Goal: Task Accomplishment & Management: Manage account settings

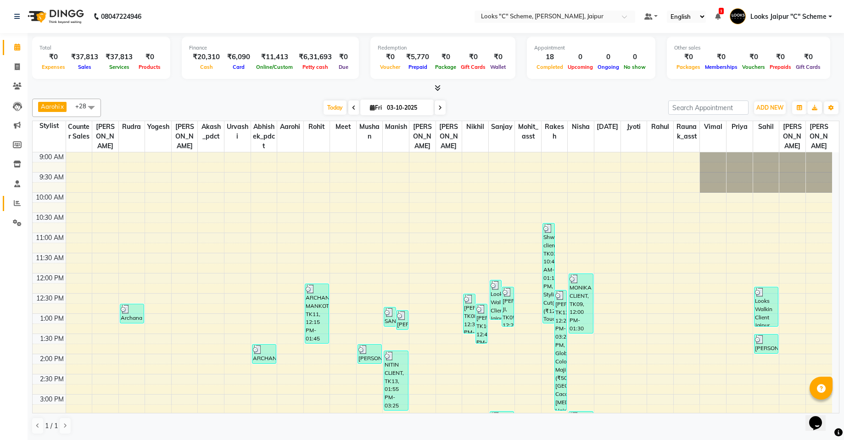
scroll to position [206, 0]
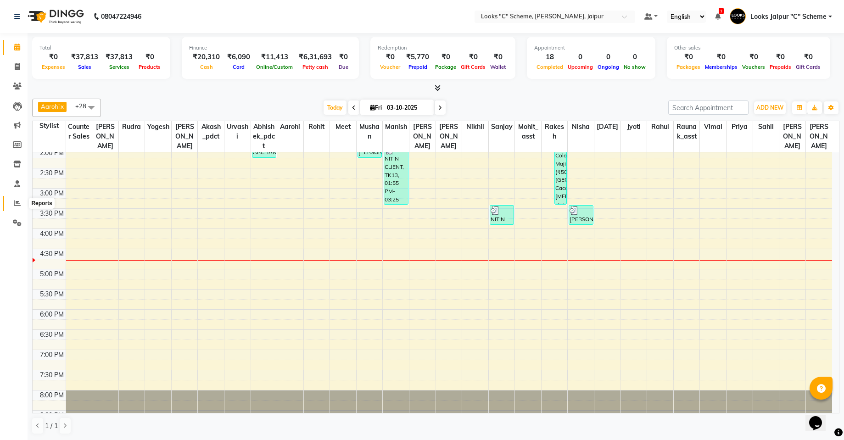
click at [18, 204] on icon at bounding box center [17, 203] width 7 height 7
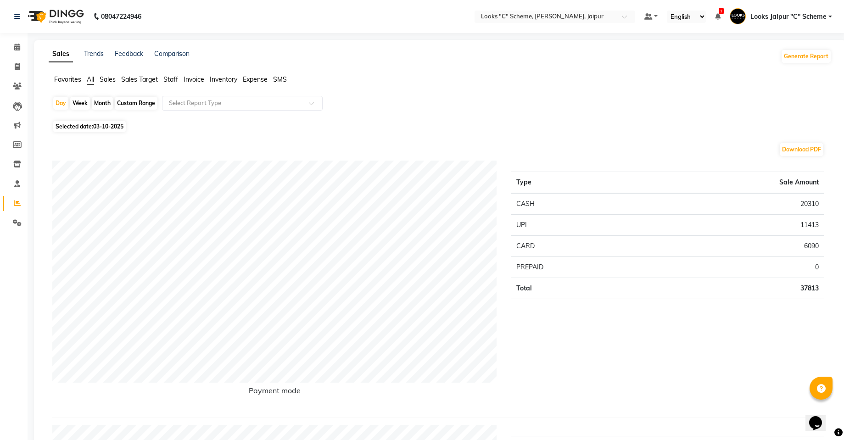
click at [174, 78] on span "Staff" at bounding box center [170, 79] width 15 height 8
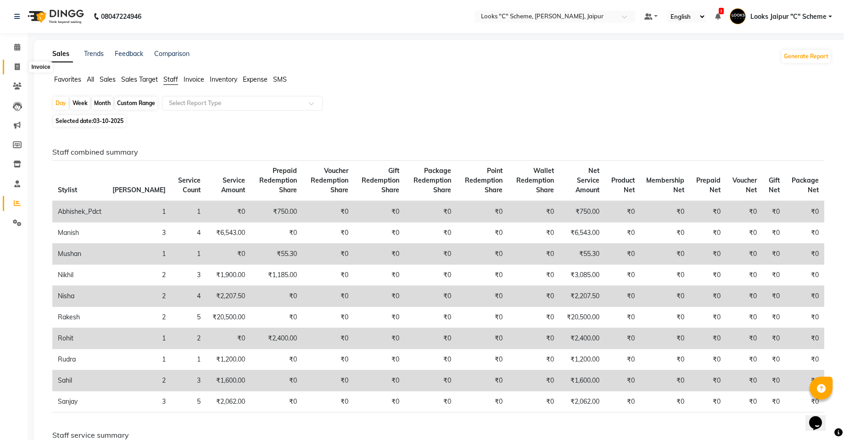
click at [16, 62] on span at bounding box center [17, 67] width 16 height 11
select select "service"
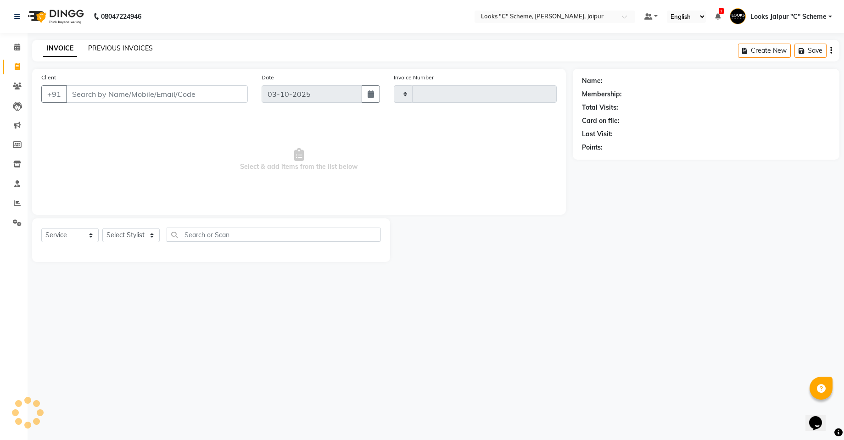
type input "5267"
select select "4315"
click at [95, 47] on link "PREVIOUS INVOICES" at bounding box center [120, 48] width 65 height 8
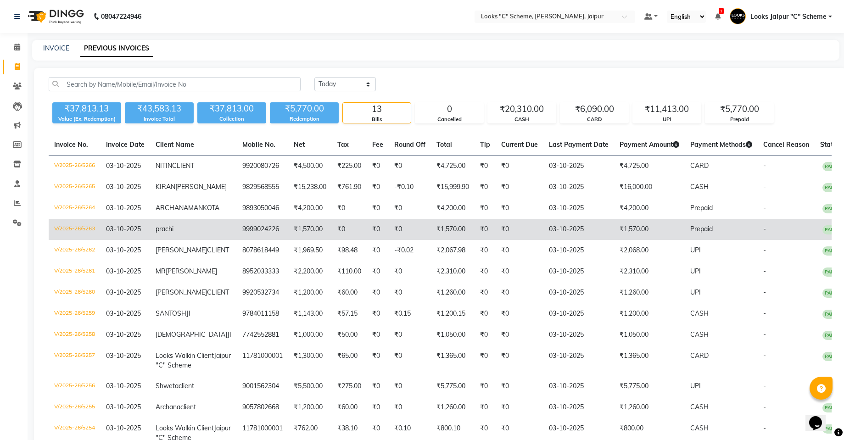
click at [243, 240] on td "9999024226" at bounding box center [262, 229] width 51 height 21
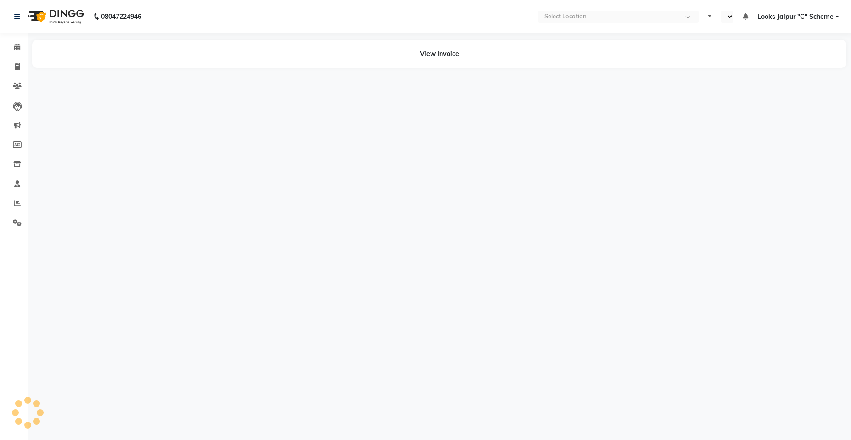
select select "en"
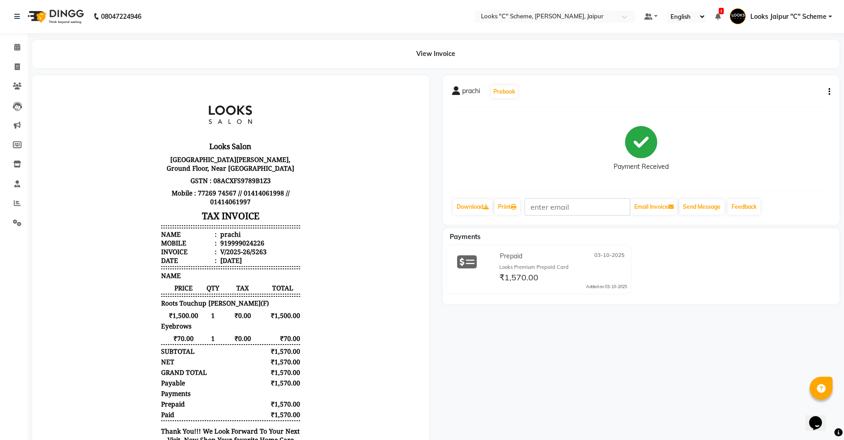
click at [826, 93] on button "button" at bounding box center [828, 92] width 6 height 10
click at [800, 100] on div "Edit Item Staff" at bounding box center [783, 97] width 63 height 11
select select
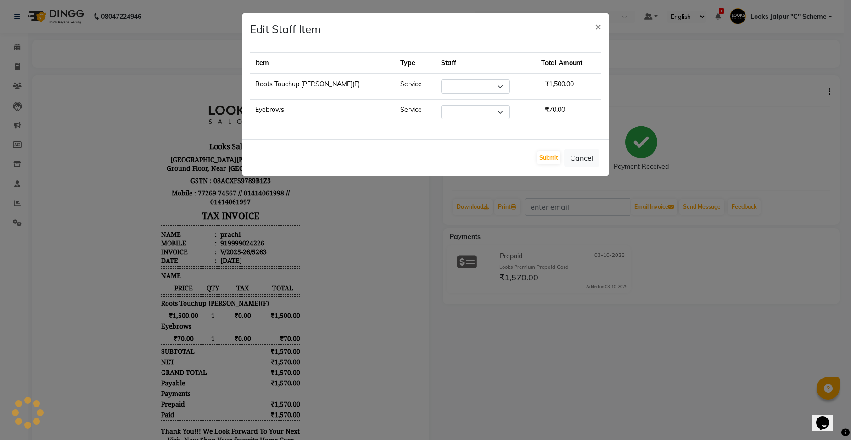
select select "57109"
select select "52180"
click at [591, 158] on button "Cancel" at bounding box center [581, 157] width 35 height 17
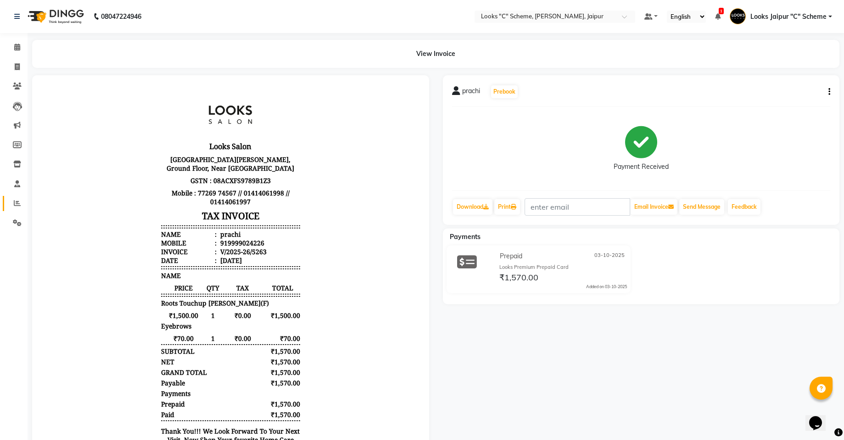
click at [11, 211] on link "Reports" at bounding box center [14, 203] width 22 height 15
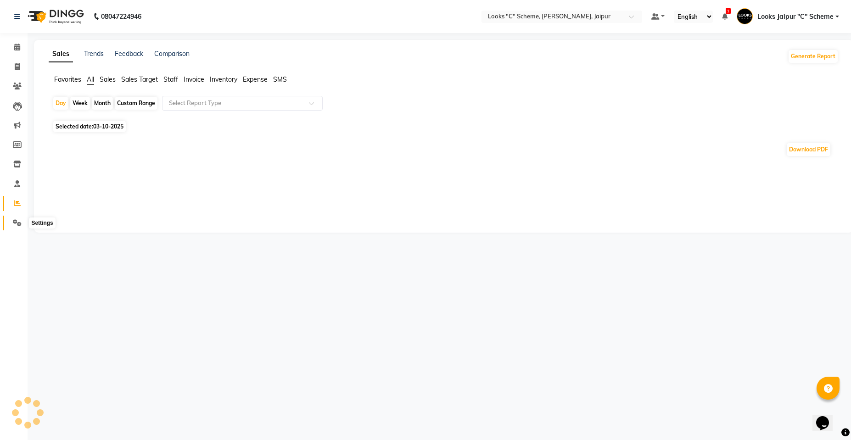
click at [10, 219] on span at bounding box center [17, 223] width 16 height 11
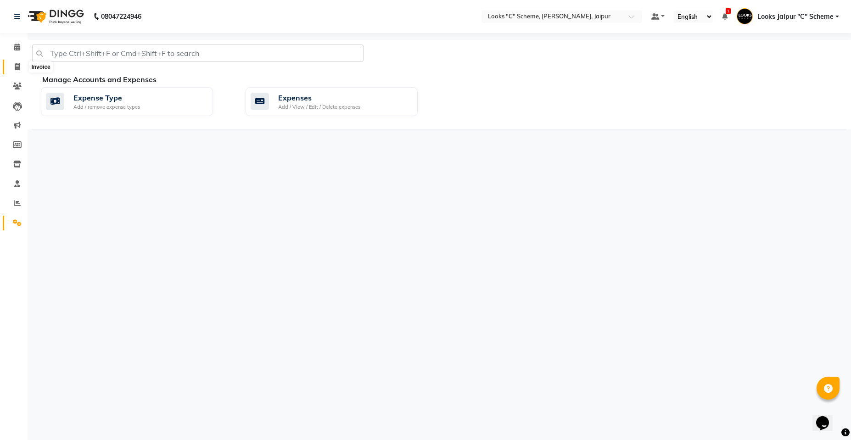
click at [15, 70] on span at bounding box center [17, 67] width 16 height 11
select select "service"
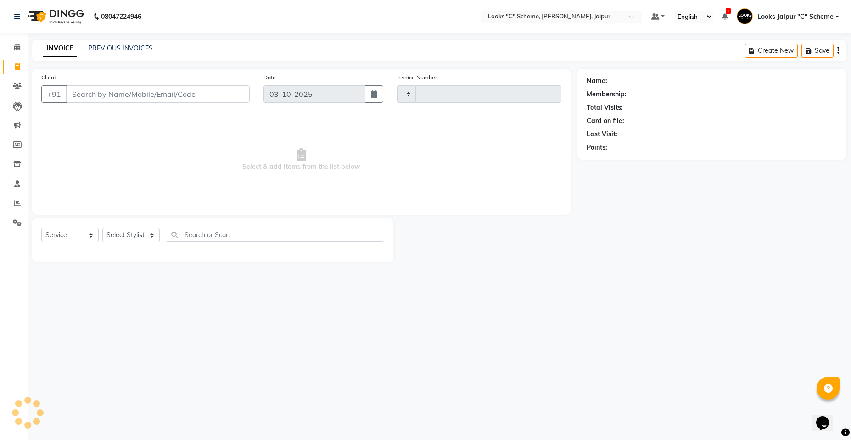
type input "5267"
select select "4315"
click at [101, 101] on input "Client" at bounding box center [158, 93] width 184 height 17
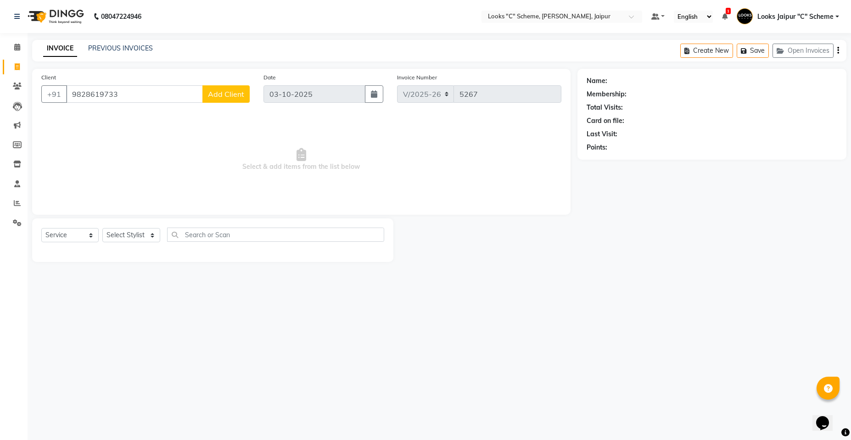
click at [173, 96] on input "9828619733" at bounding box center [134, 93] width 137 height 17
type input "9828619722"
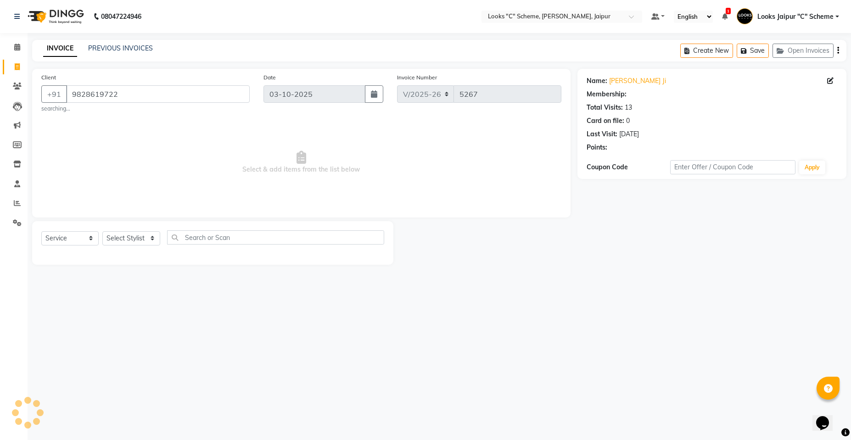
select select "1: Object"
click at [715, 158] on div "Name: [PERSON_NAME] Membership: No Active Membership Total Visits: 13 Card on f…" at bounding box center [712, 139] width 269 height 140
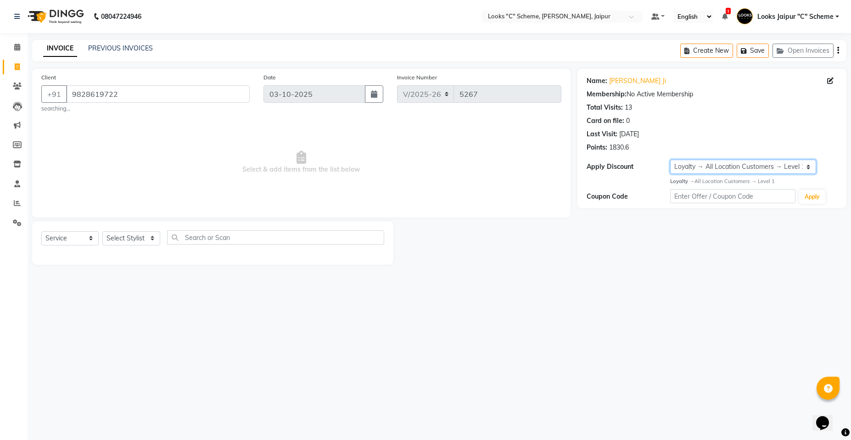
click at [714, 163] on select "Select Loyalty → All Location Customers → Level 1" at bounding box center [743, 167] width 146 height 14
drag, startPoint x: 70, startPoint y: 93, endPoint x: 197, endPoint y: 98, distance: 126.4
click at [197, 98] on input "9828619722" at bounding box center [158, 93] width 184 height 17
click at [146, 146] on span "Select & add items from the list below" at bounding box center [301, 163] width 520 height 92
click at [118, 236] on select "Select Stylist [PERSON_NAME] Akash_pdct [PERSON_NAME] [PERSON_NAME] Counter Sal…" at bounding box center [131, 238] width 58 height 14
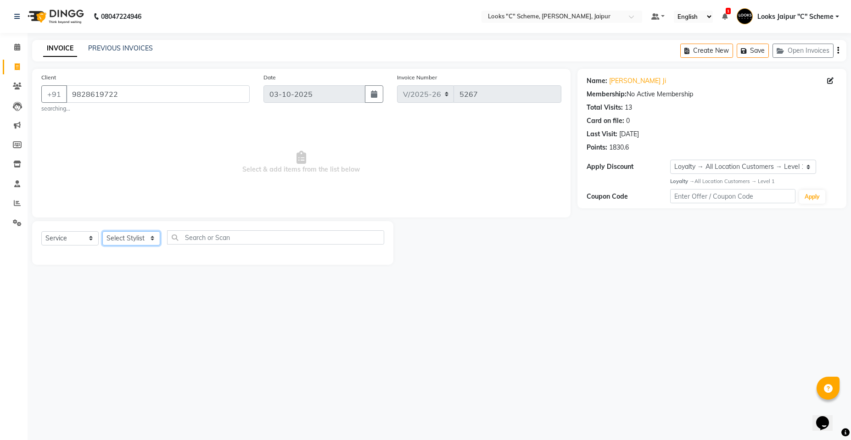
select select "67985"
click at [102, 231] on select "Select Stylist [PERSON_NAME] Akash_pdct [PERSON_NAME] [PERSON_NAME] Counter Sal…" at bounding box center [131, 238] width 58 height 14
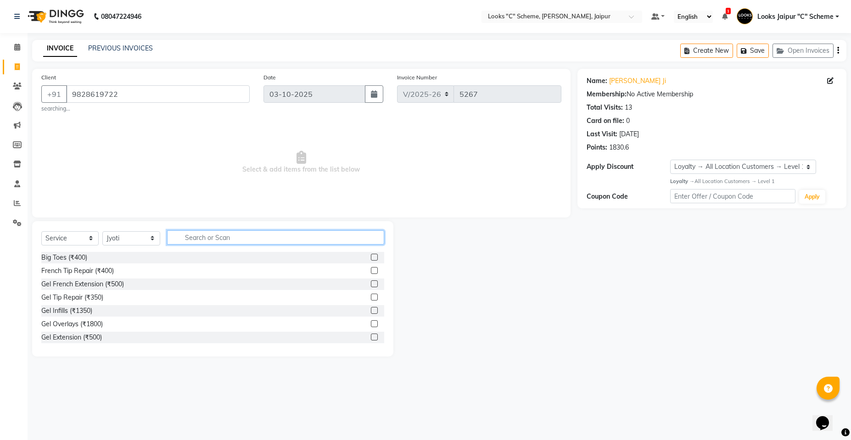
click at [196, 239] on input "text" at bounding box center [275, 237] width 217 height 14
type input "eye"
click at [371, 269] on label at bounding box center [374, 270] width 7 height 7
click at [371, 269] on input "checkbox" at bounding box center [374, 271] width 6 height 6
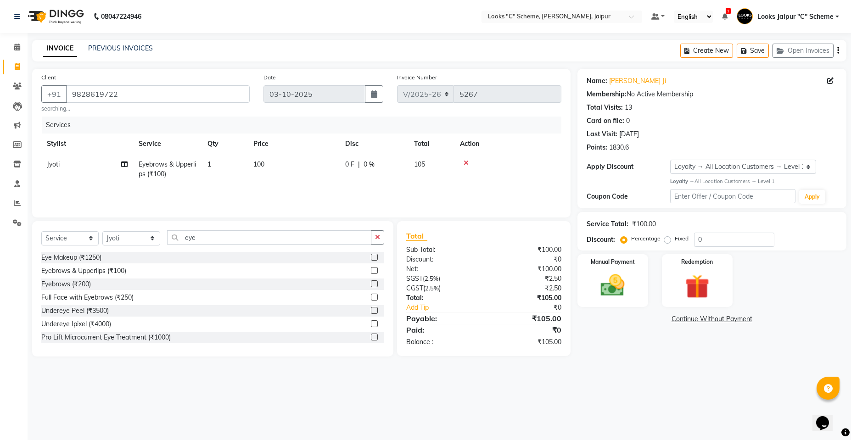
checkbox input "false"
click at [232, 246] on div "Select Service Product Membership Package Voucher Prepaid Gift Card Select Styl…" at bounding box center [212, 241] width 343 height 22
click at [231, 238] on input "eye" at bounding box center [269, 237] width 204 height 14
type input "e"
type input "face"
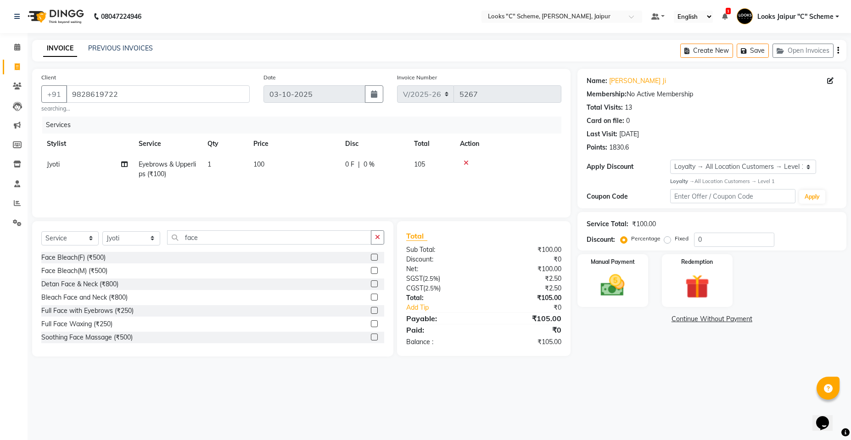
click at [371, 336] on label at bounding box center [374, 337] width 7 height 7
click at [371, 336] on input "checkbox" at bounding box center [374, 338] width 6 height 6
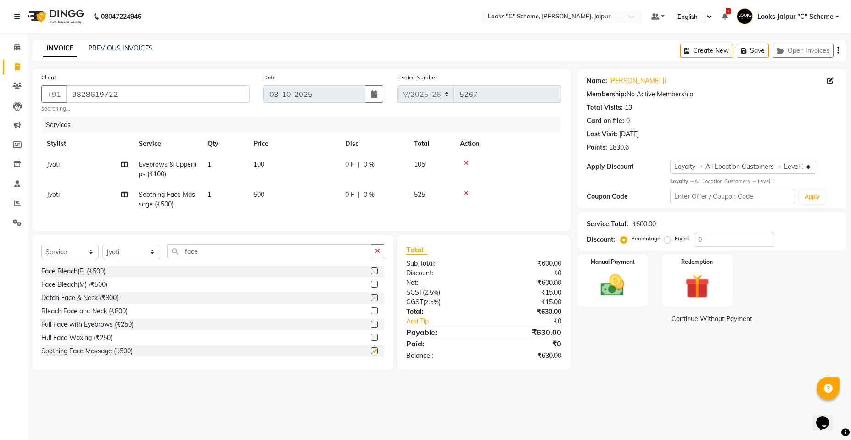
checkbox input "false"
click at [300, 178] on td "100" at bounding box center [294, 169] width 92 height 30
select select "67985"
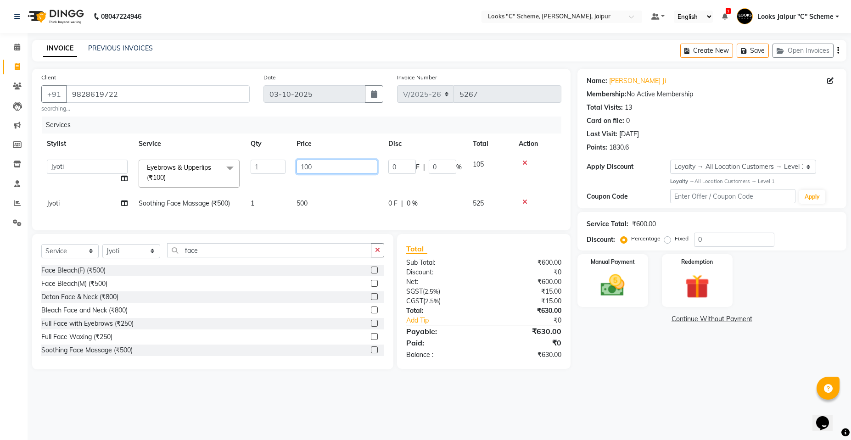
click at [323, 168] on input "100" at bounding box center [337, 167] width 81 height 14
type input "140"
click at [313, 206] on td "500" at bounding box center [337, 203] width 92 height 21
select select "67985"
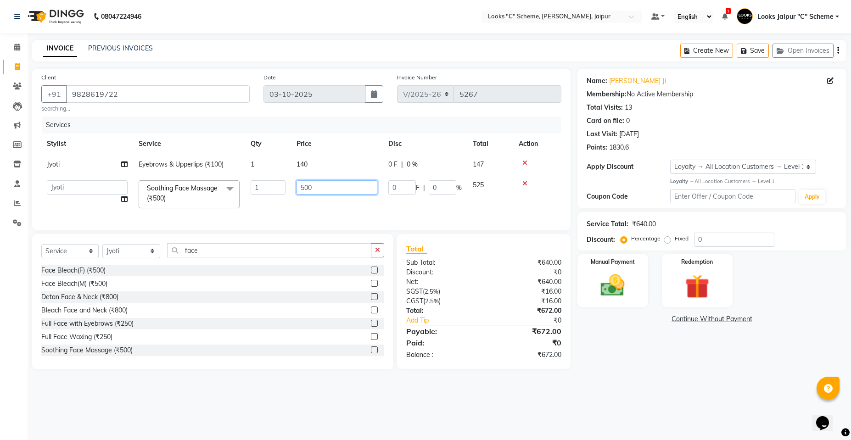
click at [328, 193] on input "500" at bounding box center [337, 187] width 81 height 14
type input "5"
type input "1000"
click at [310, 205] on td "1000" at bounding box center [337, 194] width 92 height 39
select select "67985"
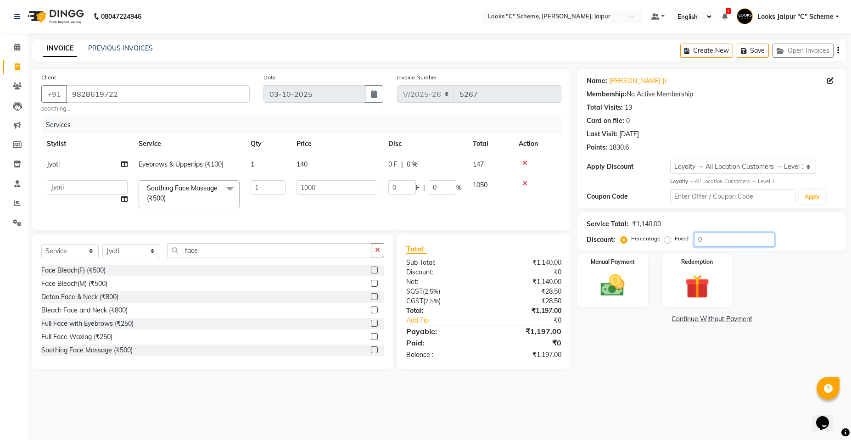
click at [701, 240] on input "0" at bounding box center [734, 240] width 80 height 14
type input "1"
type input "10"
type input "1"
type input "15"
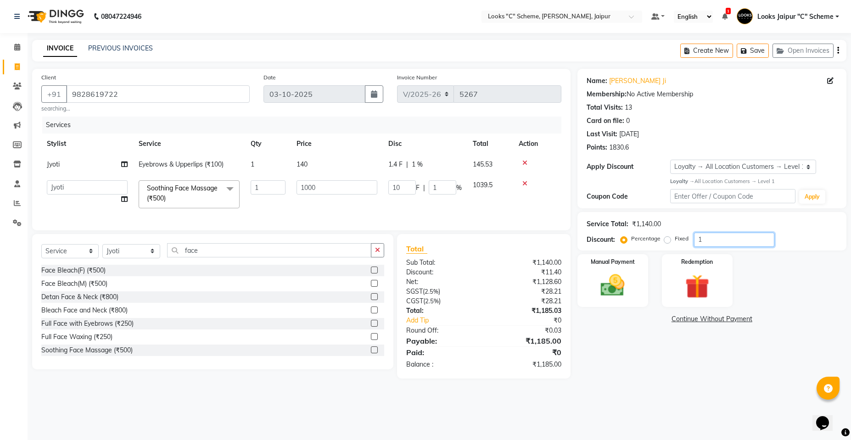
type input "150"
type input "15"
click at [667, 366] on div "Name: Aaditi Ji Membership: No Active Membership Total Visits: 13 Card on file:…" at bounding box center [716, 224] width 276 height 310
click at [636, 270] on div "Manual Payment" at bounding box center [612, 280] width 73 height 55
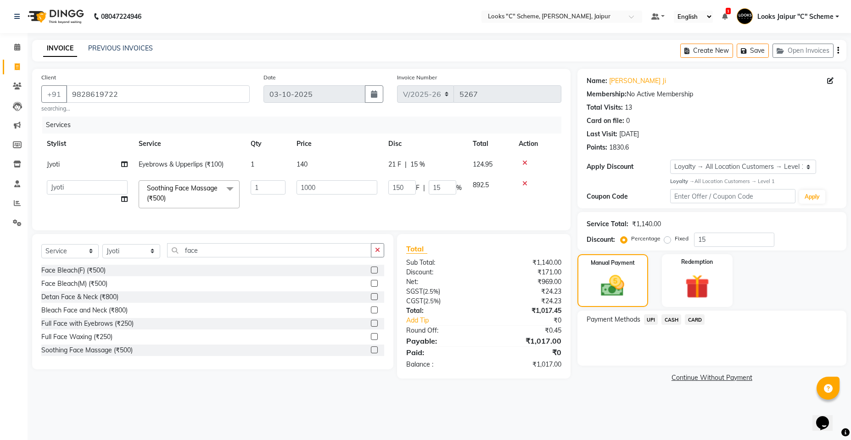
click at [672, 322] on span "CASH" at bounding box center [672, 319] width 20 height 11
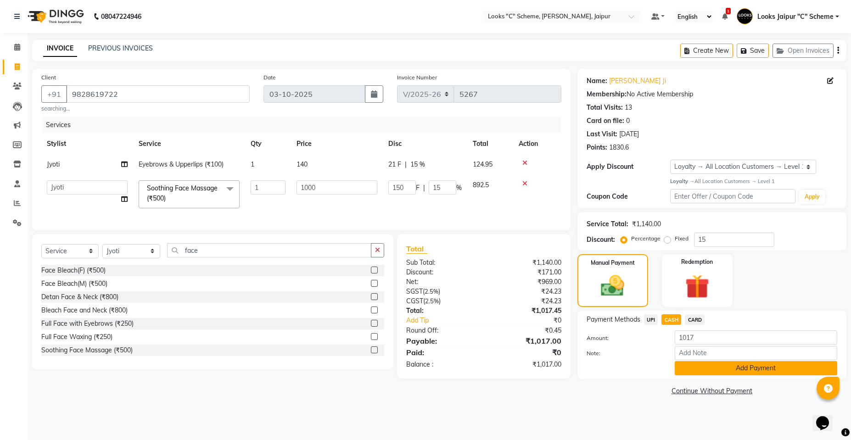
click at [710, 371] on button "Add Payment" at bounding box center [756, 368] width 163 height 14
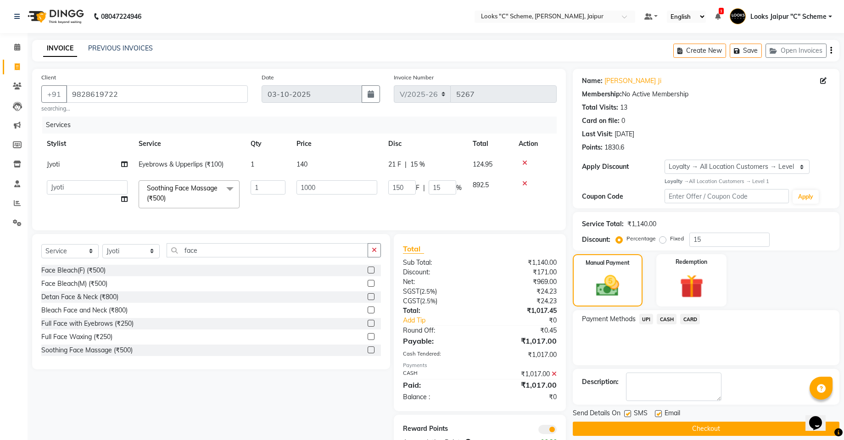
click at [310, 158] on td "140" at bounding box center [337, 164] width 92 height 21
select select "67985"
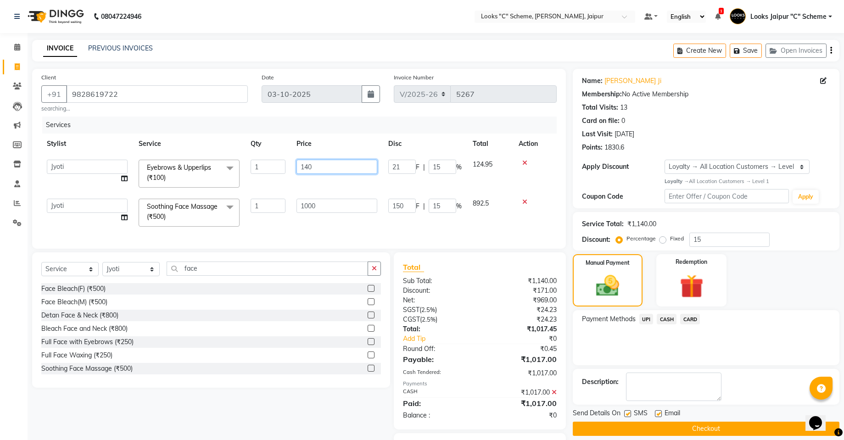
click at [344, 169] on input "140" at bounding box center [337, 167] width 81 height 14
type input "1"
type input "2"
type input "123"
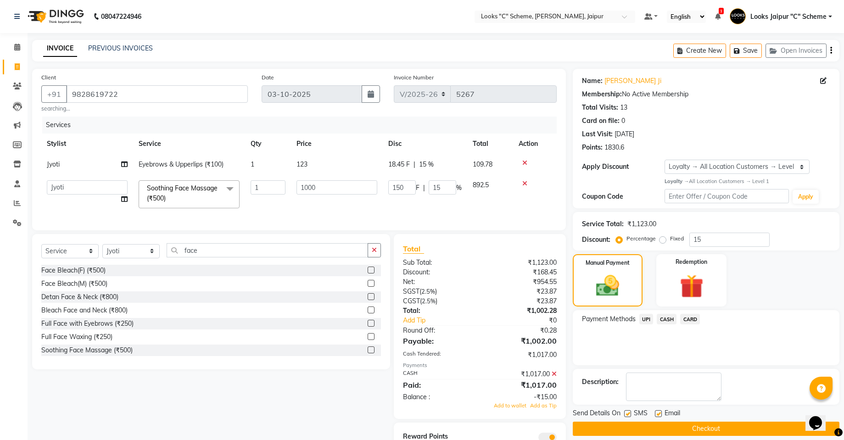
click at [322, 220] on div "Services Stylist Service Qty Price Disc Total Action Jyoti Eyebrows & Upperlips…" at bounding box center [299, 169] width 516 height 105
click at [557, 379] on div "₹1,017.00" at bounding box center [522, 375] width 84 height 10
click at [554, 377] on icon at bounding box center [554, 374] width 5 height 6
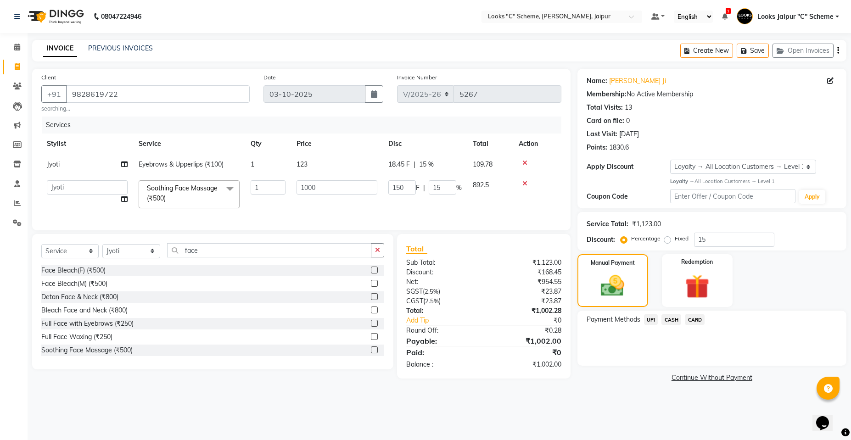
click at [341, 166] on td "123" at bounding box center [337, 164] width 92 height 21
select select "67985"
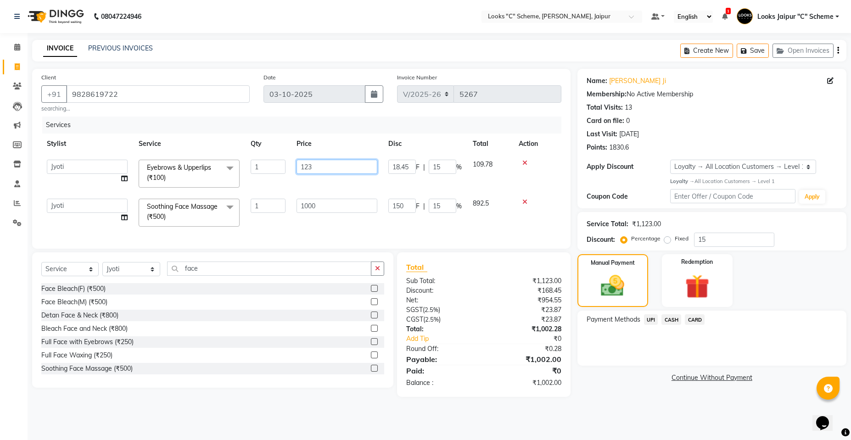
click at [348, 164] on input "123" at bounding box center [337, 167] width 81 height 14
type input "121"
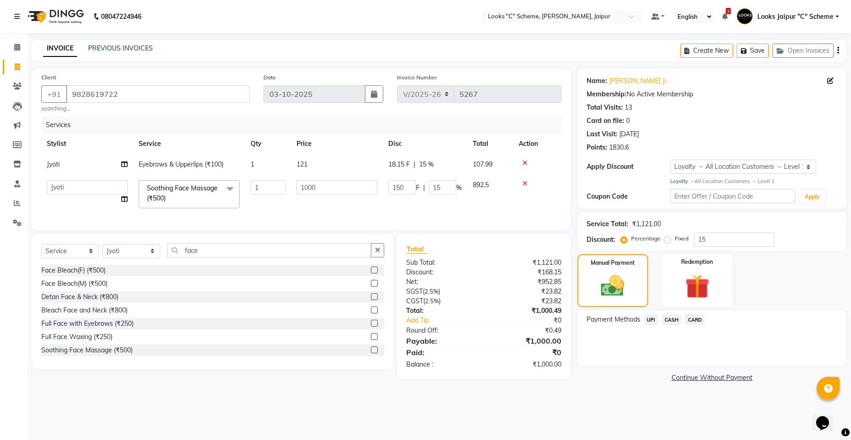
click at [343, 192] on tbody "Jyoti Eyebrows & Upperlips (₹100) 1 121 18.15 F | 15 % 107.99 Aarohi Aayushi Ab…" at bounding box center [301, 184] width 520 height 60
drag, startPoint x: 654, startPoint y: 323, endPoint x: 653, endPoint y: 317, distance: 6.0
click at [653, 323] on span "UPI" at bounding box center [651, 319] width 14 height 11
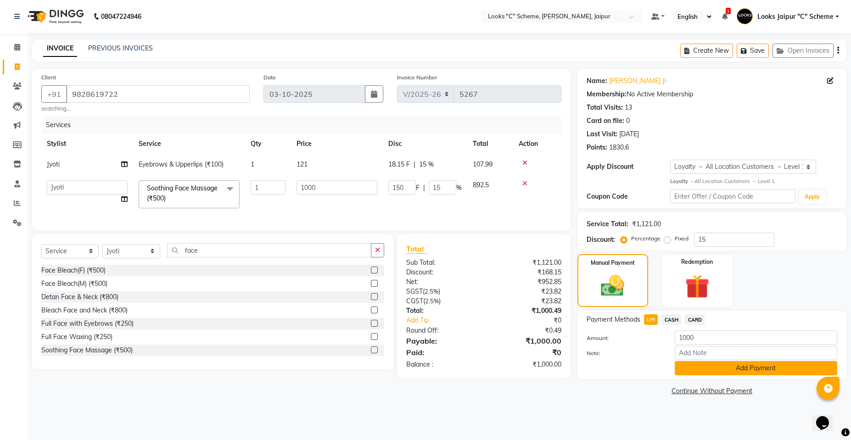
click at [712, 365] on button "Add Payment" at bounding box center [756, 368] width 163 height 14
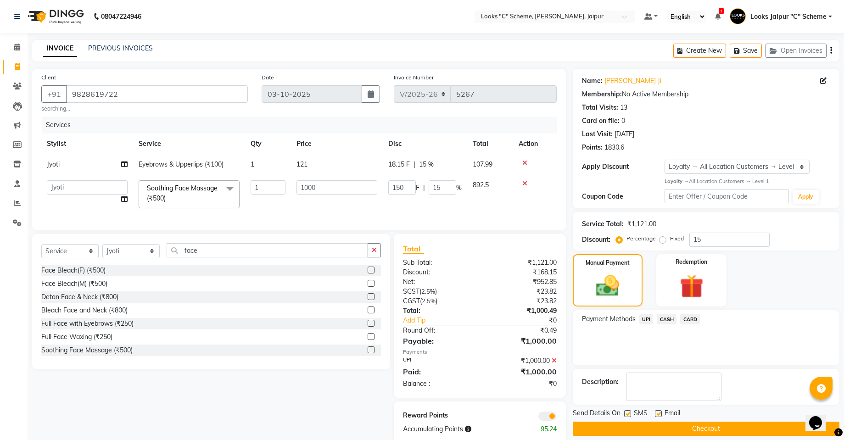
click at [690, 430] on button "Checkout" at bounding box center [706, 429] width 267 height 14
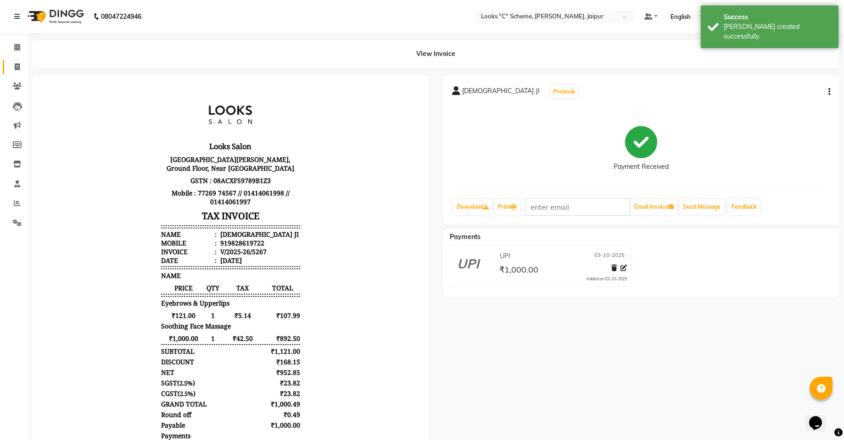
click at [10, 72] on link "Invoice" at bounding box center [14, 67] width 22 height 15
select select "4315"
select select "service"
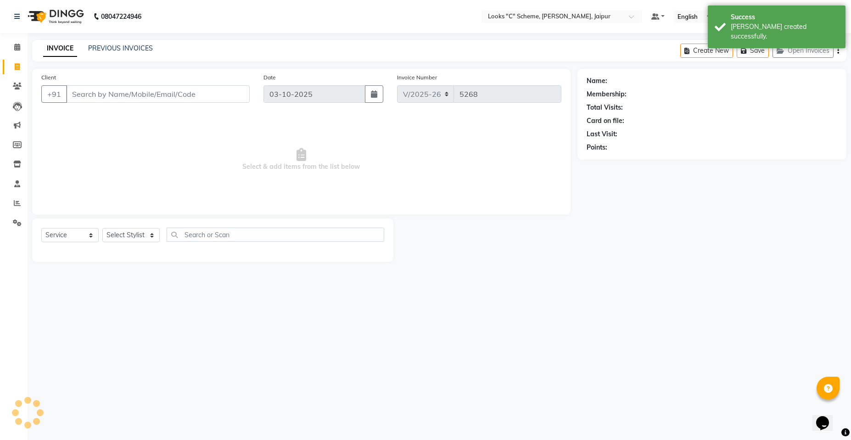
click at [96, 100] on input "Client" at bounding box center [158, 93] width 184 height 17
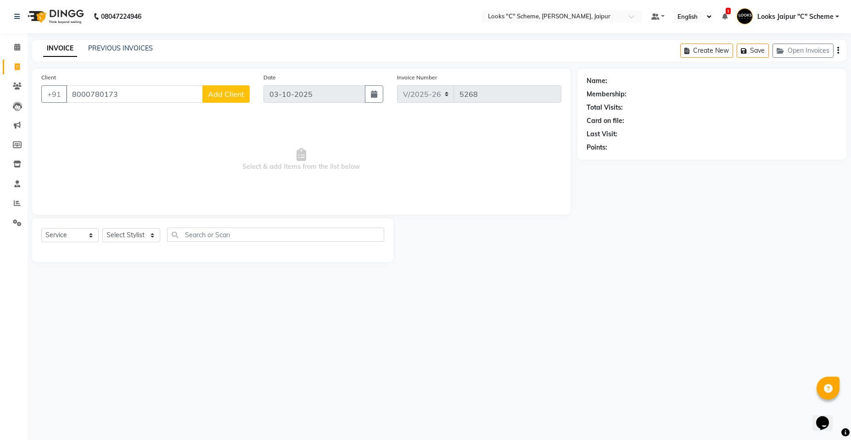
type input "8000780173"
click at [222, 93] on span "Add Client" at bounding box center [226, 94] width 36 height 9
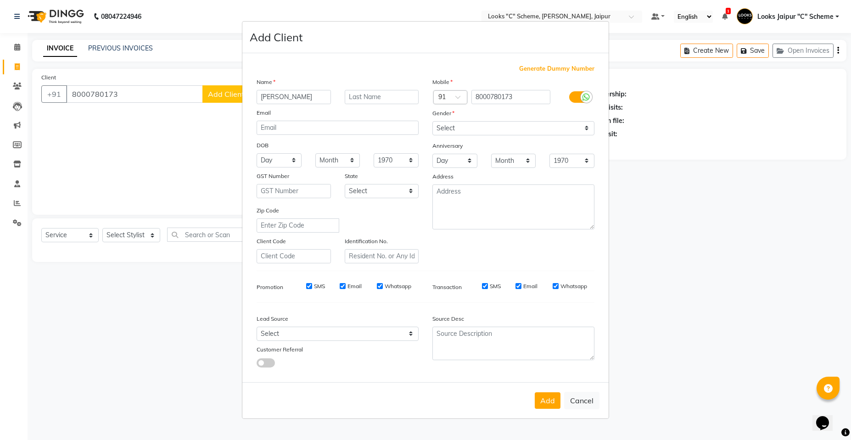
type input "Akshat"
click at [371, 95] on input "text" at bounding box center [382, 97] width 74 height 14
type input "client"
click at [512, 122] on select "Select [DEMOGRAPHIC_DATA] [DEMOGRAPHIC_DATA] Other Prefer Not To Say" at bounding box center [513, 128] width 162 height 14
select select "[DEMOGRAPHIC_DATA]"
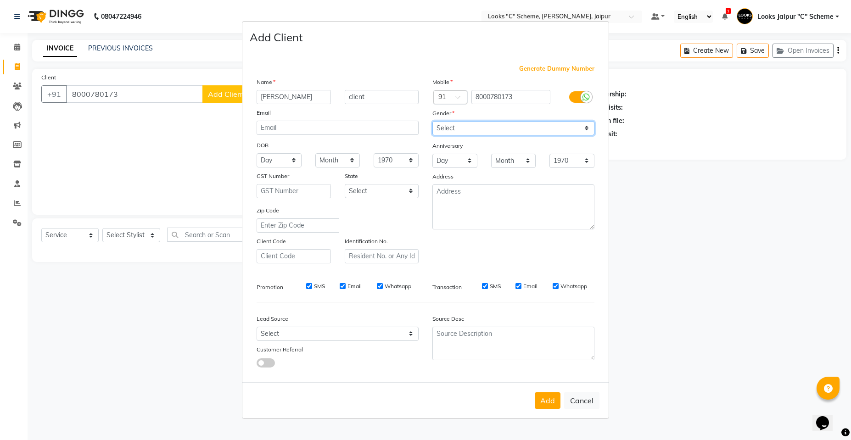
click at [432, 121] on select "Select [DEMOGRAPHIC_DATA] [DEMOGRAPHIC_DATA] Other Prefer Not To Say" at bounding box center [513, 128] width 162 height 14
click at [546, 404] on button "Add" at bounding box center [548, 401] width 26 height 17
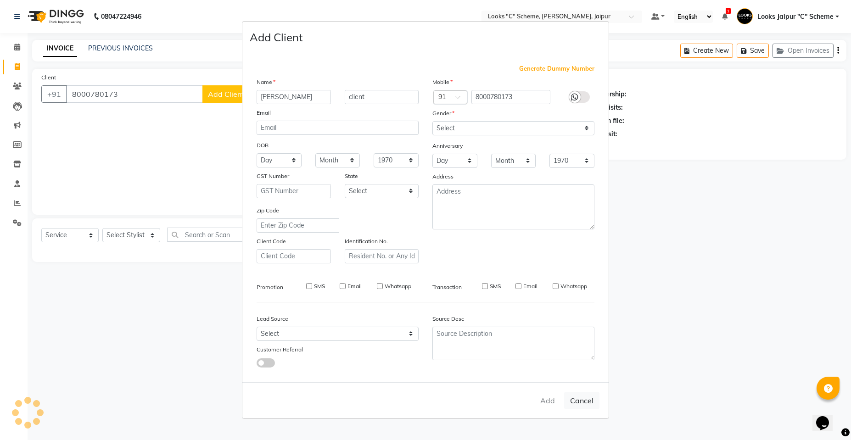
select select
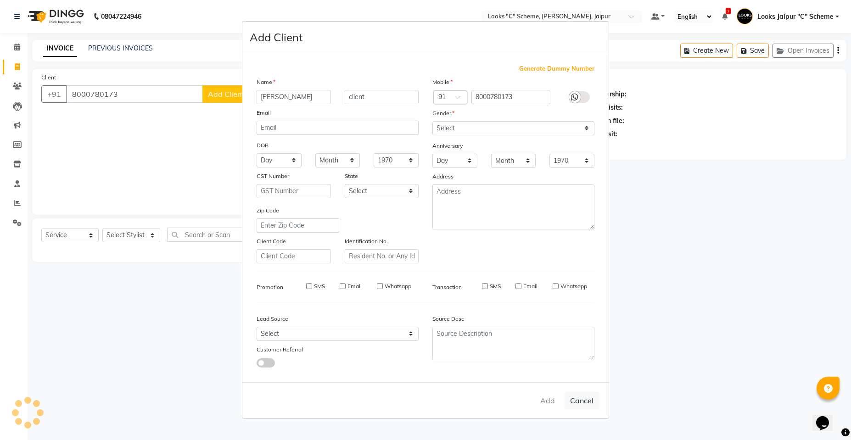
select select
checkbox input "false"
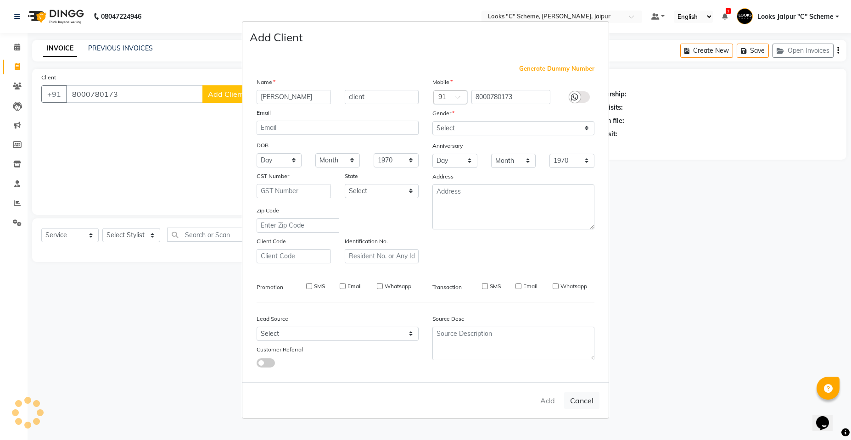
checkbox input "false"
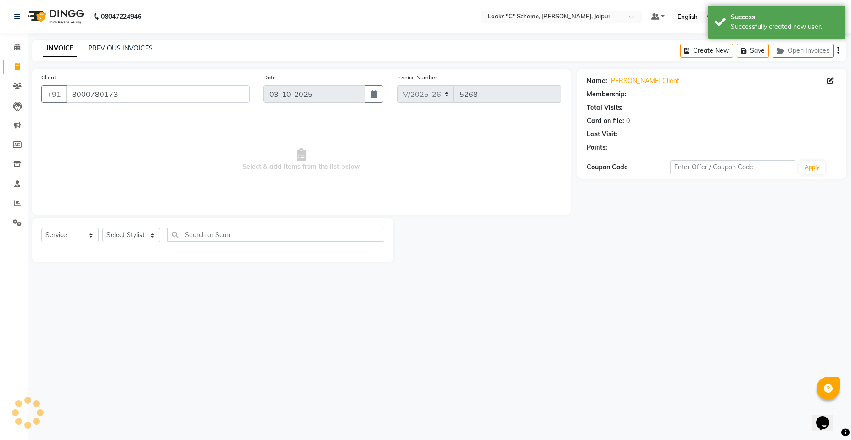
select select "1: Object"
click at [123, 233] on select "Select Stylist [PERSON_NAME] Akash_pdct [PERSON_NAME] [PERSON_NAME] Counter Sal…" at bounding box center [131, 235] width 58 height 14
select select "59429"
click at [102, 228] on select "Select Stylist [PERSON_NAME] Akash_pdct [PERSON_NAME] [PERSON_NAME] Counter Sal…" at bounding box center [131, 235] width 58 height 14
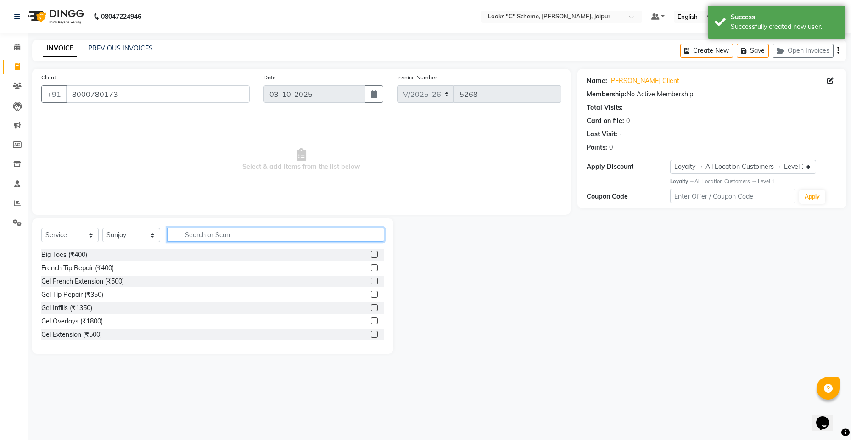
click at [208, 237] on input "text" at bounding box center [275, 235] width 217 height 14
type input "beard"
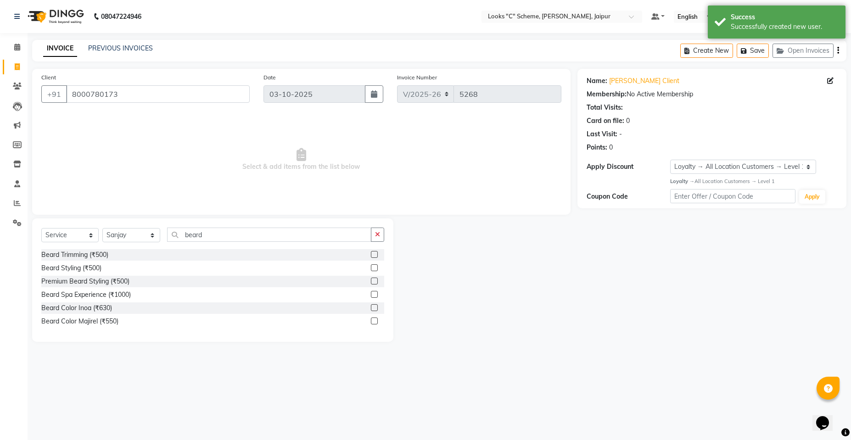
click at [376, 257] on label at bounding box center [374, 254] width 7 height 7
click at [376, 257] on input "checkbox" at bounding box center [374, 255] width 6 height 6
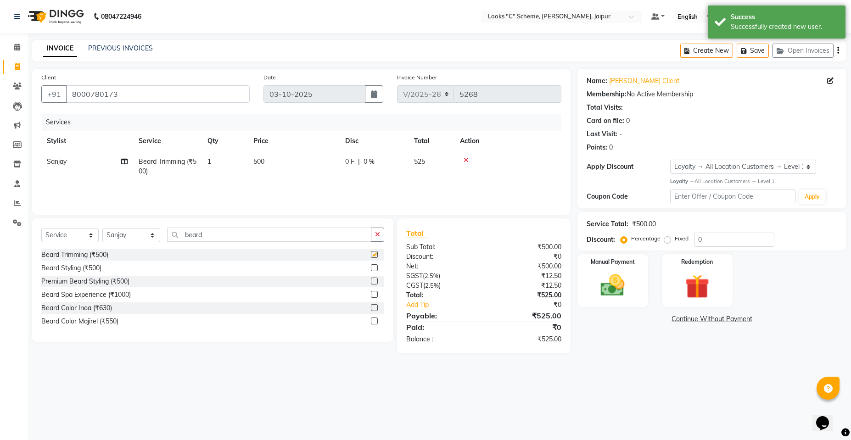
click at [299, 163] on td "500" at bounding box center [294, 167] width 92 height 30
checkbox input "false"
select select "59429"
click at [338, 164] on input "500" at bounding box center [337, 164] width 81 height 14
type input "5"
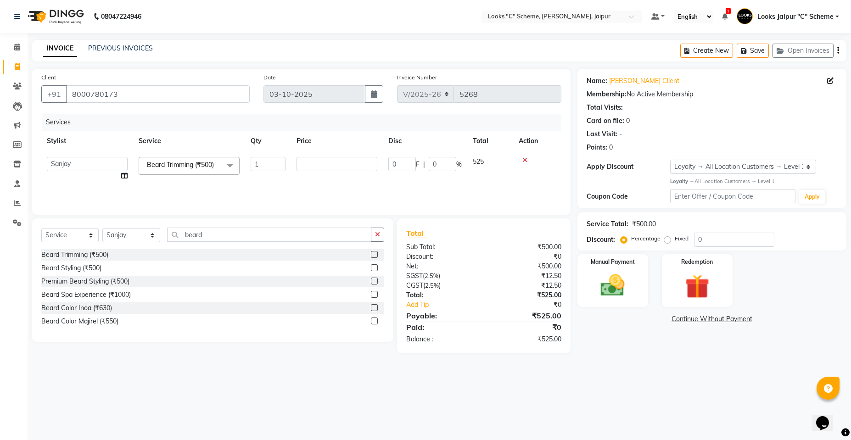
type input "3"
type input "295"
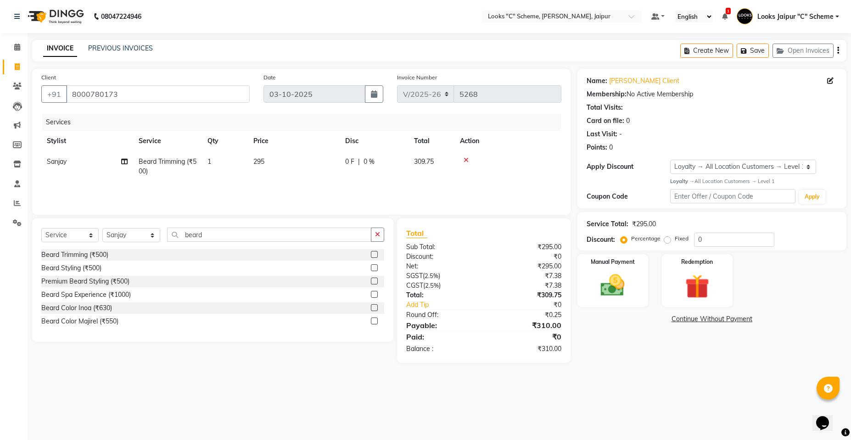
click at [351, 188] on div "Services Stylist Service Qty Price Disc Total Action Sanjay Beard Trimming (₹50…" at bounding box center [301, 160] width 520 height 92
click at [617, 279] on img at bounding box center [612, 285] width 41 height 29
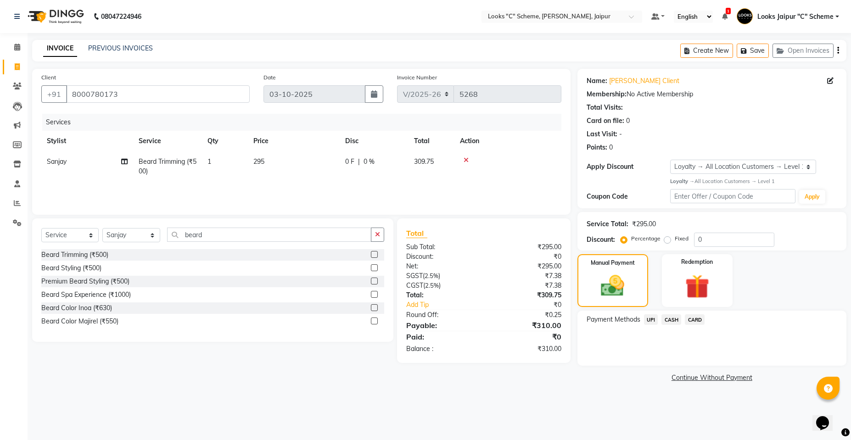
drag, startPoint x: 675, startPoint y: 321, endPoint x: 680, endPoint y: 330, distance: 9.7
click at [674, 322] on span "CASH" at bounding box center [672, 319] width 20 height 11
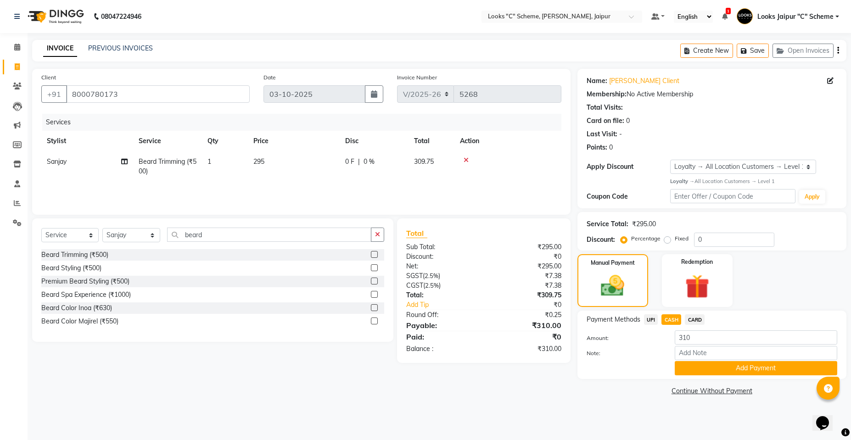
click at [727, 374] on button "Add Payment" at bounding box center [756, 368] width 163 height 14
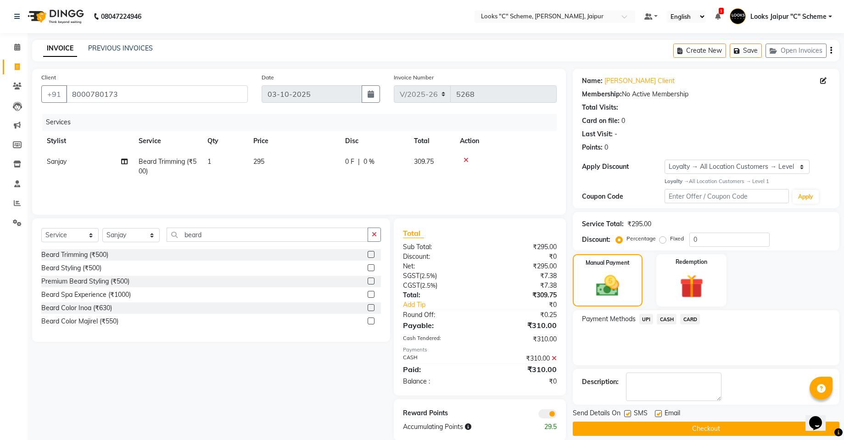
click at [716, 428] on button "Checkout" at bounding box center [706, 429] width 267 height 14
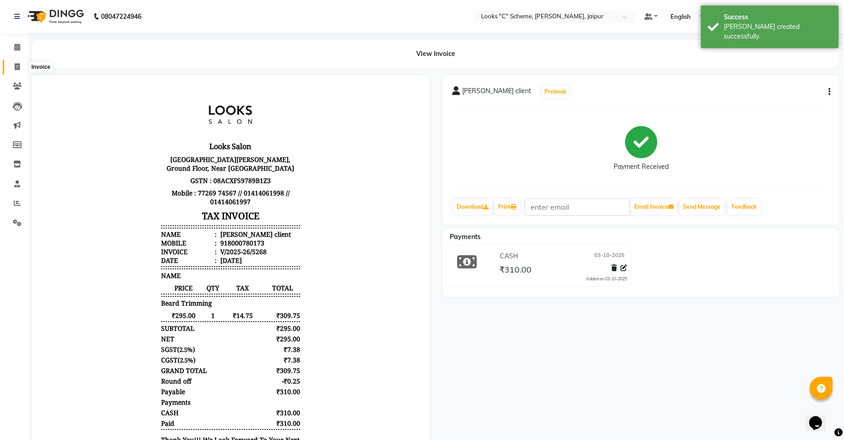
click at [17, 66] on icon at bounding box center [17, 66] width 5 height 7
select select "service"
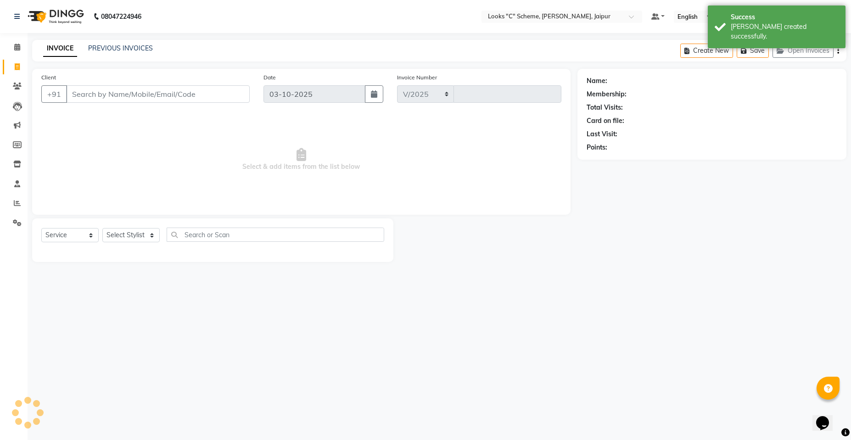
select select "4315"
type input "5269"
drag, startPoint x: 113, startPoint y: 92, endPoint x: 125, endPoint y: 97, distance: 12.7
click at [116, 92] on input "Client" at bounding box center [158, 93] width 184 height 17
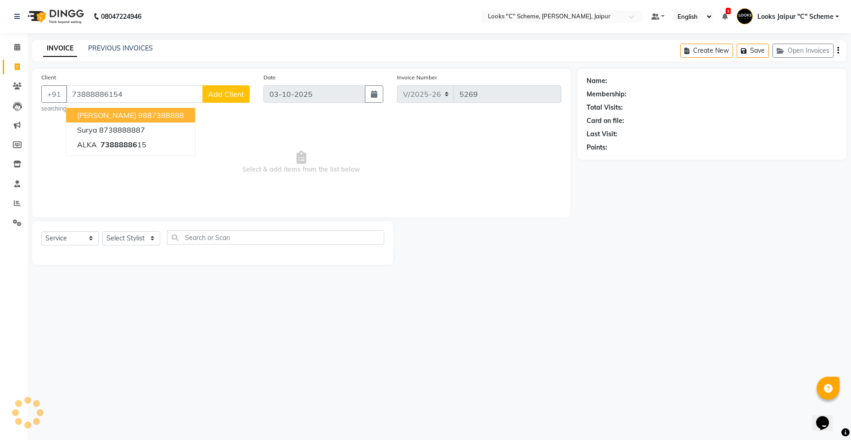
type input "73888886154"
select select "1: Object"
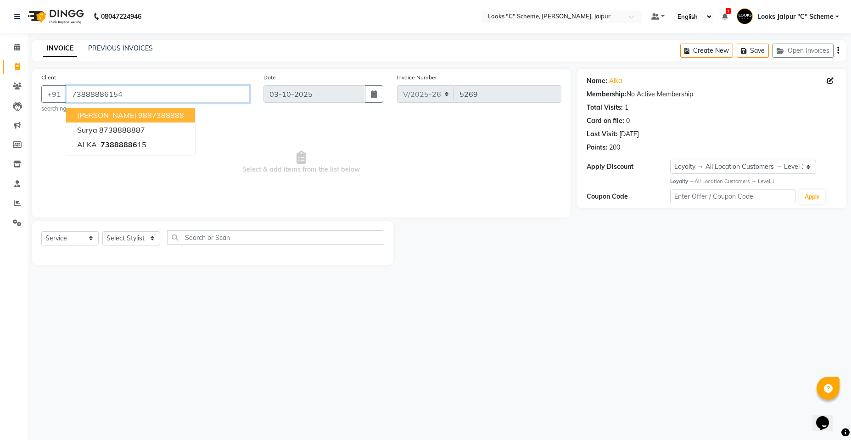
click at [126, 96] on input "73888886154" at bounding box center [158, 93] width 184 height 17
type input "7388888615"
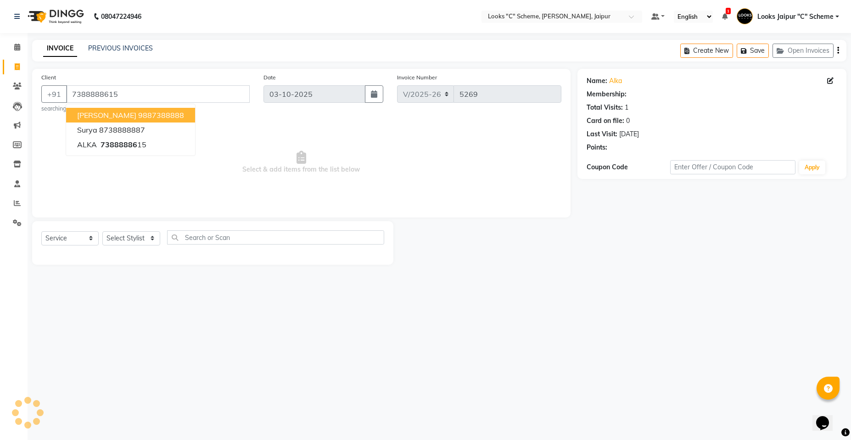
select select "1: Object"
click at [135, 241] on select "Select Stylist [PERSON_NAME] Akash_pdct [PERSON_NAME] [PERSON_NAME] Counter Sal…" at bounding box center [131, 238] width 58 height 14
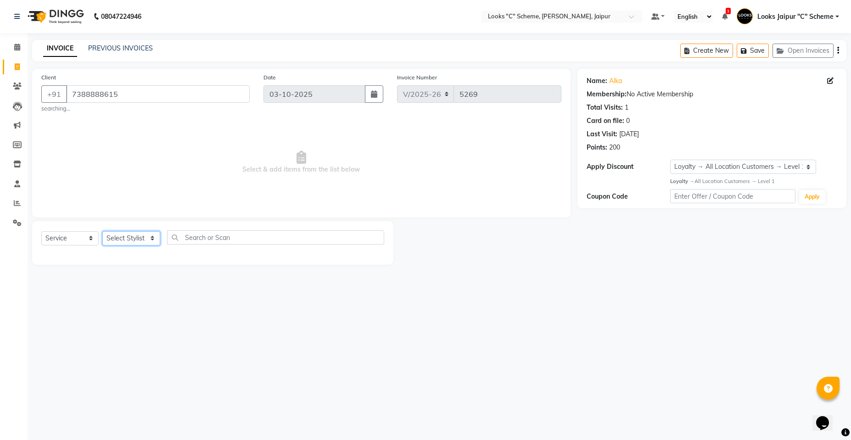
select select "52178"
click at [102, 231] on select "Select Stylist [PERSON_NAME] Akash_pdct [PERSON_NAME] [PERSON_NAME] Counter Sal…" at bounding box center [131, 238] width 58 height 14
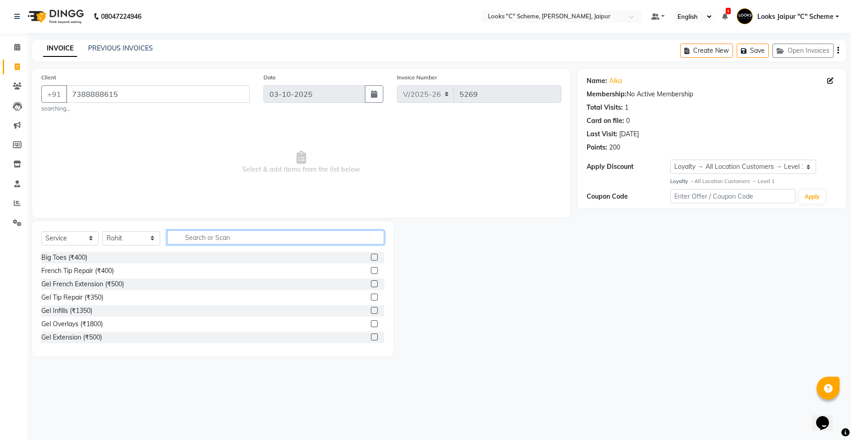
click at [209, 238] on input "text" at bounding box center [275, 237] width 217 height 14
type input "cut"
click at [371, 309] on label at bounding box center [374, 310] width 7 height 7
click at [371, 309] on input "checkbox" at bounding box center [374, 311] width 6 height 6
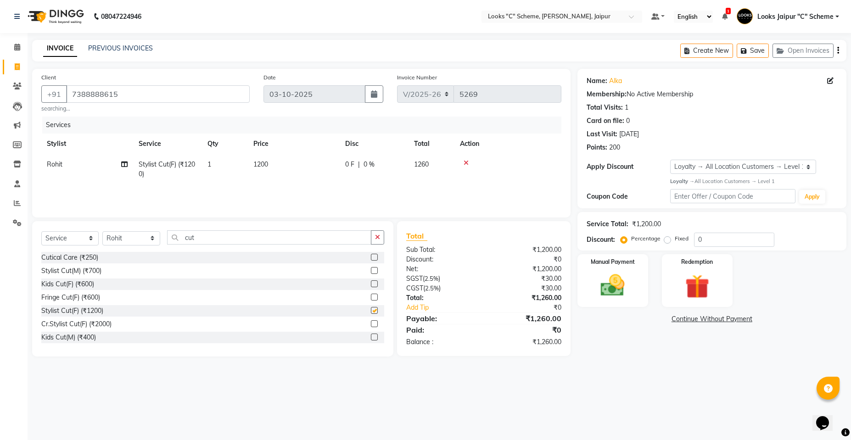
checkbox input "false"
click at [128, 238] on select "Select Stylist [PERSON_NAME] Akash_pdct [PERSON_NAME] [PERSON_NAME] Counter Sal…" at bounding box center [131, 238] width 58 height 14
select select "61092"
click at [102, 231] on select "Select Stylist [PERSON_NAME] Akash_pdct [PERSON_NAME] [PERSON_NAME] Counter Sal…" at bounding box center [131, 238] width 58 height 14
click at [238, 231] on div "Select Service Product Membership Package Voucher Prepaid Gift Card Select Styl…" at bounding box center [212, 288] width 361 height 135
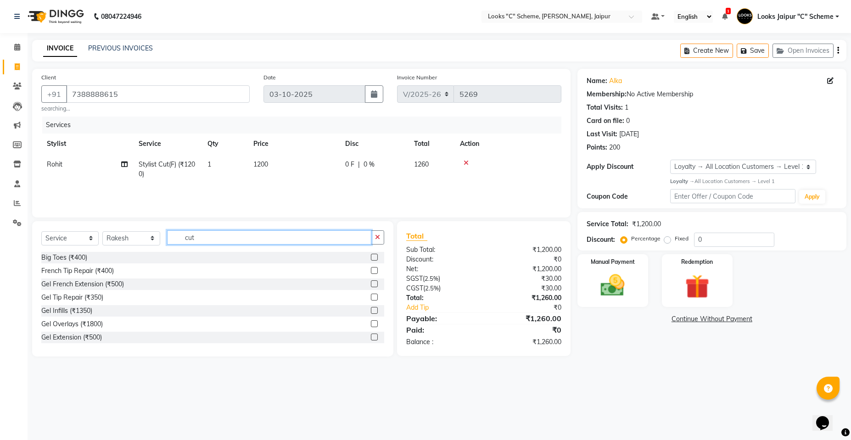
click at [238, 238] on input "cut" at bounding box center [269, 237] width 204 height 14
type input "c"
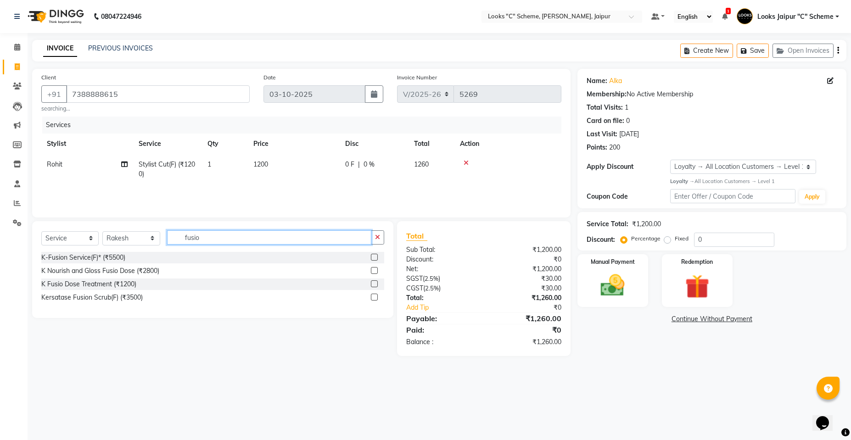
type input "fusio"
click at [376, 298] on label at bounding box center [374, 297] width 7 height 7
click at [376, 298] on input "checkbox" at bounding box center [374, 298] width 6 height 6
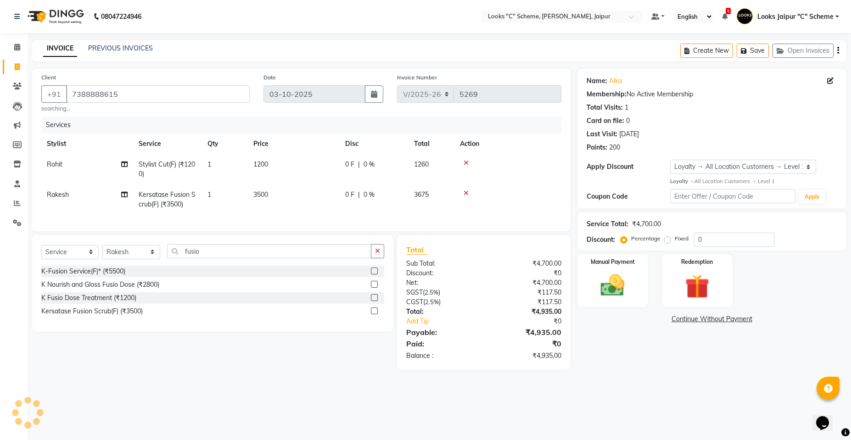
click at [376, 314] on label at bounding box center [374, 311] width 7 height 7
click at [376, 314] on input "checkbox" at bounding box center [374, 312] width 6 height 6
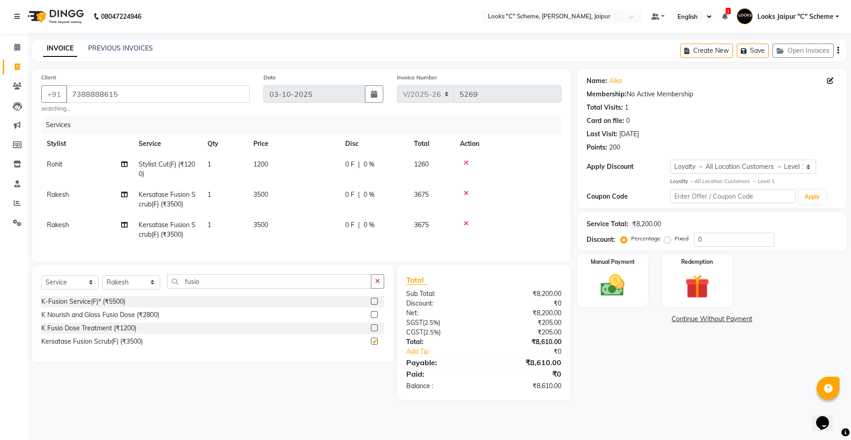
checkbox input "false"
click at [80, 216] on td "Rakesh" at bounding box center [87, 230] width 92 height 30
select select "61092"
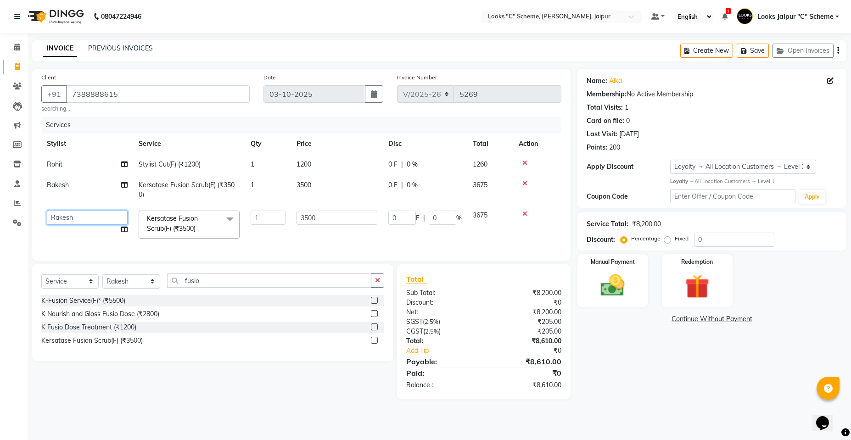
click at [95, 215] on select "Aarohi Aayushi Abhishek_pdct Akash_pdct Anjana Ashu Kayat Counter Sales Jyoti L…" at bounding box center [87, 218] width 81 height 14
select select "57106"
click at [314, 190] on td "3500" at bounding box center [337, 190] width 92 height 30
select select "61092"
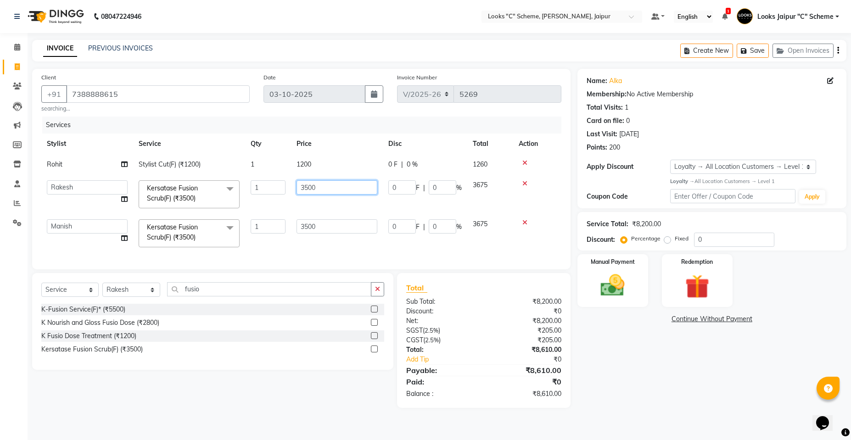
click at [306, 184] on input "3500" at bounding box center [337, 187] width 81 height 14
type input "2500"
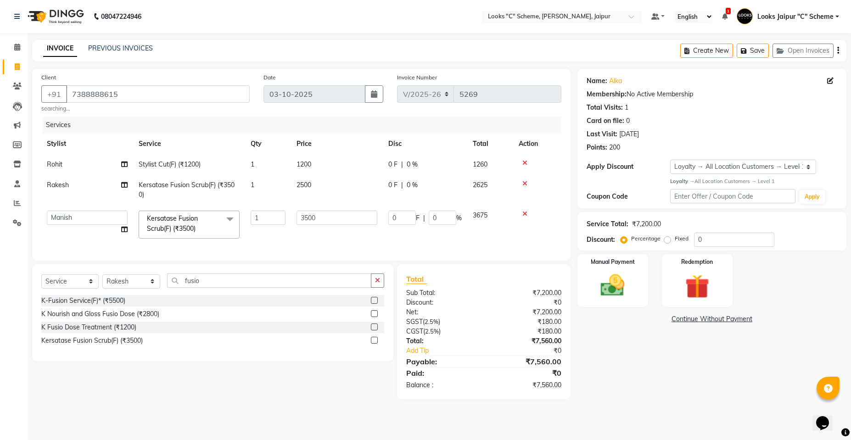
click at [525, 223] on td at bounding box center [537, 224] width 48 height 39
click at [525, 213] on icon at bounding box center [524, 214] width 5 height 6
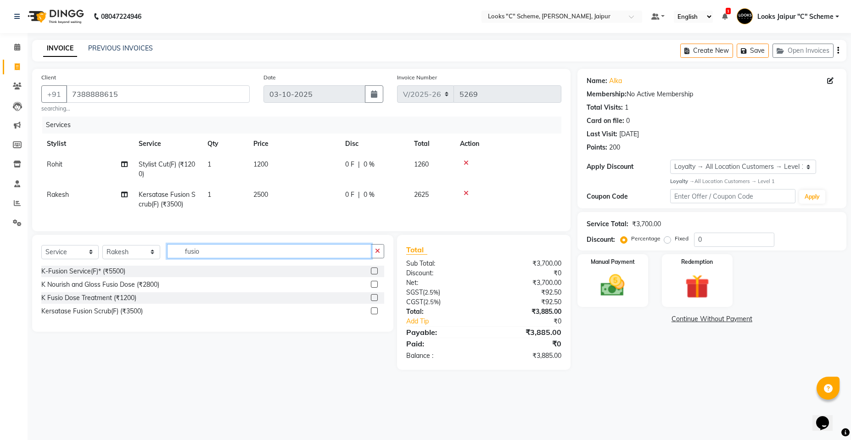
click at [258, 258] on input "fusio" at bounding box center [269, 251] width 204 height 14
type input "f"
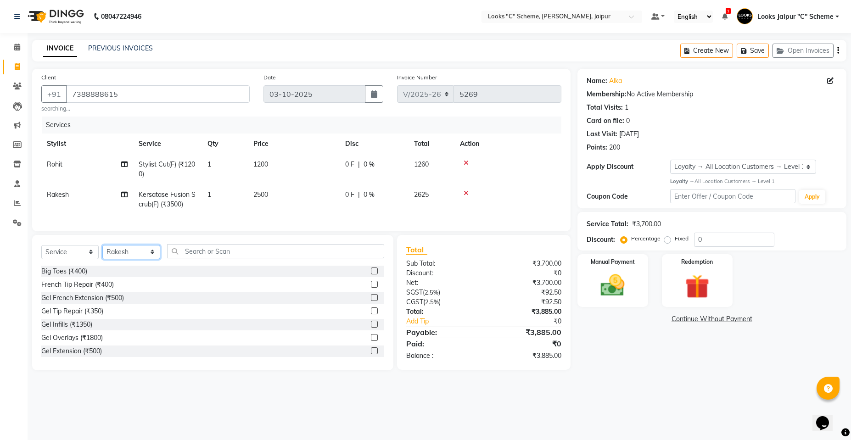
click at [149, 257] on select "Select Stylist [PERSON_NAME] Akash_pdct [PERSON_NAME] [PERSON_NAME] Counter Sal…" at bounding box center [131, 252] width 58 height 14
select select "57106"
click at [102, 252] on select "Select Stylist [PERSON_NAME] Akash_pdct [PERSON_NAME] [PERSON_NAME] Counter Sal…" at bounding box center [131, 252] width 58 height 14
click at [213, 258] on input "text" at bounding box center [275, 251] width 217 height 14
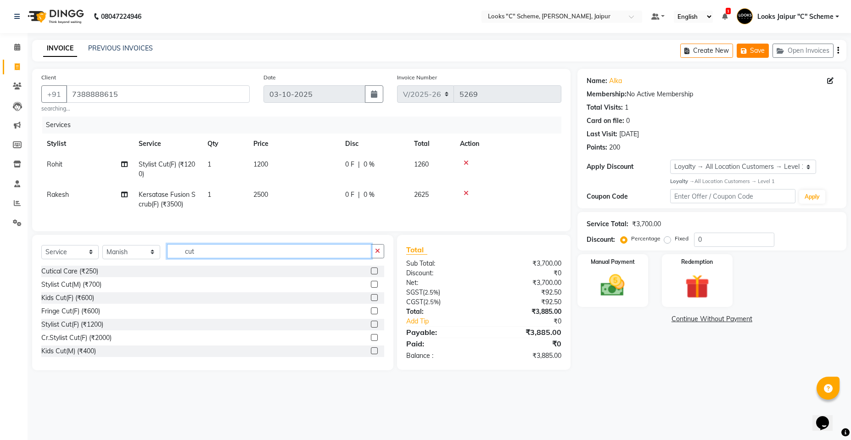
type input "cut"
click at [762, 52] on button "Save" at bounding box center [753, 51] width 32 height 14
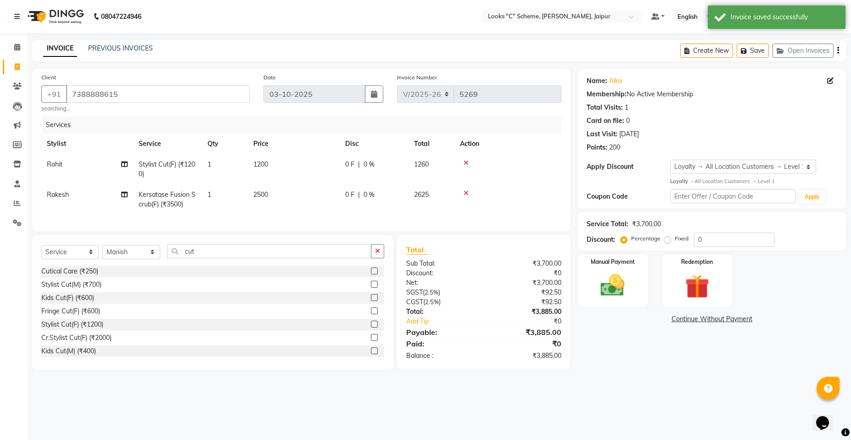
click at [63, 51] on link "INVOICE" at bounding box center [60, 48] width 34 height 17
click at [112, 49] on link "PREVIOUS INVOICES" at bounding box center [120, 48] width 65 height 8
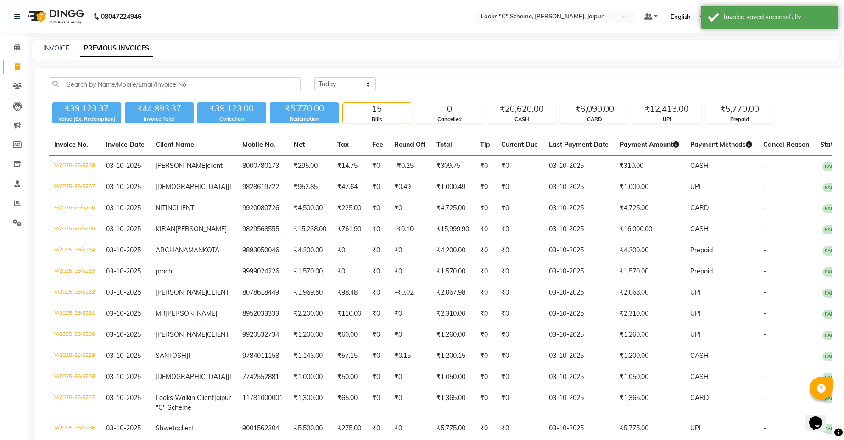
click at [71, 47] on div "INVOICE PREVIOUS INVOICES" at bounding box center [430, 49] width 797 height 10
click at [49, 48] on link "INVOICE" at bounding box center [56, 48] width 26 height 8
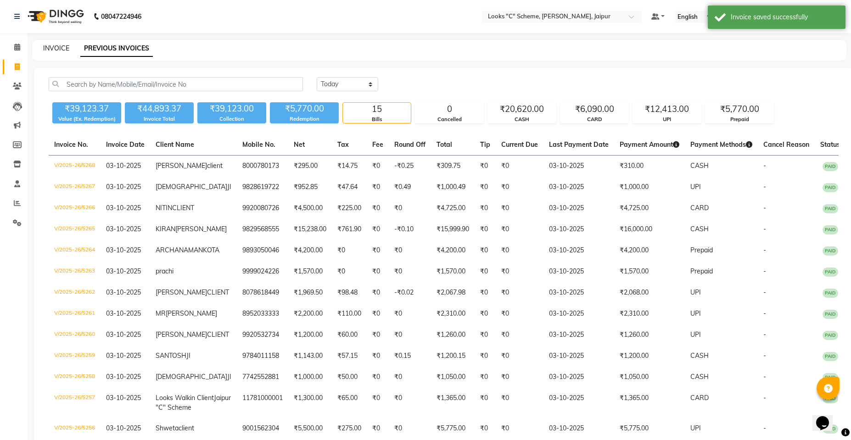
select select "service"
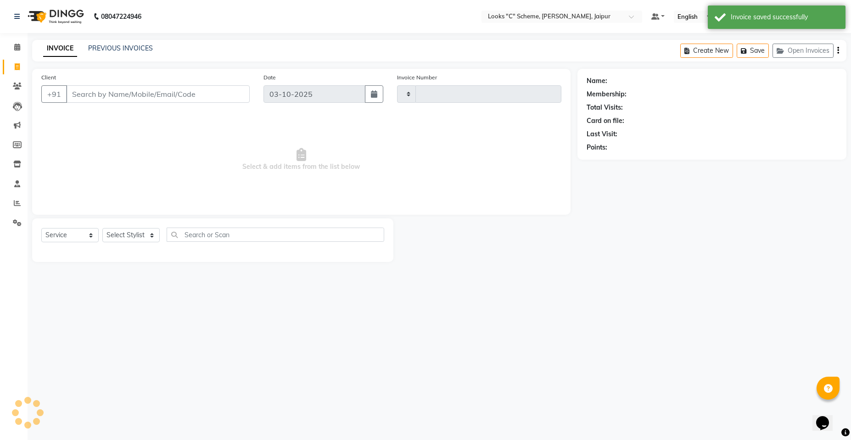
type input "5269"
select select "4315"
click at [105, 101] on input "Client" at bounding box center [158, 93] width 184 height 17
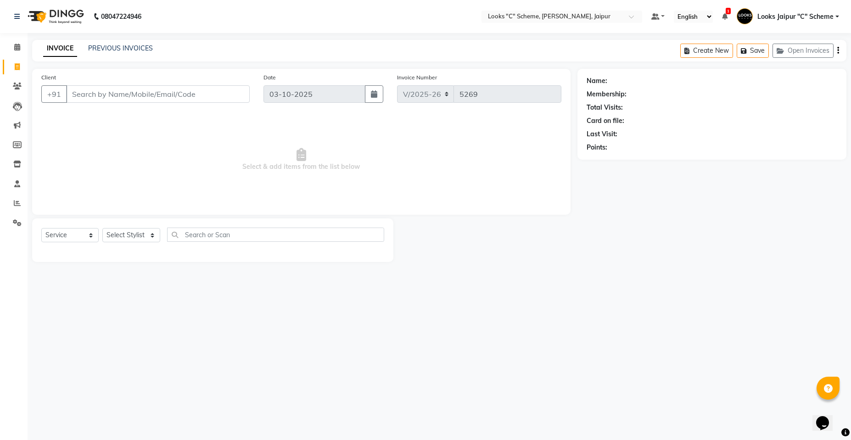
click at [102, 86] on input "Client" at bounding box center [158, 93] width 184 height 17
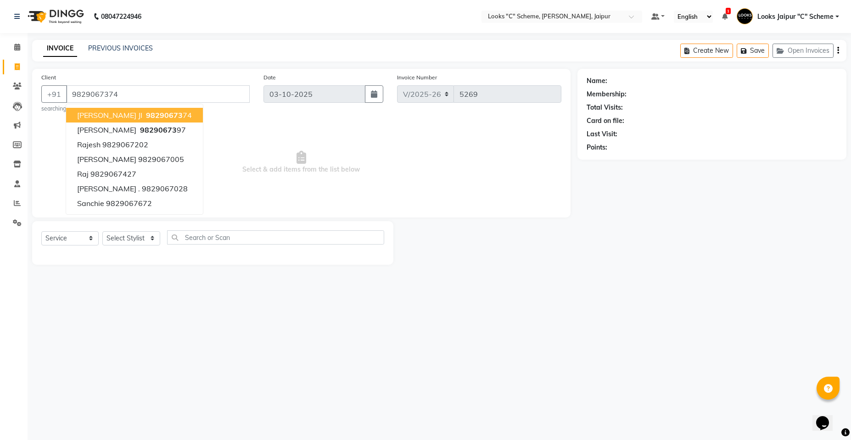
type input "9829067374"
select select "1: Object"
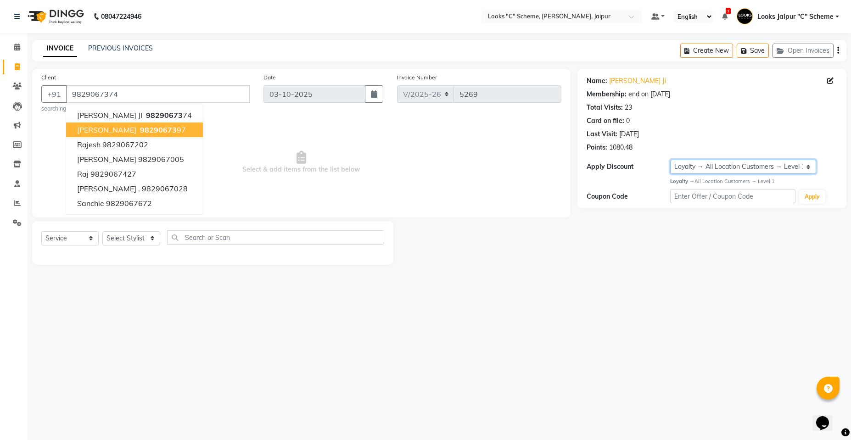
click at [703, 166] on select "Select Membership → LSPL Membership@20% Loyalty → All Location Customers → Leve…" at bounding box center [743, 167] width 146 height 14
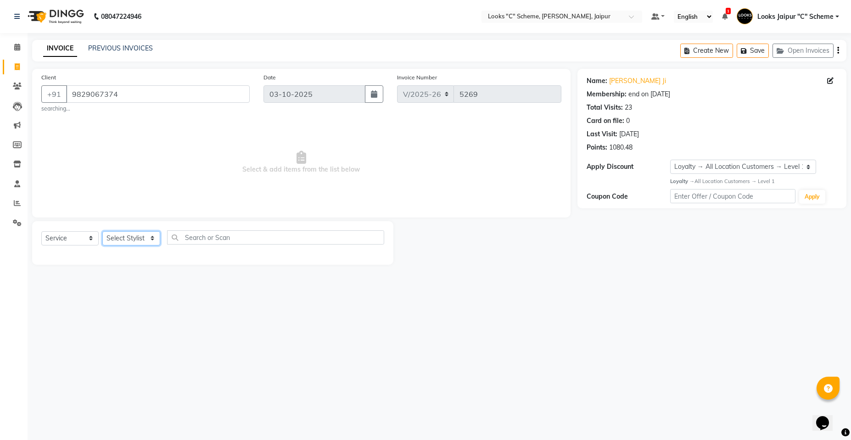
click at [131, 239] on select "Select Stylist [PERSON_NAME] Akash_pdct [PERSON_NAME] [PERSON_NAME] Counter Sal…" at bounding box center [131, 238] width 58 height 14
select select "57106"
click at [102, 231] on select "Select Stylist [PERSON_NAME] Akash_pdct [PERSON_NAME] [PERSON_NAME] Counter Sal…" at bounding box center [131, 238] width 58 height 14
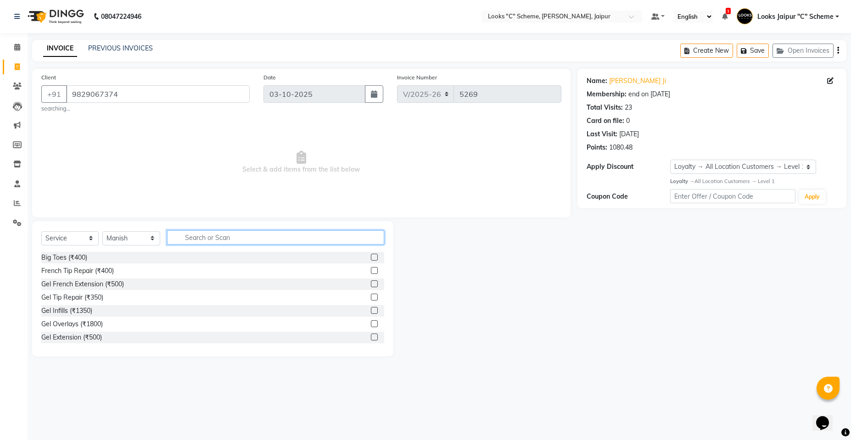
click at [202, 239] on input "text" at bounding box center [275, 237] width 217 height 14
type input "cut"
click at [371, 272] on label at bounding box center [374, 270] width 7 height 7
click at [371, 272] on input "checkbox" at bounding box center [374, 271] width 6 height 6
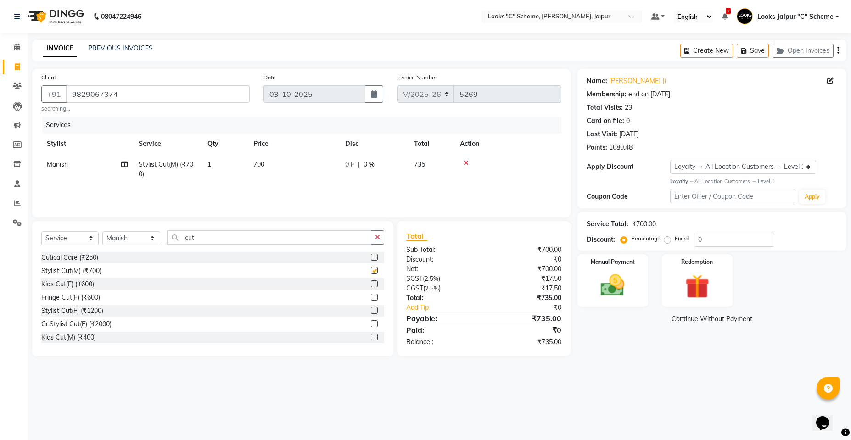
checkbox input "false"
click at [215, 241] on input "cut" at bounding box center [269, 237] width 204 height 14
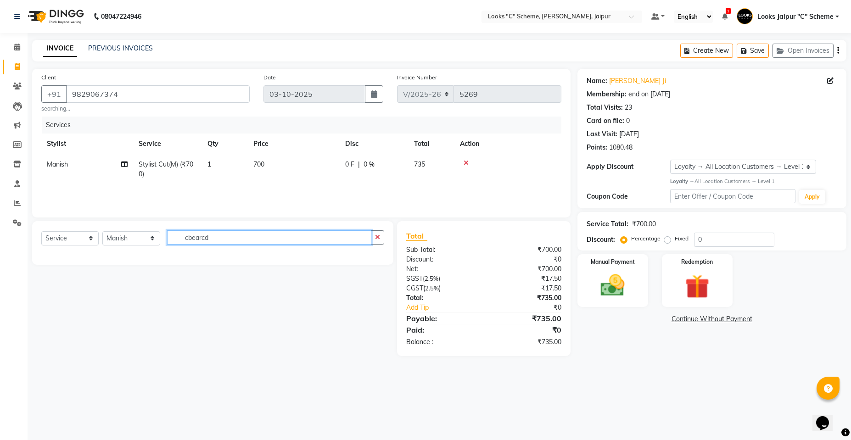
click at [188, 237] on input "cbearcd" at bounding box center [269, 237] width 204 height 14
click at [236, 231] on input "bearcd" at bounding box center [269, 237] width 204 height 14
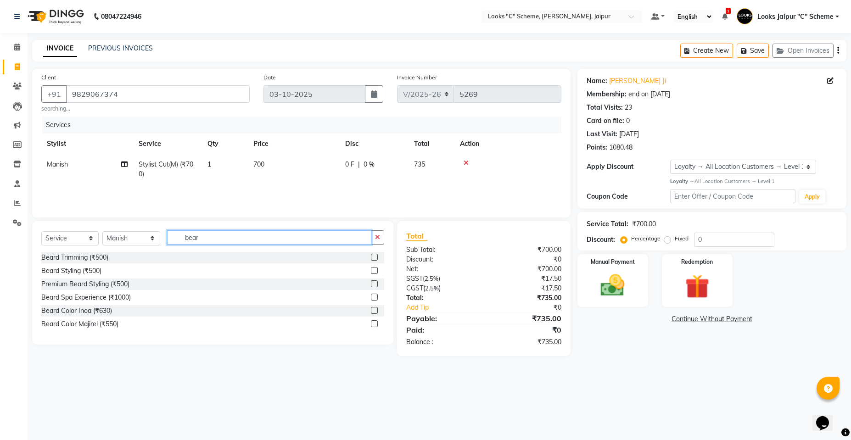
type input "bear"
click at [373, 258] on label at bounding box center [374, 257] width 7 height 7
click at [373, 258] on input "checkbox" at bounding box center [374, 258] width 6 height 6
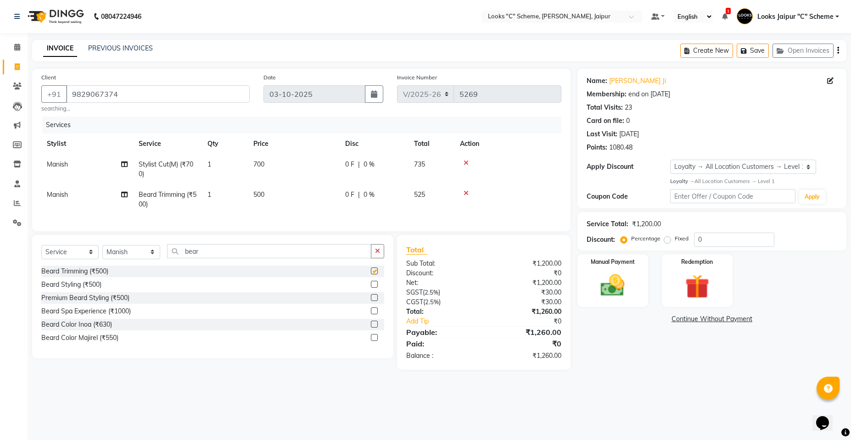
checkbox input "false"
click at [211, 255] on input "bear" at bounding box center [269, 251] width 204 height 14
type input "b"
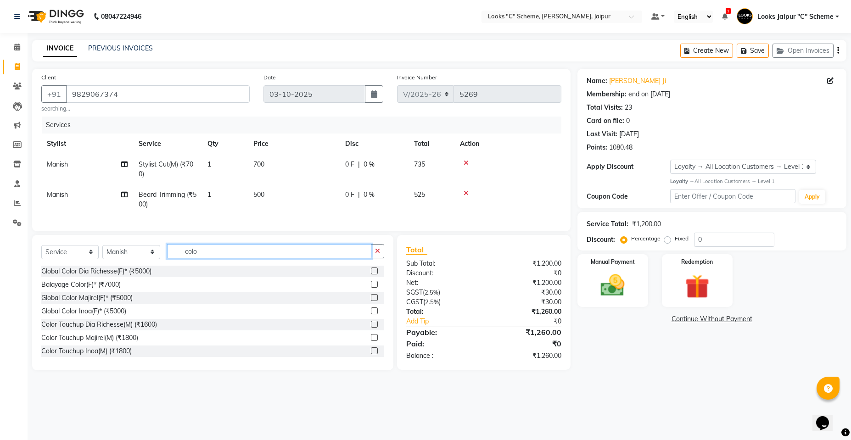
type input "colo"
click at [371, 341] on label at bounding box center [374, 337] width 7 height 7
click at [371, 341] on input "checkbox" at bounding box center [374, 338] width 6 height 6
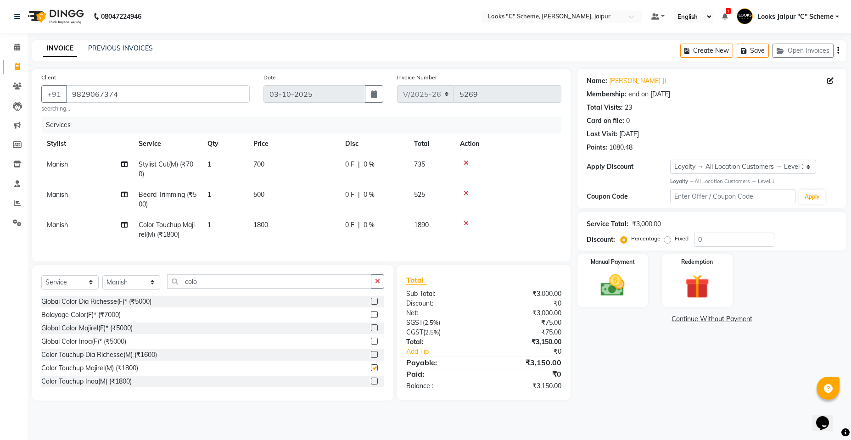
checkbox input "false"
click at [294, 213] on td "500" at bounding box center [294, 200] width 92 height 30
select select "57106"
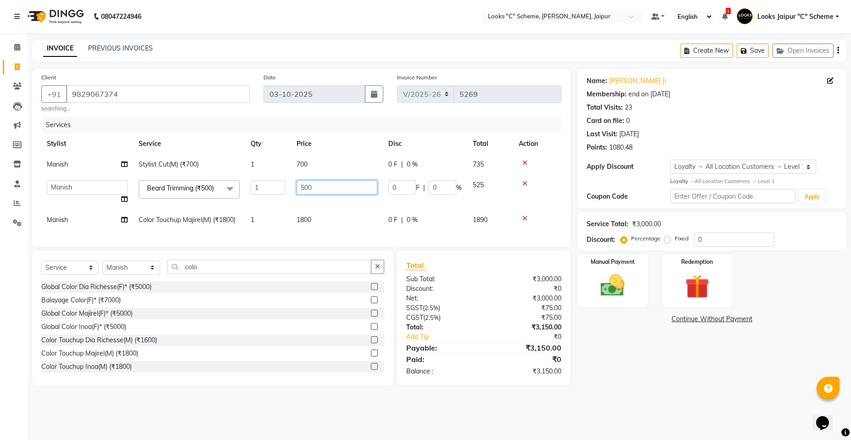
click at [303, 187] on input "500" at bounding box center [337, 187] width 81 height 14
click at [301, 190] on input "500" at bounding box center [337, 187] width 81 height 14
click at [305, 190] on input "500" at bounding box center [337, 187] width 81 height 14
type input "300"
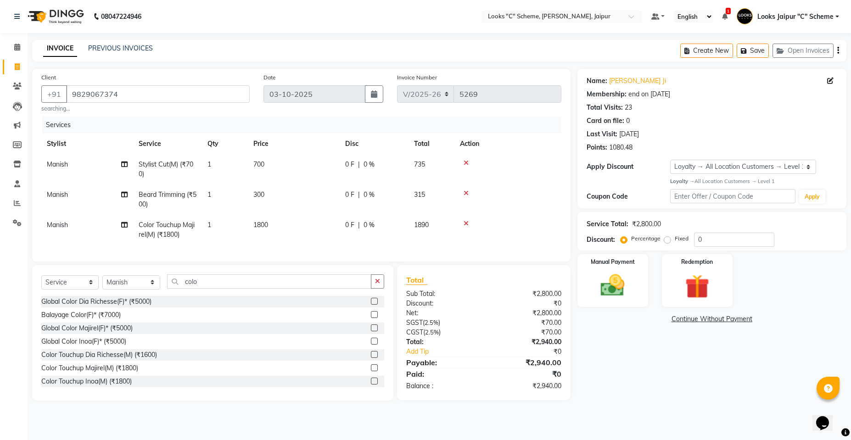
click at [313, 215] on td "1800" at bounding box center [294, 230] width 92 height 30
select select "57106"
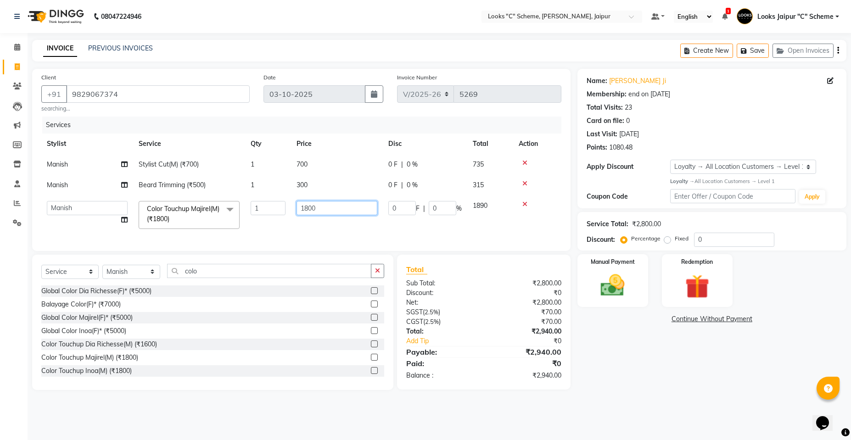
click at [308, 206] on input "1800" at bounding box center [337, 208] width 81 height 14
type input "1500"
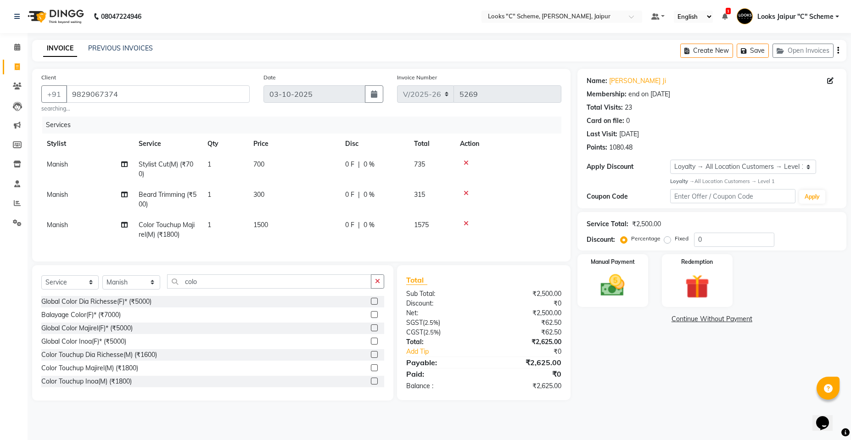
click at [318, 226] on td "1500" at bounding box center [294, 230] width 92 height 30
select select "57106"
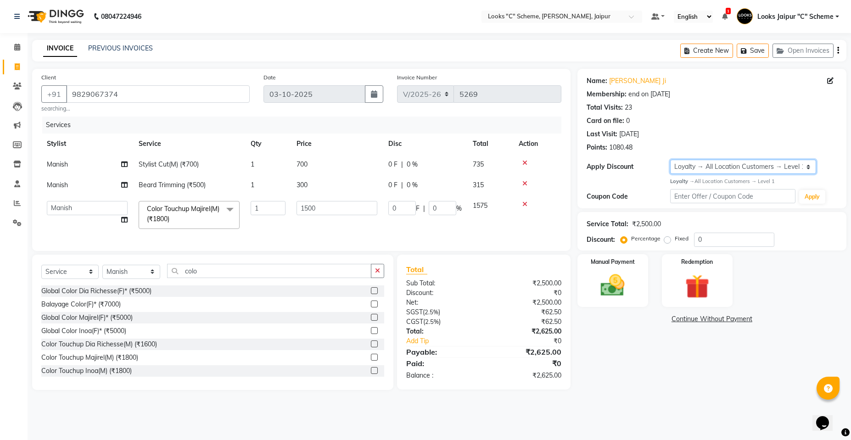
click at [700, 167] on select "Select Membership → LSPL Membership@20% Loyalty → All Location Customers → Leve…" at bounding box center [743, 167] width 146 height 14
click at [670, 160] on select "Select Membership → LSPL Membership@20% Loyalty → All Location Customers → Leve…" at bounding box center [743, 167] width 146 height 14
click at [698, 174] on div "Name: Vibhor Ji Membership: end on 06-04-2026 Total Visits: 23 Card on file: 0 …" at bounding box center [712, 139] width 269 height 140
drag, startPoint x: 700, startPoint y: 167, endPoint x: 701, endPoint y: 173, distance: 6.5
click at [700, 167] on select "Select Membership → LSPL Membership@20% Loyalty → All Location Customers → Leve…" at bounding box center [743, 167] width 146 height 14
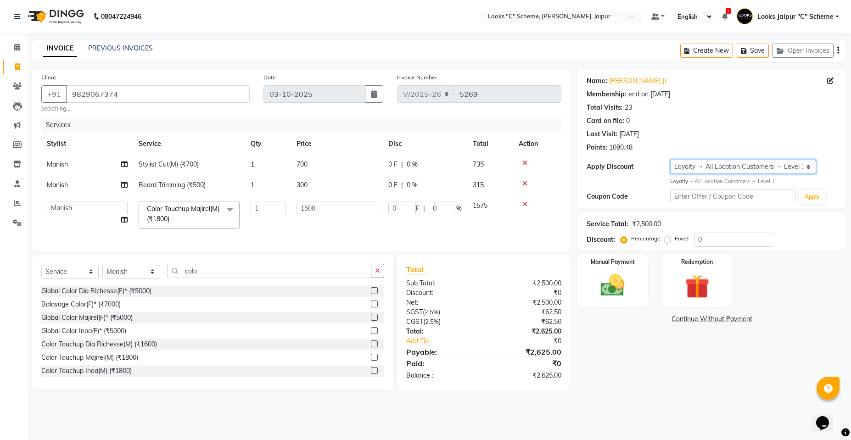
select select "2: Object"
click at [670, 160] on select "Select Membership → LSPL Membership@20% Loyalty → All Location Customers → Leve…" at bounding box center [743, 167] width 146 height 14
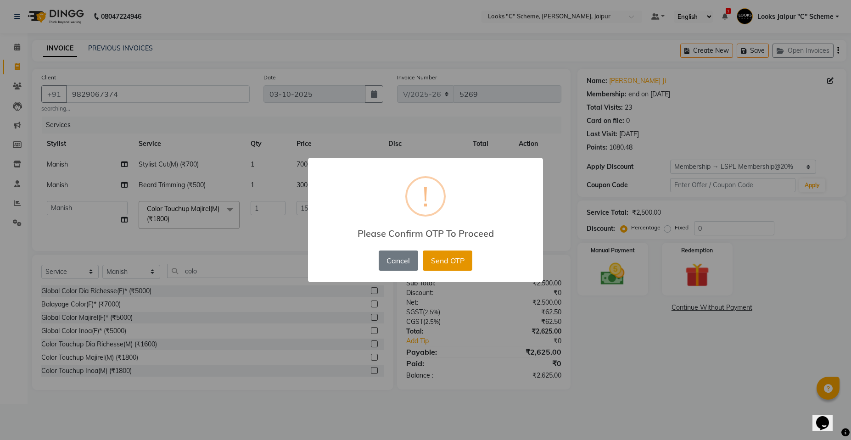
click at [449, 261] on button "Send OTP" at bounding box center [448, 261] width 50 height 20
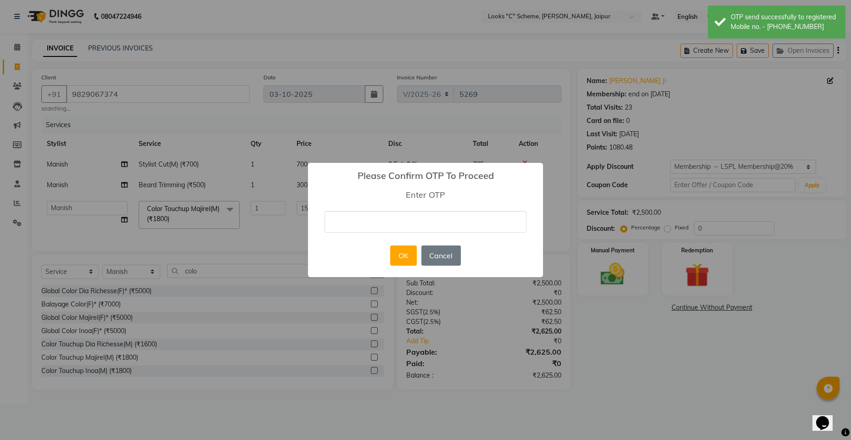
click at [401, 216] on input "text" at bounding box center [426, 222] width 202 height 22
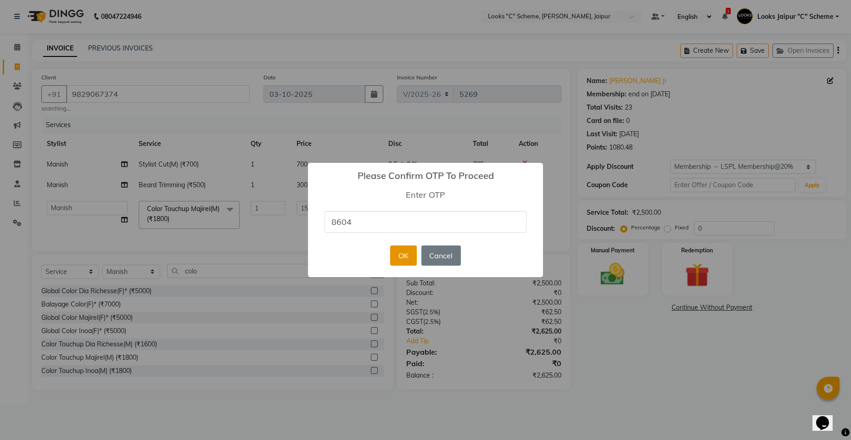
type input "8604"
click at [408, 253] on button "OK" at bounding box center [403, 256] width 26 height 20
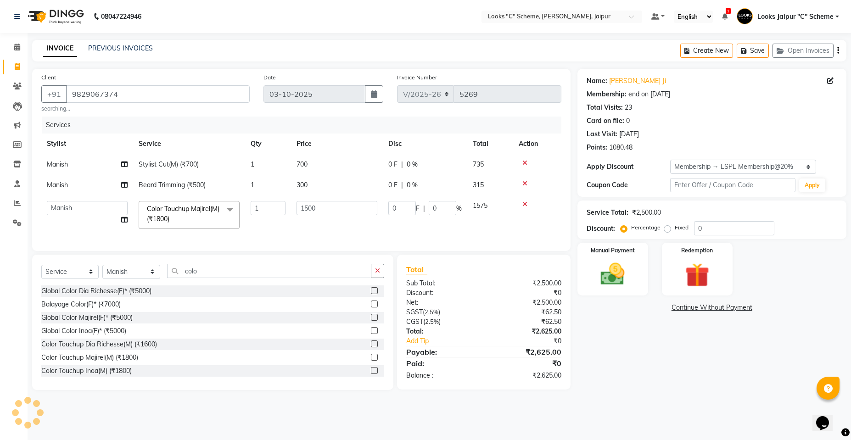
type input "300"
type input "20"
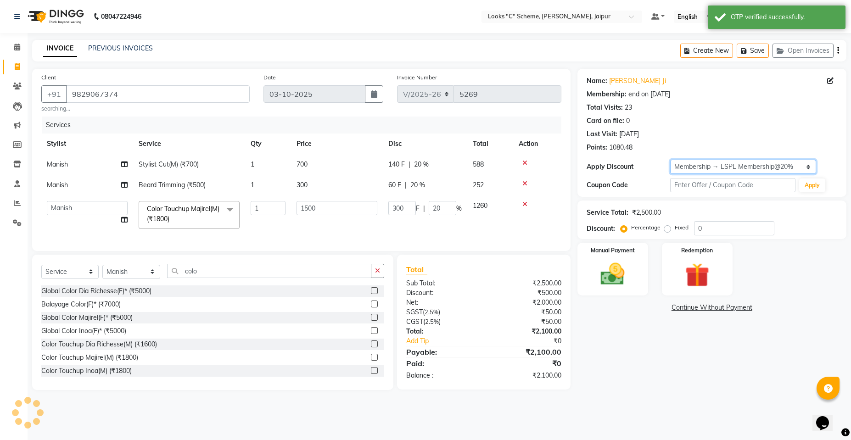
type input "20"
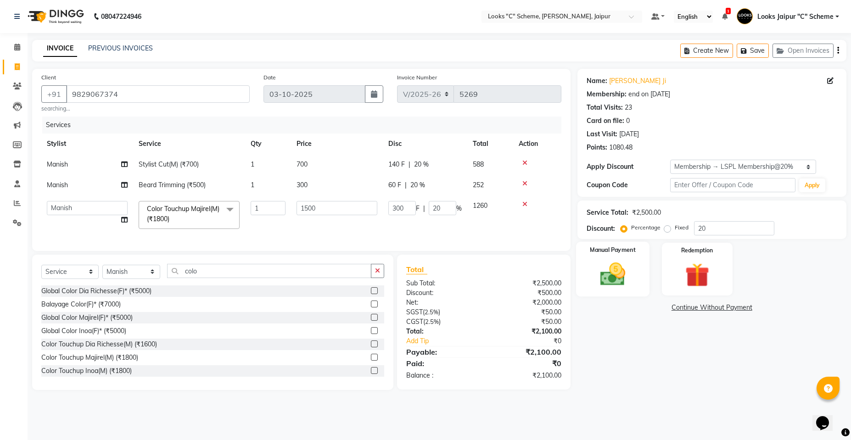
click at [630, 266] on img at bounding box center [612, 274] width 41 height 29
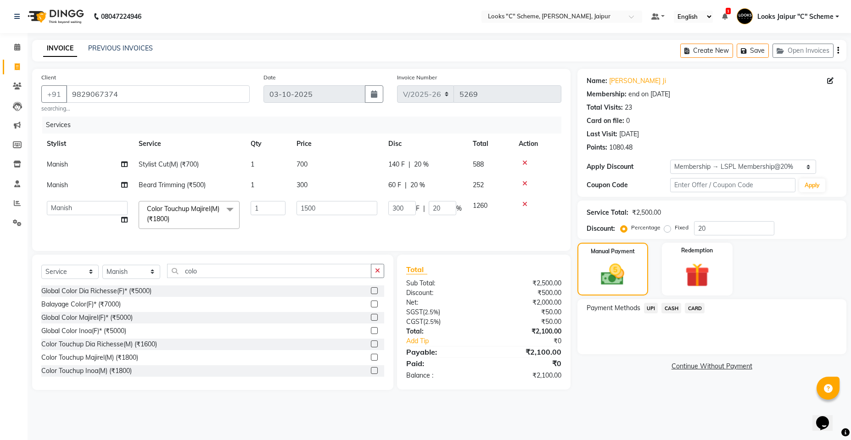
click at [678, 307] on span "CASH" at bounding box center [672, 308] width 20 height 11
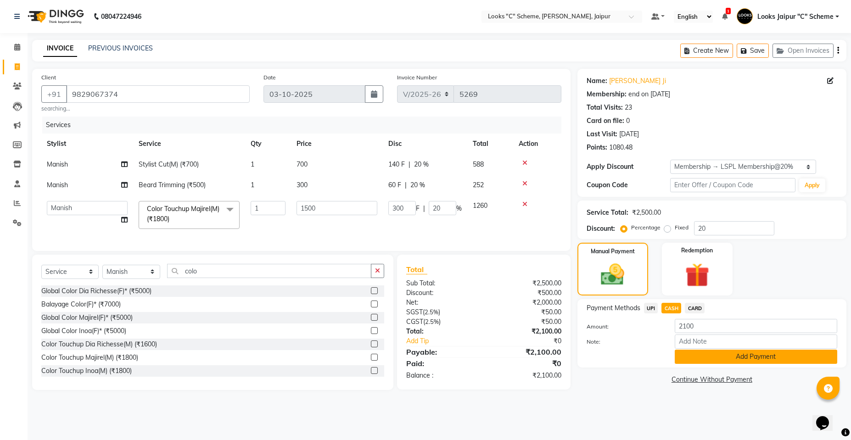
click at [735, 356] on button "Add Payment" at bounding box center [756, 357] width 163 height 14
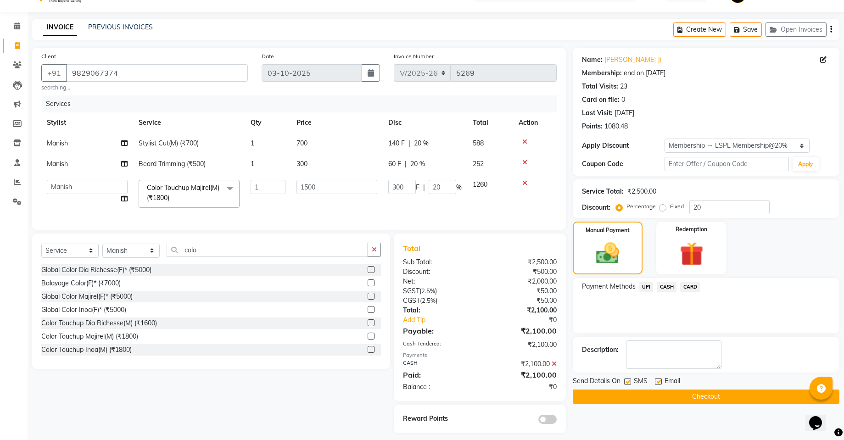
scroll to position [35, 0]
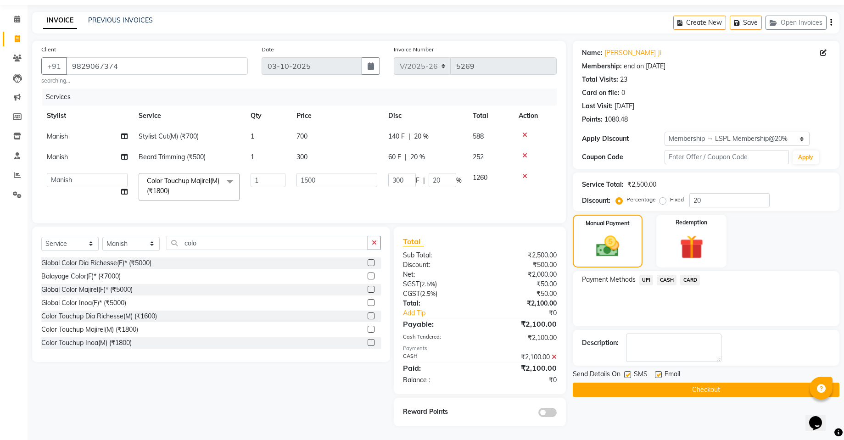
click at [759, 383] on button "Checkout" at bounding box center [706, 390] width 267 height 14
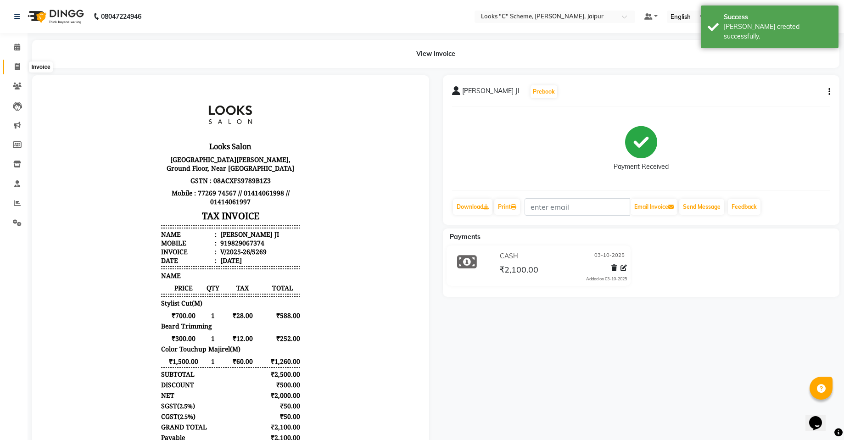
click at [21, 71] on span at bounding box center [17, 67] width 16 height 11
select select "service"
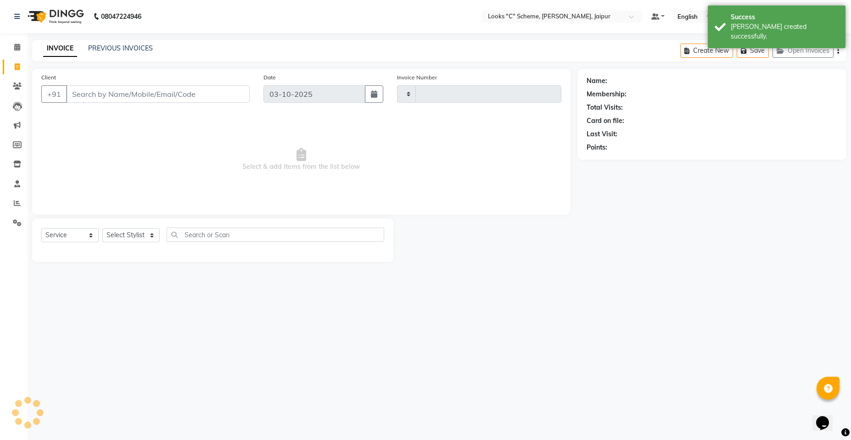
type input "5270"
select select "4315"
click at [807, 53] on button "Open Invoices" at bounding box center [803, 51] width 61 height 14
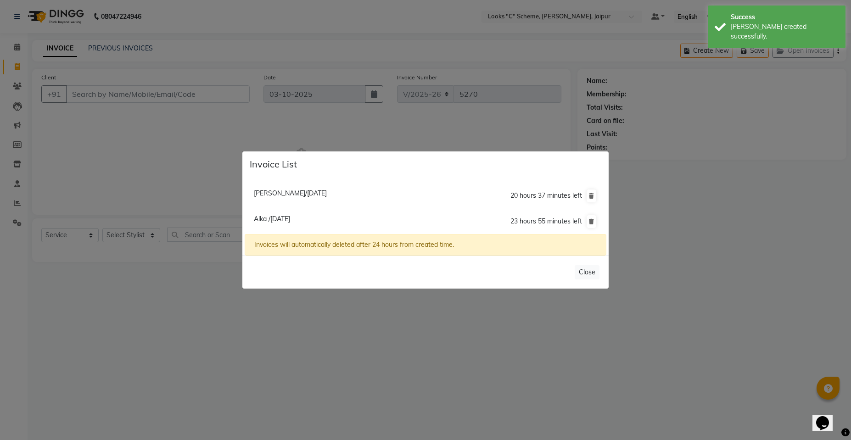
click at [290, 223] on span "Alka /03 October 2025" at bounding box center [272, 219] width 36 height 8
type input "7388888615"
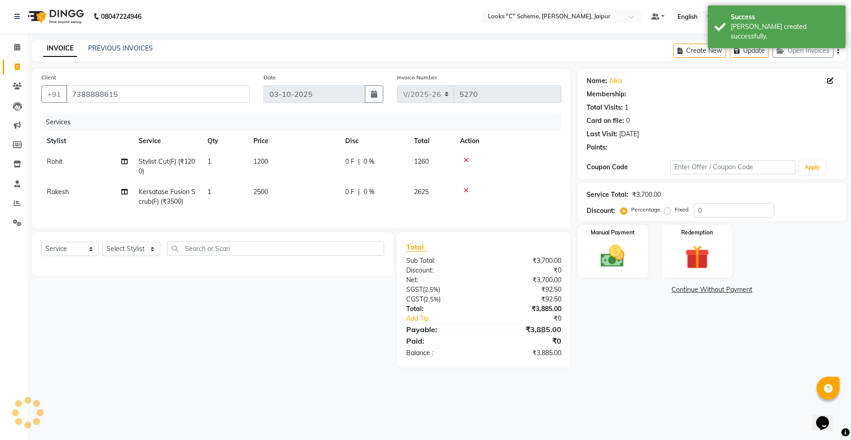
select select "1: Object"
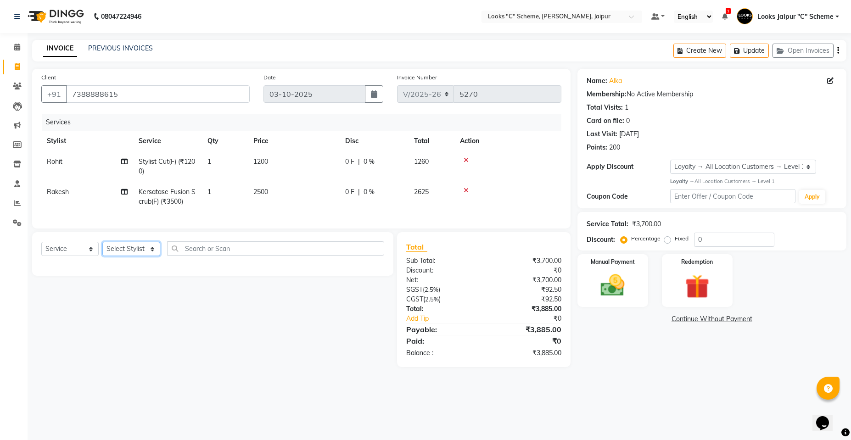
click at [137, 255] on select "Select Stylist [PERSON_NAME] Akash_pdct [PERSON_NAME] [PERSON_NAME] Counter Sal…" at bounding box center [131, 249] width 58 height 14
select select "57106"
click at [102, 249] on select "Select Stylist [PERSON_NAME] Akash_pdct [PERSON_NAME] [PERSON_NAME] Counter Sal…" at bounding box center [131, 249] width 58 height 14
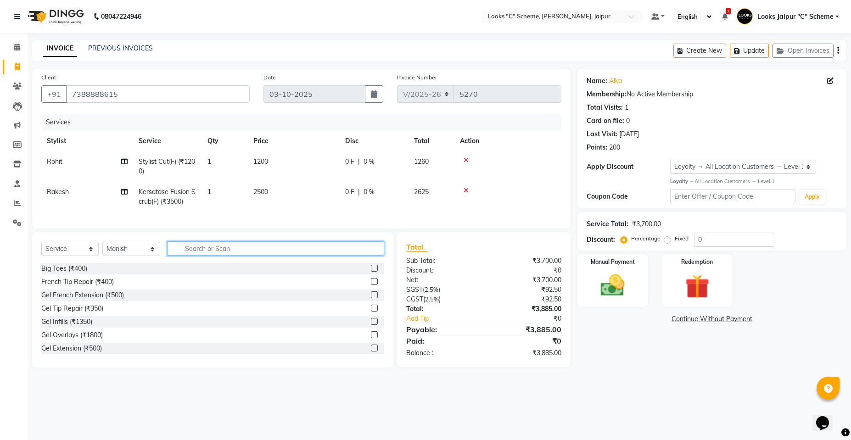
click at [200, 256] on input "text" at bounding box center [275, 248] width 217 height 14
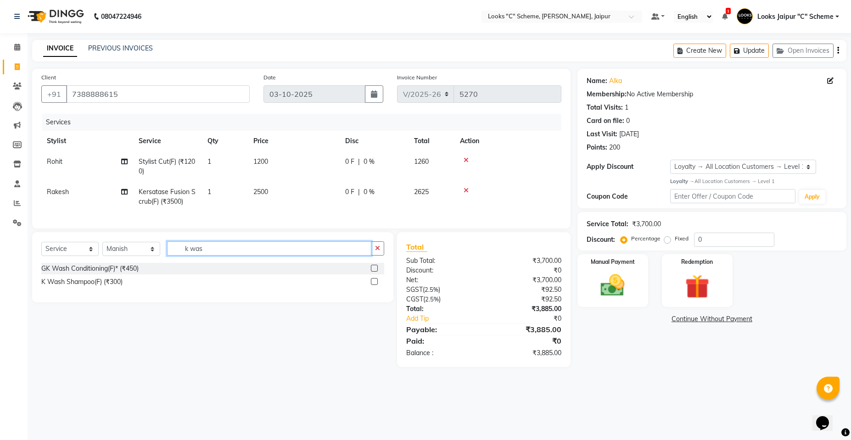
type input "k was"
click at [370, 287] on div "K Wash Shampoo(F) (₹300)" at bounding box center [212, 281] width 343 height 11
click at [377, 285] on label at bounding box center [374, 281] width 7 height 7
click at [377, 285] on input "checkbox" at bounding box center [374, 282] width 6 height 6
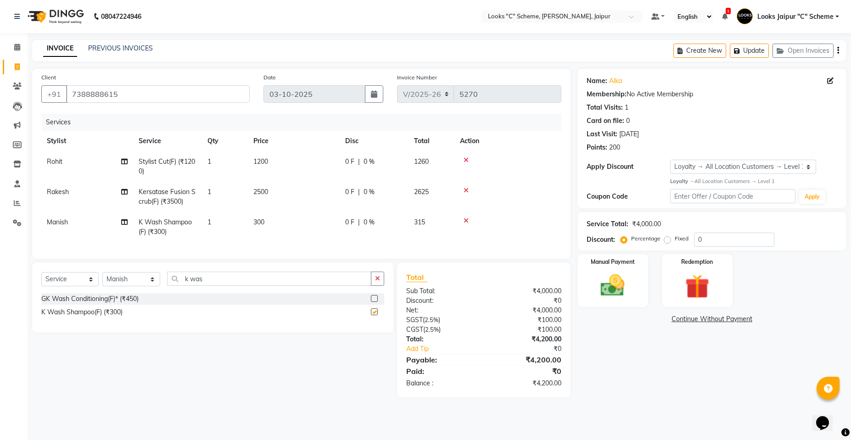
drag, startPoint x: 265, startPoint y: 202, endPoint x: 286, endPoint y: 225, distance: 30.9
click at [266, 209] on td "2500" at bounding box center [294, 197] width 92 height 30
checkbox input "false"
select select "61092"
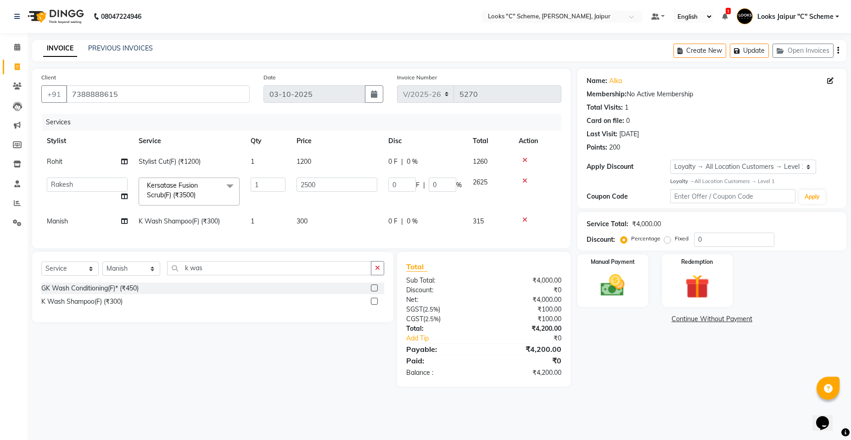
drag, startPoint x: 286, startPoint y: 225, endPoint x: 325, endPoint y: 204, distance: 44.4
click at [286, 225] on td "1" at bounding box center [268, 221] width 46 height 21
select select "57106"
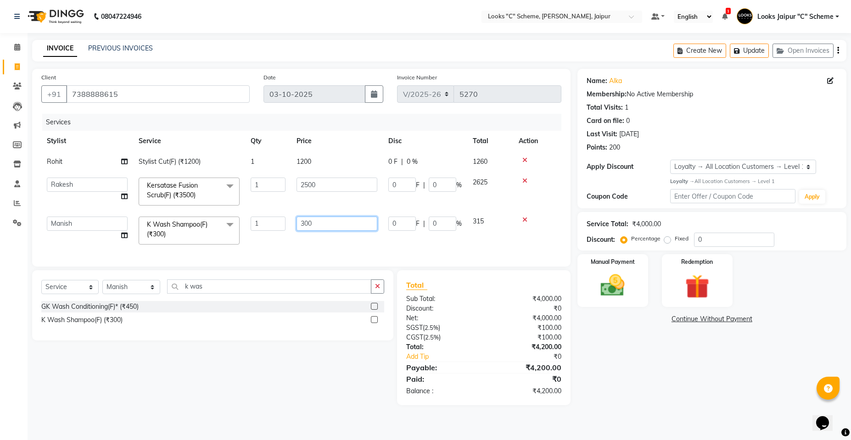
click at [333, 220] on input "300" at bounding box center [337, 224] width 81 height 14
type input "3"
type input "1000"
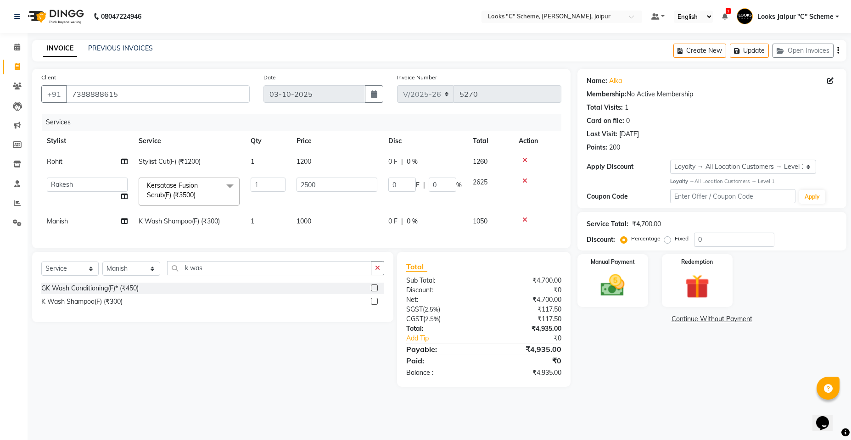
click at [325, 239] on div "Services Stylist Service Qty Price Disc Total Action Rohit Stylist Cut(F) (₹120…" at bounding box center [301, 176] width 520 height 125
click at [83, 276] on select "Select Service Product Membership Package Voucher Prepaid Gift Card" at bounding box center [69, 269] width 57 height 14
select select "product"
click at [41, 269] on select "Select Service Product Membership Package Voucher Prepaid Gift Card" at bounding box center [69, 269] width 57 height 14
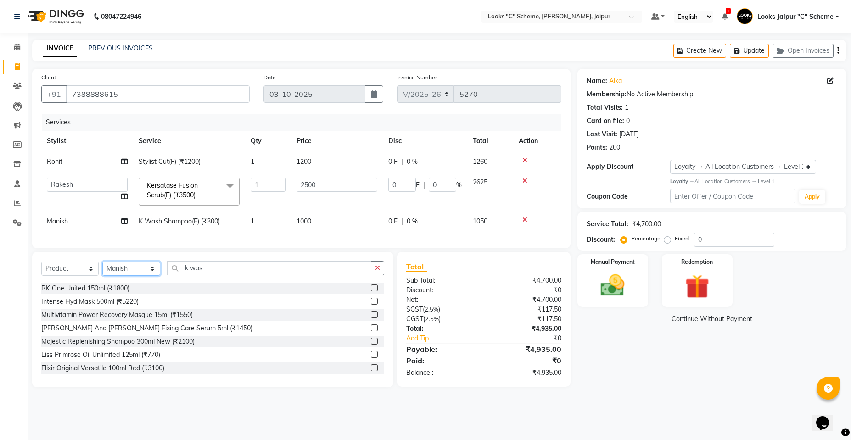
drag, startPoint x: 140, startPoint y: 279, endPoint x: 140, endPoint y: 269, distance: 10.6
click at [140, 276] on select "Select Stylist [PERSON_NAME] Akash_pdct [PERSON_NAME] [PERSON_NAME] Counter Sal…" at bounding box center [131, 269] width 58 height 14
select select "61092"
click at [102, 269] on select "Select Stylist [PERSON_NAME] Akash_pdct [PERSON_NAME] [PERSON_NAME] Counter Sal…" at bounding box center [131, 269] width 58 height 14
click at [218, 270] on input "k was" at bounding box center [269, 268] width 204 height 14
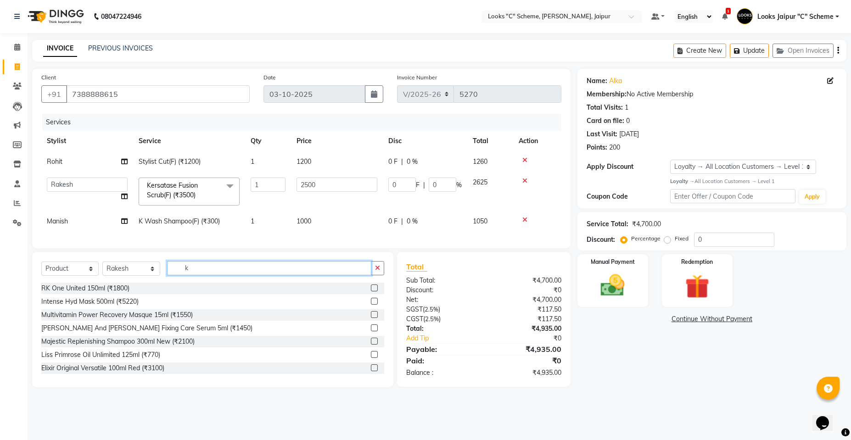
type input "k"
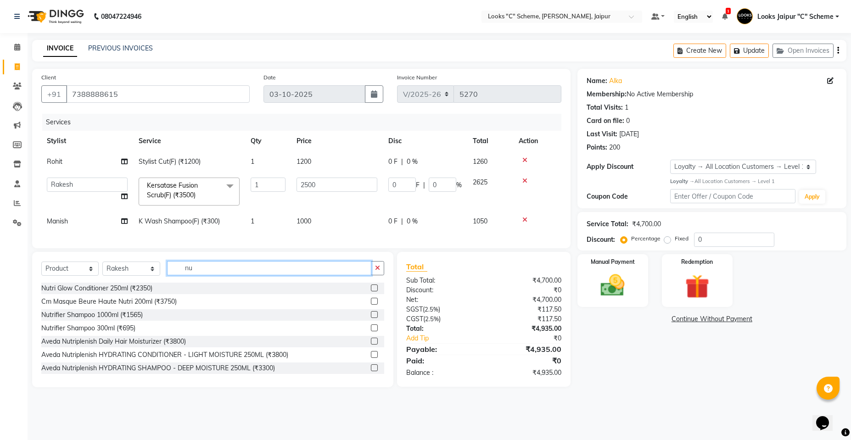
type input "n"
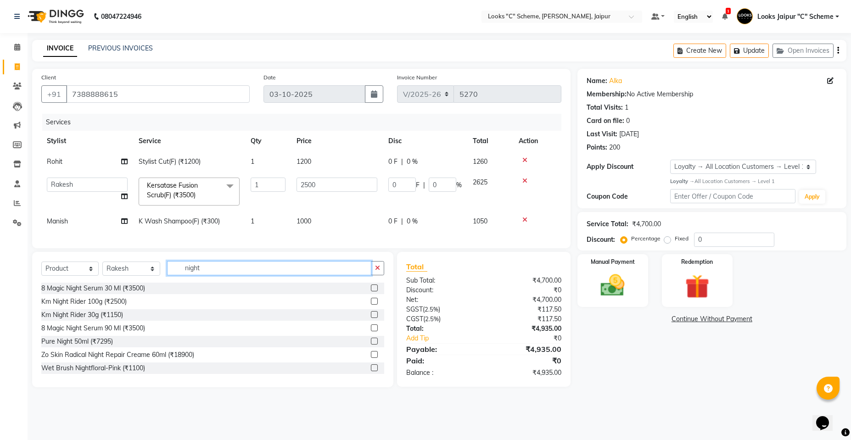
type input "night"
click at [371, 292] on label at bounding box center [374, 288] width 7 height 7
click at [371, 292] on input "checkbox" at bounding box center [374, 289] width 6 height 6
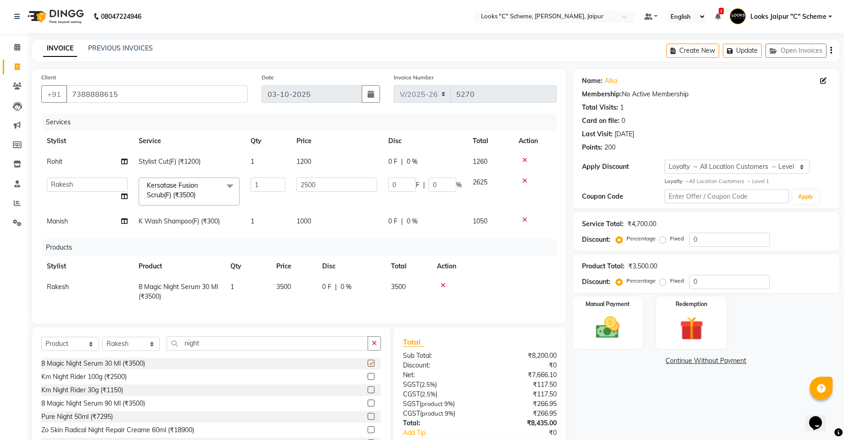
checkbox input "false"
click at [301, 287] on td "3500" at bounding box center [294, 292] width 46 height 30
select select "61092"
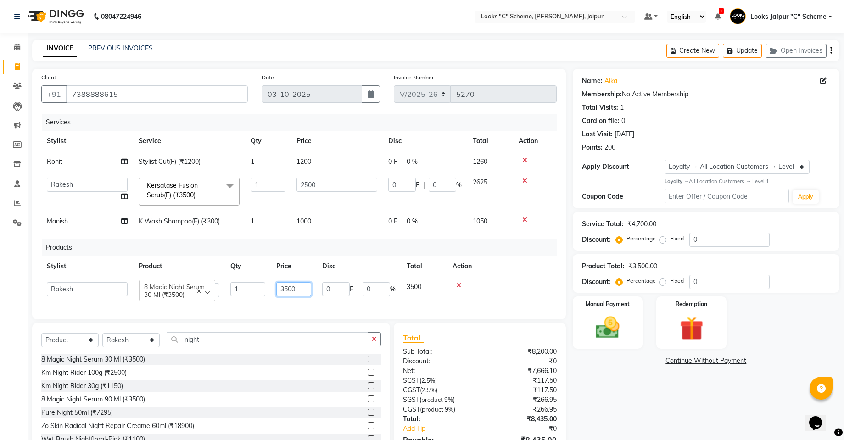
click at [290, 289] on input "3500" at bounding box center [293, 289] width 35 height 14
click at [288, 286] on input "3500" at bounding box center [293, 289] width 35 height 14
type input "4000"
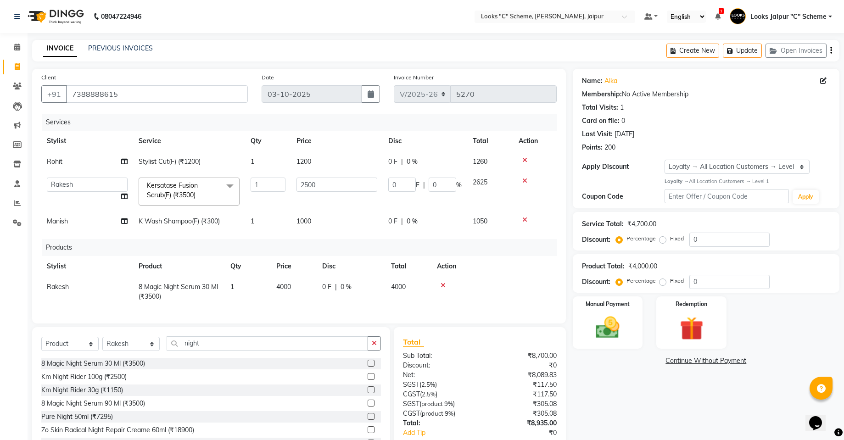
click at [301, 298] on td "4000" at bounding box center [294, 292] width 46 height 30
select select "61092"
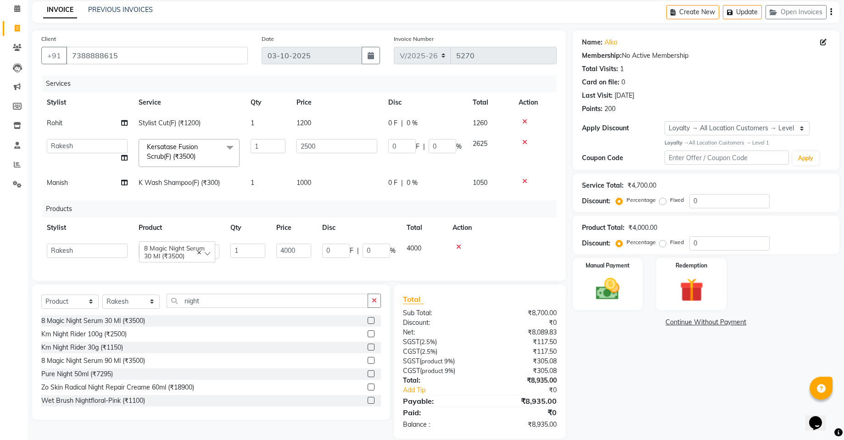
scroll to position [58, 0]
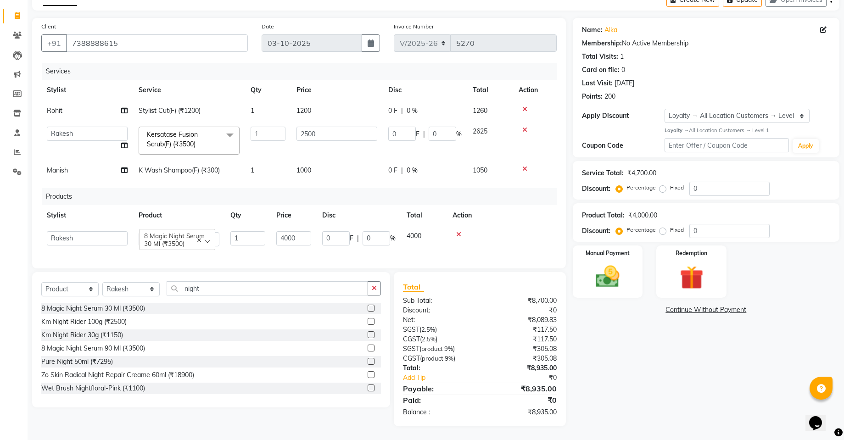
click at [365, 168] on td "1000" at bounding box center [337, 170] width 92 height 21
select select "57106"
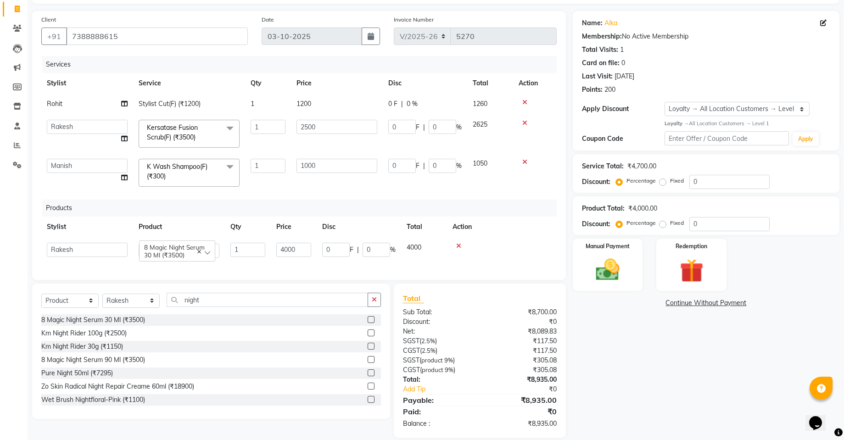
click at [552, 236] on th "Action" at bounding box center [502, 227] width 110 height 21
click at [640, 390] on div "Name: Alka Membership: No Active Membership Total Visits: 1 Card on file: 0 Las…" at bounding box center [710, 224] width 274 height 427
click at [477, 258] on td at bounding box center [502, 250] width 110 height 26
click at [505, 217] on th "Action" at bounding box center [502, 227] width 110 height 21
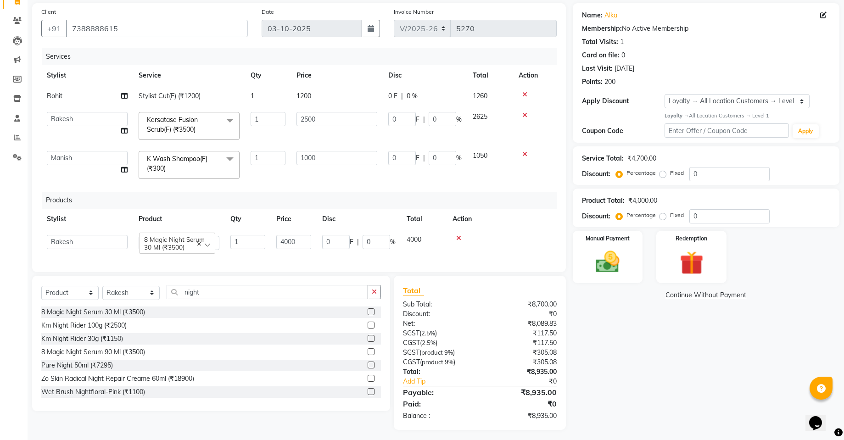
scroll to position [76, 0]
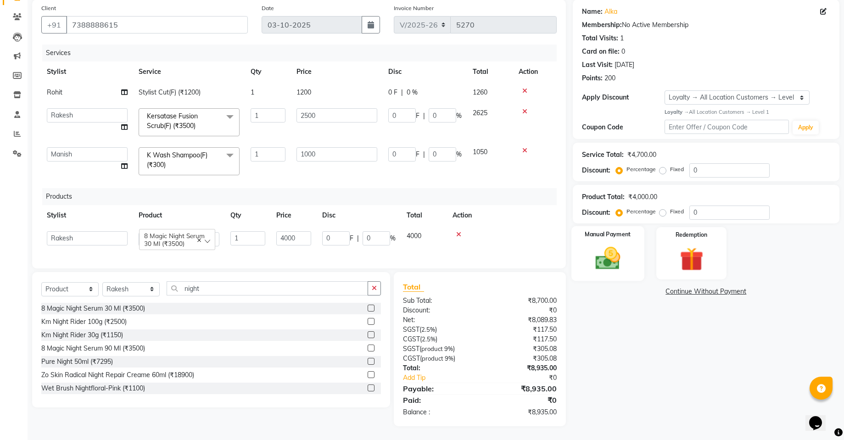
click at [598, 253] on img at bounding box center [608, 258] width 40 height 28
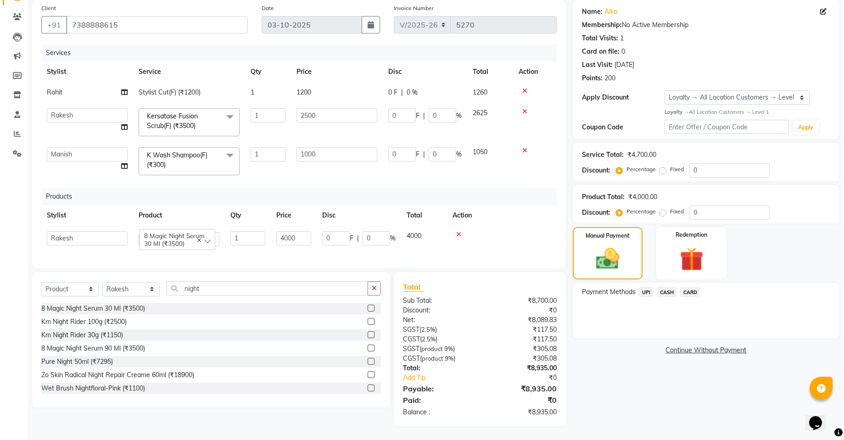
click at [696, 287] on span "CARD" at bounding box center [690, 292] width 20 height 11
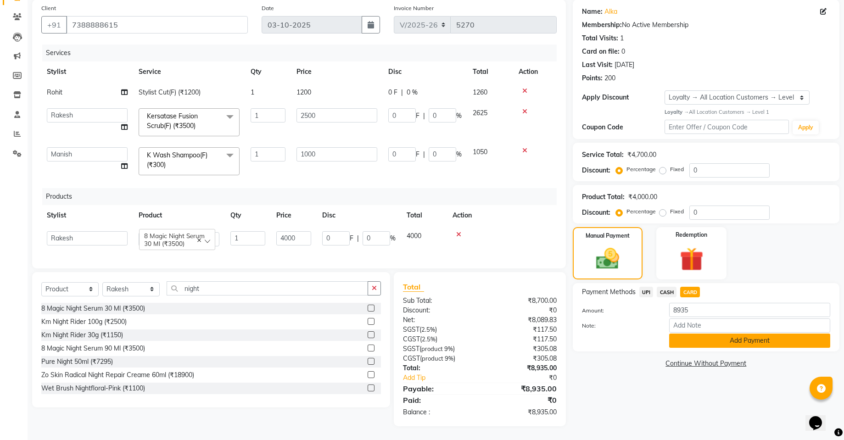
click at [725, 339] on button "Add Payment" at bounding box center [749, 341] width 161 height 14
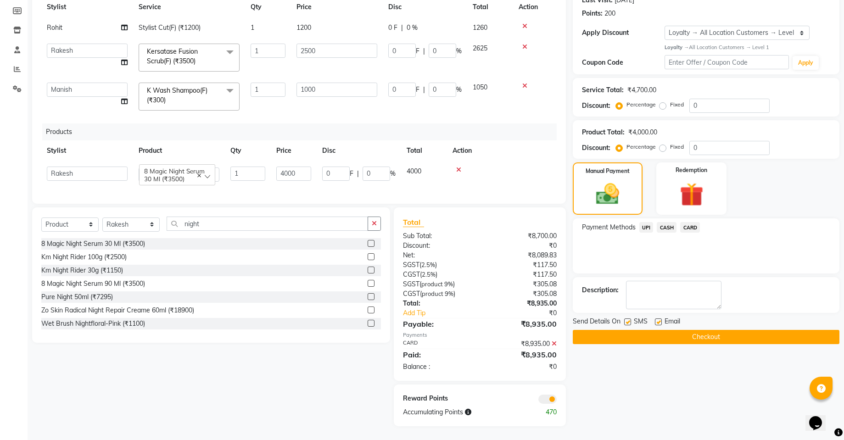
scroll to position [138, 0]
click at [690, 334] on button "Checkout" at bounding box center [706, 337] width 267 height 14
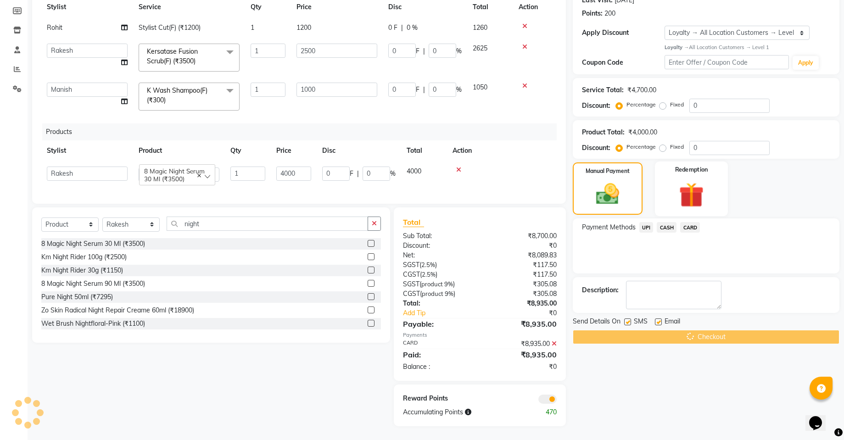
scroll to position [0, 0]
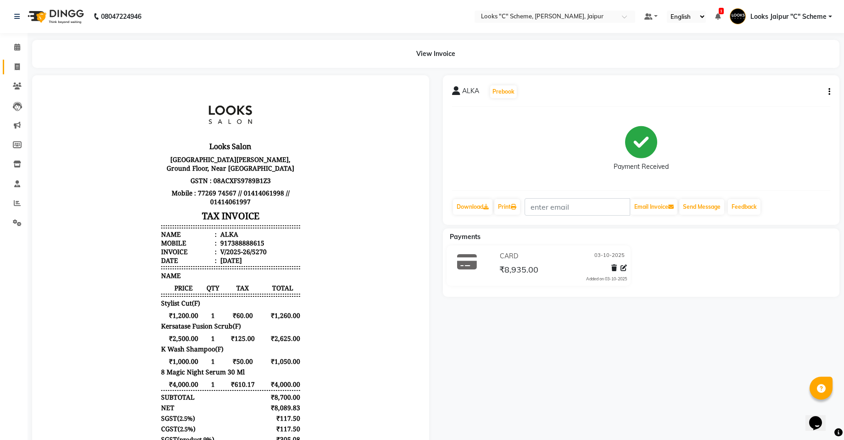
click at [9, 70] on link "Invoice" at bounding box center [14, 67] width 22 height 15
select select "4315"
select select "service"
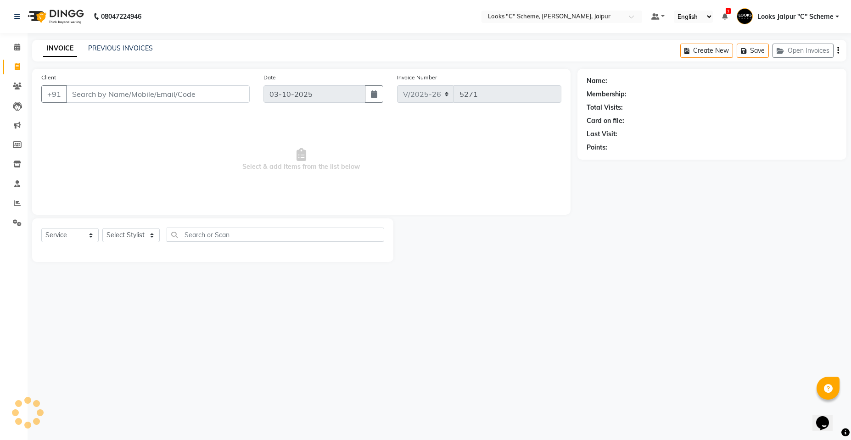
click at [112, 98] on input "Client" at bounding box center [158, 93] width 184 height 17
click at [139, 100] on input "Client" at bounding box center [158, 93] width 184 height 17
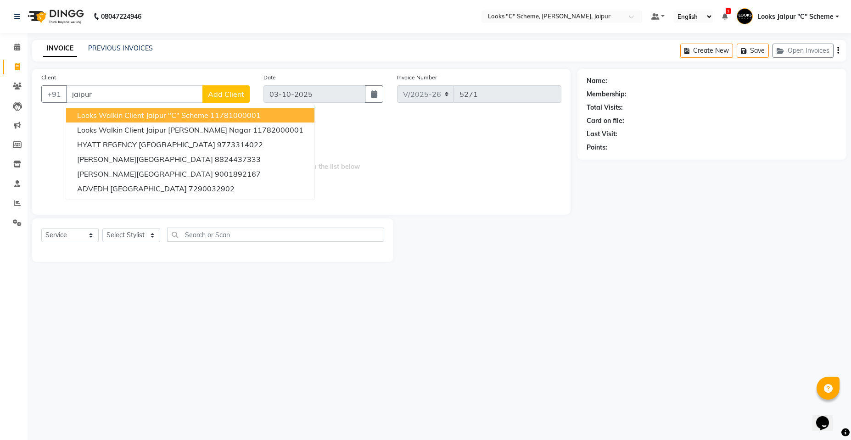
click at [145, 117] on span "Looks Walkin Client Jaipur "C" Scheme" at bounding box center [142, 115] width 131 height 9
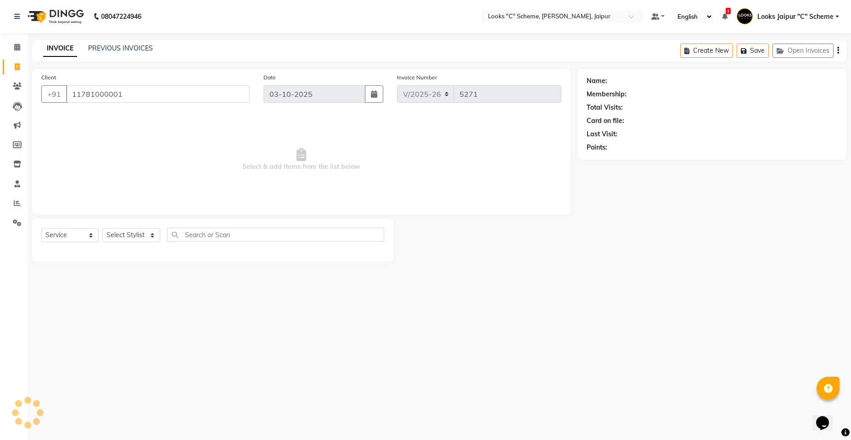
type input "11781000001"
select select "1: Object"
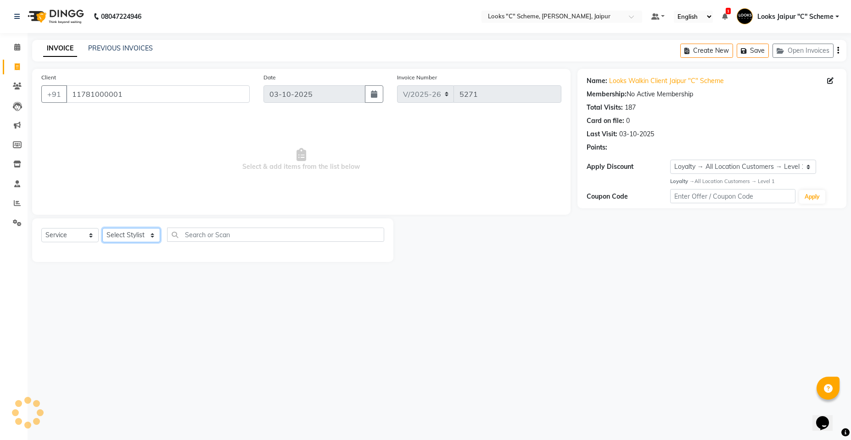
click at [138, 239] on select "Select Stylist [PERSON_NAME] Akash_pdct [PERSON_NAME] [PERSON_NAME] Counter Sal…" at bounding box center [131, 235] width 58 height 14
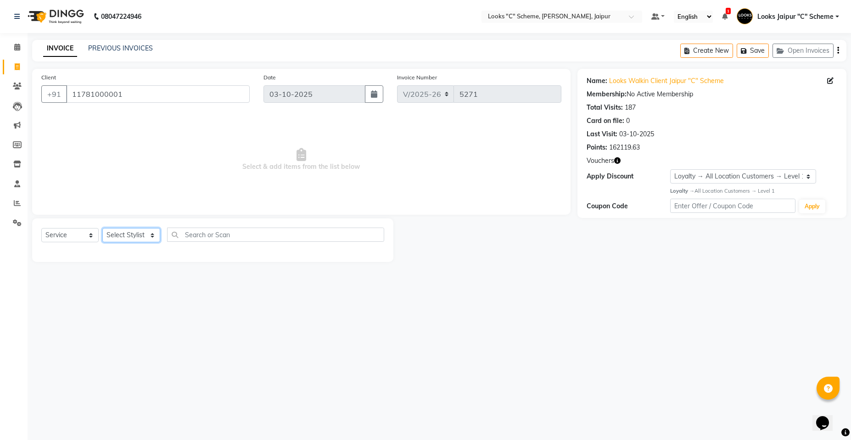
select select "57106"
click at [102, 228] on select "Select Stylist [PERSON_NAME] Akash_pdct [PERSON_NAME] [PERSON_NAME] Counter Sal…" at bounding box center [131, 235] width 58 height 14
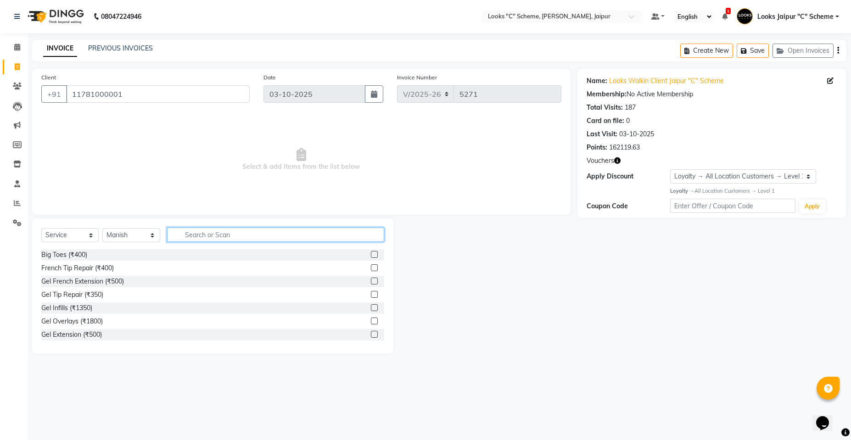
click at [215, 234] on input "text" at bounding box center [275, 235] width 217 height 14
type input "cut"
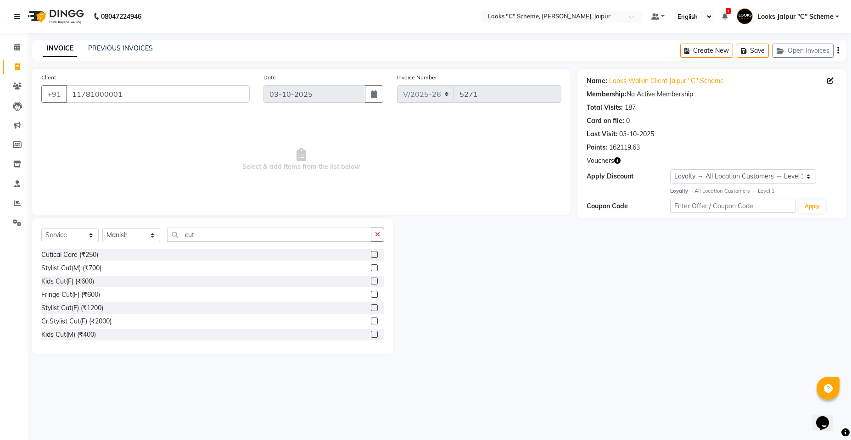
click at [371, 266] on label at bounding box center [374, 267] width 7 height 7
click at [371, 266] on input "checkbox" at bounding box center [374, 268] width 6 height 6
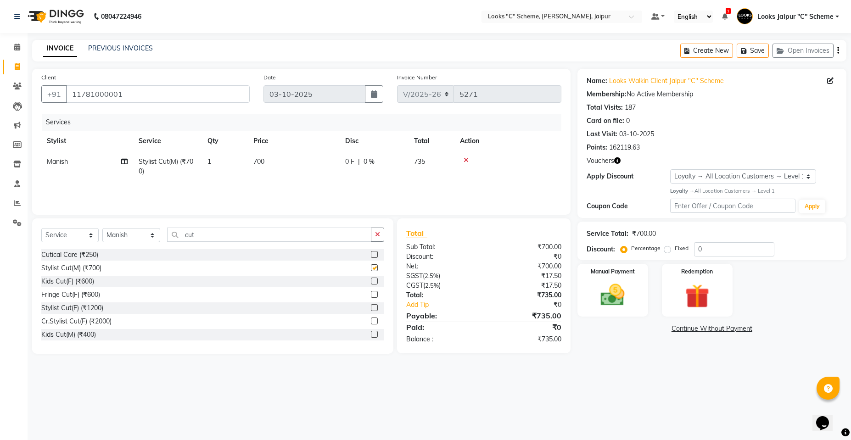
checkbox input "false"
click at [597, 292] on img at bounding box center [612, 295] width 41 height 29
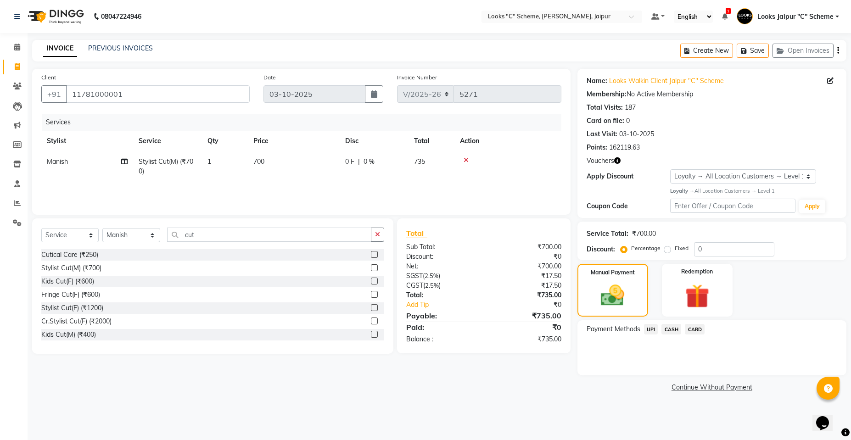
click at [651, 331] on span "UPI" at bounding box center [651, 329] width 14 height 11
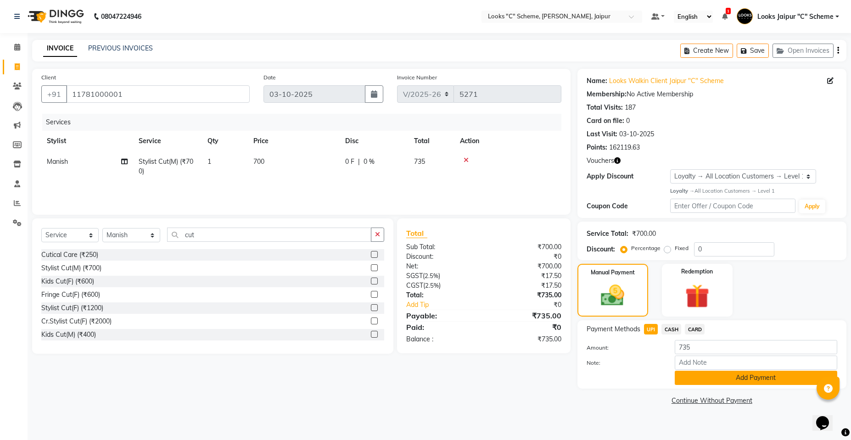
click at [696, 376] on button "Add Payment" at bounding box center [756, 378] width 163 height 14
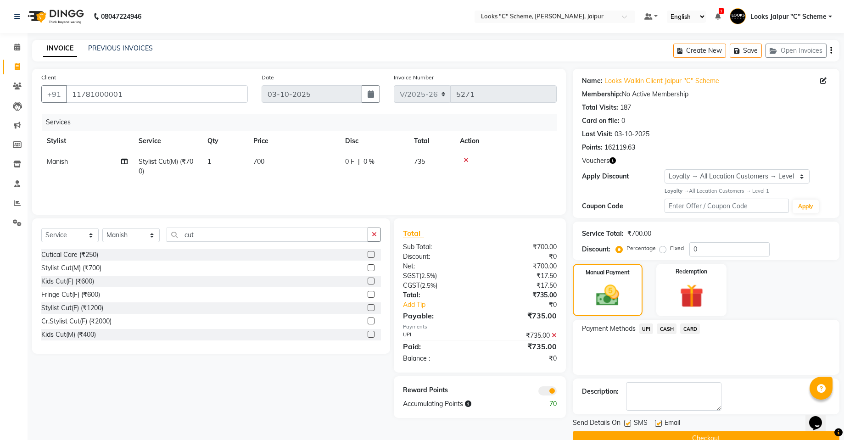
click at [707, 432] on button "Checkout" at bounding box center [706, 439] width 267 height 14
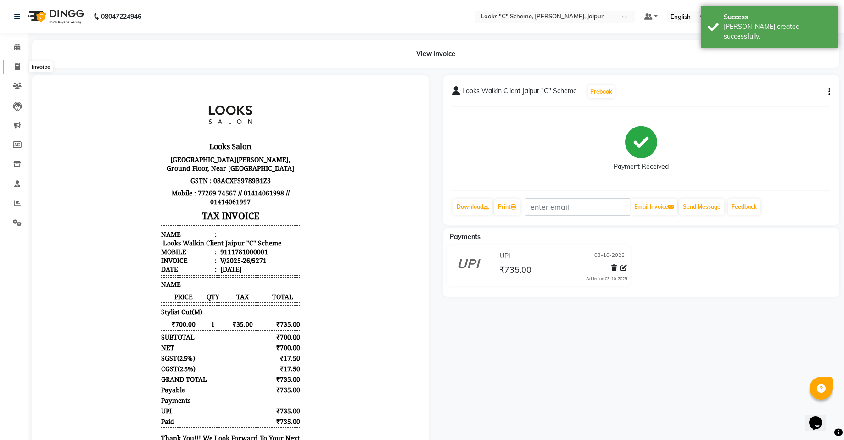
click at [18, 68] on icon at bounding box center [17, 66] width 5 height 7
select select "service"
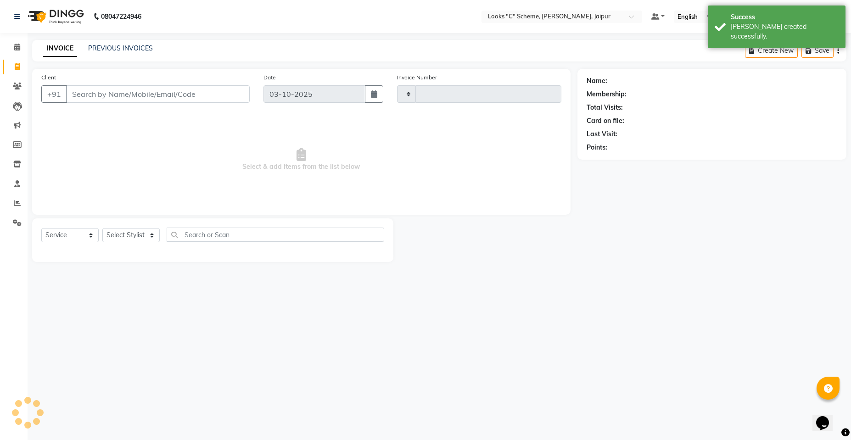
type input "5272"
select select "4315"
click at [96, 94] on input "Client" at bounding box center [158, 93] width 184 height 17
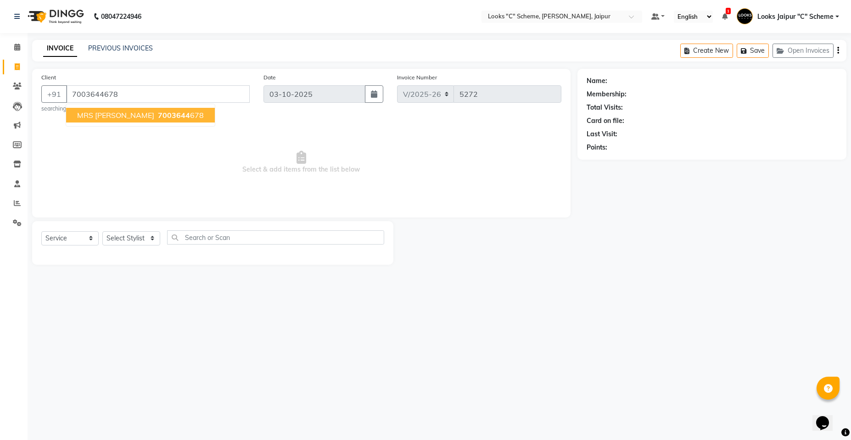
type input "7003644678"
select select "1: Object"
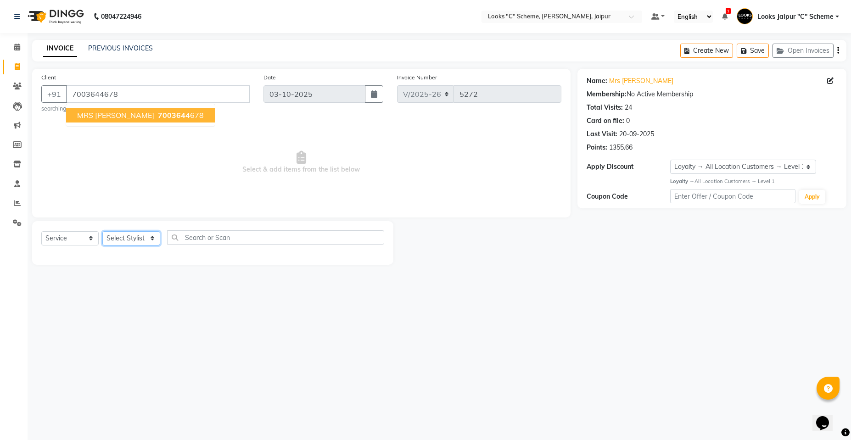
click at [140, 241] on select "Select Stylist [PERSON_NAME] Akash_pdct [PERSON_NAME] [PERSON_NAME] Counter Sal…" at bounding box center [131, 238] width 58 height 14
select select "59430"
click at [102, 231] on select "Select Stylist [PERSON_NAME] Akash_pdct [PERSON_NAME] [PERSON_NAME] Counter Sal…" at bounding box center [131, 238] width 58 height 14
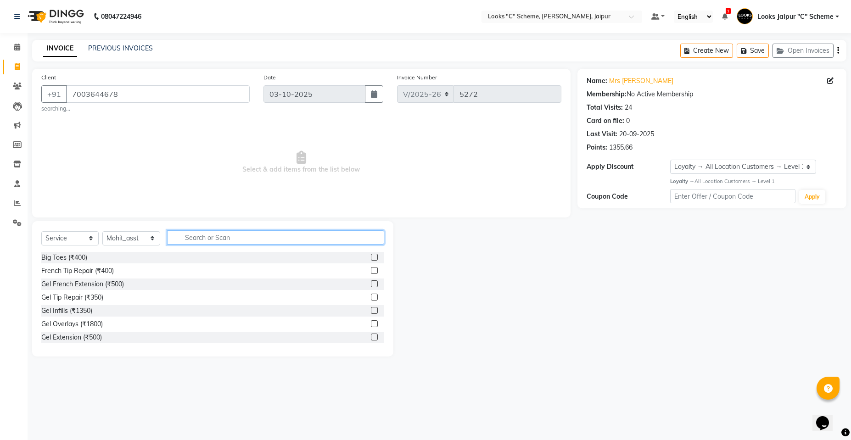
click at [260, 237] on input "text" at bounding box center [275, 237] width 217 height 14
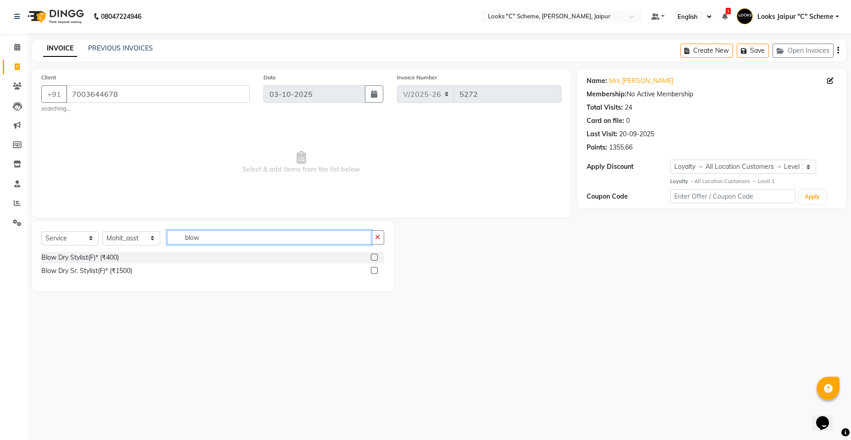
type input "blow"
click at [374, 256] on label at bounding box center [374, 257] width 7 height 7
click at [374, 256] on input "checkbox" at bounding box center [374, 258] width 6 height 6
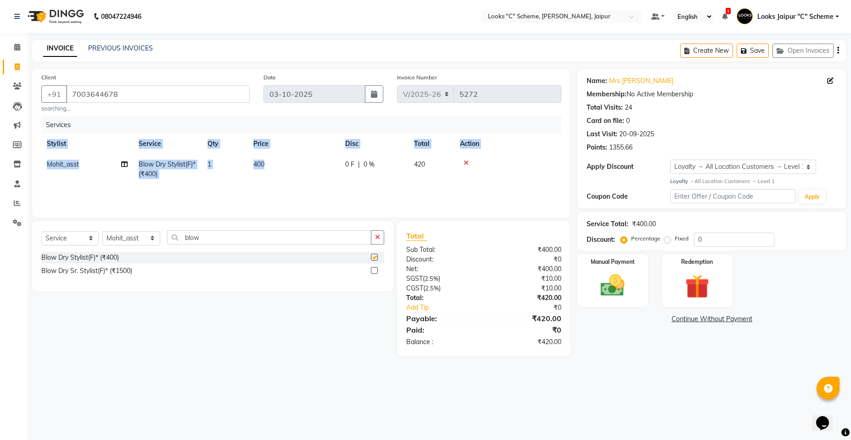
checkbox input "false"
drag, startPoint x: 308, startPoint y: 183, endPoint x: 305, endPoint y: 167, distance: 16.4
click at [305, 167] on div "Services Stylist Service Qty Price Disc Total Action Mohit_asst Blow Dry Stylis…" at bounding box center [301, 163] width 520 height 92
click at [305, 167] on td "400" at bounding box center [294, 169] width 92 height 30
select select "59430"
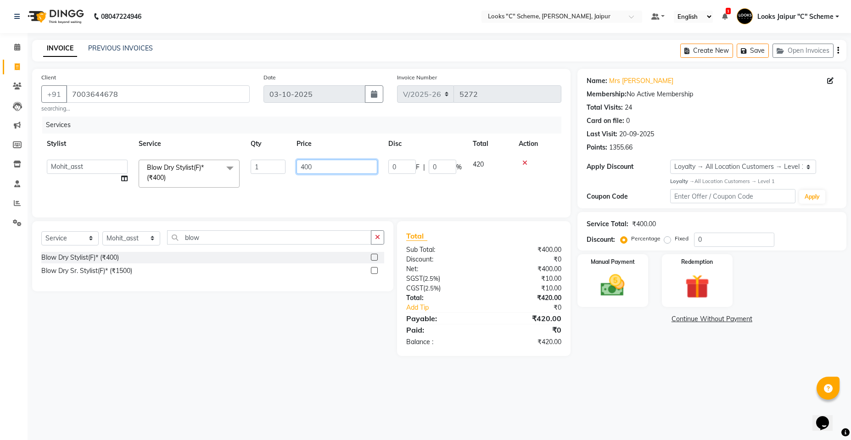
click at [307, 164] on input "400" at bounding box center [337, 167] width 81 height 14
click at [346, 169] on input "400" at bounding box center [337, 167] width 81 height 14
type input "4"
type input "700"
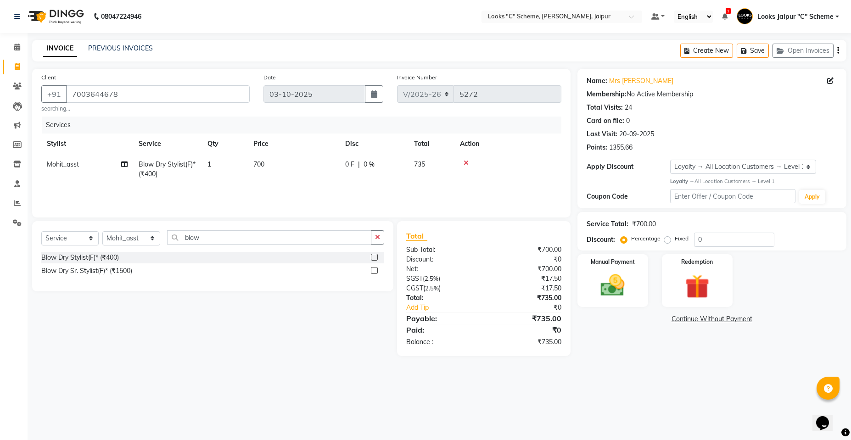
click at [334, 189] on div "Services Stylist Service Qty Price Disc Total Action Mohit_asst Blow Dry Stylis…" at bounding box center [301, 163] width 520 height 92
click at [631, 303] on div "Manual Payment" at bounding box center [612, 280] width 73 height 55
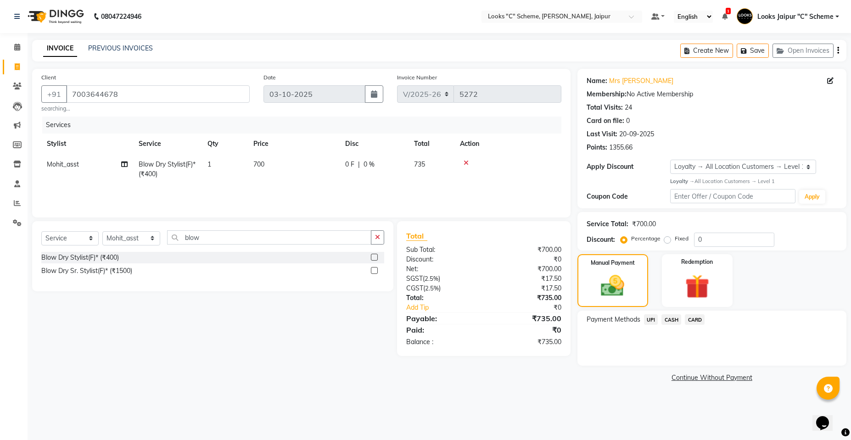
click at [649, 320] on span "UPI" at bounding box center [651, 319] width 14 height 11
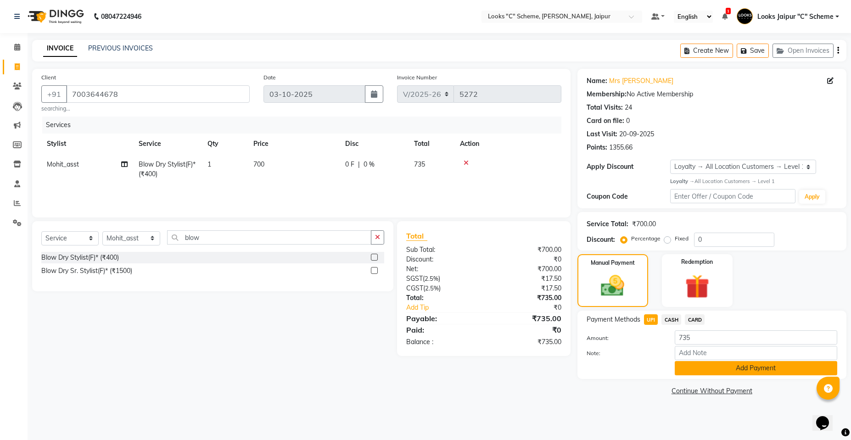
click at [698, 369] on button "Add Payment" at bounding box center [756, 368] width 163 height 14
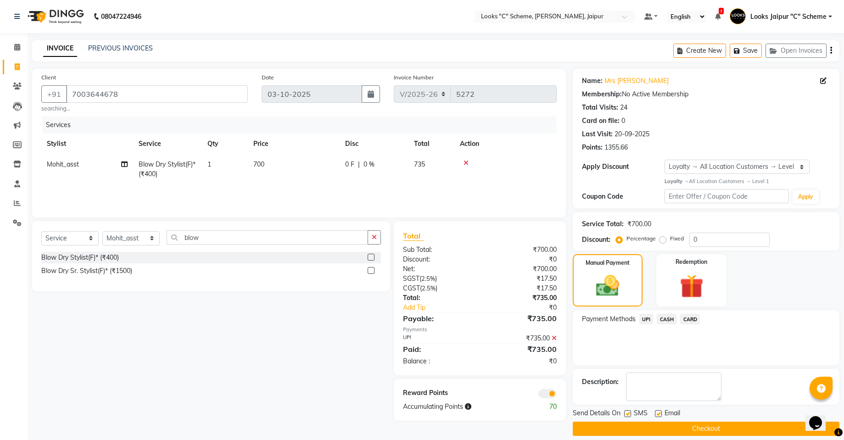
click at [719, 427] on button "Checkout" at bounding box center [706, 429] width 267 height 14
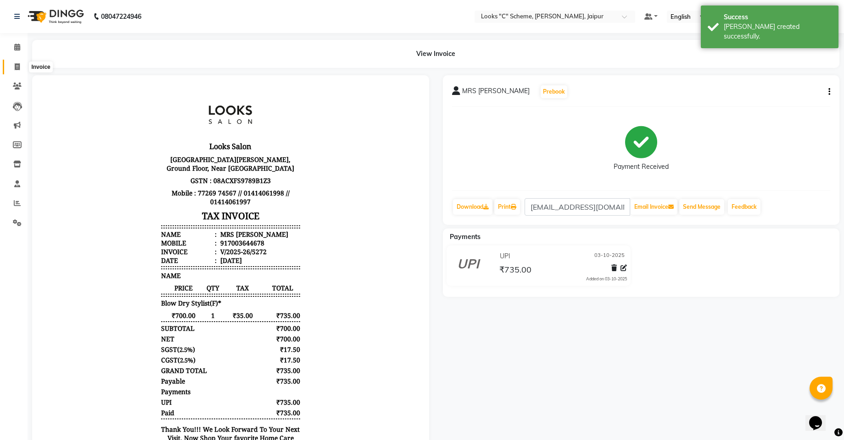
click at [22, 65] on span at bounding box center [17, 67] width 16 height 11
select select "service"
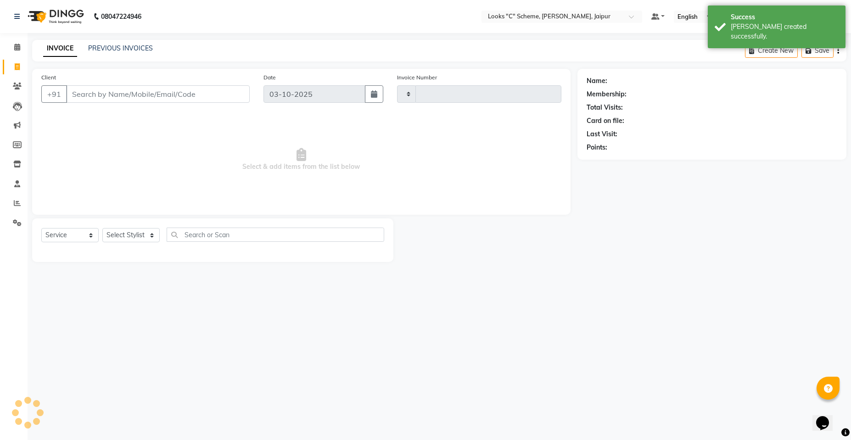
type input "5273"
select select "4315"
click at [107, 95] on input "Client" at bounding box center [158, 93] width 184 height 17
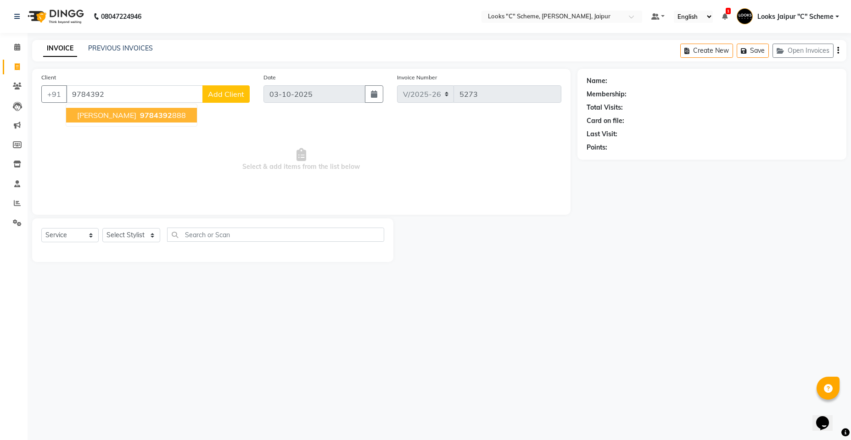
click at [145, 117] on span "9784392" at bounding box center [156, 115] width 32 height 9
type input "9784392888"
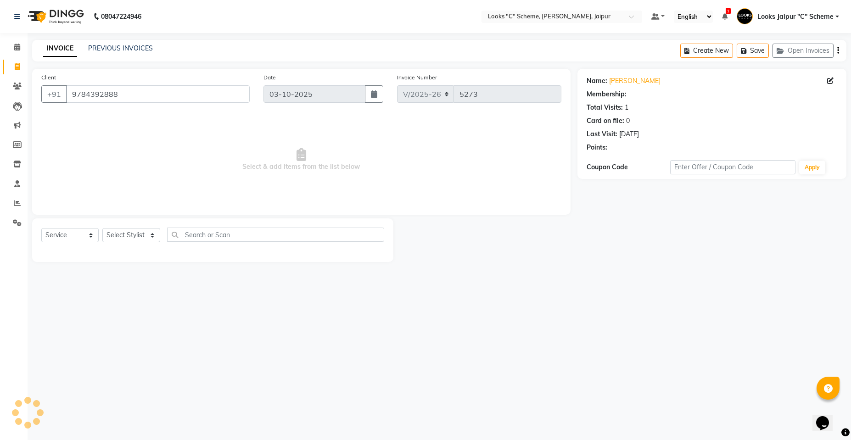
select select "1: Object"
click at [141, 232] on select "Select Stylist [PERSON_NAME] Akash_pdct [PERSON_NAME] [PERSON_NAME] Counter Sal…" at bounding box center [131, 235] width 58 height 14
select select "23769"
click at [102, 228] on select "Select Stylist [PERSON_NAME] Akash_pdct [PERSON_NAME] [PERSON_NAME] Counter Sal…" at bounding box center [131, 235] width 58 height 14
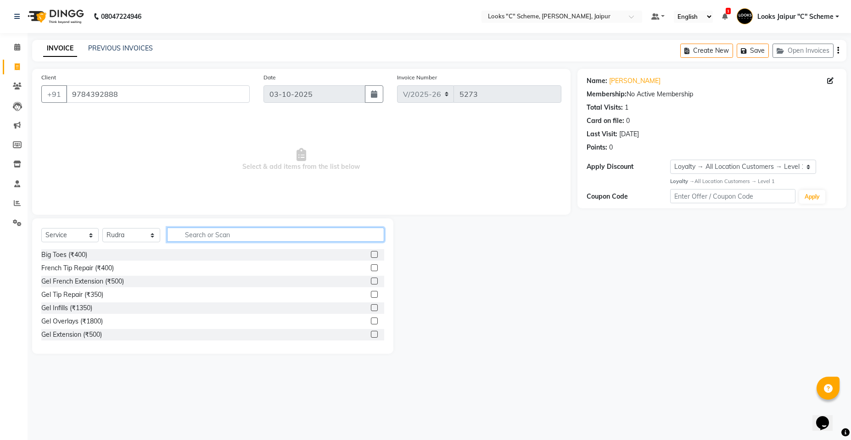
click at [219, 233] on input "text" at bounding box center [275, 235] width 217 height 14
type input "cut"
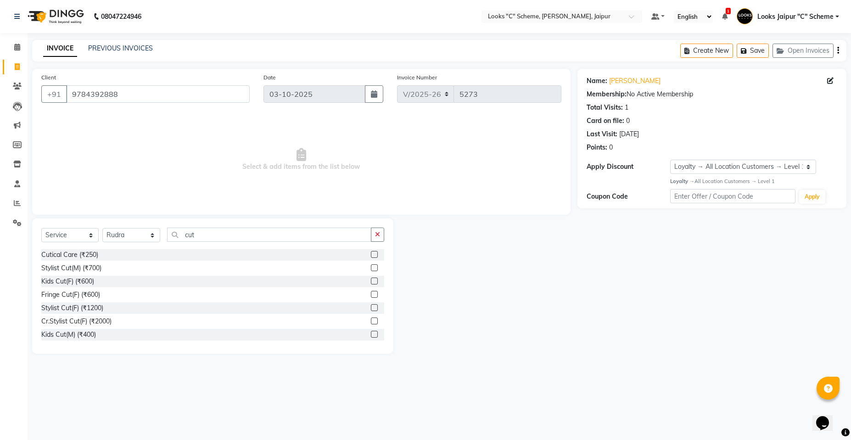
click at [371, 307] on label at bounding box center [374, 307] width 7 height 7
click at [371, 307] on input "checkbox" at bounding box center [374, 308] width 6 height 6
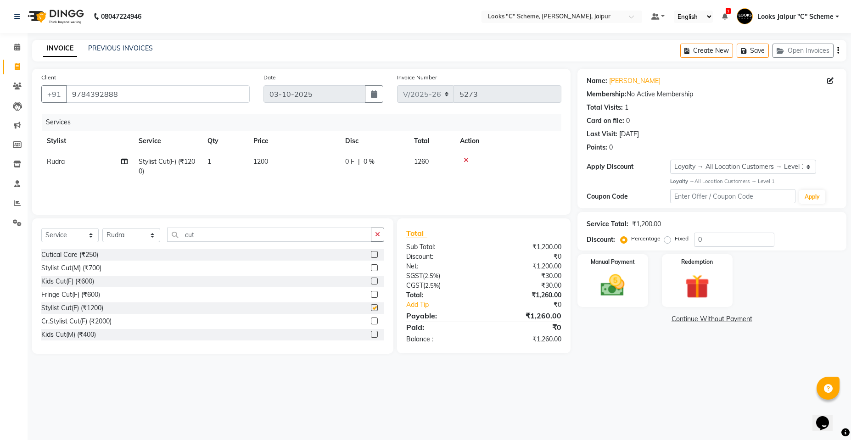
checkbox input "false"
click at [601, 282] on img at bounding box center [612, 285] width 41 height 29
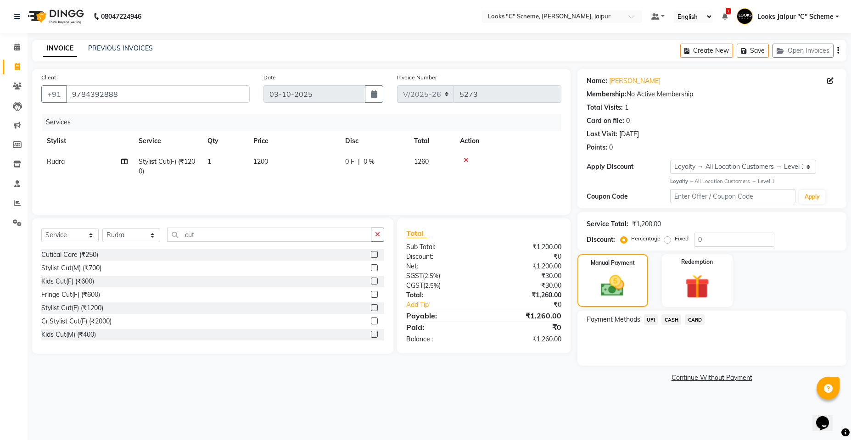
click at [670, 320] on span "CASH" at bounding box center [672, 319] width 20 height 11
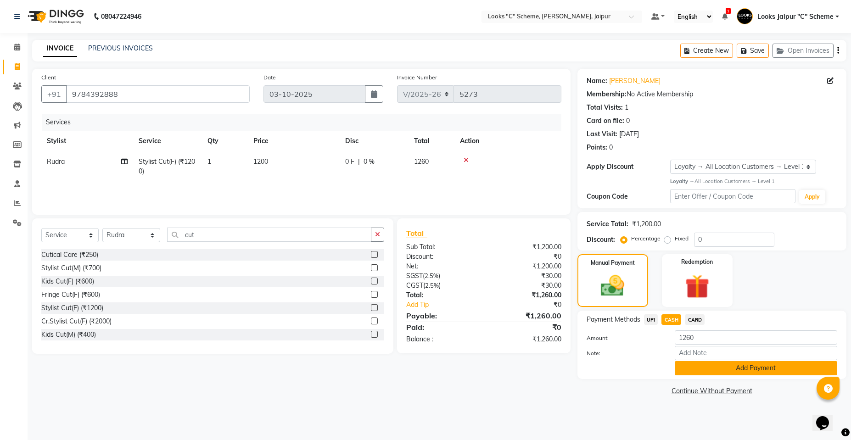
click at [707, 370] on button "Add Payment" at bounding box center [756, 368] width 163 height 14
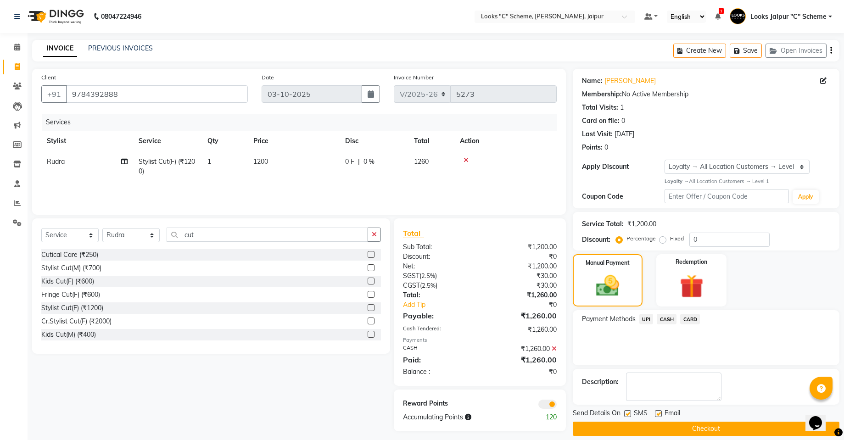
click at [707, 429] on button "Checkout" at bounding box center [706, 429] width 267 height 14
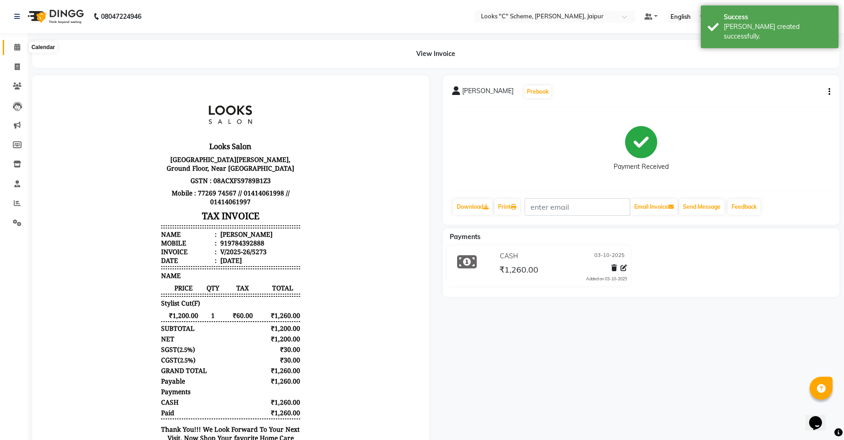
click at [17, 46] on icon at bounding box center [17, 47] width 6 height 7
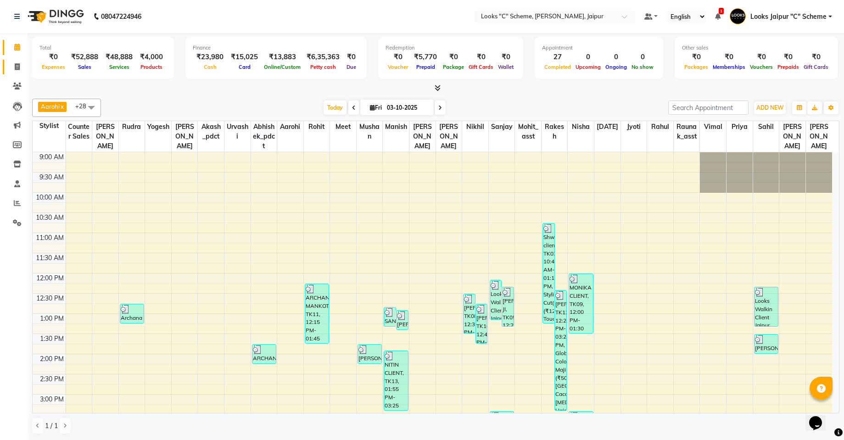
click at [13, 61] on link "Invoice" at bounding box center [14, 67] width 22 height 15
select select "service"
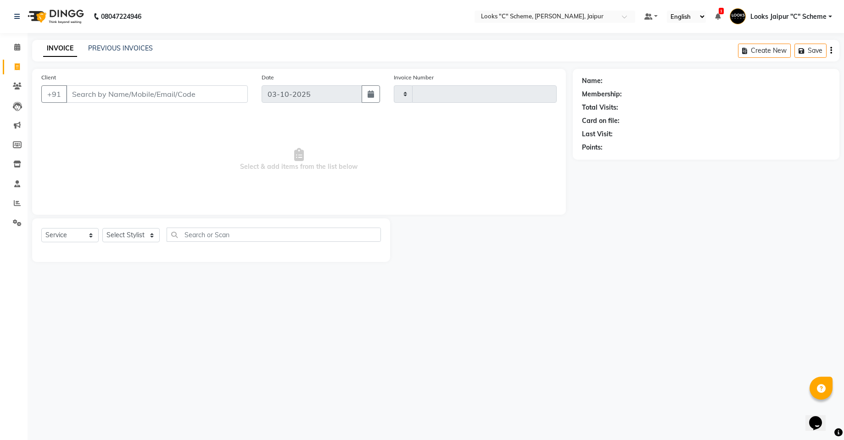
type input "5274"
select select "4315"
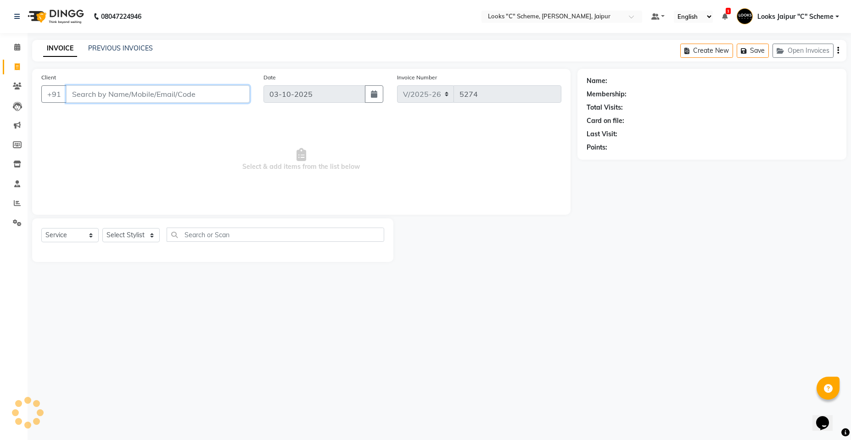
click at [91, 93] on input "Client" at bounding box center [158, 93] width 184 height 17
click at [108, 100] on input "Client" at bounding box center [158, 93] width 184 height 17
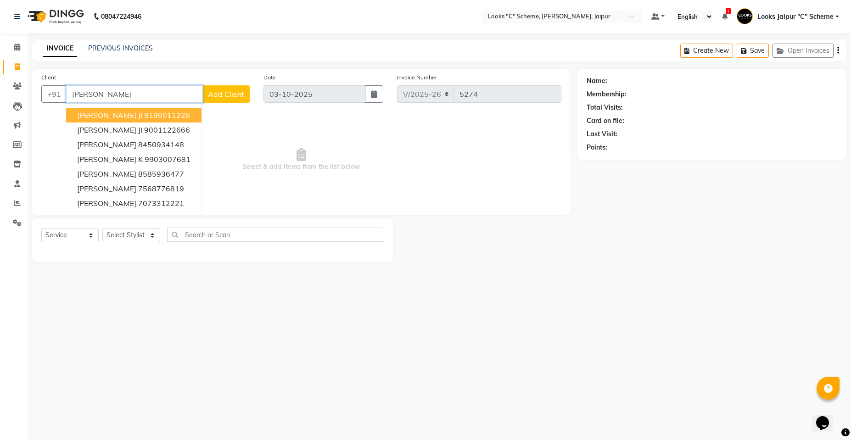
click at [148, 116] on ngb-highlight "9190011226" at bounding box center [167, 115] width 46 height 9
type input "9190011226"
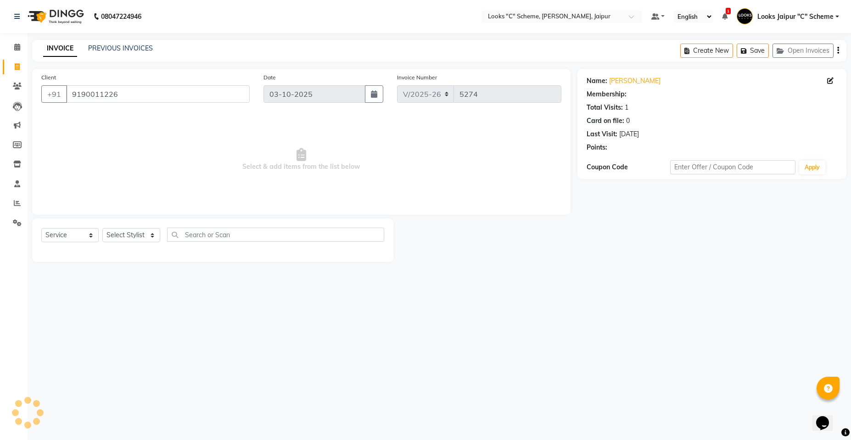
select select "1: Object"
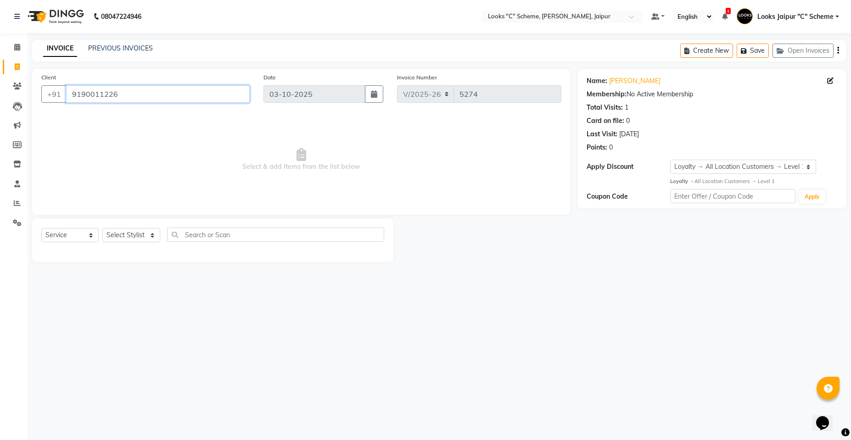
click at [215, 89] on input "9190011226" at bounding box center [158, 93] width 184 height 17
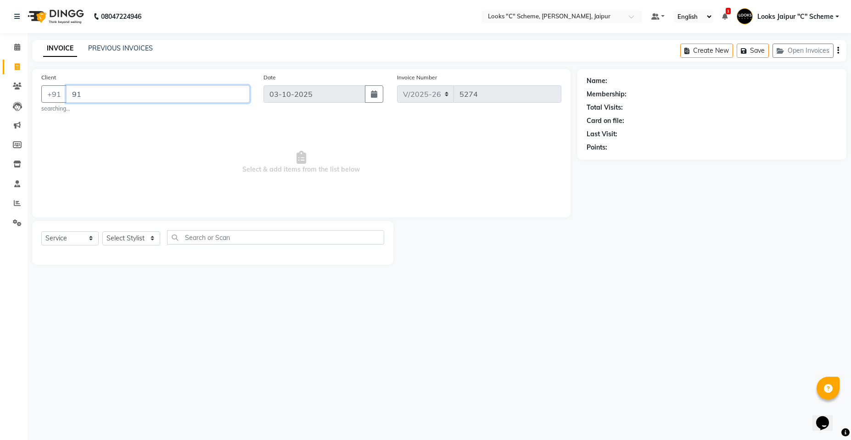
type input "9"
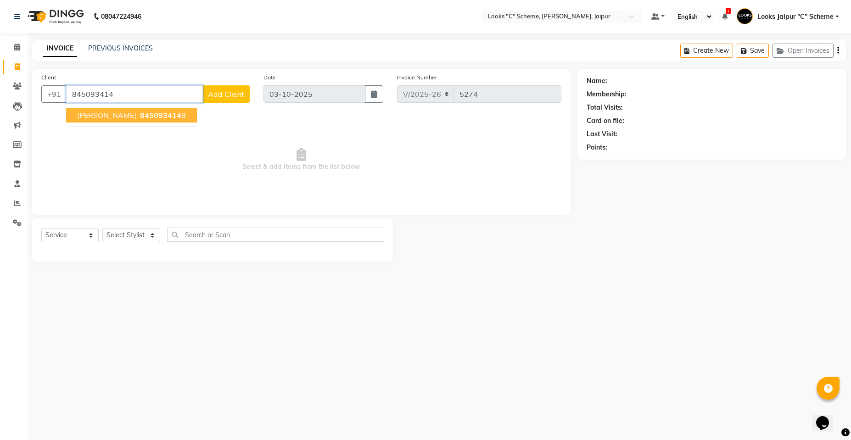
click at [154, 120] on button "MRS SAMBHAVI 845093414 8" at bounding box center [131, 115] width 131 height 15
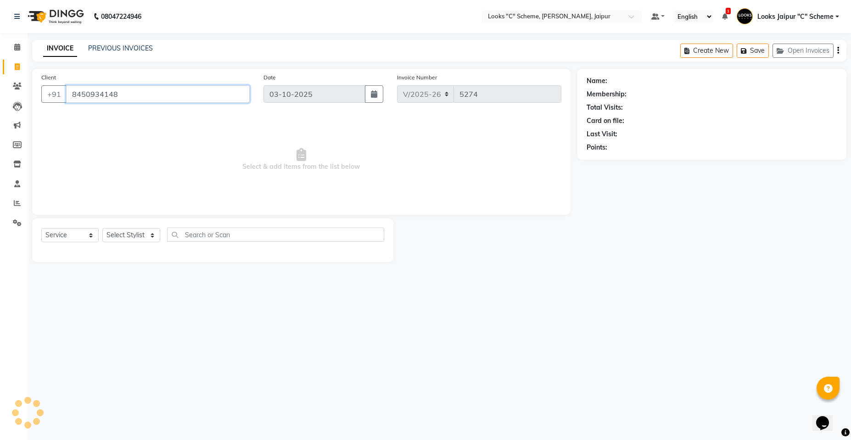
type input "8450934148"
select select "1: Object"
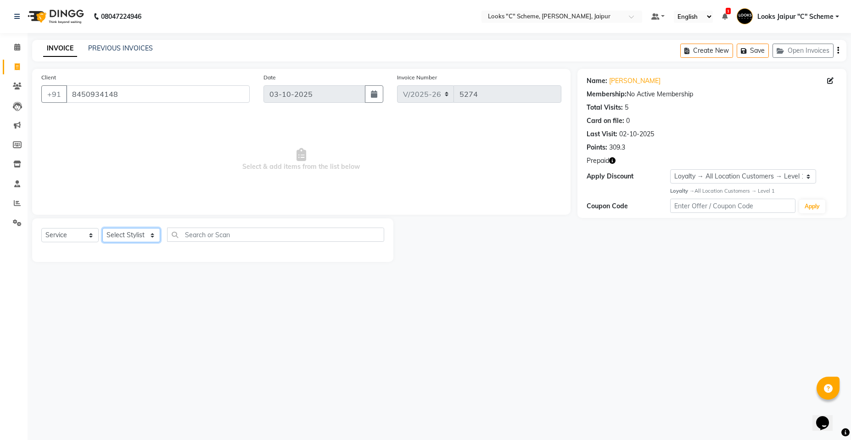
drag, startPoint x: 135, startPoint y: 242, endPoint x: 137, endPoint y: 233, distance: 9.7
click at [136, 236] on select "Select Stylist [PERSON_NAME] Akash_pdct [PERSON_NAME] [PERSON_NAME] Counter Sal…" at bounding box center [131, 235] width 58 height 14
select select "30005"
click at [102, 228] on select "Select Stylist [PERSON_NAME] Akash_pdct [PERSON_NAME] [PERSON_NAME] Counter Sal…" at bounding box center [131, 235] width 58 height 14
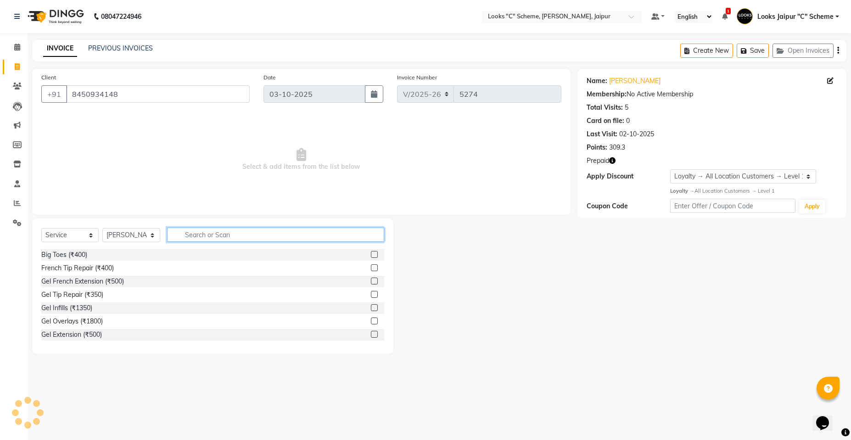
click at [210, 229] on input "text" at bounding box center [275, 235] width 217 height 14
type input "eye"
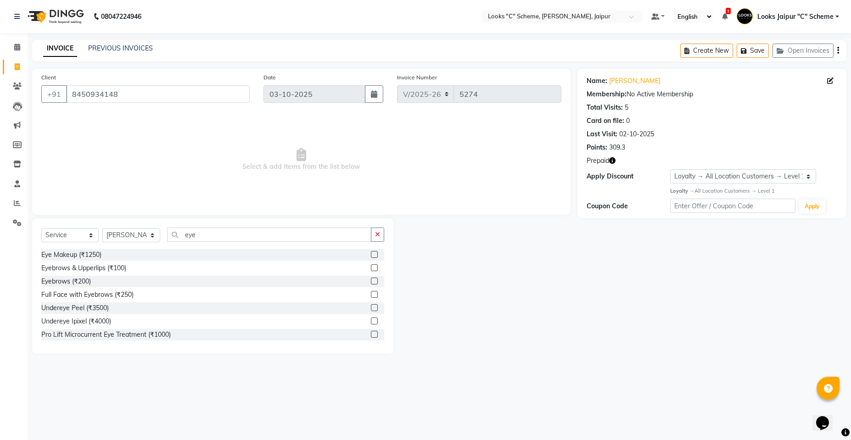
click at [371, 280] on label at bounding box center [374, 281] width 7 height 7
click at [371, 280] on input "checkbox" at bounding box center [374, 282] width 6 height 6
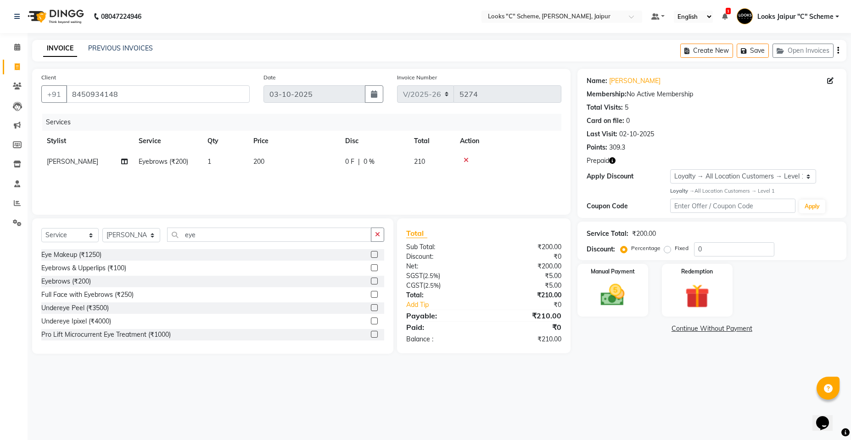
checkbox input "false"
click at [276, 157] on td "200" at bounding box center [294, 162] width 92 height 21
select select "30005"
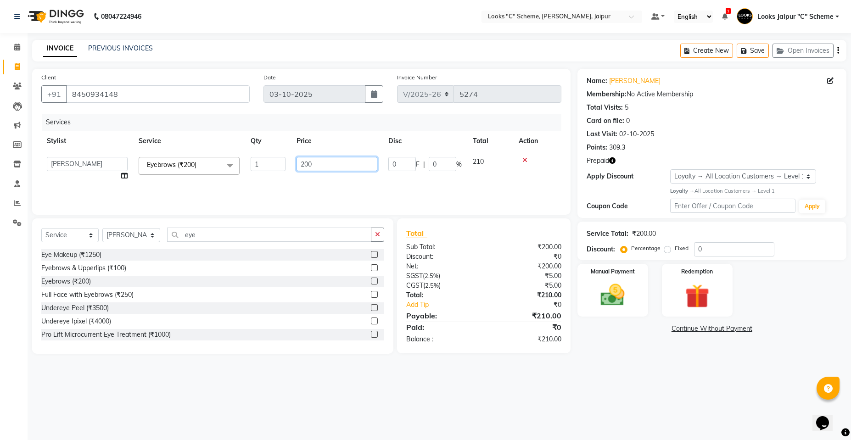
click at [316, 161] on input "200" at bounding box center [337, 164] width 81 height 14
type input "2"
type input "70"
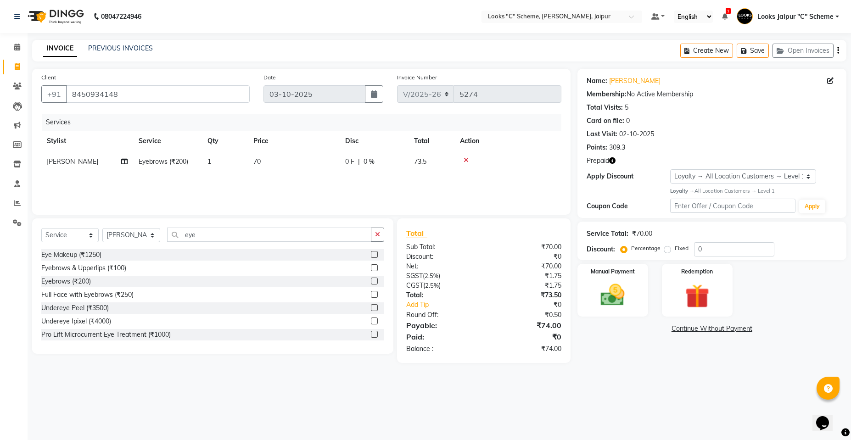
click at [318, 185] on div "Services Stylist Service Qty Price Disc Total Action sangeeta Eyebrows (₹200) 1…" at bounding box center [301, 160] width 520 height 92
click at [700, 293] on img at bounding box center [697, 296] width 41 height 31
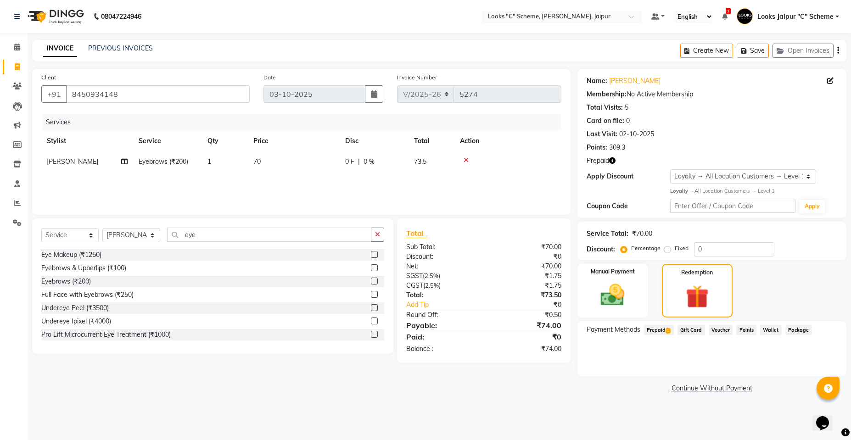
click at [666, 331] on span "1" at bounding box center [668, 331] width 5 height 6
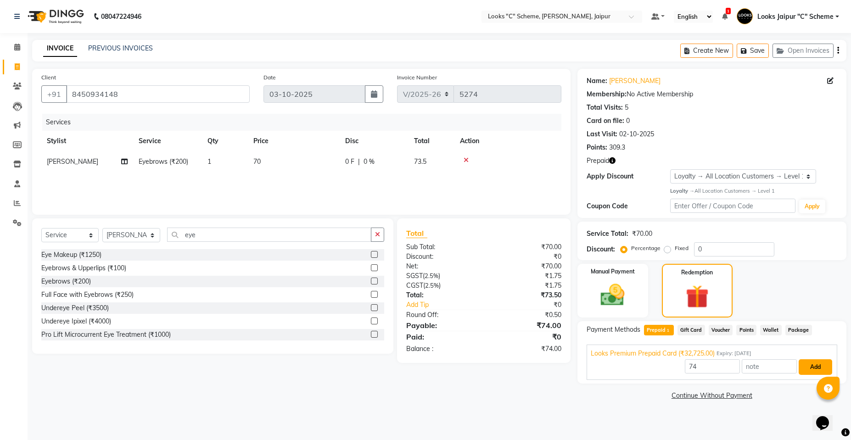
click at [812, 367] on button "Add" at bounding box center [816, 367] width 34 height 16
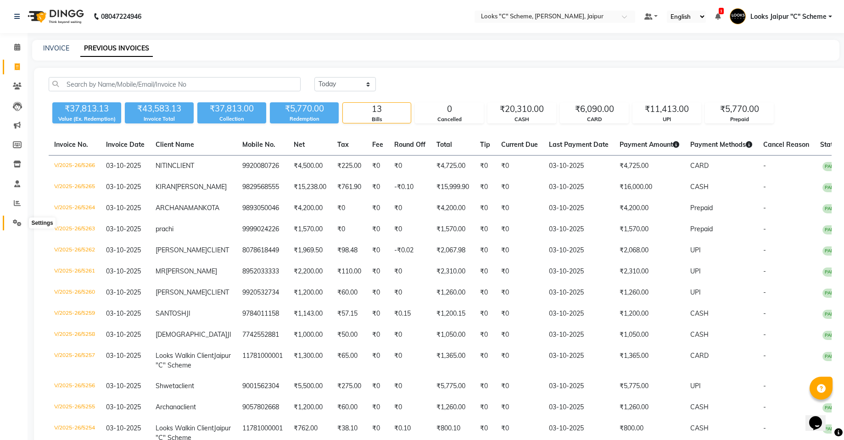
click at [17, 222] on icon at bounding box center [17, 222] width 9 height 7
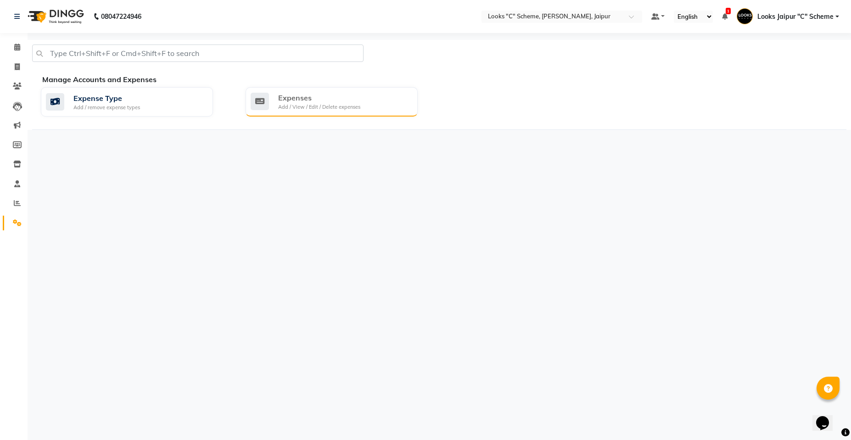
click at [386, 109] on div "Expenses Add / View / Edit / Delete expenses" at bounding box center [331, 101] width 160 height 19
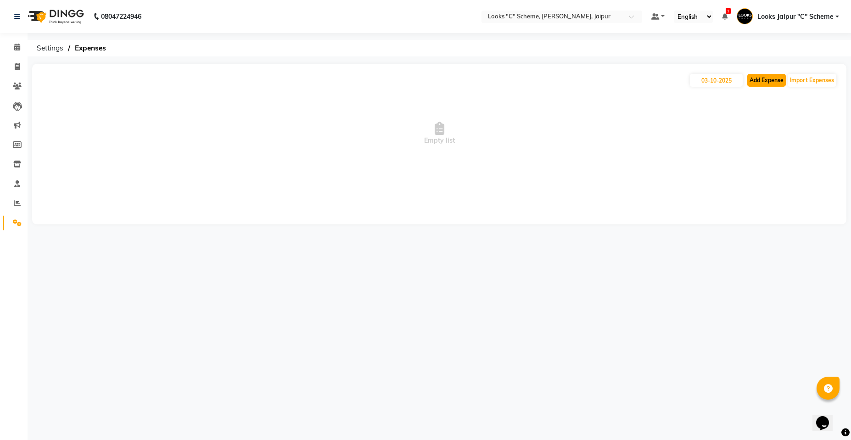
click at [763, 77] on button "Add Expense" at bounding box center [766, 80] width 39 height 13
select select "1"
select select "3120"
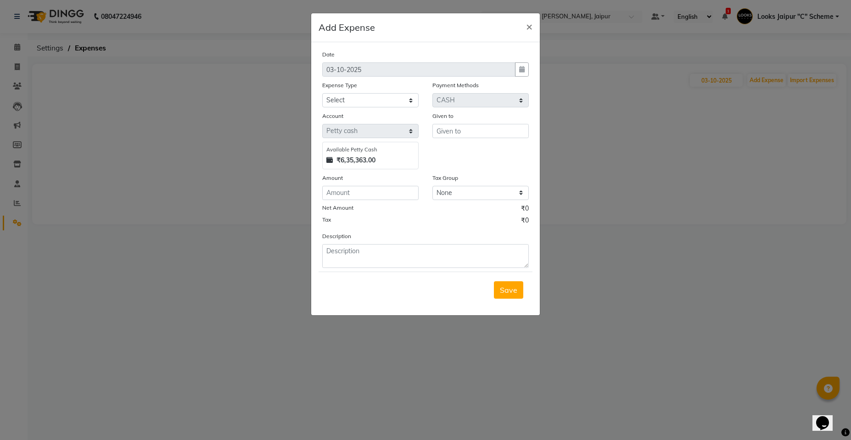
click at [373, 108] on div "Date 03-10-2025 Expense Type Select Accommodation Aesthetics Bank Deposit BLINK…" at bounding box center [425, 159] width 207 height 219
click at [372, 103] on select "Select Accommodation Aesthetics Bank Deposit BLINKIT Cash Handover Client Refun…" at bounding box center [370, 100] width 96 height 14
select select "24170"
click at [322, 93] on select "Select Accommodation Aesthetics Bank Deposit BLINKIT Cash Handover Client Refun…" at bounding box center [370, 100] width 96 height 14
click at [467, 131] on input "text" at bounding box center [480, 131] width 96 height 14
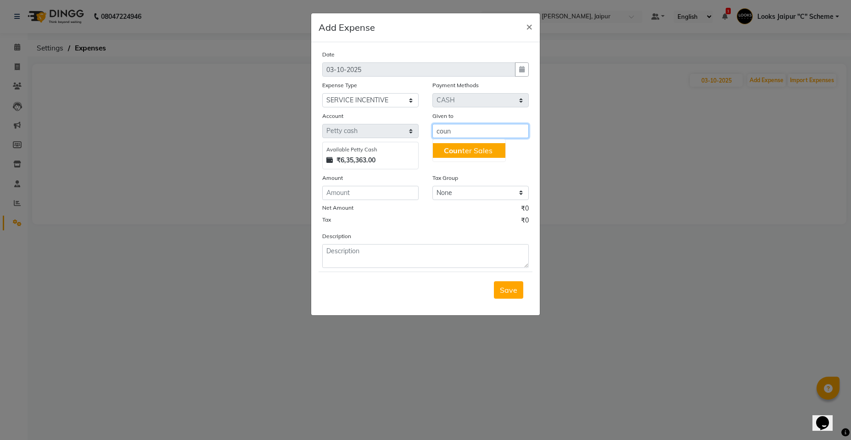
click at [483, 150] on ngb-highlight "Coun ter Sales" at bounding box center [468, 150] width 49 height 9
type input "Counter Sales"
click at [363, 192] on input "number" at bounding box center [370, 193] width 96 height 14
type input "400"
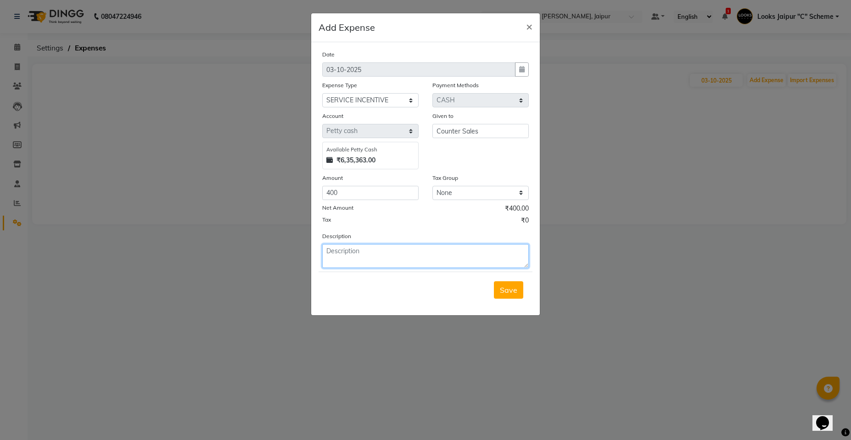
click at [360, 258] on textarea at bounding box center [425, 256] width 207 height 24
type textarea "2 oct inc to rakesh"
drag, startPoint x: 505, startPoint y: 286, endPoint x: 516, endPoint y: 281, distance: 11.9
click at [505, 286] on span "Save" at bounding box center [508, 290] width 17 height 9
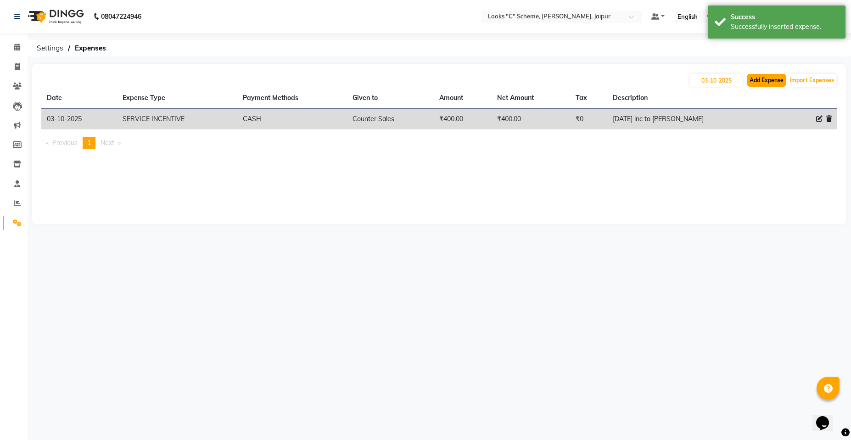
click at [763, 83] on button "Add Expense" at bounding box center [766, 80] width 39 height 13
select select "1"
select select "3120"
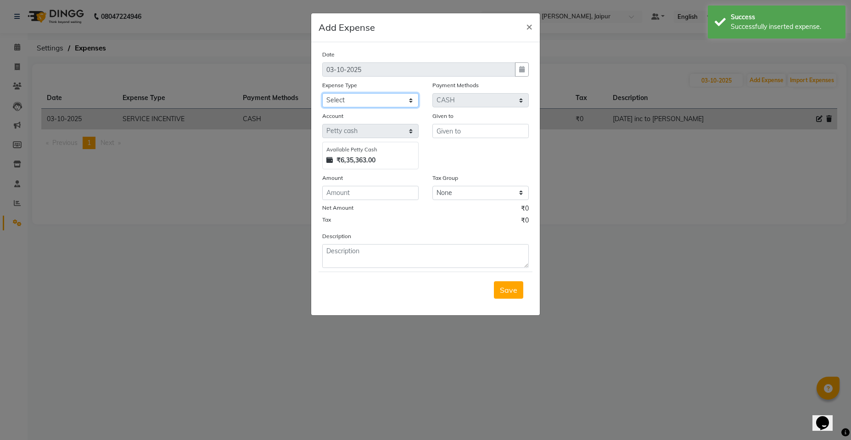
drag, startPoint x: 368, startPoint y: 98, endPoint x: 367, endPoint y: 106, distance: 7.9
click at [368, 98] on select "Select Accommodation Aesthetics Bank Deposit BLINKIT Cash Handover Client Refun…" at bounding box center [370, 100] width 96 height 14
select select "24170"
click at [322, 93] on select "Select Accommodation Aesthetics Bank Deposit BLINKIT Cash Handover Client Refun…" at bounding box center [370, 100] width 96 height 14
click at [524, 22] on button "×" at bounding box center [529, 26] width 21 height 26
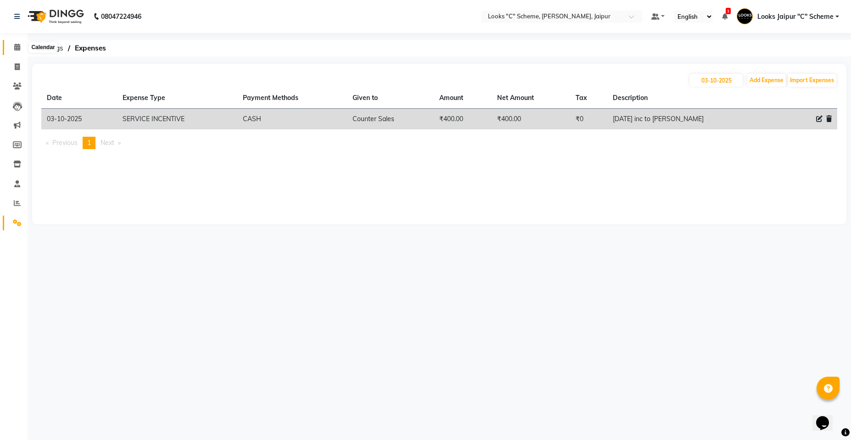
click at [14, 49] on icon at bounding box center [17, 47] width 6 height 7
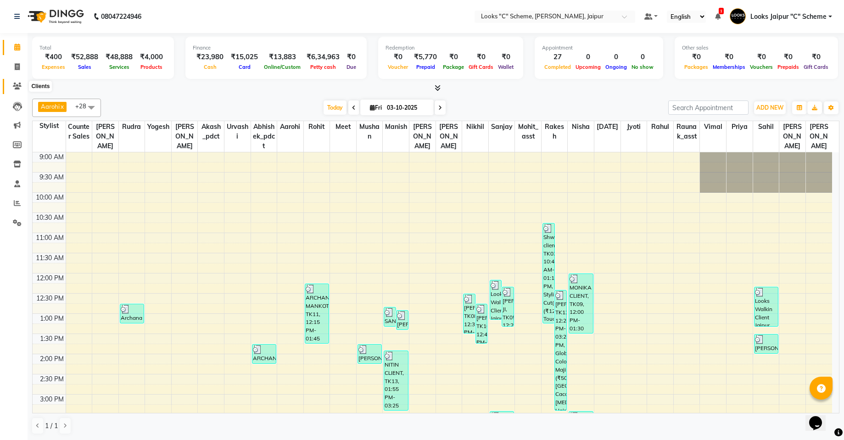
click at [19, 84] on icon at bounding box center [17, 86] width 9 height 7
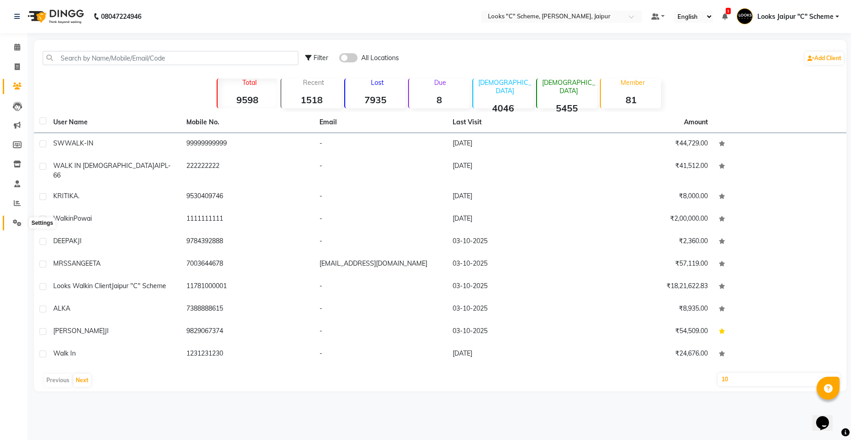
click at [12, 224] on span at bounding box center [17, 223] width 16 height 11
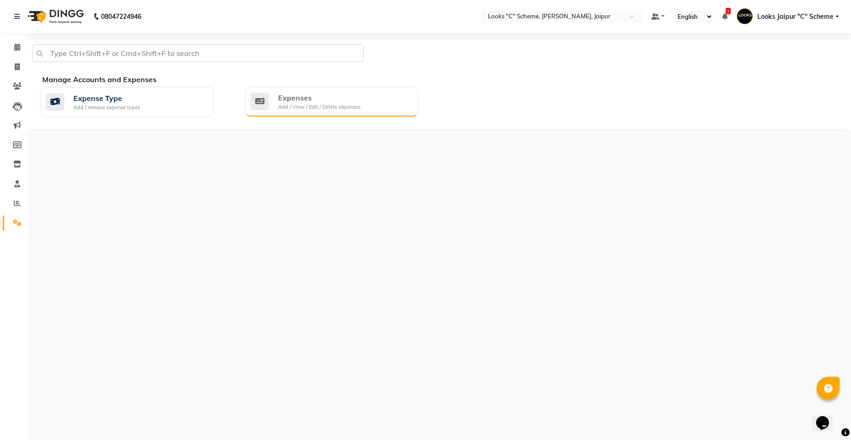
click at [347, 107] on div "Add / View / Edit / Delete expenses" at bounding box center [319, 107] width 82 height 8
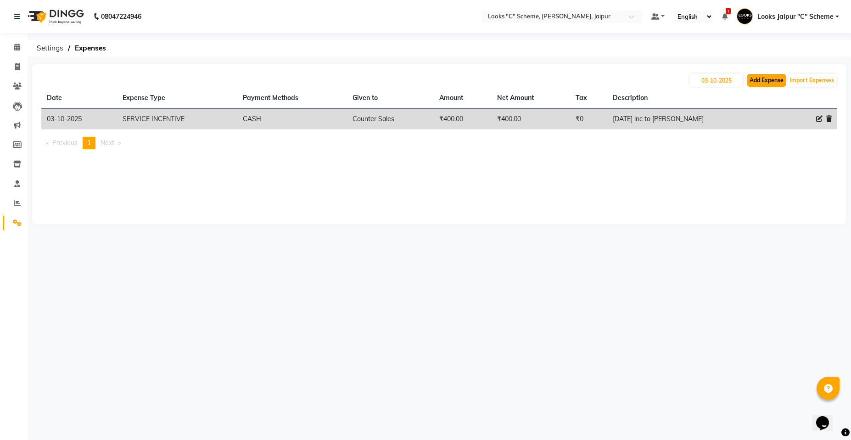
click at [770, 81] on button "Add Expense" at bounding box center [766, 80] width 39 height 13
select select "1"
select select "3120"
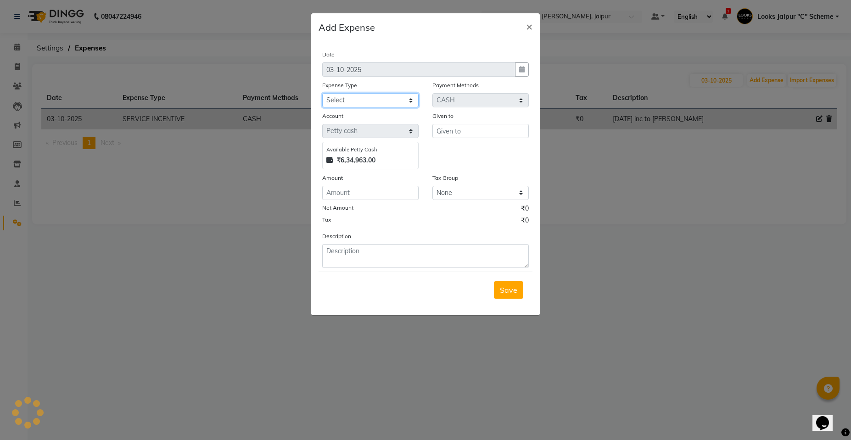
click at [349, 104] on select "Select Accommodation Aesthetics Bank Deposit BLINKIT Cash Handover Client Refun…" at bounding box center [370, 100] width 96 height 14
select select "24170"
click at [322, 93] on select "Select Accommodation Aesthetics Bank Deposit BLINKIT Cash Handover Client Refun…" at bounding box center [370, 100] width 96 height 14
click at [476, 130] on input "text" at bounding box center [480, 131] width 96 height 14
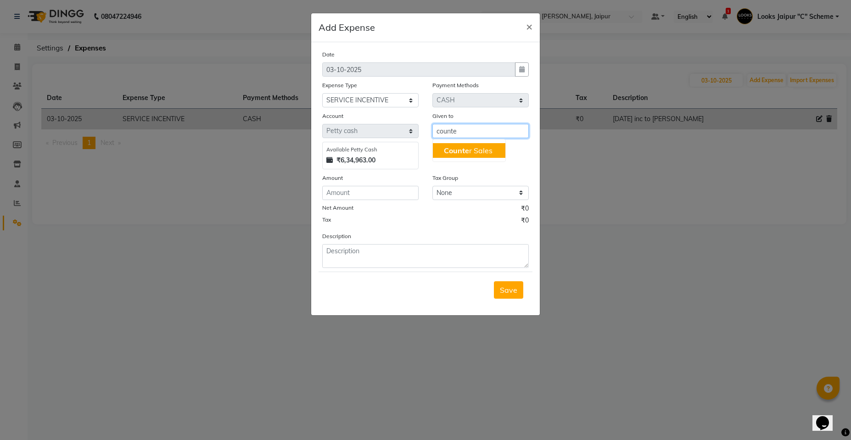
click at [498, 149] on button "Counte r Sales" at bounding box center [469, 150] width 73 height 15
type input "Counter Sales"
click at [390, 197] on input "number" at bounding box center [370, 193] width 96 height 14
type input "250"
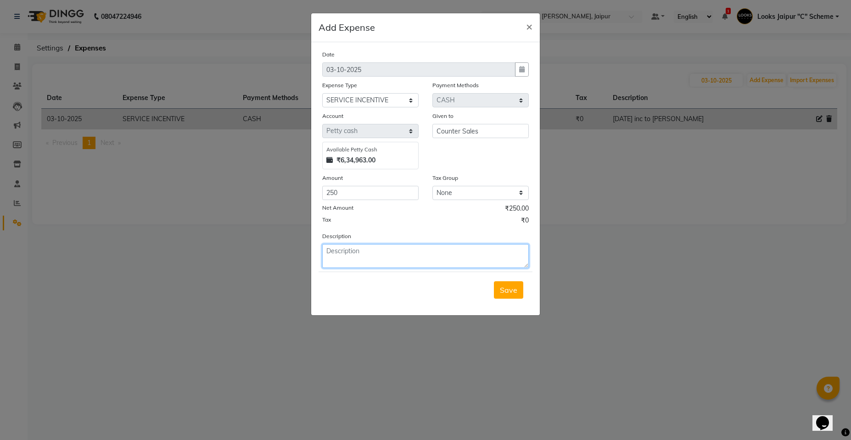
click at [395, 261] on textarea at bounding box center [425, 256] width 207 height 24
type textarea "1 oct inc to rohit"
click at [508, 289] on span "Save" at bounding box center [508, 290] width 17 height 9
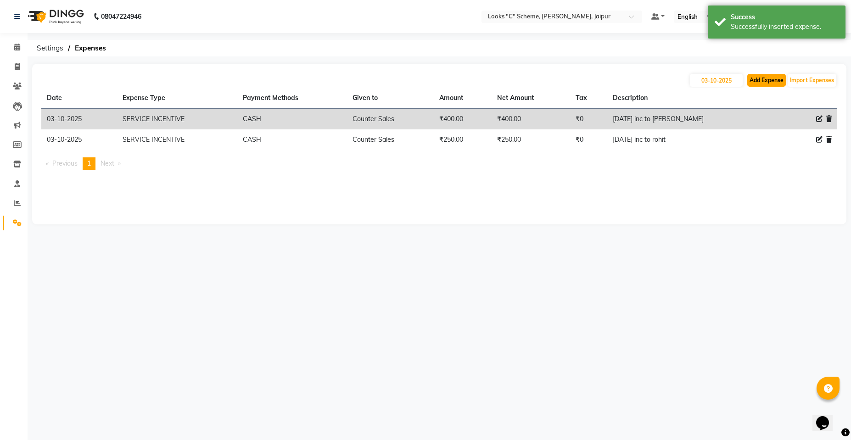
click at [762, 79] on button "Add Expense" at bounding box center [766, 80] width 39 height 13
select select "1"
select select "3120"
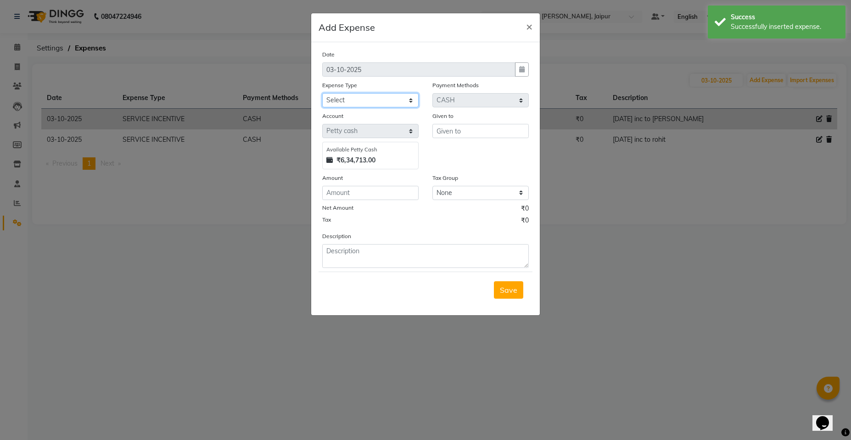
click at [390, 105] on select "Select Accommodation Aesthetics Bank Deposit BLINKIT Cash Handover Client Refun…" at bounding box center [370, 100] width 96 height 14
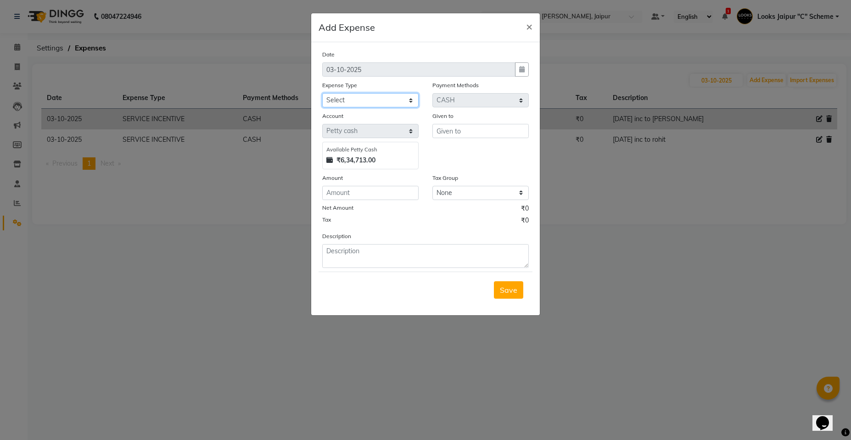
select select "24170"
click at [322, 93] on select "Select Accommodation Aesthetics Bank Deposit BLINKIT Cash Handover Client Refun…" at bounding box center [370, 100] width 96 height 14
click at [453, 134] on input "text" at bounding box center [480, 131] width 96 height 14
click at [461, 147] on span "Coun" at bounding box center [453, 150] width 18 height 9
type input "Counter Sales"
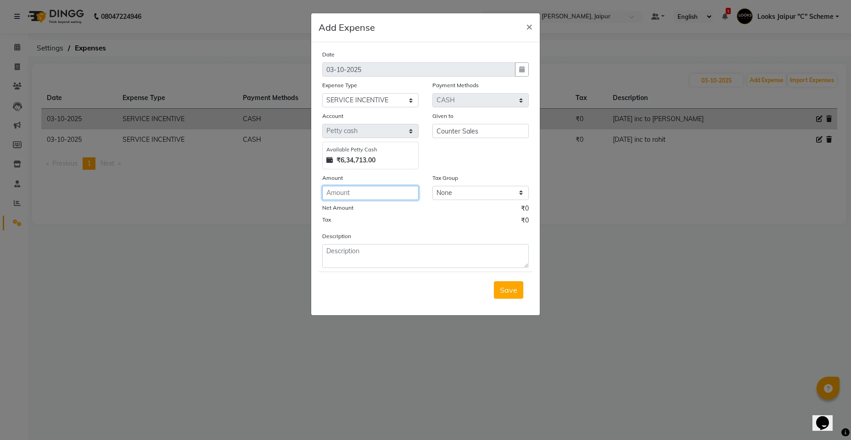
click at [380, 192] on input "number" at bounding box center [370, 193] width 96 height 14
type input "250"
click at [371, 256] on textarea at bounding box center [425, 256] width 207 height 24
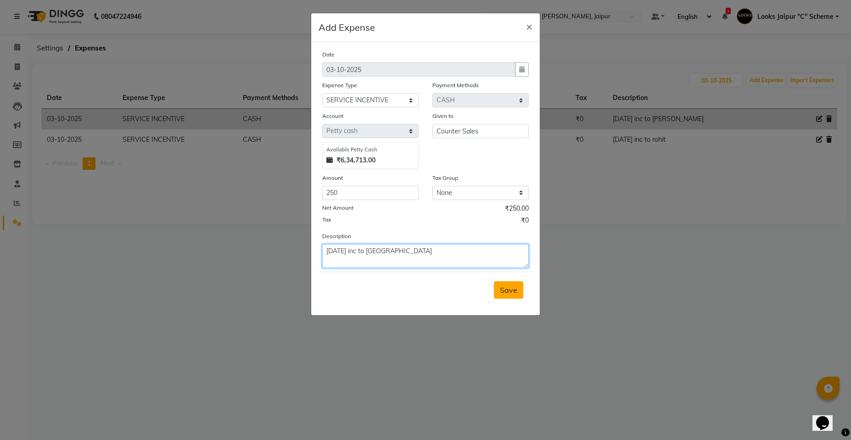
type textarea "[DATE] inc to [GEOGRAPHIC_DATA]"
click at [516, 290] on span "Save" at bounding box center [508, 290] width 17 height 9
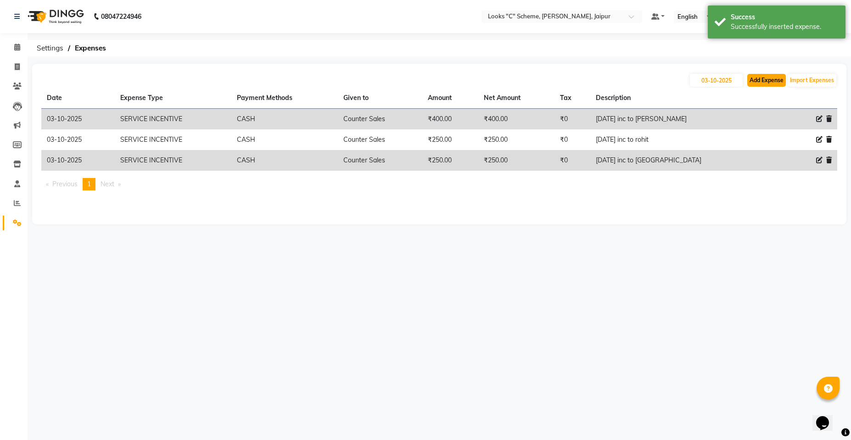
click at [782, 81] on button "Add Expense" at bounding box center [766, 80] width 39 height 13
select select "1"
select select "3120"
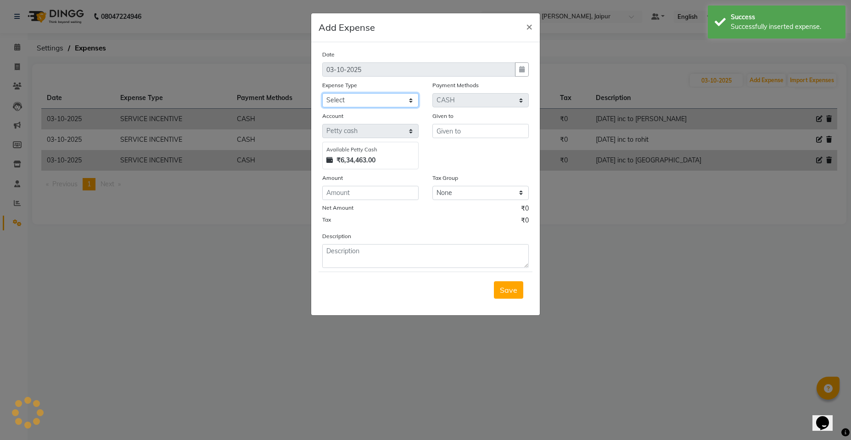
drag, startPoint x: 376, startPoint y: 101, endPoint x: 376, endPoint y: 107, distance: 5.5
click at [376, 101] on select "Select Accommodation Aesthetics Bank Deposit BLINKIT Cash Handover Client Refun…" at bounding box center [370, 100] width 96 height 14
select select "24170"
click at [322, 93] on select "Select Accommodation Aesthetics Bank Deposit BLINKIT Cash Handover Client Refun…" at bounding box center [370, 100] width 96 height 14
click at [456, 128] on input "text" at bounding box center [480, 131] width 96 height 14
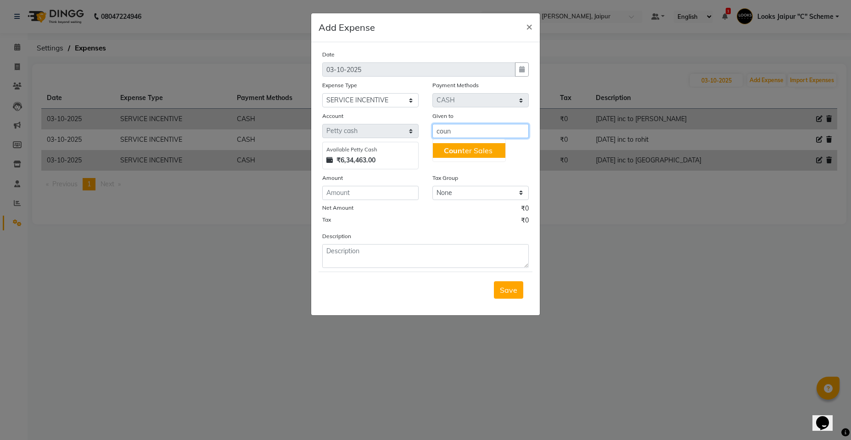
click at [462, 149] on ngb-highlight "Coun ter Sales" at bounding box center [468, 150] width 49 height 9
type input "Counter Sales"
click at [395, 197] on input "number" at bounding box center [370, 193] width 96 height 14
type input "600"
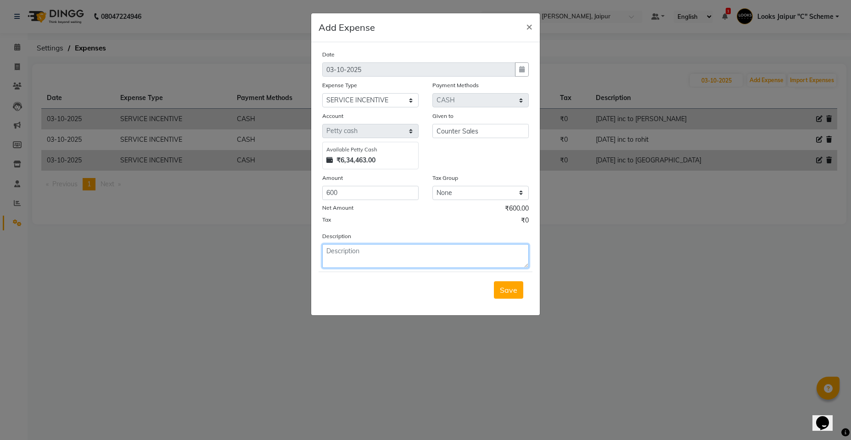
click at [351, 260] on textarea at bounding box center [425, 256] width 207 height 24
type textarea "1 nd [DATE] inc to [GEOGRAPHIC_DATA]"
click at [508, 288] on span "Save" at bounding box center [508, 290] width 17 height 9
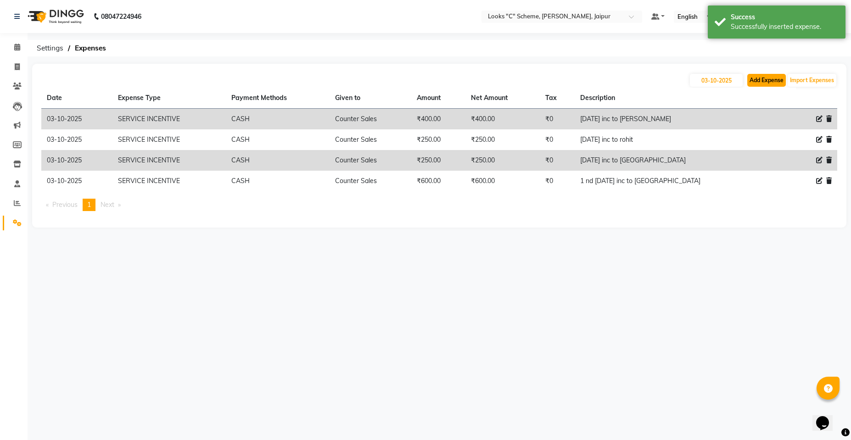
click at [763, 80] on button "Add Expense" at bounding box center [766, 80] width 39 height 13
select select "1"
select select "3120"
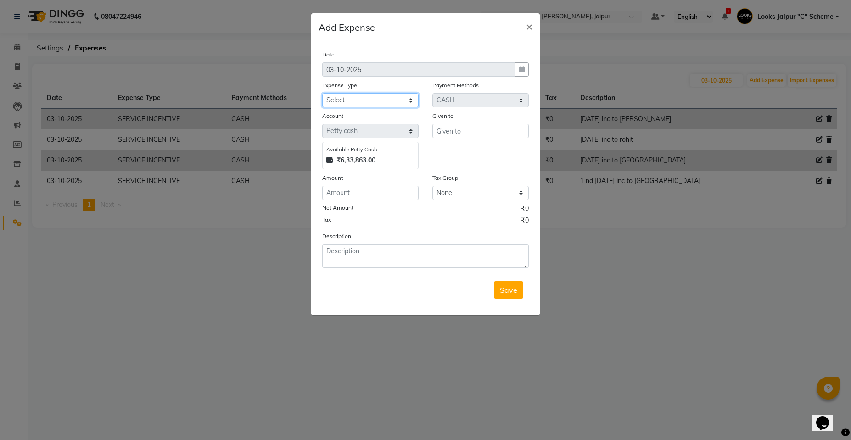
drag, startPoint x: 355, startPoint y: 102, endPoint x: 357, endPoint y: 107, distance: 5.4
click at [355, 102] on select "Select Accommodation Aesthetics Bank Deposit BLINKIT Cash Handover Client Refun…" at bounding box center [370, 100] width 96 height 14
select select "24170"
click at [322, 93] on select "Select Accommodation Aesthetics Bank Deposit BLINKIT Cash Handover Client Refun…" at bounding box center [370, 100] width 96 height 14
click at [499, 130] on input "text" at bounding box center [480, 131] width 96 height 14
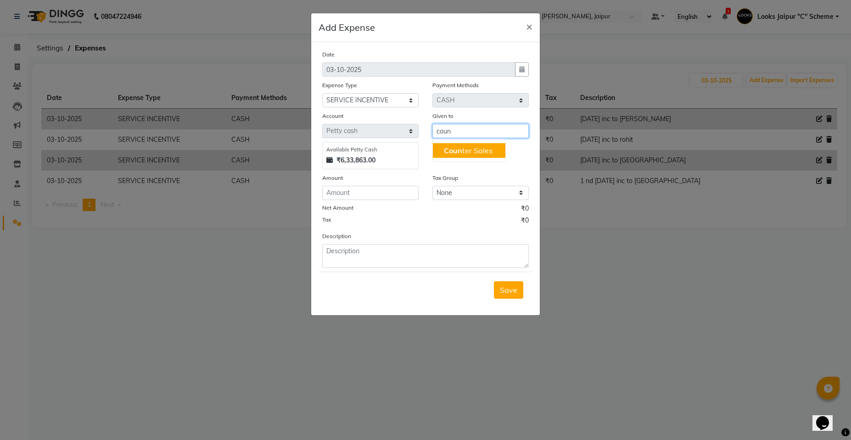
click at [476, 146] on ngb-highlight "Coun ter Sales" at bounding box center [468, 150] width 49 height 9
type input "Counter Sales"
click at [375, 195] on input "number" at bounding box center [370, 193] width 96 height 14
type input "1000"
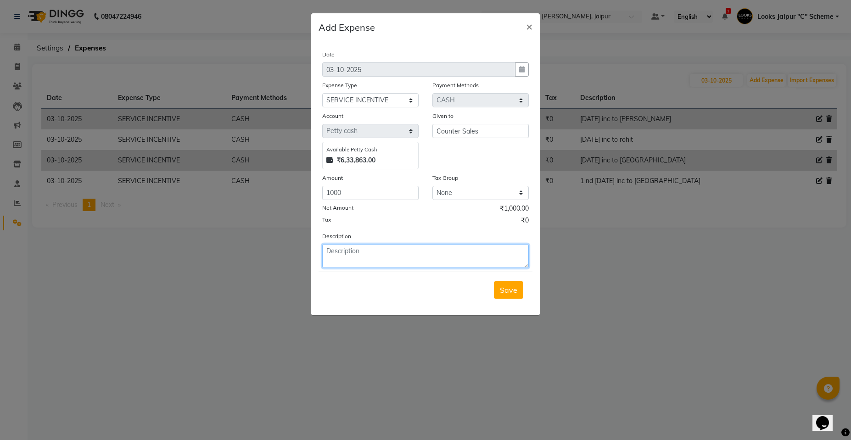
click at [349, 253] on textarea at bounding box center [425, 256] width 207 height 24
type textarea "[DATE] nd [DATE] inc to [GEOGRAPHIC_DATA]"
click at [507, 286] on span "Save" at bounding box center [508, 290] width 17 height 9
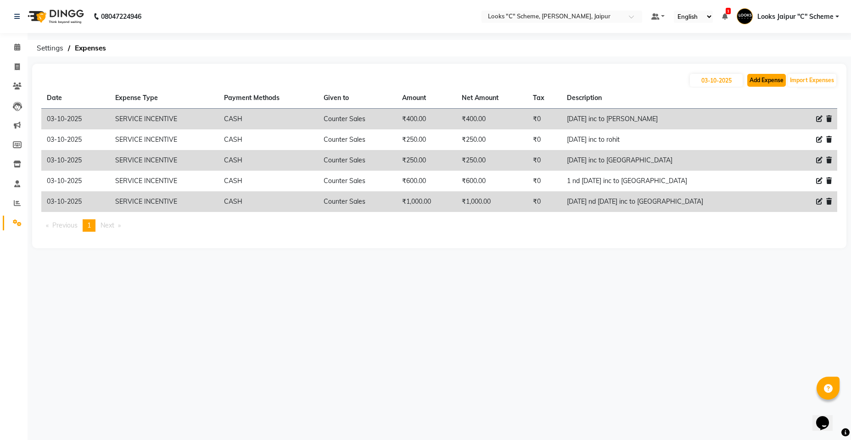
click at [770, 83] on button "Add Expense" at bounding box center [766, 80] width 39 height 13
select select "1"
select select "3120"
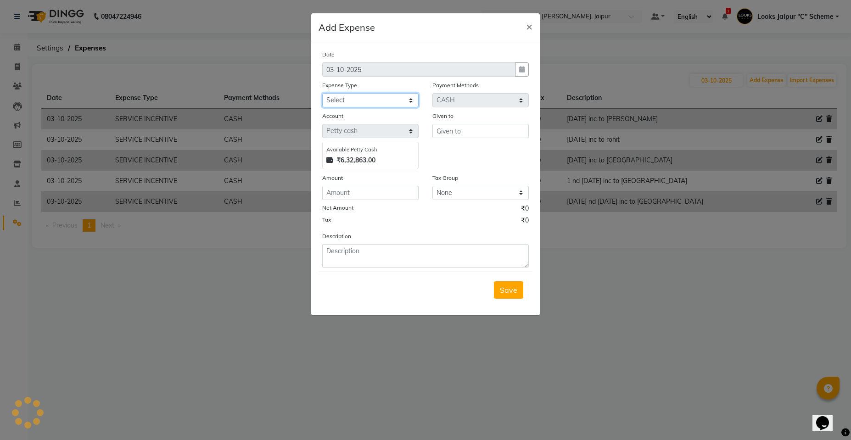
click at [375, 100] on select "Select Accommodation Aesthetics Bank Deposit BLINKIT Cash Handover Client Refun…" at bounding box center [370, 100] width 96 height 14
select select "24170"
click at [322, 93] on select "Select Accommodation Aesthetics Bank Deposit BLINKIT Cash Handover Client Refun…" at bounding box center [370, 100] width 96 height 14
click at [489, 129] on input "text" at bounding box center [480, 131] width 96 height 14
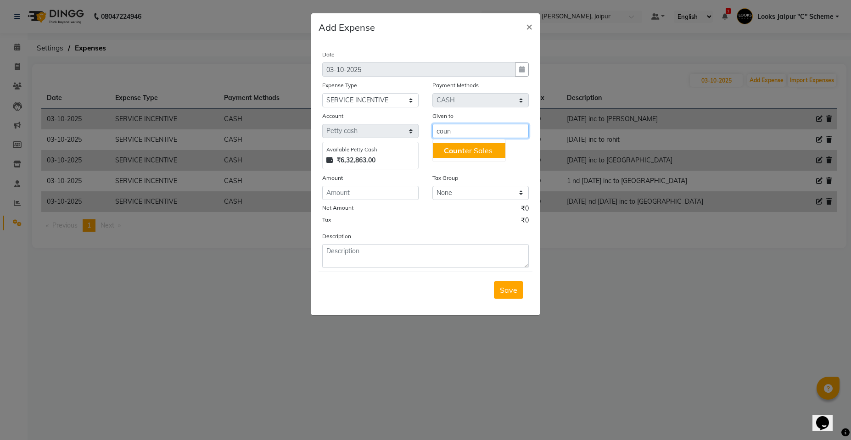
click at [472, 142] on ngb-typeahead-window "Coun ter Sales" at bounding box center [468, 150] width 73 height 23
click at [474, 150] on ngb-highlight "Coun ter Sales" at bounding box center [468, 150] width 49 height 9
type input "Counter Sales"
click at [408, 195] on input "number" at bounding box center [370, 193] width 96 height 14
type input "400"
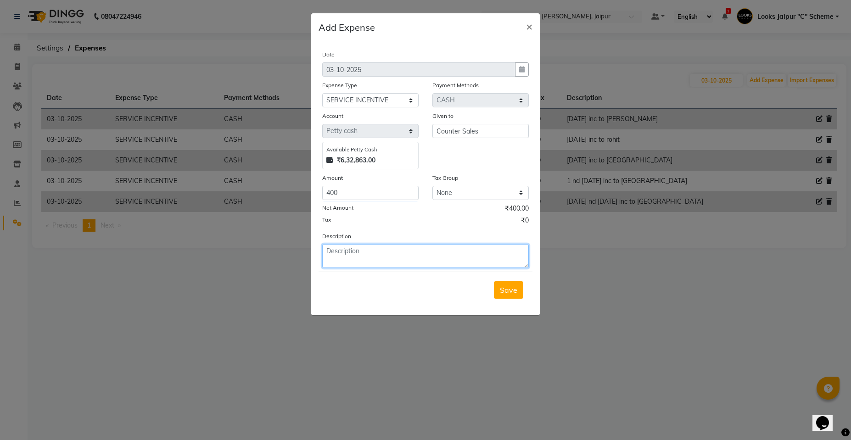
click at [366, 259] on textarea at bounding box center [425, 256] width 207 height 24
type textarea "[DATE] inc to nikhil"
click at [510, 289] on span "Save" at bounding box center [508, 290] width 17 height 9
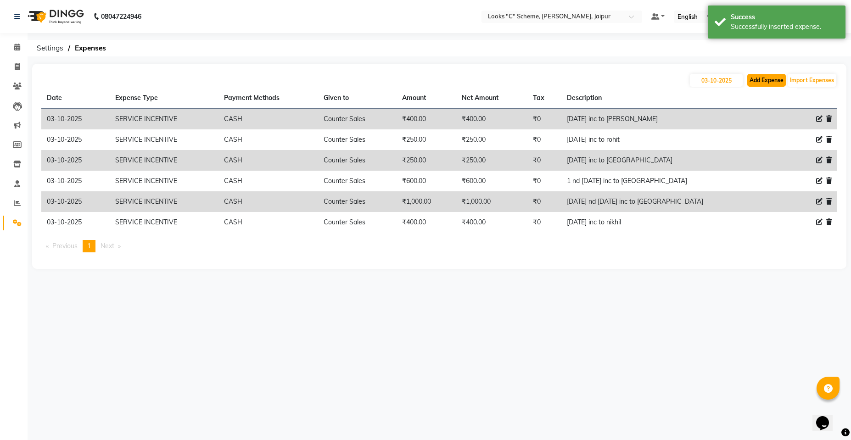
click at [772, 81] on button "Add Expense" at bounding box center [766, 80] width 39 height 13
select select "1"
select select "3120"
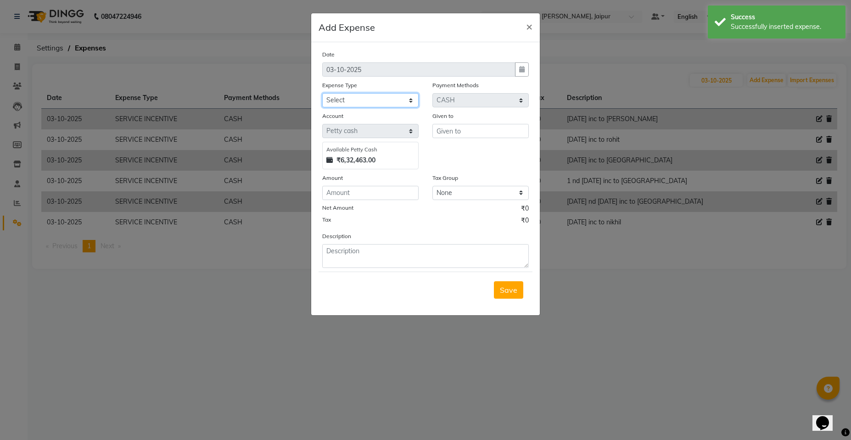
click at [348, 101] on select "Select Accommodation Aesthetics Bank Deposit BLINKIT Cash Handover Client Refun…" at bounding box center [370, 100] width 96 height 14
select select "24170"
click at [322, 93] on select "Select Accommodation Aesthetics Bank Deposit BLINKIT Cash Handover Client Refun…" at bounding box center [370, 100] width 96 height 14
click at [467, 135] on input "text" at bounding box center [480, 131] width 96 height 14
click at [470, 155] on button "Coun ter Sales" at bounding box center [469, 150] width 73 height 15
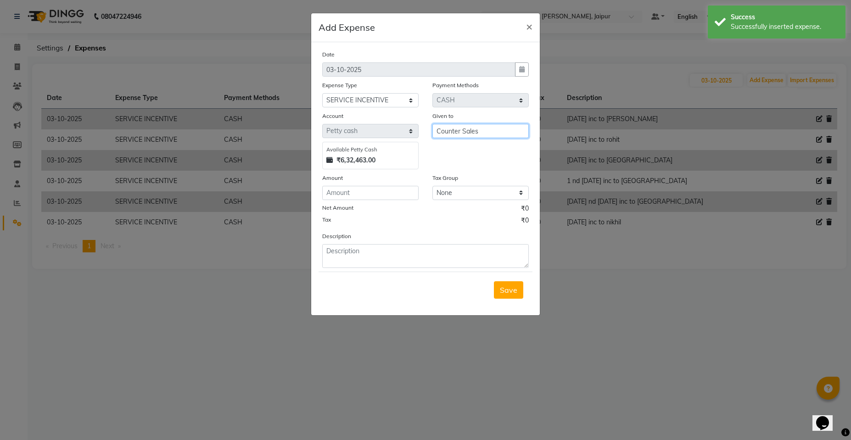
type input "Counter Sales"
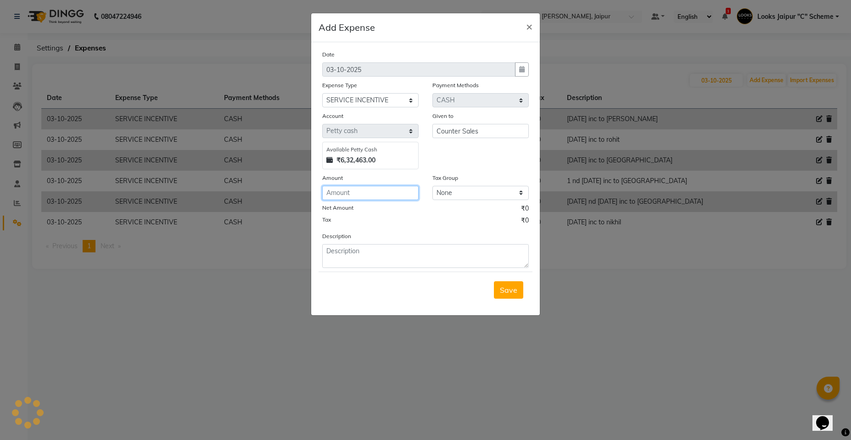
click at [365, 193] on input "number" at bounding box center [370, 193] width 96 height 14
type input "200"
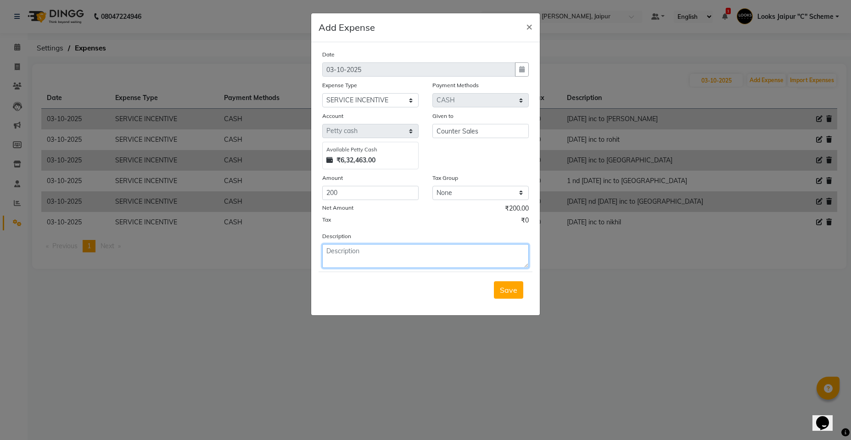
click at [345, 254] on textarea at bounding box center [425, 256] width 207 height 24
type textarea "[DATE] inc to mohit"
click at [522, 287] on button "Save" at bounding box center [508, 289] width 29 height 17
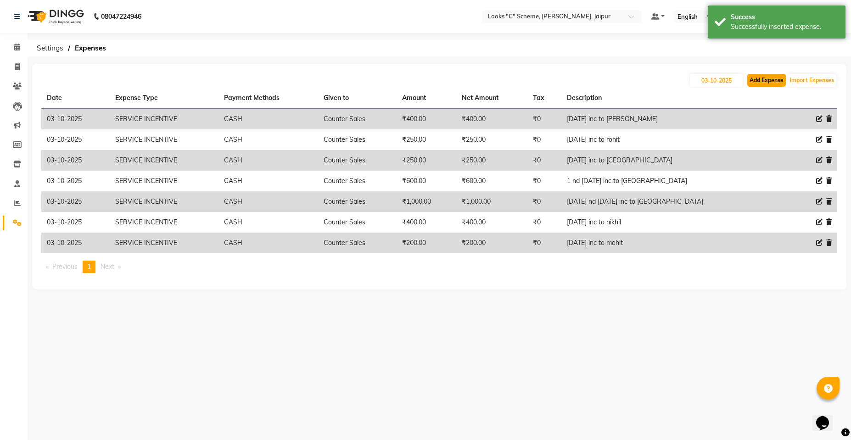
click at [763, 82] on button "Add Expense" at bounding box center [766, 80] width 39 height 13
select select "1"
select select "3120"
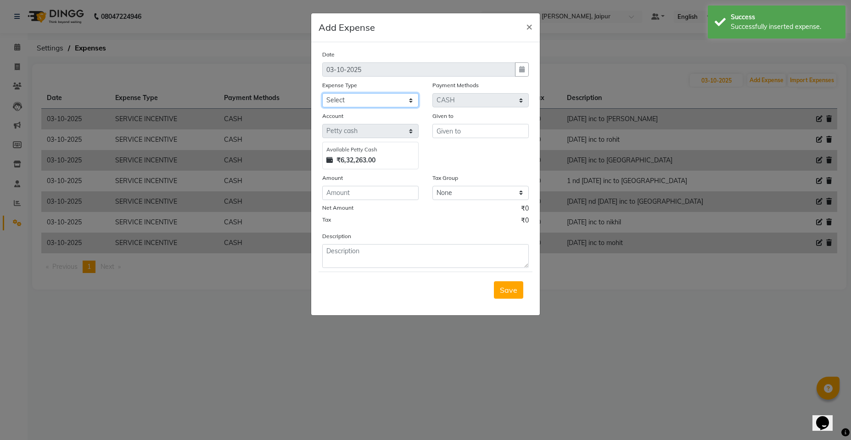
drag, startPoint x: 381, startPoint y: 99, endPoint x: 380, endPoint y: 107, distance: 7.4
click at [381, 99] on select "Select Accommodation Aesthetics Bank Deposit BLINKIT Cash Handover Client Refun…" at bounding box center [370, 100] width 96 height 14
select select "24170"
click at [322, 93] on select "Select Accommodation Aesthetics Bank Deposit BLINKIT Cash Handover Client Refun…" at bounding box center [370, 100] width 96 height 14
click at [474, 134] on input "text" at bounding box center [480, 131] width 96 height 14
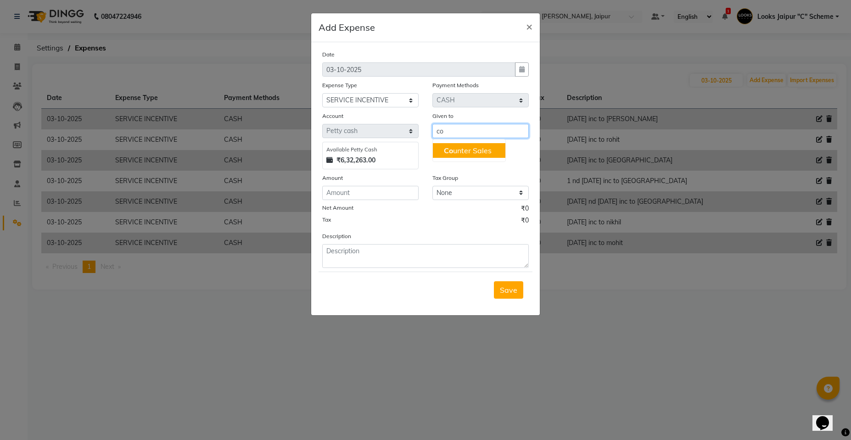
click at [487, 146] on ngb-highlight "Co unter Sales" at bounding box center [468, 150] width 48 height 9
type input "Counter Sales"
click at [392, 194] on input "number" at bounding box center [370, 193] width 96 height 14
type input "250"
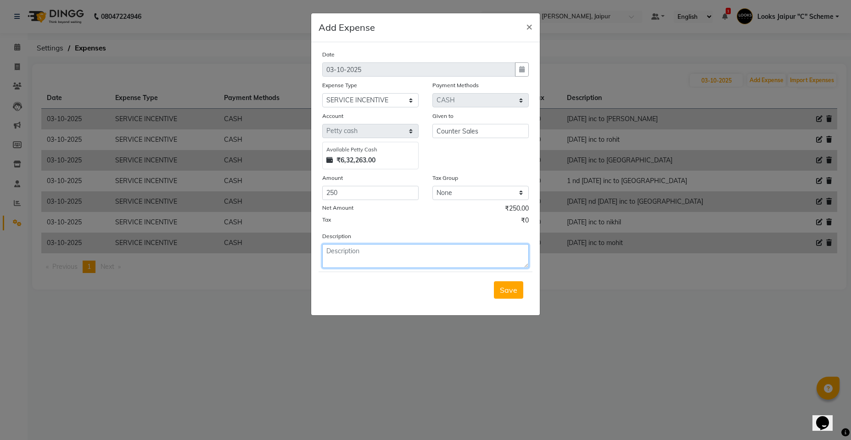
click at [365, 246] on textarea at bounding box center [425, 256] width 207 height 24
click at [362, 252] on textarea at bounding box center [425, 256] width 207 height 24
type textarea "[DATE] inc to sanjay"
click at [506, 285] on button "Save" at bounding box center [508, 289] width 29 height 17
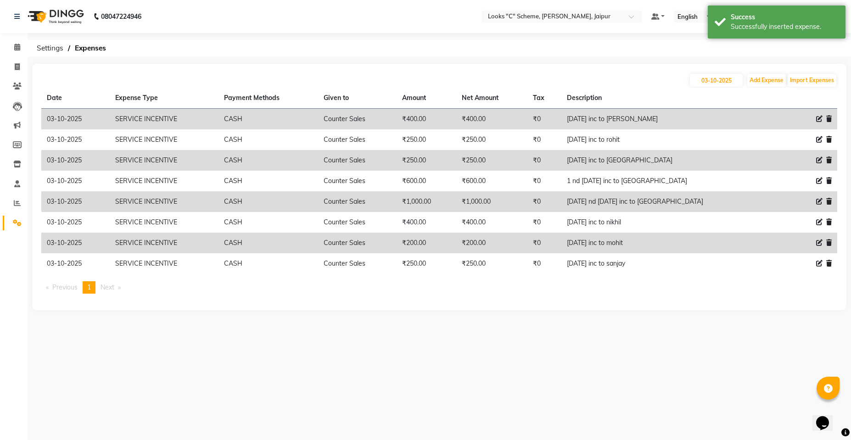
click at [778, 87] on div "03-10-2025 Add Expense Import Expenses" at bounding box center [439, 80] width 796 height 15
click at [770, 78] on button "Add Expense" at bounding box center [766, 80] width 39 height 13
select select "1"
select select "3120"
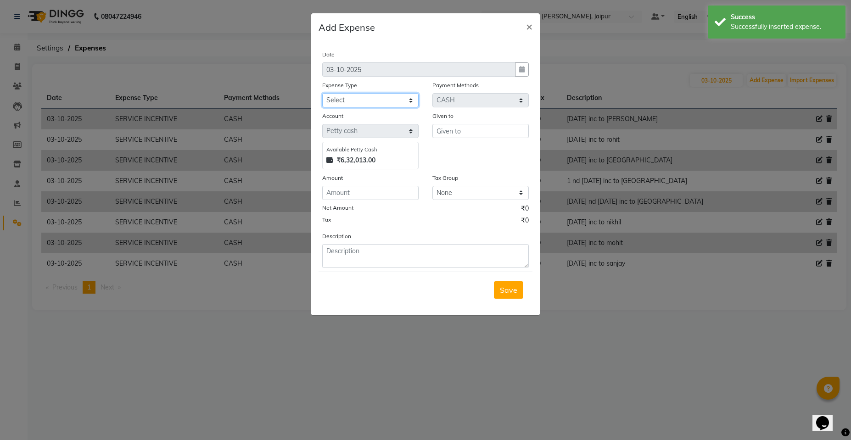
click at [354, 96] on select "Select Accommodation Aesthetics Bank Deposit BLINKIT Cash Handover Client Refun…" at bounding box center [370, 100] width 96 height 14
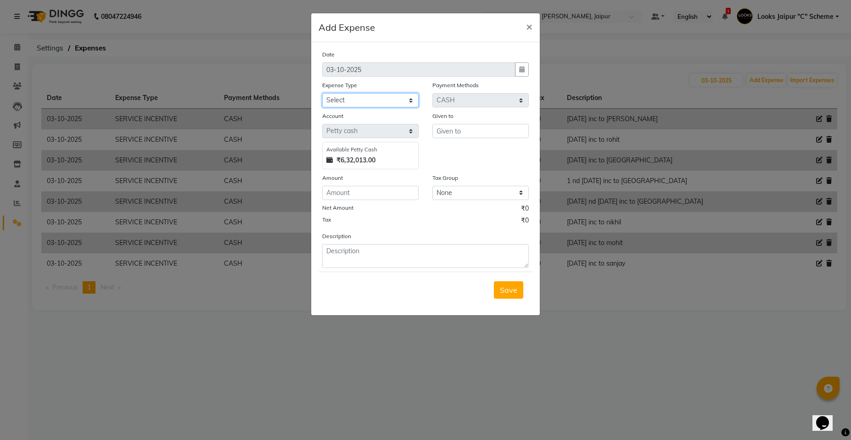
select select "24318"
click at [322, 93] on select "Select Accommodation Aesthetics Bank Deposit BLINKIT Cash Handover Client Refun…" at bounding box center [370, 100] width 96 height 14
click at [474, 121] on div "Given to" at bounding box center [480, 117] width 96 height 13
click at [469, 130] on input "text" at bounding box center [480, 131] width 96 height 14
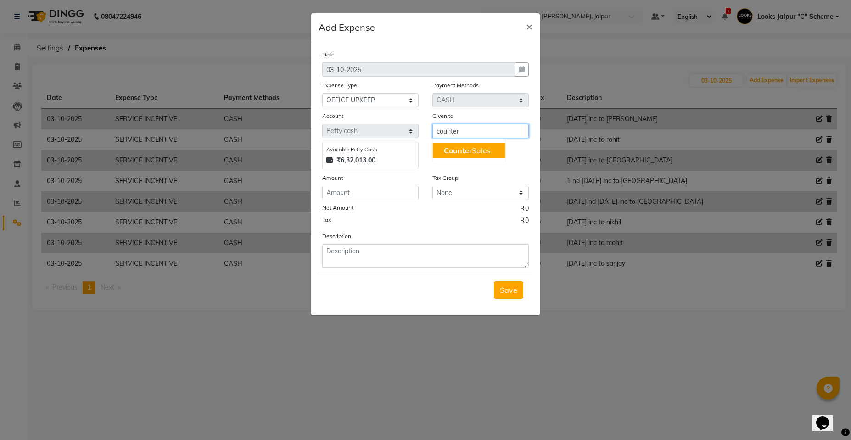
click at [460, 147] on span "Counter" at bounding box center [458, 150] width 28 height 9
type input "Counter Sales"
click at [382, 198] on input "number" at bounding box center [370, 193] width 96 height 14
type input "200"
click at [374, 270] on form "Date 03-10-2025 Expense Type Select Accommodation Aesthetics Bank Deposit BLINK…" at bounding box center [426, 179] width 214 height 258
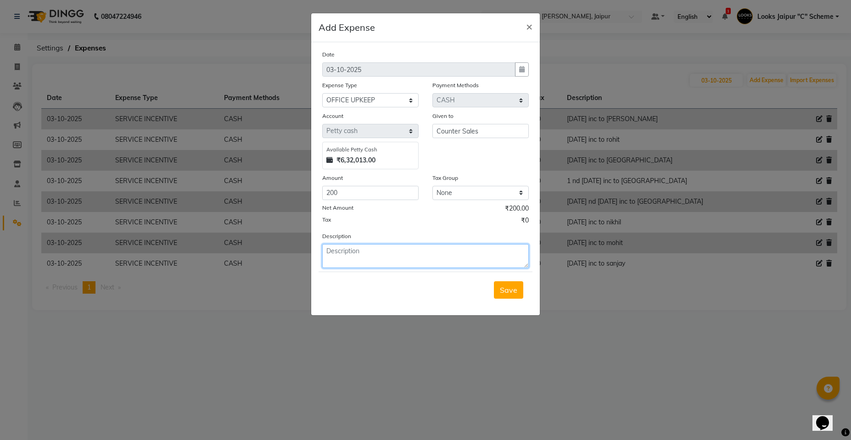
click at [374, 261] on textarea at bounding box center [425, 256] width 207 height 24
type textarea "gullak"
click at [510, 292] on span "Save" at bounding box center [508, 290] width 17 height 9
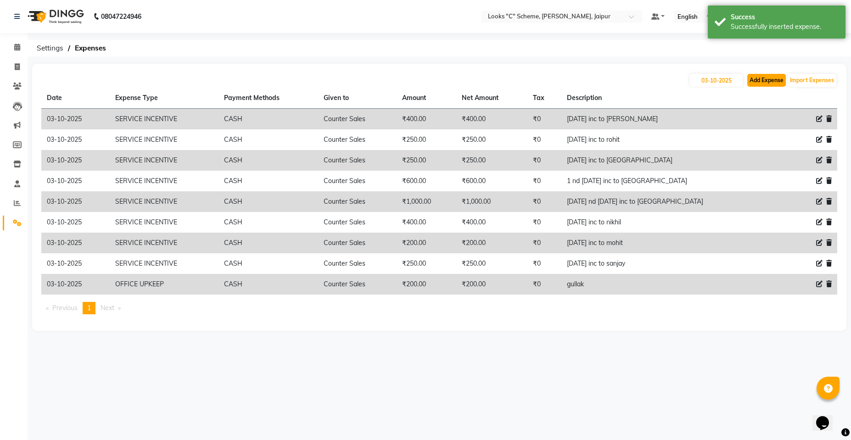
click at [748, 75] on button "Add Expense" at bounding box center [766, 80] width 39 height 13
select select "1"
select select "3120"
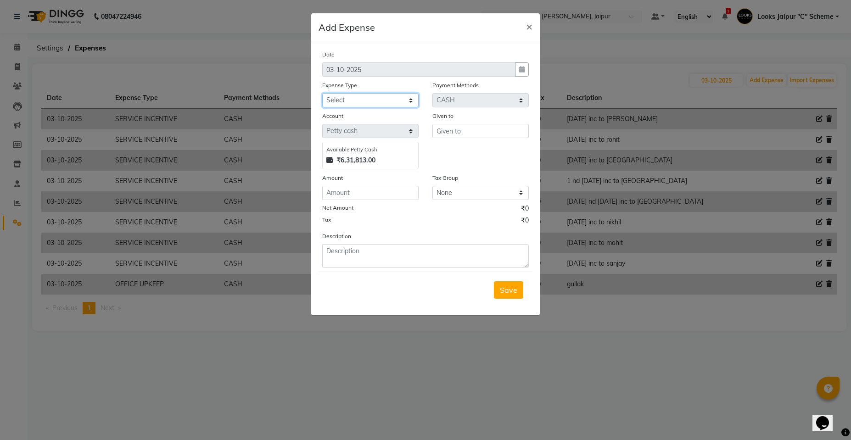
click at [354, 97] on select "Select Accommodation Aesthetics Bank Deposit BLINKIT Cash Handover Client Refun…" at bounding box center [370, 100] width 96 height 14
select select "24890"
click at [322, 93] on select "Select Accommodation Aesthetics Bank Deposit BLINKIT Cash Handover Client Refun…" at bounding box center [370, 100] width 96 height 14
click at [449, 138] on div "Given to" at bounding box center [481, 140] width 110 height 58
click at [451, 127] on input "text" at bounding box center [480, 131] width 96 height 14
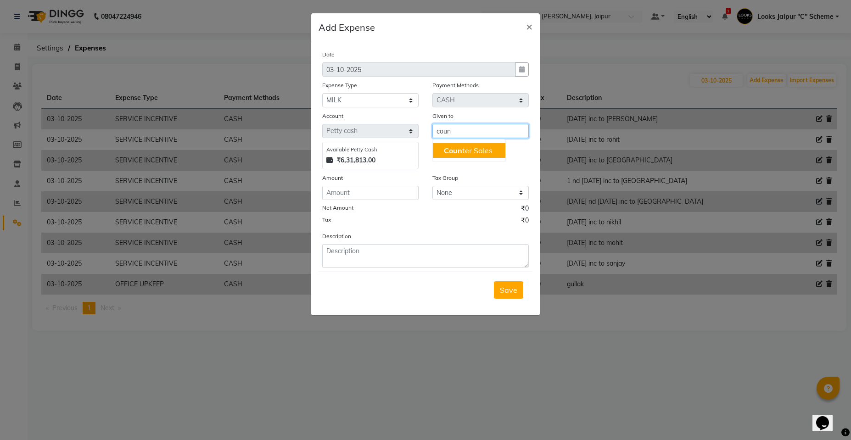
click at [455, 153] on span "Coun" at bounding box center [453, 150] width 18 height 9
type input "Counter Sales"
click at [381, 194] on input "number" at bounding box center [370, 193] width 96 height 14
type input "125"
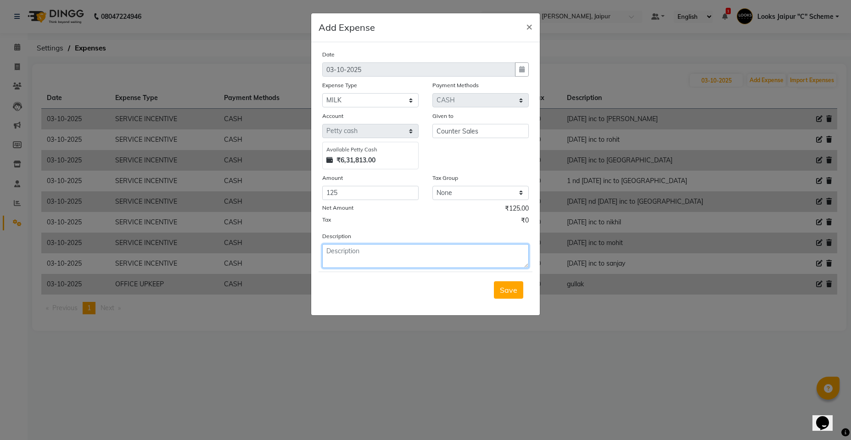
click at [360, 254] on textarea at bounding box center [425, 256] width 207 height 24
type textarea "milk"
click at [515, 294] on span "Save" at bounding box center [508, 290] width 17 height 9
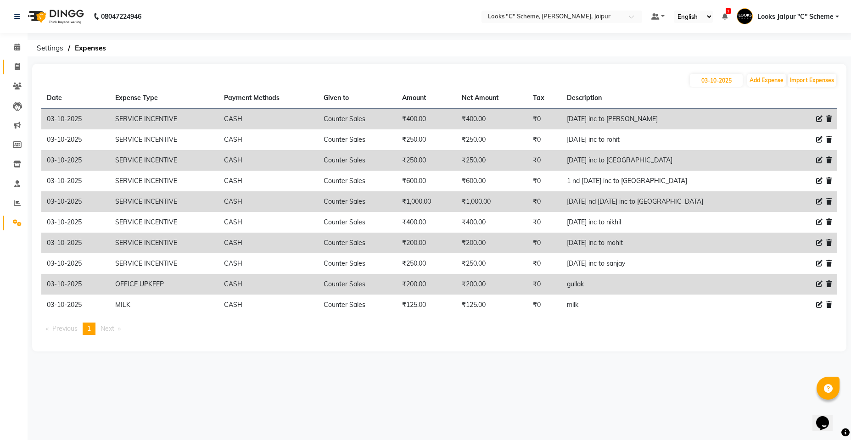
click at [7, 68] on link "Invoice" at bounding box center [14, 67] width 22 height 15
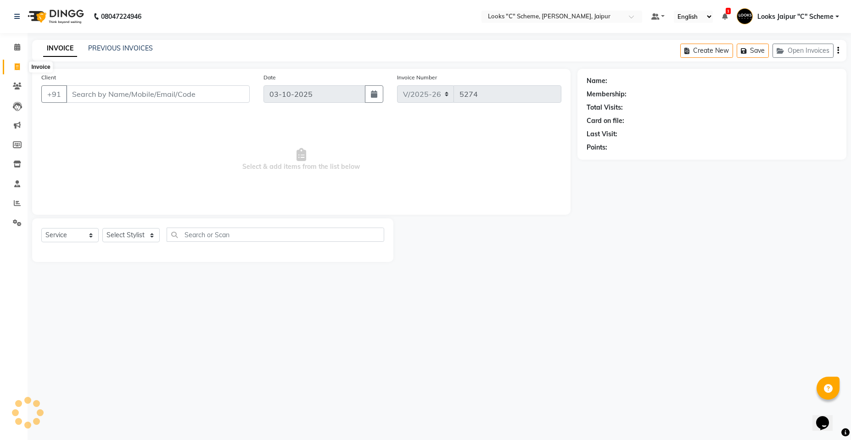
click at [22, 67] on span at bounding box center [17, 67] width 16 height 11
select select "service"
type input "5274"
select select "4315"
click at [138, 101] on input "Client" at bounding box center [158, 93] width 184 height 17
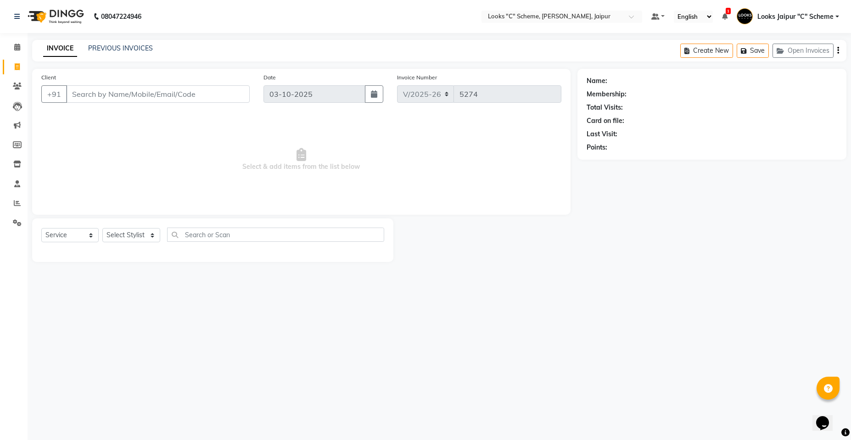
click at [137, 97] on input "Client" at bounding box center [158, 93] width 184 height 17
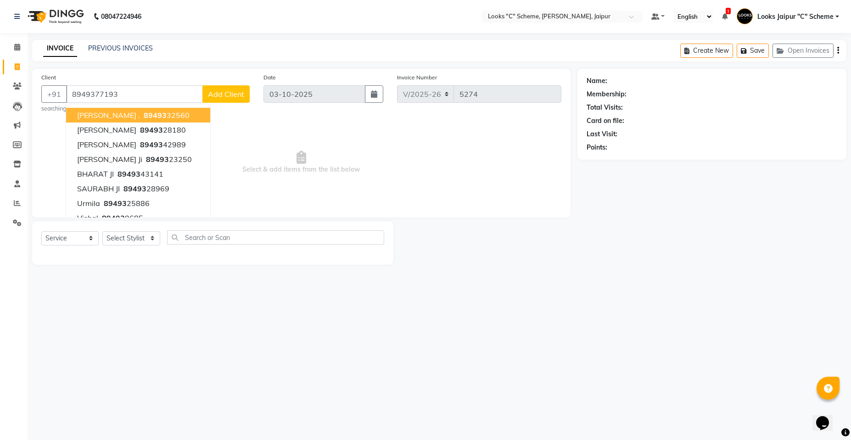
type input "8949377193"
select select "1: Object"
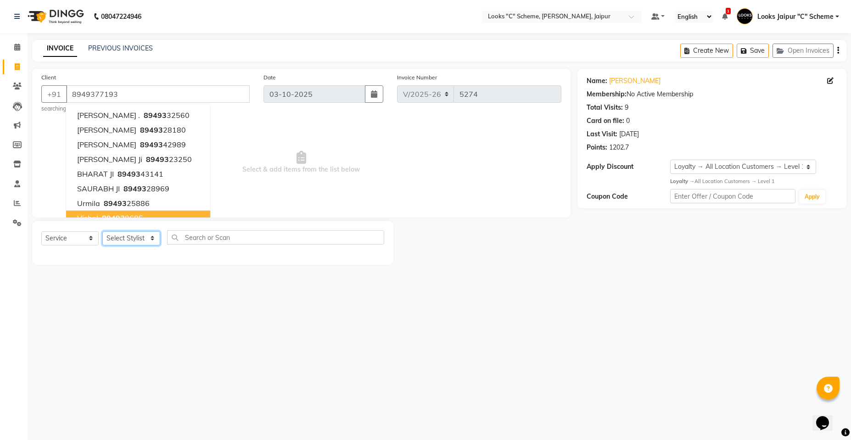
click at [126, 239] on select "Select Stylist [PERSON_NAME] Akash_pdct [PERSON_NAME] [PERSON_NAME] Counter Sal…" at bounding box center [131, 238] width 58 height 14
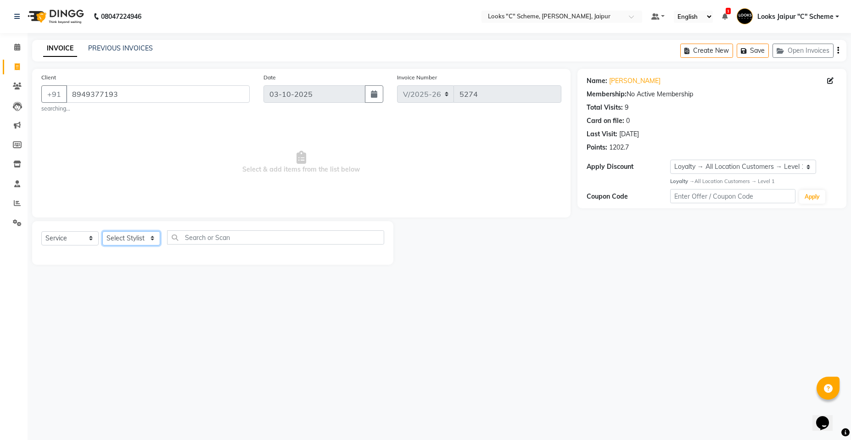
select select "57106"
click at [102, 231] on select "Select Stylist [PERSON_NAME] Akash_pdct [PERSON_NAME] [PERSON_NAME] Counter Sal…" at bounding box center [131, 238] width 58 height 14
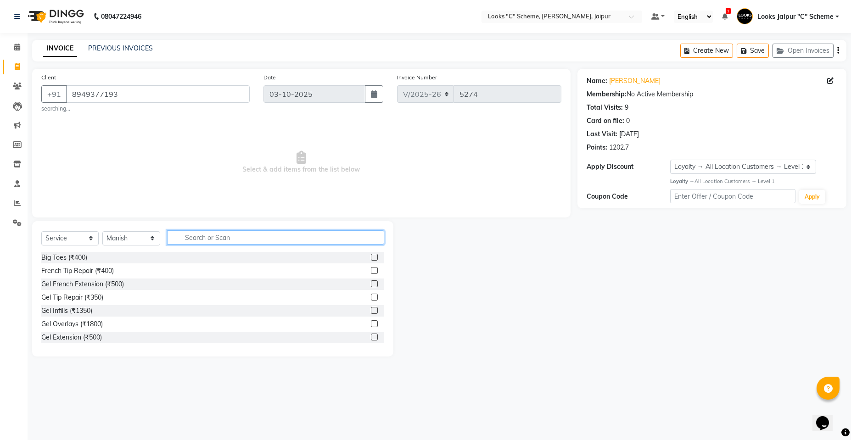
click at [198, 239] on input "text" at bounding box center [275, 237] width 217 height 14
type input "cut"
click at [371, 310] on label at bounding box center [374, 310] width 7 height 7
click at [371, 310] on input "checkbox" at bounding box center [374, 311] width 6 height 6
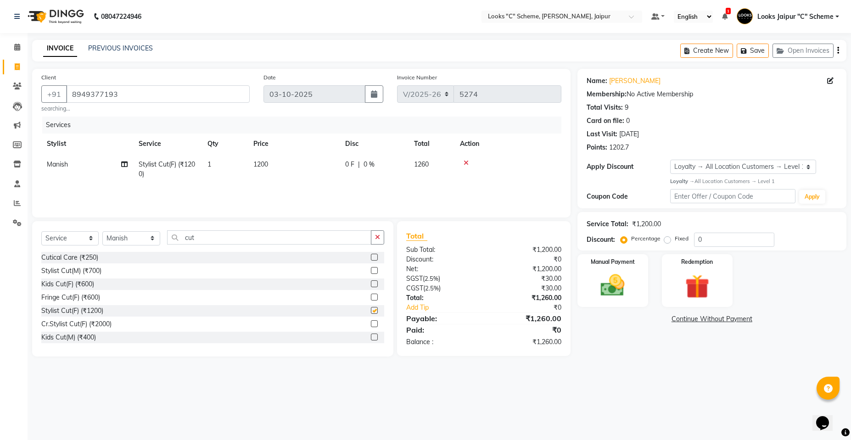
checkbox input "false"
click at [226, 236] on input "cut" at bounding box center [269, 237] width 204 height 14
type input "c"
click at [141, 234] on select "Select Stylist [PERSON_NAME] Akash_pdct [PERSON_NAME] [PERSON_NAME] Counter Sal…" at bounding box center [131, 238] width 58 height 14
select select "30005"
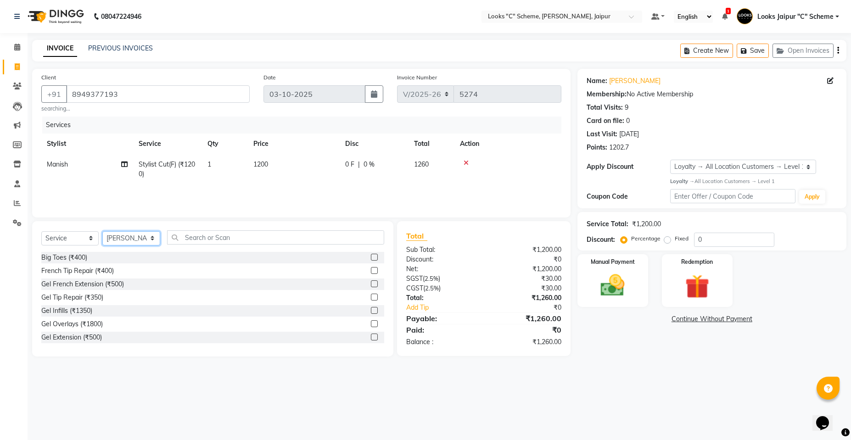
click at [102, 231] on select "Select Stylist [PERSON_NAME] Akash_pdct [PERSON_NAME] [PERSON_NAME] Counter Sal…" at bounding box center [131, 238] width 58 height 14
click at [215, 244] on input "text" at bounding box center [275, 237] width 217 height 14
type input "eye"
click at [371, 271] on label at bounding box center [374, 270] width 7 height 7
click at [371, 271] on input "checkbox" at bounding box center [374, 271] width 6 height 6
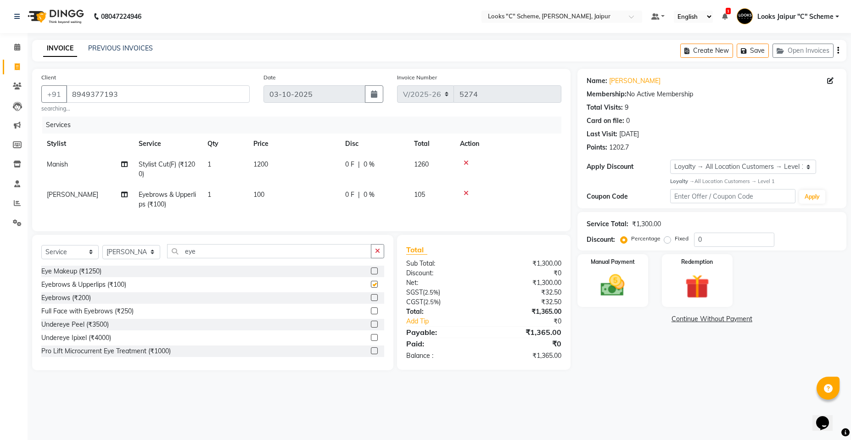
checkbox input "false"
click at [286, 197] on td "100" at bounding box center [294, 200] width 92 height 30
select select "30005"
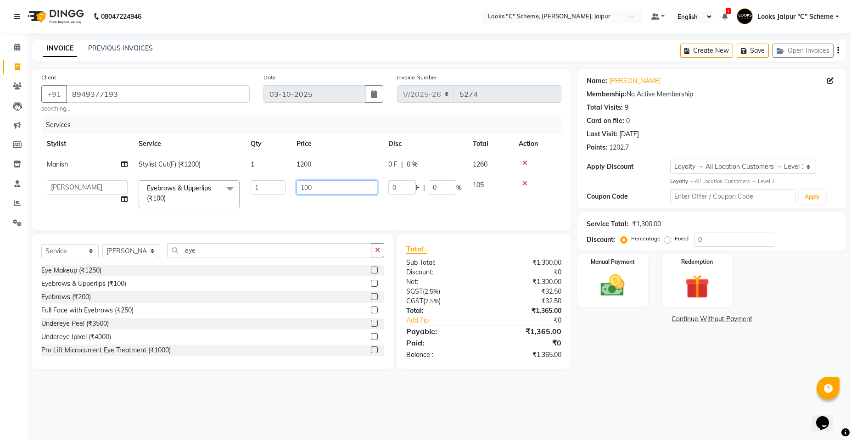
drag, startPoint x: 318, startPoint y: 197, endPoint x: 331, endPoint y: 177, distance: 24.5
click at [323, 194] on td "100" at bounding box center [337, 194] width 92 height 39
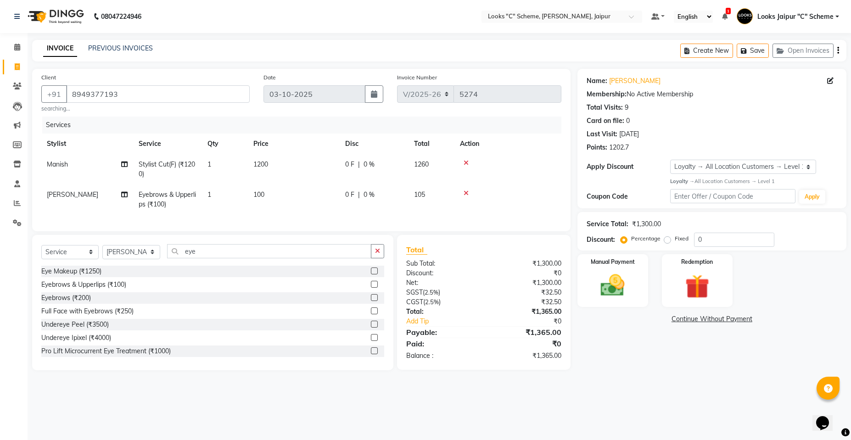
click at [332, 178] on tbody "Manish Stylist Cut(F) (₹1200) 1 1200 0 F | 0 % 1260 sangeeta Eyebrows & Upperli…" at bounding box center [301, 184] width 520 height 61
click at [329, 191] on td "100" at bounding box center [294, 200] width 92 height 30
select select "30005"
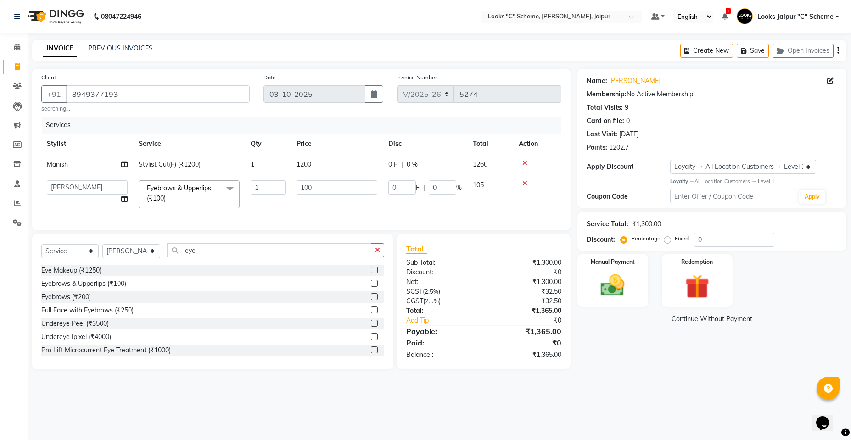
click at [329, 191] on input "100" at bounding box center [337, 187] width 81 height 14
type input "1"
type input "70"
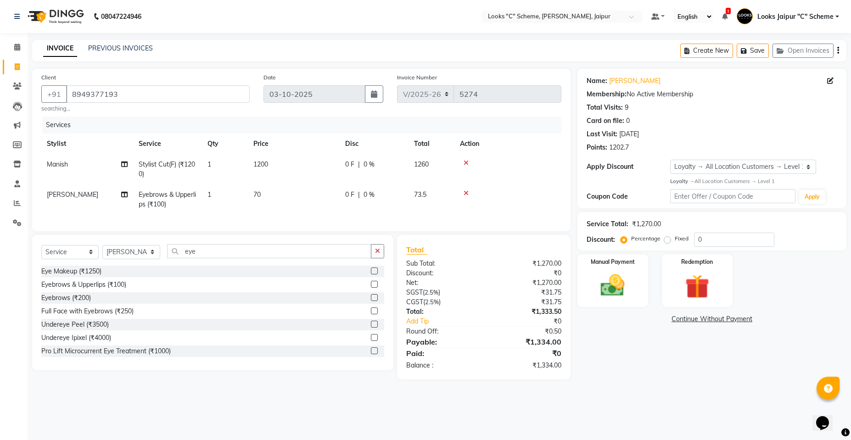
click at [317, 161] on td "1200" at bounding box center [294, 169] width 92 height 30
select select "57106"
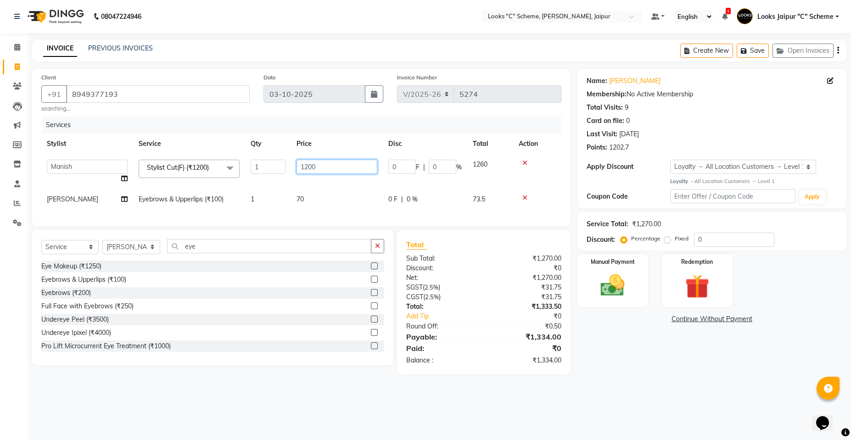
click at [309, 166] on input "1200" at bounding box center [337, 167] width 81 height 14
type input "1500"
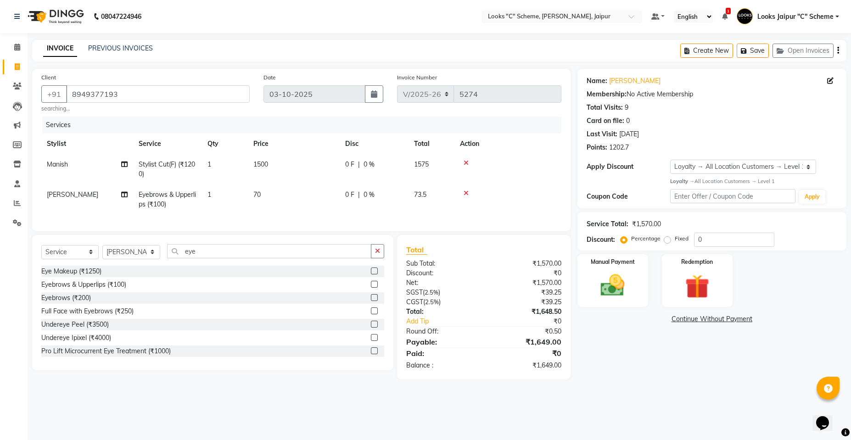
click at [340, 203] on tr "sangeeta Eyebrows & Upperlips (₹100) 1 70 0 F | 0 % 73.5" at bounding box center [301, 200] width 520 height 30
click at [275, 186] on td "70" at bounding box center [294, 200] width 92 height 30
select select "30005"
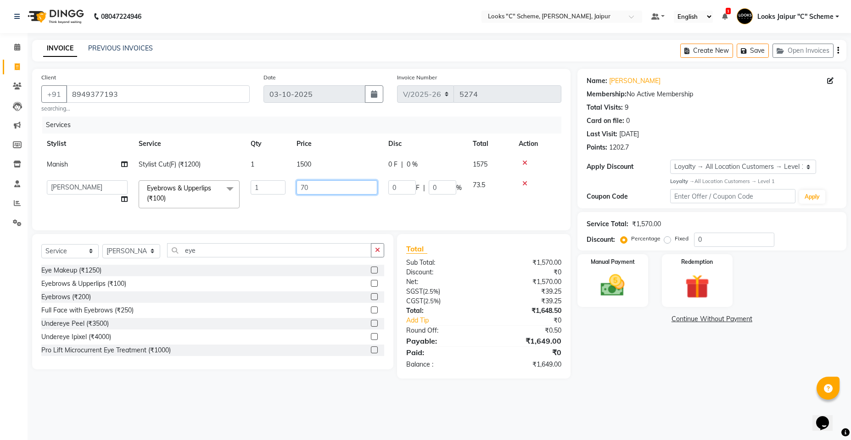
drag, startPoint x: 359, startPoint y: 198, endPoint x: 358, endPoint y: 184, distance: 14.3
click at [360, 198] on td "70" at bounding box center [337, 194] width 92 height 39
type input "71"
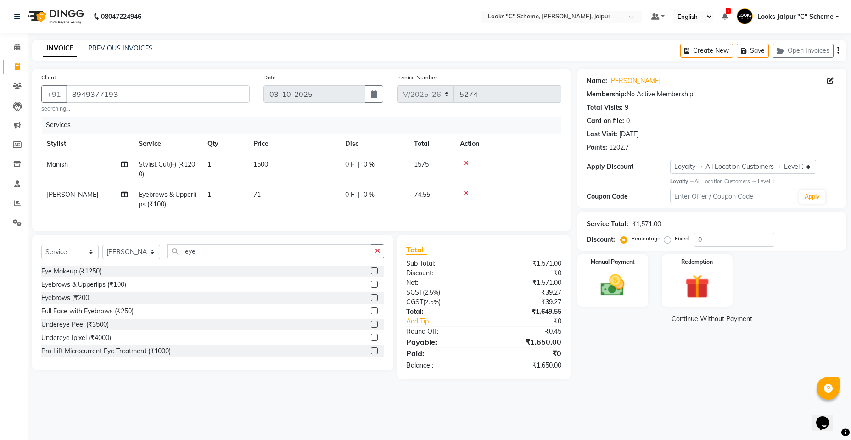
click at [331, 210] on td "71" at bounding box center [294, 200] width 92 height 30
select select "30005"
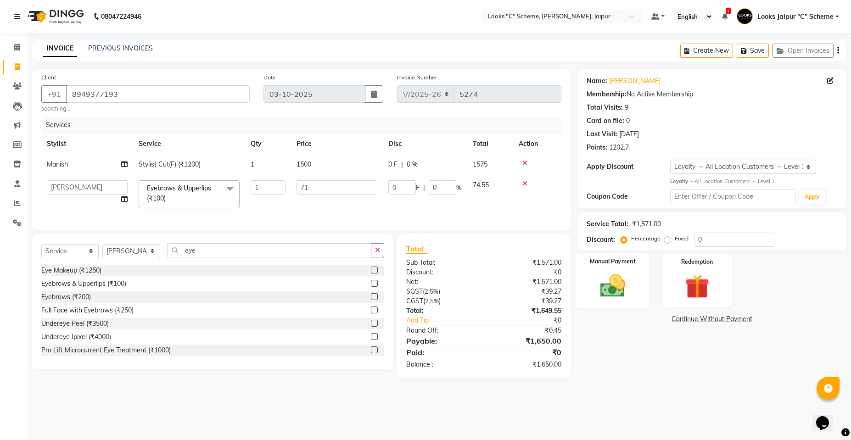
click at [636, 280] on div "Manual Payment" at bounding box center [612, 280] width 73 height 55
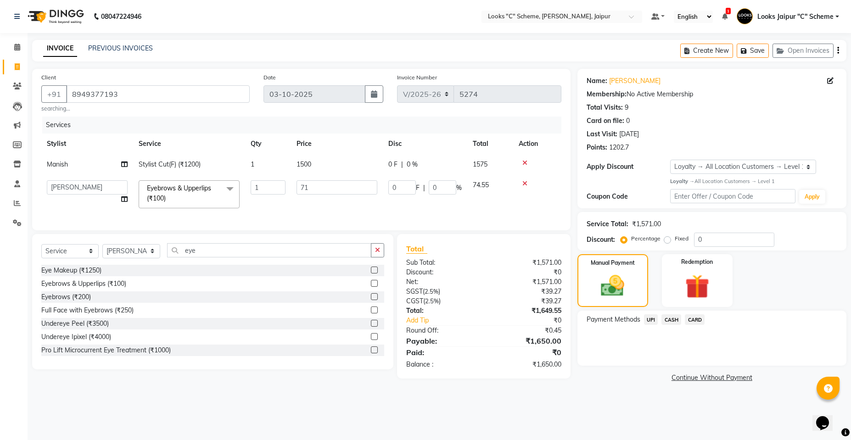
click at [679, 319] on span "CASH" at bounding box center [672, 319] width 20 height 11
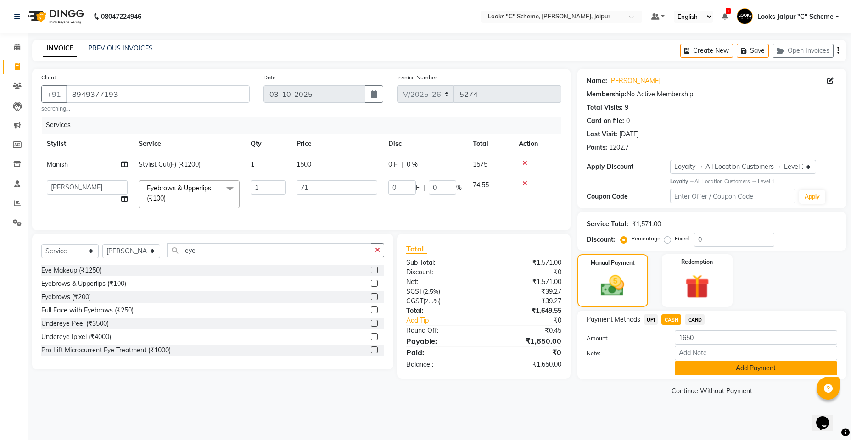
click at [713, 365] on button "Add Payment" at bounding box center [756, 368] width 163 height 14
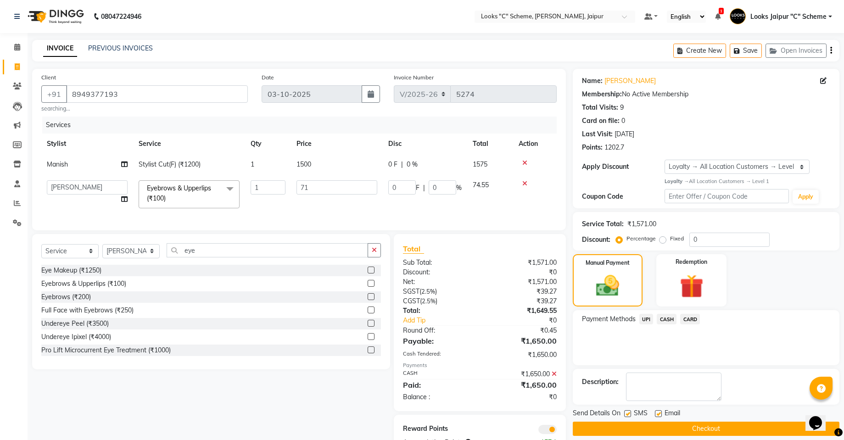
click at [706, 427] on button "Checkout" at bounding box center [706, 429] width 267 height 14
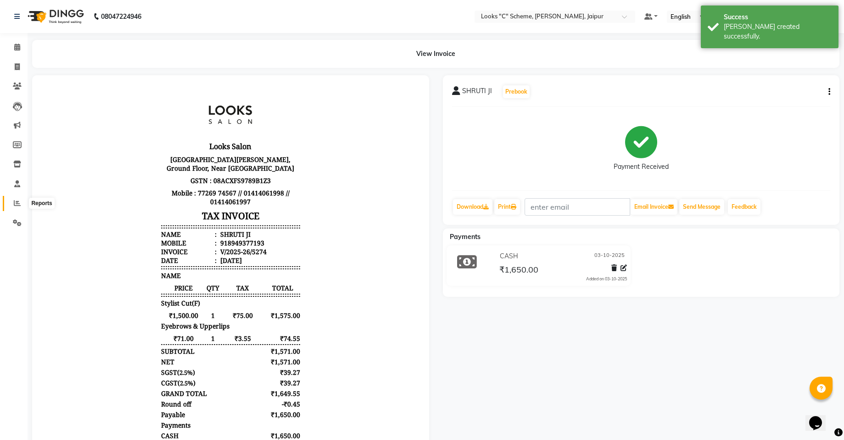
click at [22, 198] on span at bounding box center [17, 203] width 16 height 11
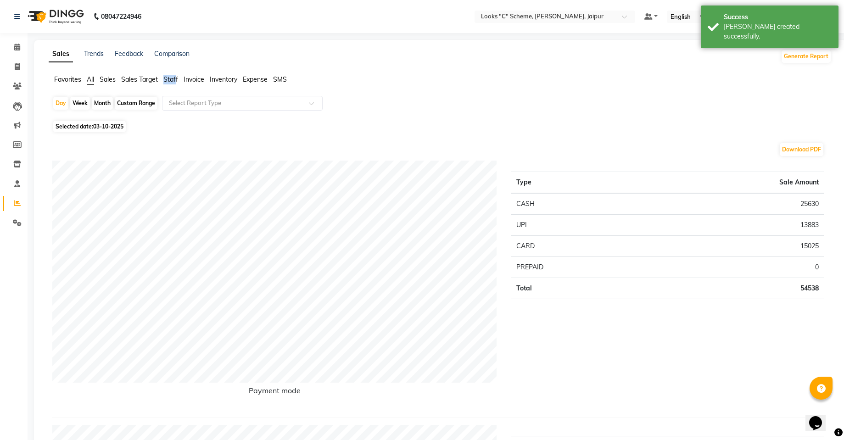
click at [175, 78] on span "Staff" at bounding box center [170, 79] width 15 height 8
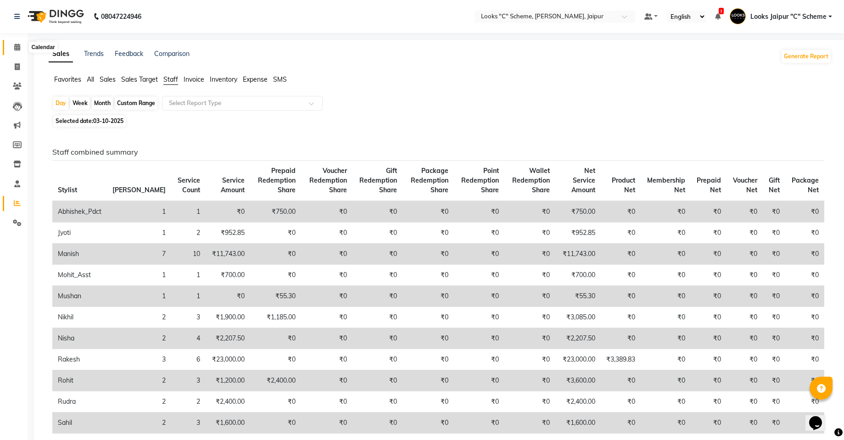
click at [19, 43] on span at bounding box center [17, 47] width 16 height 11
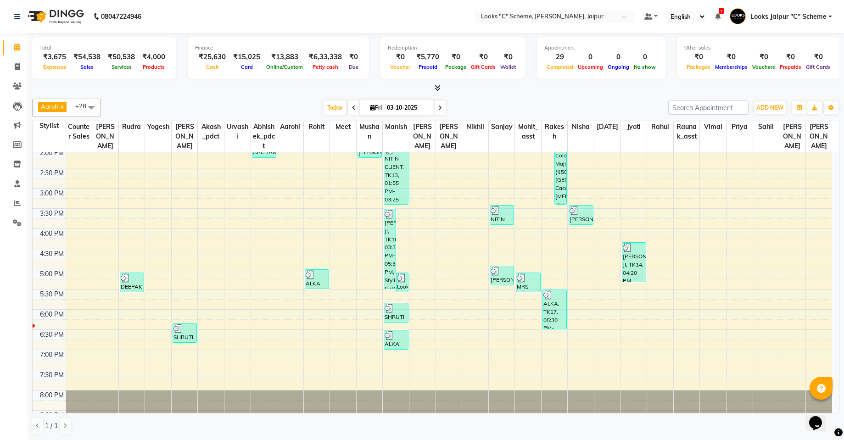
scroll to position [0, 0]
click at [36, 99] on span "Aarohi x Aayushi x Abhishek_pdct x Akash_pdct x Anjana x Ashu Kayat x Counter S…" at bounding box center [66, 107] width 69 height 18
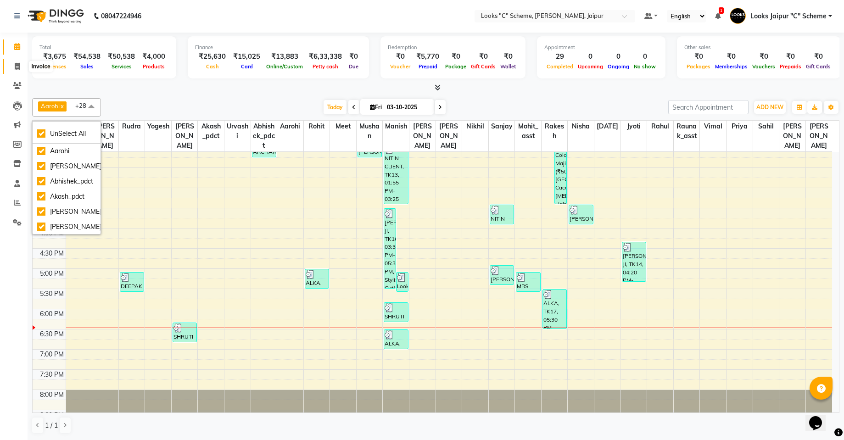
click at [19, 66] on icon at bounding box center [17, 66] width 5 height 7
select select "service"
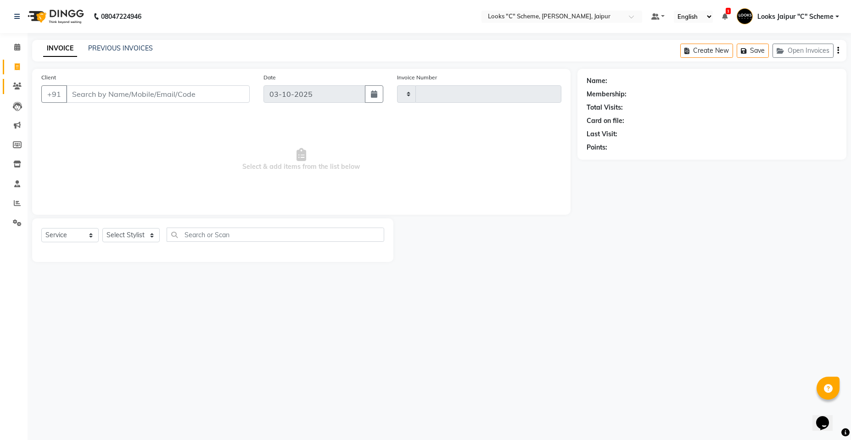
type input "5275"
select select "4315"
click at [14, 221] on icon at bounding box center [17, 222] width 9 height 7
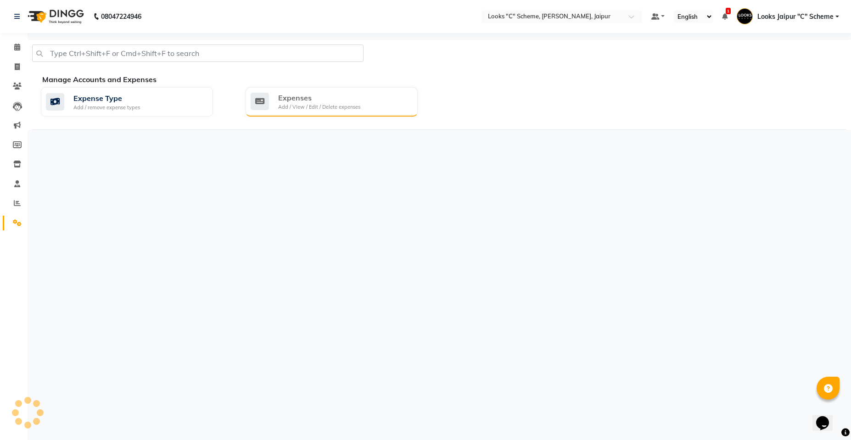
click at [343, 98] on div "Expenses" at bounding box center [319, 97] width 82 height 11
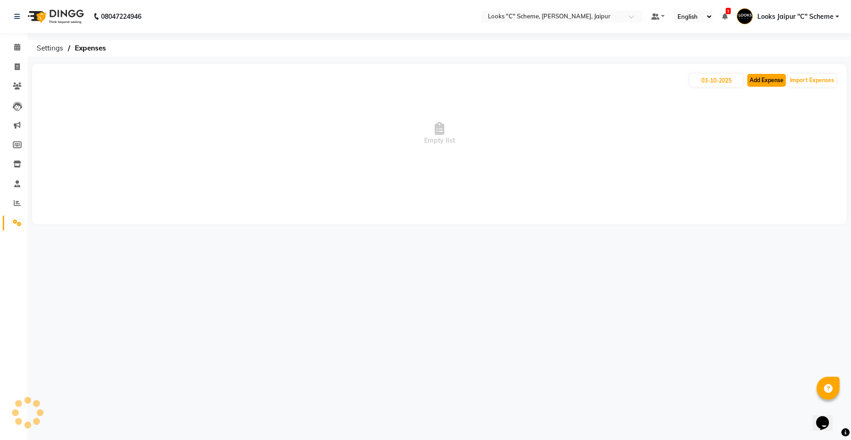
click at [773, 84] on button "Add Expense" at bounding box center [766, 80] width 39 height 13
select select "1"
select select "3120"
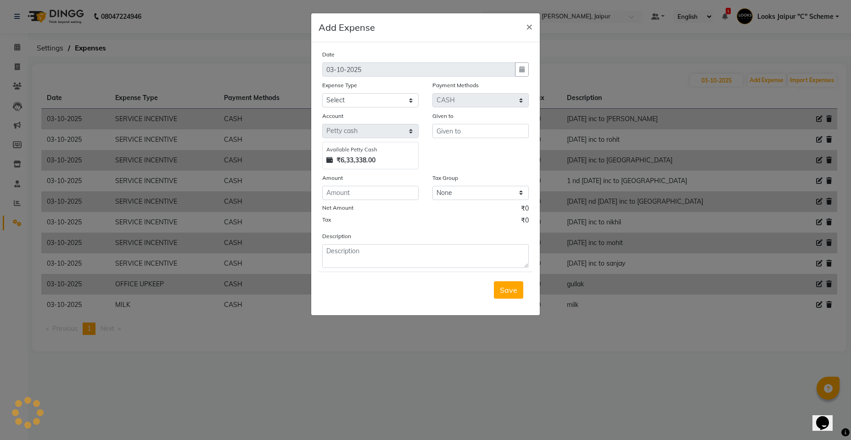
click at [410, 108] on div "Date 03-10-2025 Expense Type Select Accommodation Aesthetics Bank Deposit BLINK…" at bounding box center [425, 159] width 207 height 219
drag, startPoint x: 407, startPoint y: 97, endPoint x: 405, endPoint y: 105, distance: 8.0
click at [407, 97] on select "Select Accommodation Aesthetics Bank Deposit BLINKIT Cash Handover Client Refun…" at bounding box center [370, 100] width 96 height 14
select select "23750"
click at [322, 93] on select "Select Accommodation Aesthetics Bank Deposit BLINKIT Cash Handover Client Refun…" at bounding box center [370, 100] width 96 height 14
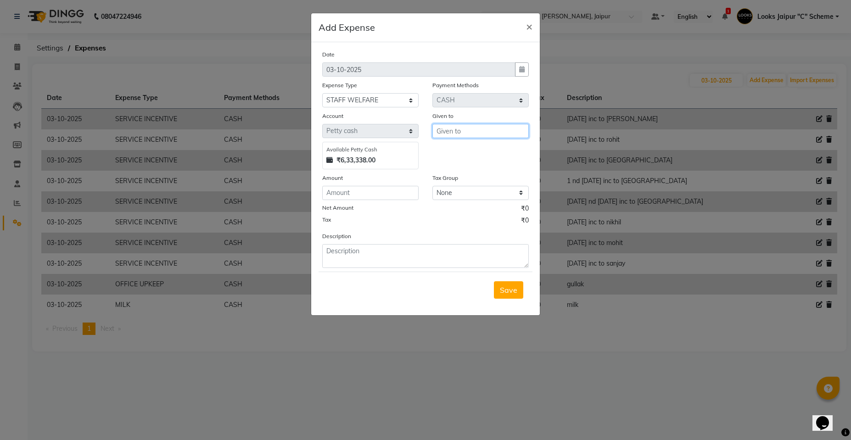
click at [458, 130] on input "text" at bounding box center [480, 131] width 96 height 14
click at [477, 147] on ngb-highlight "Coun ter Sales" at bounding box center [468, 150] width 49 height 9
type input "Counter Sales"
click at [395, 193] on input "number" at bounding box center [370, 193] width 96 height 14
type input "1000"
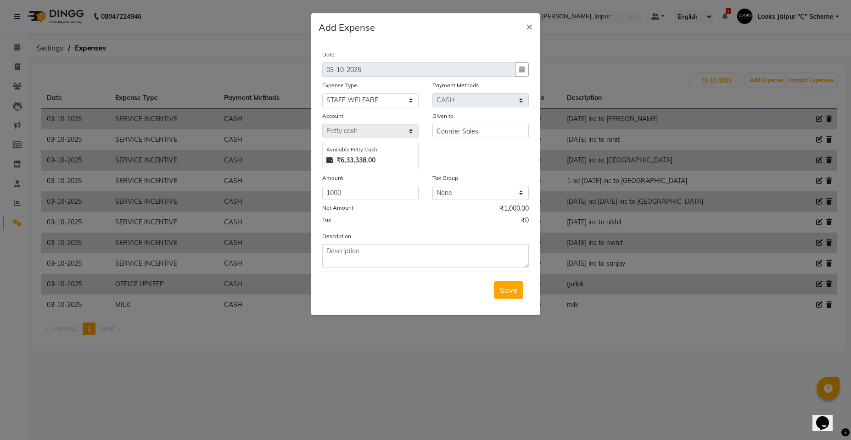
click at [358, 275] on div "Save" at bounding box center [426, 290] width 214 height 36
click at [361, 261] on textarea at bounding box center [425, 256] width 207 height 24
type textarea "cake for [PERSON_NAME]"
click at [506, 293] on span "Save" at bounding box center [508, 290] width 17 height 9
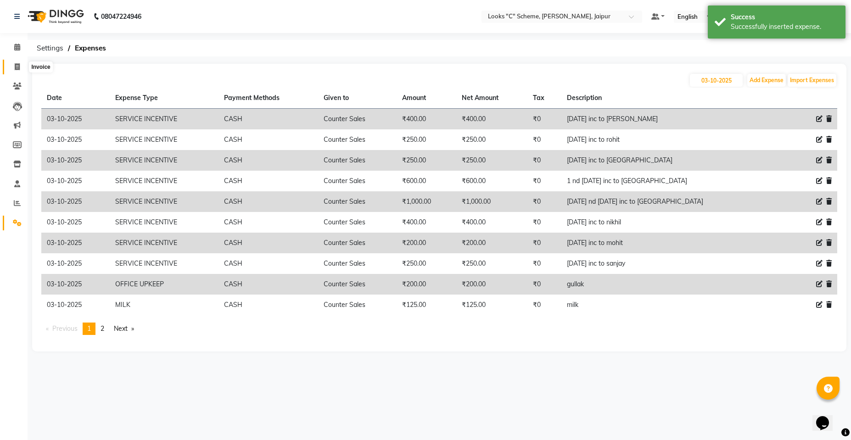
click at [15, 67] on icon at bounding box center [17, 66] width 5 height 7
select select "service"
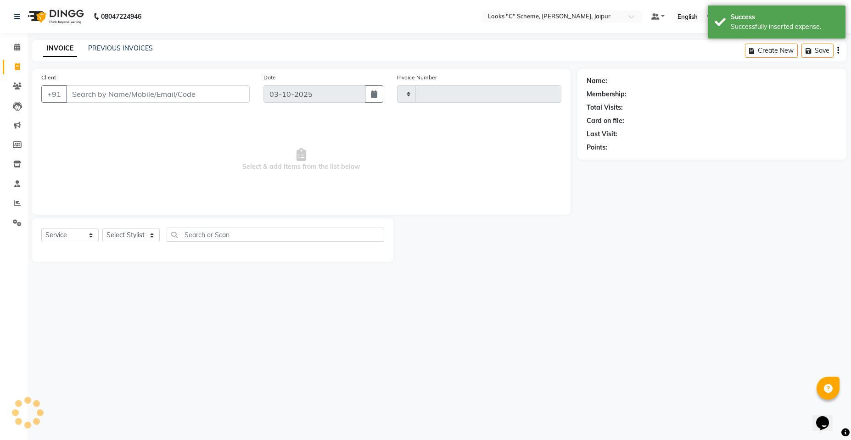
type input "5275"
select select "4315"
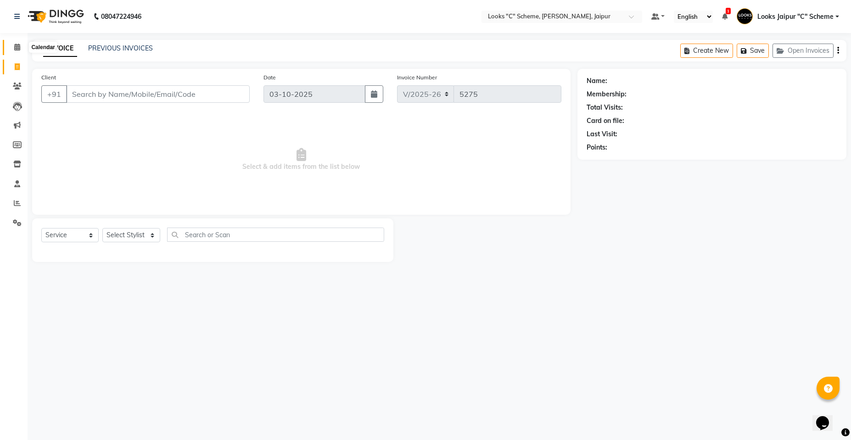
click at [20, 48] on icon at bounding box center [17, 47] width 6 height 7
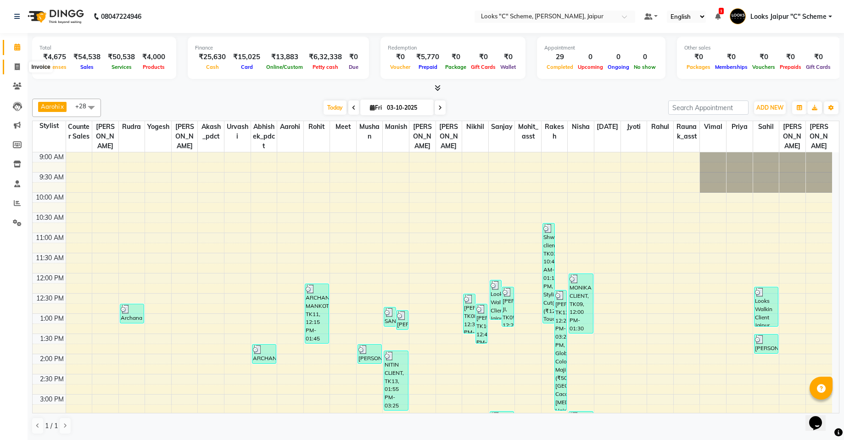
click at [19, 67] on icon at bounding box center [17, 66] width 5 height 7
select select "service"
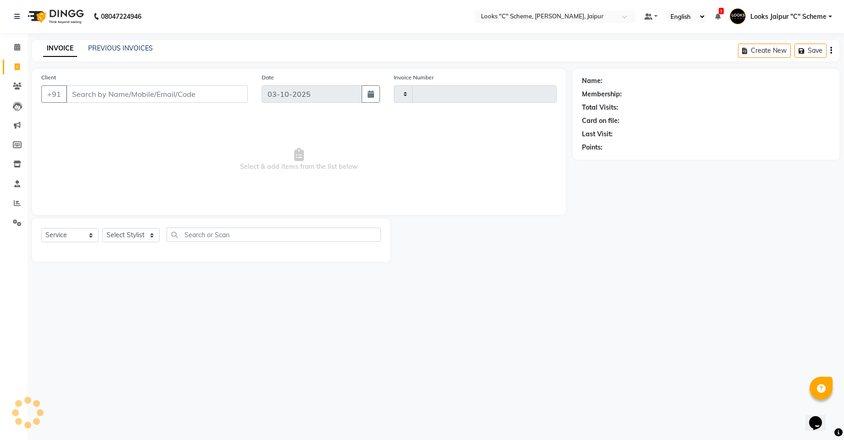
type input "5275"
select select "4315"
click at [110, 41] on div "INVOICE PREVIOUS INVOICES Create New Save Open Invoices" at bounding box center [439, 51] width 814 height 22
click at [111, 46] on link "PREVIOUS INVOICES" at bounding box center [120, 48] width 65 height 8
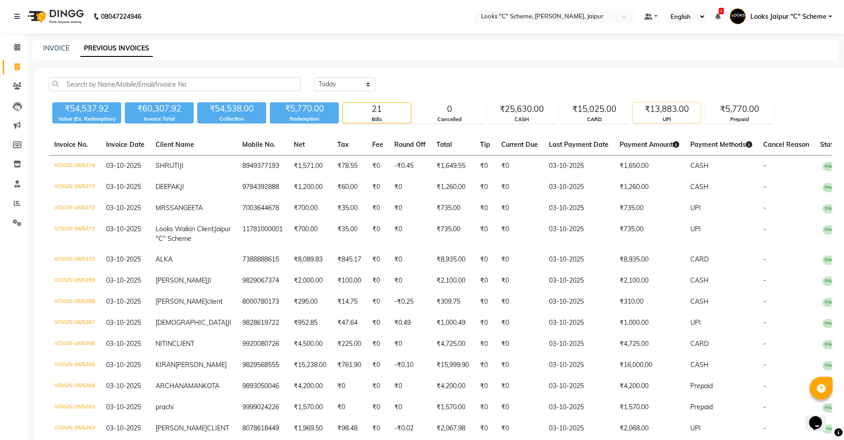
click at [663, 116] on div "UPI" at bounding box center [667, 120] width 68 height 8
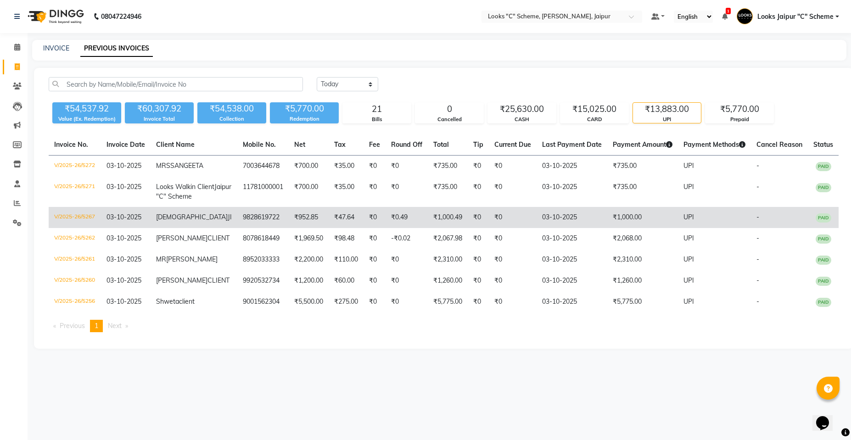
click at [649, 228] on td "₹1,000.00" at bounding box center [642, 217] width 71 height 21
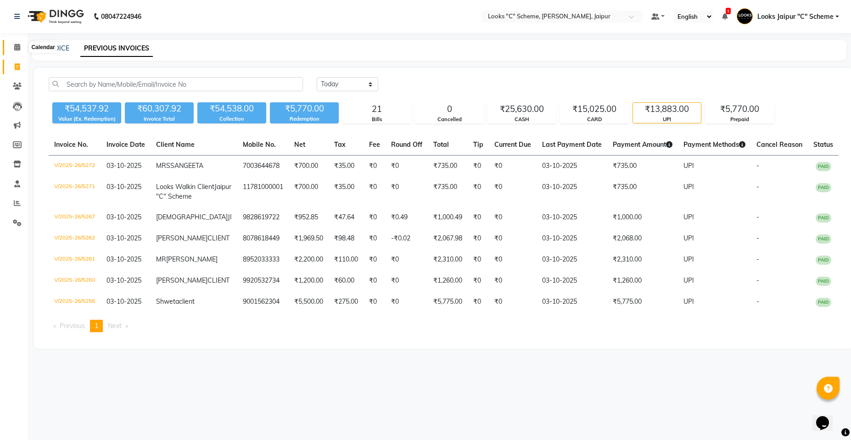
click at [20, 48] on icon at bounding box center [17, 47] width 6 height 7
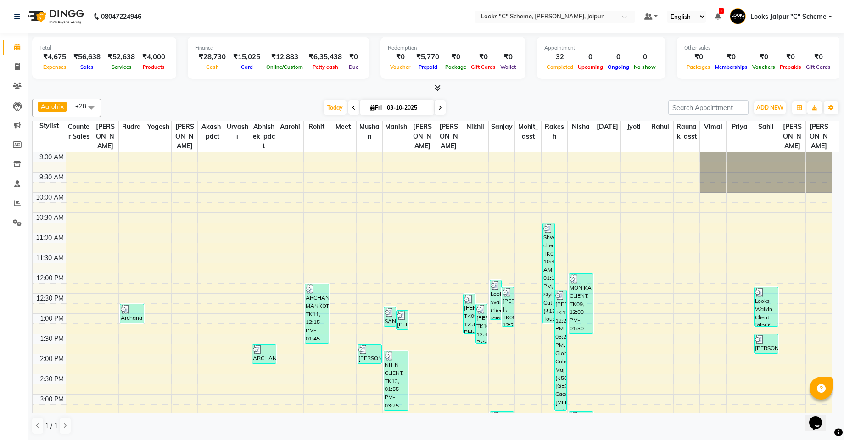
scroll to position [0, 0]
click at [19, 67] on icon at bounding box center [17, 66] width 5 height 7
select select "4315"
select select "service"
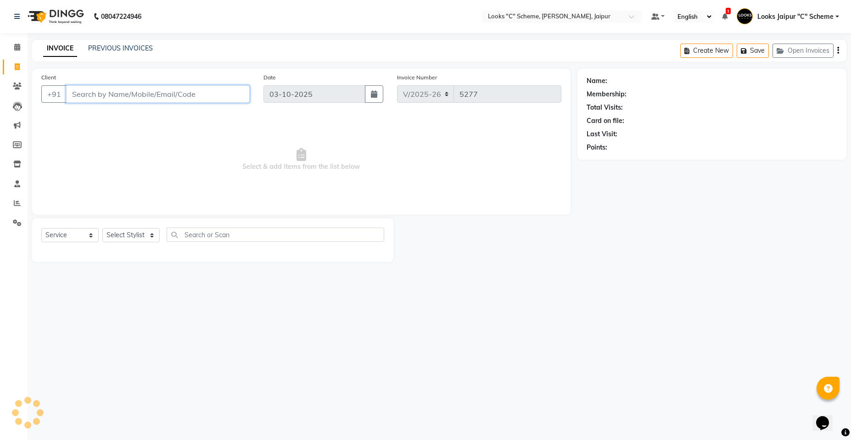
click at [140, 90] on input "Client" at bounding box center [158, 93] width 184 height 17
click at [150, 92] on input "Client" at bounding box center [158, 93] width 184 height 17
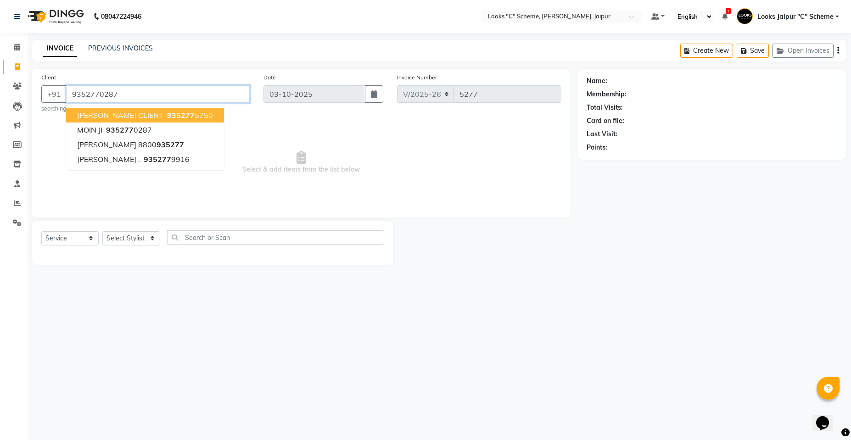
type input "9352770287"
select select "1: Object"
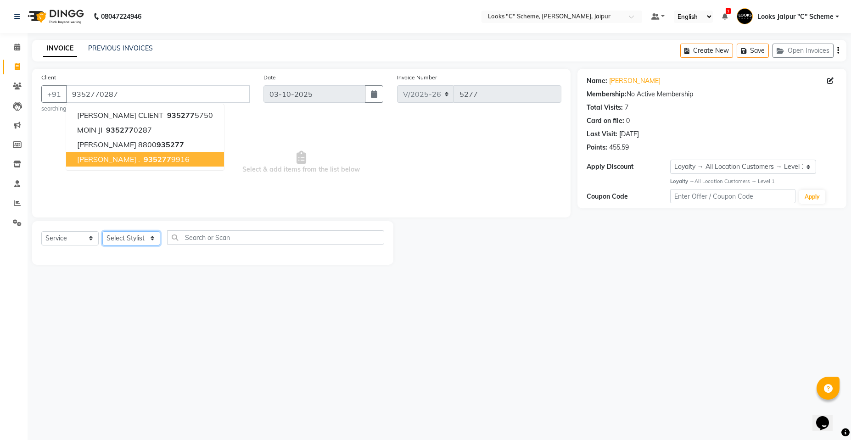
click at [126, 242] on select "Select Stylist [PERSON_NAME] Akash_pdct [PERSON_NAME] [PERSON_NAME] Counter Sal…" at bounding box center [131, 238] width 58 height 14
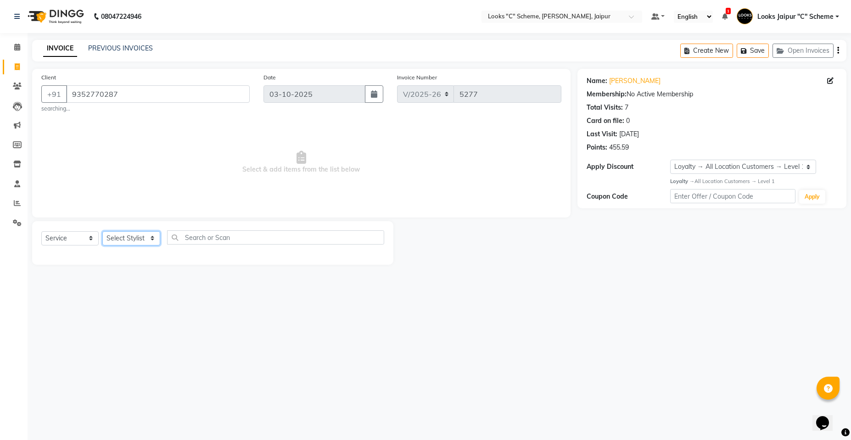
select select "57109"
click at [102, 231] on select "Select Stylist [PERSON_NAME] Akash_pdct [PERSON_NAME] [PERSON_NAME] Counter Sal…" at bounding box center [131, 238] width 58 height 14
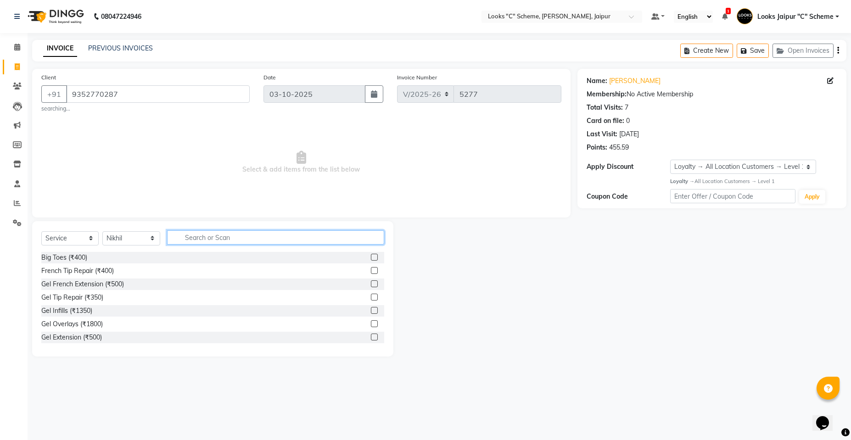
click at [195, 243] on input "text" at bounding box center [275, 237] width 217 height 14
type input "colo"
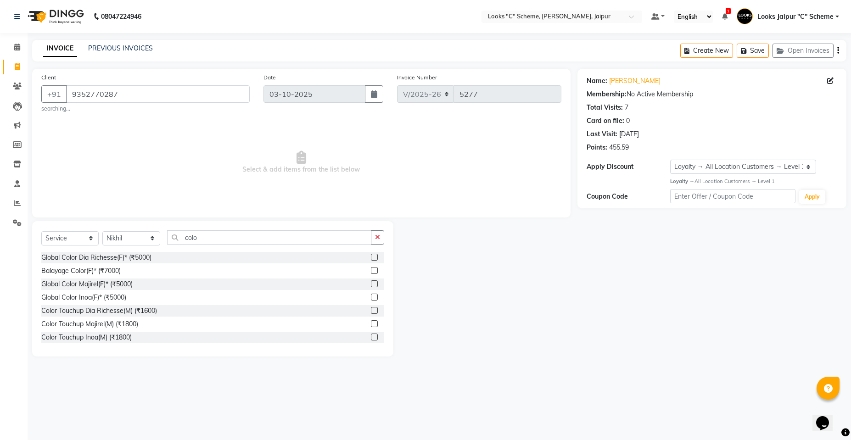
click at [371, 258] on label at bounding box center [374, 257] width 7 height 7
click at [371, 258] on input "checkbox" at bounding box center [374, 258] width 6 height 6
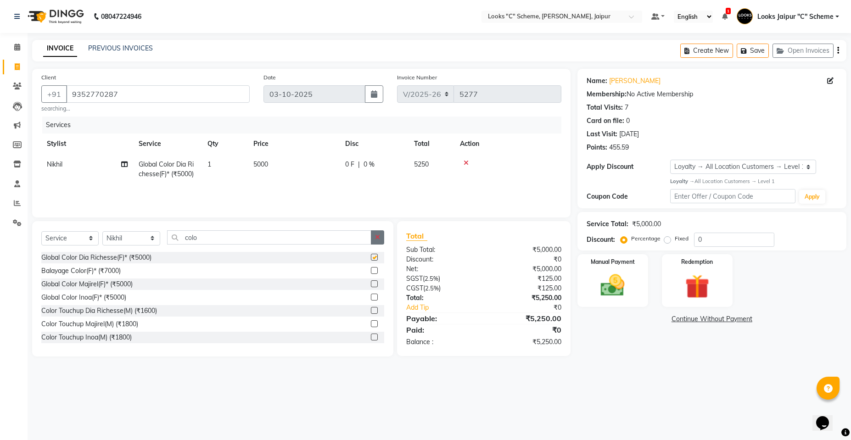
checkbox input "false"
drag, startPoint x: 292, startPoint y: 179, endPoint x: 328, endPoint y: 149, distance: 46.7
click at [293, 178] on td "5000" at bounding box center [294, 169] width 92 height 30
select select "57109"
drag, startPoint x: 328, startPoint y: 149, endPoint x: 330, endPoint y: 154, distance: 4.8
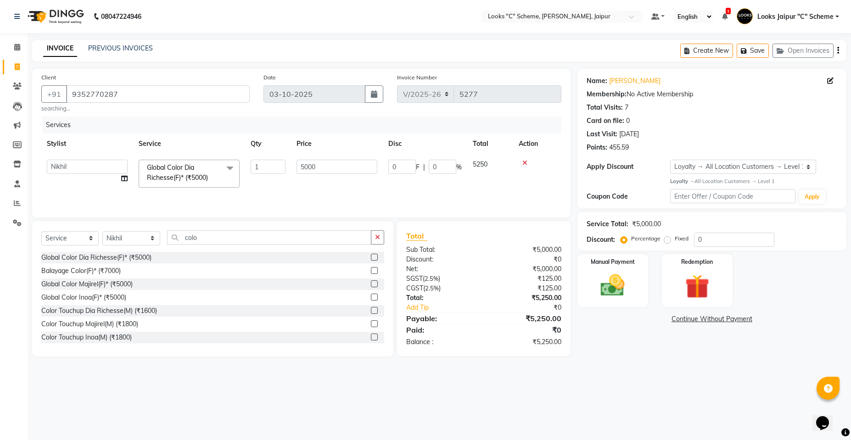
click at [329, 149] on th "Price" at bounding box center [337, 144] width 92 height 21
click at [335, 168] on input "5000" at bounding box center [337, 167] width 81 height 14
type input "5"
type input "4000"
click at [302, 199] on div "Services Stylist Service Qty Price Disc Total Action Nikhil Global Color Dia Ri…" at bounding box center [301, 163] width 520 height 92
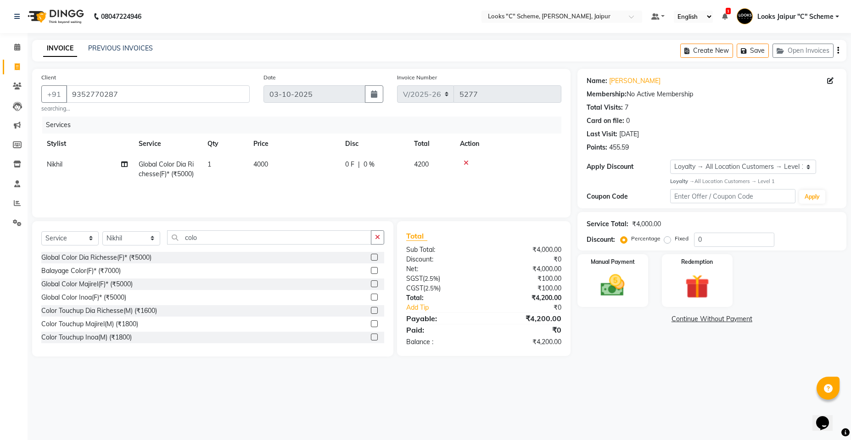
click at [225, 228] on div "Select Service Product Membership Package Voucher Prepaid Gift Card Select Styl…" at bounding box center [212, 288] width 361 height 135
click at [227, 241] on input "colo" at bounding box center [269, 237] width 204 height 14
type input "c"
type input "cut"
click at [371, 273] on label at bounding box center [374, 270] width 7 height 7
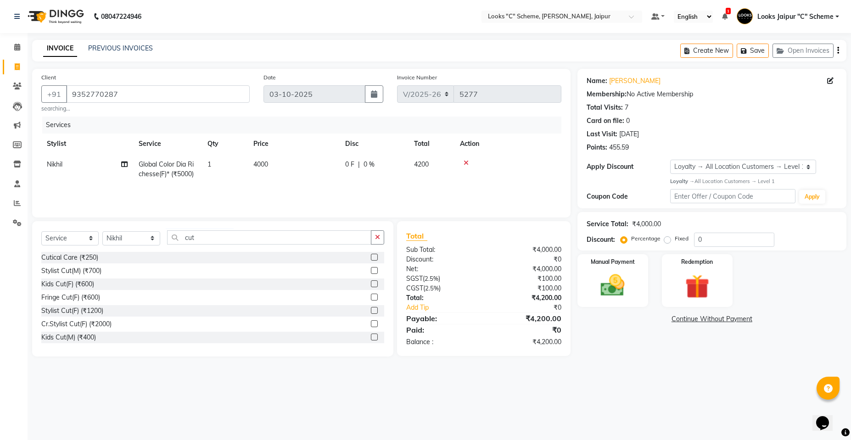
click at [371, 273] on input "checkbox" at bounding box center [374, 271] width 6 height 6
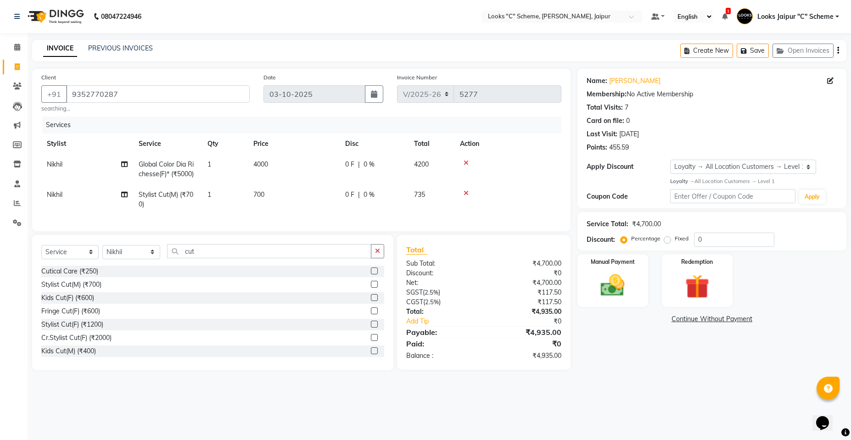
checkbox input "false"
drag, startPoint x: 287, startPoint y: 202, endPoint x: 330, endPoint y: 187, distance: 45.6
click at [288, 200] on td "700" at bounding box center [294, 200] width 92 height 30
select select "57109"
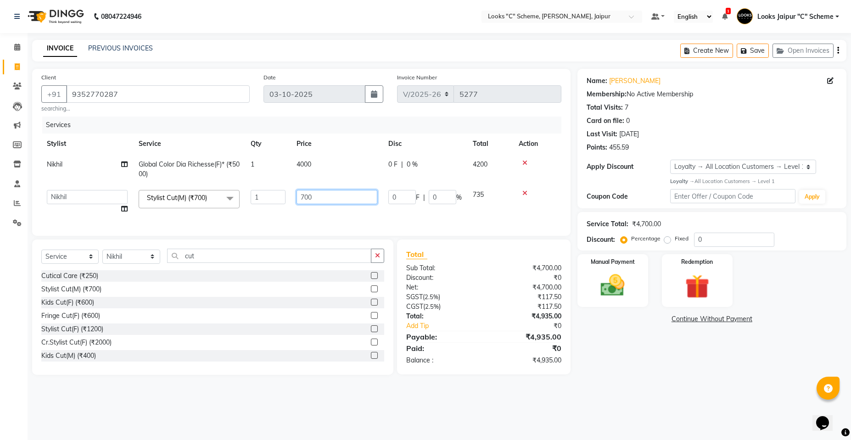
drag, startPoint x: 331, startPoint y: 187, endPoint x: 339, endPoint y: 195, distance: 11.4
click at [335, 191] on td "700" at bounding box center [337, 202] width 92 height 35
click at [343, 200] on input "700" at bounding box center [337, 197] width 81 height 14
type input "7"
type input "1200"
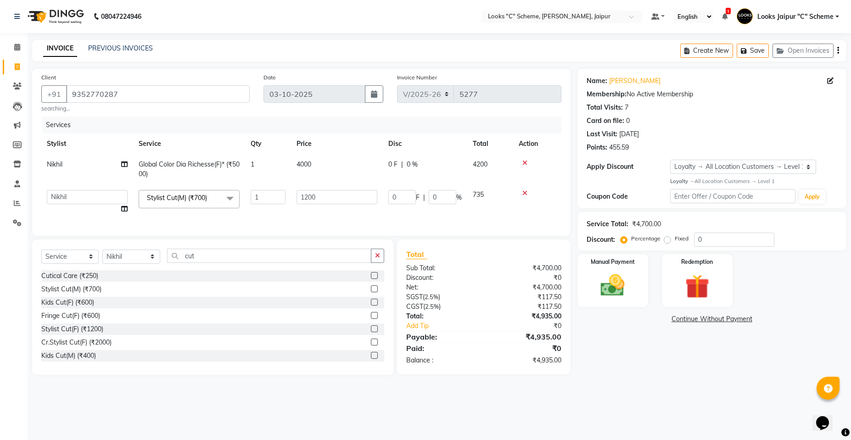
click at [360, 214] on tr "Aarohi Aayushi Abhishek_pdct Akash_pdct Anjana Ashu Kayat Counter Sales Jyoti L…" at bounding box center [301, 202] width 520 height 35
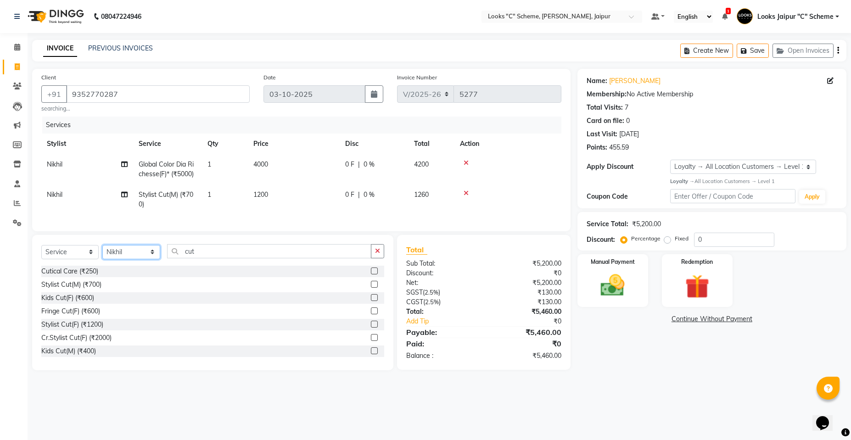
click at [133, 256] on select "Select Stylist [PERSON_NAME] Akash_pdct [PERSON_NAME] [PERSON_NAME] Counter Sal…" at bounding box center [131, 252] width 58 height 14
select select "84482"
click at [102, 252] on select "Select Stylist [PERSON_NAME] Akash_pdct [PERSON_NAME] [PERSON_NAME] Counter Sal…" at bounding box center [131, 252] width 58 height 14
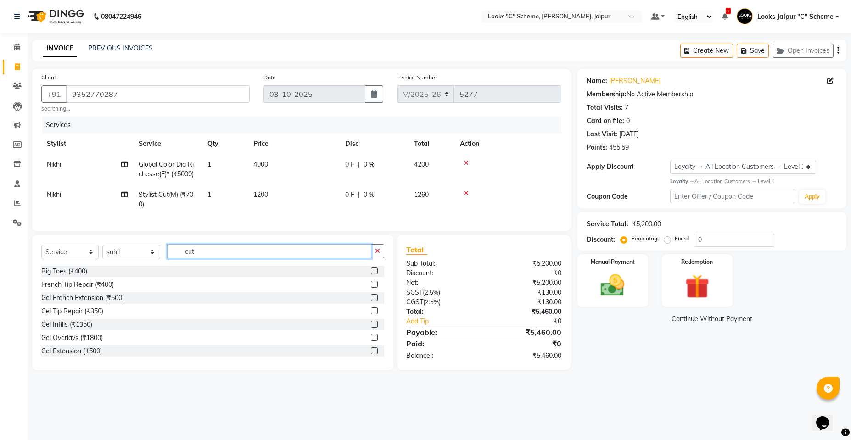
click at [226, 256] on input "cut" at bounding box center [269, 251] width 204 height 14
type input "c"
type input "beard"
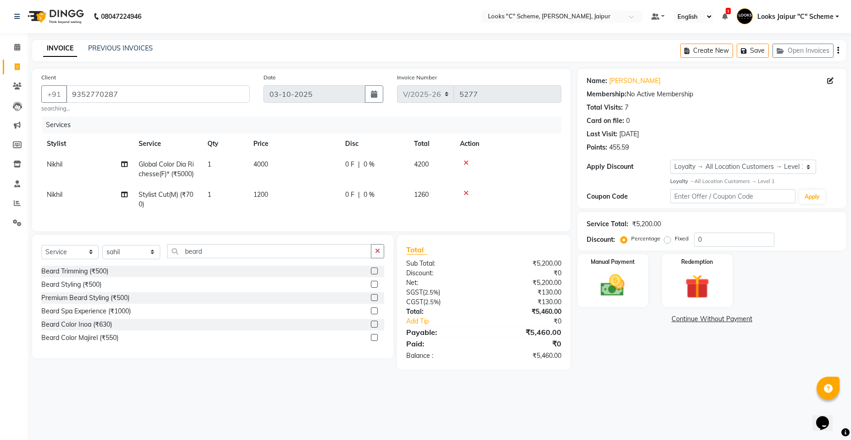
click at [376, 275] on label at bounding box center [374, 271] width 7 height 7
click at [376, 275] on input "checkbox" at bounding box center [374, 272] width 6 height 6
checkbox input "true"
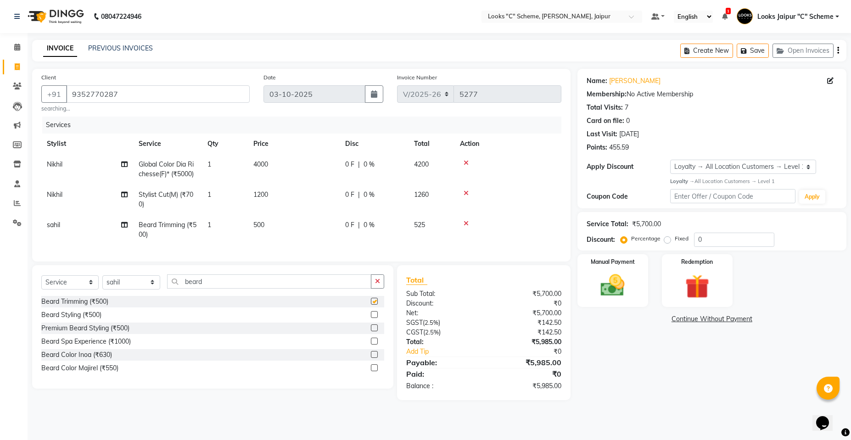
click at [283, 221] on td "500" at bounding box center [294, 230] width 92 height 30
select select "84482"
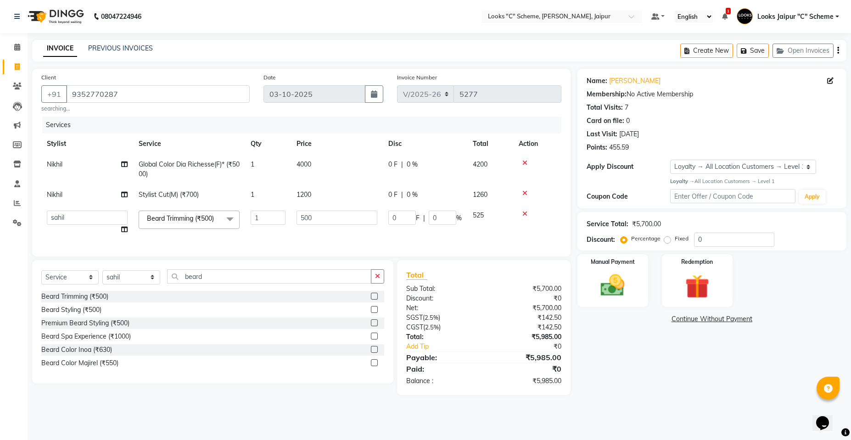
checkbox input "false"
click at [317, 222] on input "500" at bounding box center [337, 218] width 81 height 14
type input "5"
type input "300"
click at [331, 245] on div "Services Stylist Service Qty Price Disc Total Action Nikhil Global Color Dia Ri…" at bounding box center [301, 182] width 520 height 131
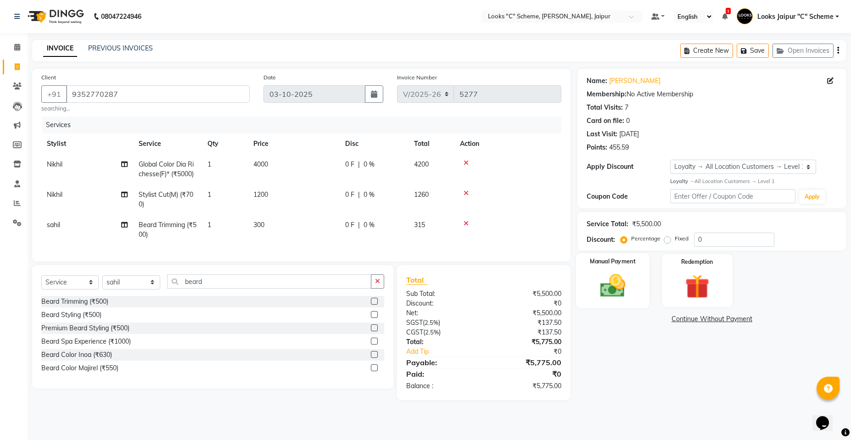
click at [627, 289] on img at bounding box center [612, 285] width 41 height 29
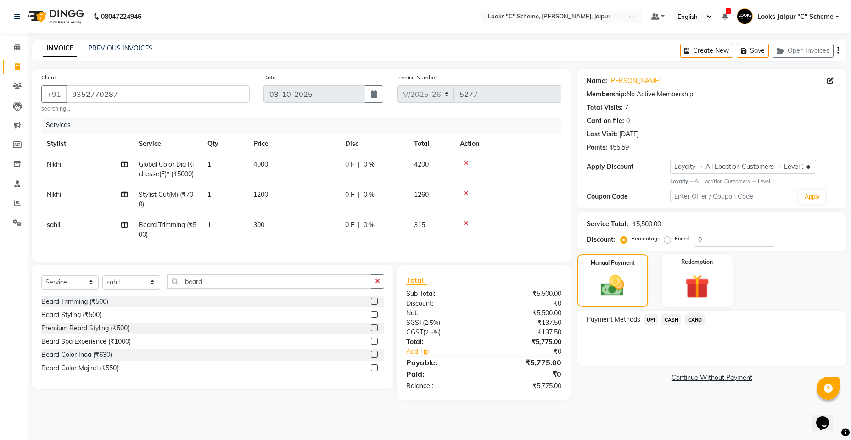
click at [653, 320] on span "UPI" at bounding box center [651, 319] width 14 height 11
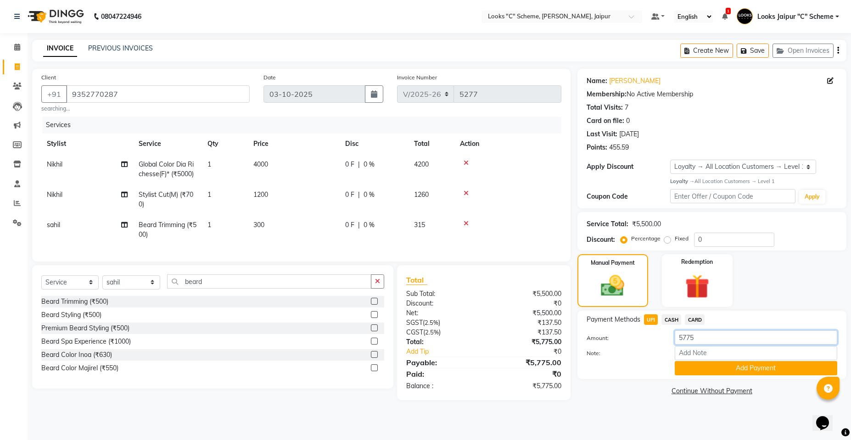
click at [699, 337] on input "5775" at bounding box center [756, 338] width 163 height 14
type input "5"
type input "1575"
click at [710, 367] on button "Add Payment" at bounding box center [756, 368] width 163 height 14
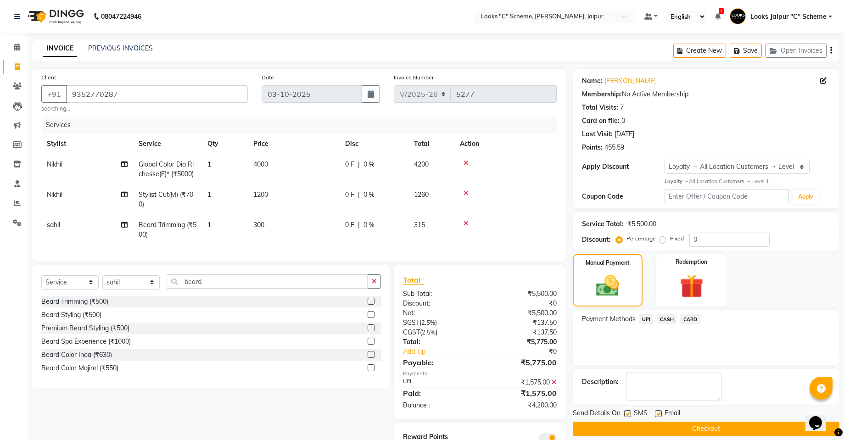
click at [663, 320] on span "CASH" at bounding box center [667, 319] width 20 height 11
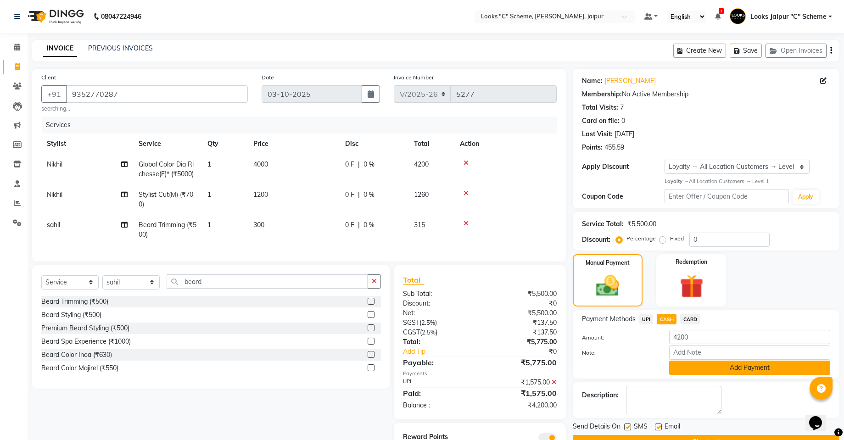
click at [697, 361] on button "Add Payment" at bounding box center [749, 368] width 161 height 14
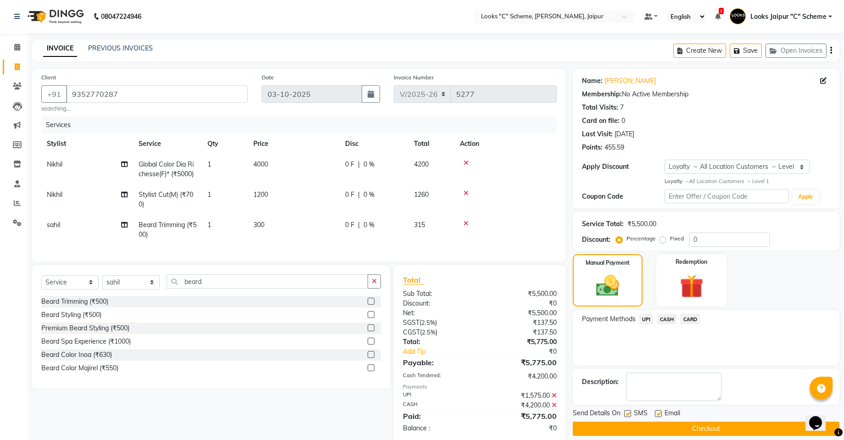
scroll to position [68, 0]
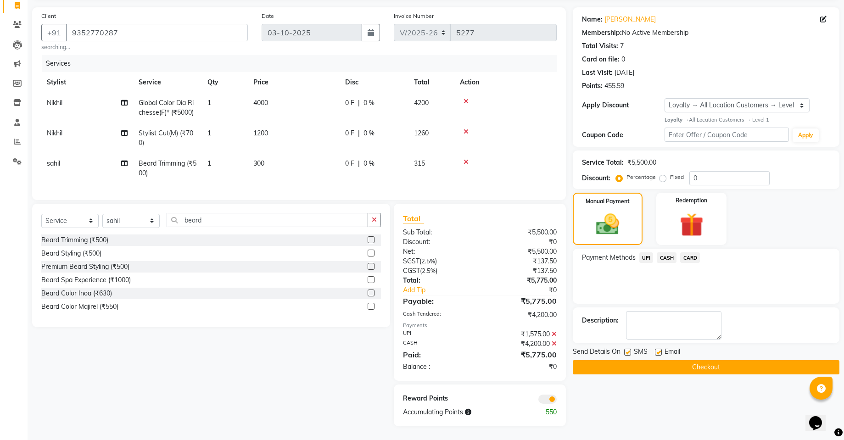
click at [680, 363] on button "Checkout" at bounding box center [706, 367] width 267 height 14
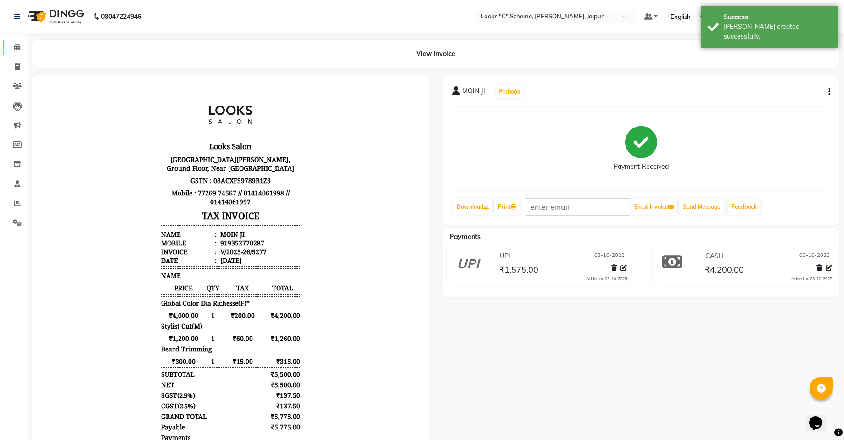
click at [19, 53] on link "Calendar" at bounding box center [14, 47] width 22 height 15
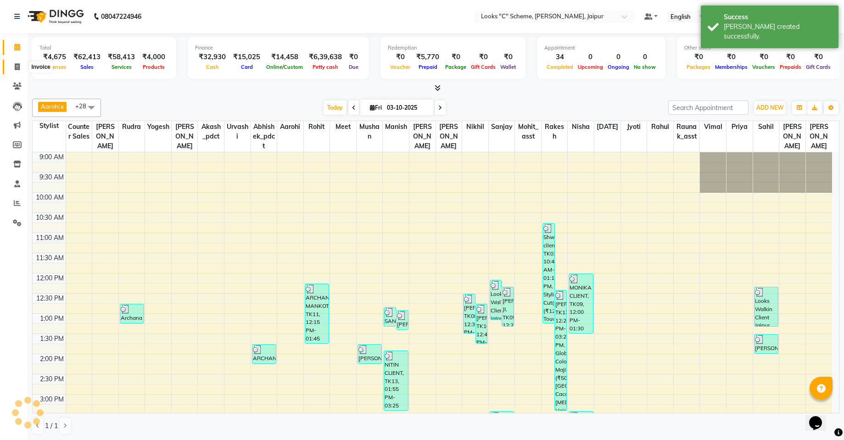
click at [13, 67] on span at bounding box center [17, 67] width 16 height 11
select select "service"
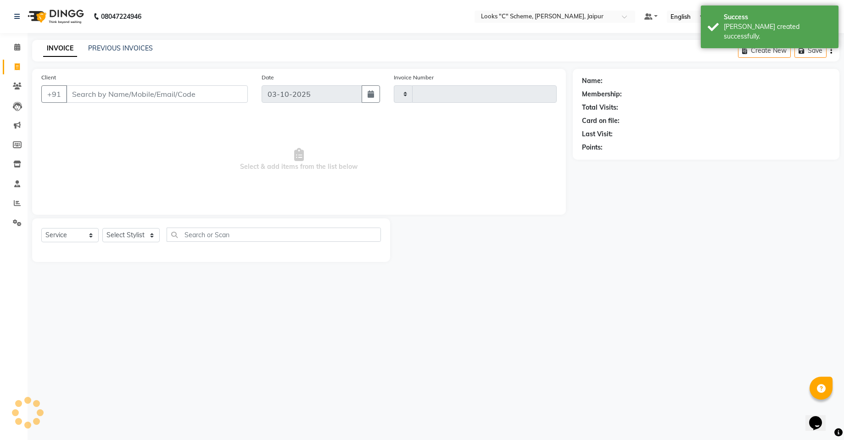
type input "5278"
select select "4315"
click at [134, 45] on link "PREVIOUS INVOICES" at bounding box center [120, 48] width 65 height 8
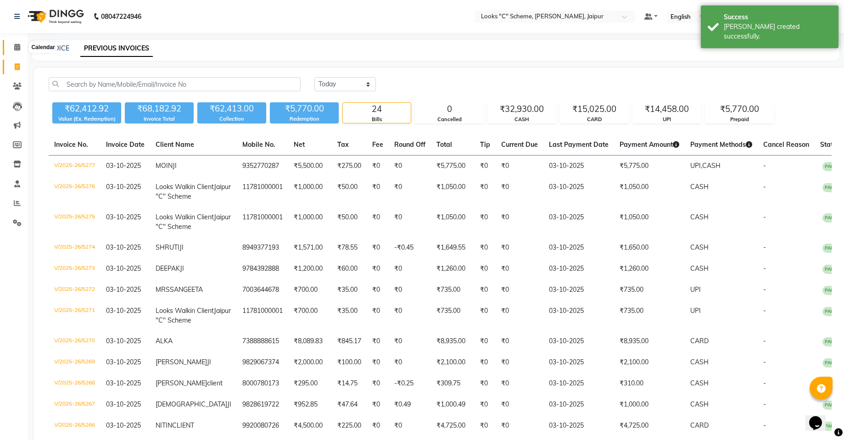
drag, startPoint x: 19, startPoint y: 49, endPoint x: 43, endPoint y: 54, distance: 24.9
click at [19, 48] on icon at bounding box center [17, 47] width 6 height 7
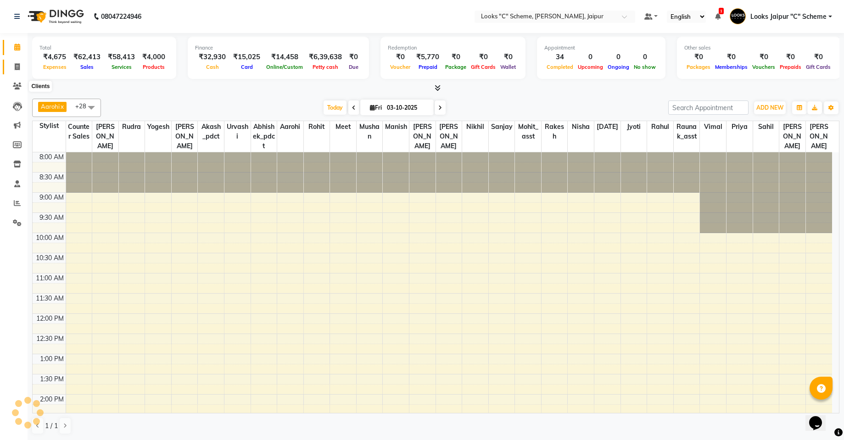
scroll to position [206, 0]
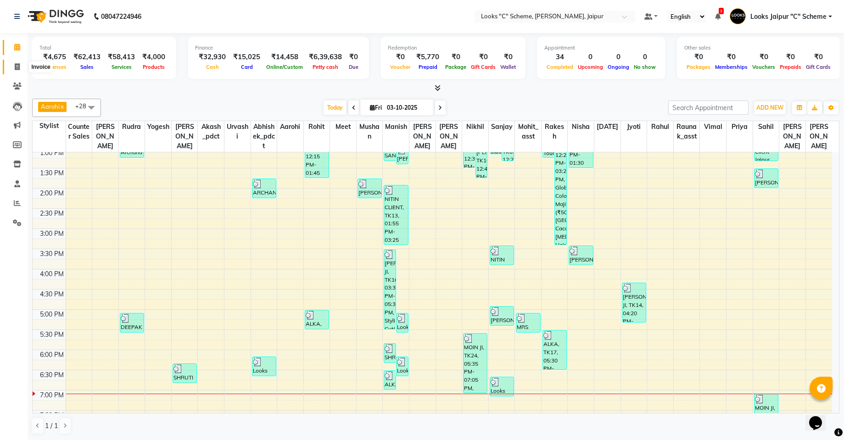
click at [20, 67] on icon at bounding box center [17, 66] width 5 height 7
select select "service"
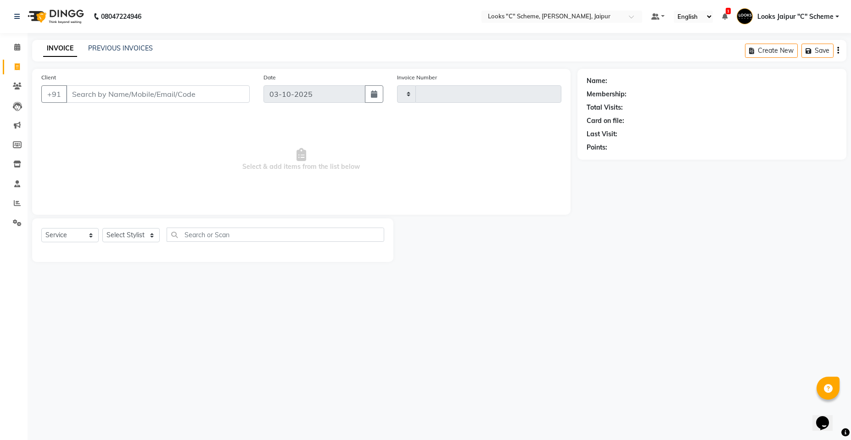
type input "5278"
select select "4315"
click at [112, 94] on input "Client" at bounding box center [158, 93] width 184 height 17
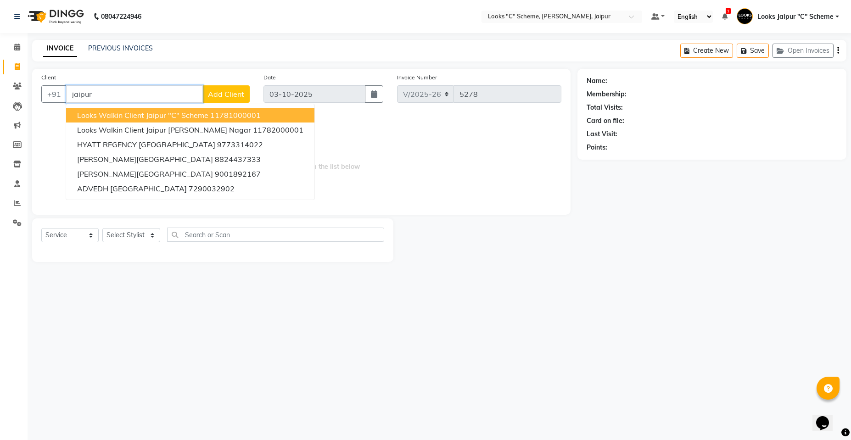
click at [121, 113] on span "Looks Walkin Client Jaipur "C" Scheme" at bounding box center [142, 115] width 131 height 9
type input "11781000001"
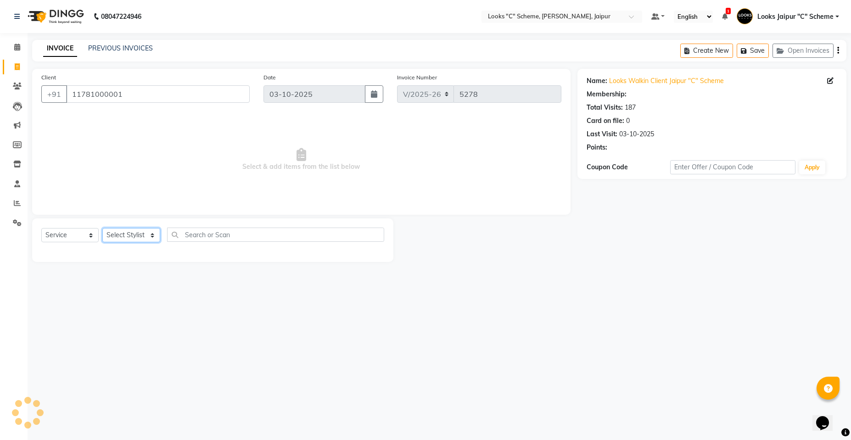
click at [118, 233] on select "Select Stylist [PERSON_NAME] Akash_pdct [PERSON_NAME] [PERSON_NAME] Counter Sal…" at bounding box center [131, 235] width 58 height 14
select select "1: Object"
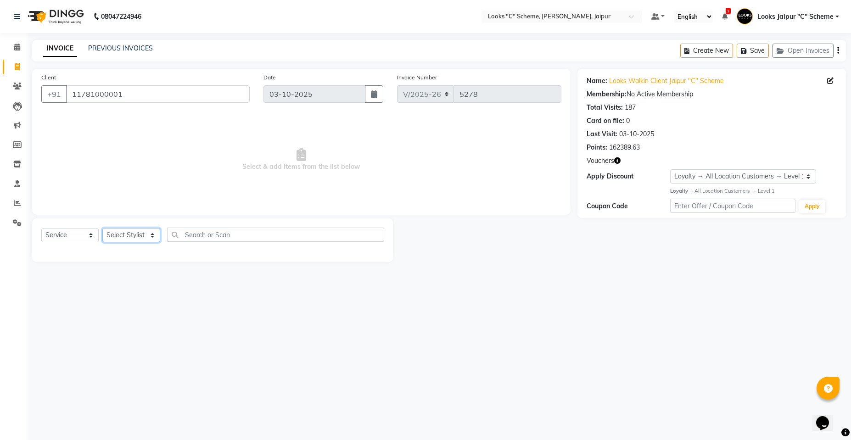
select select "30005"
click at [102, 228] on select "Select Stylist [PERSON_NAME] Akash_pdct [PERSON_NAME] [PERSON_NAME] Counter Sal…" at bounding box center [131, 235] width 58 height 14
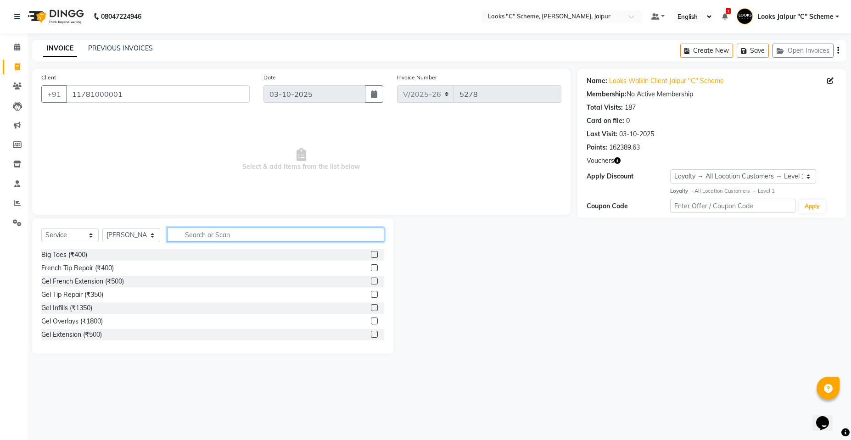
click at [193, 238] on input "text" at bounding box center [275, 235] width 217 height 14
type input "ey"
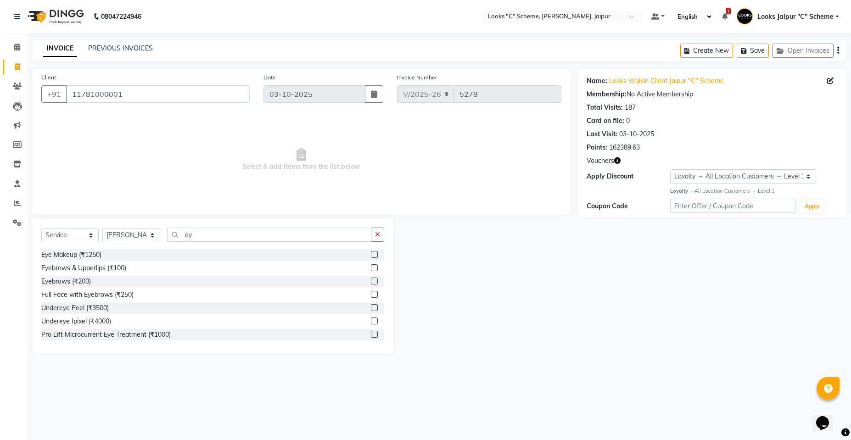
drag, startPoint x: 370, startPoint y: 266, endPoint x: 348, endPoint y: 263, distance: 22.7
click at [371, 266] on label at bounding box center [374, 267] width 7 height 7
click at [371, 266] on input "checkbox" at bounding box center [374, 268] width 6 height 6
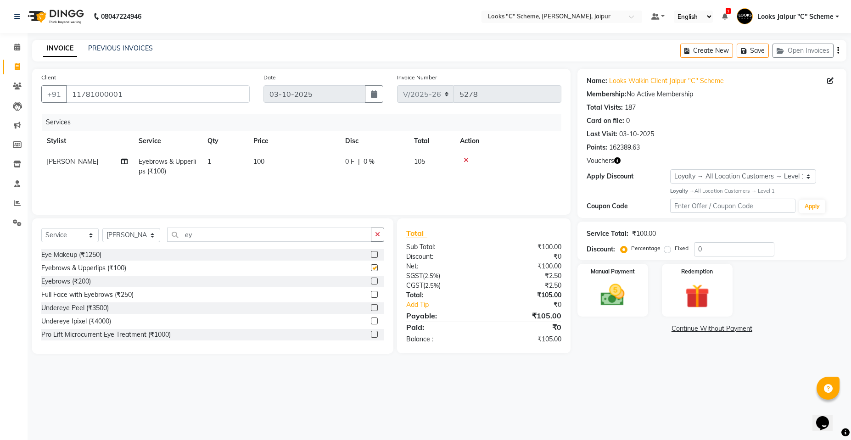
checkbox input "false"
click at [466, 161] on icon at bounding box center [466, 160] width 5 height 6
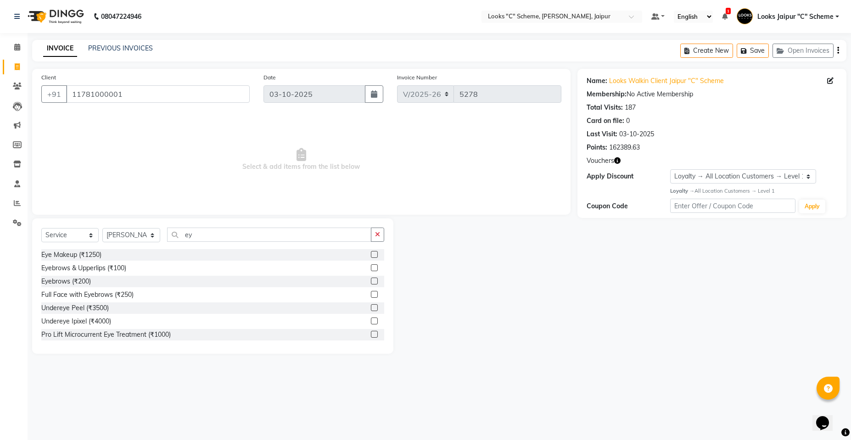
click at [371, 283] on label at bounding box center [374, 281] width 7 height 7
click at [371, 283] on input "checkbox" at bounding box center [374, 282] width 6 height 6
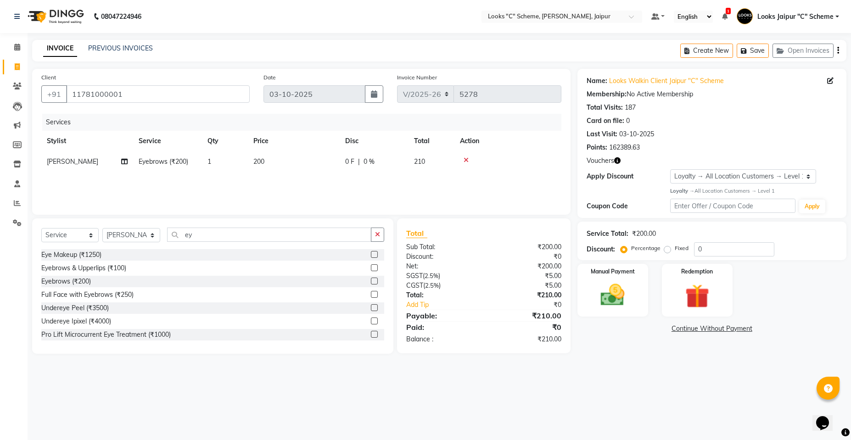
click at [371, 280] on label at bounding box center [374, 281] width 7 height 7
click at [371, 280] on input "checkbox" at bounding box center [374, 282] width 6 height 6
checkbox input "false"
click at [55, 178] on span "[PERSON_NAME]" at bounding box center [72, 182] width 51 height 8
select select "30005"
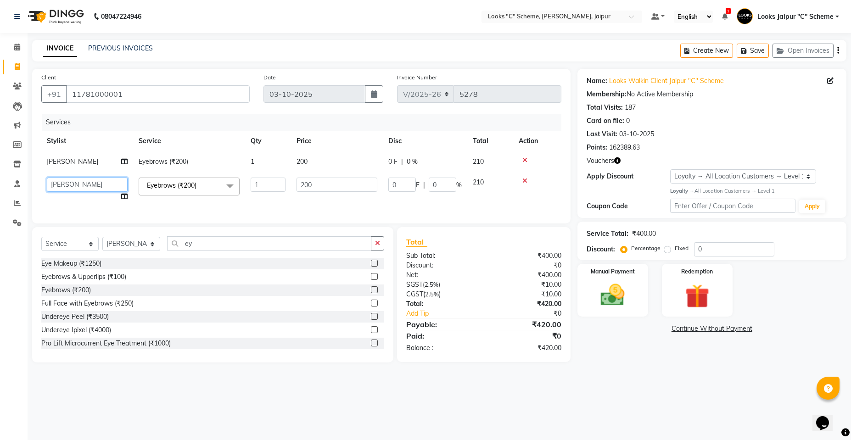
click at [77, 189] on select "Aarohi Aayushi Abhishek_pdct Akash_pdct Anjana Ashu Kayat Counter Sales Jyoti L…" at bounding box center [87, 185] width 81 height 14
select select "61093"
click at [325, 162] on td "200" at bounding box center [337, 162] width 92 height 21
select select "30005"
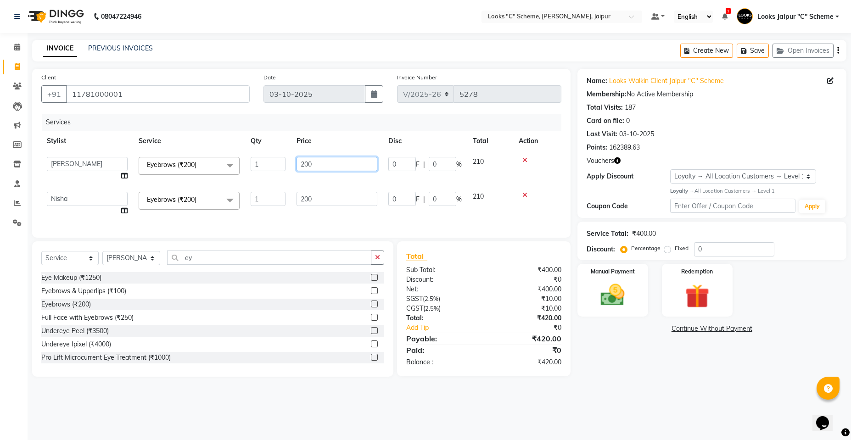
click at [336, 162] on input "200" at bounding box center [337, 164] width 81 height 14
type input "2"
type input "70"
click at [326, 193] on td "200" at bounding box center [337, 203] width 92 height 35
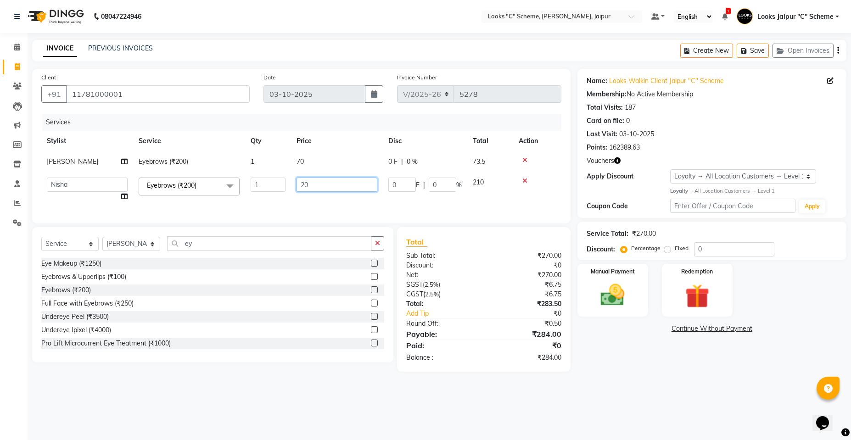
type input "2"
type input "69"
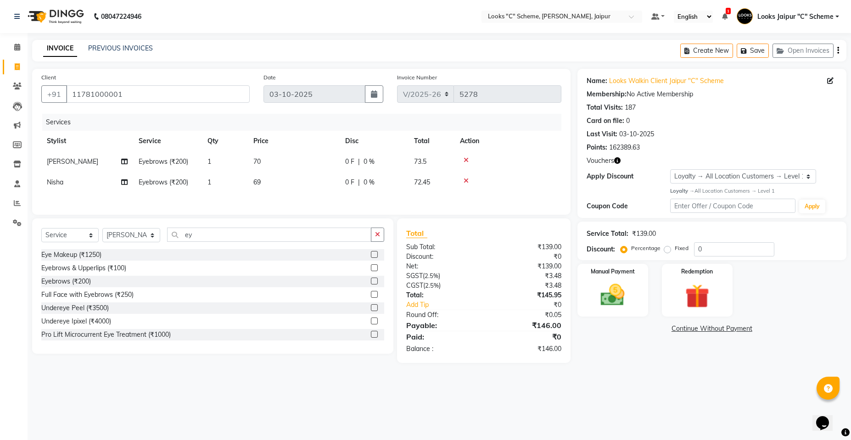
click at [327, 199] on div "Services Stylist Service Qty Price Disc Total Action sangeeta Eyebrows (₹200) 1…" at bounding box center [301, 160] width 520 height 92
drag, startPoint x: 273, startPoint y: 170, endPoint x: 288, endPoint y: 173, distance: 15.4
click at [277, 171] on td "70" at bounding box center [294, 162] width 92 height 21
select select "30005"
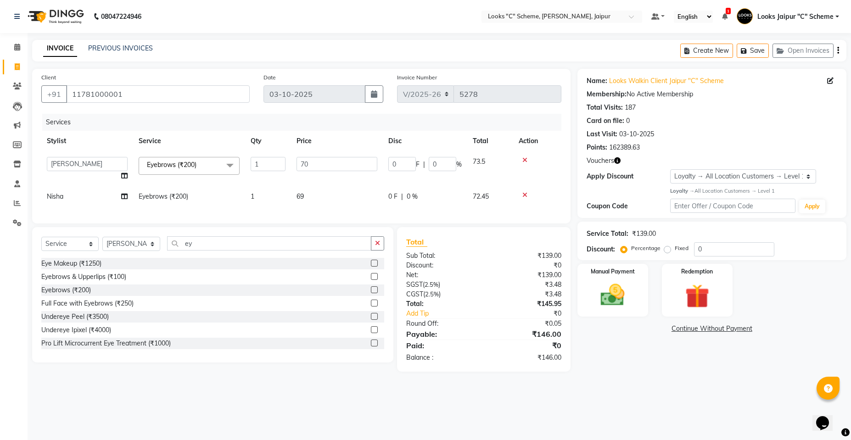
drag, startPoint x: 328, startPoint y: 177, endPoint x: 339, endPoint y: 191, distance: 18.3
click at [328, 177] on td "70" at bounding box center [337, 169] width 92 height 35
click at [339, 193] on td "69" at bounding box center [337, 196] width 92 height 21
select select "61093"
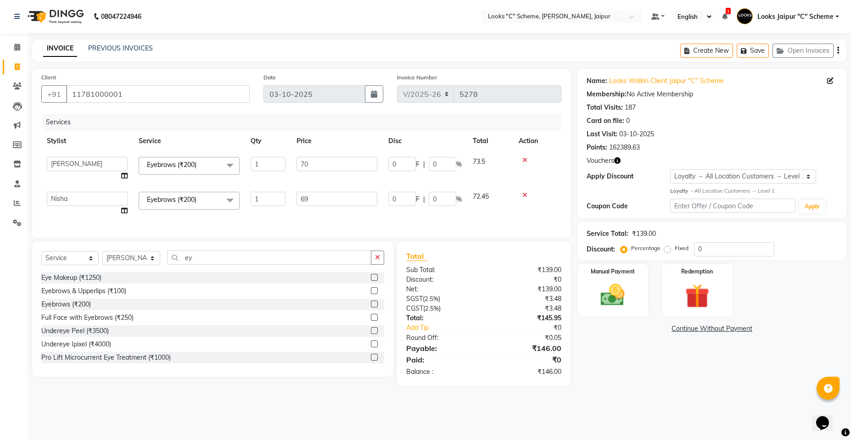
click at [339, 193] on input "69" at bounding box center [337, 199] width 81 height 14
type input "69.5"
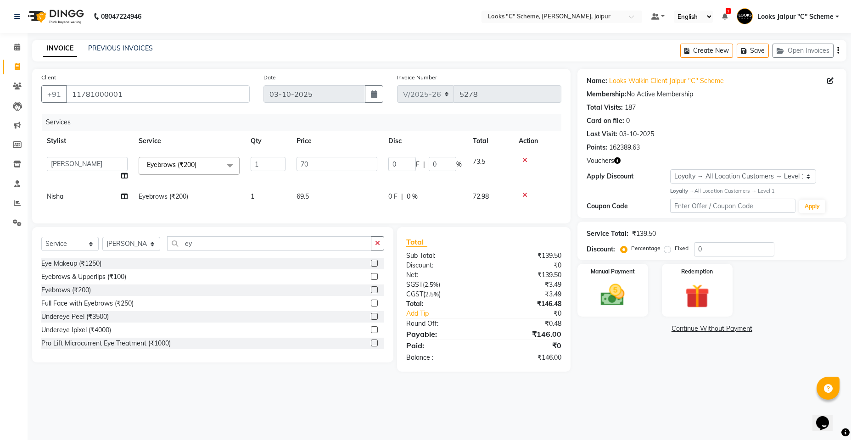
click at [342, 207] on td "69.5" at bounding box center [337, 196] width 92 height 21
select select "61093"
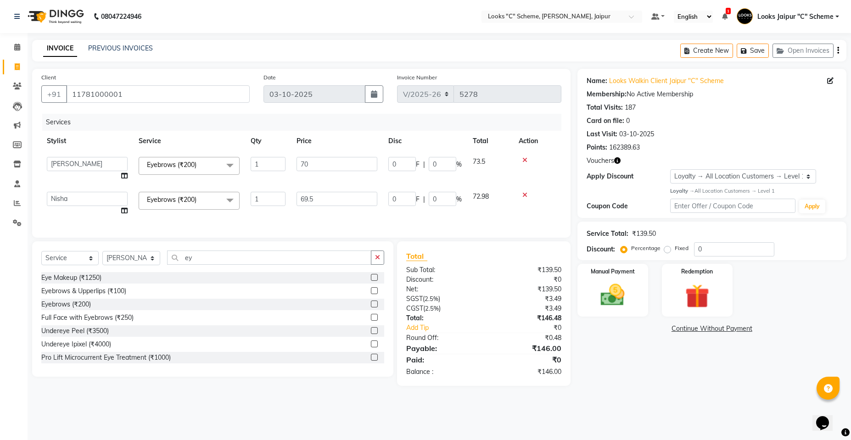
click at [332, 221] on td "69.5" at bounding box center [337, 203] width 92 height 35
click at [328, 199] on input "69.5" at bounding box center [337, 199] width 81 height 14
click at [328, 198] on input "69.5" at bounding box center [337, 199] width 81 height 14
type input "6"
type input "170"
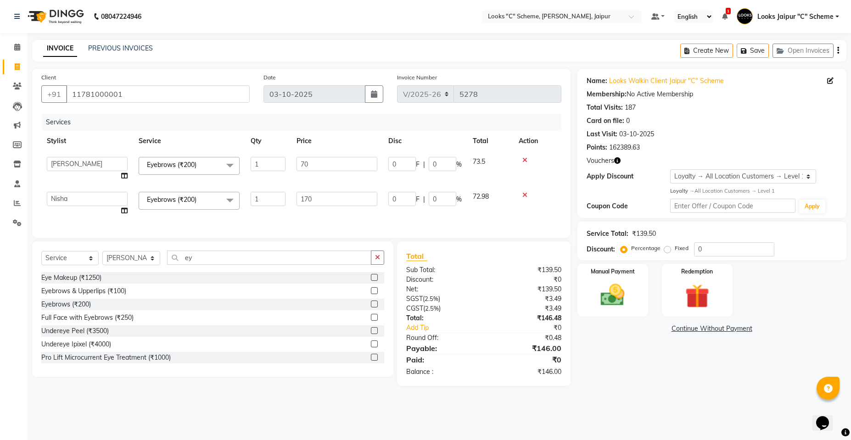
click at [337, 219] on div "Services Stylist Service Qty Price Disc Total Action Aarohi Aayushi Abhishek_pd…" at bounding box center [301, 171] width 520 height 115
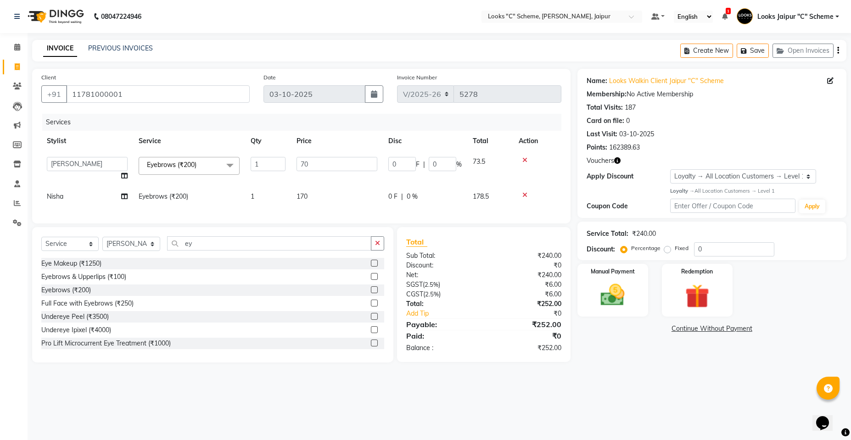
click at [301, 195] on span "170" at bounding box center [302, 196] width 11 height 8
select select "61093"
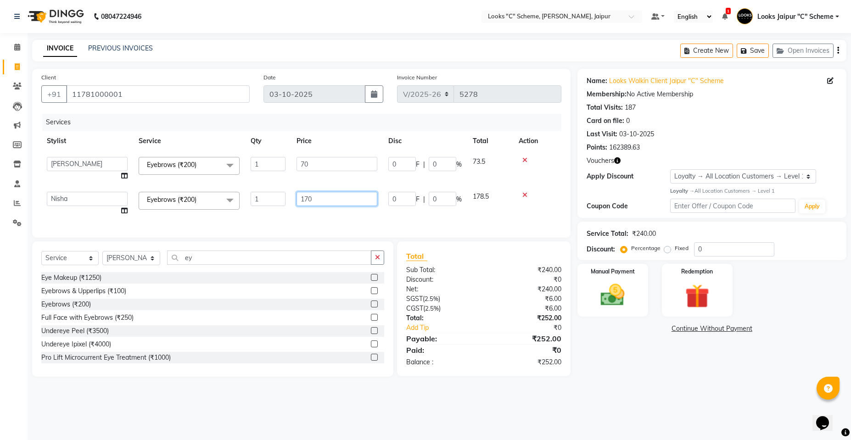
click at [305, 197] on input "170" at bounding box center [337, 199] width 81 height 14
type input "70"
click at [328, 211] on div "Services Stylist Service Qty Price Disc Total Action Aarohi Aayushi Abhishek_pd…" at bounding box center [301, 171] width 520 height 115
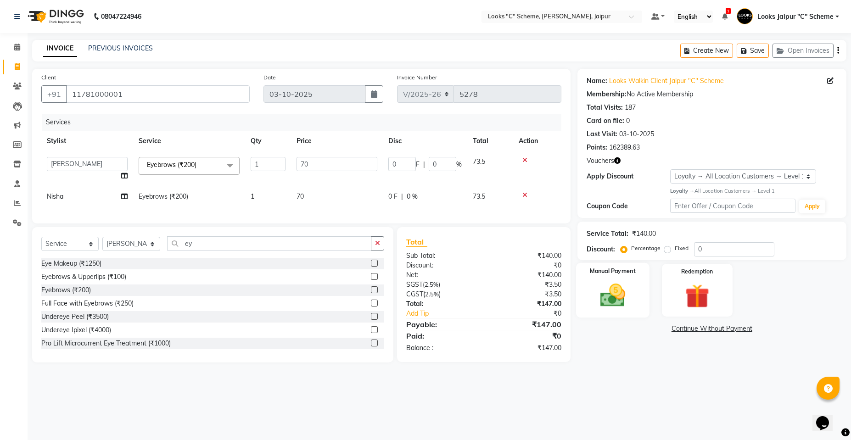
click at [609, 298] on img at bounding box center [612, 295] width 41 height 29
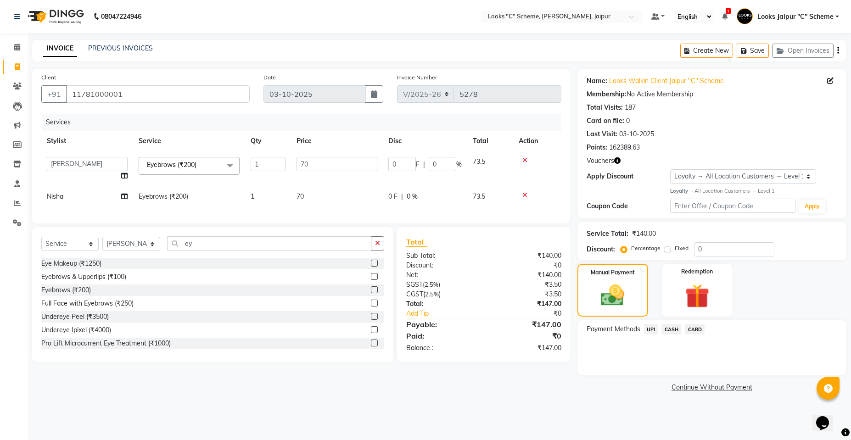
click at [665, 330] on span "CASH" at bounding box center [672, 329] width 20 height 11
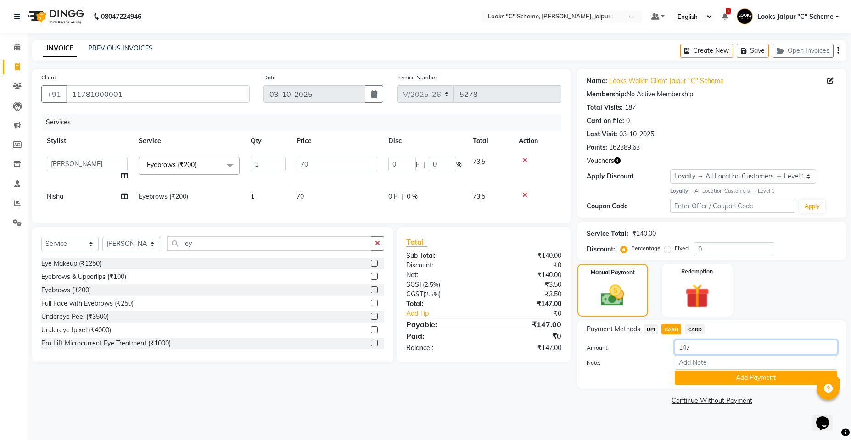
click at [704, 343] on input "147" at bounding box center [756, 347] width 163 height 14
type input "100"
click at [715, 378] on button "Add Payment" at bounding box center [756, 378] width 163 height 14
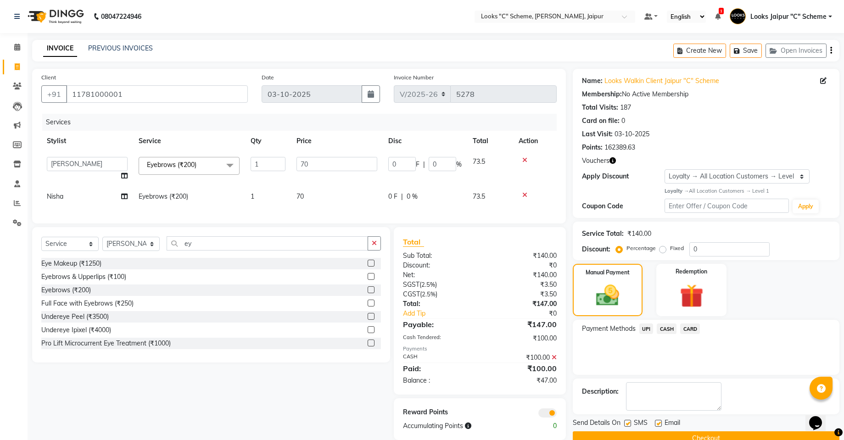
click at [647, 330] on span "UPI" at bounding box center [647, 329] width 14 height 11
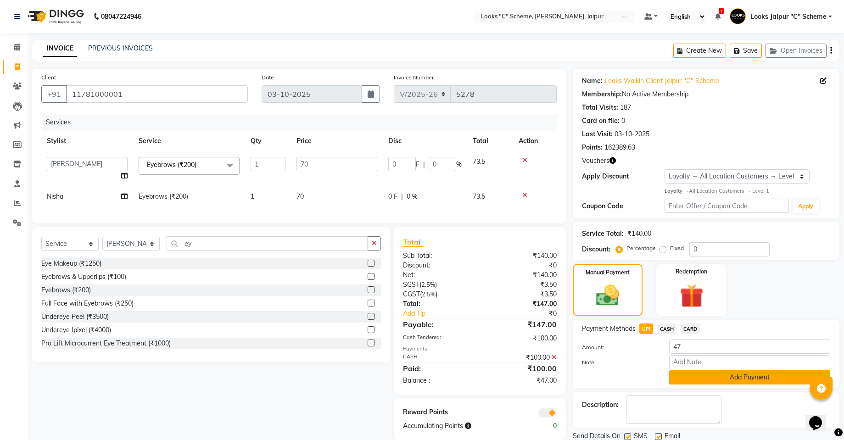
click at [727, 378] on button "Add Payment" at bounding box center [749, 378] width 161 height 14
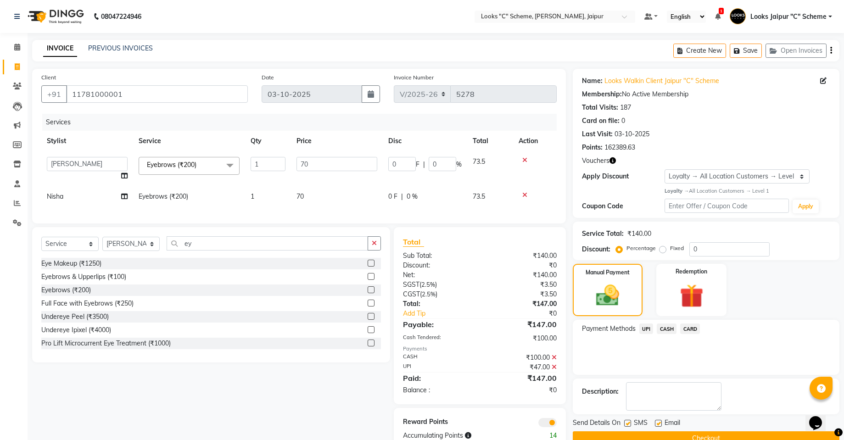
scroll to position [30, 0]
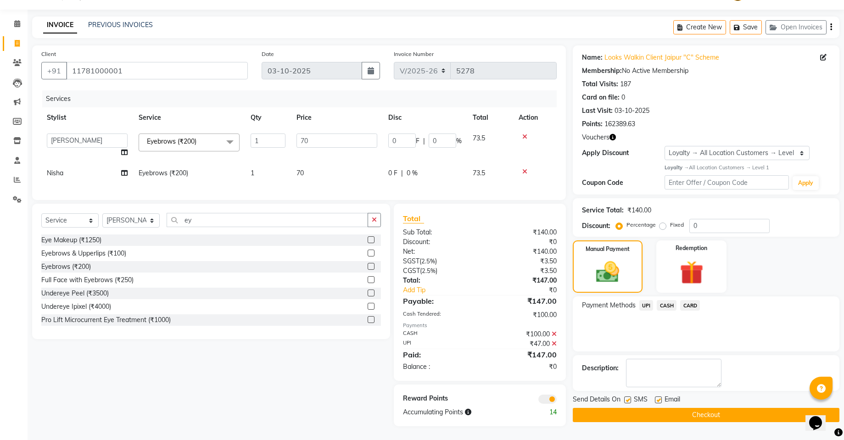
click at [697, 408] on button "Checkout" at bounding box center [706, 415] width 267 height 14
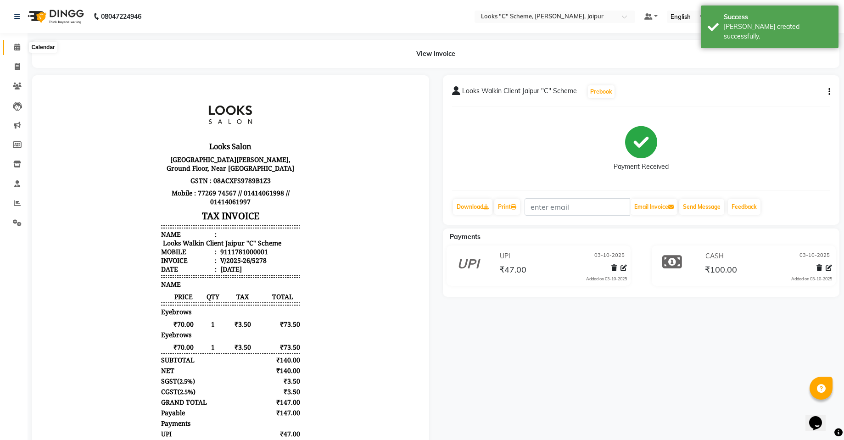
click at [14, 46] on icon at bounding box center [17, 47] width 6 height 7
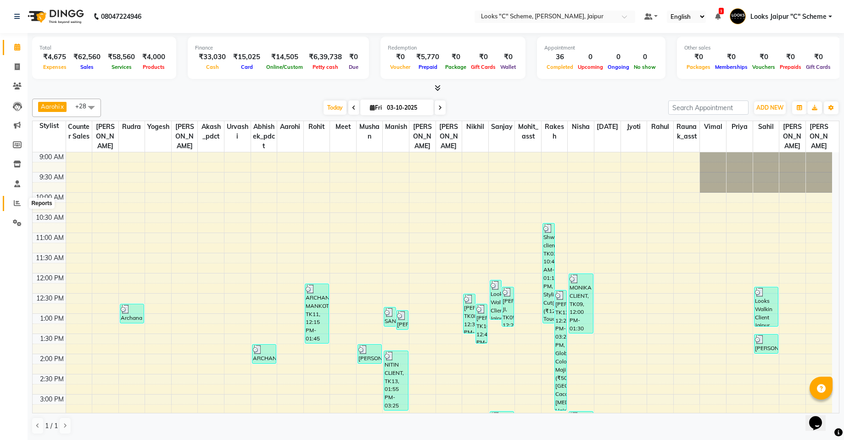
click at [19, 207] on span at bounding box center [17, 203] width 16 height 11
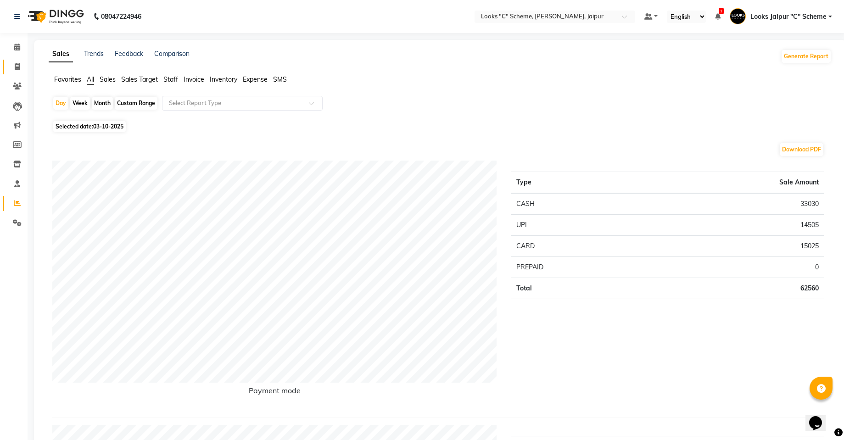
click at [13, 73] on link "Invoice" at bounding box center [14, 67] width 22 height 15
select select "service"
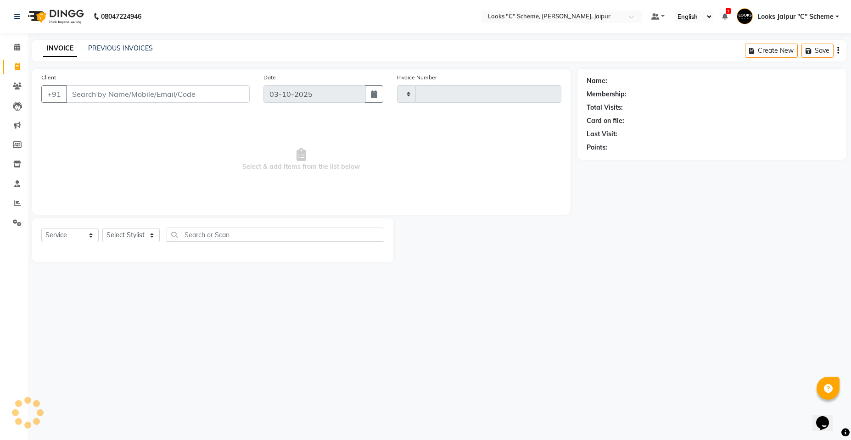
type input "5279"
select select "4315"
click at [24, 199] on span at bounding box center [17, 203] width 16 height 11
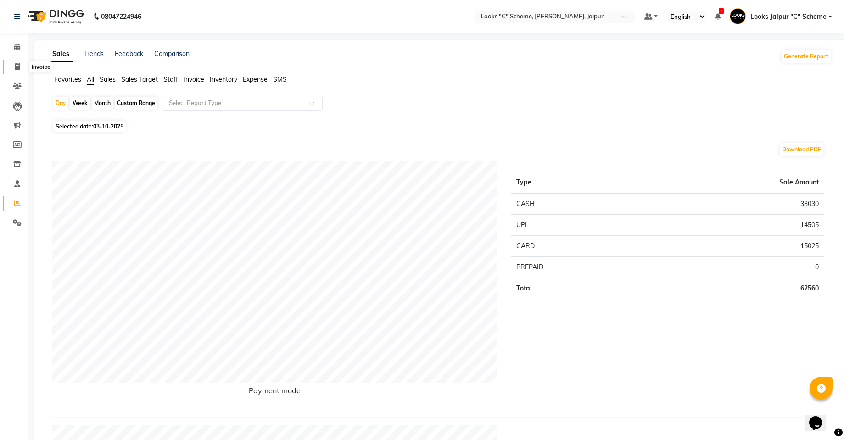
click at [18, 68] on icon at bounding box center [17, 66] width 5 height 7
select select "4315"
select select "service"
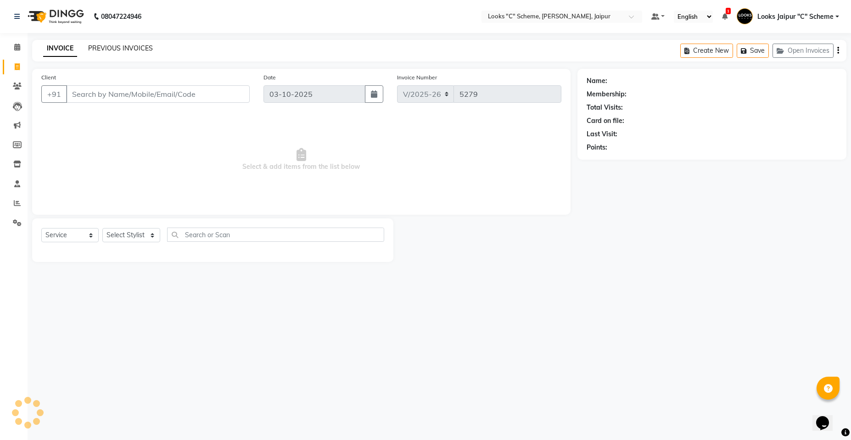
click at [149, 48] on link "PREVIOUS INVOICES" at bounding box center [120, 48] width 65 height 8
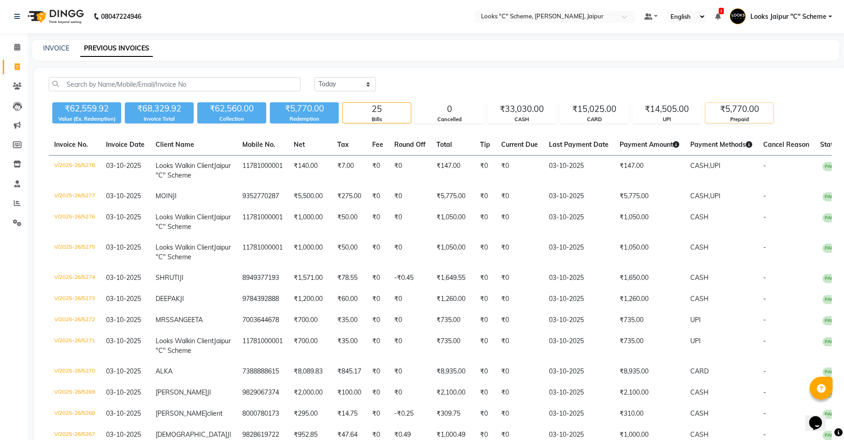
click at [731, 119] on div "Prepaid" at bounding box center [740, 120] width 68 height 8
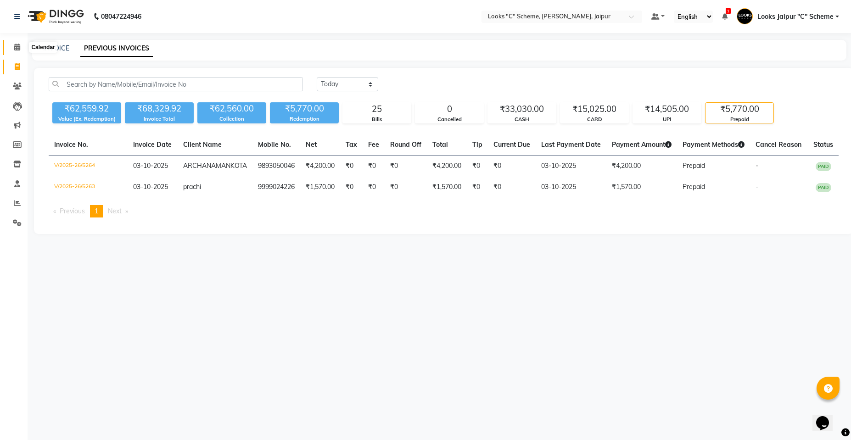
click at [16, 51] on span at bounding box center [17, 47] width 16 height 11
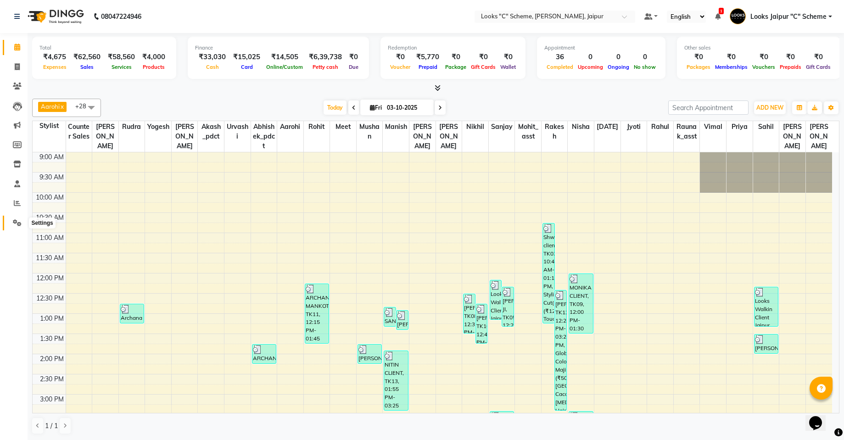
click at [21, 223] on icon at bounding box center [17, 222] width 9 height 7
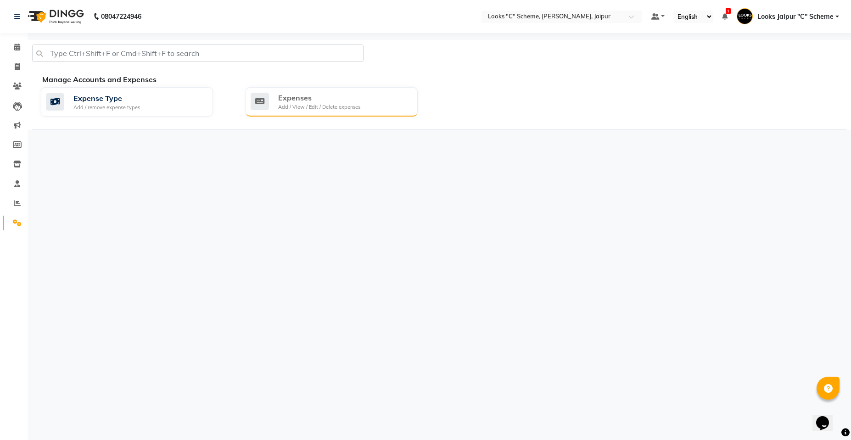
click at [358, 112] on div "Expenses Add / View / Edit / Delete expenses" at bounding box center [332, 101] width 172 height 29
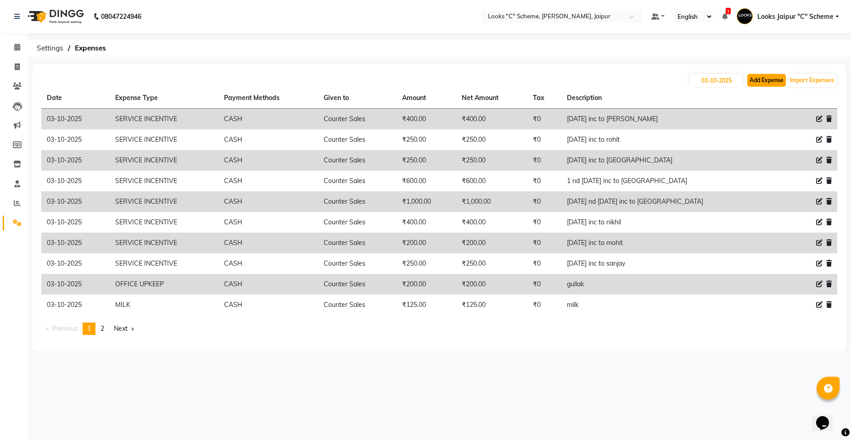
click at [764, 84] on button "Add Expense" at bounding box center [766, 80] width 39 height 13
select select "1"
select select "3120"
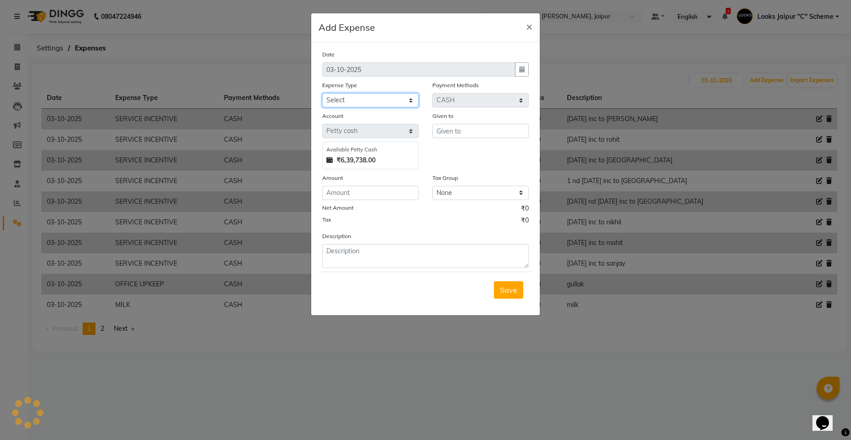
drag, startPoint x: 388, startPoint y: 97, endPoint x: 394, endPoint y: 106, distance: 9.9
click at [388, 97] on select "Select Accommodation Aesthetics Bank Deposit BLINKIT Cash Handover Client Refun…" at bounding box center [370, 100] width 96 height 14
select select "5134"
click at [322, 93] on select "Select Accommodation Aesthetics Bank Deposit BLINKIT Cash Handover Client Refun…" at bounding box center [370, 100] width 96 height 14
click at [495, 122] on div "Given to" at bounding box center [480, 117] width 96 height 13
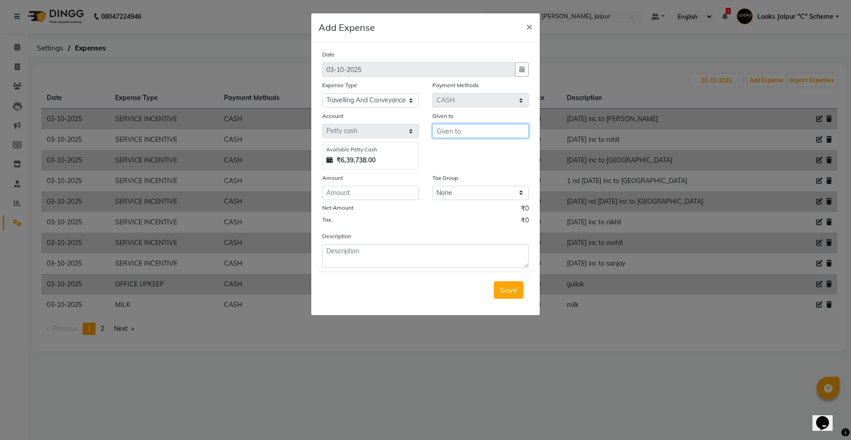
click at [494, 132] on input "text" at bounding box center [480, 131] width 96 height 14
click at [503, 148] on button "Coun ter Sales" at bounding box center [469, 150] width 73 height 15
type input "Counter Sales"
click at [399, 199] on input "number" at bounding box center [370, 193] width 96 height 14
type input "200"
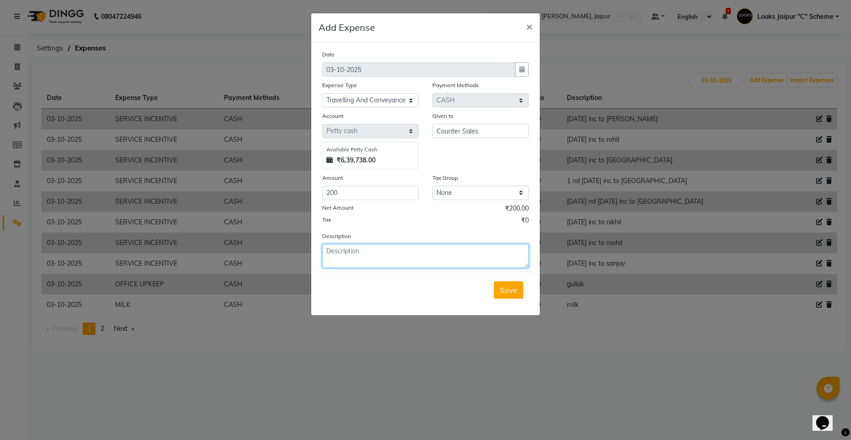
click at [415, 259] on textarea at bounding box center [425, 256] width 207 height 24
type textarea "cab fare to [PERSON_NAME]"
click at [516, 286] on span "Save" at bounding box center [508, 290] width 17 height 9
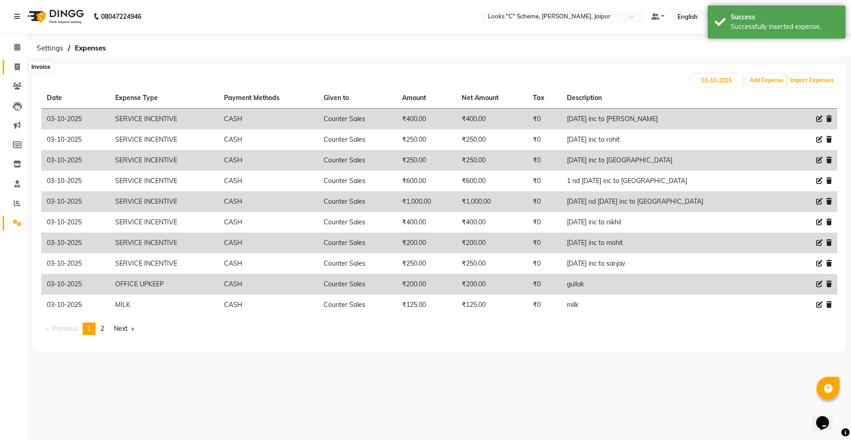
click at [11, 68] on span at bounding box center [17, 67] width 16 height 11
select select "service"
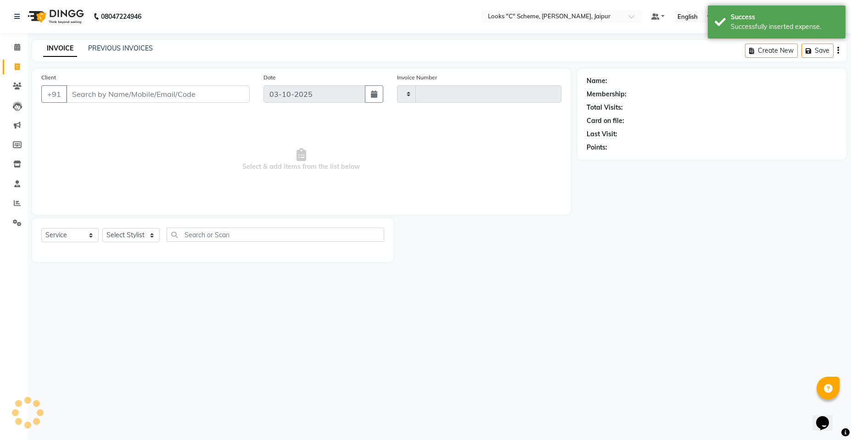
type input "5279"
select select "4315"
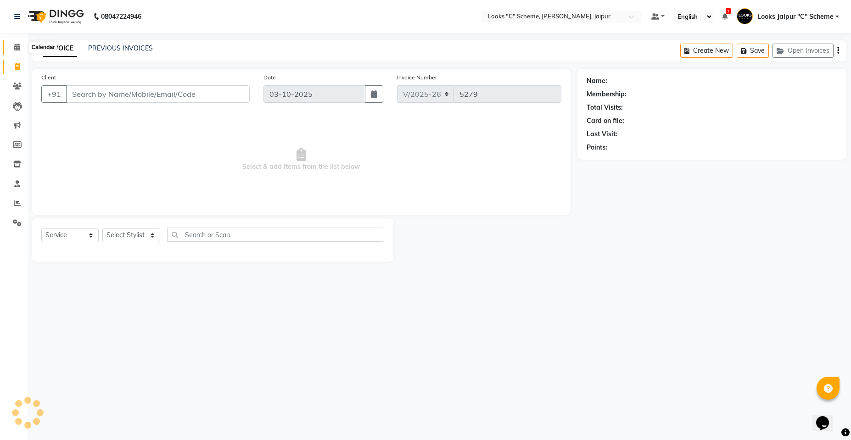
click at [11, 48] on span at bounding box center [17, 47] width 16 height 11
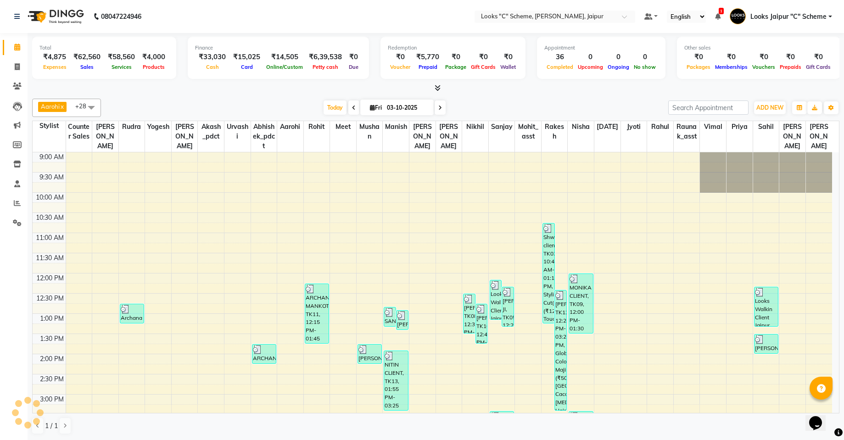
scroll to position [206, 0]
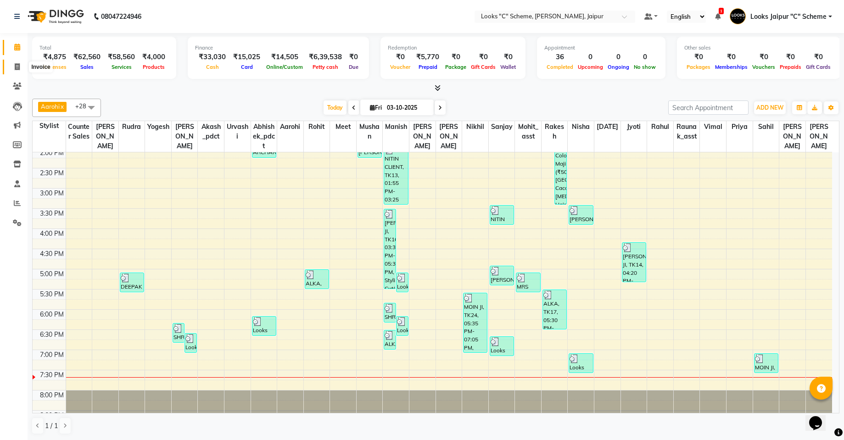
drag, startPoint x: 21, startPoint y: 67, endPoint x: 22, endPoint y: 72, distance: 4.6
click at [22, 67] on span at bounding box center [17, 67] width 16 height 11
select select "service"
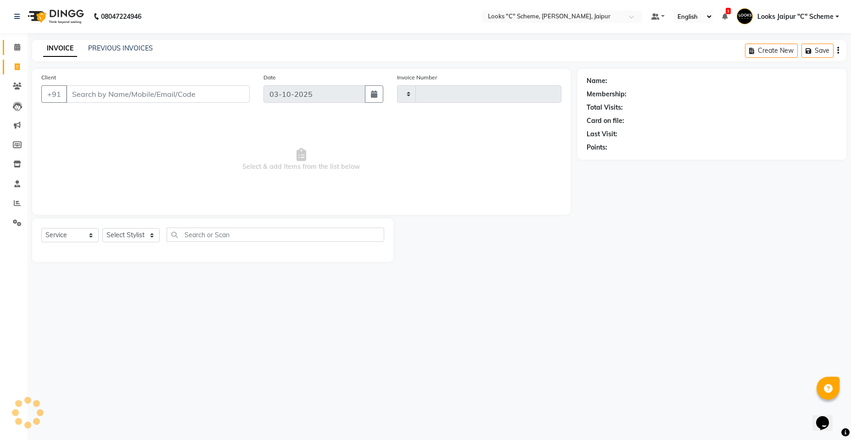
type input "5279"
select select "4315"
click at [114, 96] on input "Client" at bounding box center [158, 93] width 184 height 17
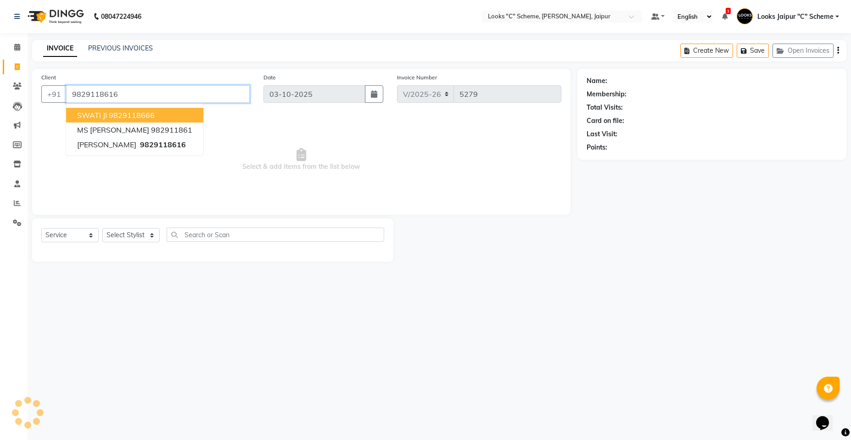
type input "9829118616"
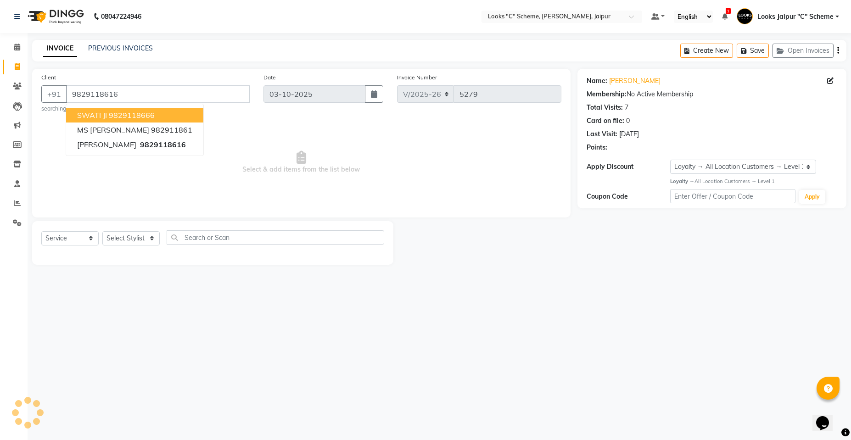
select select "1: Object"
click at [149, 240] on select "Select Stylist [PERSON_NAME] Akash_pdct [PERSON_NAME] [PERSON_NAME] Counter Sal…" at bounding box center [131, 238] width 58 height 14
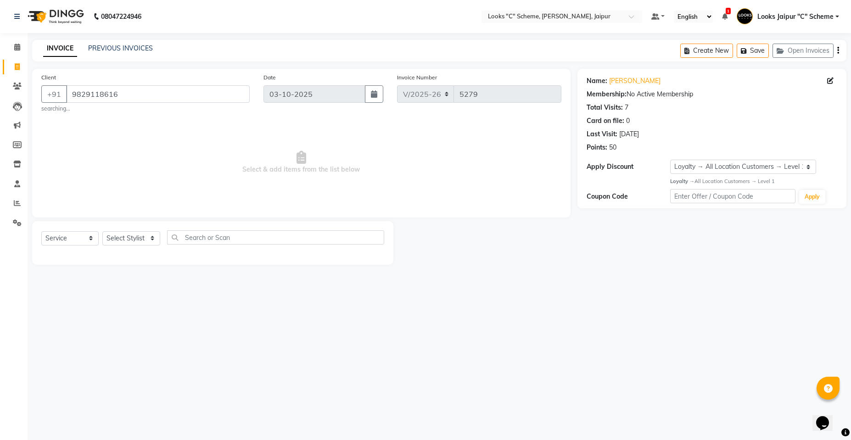
drag, startPoint x: 500, startPoint y: 156, endPoint x: 497, endPoint y: 161, distance: 6.0
click at [501, 158] on span "Select & add items from the list below" at bounding box center [301, 163] width 520 height 92
drag, startPoint x: 148, startPoint y: 232, endPoint x: 147, endPoint y: 240, distance: 7.9
click at [147, 237] on select "Select Stylist [PERSON_NAME] Akash_pdct [PERSON_NAME] [PERSON_NAME] Counter Sal…" at bounding box center [131, 238] width 58 height 14
select select "57109"
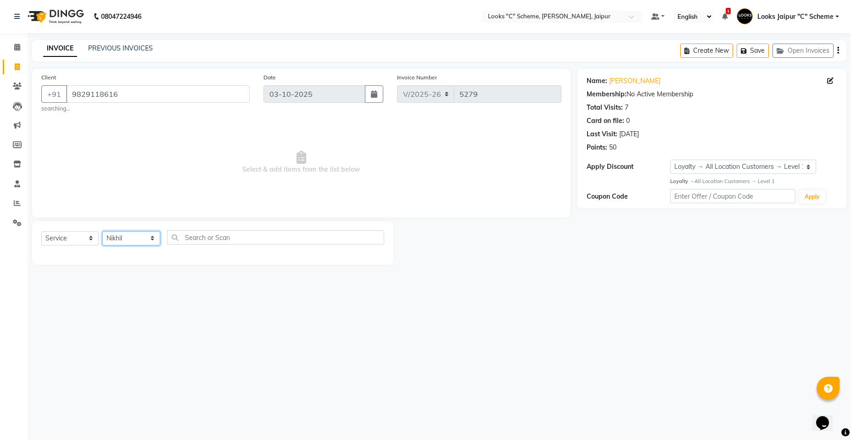
click at [102, 231] on select "Select Stylist [PERSON_NAME] Akash_pdct [PERSON_NAME] [PERSON_NAME] Counter Sal…" at bounding box center [131, 238] width 58 height 14
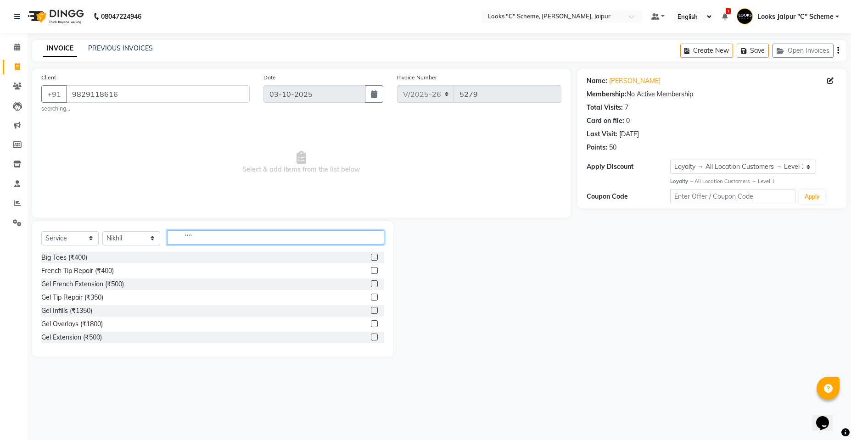
click at [237, 236] on input "````" at bounding box center [275, 237] width 217 height 14
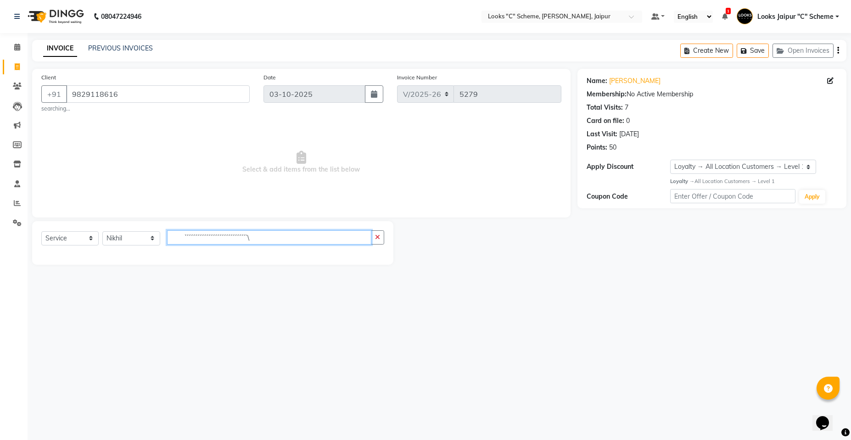
click at [263, 239] on input "``````````````````````````````````\" at bounding box center [269, 237] width 204 height 14
type input "``````````````````````````````````\"
click at [379, 240] on icon "button" at bounding box center [377, 237] width 5 height 6
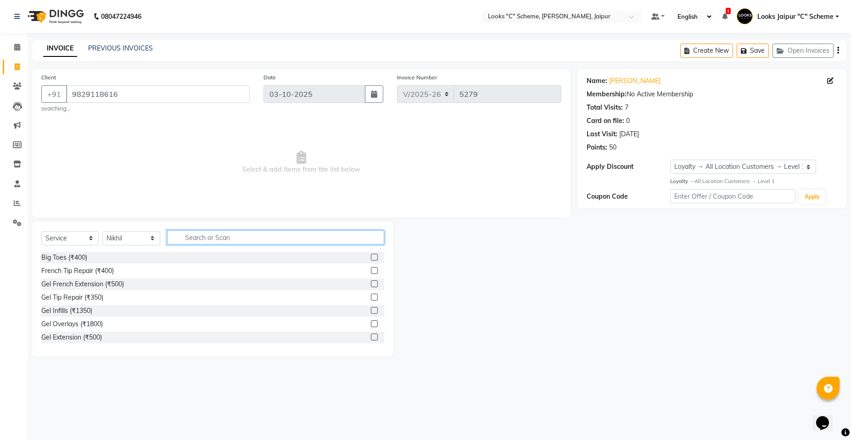
click at [217, 235] on input "text" at bounding box center [275, 237] width 217 height 14
type input "CUT"
click at [371, 271] on label at bounding box center [374, 270] width 7 height 7
click at [371, 271] on input "checkbox" at bounding box center [374, 271] width 6 height 6
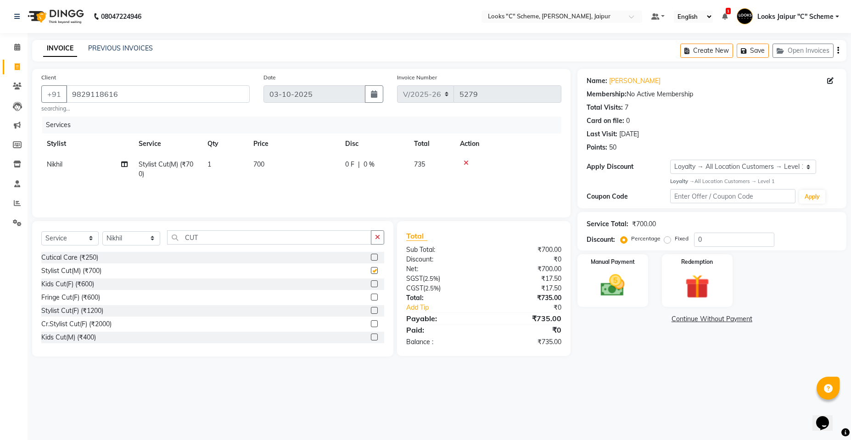
checkbox input "false"
click at [271, 157] on td "700" at bounding box center [294, 169] width 92 height 30
select select "57109"
click at [333, 164] on input "700" at bounding box center [337, 167] width 81 height 14
type input "7"
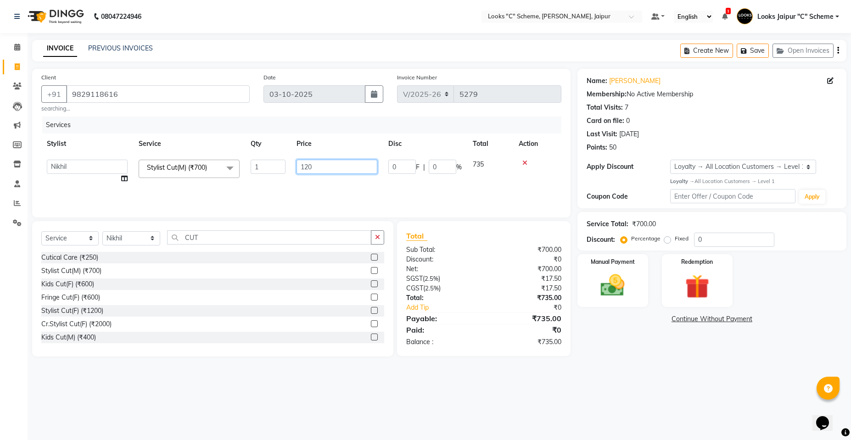
type input "1200"
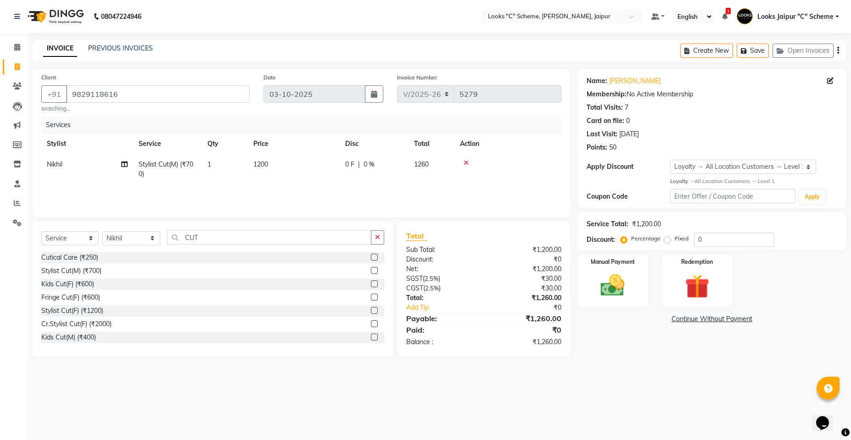
click at [525, 162] on div at bounding box center [508, 163] width 96 height 6
click at [464, 162] on icon at bounding box center [466, 163] width 5 height 6
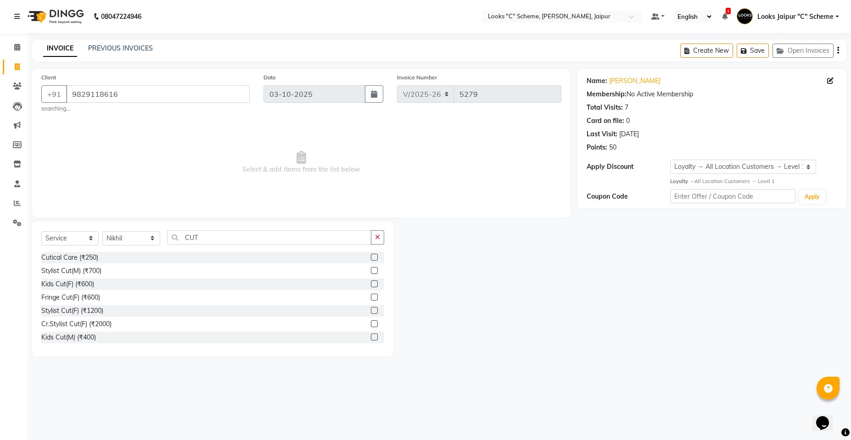
click at [371, 310] on label at bounding box center [374, 310] width 7 height 7
click at [371, 310] on input "checkbox" at bounding box center [374, 311] width 6 height 6
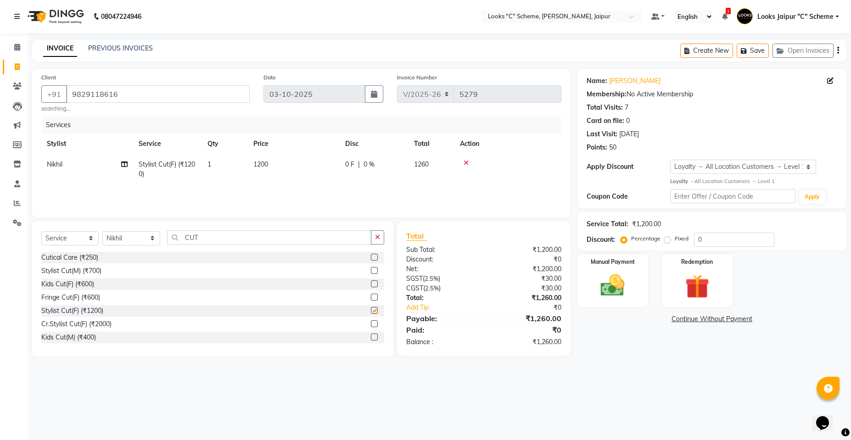
checkbox input "false"
click at [300, 158] on td "1200" at bounding box center [294, 169] width 92 height 30
select select "57109"
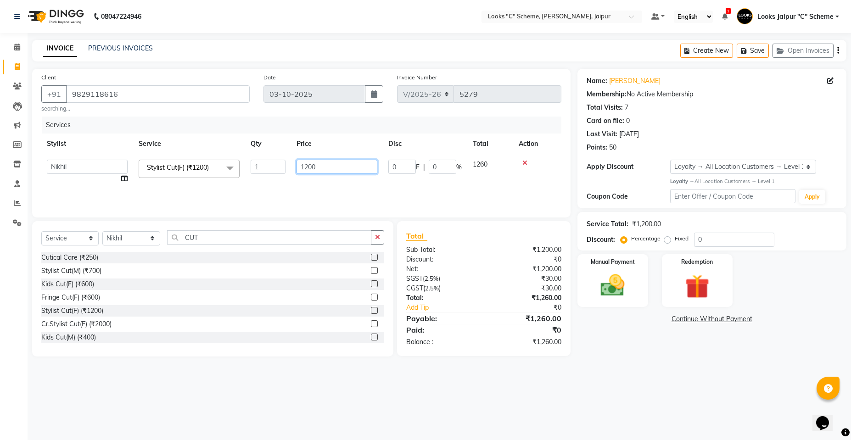
click at [352, 169] on input "1200" at bounding box center [337, 167] width 81 height 14
type input "1500"
click at [621, 291] on img at bounding box center [612, 285] width 41 height 29
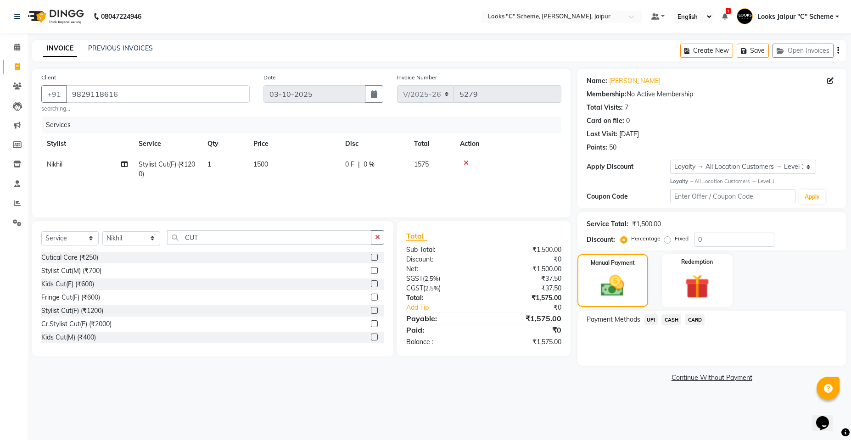
drag, startPoint x: 282, startPoint y: 159, endPoint x: 284, endPoint y: 168, distance: 9.0
click at [284, 168] on td "1500" at bounding box center [294, 169] width 92 height 30
select select "57109"
click at [356, 166] on input "1500" at bounding box center [337, 167] width 81 height 14
type input "1492"
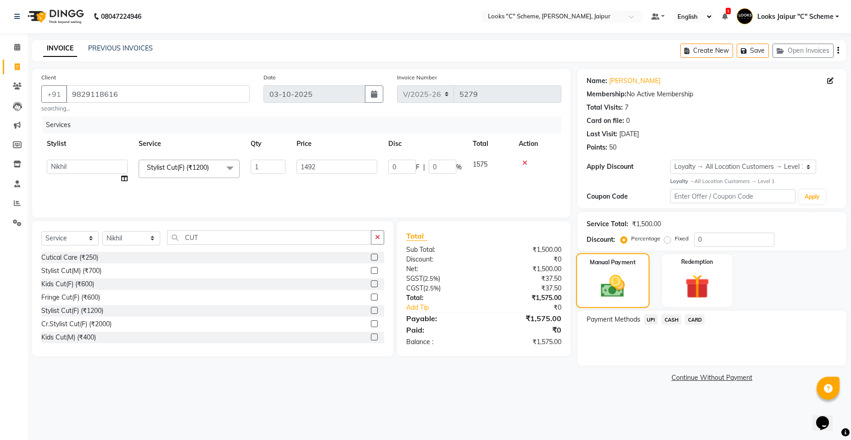
click at [613, 269] on div "Manual Payment" at bounding box center [612, 280] width 73 height 55
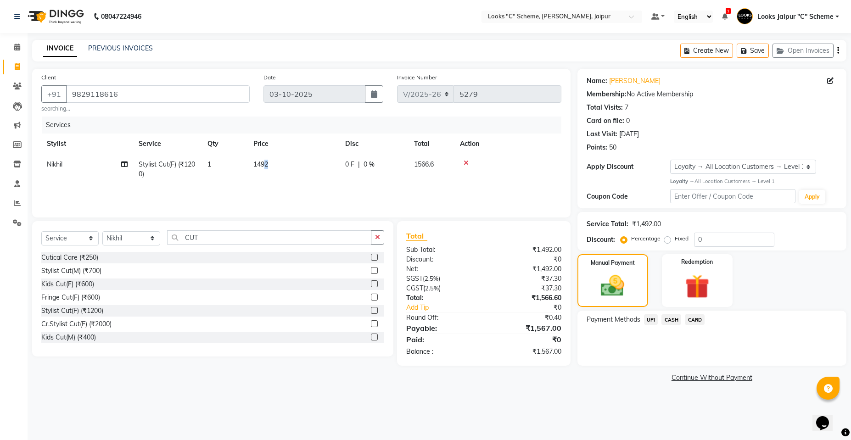
click at [271, 169] on td "1492" at bounding box center [294, 169] width 92 height 30
select select "57109"
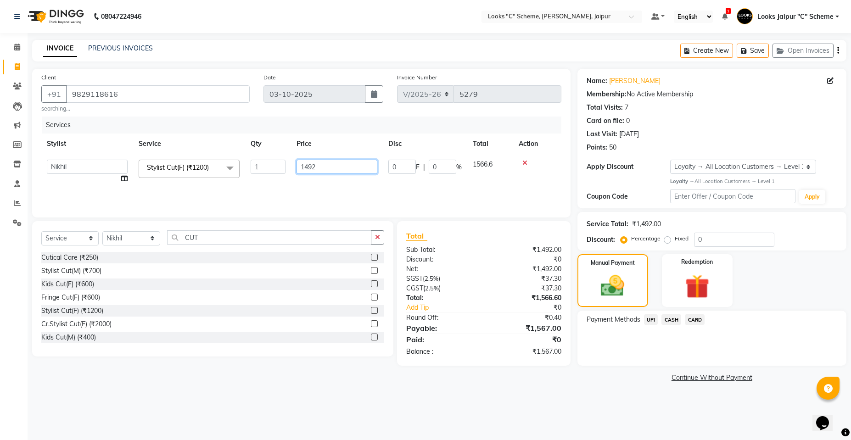
click at [328, 165] on input "1492" at bounding box center [337, 167] width 81 height 14
type input "1477"
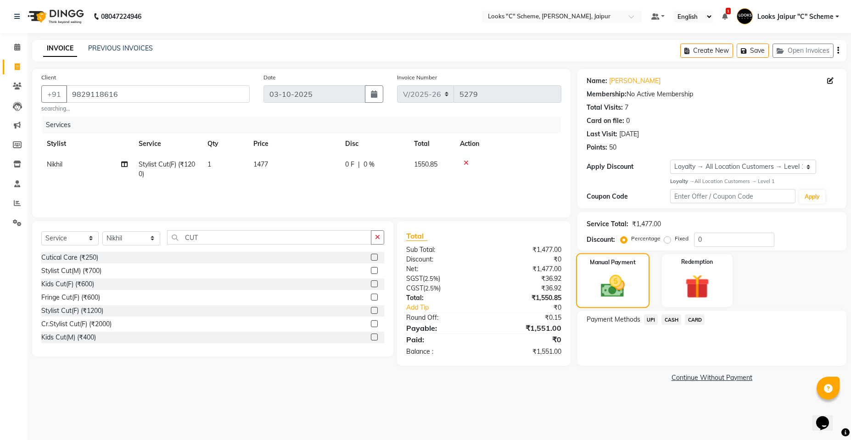
click at [630, 284] on img at bounding box center [612, 286] width 39 height 28
click at [292, 164] on td "1477" at bounding box center [294, 169] width 92 height 30
select select "57109"
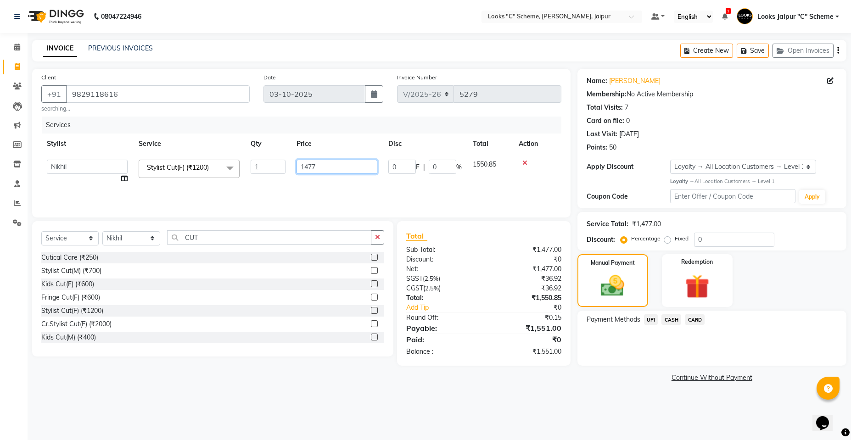
click at [348, 165] on input "1477" at bounding box center [337, 167] width 81 height 14
type input "1518"
click at [618, 270] on div "Manual Payment" at bounding box center [612, 280] width 73 height 55
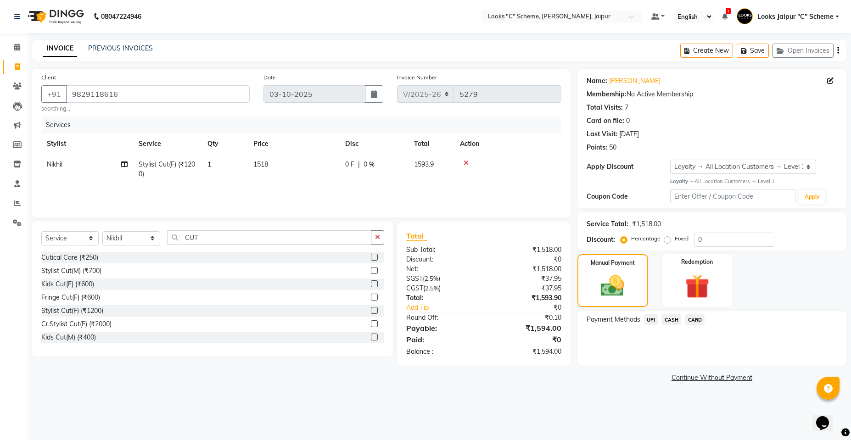
click at [299, 158] on td "1518" at bounding box center [294, 169] width 92 height 30
select select "57109"
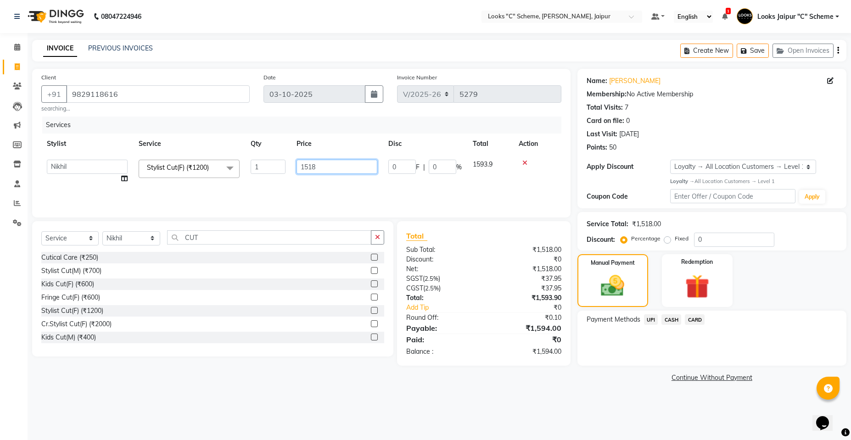
click at [320, 165] on input "1518" at bounding box center [337, 167] width 81 height 14
type input "1497"
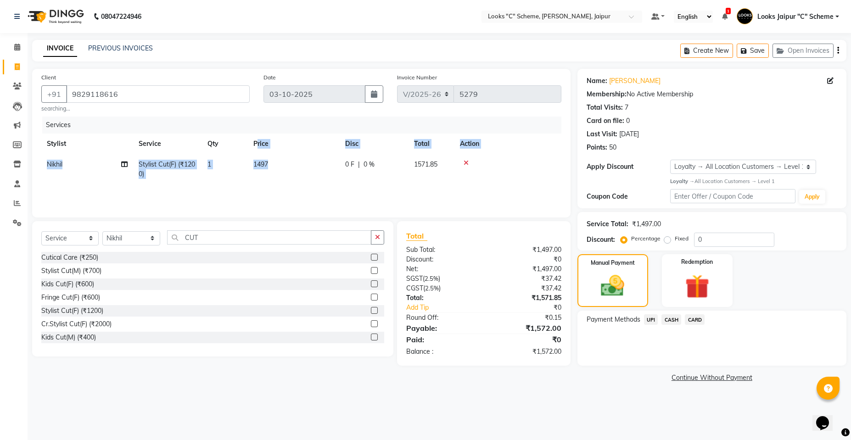
drag, startPoint x: 257, startPoint y: 154, endPoint x: 280, endPoint y: 163, distance: 25.0
click at [278, 162] on table "Stylist Service Qty Price Disc Total Action Nikhil Stylist Cut(F) (₹1200) 1 149…" at bounding box center [301, 159] width 520 height 51
click at [310, 165] on td "1497" at bounding box center [294, 169] width 92 height 30
select select "57109"
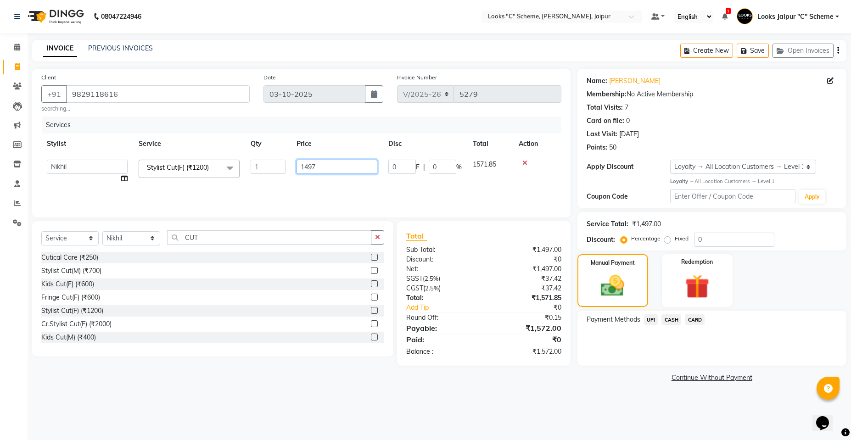
click at [325, 170] on input "1497" at bounding box center [337, 167] width 81 height 14
type input "1492"
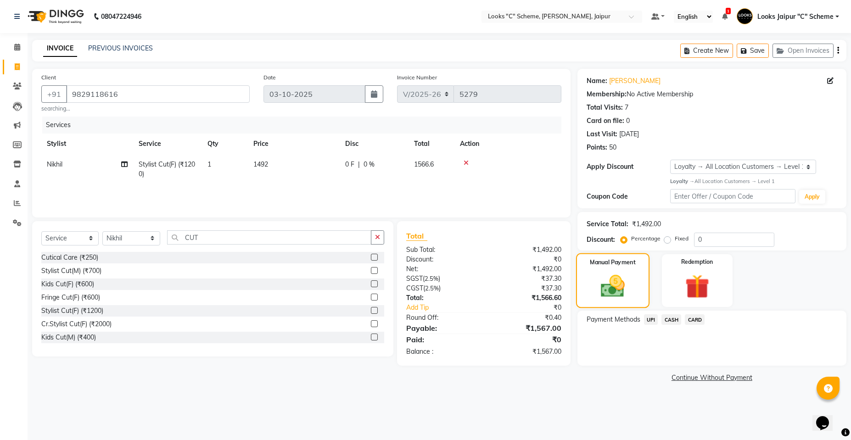
drag, startPoint x: 625, startPoint y: 271, endPoint x: 616, endPoint y: 270, distance: 9.4
click at [625, 272] on div "Manual Payment" at bounding box center [612, 280] width 73 height 55
click at [320, 170] on td "1492" at bounding box center [294, 169] width 92 height 30
select select "57109"
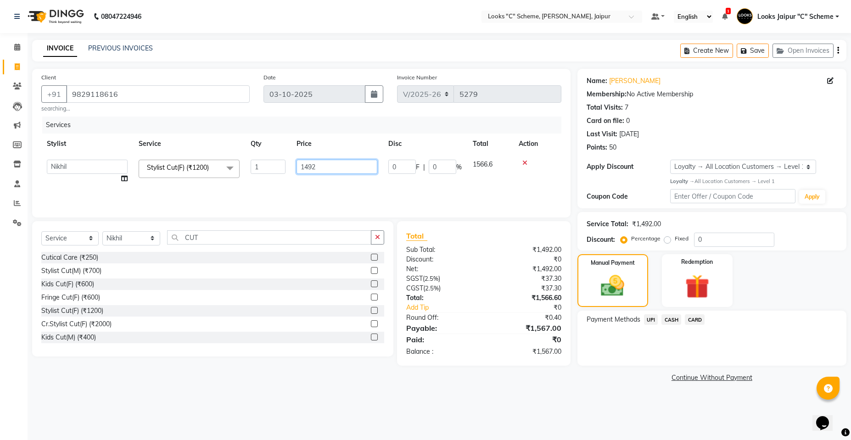
click at [317, 168] on input "1492" at bounding box center [337, 167] width 81 height 14
type input "1494"
click at [609, 283] on img at bounding box center [612, 286] width 39 height 28
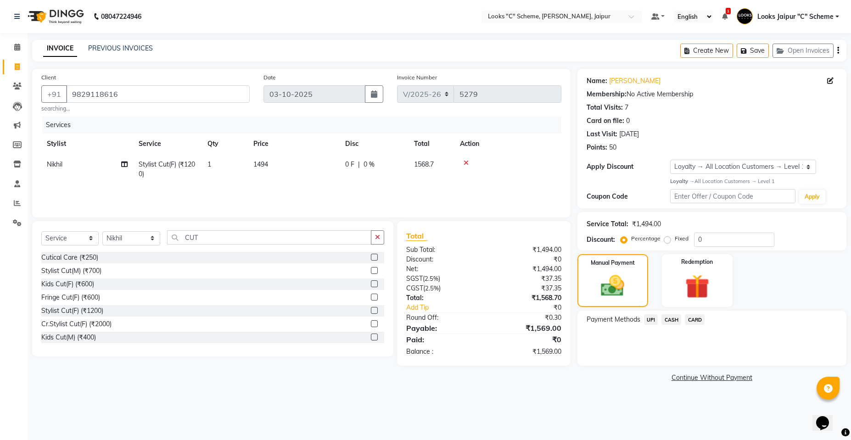
click at [293, 168] on td "1494" at bounding box center [294, 169] width 92 height 30
select select "57109"
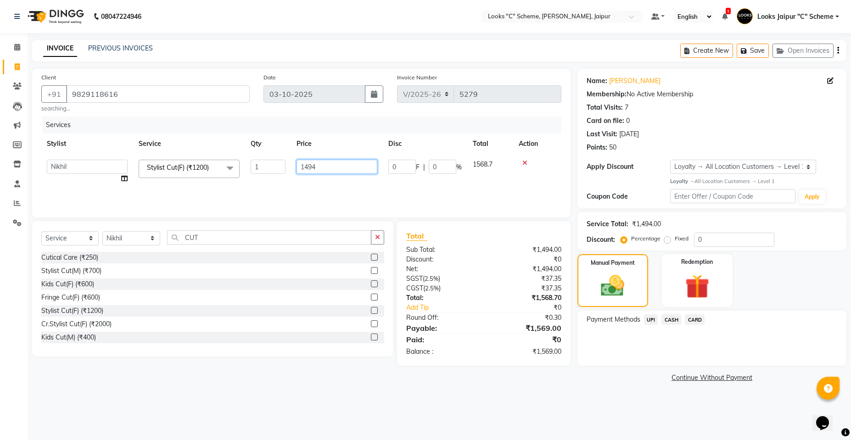
click at [338, 168] on input "1494" at bounding box center [337, 167] width 81 height 14
type input "1495"
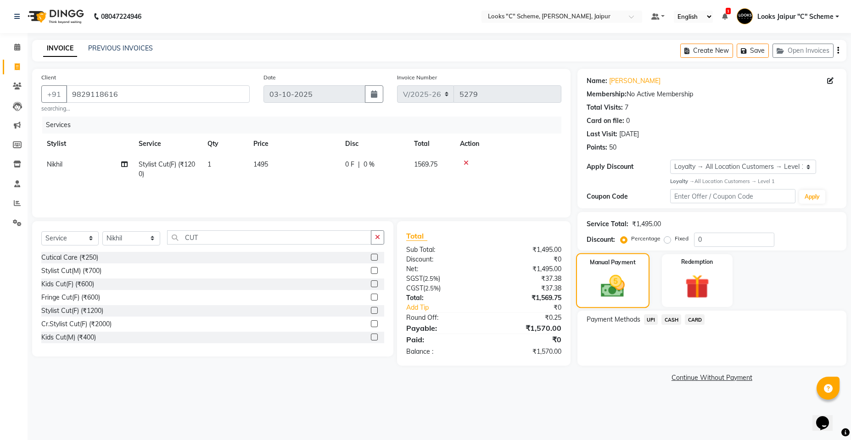
click at [609, 282] on img at bounding box center [612, 286] width 39 height 28
click at [668, 319] on span "CASH" at bounding box center [672, 319] width 20 height 11
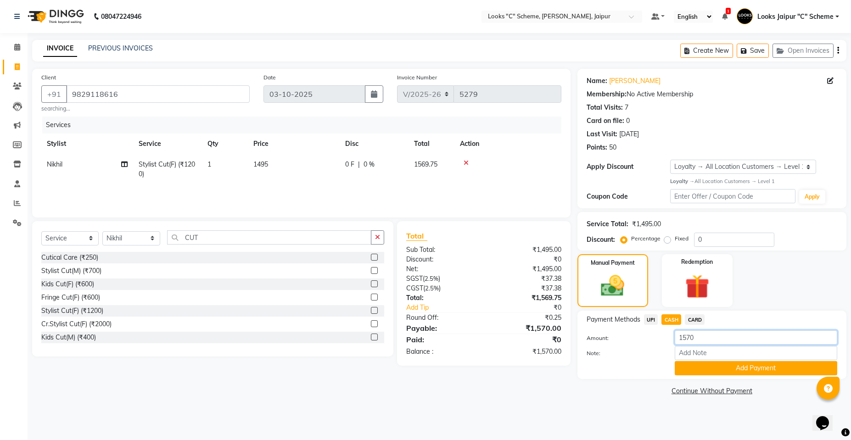
click at [736, 342] on input "1570" at bounding box center [756, 338] width 163 height 14
type input "1470"
click at [746, 367] on button "Add Payment" at bounding box center [756, 368] width 163 height 14
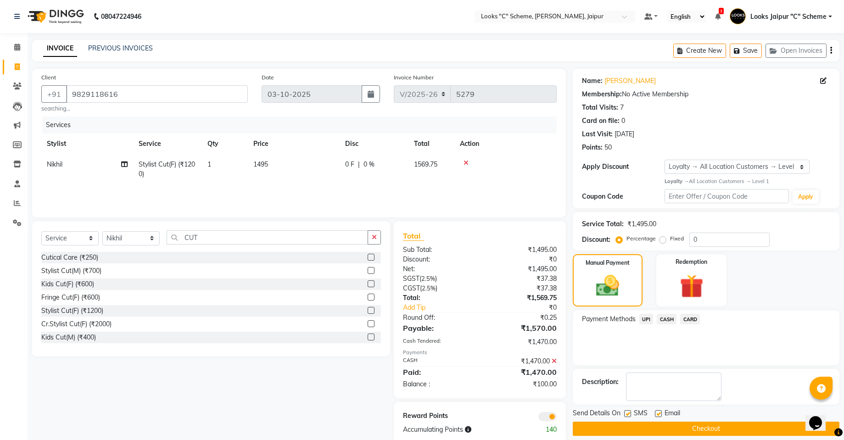
click at [648, 317] on span "UPI" at bounding box center [647, 319] width 14 height 11
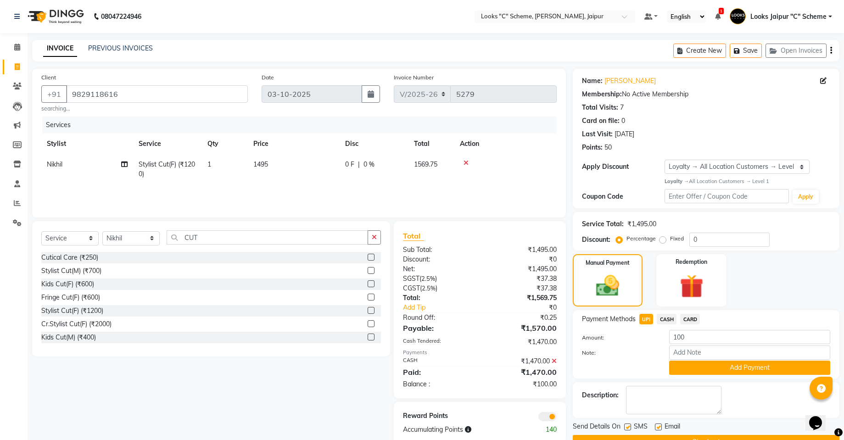
click at [723, 368] on button "Add Payment" at bounding box center [749, 368] width 161 height 14
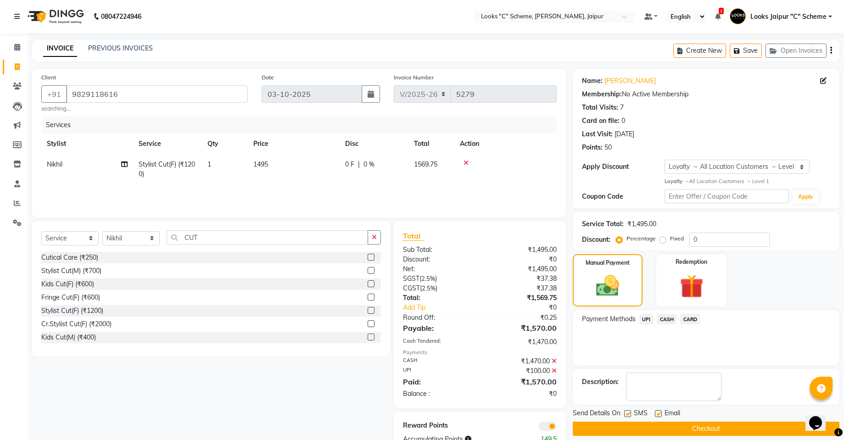
click at [714, 424] on button "Checkout" at bounding box center [706, 429] width 267 height 14
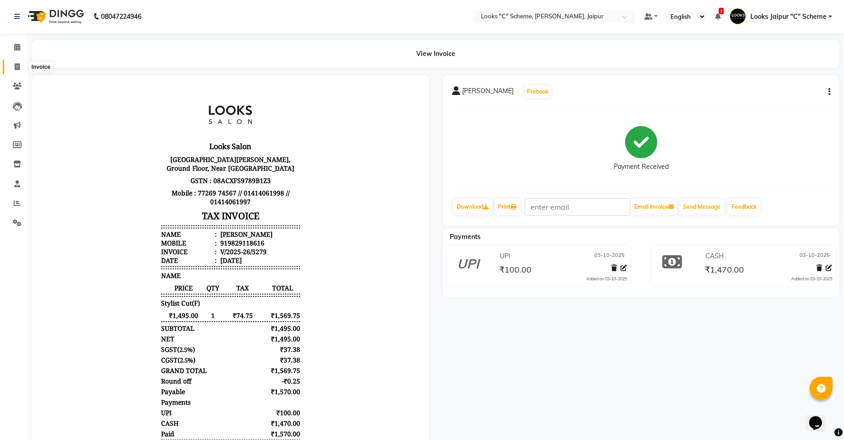
click at [12, 67] on span at bounding box center [17, 67] width 16 height 11
select select "service"
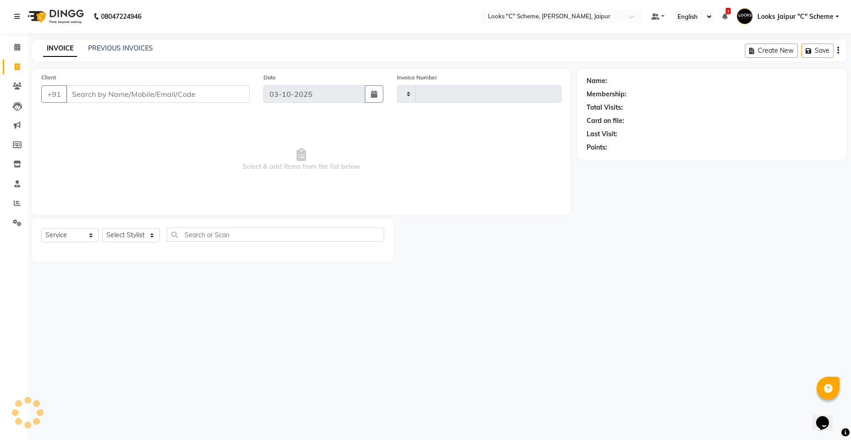
click at [120, 97] on input "Client" at bounding box center [158, 93] width 184 height 17
type input "5280"
click at [129, 97] on input "Client" at bounding box center [158, 93] width 184 height 17
drag, startPoint x: 130, startPoint y: 94, endPoint x: 128, endPoint y: 99, distance: 5.4
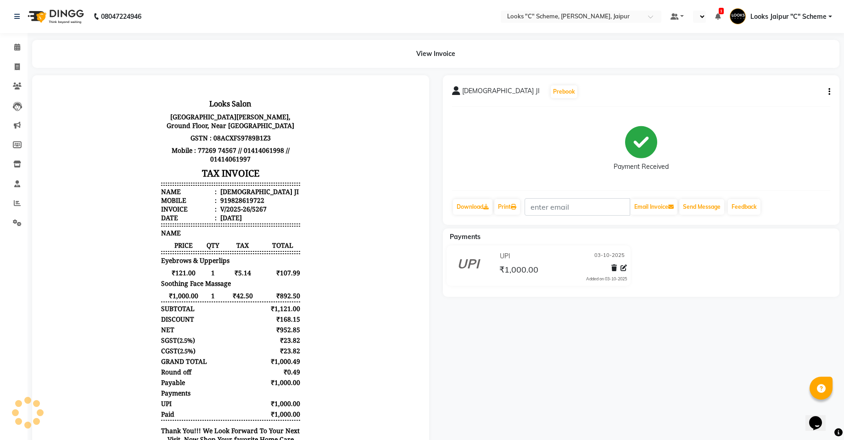
scroll to position [51, 0]
select select "en"
click at [627, 265] on icon at bounding box center [624, 268] width 6 height 6
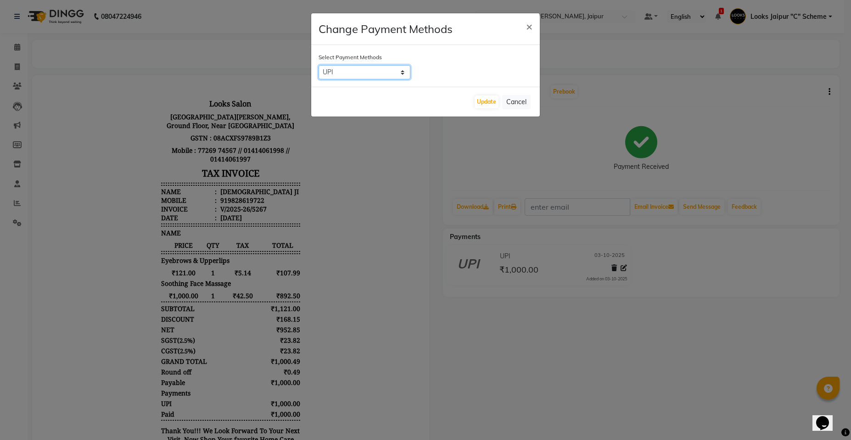
click at [351, 74] on select "UPI CASH CARD" at bounding box center [365, 72] width 92 height 14
select select "1"
click at [319, 65] on select "UPI CASH CARD" at bounding box center [365, 72] width 92 height 14
click at [502, 104] on div "Update Cancel" at bounding box center [425, 102] width 229 height 30
click at [492, 104] on button "Update" at bounding box center [487, 101] width 24 height 13
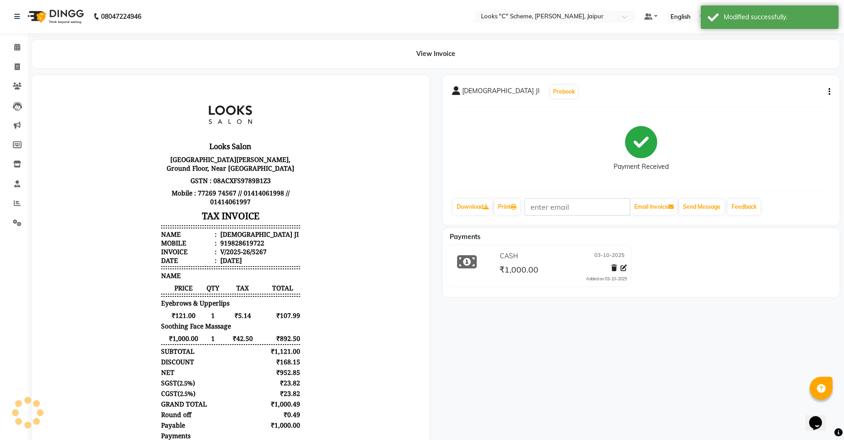
scroll to position [7, 0]
click at [22, 65] on span at bounding box center [17, 67] width 16 height 11
select select "service"
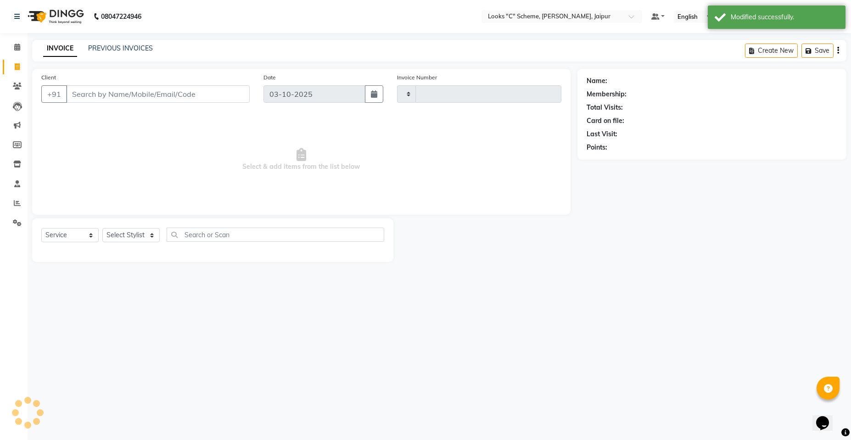
type input "5275"
select select "4315"
click at [17, 35] on div "Calendar Invoice Clients Leads Marketing Members Inventory Staff Reports Settin…" at bounding box center [62, 226] width 124 height 400
click at [19, 45] on icon at bounding box center [17, 47] width 6 height 7
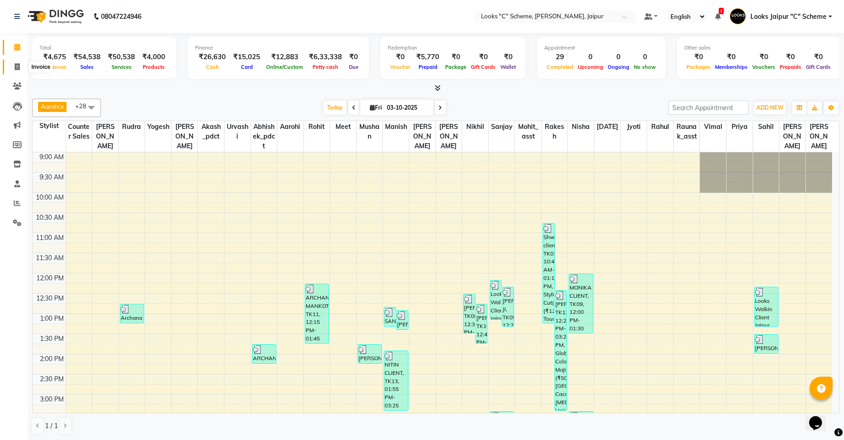
click at [15, 65] on icon at bounding box center [17, 66] width 5 height 7
select select "service"
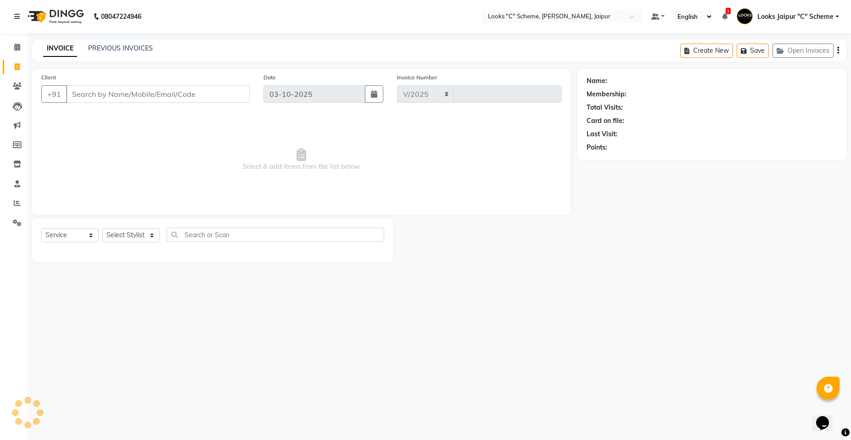
select select "4315"
type input "5275"
click at [108, 97] on input "Client" at bounding box center [158, 93] width 184 height 17
click at [161, 92] on input "Client" at bounding box center [158, 93] width 184 height 17
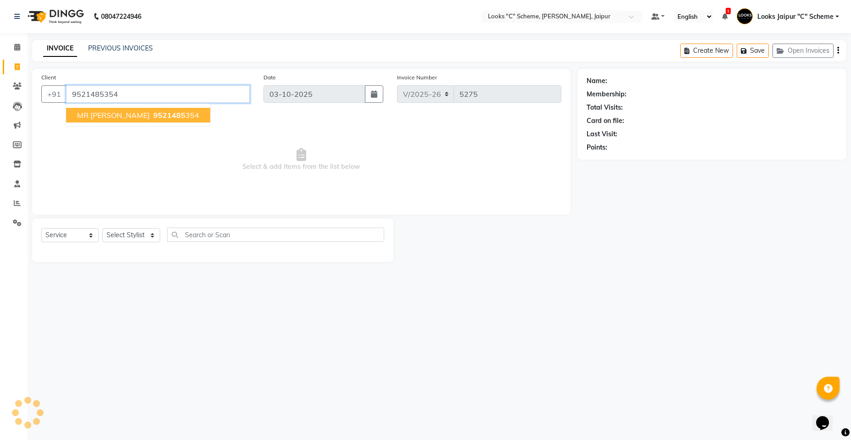
type input "9521485354"
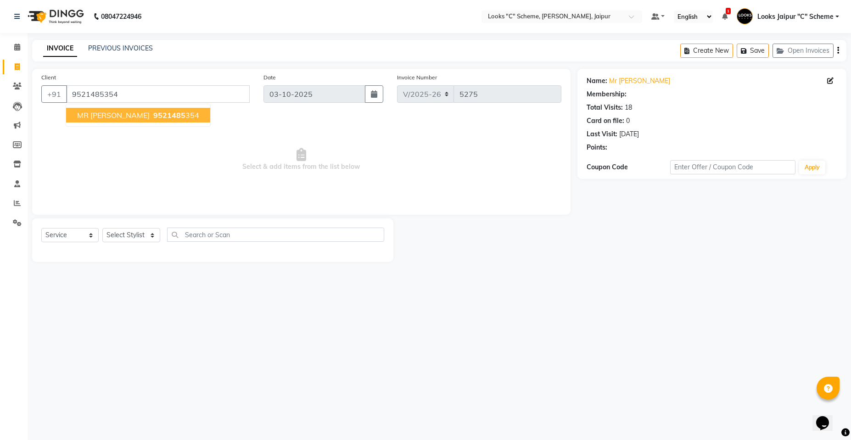
select select "1: Object"
click at [614, 161] on icon "button" at bounding box center [617, 160] width 6 height 6
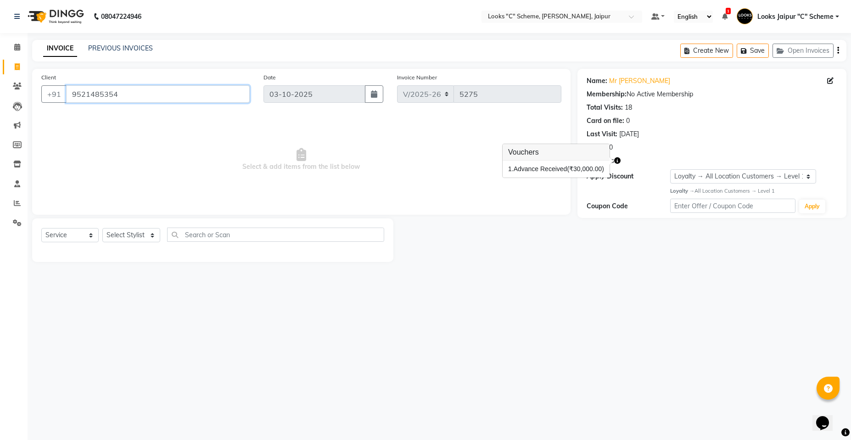
click at [212, 95] on input "9521485354" at bounding box center [158, 93] width 184 height 17
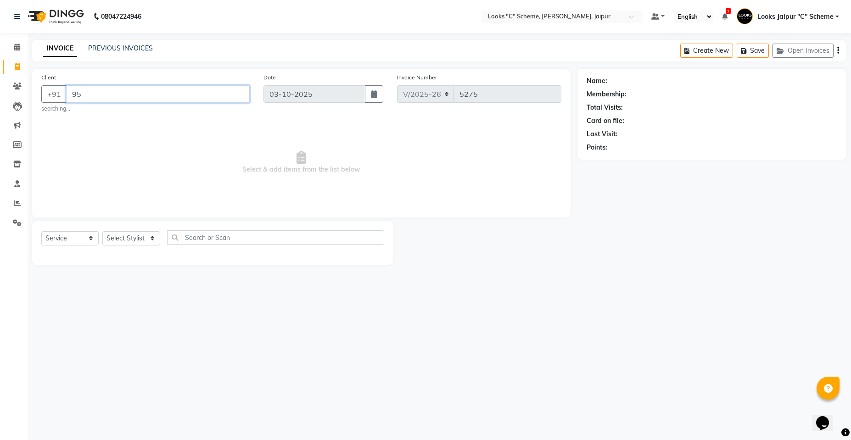
type input "9"
click at [73, 93] on input "Client" at bounding box center [158, 93] width 184 height 17
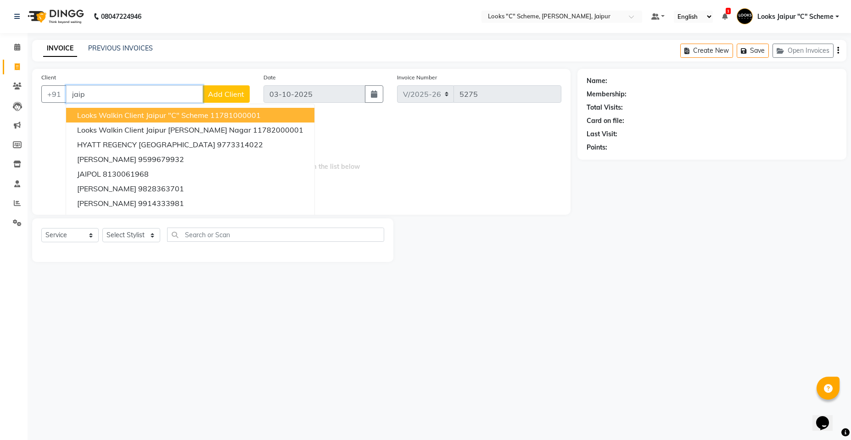
click at [176, 115] on span "Looks Walkin Client Jaipur "C" Scheme" at bounding box center [142, 115] width 131 height 9
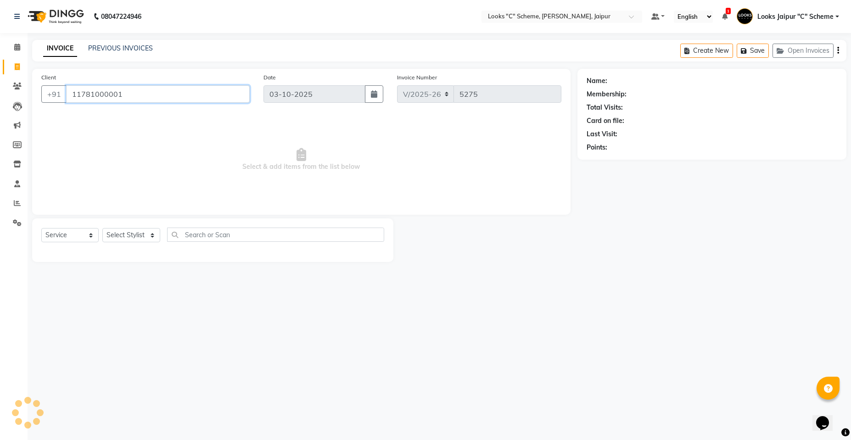
type input "11781000001"
select select "1: Object"
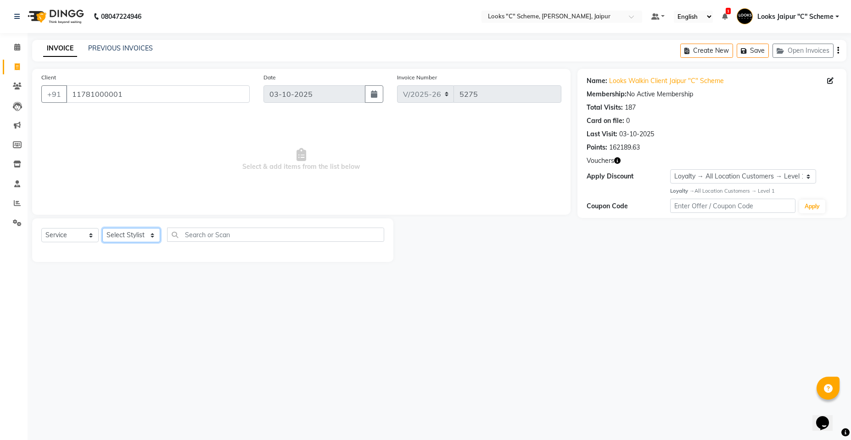
click at [130, 239] on select "Select Stylist [PERSON_NAME] Akash_pdct [PERSON_NAME] [PERSON_NAME] Counter Sal…" at bounding box center [131, 235] width 58 height 14
select select "57106"
click at [102, 228] on select "Select Stylist [PERSON_NAME] Akash_pdct [PERSON_NAME] [PERSON_NAME] Counter Sal…" at bounding box center [131, 235] width 58 height 14
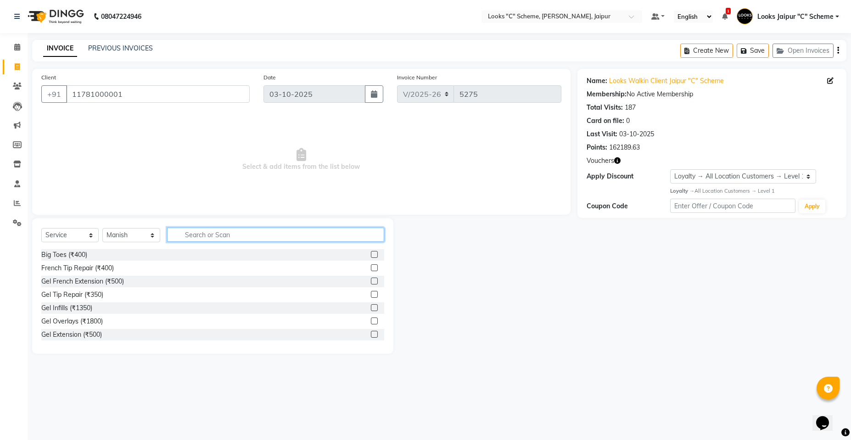
click at [189, 236] on input "text" at bounding box center [275, 235] width 217 height 14
type input "cut"
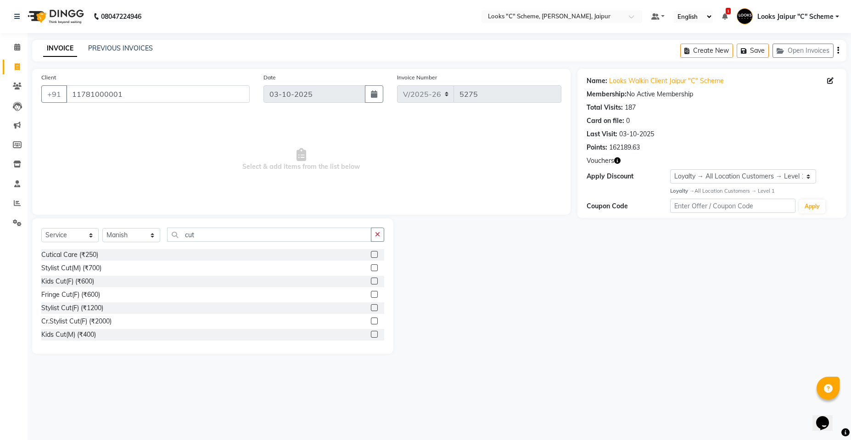
click at [371, 264] on div at bounding box center [377, 268] width 13 height 11
click at [126, 230] on select "Select Stylist [PERSON_NAME] Akash_pdct [PERSON_NAME] [PERSON_NAME] Counter Sal…" at bounding box center [131, 235] width 58 height 14
click at [371, 269] on label at bounding box center [374, 267] width 7 height 7
click at [371, 269] on input "checkbox" at bounding box center [374, 268] width 6 height 6
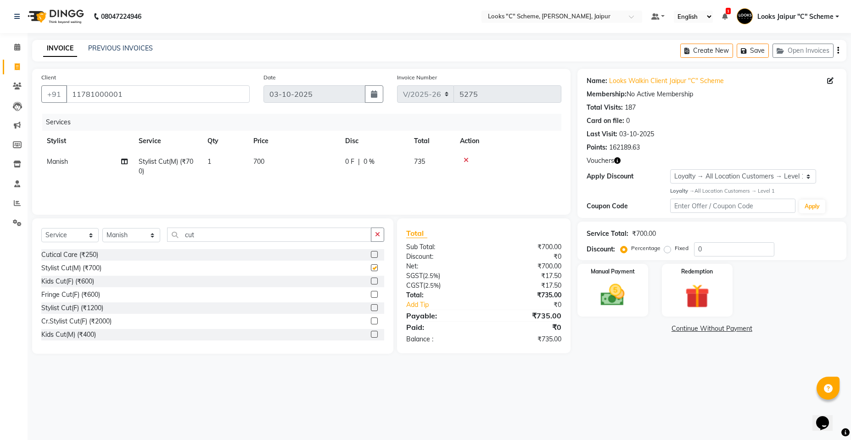
checkbox input "false"
click at [121, 232] on select "Select Stylist [PERSON_NAME] Akash_pdct [PERSON_NAME] [PERSON_NAME] Counter Sal…" at bounding box center [131, 235] width 58 height 14
select select "59429"
click at [102, 228] on select "Select Stylist [PERSON_NAME] Akash_pdct [PERSON_NAME] [PERSON_NAME] Counter Sal…" at bounding box center [131, 235] width 58 height 14
drag, startPoint x: 16, startPoint y: 80, endPoint x: 498, endPoint y: 47, distance: 482.7
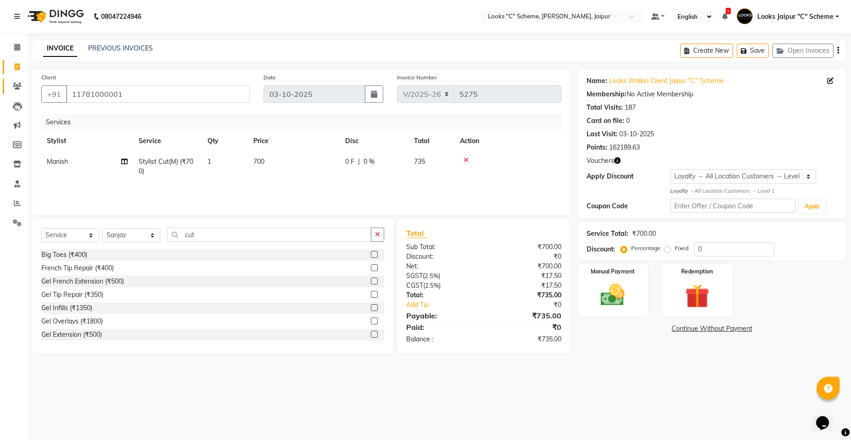
click at [16, 80] on link "Clients" at bounding box center [14, 86] width 22 height 15
click at [752, 53] on button "Save" at bounding box center [753, 51] width 32 height 14
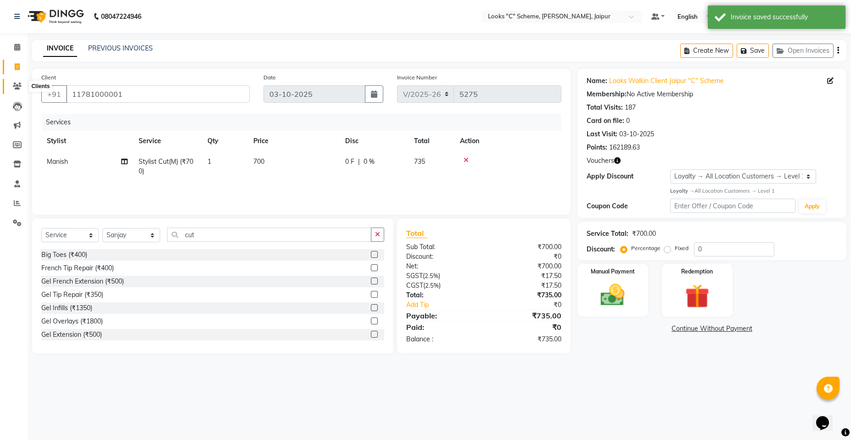
click at [13, 84] on icon at bounding box center [17, 86] width 9 height 7
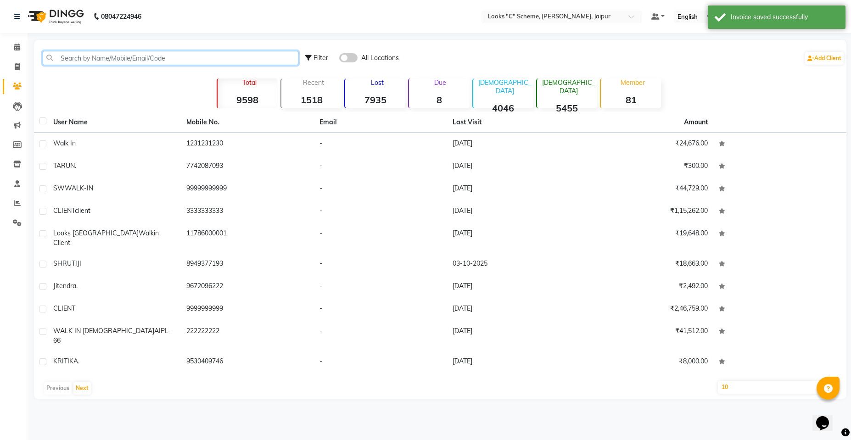
click at [120, 56] on input "text" at bounding box center [171, 58] width 256 height 14
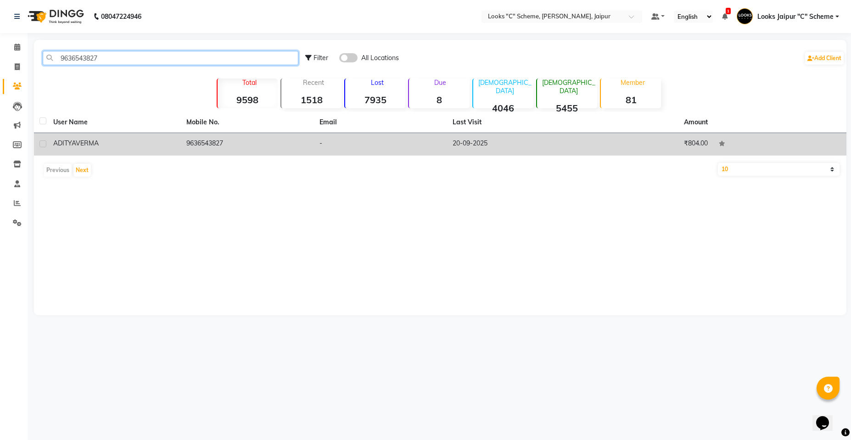
type input "9636543827"
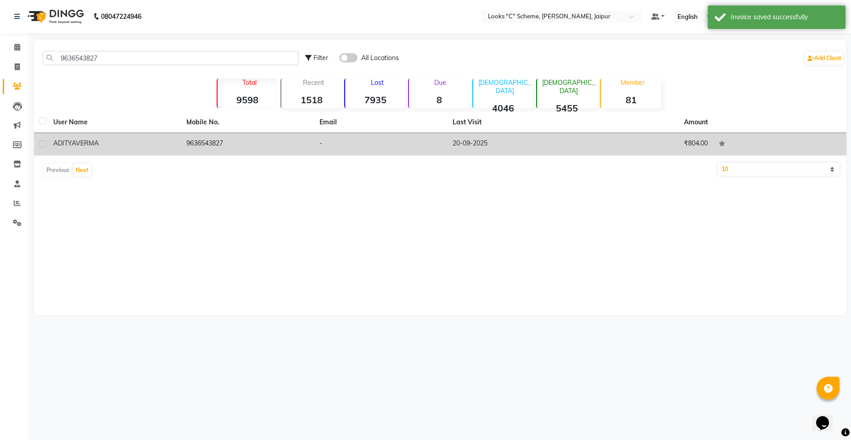
click at [206, 143] on td "9636543827" at bounding box center [247, 144] width 133 height 22
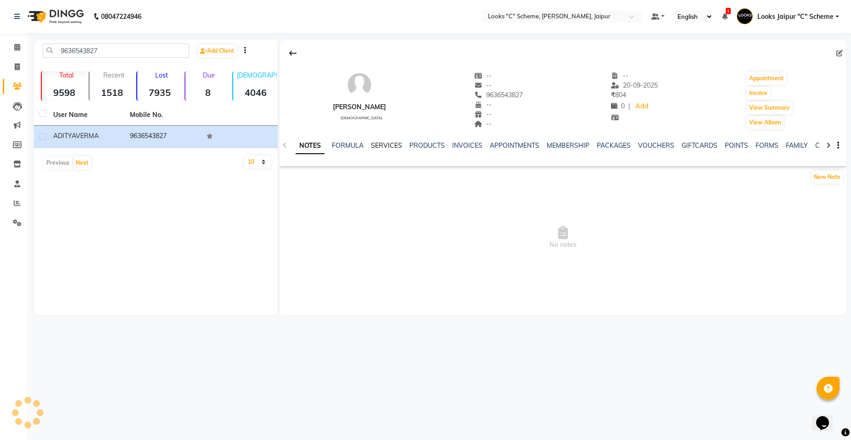
click at [375, 145] on link "SERVICES" at bounding box center [386, 145] width 31 height 8
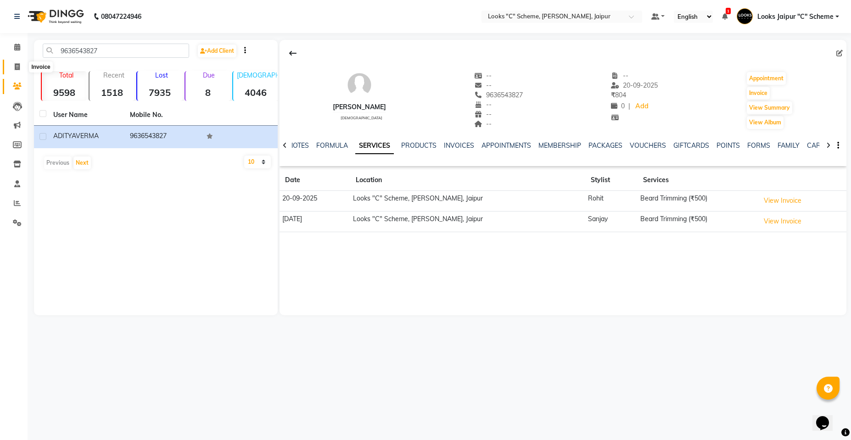
click at [20, 63] on icon at bounding box center [17, 66] width 5 height 7
select select "service"
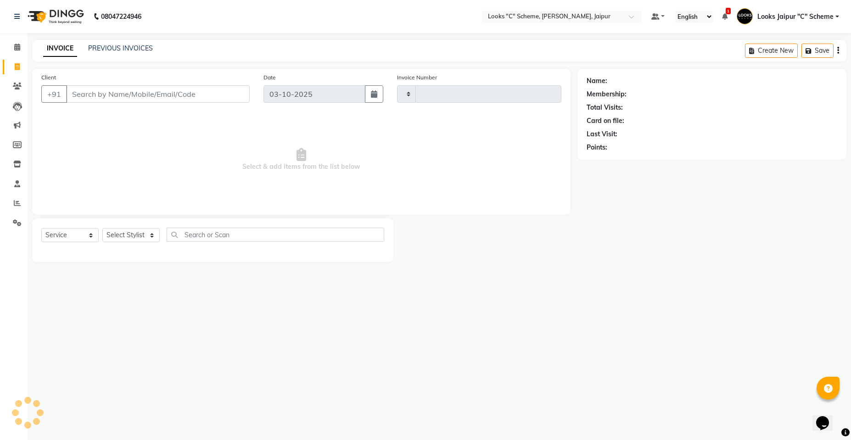
type input "5275"
select select "4315"
click at [753, 54] on button "Save" at bounding box center [753, 51] width 32 height 14
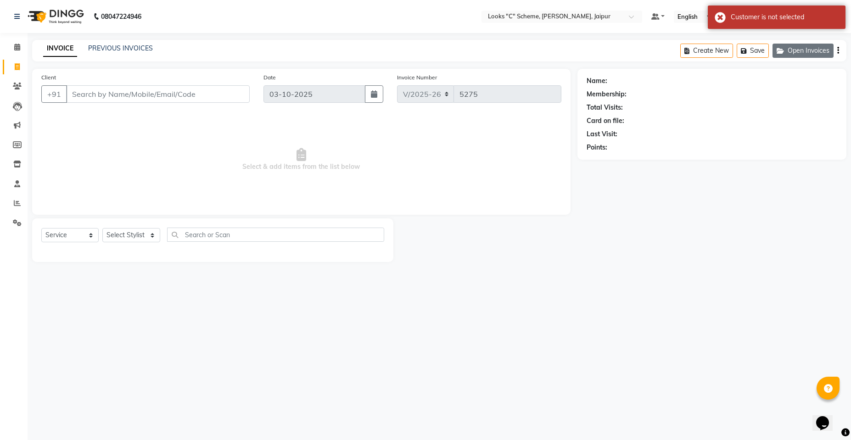
click at [806, 48] on button "Open Invoices" at bounding box center [803, 51] width 61 height 14
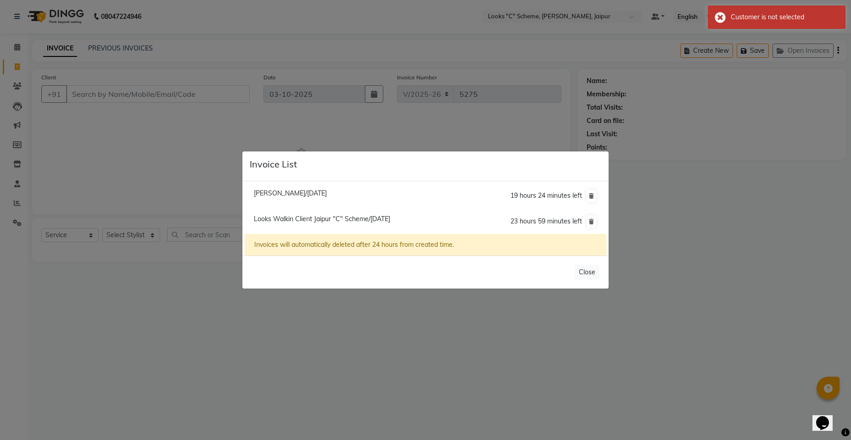
click at [390, 218] on span "Looks Walkin Client Jaipur "C" Scheme/03 October 2025" at bounding box center [322, 219] width 136 height 8
type input "11781000001"
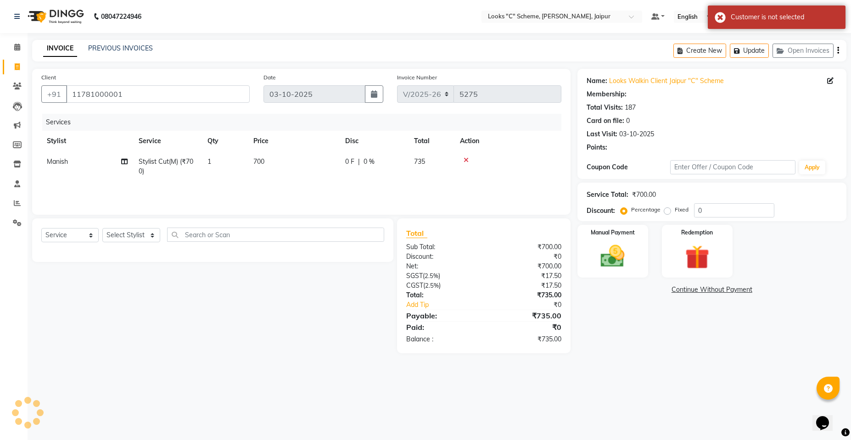
select select "1: Object"
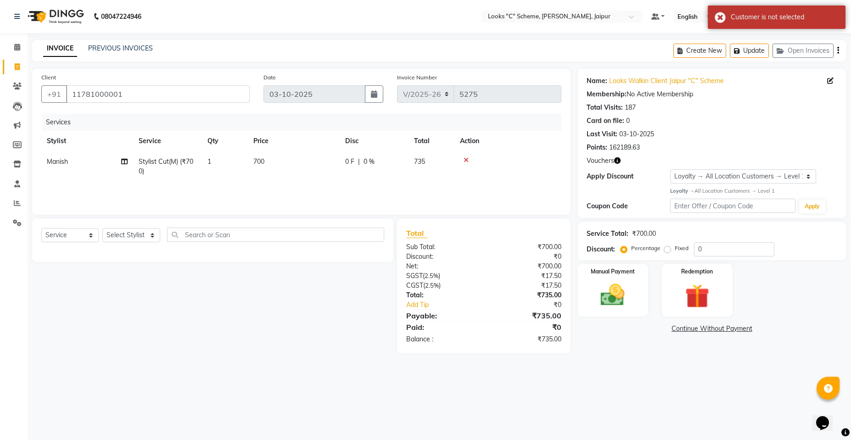
click at [143, 218] on div "Client +91 11781000001 Date 03-10-2025 Invoice Number V/2025 V/2025-26 5275 Ser…" at bounding box center [301, 211] width 552 height 285
click at [140, 232] on select "Select Stylist [PERSON_NAME] Akash_pdct [PERSON_NAME] [PERSON_NAME] Counter Sal…" at bounding box center [131, 235] width 58 height 14
select select "59429"
click at [102, 228] on select "Select Stylist [PERSON_NAME] Akash_pdct [PERSON_NAME] [PERSON_NAME] Counter Sal…" at bounding box center [131, 235] width 58 height 14
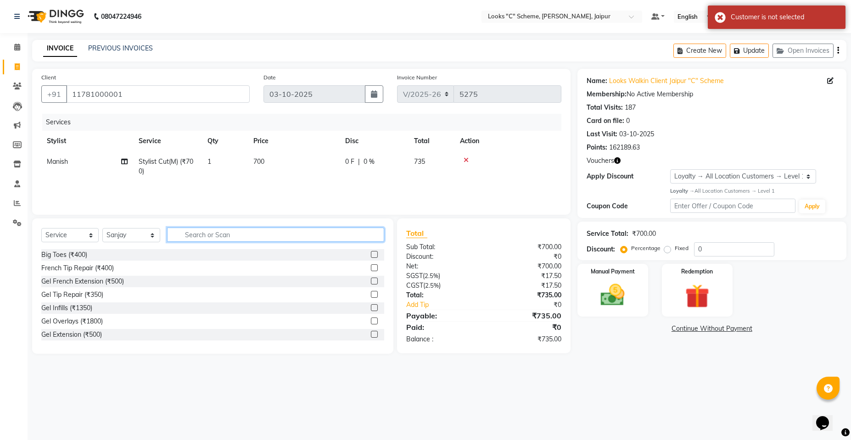
click at [222, 232] on input "text" at bounding box center [275, 235] width 217 height 14
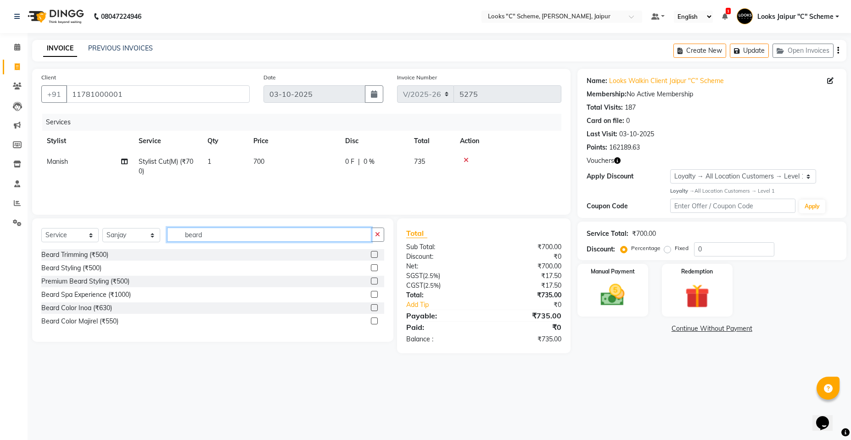
type input "beard"
click at [374, 257] on label at bounding box center [374, 254] width 7 height 7
click at [374, 257] on input "checkbox" at bounding box center [374, 255] width 6 height 6
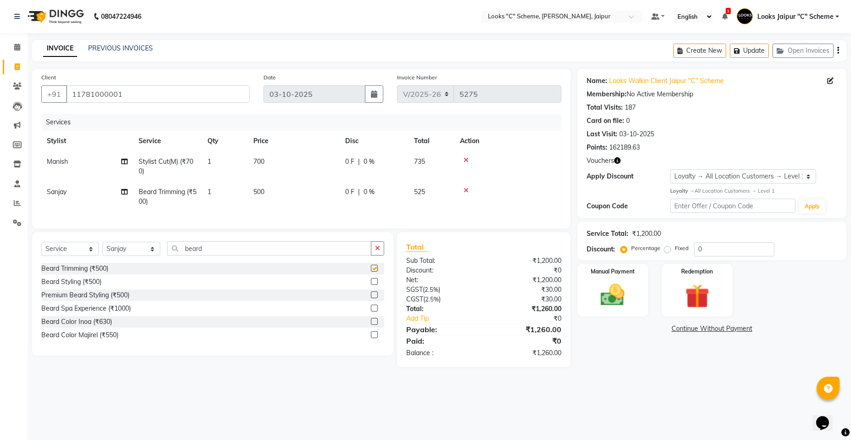
checkbox input "false"
click at [270, 186] on td "500" at bounding box center [294, 197] width 92 height 30
select select "59429"
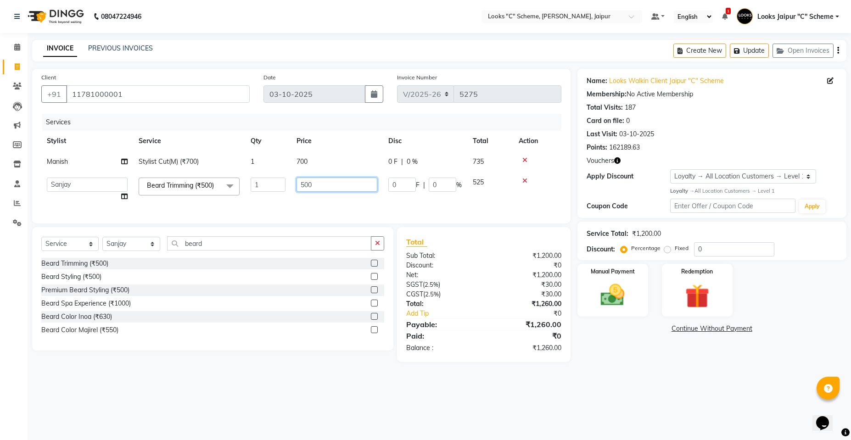
click at [299, 181] on input "500" at bounding box center [337, 185] width 81 height 14
click at [303, 182] on input "500" at bounding box center [337, 185] width 81 height 14
type input "300"
click at [328, 208] on div "Services Stylist Service Qty Price Disc Total Action Manish Stylist Cut(M) (₹70…" at bounding box center [301, 164] width 520 height 101
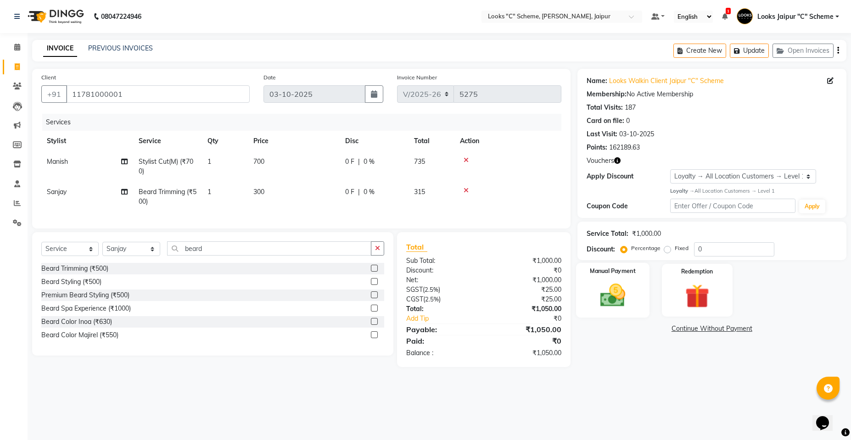
click at [606, 281] on div "Manual Payment" at bounding box center [612, 290] width 73 height 55
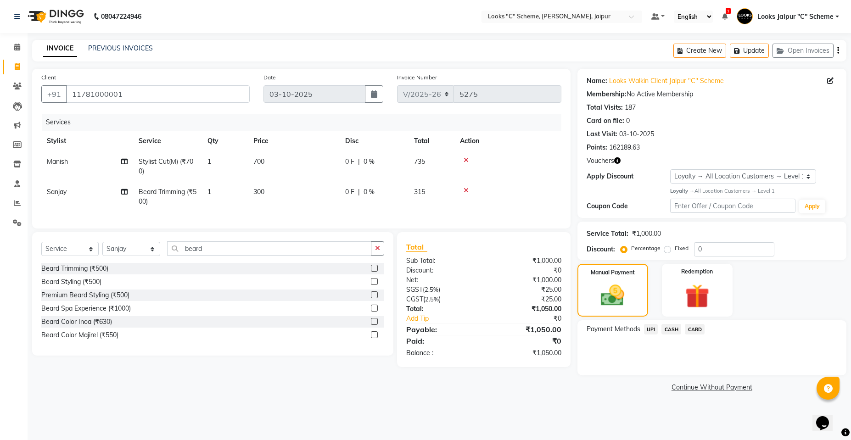
click at [671, 332] on span "CASH" at bounding box center [672, 329] width 20 height 11
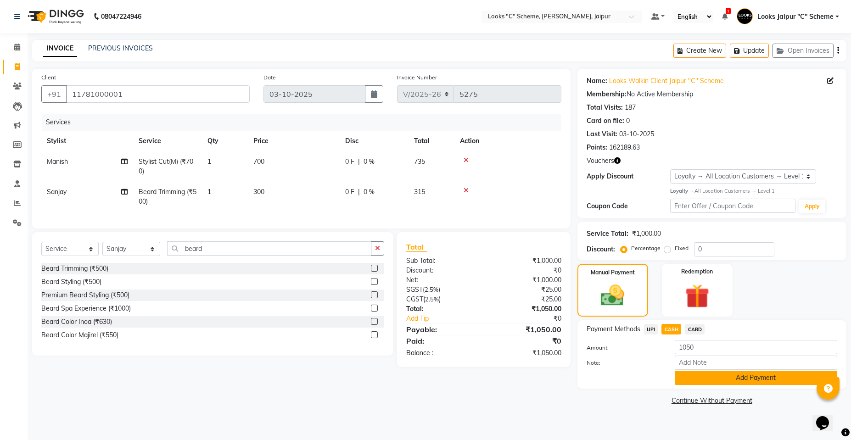
click at [745, 381] on button "Add Payment" at bounding box center [756, 378] width 163 height 14
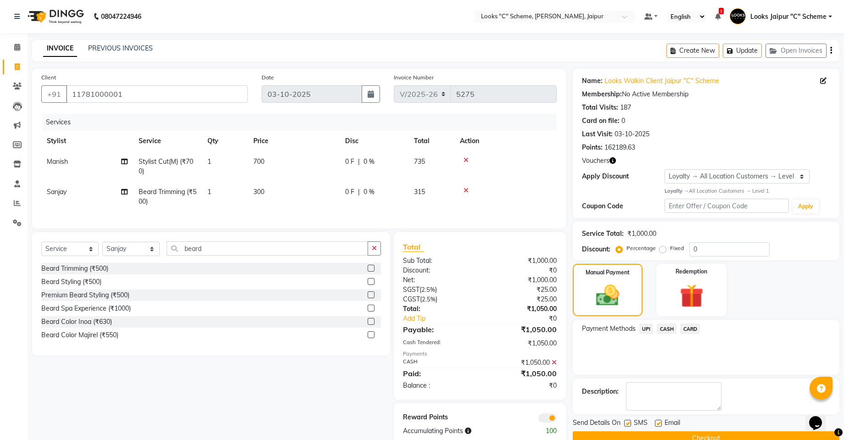
click at [748, 435] on button "Checkout" at bounding box center [706, 439] width 267 height 14
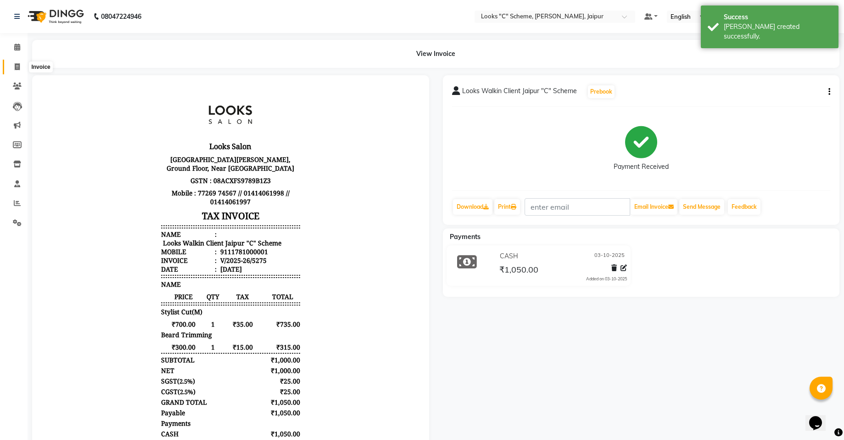
click at [15, 66] on icon at bounding box center [17, 66] width 5 height 7
select select "service"
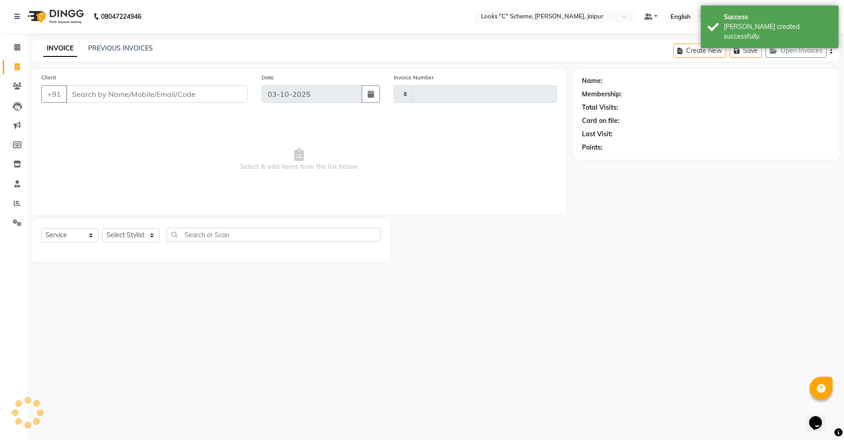
type input "5276"
select select "4315"
click at [115, 93] on input "Client" at bounding box center [158, 93] width 184 height 17
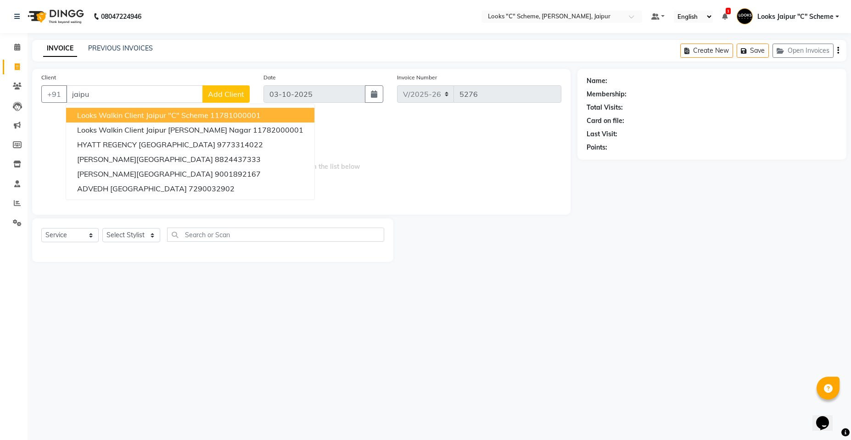
click at [124, 121] on button "Looks Walkin Client Jaipur "C" Scheme 11781000001" at bounding box center [190, 115] width 248 height 15
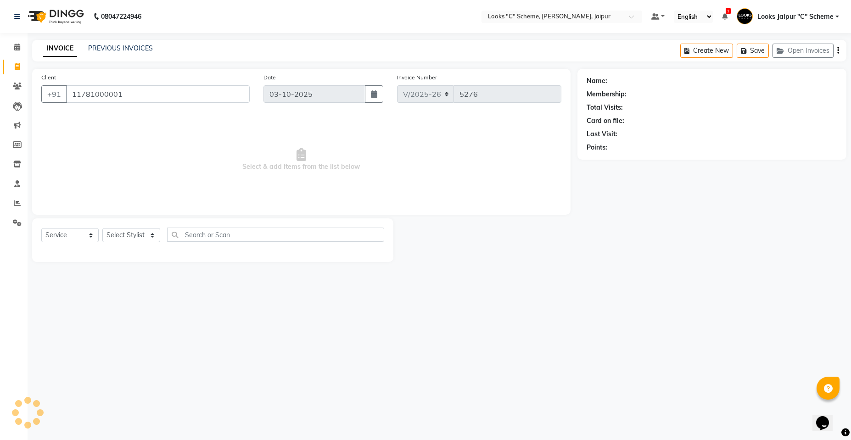
type input "11781000001"
select select "1: Object"
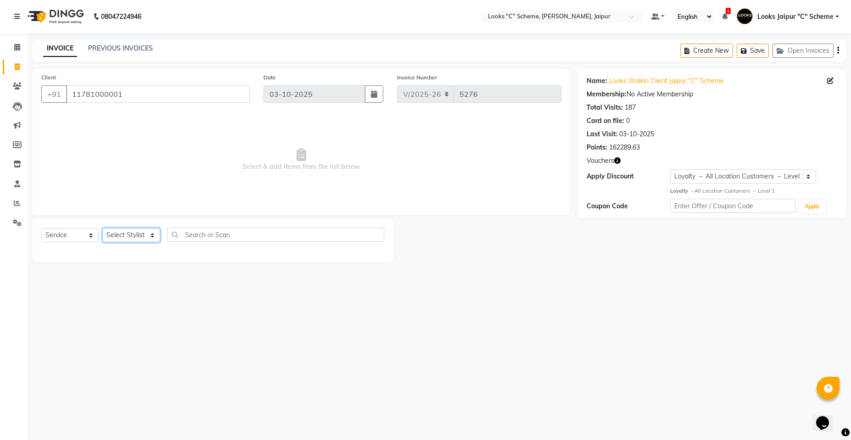
click at [132, 236] on select "Select Stylist [PERSON_NAME] Akash_pdct [PERSON_NAME] [PERSON_NAME] Counter Sal…" at bounding box center [131, 235] width 58 height 14
select select "39467"
click at [102, 228] on select "Select Stylist [PERSON_NAME] Akash_pdct [PERSON_NAME] [PERSON_NAME] Counter Sal…" at bounding box center [131, 235] width 58 height 14
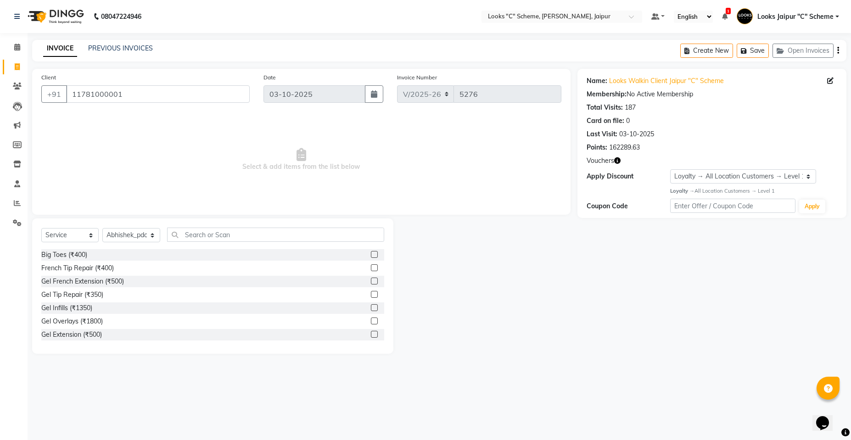
click at [204, 242] on div "Select Service Product Membership Package Voucher Prepaid Gift Card Select Styl…" at bounding box center [212, 239] width 343 height 22
click at [204, 239] on input "text" at bounding box center [275, 235] width 217 height 14
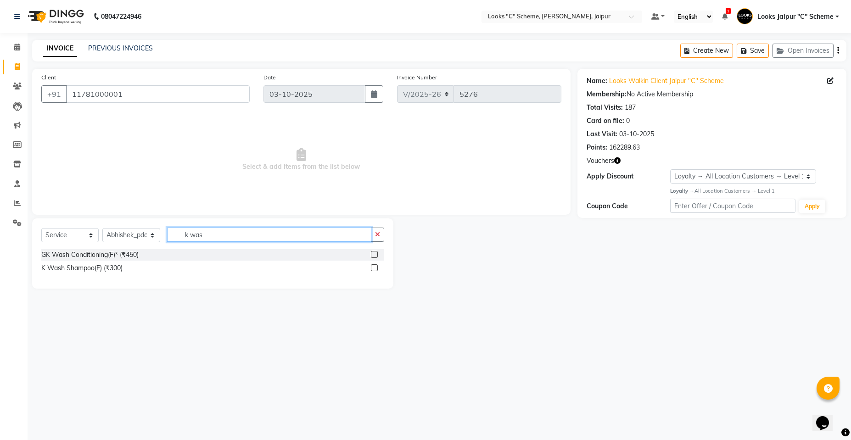
type input "k was"
click at [375, 270] on label at bounding box center [374, 267] width 7 height 7
click at [375, 270] on input "checkbox" at bounding box center [374, 268] width 6 height 6
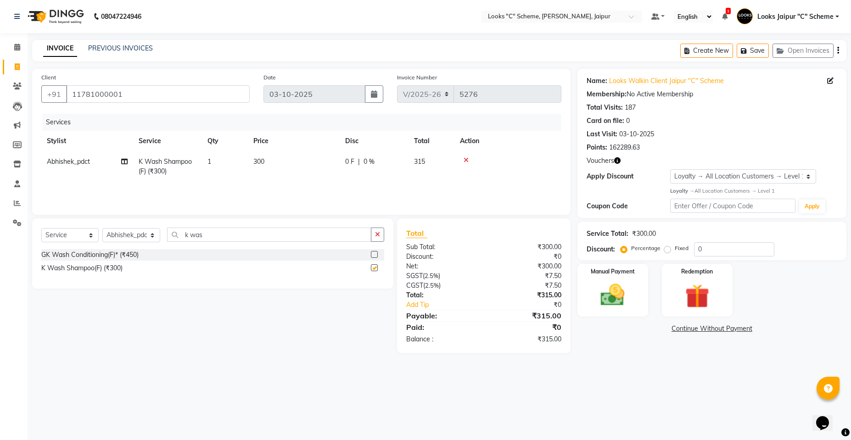
checkbox input "false"
click at [280, 153] on td "300" at bounding box center [294, 167] width 92 height 30
select select "39467"
click at [333, 154] on td "300" at bounding box center [337, 171] width 92 height 39
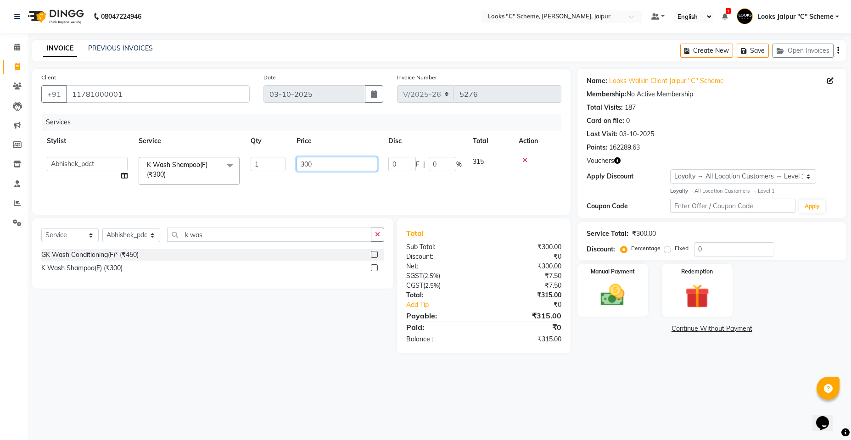
click at [336, 163] on input "300" at bounding box center [337, 164] width 81 height 14
type input "3"
type input "1000"
click at [346, 185] on div "Services Stylist Service Qty Price Disc Total Action Aarohi Aayushi Abhishek_pd…" at bounding box center [301, 160] width 520 height 92
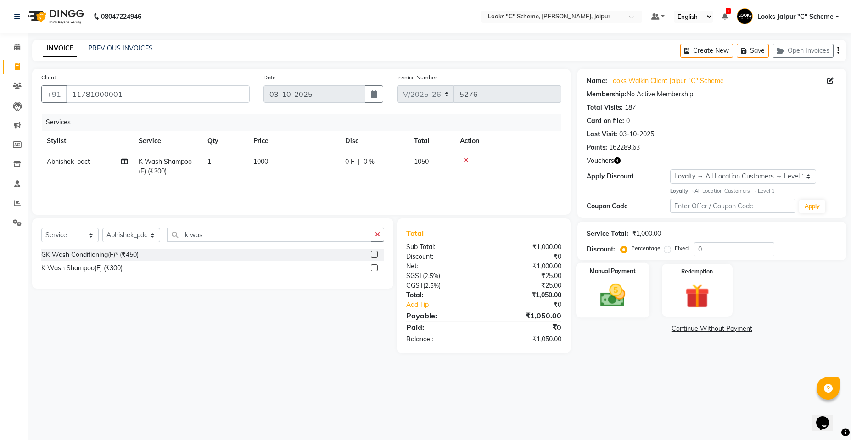
click at [619, 289] on img at bounding box center [612, 295] width 41 height 29
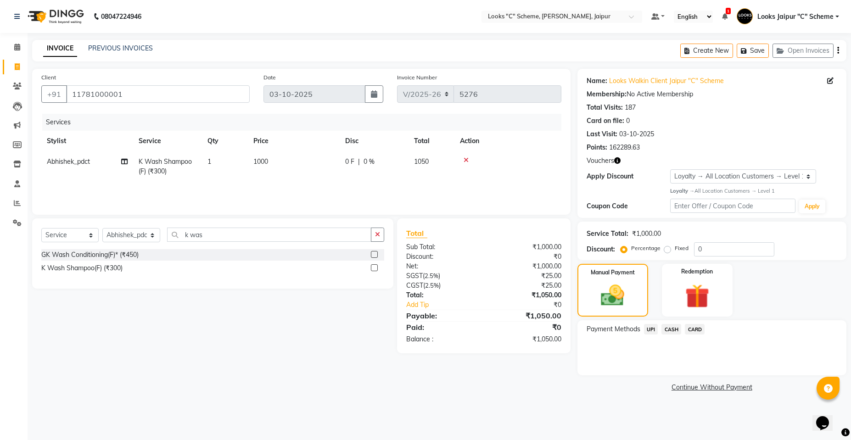
click at [674, 327] on span "CASH" at bounding box center [672, 329] width 20 height 11
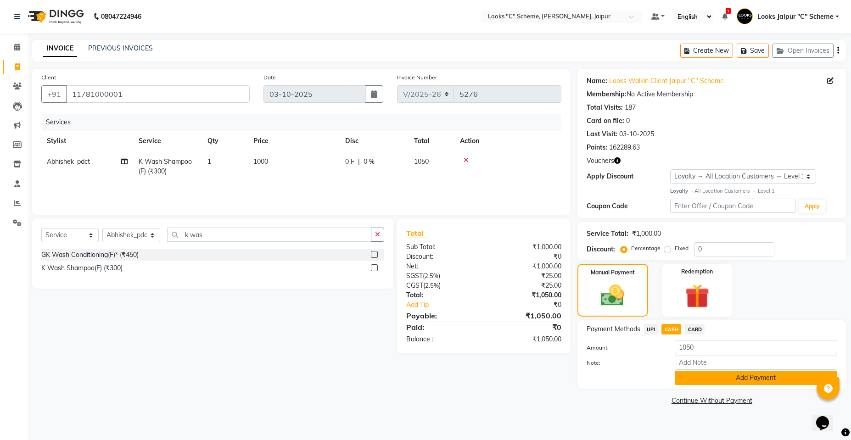
click at [707, 377] on button "Add Payment" at bounding box center [756, 378] width 163 height 14
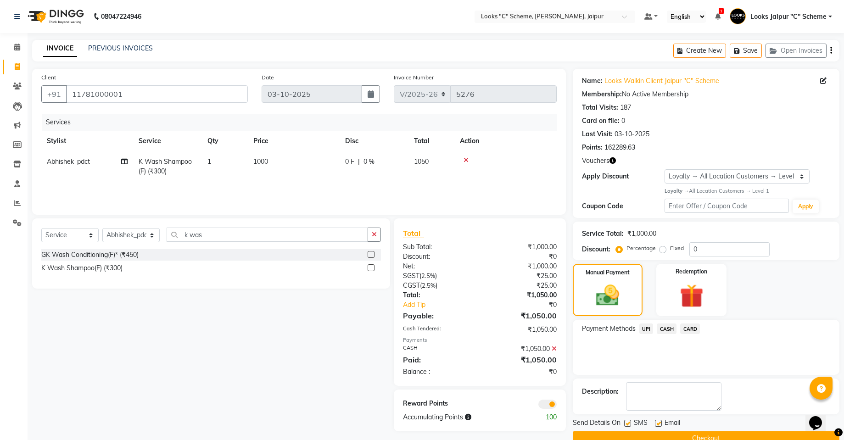
click at [710, 435] on button "Checkout" at bounding box center [706, 439] width 267 height 14
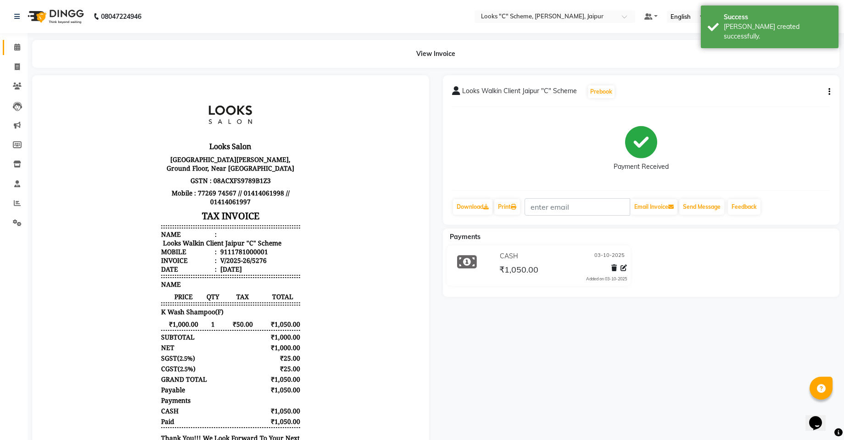
click at [20, 41] on link "Calendar" at bounding box center [14, 47] width 22 height 15
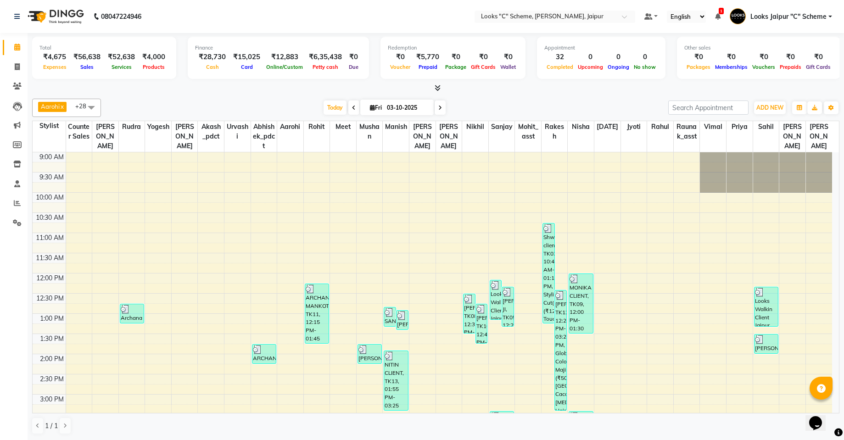
scroll to position [0, 0]
click at [17, 69] on icon at bounding box center [17, 66] width 5 height 7
select select "service"
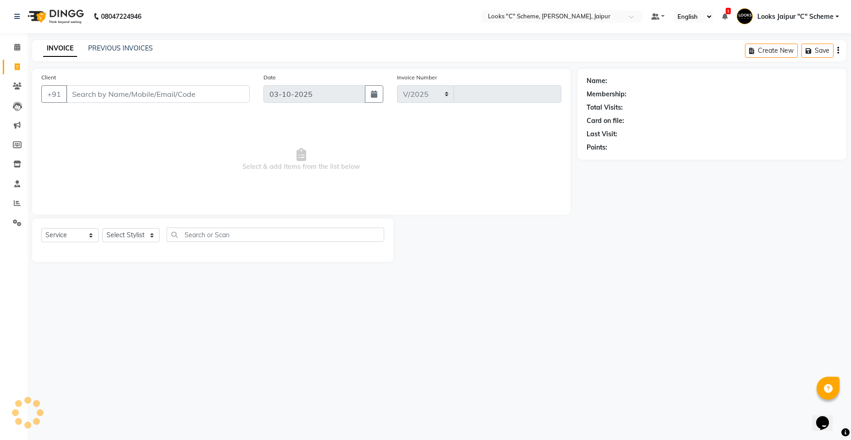
select select "4315"
type input "5280"
click at [106, 95] on input "Client" at bounding box center [158, 93] width 184 height 17
click at [108, 99] on input "Client" at bounding box center [158, 93] width 184 height 17
click at [95, 91] on input "Client" at bounding box center [158, 93] width 184 height 17
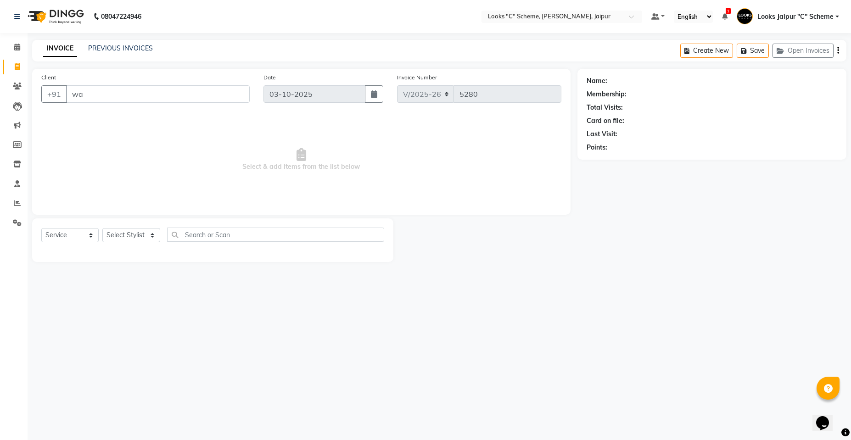
type input "w"
type input "j"
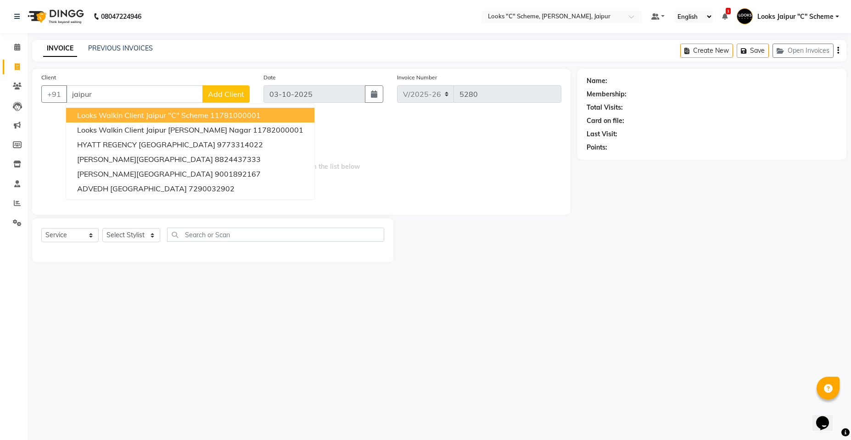
click at [143, 112] on span "Looks Walkin Client Jaipur "C" Scheme" at bounding box center [142, 115] width 131 height 9
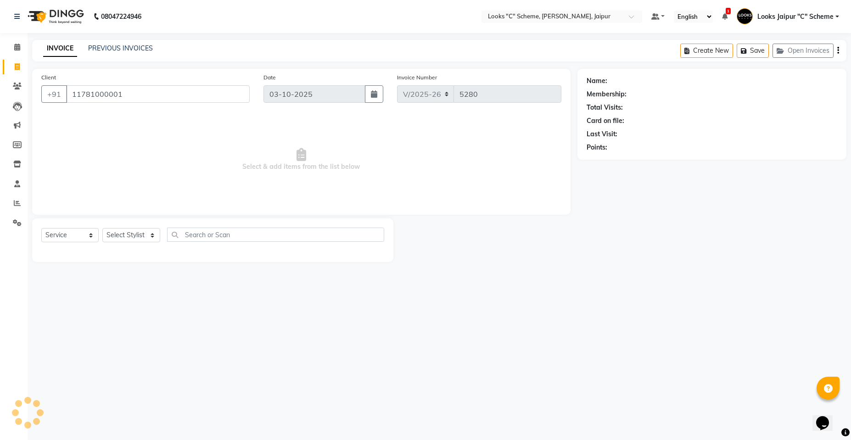
type input "11781000001"
select select "1: Object"
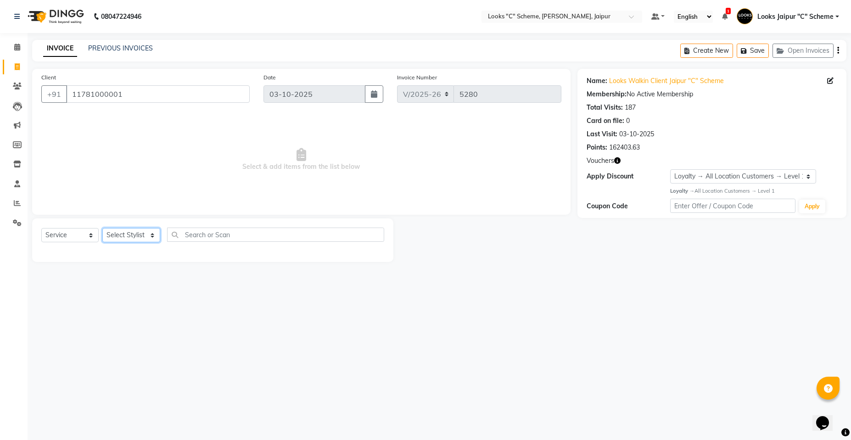
click at [136, 237] on select "Select Stylist [PERSON_NAME] Akash_pdct [PERSON_NAME] [PERSON_NAME] Counter Sal…" at bounding box center [131, 235] width 58 height 14
click at [371, 219] on div "Select Service Product Membership Package Voucher Prepaid Gift Card Select Styl…" at bounding box center [212, 241] width 361 height 44
click at [129, 237] on select "Select Stylist [PERSON_NAME] Akash_pdct [PERSON_NAME] [PERSON_NAME] Counter Sal…" at bounding box center [131, 235] width 58 height 14
click at [114, 238] on select "Select Stylist [PERSON_NAME] Akash_pdct [PERSON_NAME] [PERSON_NAME] Counter Sal…" at bounding box center [131, 235] width 58 height 14
click at [235, 249] on div "Select Service Product Membership Package Voucher Prepaid Gift Card Select Styl…" at bounding box center [212, 241] width 361 height 44
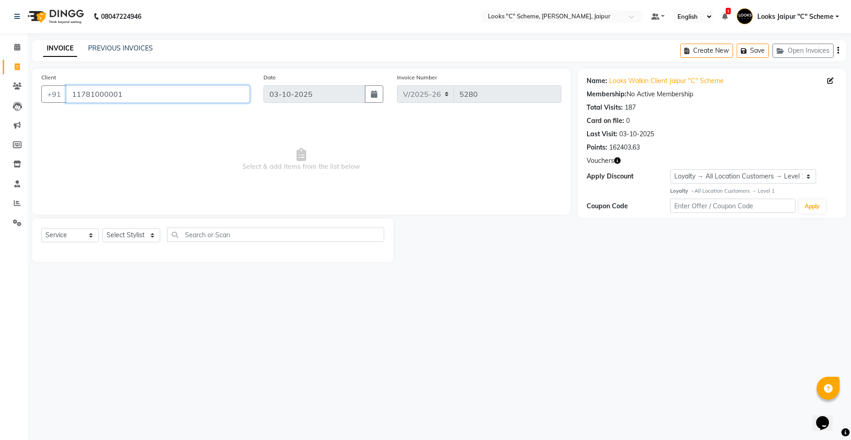
click at [134, 90] on input "11781000001" at bounding box center [158, 93] width 184 height 17
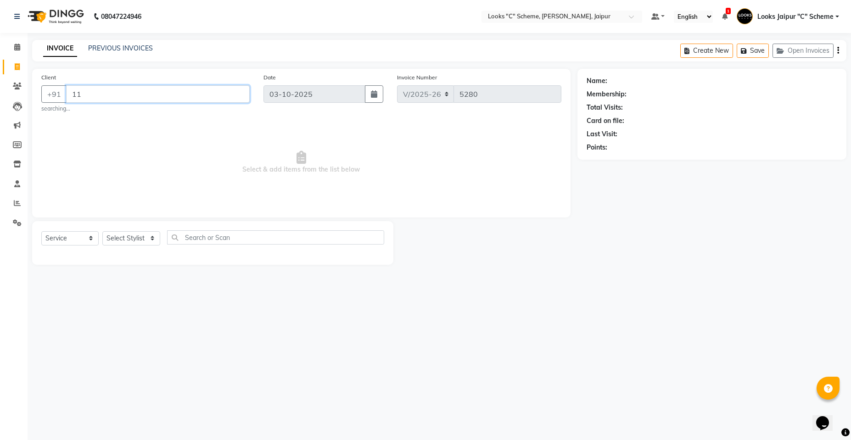
type input "1"
click at [165, 94] on input "Client" at bounding box center [158, 93] width 184 height 17
type input "k"
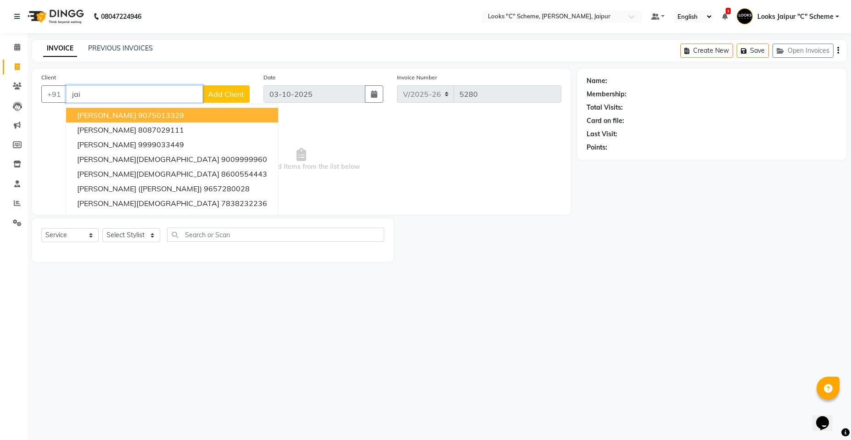
click at [139, 93] on input "jai" at bounding box center [134, 93] width 137 height 17
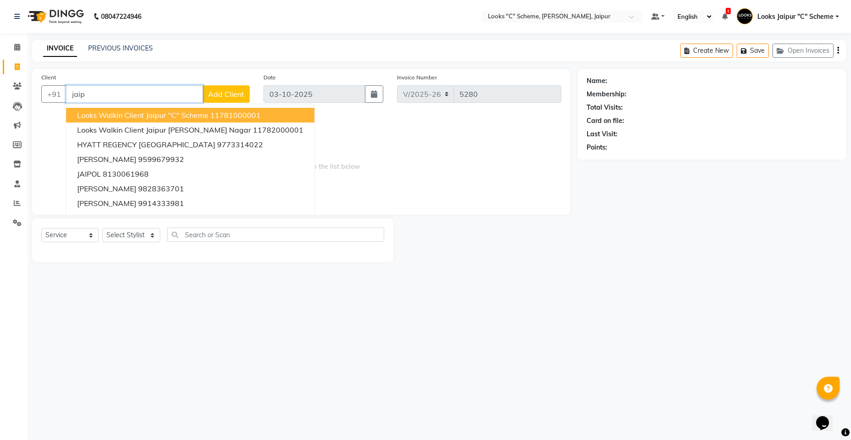
click at [185, 112] on span "Looks Walkin Client Jaipur "C" Scheme" at bounding box center [142, 115] width 131 height 9
type input "11781000001"
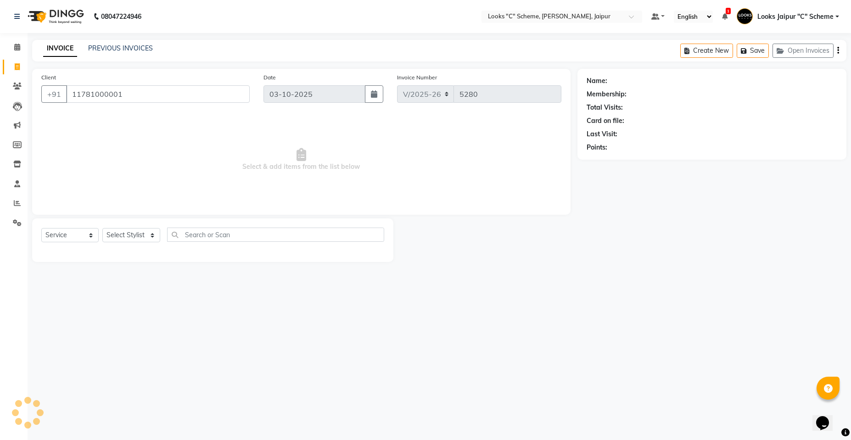
select select "1: Object"
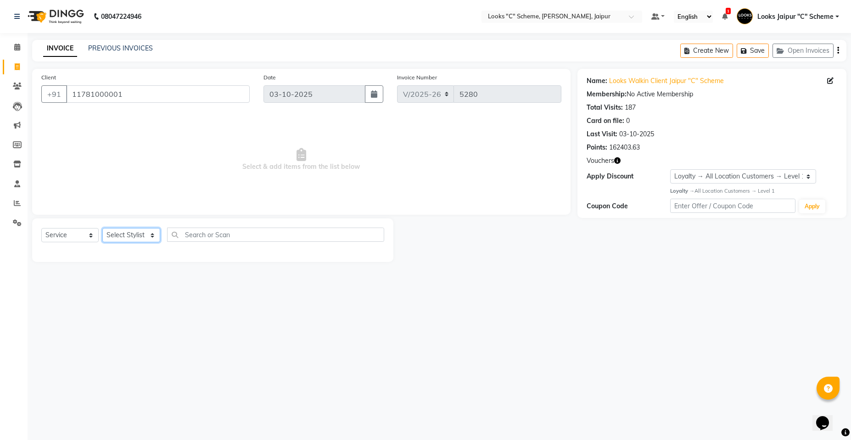
click at [132, 237] on select "Select Stylist [PERSON_NAME] Akash_pdct [PERSON_NAME] [PERSON_NAME] Counter Sal…" at bounding box center [131, 235] width 58 height 14
select select "23769"
click at [102, 228] on select "Select Stylist [PERSON_NAME] Akash_pdct [PERSON_NAME] [PERSON_NAME] Counter Sal…" at bounding box center [131, 235] width 58 height 14
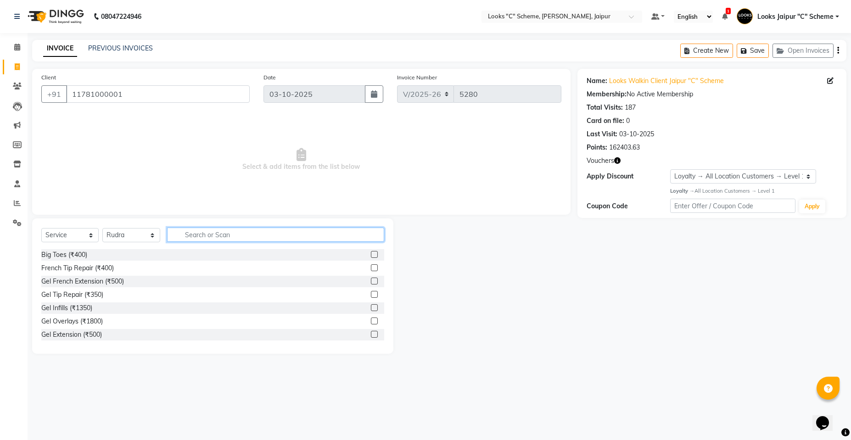
click at [202, 235] on input "text" at bounding box center [275, 235] width 217 height 14
type input "cut"
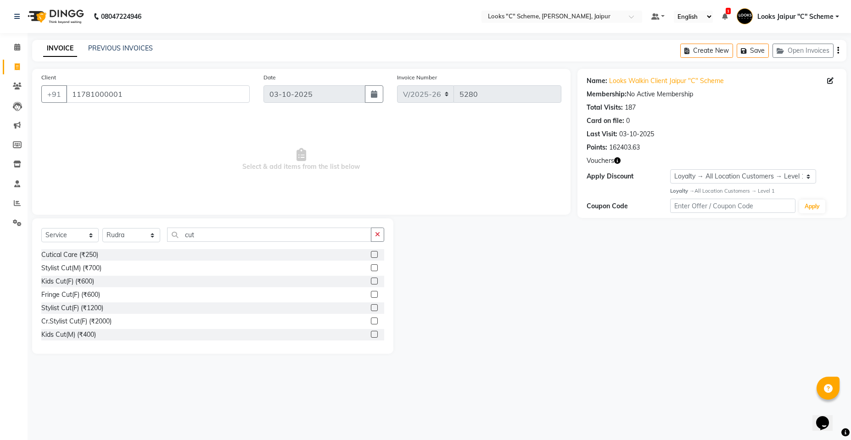
click at [371, 266] on label at bounding box center [374, 267] width 7 height 7
click at [371, 266] on input "checkbox" at bounding box center [374, 268] width 6 height 6
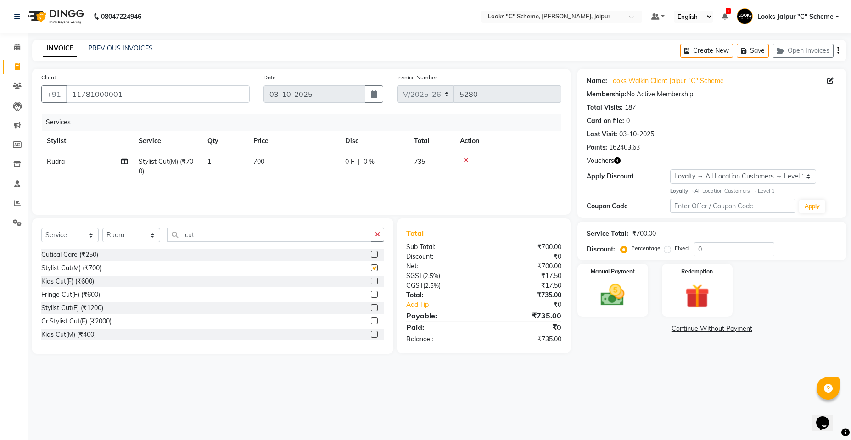
checkbox input "false"
drag, startPoint x: 575, startPoint y: 286, endPoint x: 613, endPoint y: 296, distance: 39.8
click at [579, 286] on div "Manual Payment Redemption" at bounding box center [712, 290] width 283 height 53
click at [595, 278] on div "Manual Payment" at bounding box center [612, 290] width 73 height 55
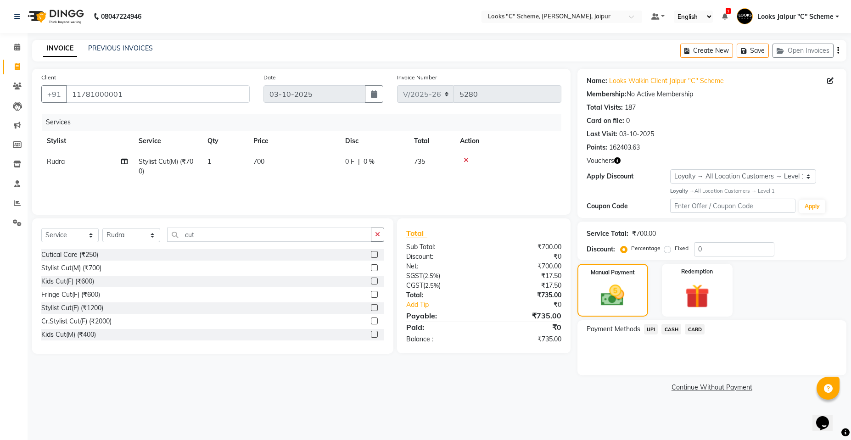
click at [654, 331] on span "UPI" at bounding box center [651, 329] width 14 height 11
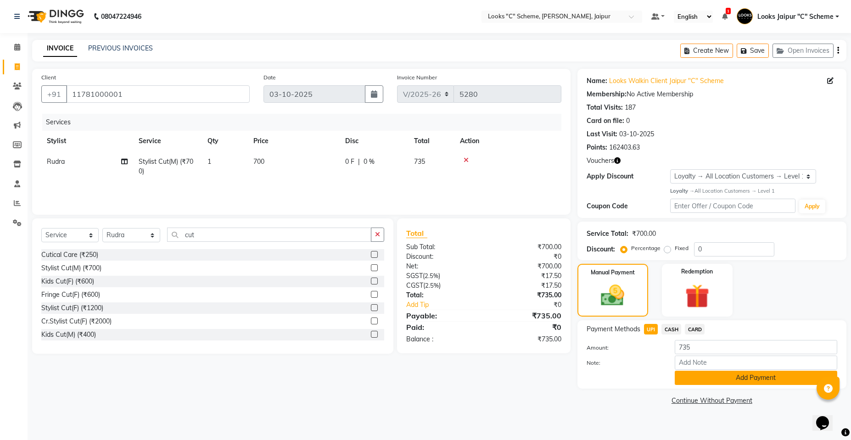
click at [717, 379] on button "Add Payment" at bounding box center [756, 378] width 163 height 14
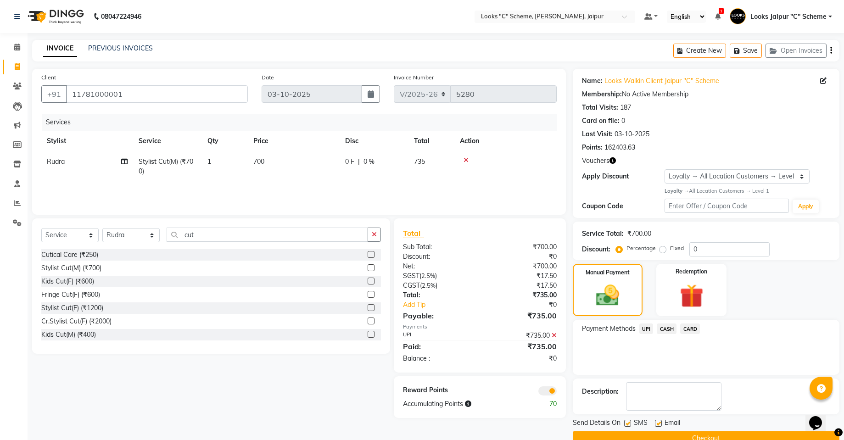
click at [751, 439] on button "Checkout" at bounding box center [706, 439] width 267 height 14
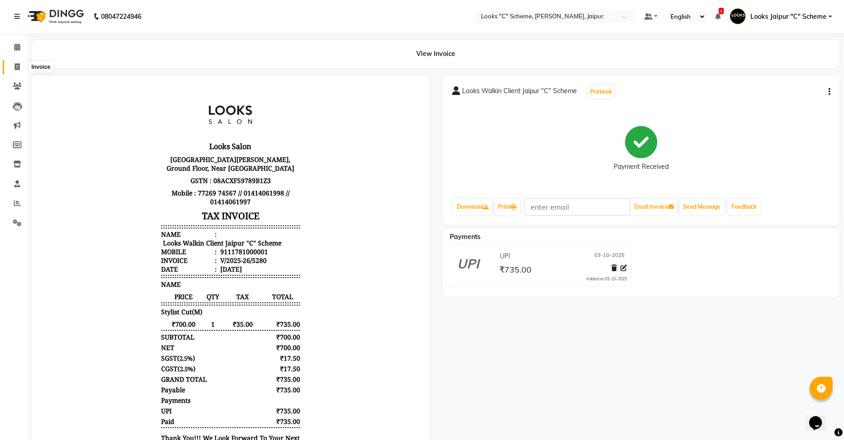
click at [19, 68] on icon at bounding box center [17, 66] width 5 height 7
select select "4315"
select select "service"
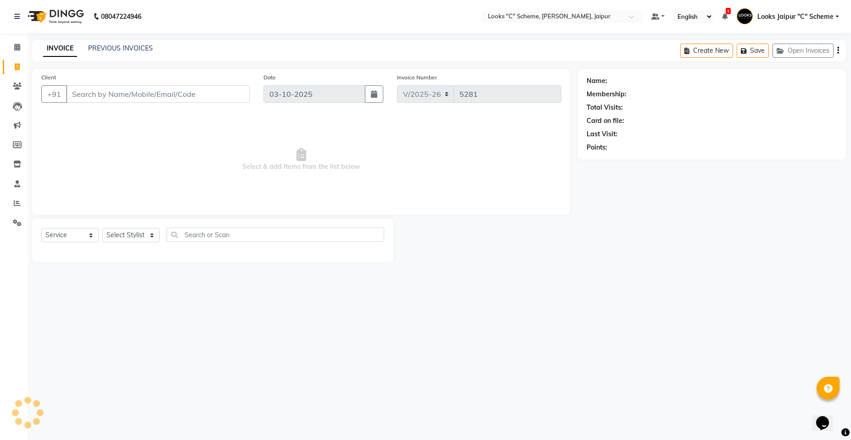
click at [108, 91] on input "Client" at bounding box center [158, 93] width 184 height 17
type input "7980141934"
click at [229, 90] on span "Add Client" at bounding box center [226, 94] width 36 height 9
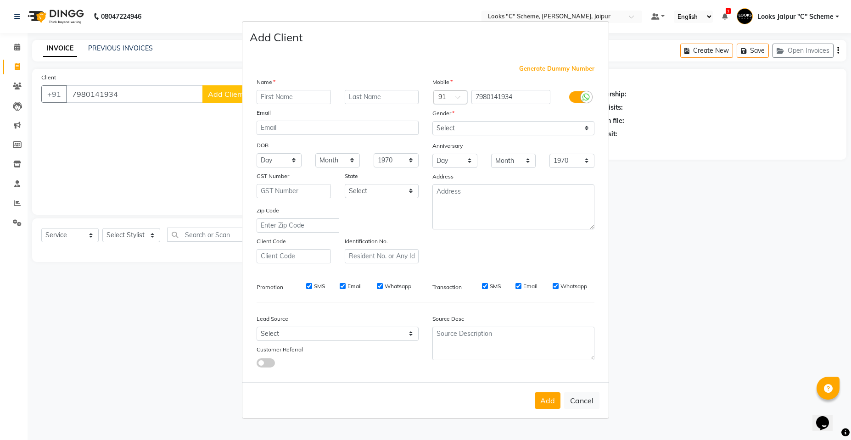
click at [279, 92] on input "text" at bounding box center [294, 97] width 74 height 14
type input "j"
type input "kajal"
click at [457, 128] on select "Select [DEMOGRAPHIC_DATA] [DEMOGRAPHIC_DATA] Other Prefer Not To Say" at bounding box center [513, 128] width 162 height 14
select select "[DEMOGRAPHIC_DATA]"
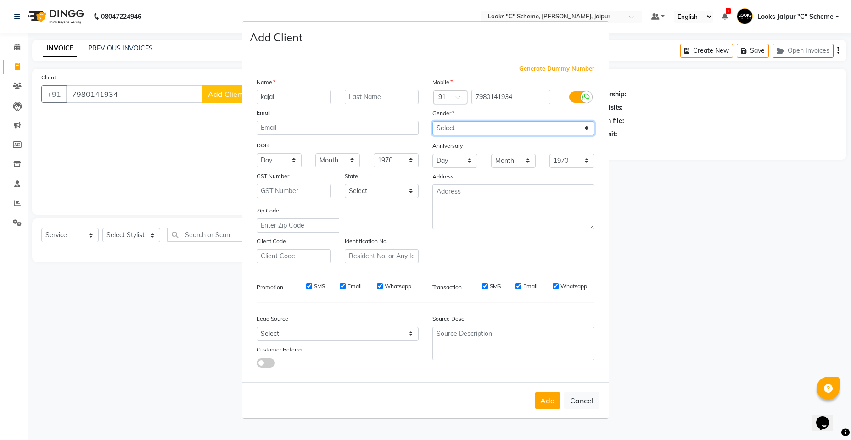
click at [432, 121] on select "Select [DEMOGRAPHIC_DATA] [DEMOGRAPHIC_DATA] Other Prefer Not To Say" at bounding box center [513, 128] width 162 height 14
click at [553, 402] on button "Add" at bounding box center [548, 401] width 26 height 17
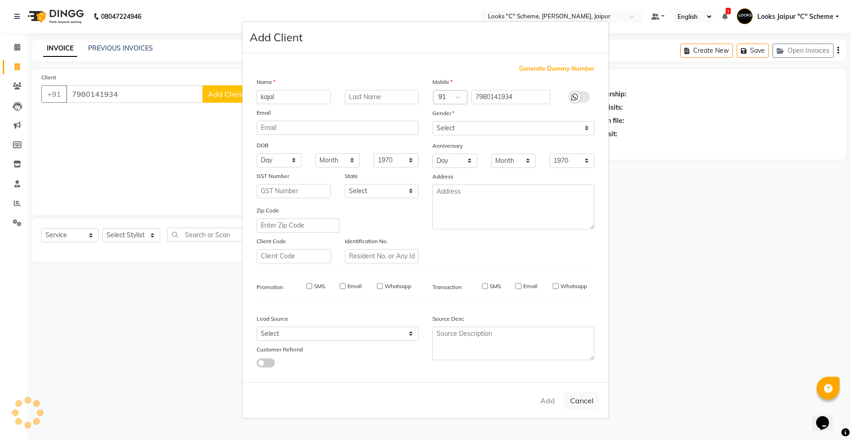
select select
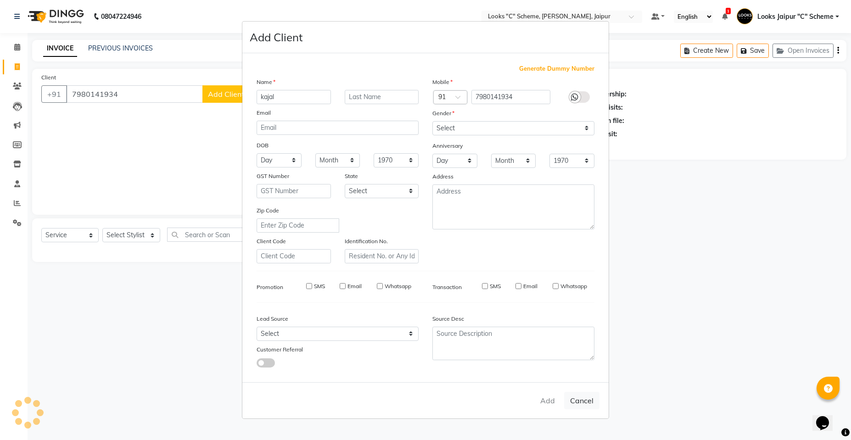
select select
checkbox input "false"
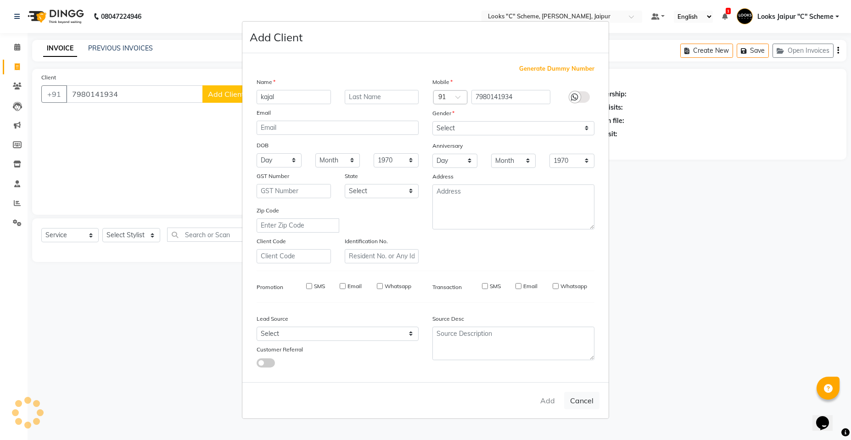
checkbox input "false"
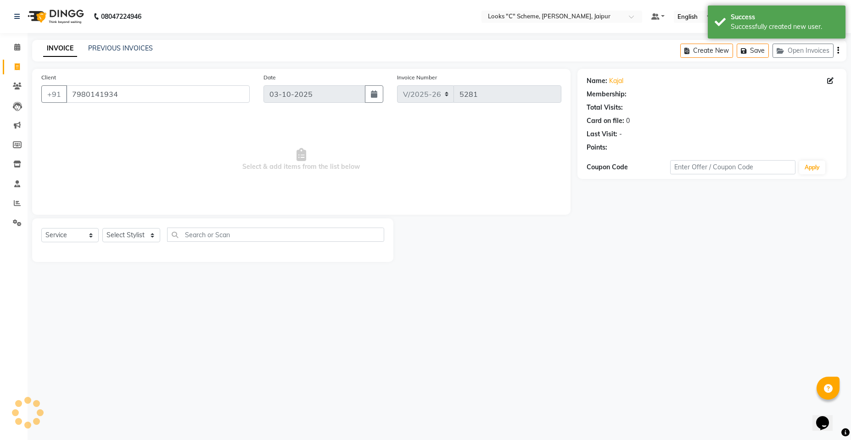
select select "1: Object"
click at [141, 239] on select "Select Stylist [PERSON_NAME] Akash_pdct [PERSON_NAME] [PERSON_NAME] Counter Sal…" at bounding box center [131, 235] width 58 height 14
select select "61092"
click at [102, 228] on select "Select Stylist [PERSON_NAME] Akash_pdct [PERSON_NAME] [PERSON_NAME] Counter Sal…" at bounding box center [131, 235] width 58 height 14
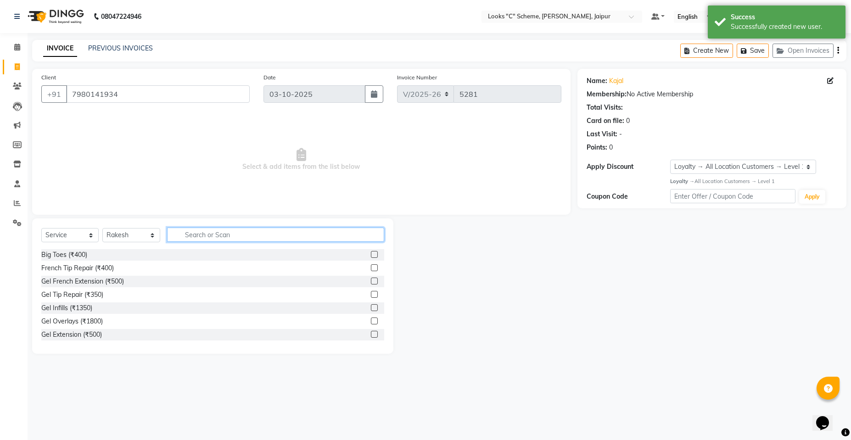
click at [185, 238] on input "text" at bounding box center [275, 235] width 217 height 14
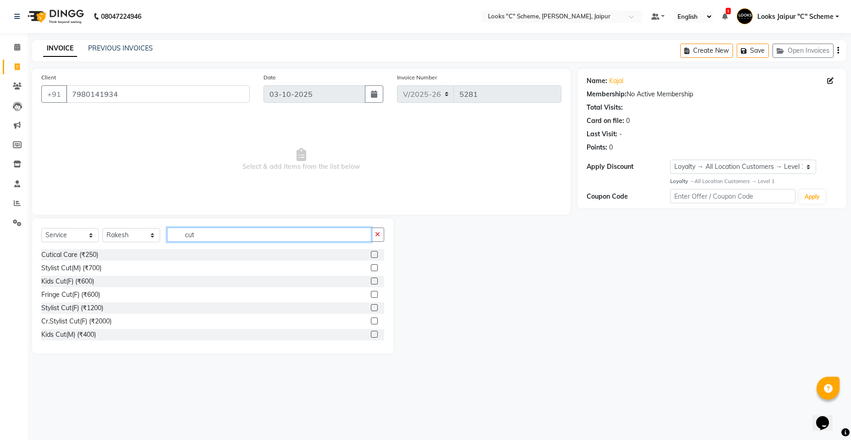
type input "cut"
click at [371, 320] on label at bounding box center [374, 321] width 7 height 7
click at [371, 320] on input "checkbox" at bounding box center [374, 322] width 6 height 6
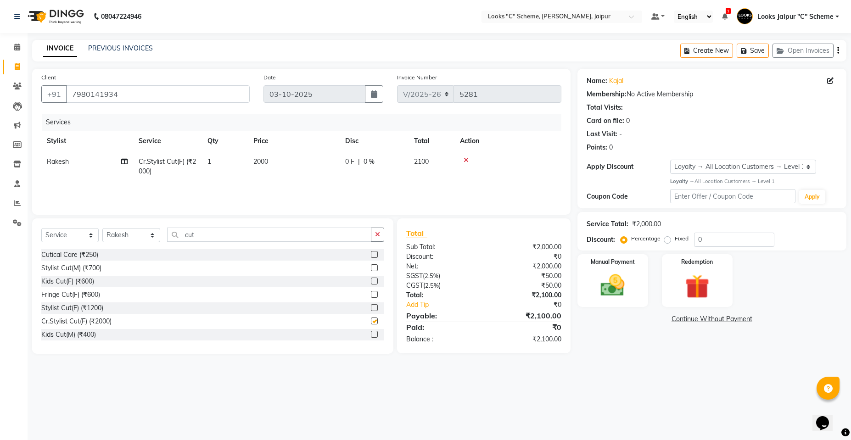
checkbox input "false"
drag, startPoint x: 275, startPoint y: 161, endPoint x: 296, endPoint y: 162, distance: 21.6
click at [276, 161] on td "2000" at bounding box center [294, 167] width 92 height 30
select select "61092"
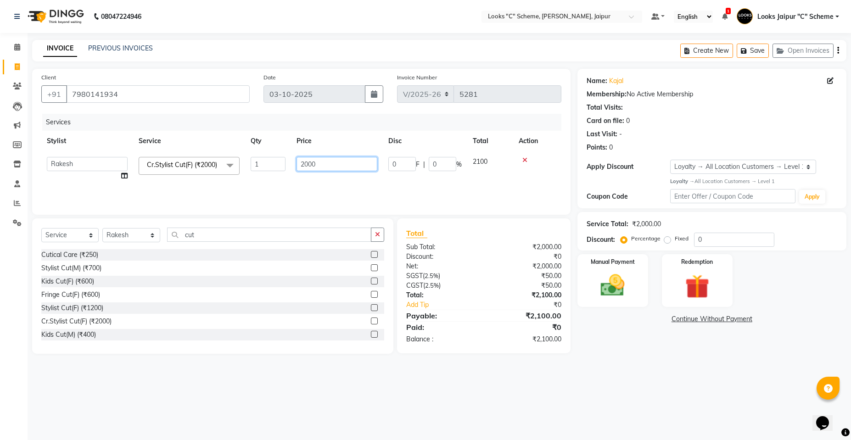
drag, startPoint x: 309, startPoint y: 163, endPoint x: 330, endPoint y: 168, distance: 20.8
click at [314, 163] on input "2000" at bounding box center [337, 164] width 81 height 14
type input "1500"
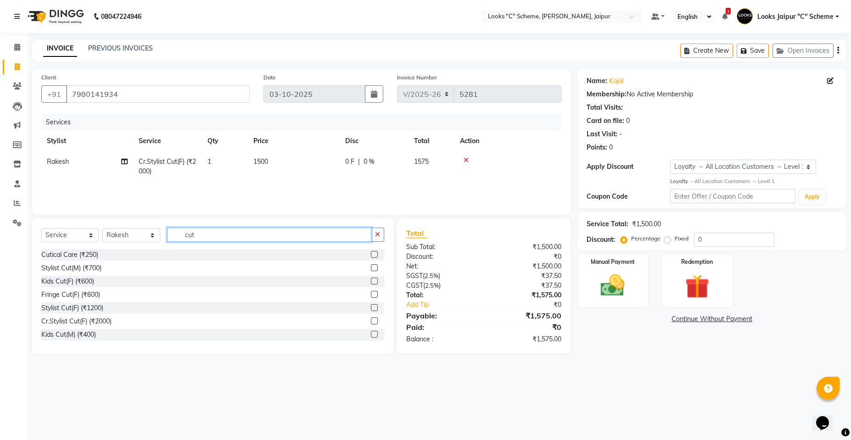
click at [234, 231] on input "cut" at bounding box center [269, 235] width 204 height 14
type input "c"
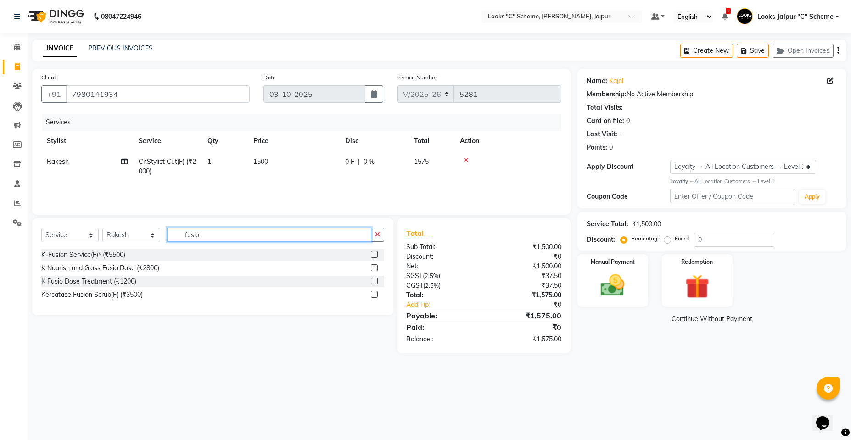
type input "fusio"
click at [373, 294] on label at bounding box center [374, 294] width 7 height 7
click at [373, 294] on input "checkbox" at bounding box center [374, 295] width 6 height 6
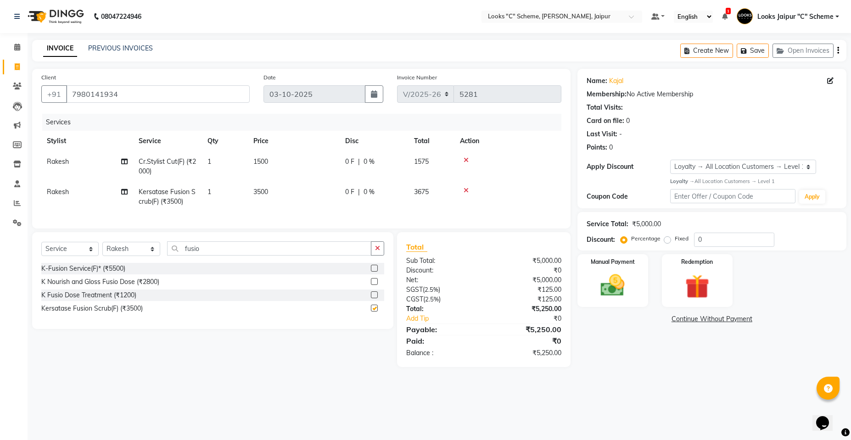
checkbox input "false"
click at [296, 190] on td "3500" at bounding box center [294, 197] width 92 height 30
select select "61092"
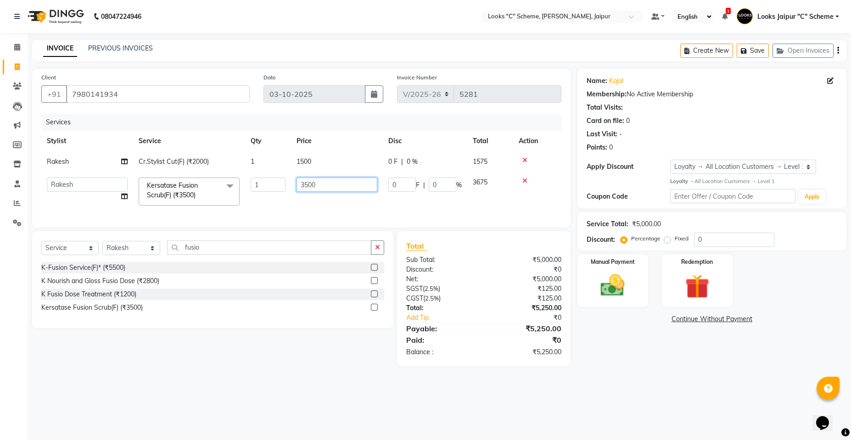
drag, startPoint x: 296, startPoint y: 190, endPoint x: 306, endPoint y: 190, distance: 9.6
click at [304, 190] on td "3500" at bounding box center [337, 191] width 92 height 39
click at [318, 188] on input "3500" at bounding box center [337, 185] width 81 height 14
click at [319, 187] on input "3500" at bounding box center [337, 185] width 81 height 14
type input "3"
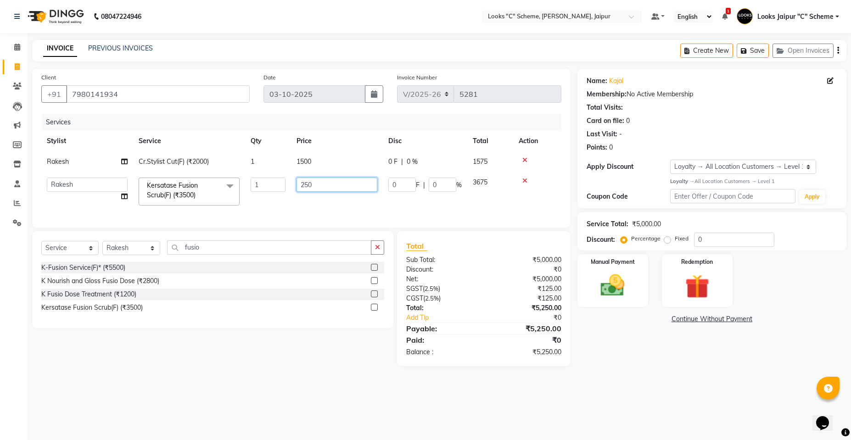
type input "2500"
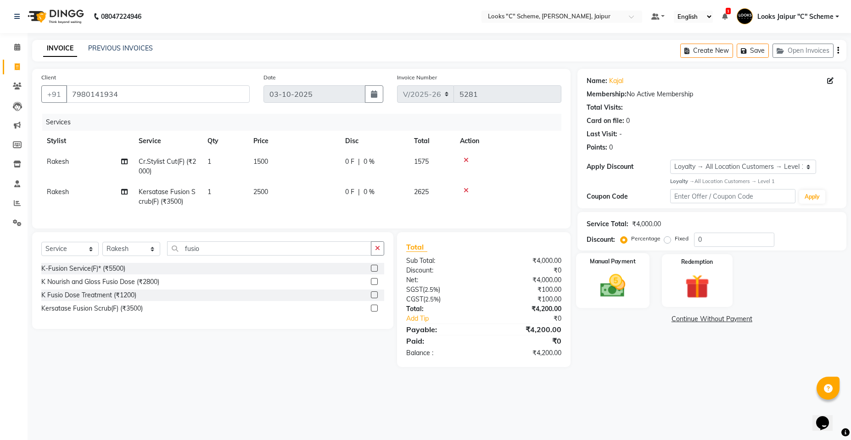
click at [617, 289] on img at bounding box center [612, 285] width 41 height 29
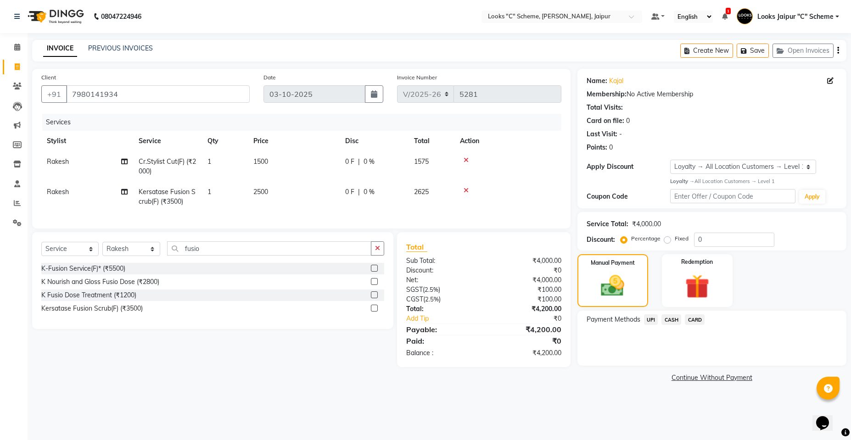
click at [700, 320] on span "CARD" at bounding box center [695, 319] width 20 height 11
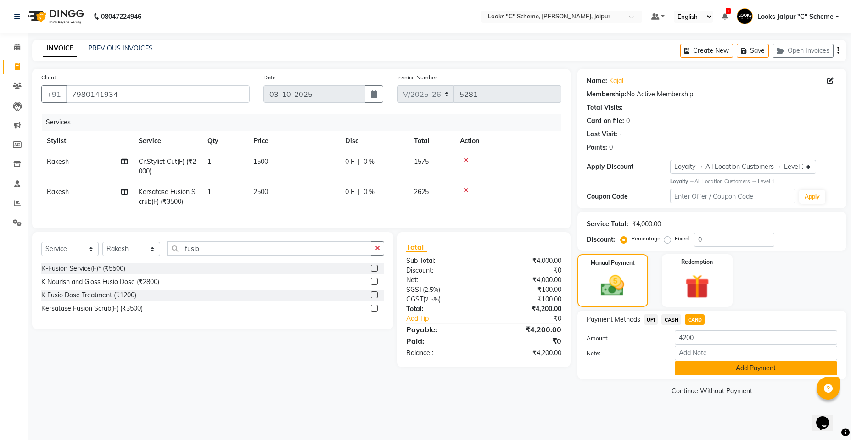
click at [719, 371] on button "Add Payment" at bounding box center [756, 368] width 163 height 14
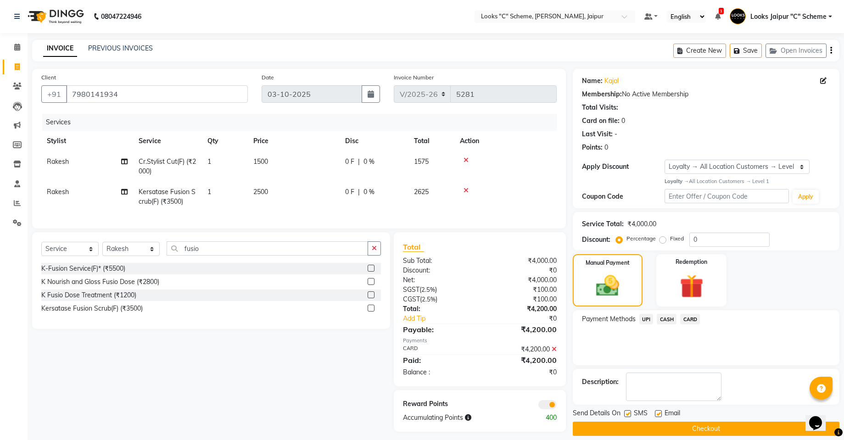
click at [684, 422] on button "Checkout" at bounding box center [706, 429] width 267 height 14
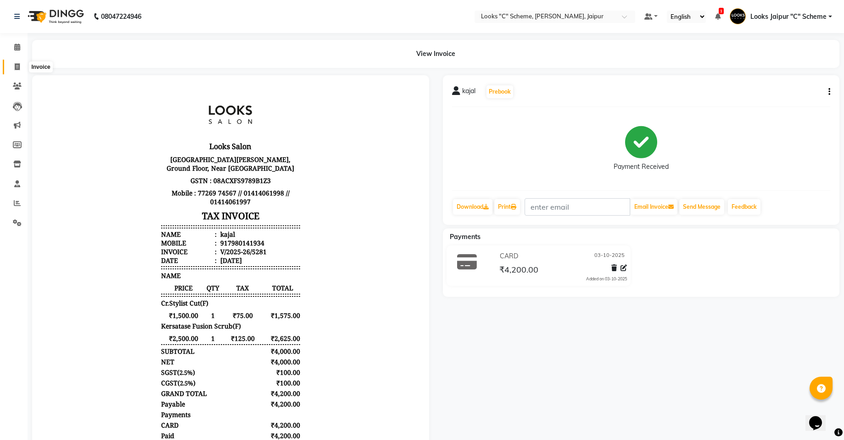
click at [18, 67] on icon at bounding box center [17, 66] width 5 height 7
select select "service"
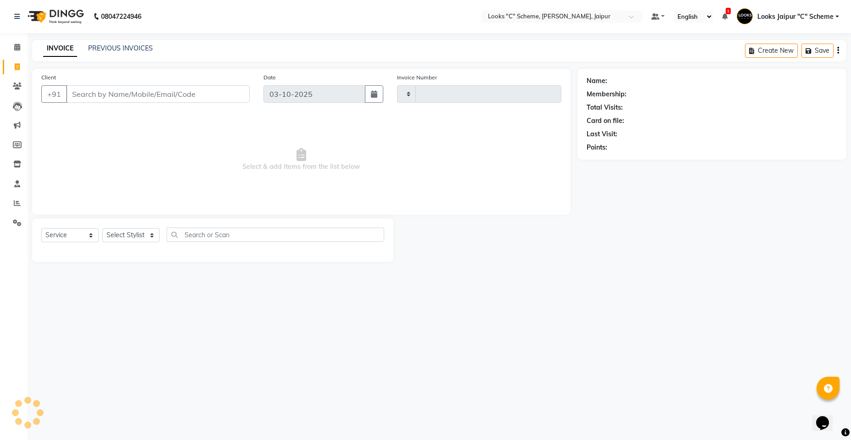
click at [18, 67] on icon at bounding box center [17, 66] width 5 height 7
select select "service"
type input "5282"
select select "4315"
click at [120, 95] on input "Client" at bounding box center [158, 93] width 184 height 17
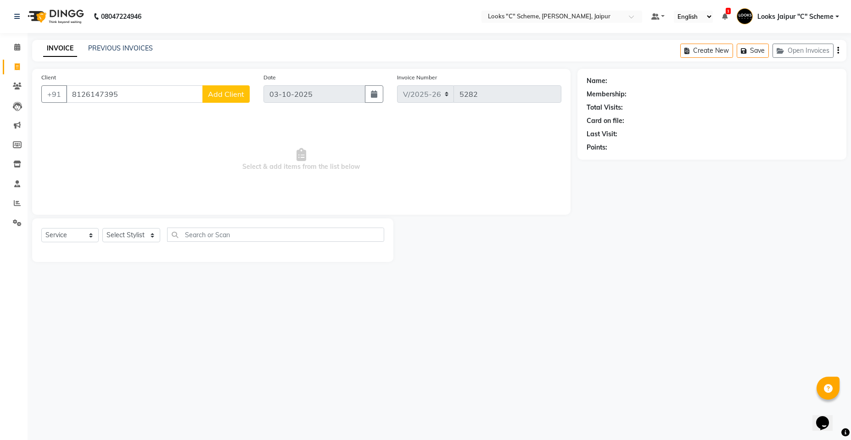
type input "8126147395"
click at [228, 90] on button "Add Client" at bounding box center [225, 93] width 47 height 17
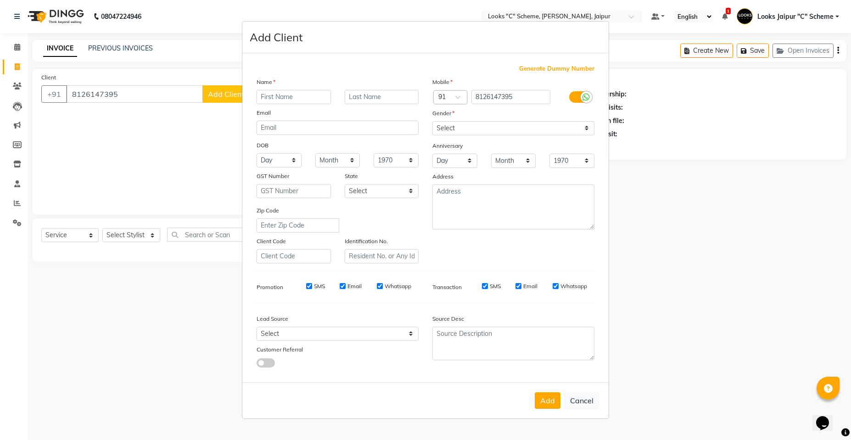
click at [293, 93] on input "text" at bounding box center [294, 97] width 74 height 14
type input "[PERSON_NAME]"
click at [497, 130] on select "Select [DEMOGRAPHIC_DATA] [DEMOGRAPHIC_DATA] Other Prefer Not To Say" at bounding box center [513, 128] width 162 height 14
select select "[DEMOGRAPHIC_DATA]"
click at [432, 121] on select "Select [DEMOGRAPHIC_DATA] [DEMOGRAPHIC_DATA] Other Prefer Not To Say" at bounding box center [513, 128] width 162 height 14
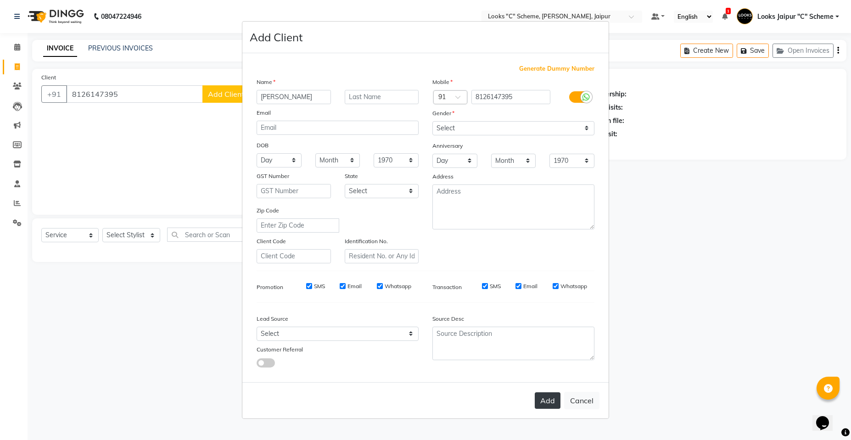
click at [552, 399] on button "Add" at bounding box center [548, 401] width 26 height 17
select select
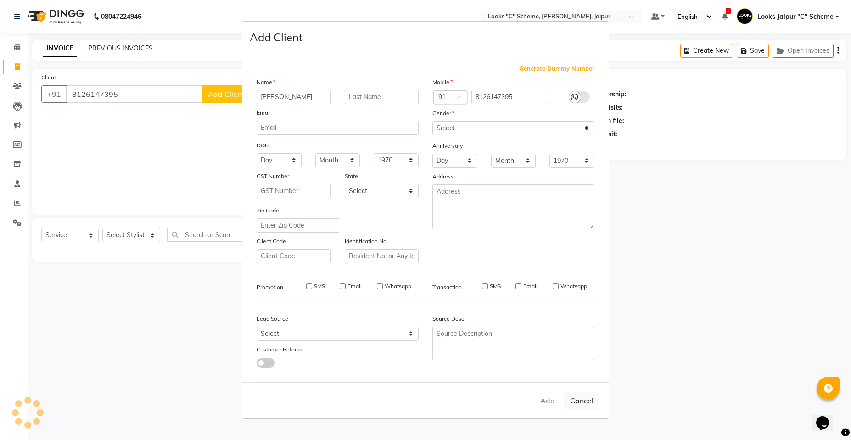
select select
checkbox input "false"
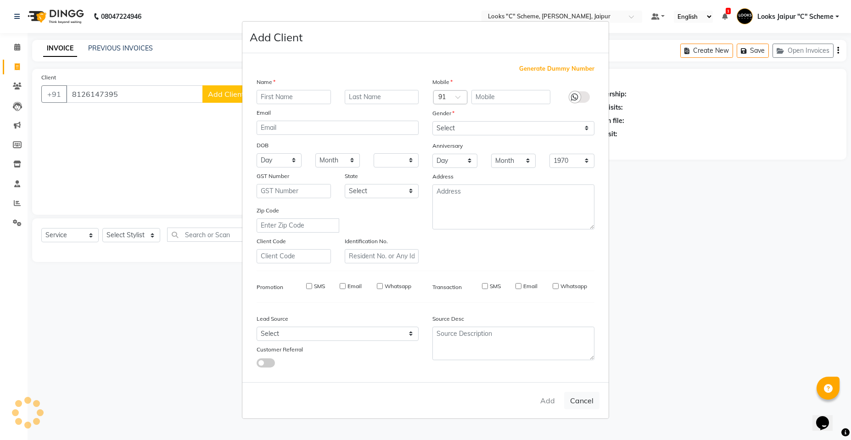
checkbox input "false"
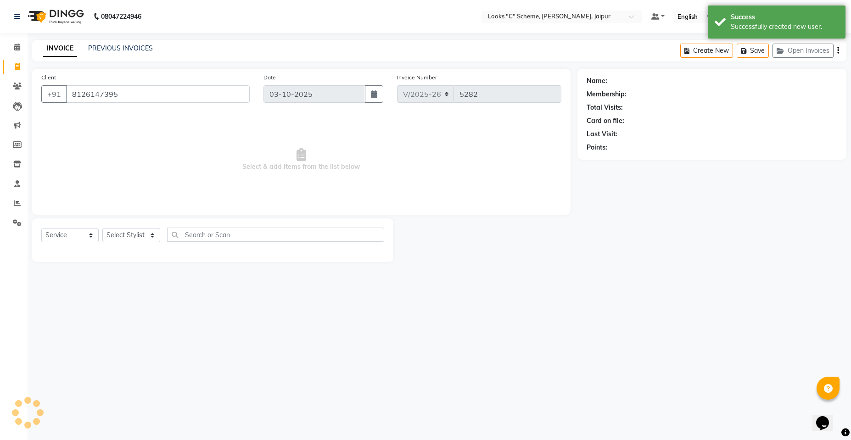
select select "1: Object"
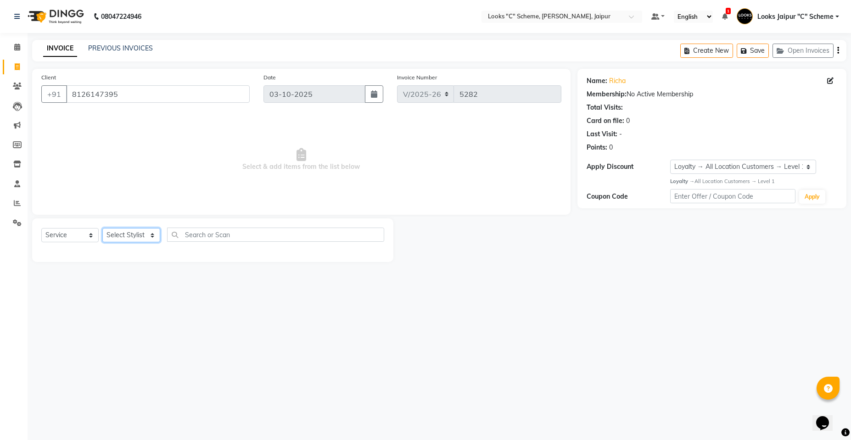
click at [123, 237] on select "Select Stylist [PERSON_NAME] Akash_pdct [PERSON_NAME] [PERSON_NAME] Counter Sal…" at bounding box center [131, 235] width 58 height 14
select select "23769"
click at [102, 228] on select "Select Stylist [PERSON_NAME] Akash_pdct [PERSON_NAME] [PERSON_NAME] Counter Sal…" at bounding box center [131, 235] width 58 height 14
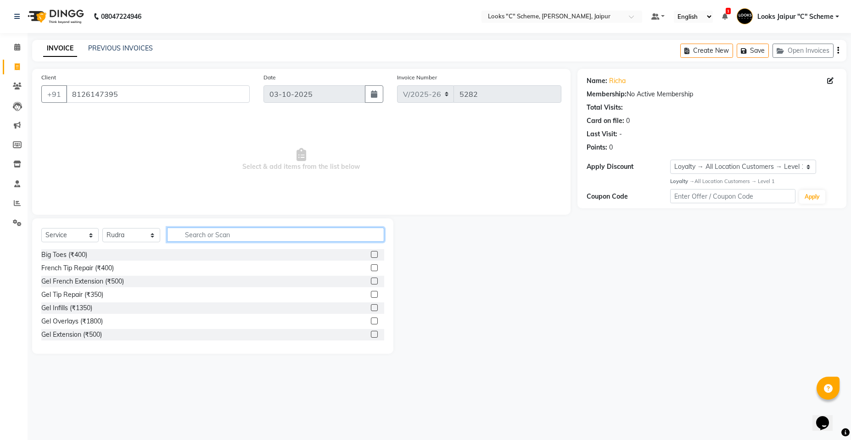
click at [197, 233] on input "text" at bounding box center [275, 235] width 217 height 14
type input "k wa"
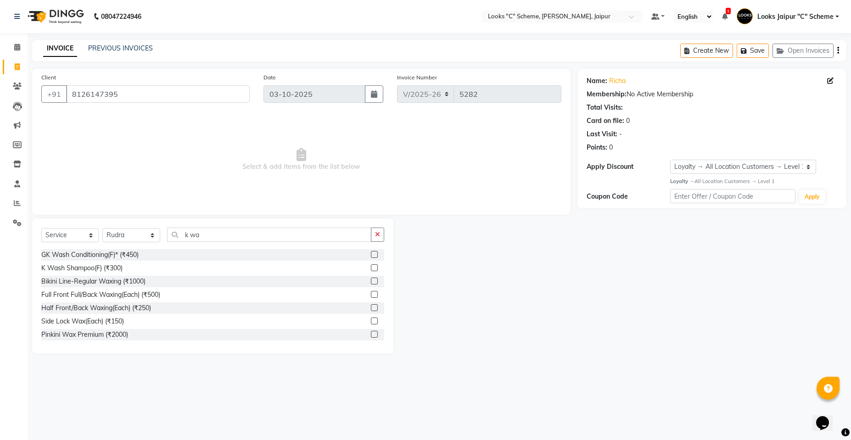
click at [371, 269] on label at bounding box center [374, 267] width 7 height 7
click at [371, 269] on input "checkbox" at bounding box center [374, 268] width 6 height 6
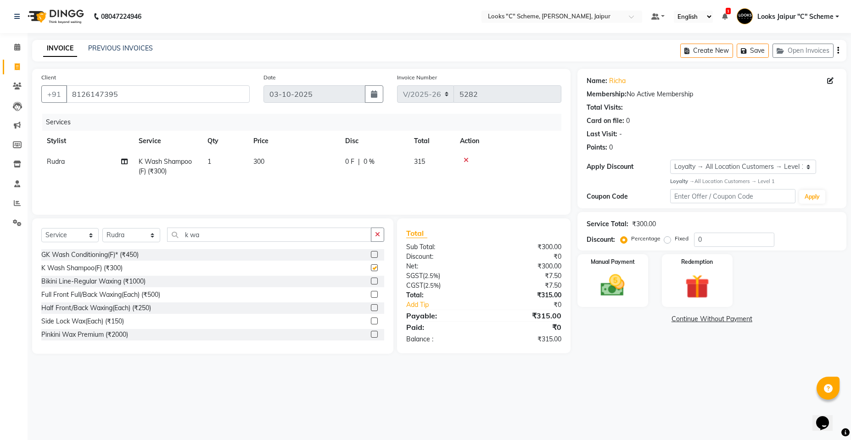
checkbox input "false"
click at [285, 156] on td "300" at bounding box center [294, 167] width 92 height 30
select select "23769"
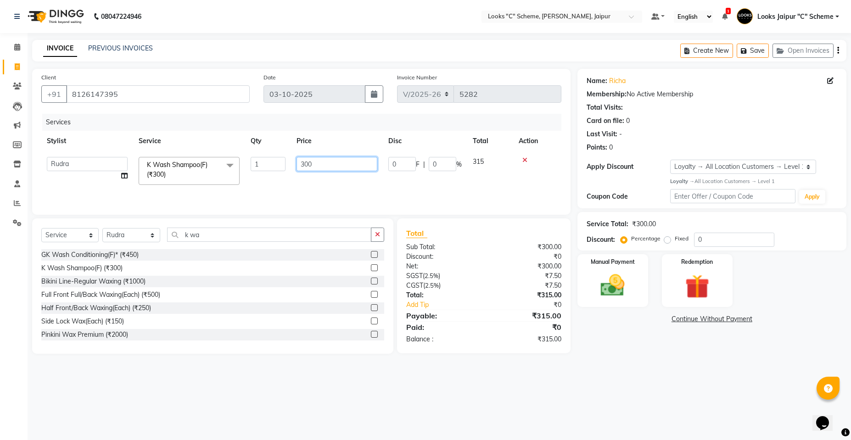
click at [342, 162] on input "300" at bounding box center [337, 164] width 81 height 14
type input "3"
type input "1200"
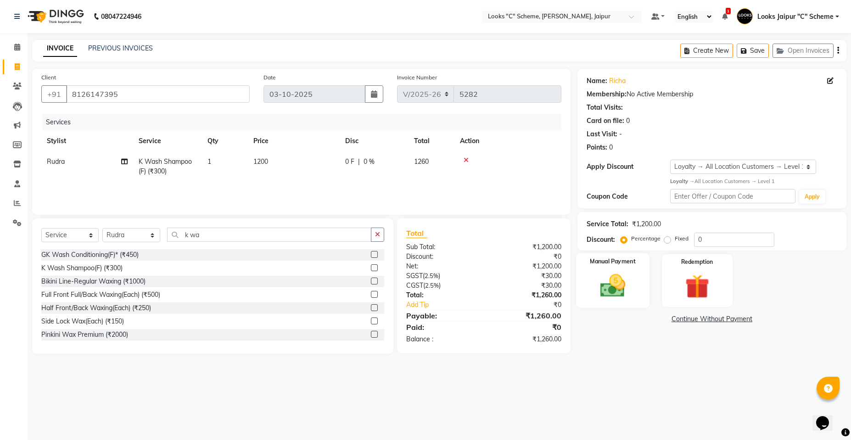
click at [599, 291] on img at bounding box center [612, 285] width 41 height 29
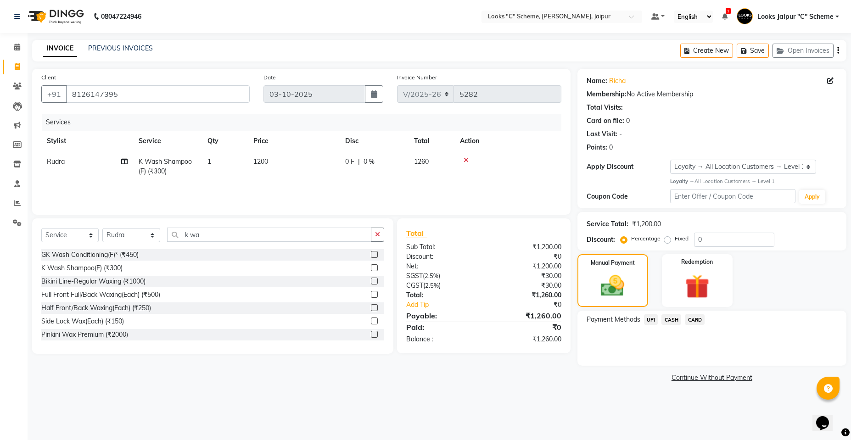
click at [654, 320] on span "UPI" at bounding box center [651, 319] width 14 height 11
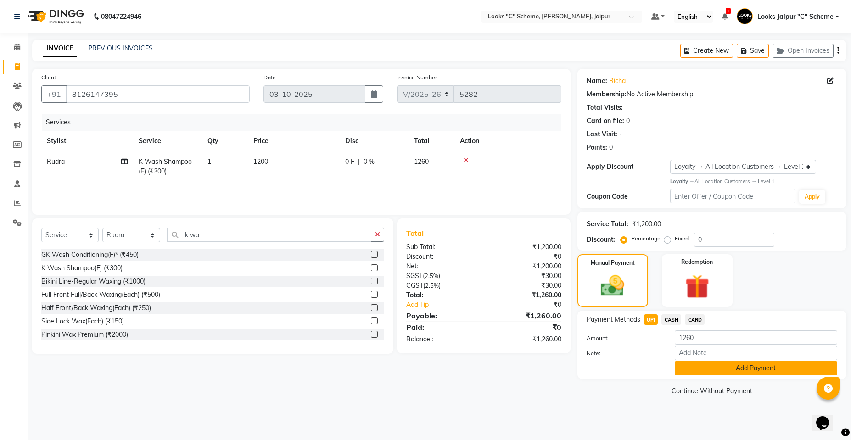
click at [736, 365] on button "Add Payment" at bounding box center [756, 368] width 163 height 14
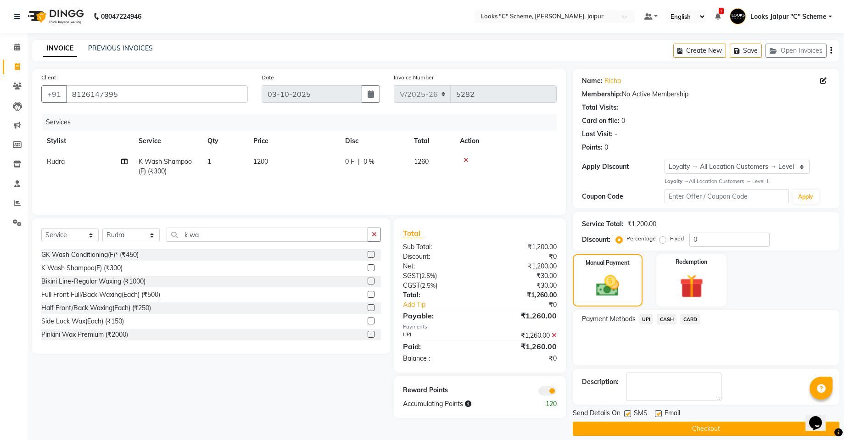
click at [734, 423] on button "Checkout" at bounding box center [706, 429] width 267 height 14
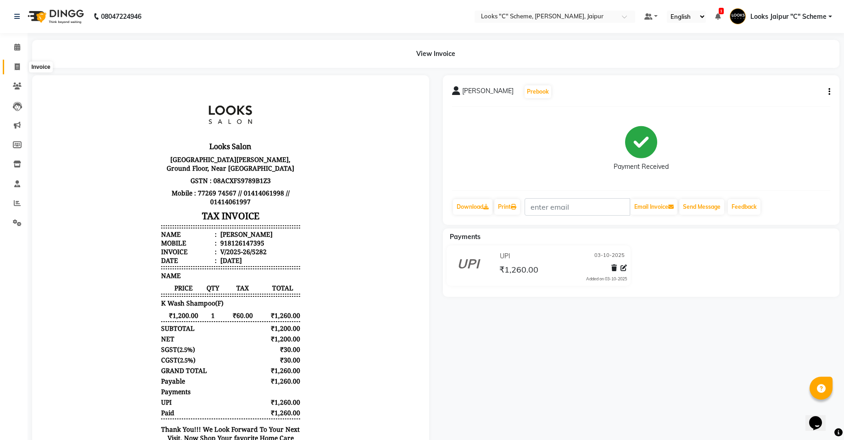
click at [19, 70] on span at bounding box center [17, 67] width 16 height 11
select select "service"
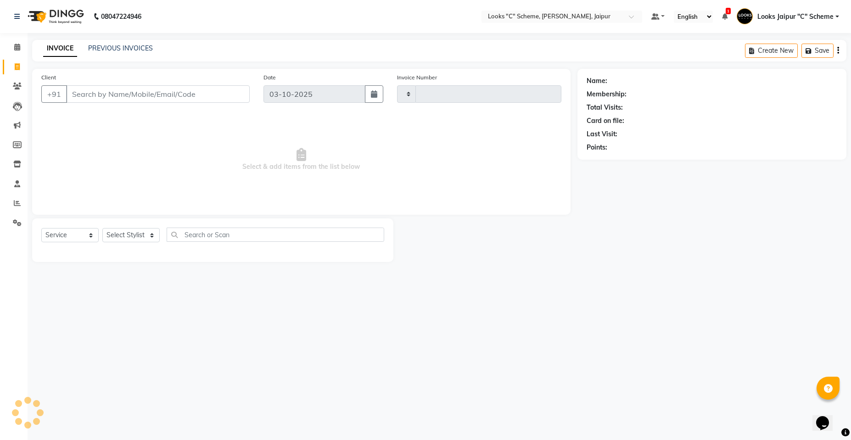
click at [21, 70] on span at bounding box center [17, 67] width 16 height 11
select select "service"
click at [118, 92] on input "Client" at bounding box center [158, 93] width 184 height 17
type input "5283"
select select "4315"
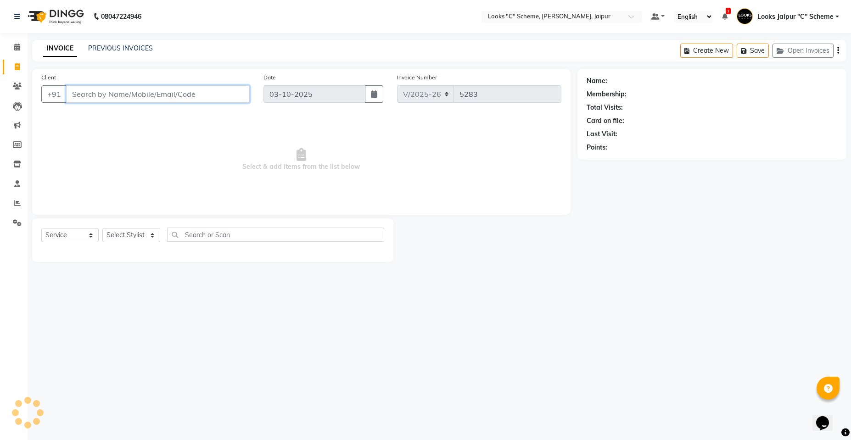
click at [152, 96] on input "Client" at bounding box center [158, 93] width 184 height 17
type input "9950501006"
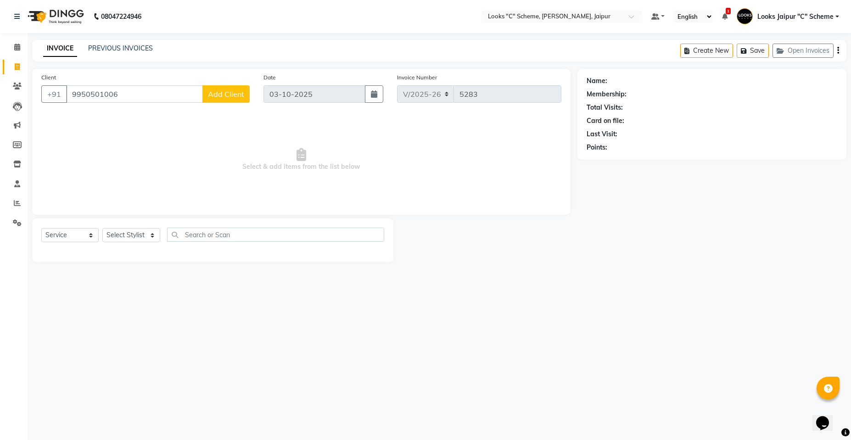
drag, startPoint x: 229, startPoint y: 97, endPoint x: 258, endPoint y: 127, distance: 41.6
click at [258, 127] on div "Client [PHONE_NUMBER] Add Client Date [DATE] Invoice Number V/2025 V/[PHONE_NUM…" at bounding box center [301, 142] width 539 height 146
click at [230, 96] on span "Add Client" at bounding box center [226, 94] width 36 height 9
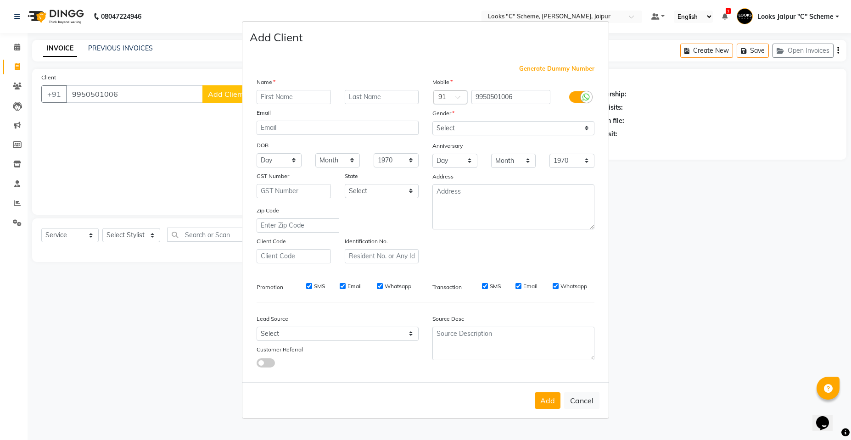
drag, startPoint x: 299, startPoint y: 94, endPoint x: 293, endPoint y: 96, distance: 6.2
click at [299, 95] on input "text" at bounding box center [294, 97] width 74 height 14
type input "sachin"
click at [529, 131] on select "Select [DEMOGRAPHIC_DATA] [DEMOGRAPHIC_DATA] Other Prefer Not To Say" at bounding box center [513, 128] width 162 height 14
select select "[DEMOGRAPHIC_DATA]"
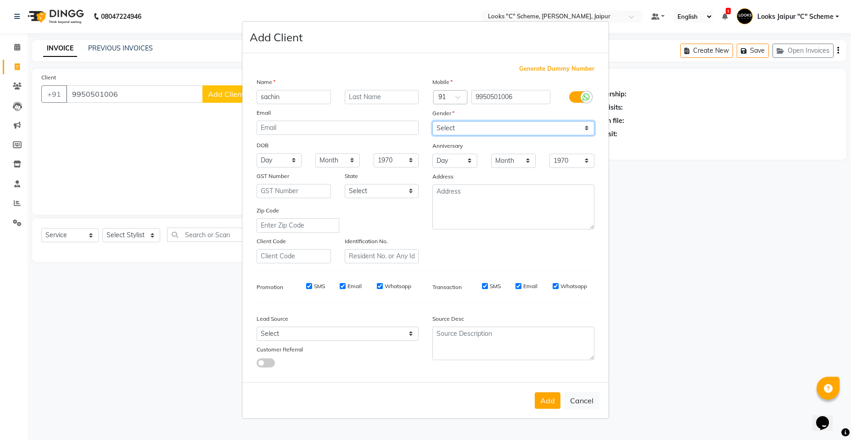
click at [432, 121] on select "Select [DEMOGRAPHIC_DATA] [DEMOGRAPHIC_DATA] Other Prefer Not To Say" at bounding box center [513, 128] width 162 height 14
click at [553, 401] on button "Add" at bounding box center [548, 401] width 26 height 17
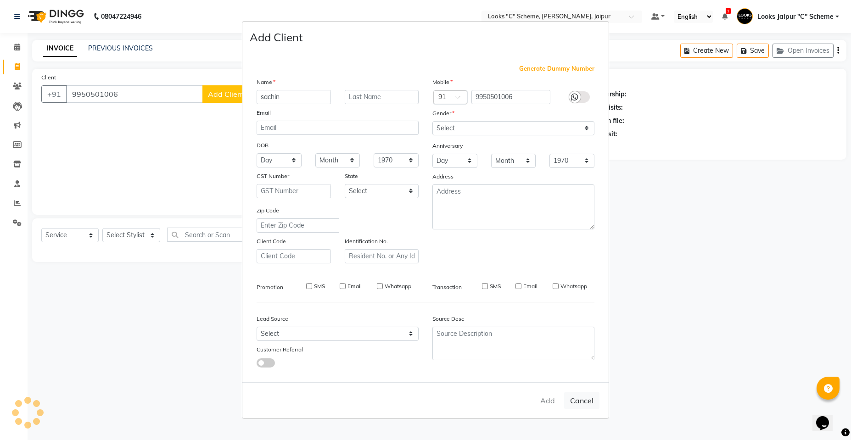
select select
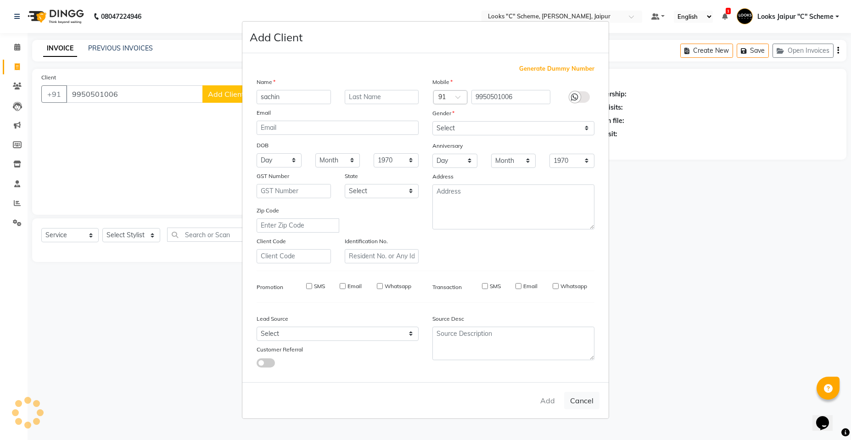
select select
checkbox input "false"
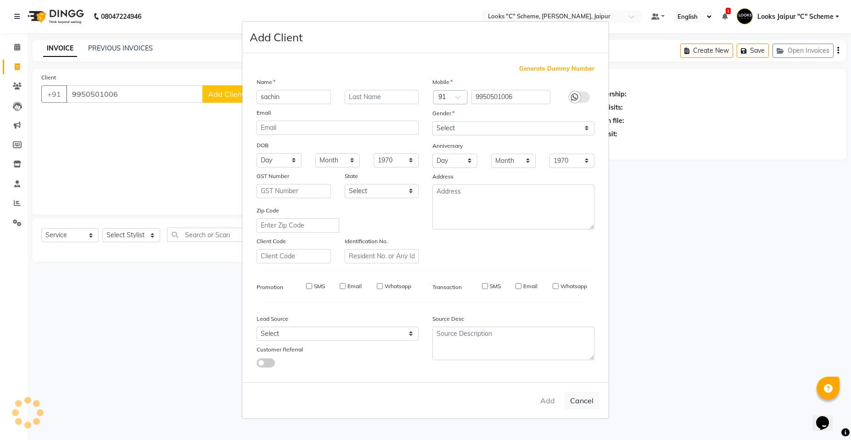
checkbox input "false"
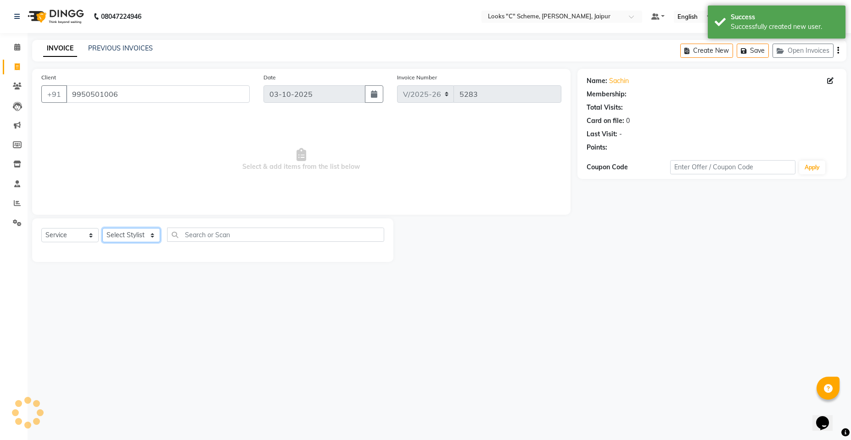
click at [124, 237] on select "Select Stylist [PERSON_NAME] Akash_pdct [PERSON_NAME] [PERSON_NAME] Counter Sal…" at bounding box center [131, 235] width 58 height 14
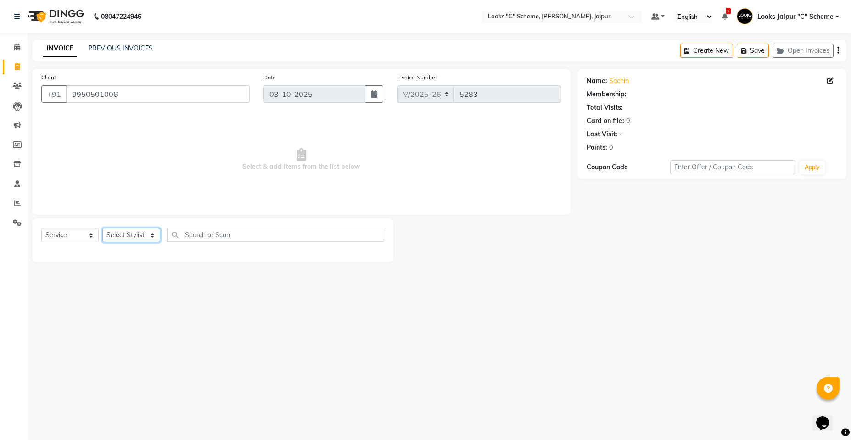
select select "84480"
click at [102, 228] on select "Select Stylist [PERSON_NAME] Akash_pdct [PERSON_NAME] [PERSON_NAME] Counter Sal…" at bounding box center [131, 235] width 58 height 14
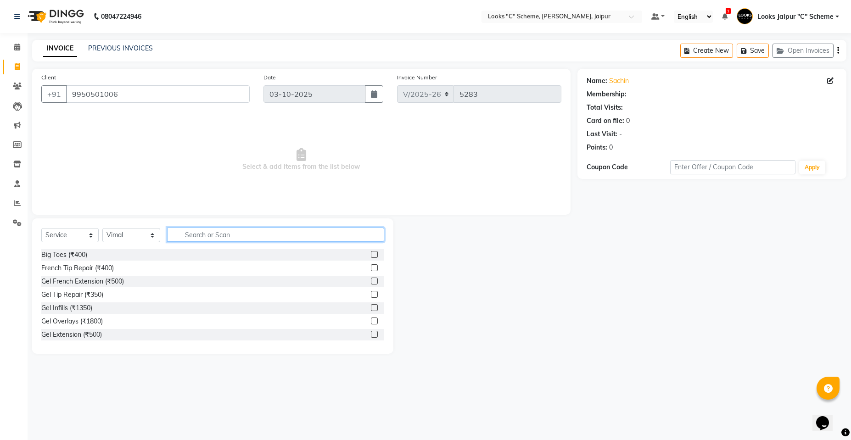
click at [242, 234] on input "text" at bounding box center [275, 235] width 217 height 14
type input "cut"
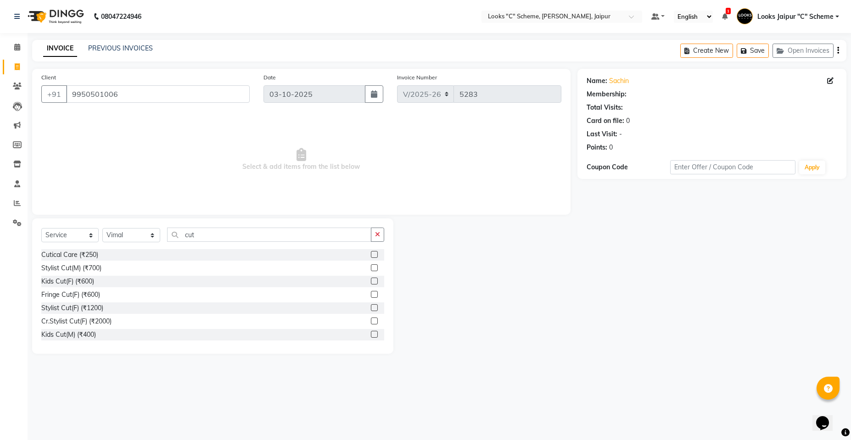
click at [371, 268] on label at bounding box center [374, 267] width 7 height 7
click at [371, 268] on input "checkbox" at bounding box center [374, 268] width 6 height 6
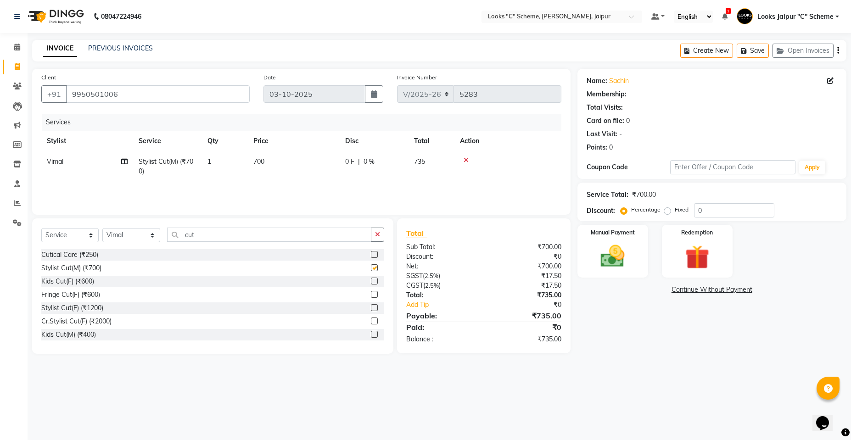
checkbox input "false"
click at [231, 236] on input "cut" at bounding box center [269, 235] width 204 height 14
type input "c"
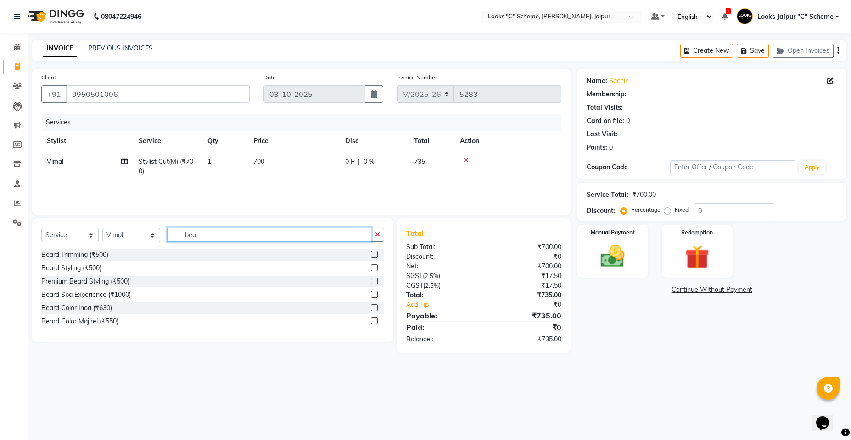
type input "bea"
click at [376, 266] on label at bounding box center [374, 267] width 7 height 7
click at [376, 266] on input "checkbox" at bounding box center [374, 268] width 6 height 6
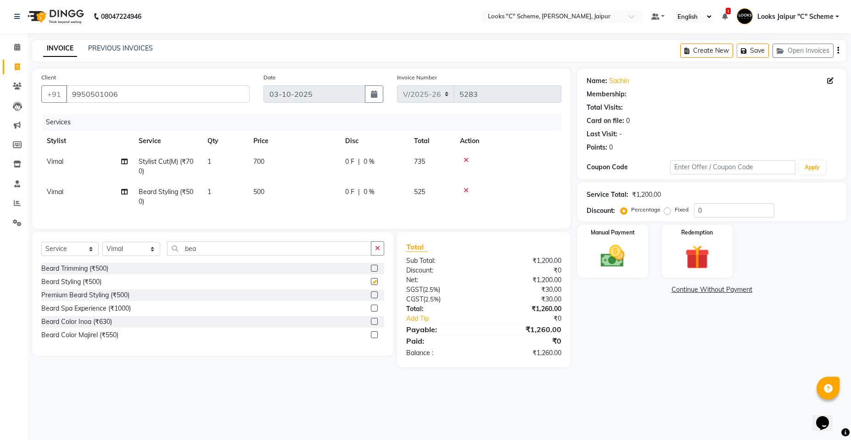
checkbox input "false"
drag, startPoint x: 292, startPoint y: 197, endPoint x: 287, endPoint y: 189, distance: 9.3
click at [292, 196] on td "500" at bounding box center [294, 197] width 92 height 30
select select "84480"
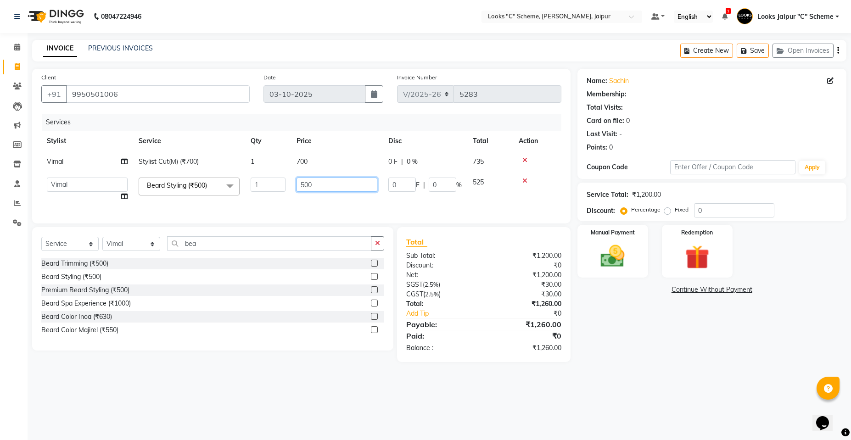
click at [319, 183] on input "500" at bounding box center [337, 185] width 81 height 14
type input "5"
type input "300"
click at [615, 285] on link "Continue Without Payment" at bounding box center [711, 290] width 265 height 10
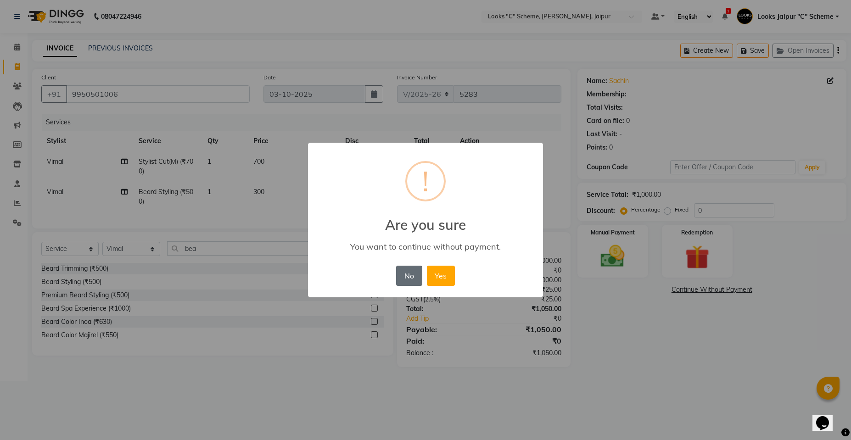
click at [405, 278] on button "No" at bounding box center [409, 276] width 26 height 20
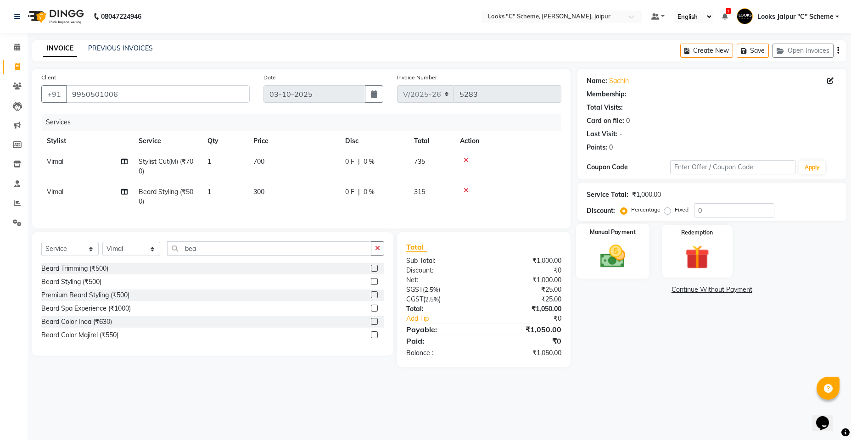
click at [627, 250] on img at bounding box center [612, 256] width 41 height 29
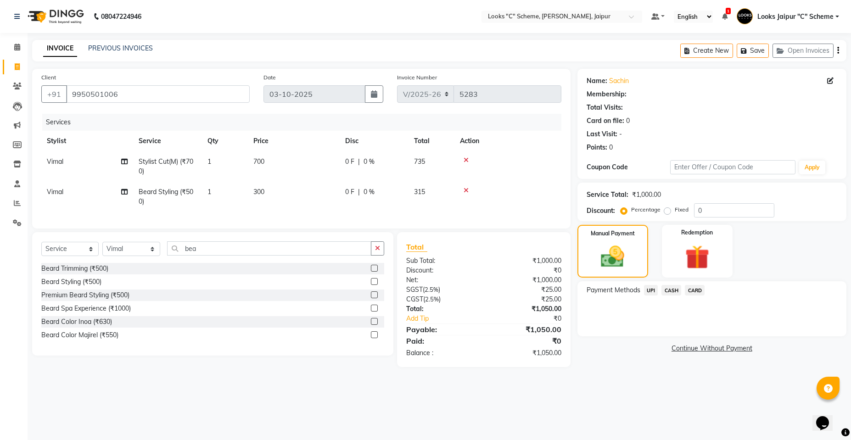
click at [650, 292] on span "UPI" at bounding box center [651, 290] width 14 height 11
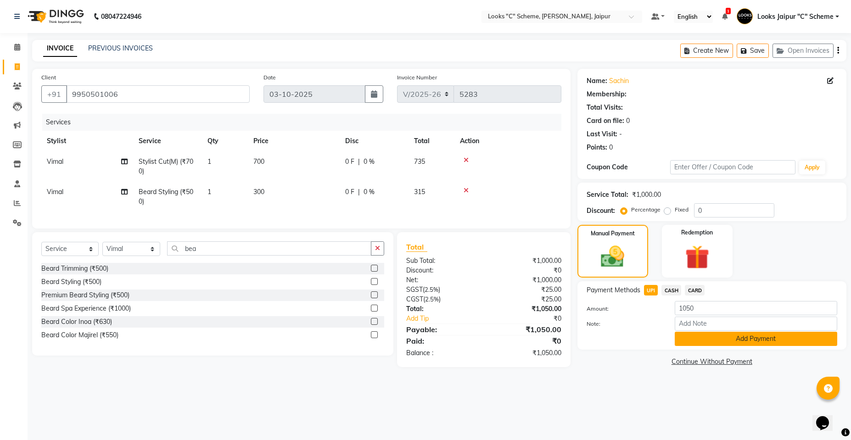
click at [744, 337] on button "Add Payment" at bounding box center [756, 339] width 163 height 14
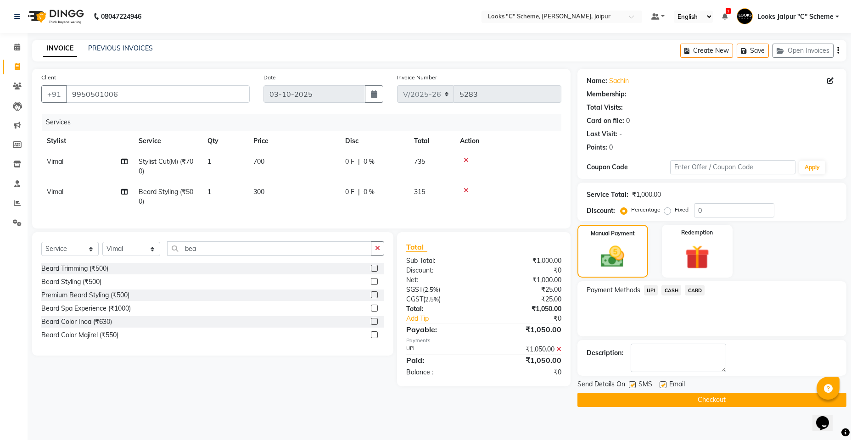
click at [733, 400] on button "Checkout" at bounding box center [712, 400] width 269 height 14
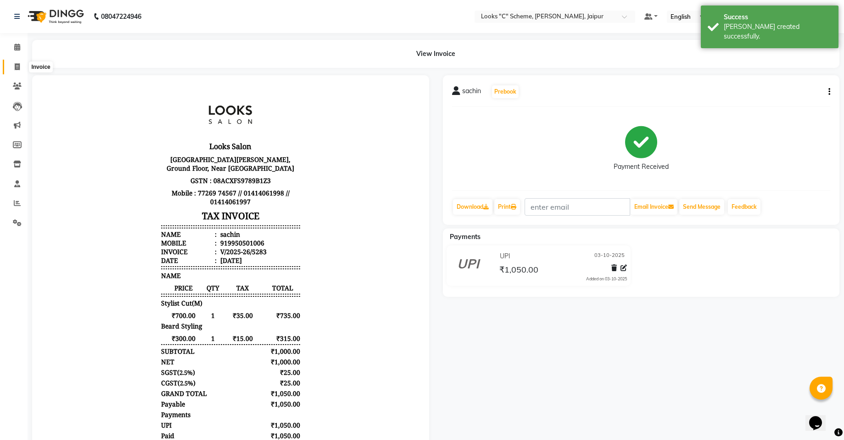
click at [12, 69] on span at bounding box center [17, 67] width 16 height 11
select select "service"
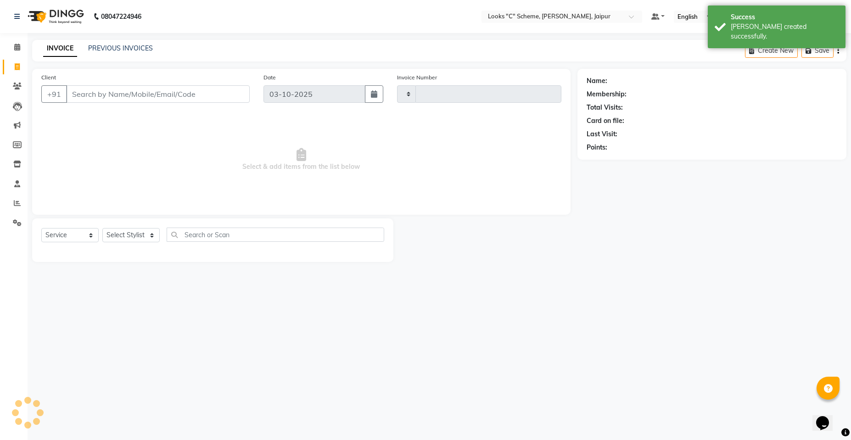
click at [130, 96] on input "Client" at bounding box center [158, 93] width 184 height 17
type input "j"
type input "5284"
type input "ja"
select select "4315"
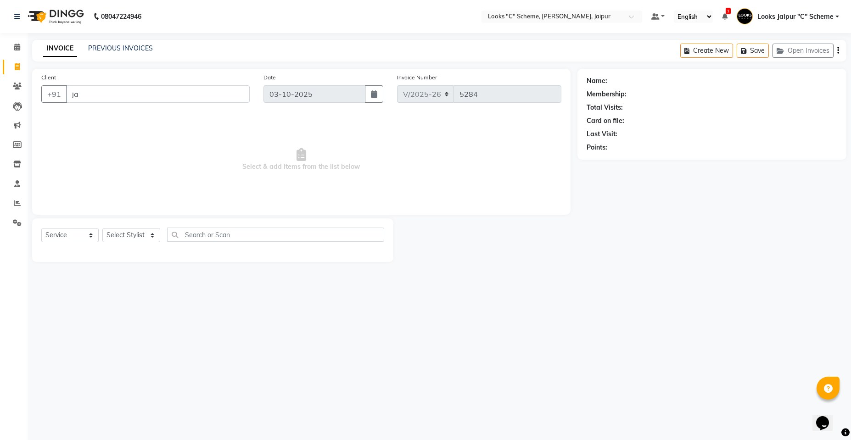
type input "j"
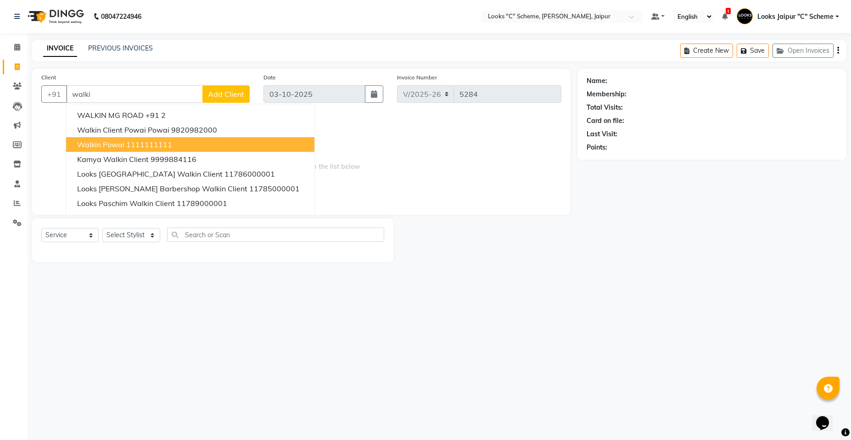
click at [168, 146] on ngb-highlight "1111111111" at bounding box center [149, 144] width 46 height 9
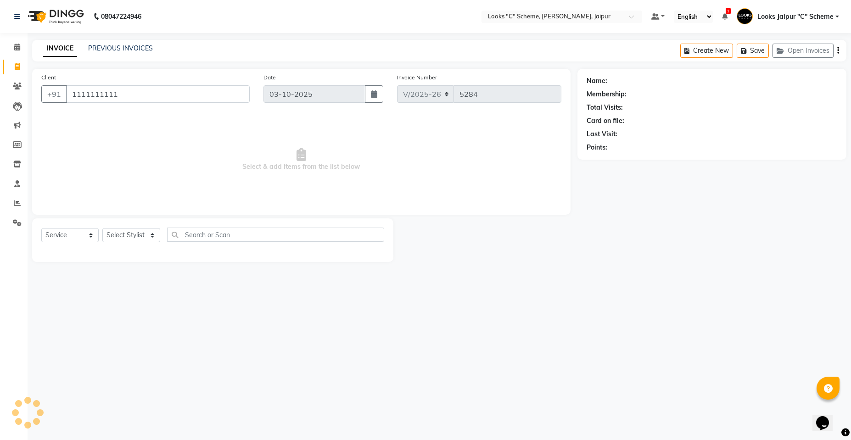
type input "1111111111"
select select "1: Object"
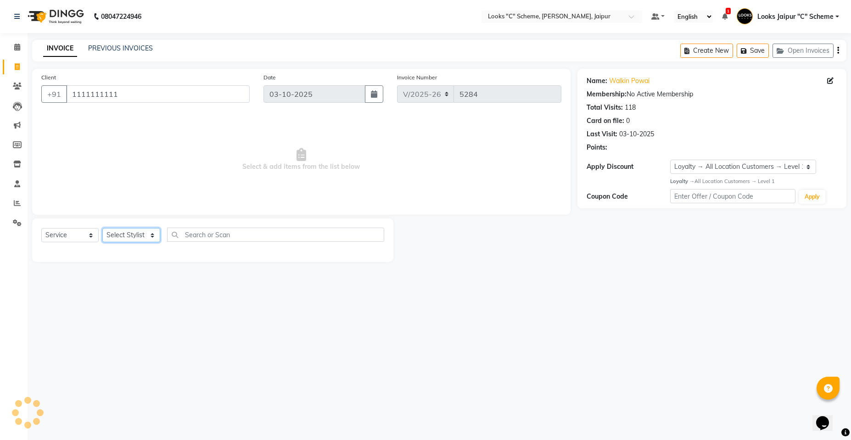
click at [127, 236] on select "Select Stylist [PERSON_NAME] Akash_pdct [PERSON_NAME] [PERSON_NAME] Counter Sal…" at bounding box center [131, 235] width 58 height 14
select select "57109"
click at [102, 228] on select "Select Stylist [PERSON_NAME] Akash_pdct [PERSON_NAME] [PERSON_NAME] Counter Sal…" at bounding box center [131, 235] width 58 height 14
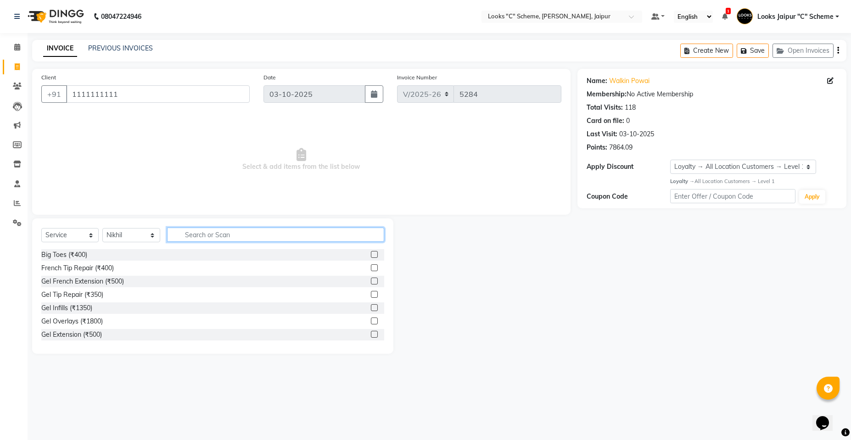
click at [211, 239] on input "text" at bounding box center [275, 235] width 217 height 14
type input "c"
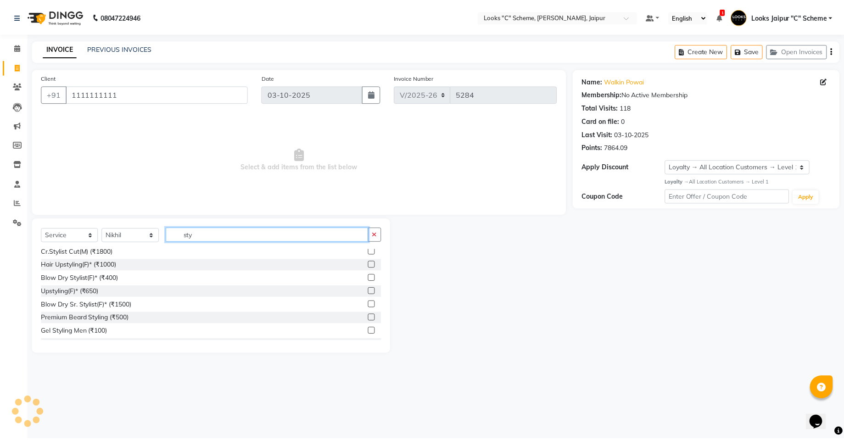
scroll to position [161, 0]
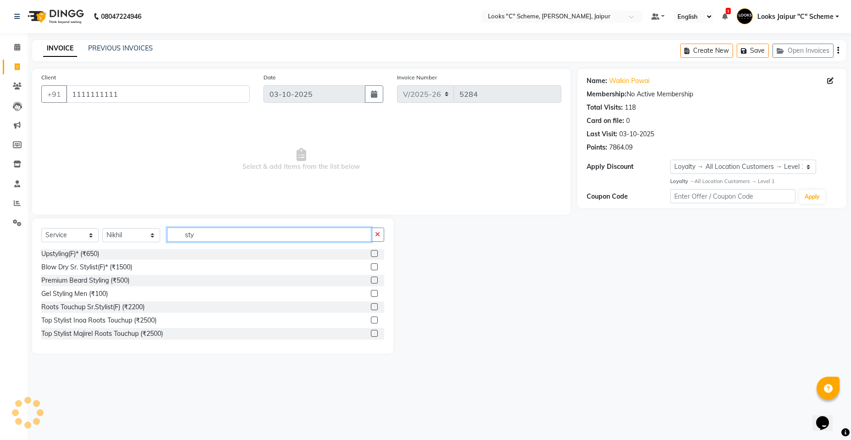
type input "sty"
click at [371, 294] on label at bounding box center [374, 293] width 7 height 7
click at [371, 294] on input "checkbox" at bounding box center [374, 294] width 6 height 6
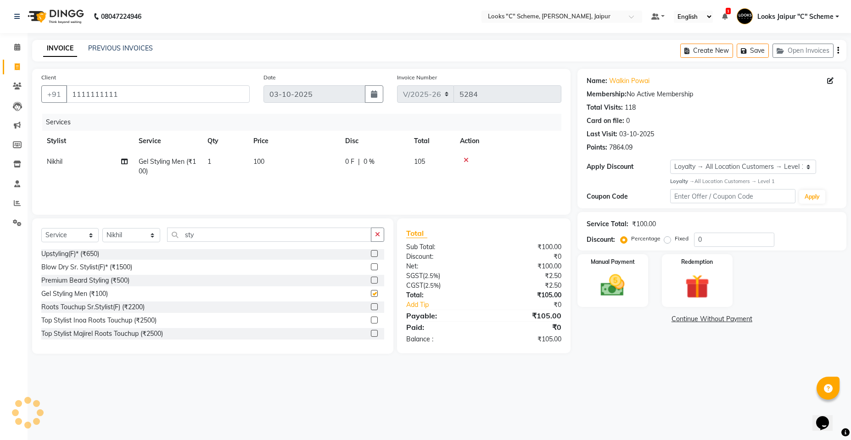
checkbox input "false"
drag, startPoint x: 294, startPoint y: 154, endPoint x: 299, endPoint y: 160, distance: 7.9
click at [299, 160] on td "100" at bounding box center [294, 167] width 92 height 30
select select "57109"
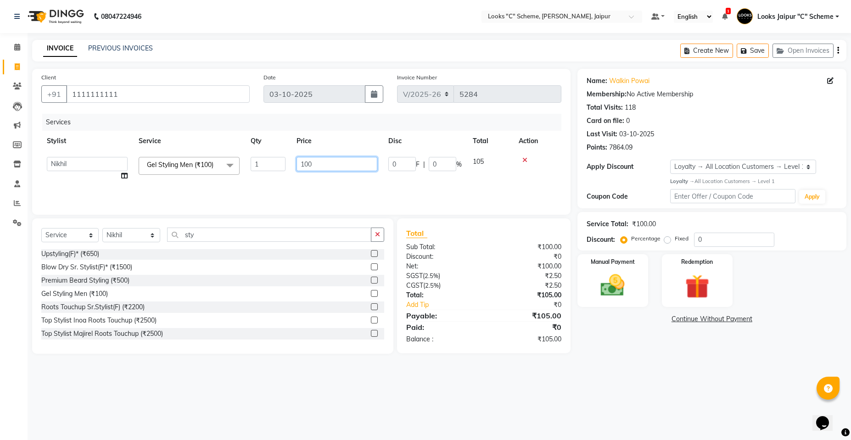
click at [320, 161] on input "100" at bounding box center [337, 164] width 81 height 14
type input "1"
type input "147"
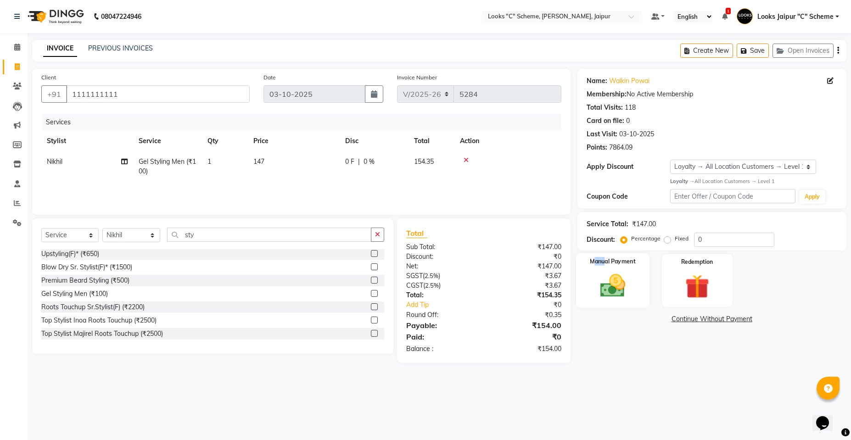
drag, startPoint x: 597, startPoint y: 265, endPoint x: 607, endPoint y: 269, distance: 11.0
click at [606, 268] on div "Manual Payment" at bounding box center [612, 280] width 73 height 55
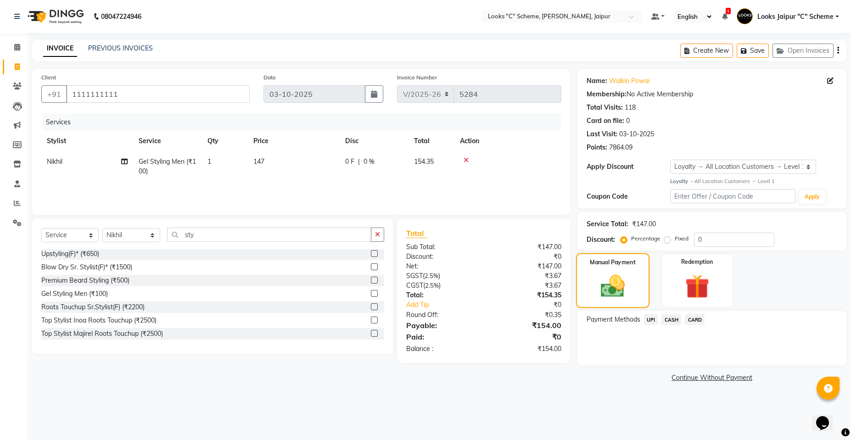
click at [619, 271] on div "Manual Payment" at bounding box center [612, 280] width 73 height 55
click at [290, 163] on td "147" at bounding box center [294, 167] width 92 height 30
select select "57109"
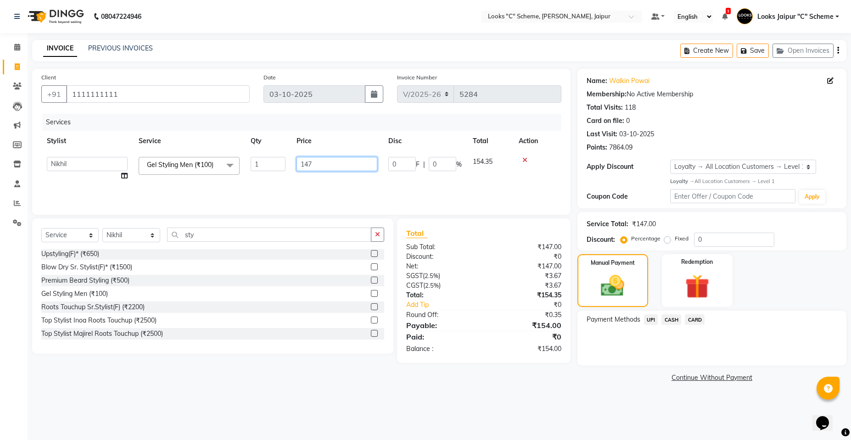
click at [338, 167] on input "147" at bounding box center [337, 164] width 81 height 14
type input "1"
type input "177"
click at [618, 302] on div "Manual Payment" at bounding box center [612, 280] width 73 height 55
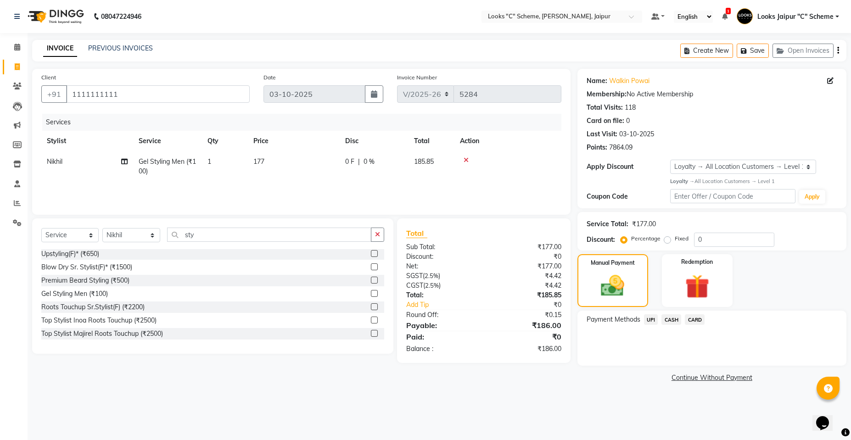
click at [274, 160] on td "177" at bounding box center [294, 167] width 92 height 30
select select "57109"
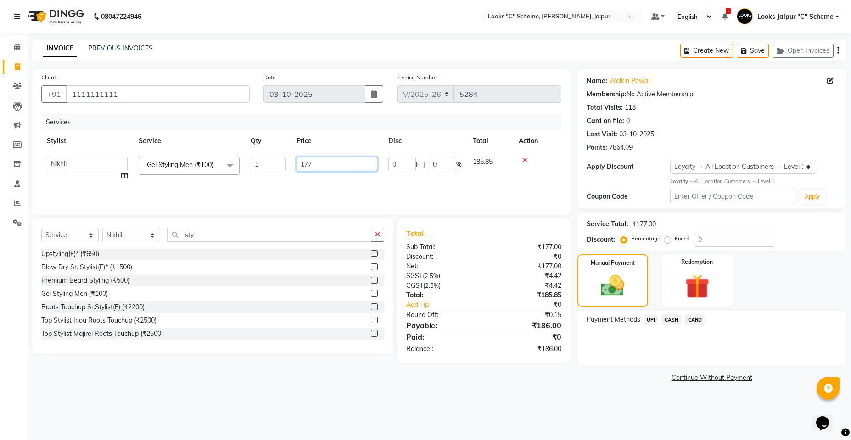
drag, startPoint x: 310, startPoint y: 160, endPoint x: 314, endPoint y: 166, distance: 6.8
click at [312, 162] on input "177" at bounding box center [337, 164] width 81 height 14
type input "186"
click at [630, 298] on img at bounding box center [612, 286] width 39 height 28
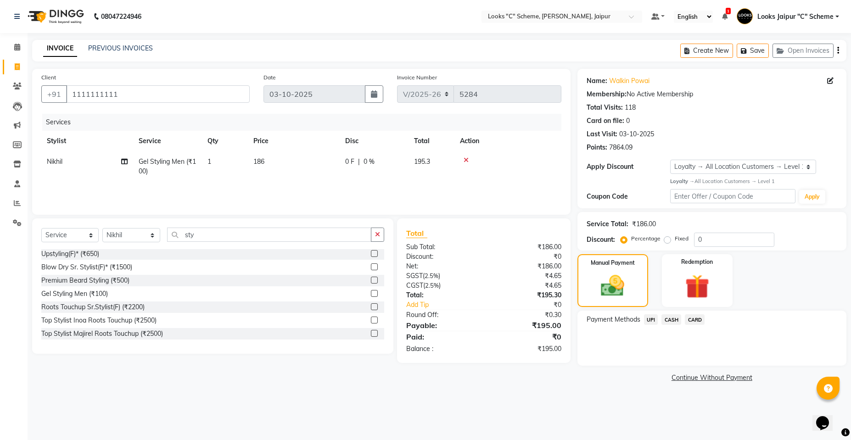
click at [306, 153] on td "186" at bounding box center [294, 167] width 92 height 30
select select "57109"
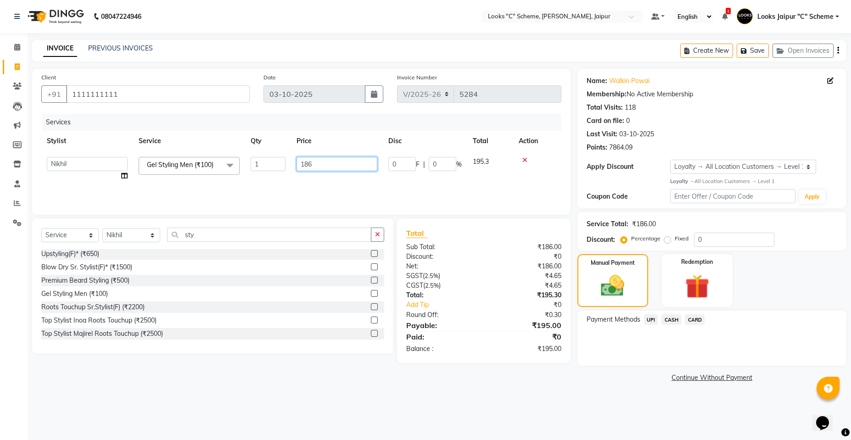
click at [331, 163] on input "186" at bounding box center [337, 164] width 81 height 14
type input "191"
click at [616, 280] on img at bounding box center [612, 286] width 39 height 28
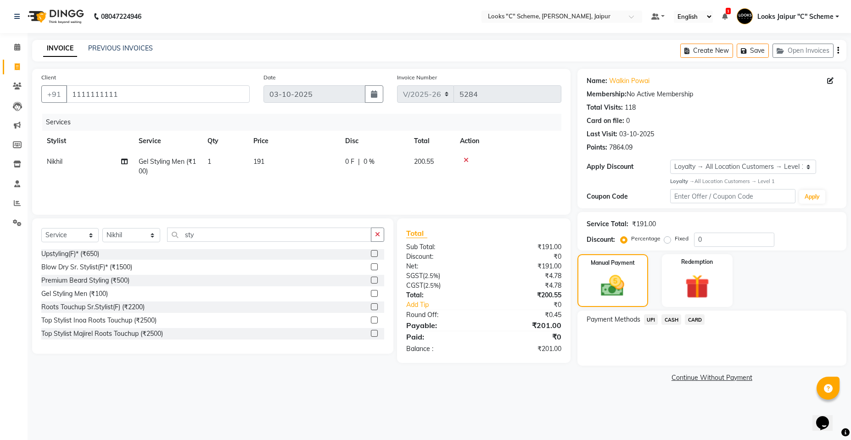
click at [310, 153] on td "191" at bounding box center [294, 167] width 92 height 30
select select "57109"
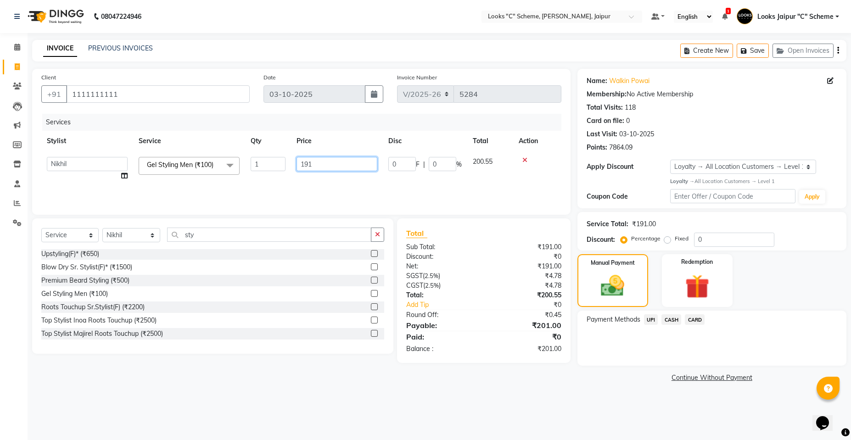
drag, startPoint x: 344, startPoint y: 153, endPoint x: 345, endPoint y: 159, distance: 6.0
click at [346, 155] on td "191" at bounding box center [337, 169] width 92 height 35
type input "190"
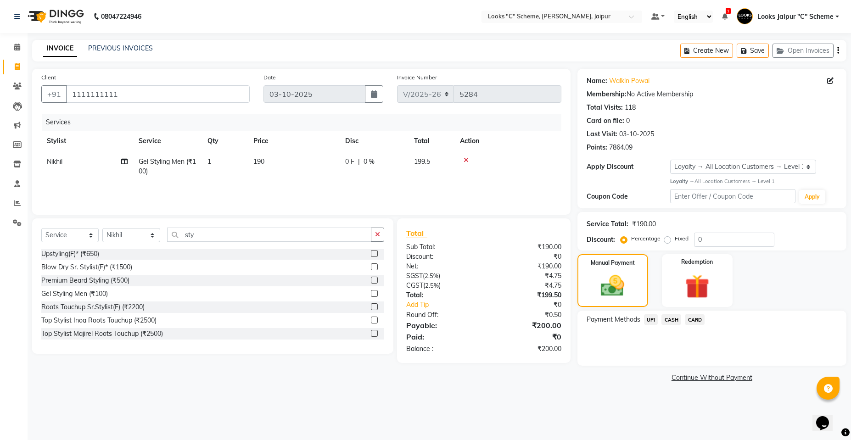
drag, startPoint x: 561, startPoint y: 275, endPoint x: 567, endPoint y: 275, distance: 6.4
click at [645, 320] on span "UPI" at bounding box center [651, 319] width 14 height 11
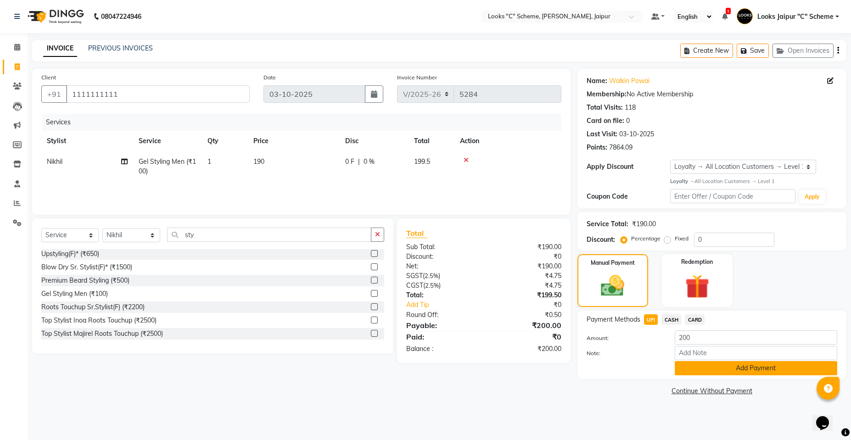
click at [704, 365] on button "Add Payment" at bounding box center [756, 368] width 163 height 14
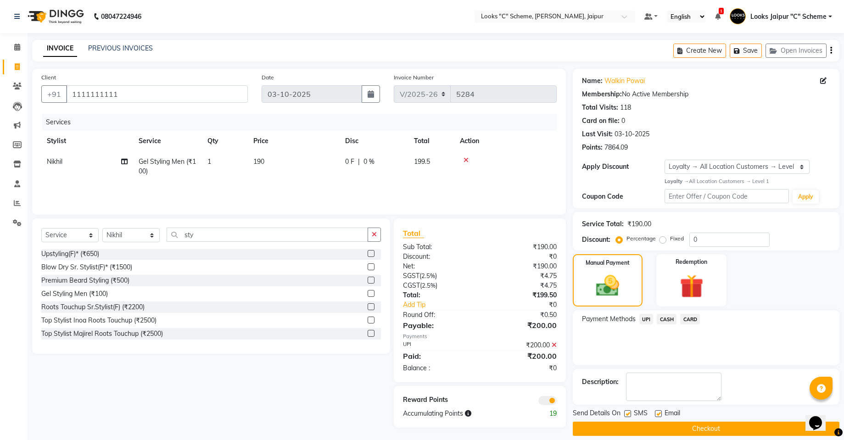
click at [715, 425] on button "Checkout" at bounding box center [706, 429] width 267 height 14
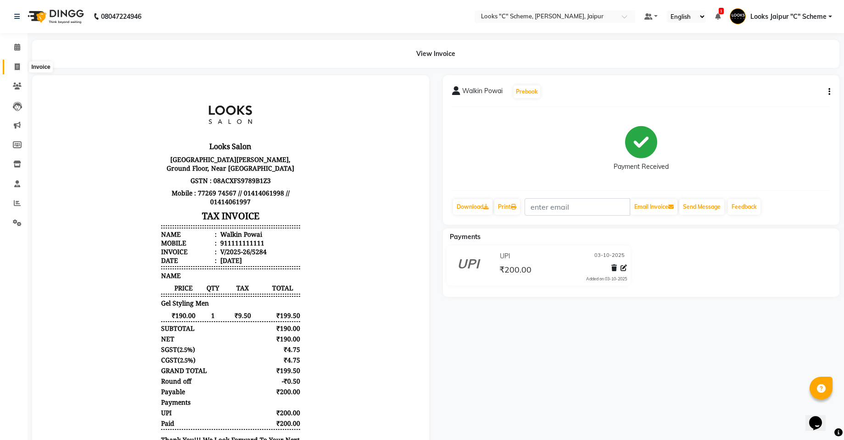
click at [18, 70] on icon at bounding box center [17, 66] width 5 height 7
select select "service"
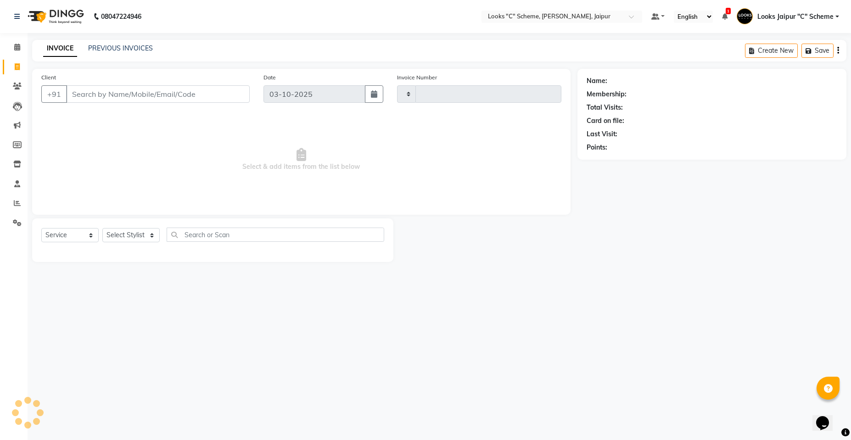
type input "5285"
select select "4315"
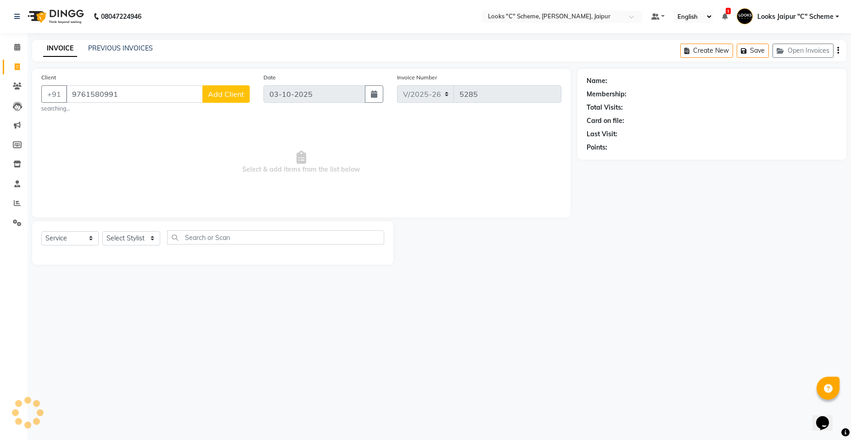
type input "9761580991"
click at [246, 100] on button "Add Client" at bounding box center [225, 93] width 47 height 17
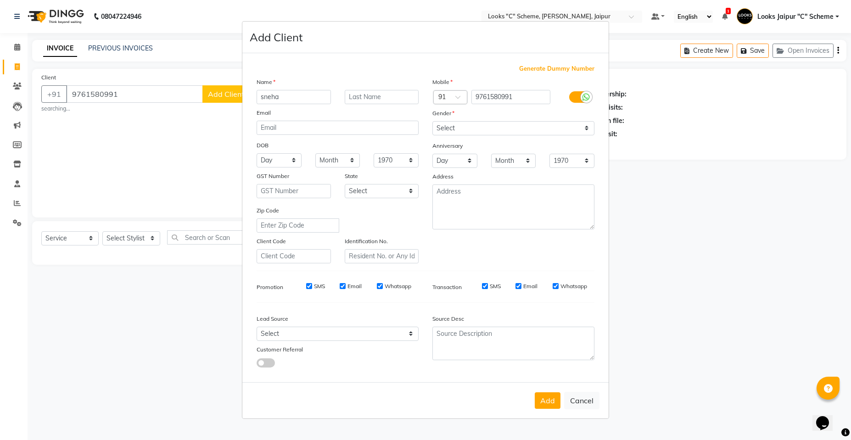
type input "sneha"
click at [472, 124] on select "Select [DEMOGRAPHIC_DATA] [DEMOGRAPHIC_DATA] Other Prefer Not To Say" at bounding box center [513, 128] width 162 height 14
select select "[DEMOGRAPHIC_DATA]"
click at [432, 121] on select "Select [DEMOGRAPHIC_DATA] [DEMOGRAPHIC_DATA] Other Prefer Not To Say" at bounding box center [513, 128] width 162 height 14
click at [551, 404] on button "Add" at bounding box center [548, 401] width 26 height 17
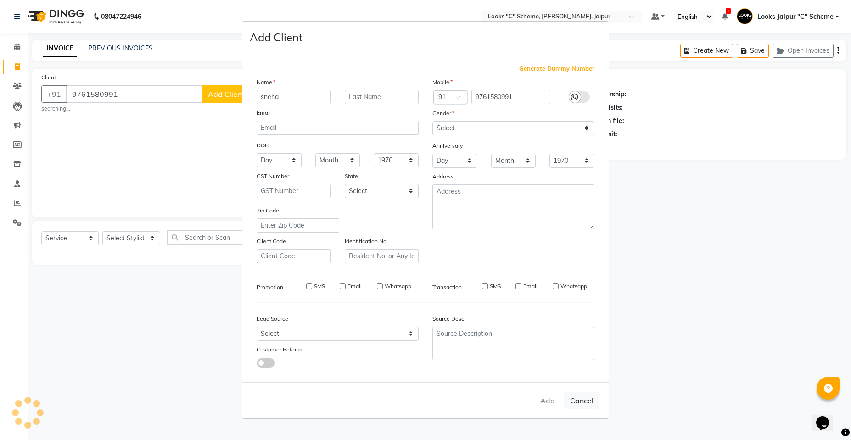
select select
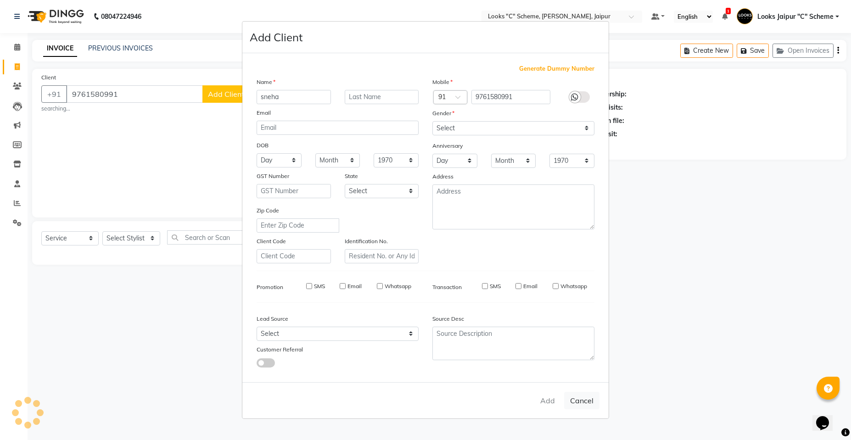
select select
checkbox input "false"
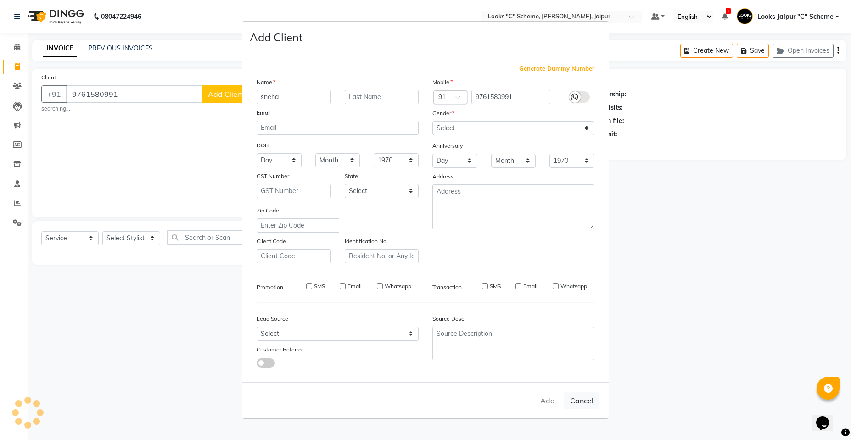
checkbox input "false"
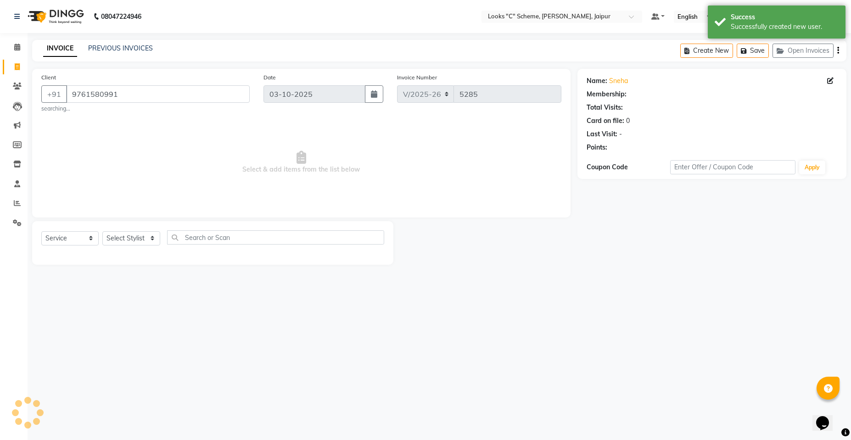
select select "1: Object"
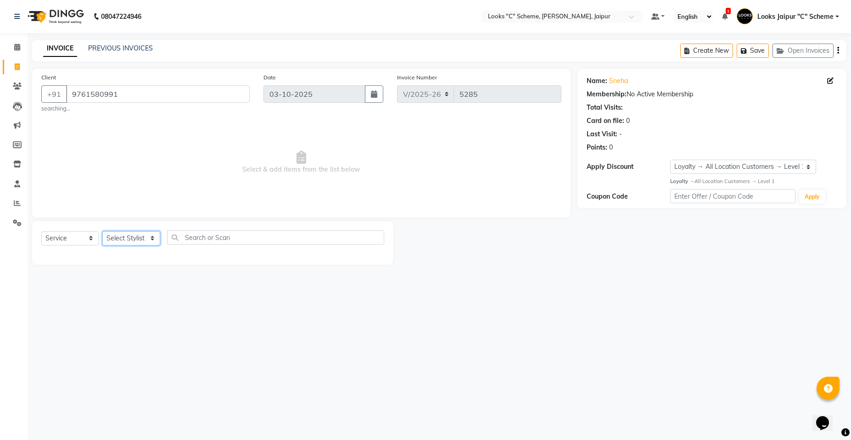
click at [128, 239] on select "Select Stylist [PERSON_NAME] Akash_pdct [PERSON_NAME] [PERSON_NAME] Counter Sal…" at bounding box center [131, 238] width 58 height 14
select select "52178"
click at [102, 231] on select "Select Stylist [PERSON_NAME] Akash_pdct [PERSON_NAME] [PERSON_NAME] Counter Sal…" at bounding box center [131, 238] width 58 height 14
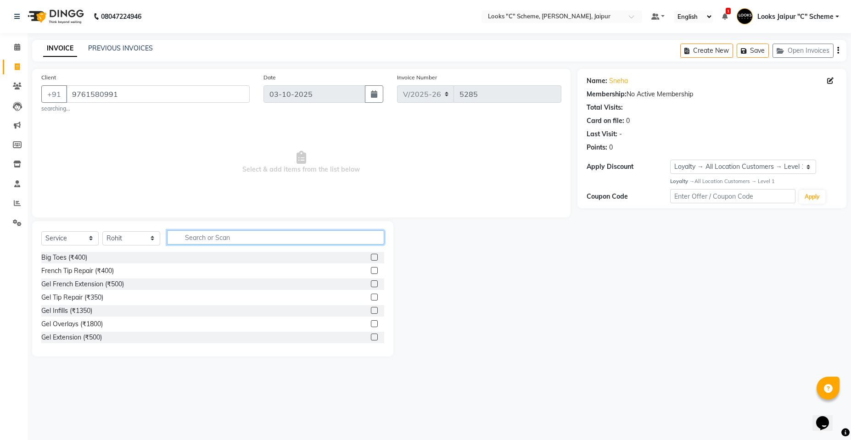
click at [262, 239] on input "text" at bounding box center [275, 237] width 217 height 14
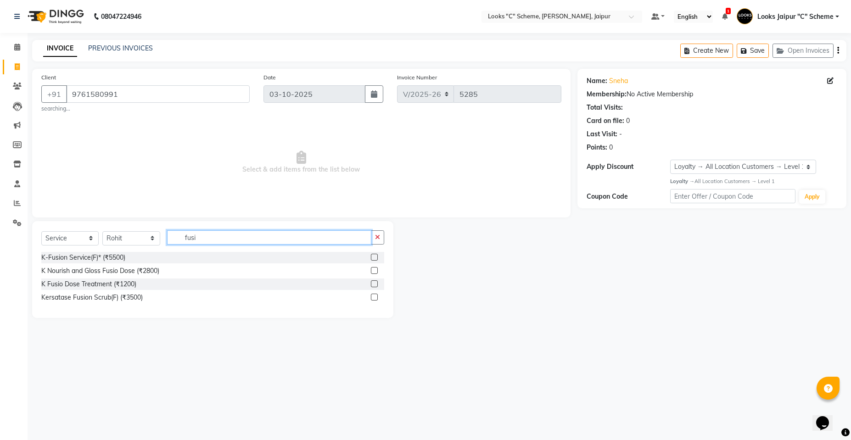
type input "fusi"
drag, startPoint x: 375, startPoint y: 298, endPoint x: 205, endPoint y: 61, distance: 290.9
click at [375, 297] on label at bounding box center [374, 297] width 7 height 7
click at [375, 297] on input "checkbox" at bounding box center [374, 298] width 6 height 6
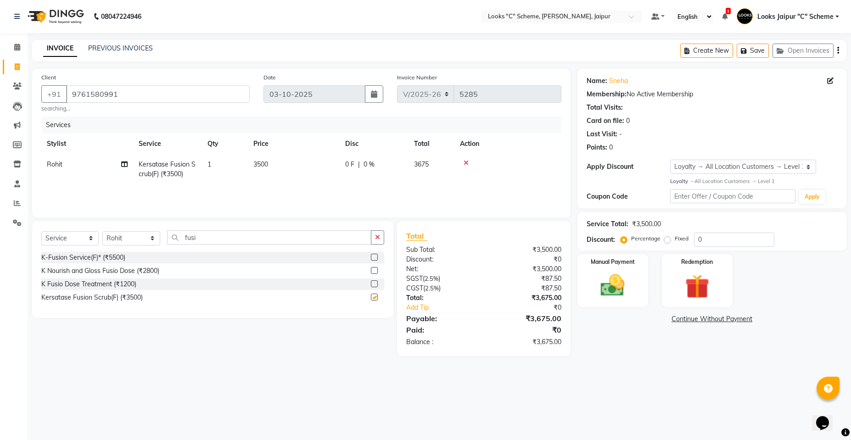
checkbox input "false"
drag, startPoint x: 288, startPoint y: 159, endPoint x: 289, endPoint y: 166, distance: 7.4
click at [288, 163] on td "3500" at bounding box center [294, 169] width 92 height 30
select select "52178"
click at [317, 164] on input "3500" at bounding box center [337, 167] width 81 height 14
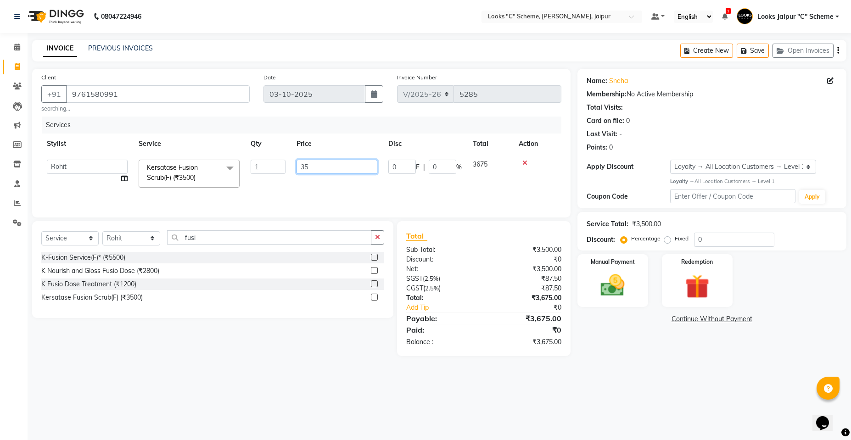
type input "3"
type input "2500"
click at [629, 287] on img at bounding box center [612, 285] width 41 height 29
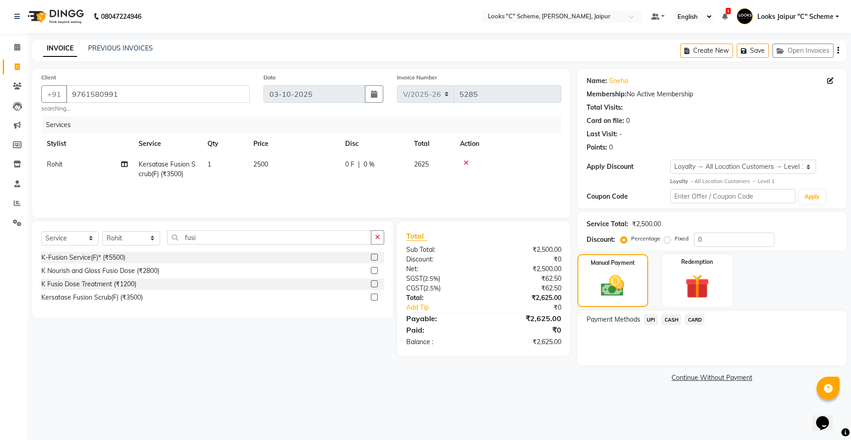
click at [700, 320] on span "CARD" at bounding box center [695, 319] width 20 height 11
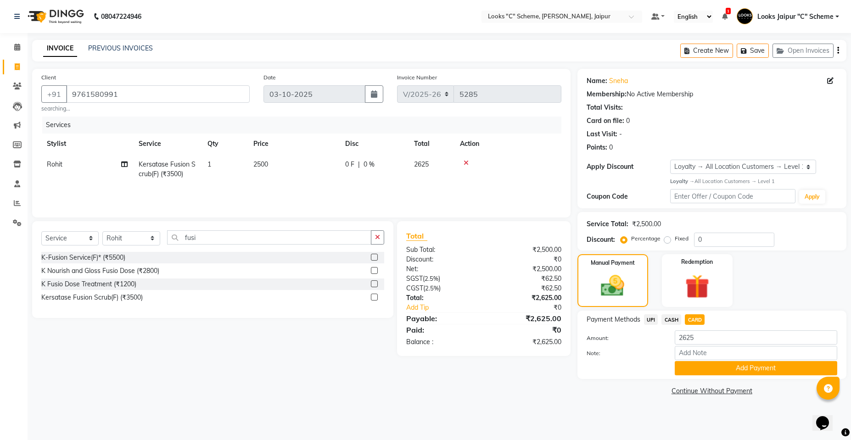
click at [707, 369] on button "Add Payment" at bounding box center [756, 368] width 163 height 14
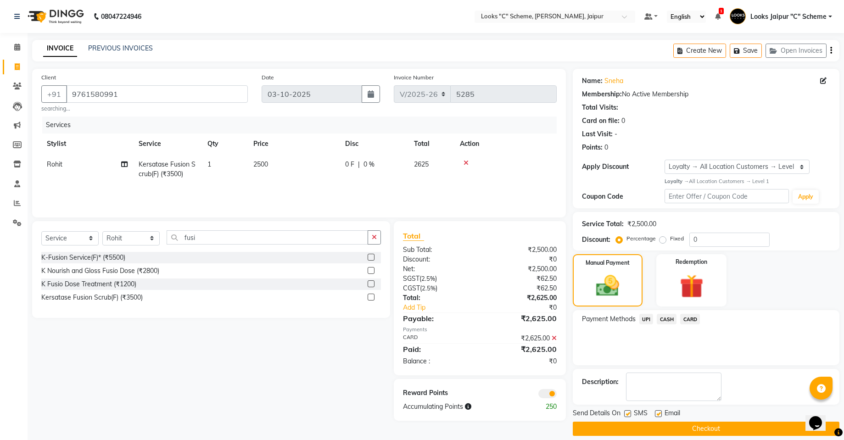
click at [711, 424] on button "Checkout" at bounding box center [706, 429] width 267 height 14
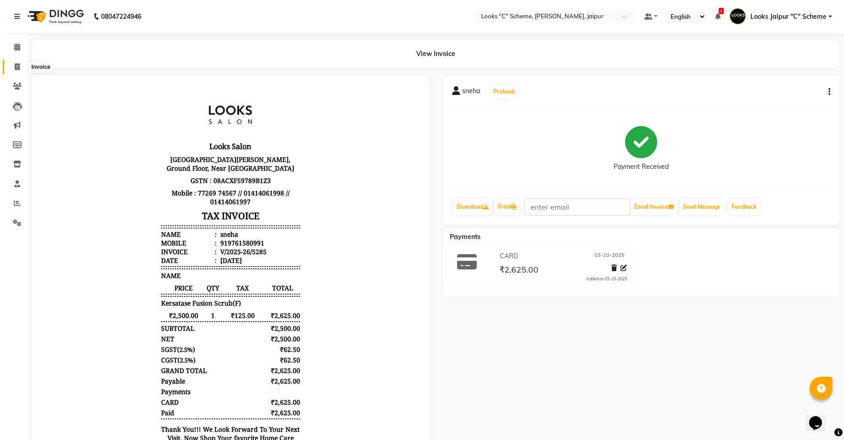
click at [17, 65] on icon at bounding box center [17, 66] width 5 height 7
select select "service"
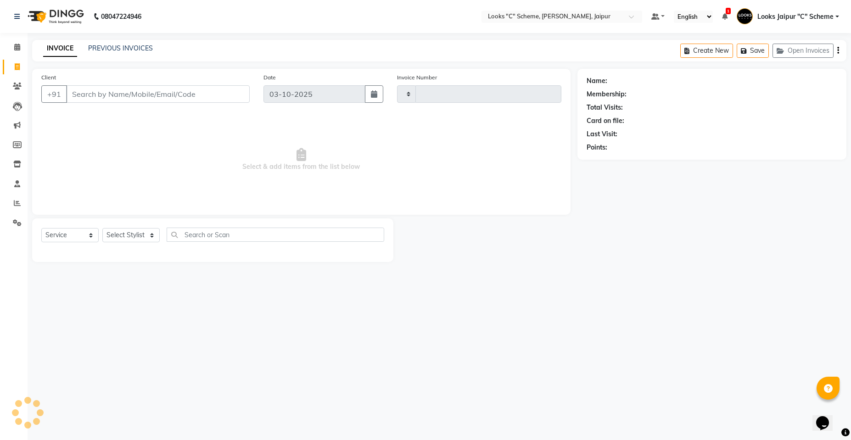
type input "5286"
select select "4315"
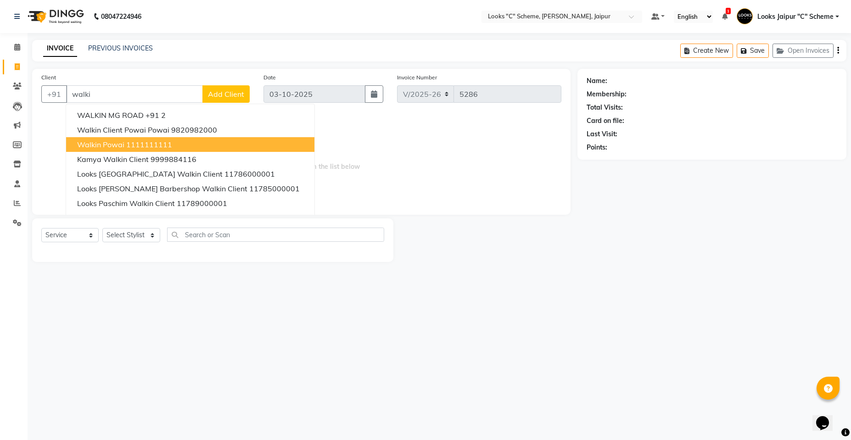
click at [199, 147] on button "Walkin Powai 1111111111" at bounding box center [190, 144] width 248 height 15
type input "1111111111"
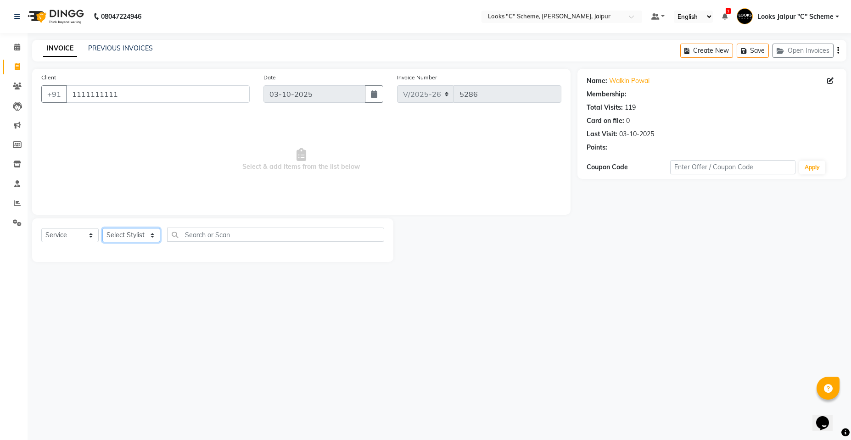
select select "1: Object"
click at [126, 236] on select "Select Stylist [PERSON_NAME] Akash_pdct [PERSON_NAME] [PERSON_NAME] Counter Sal…" at bounding box center [131, 235] width 58 height 14
select select "84482"
click at [102, 228] on select "Select Stylist [PERSON_NAME] Akash_pdct [PERSON_NAME] [PERSON_NAME] Counter Sal…" at bounding box center [131, 235] width 58 height 14
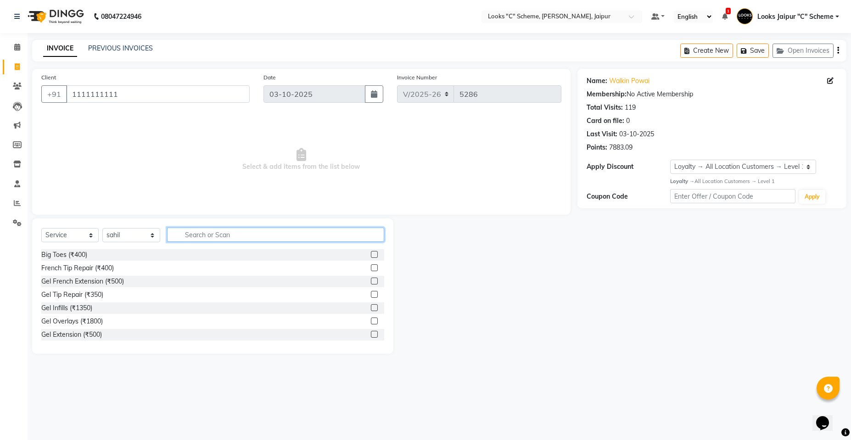
click at [209, 235] on input "text" at bounding box center [275, 235] width 217 height 14
type input "be"
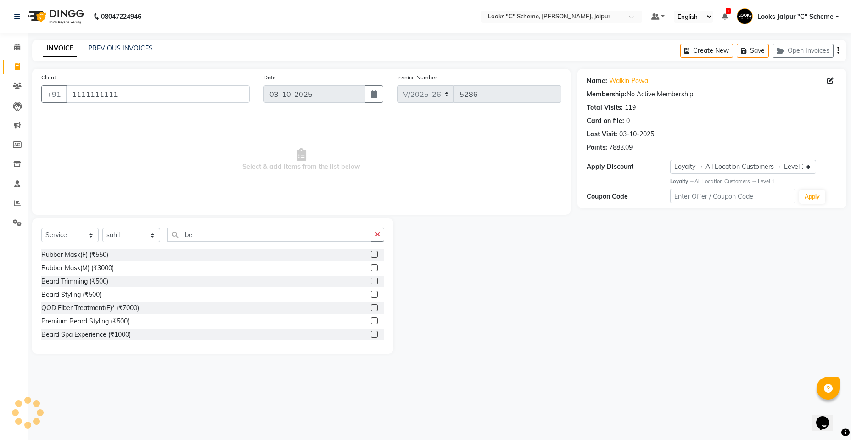
click at [371, 280] on label at bounding box center [374, 281] width 7 height 7
click at [371, 280] on input "checkbox" at bounding box center [374, 282] width 6 height 6
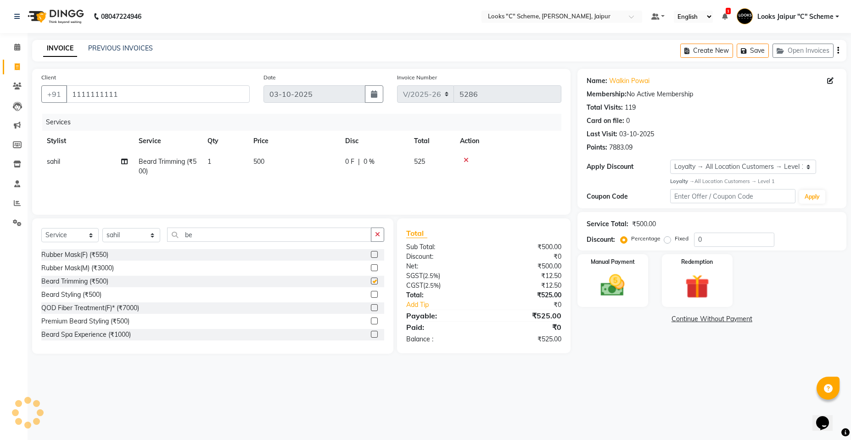
checkbox input "false"
click at [268, 161] on td "500" at bounding box center [294, 167] width 92 height 30
select select "84482"
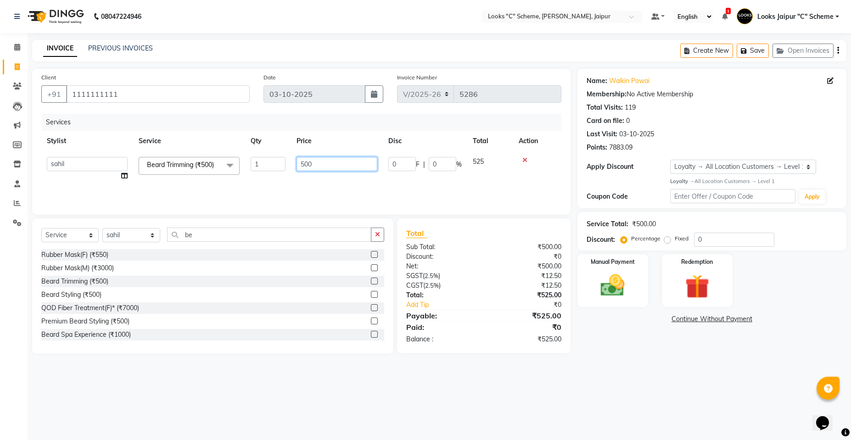
click at [307, 161] on input "500" at bounding box center [337, 164] width 81 height 14
type input "300"
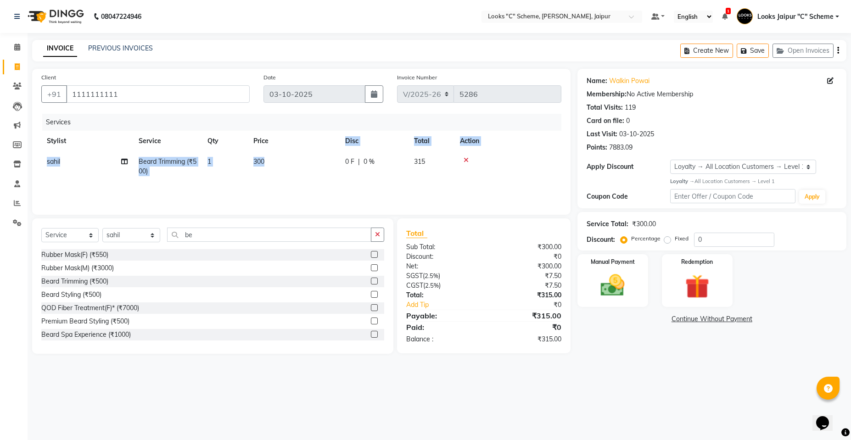
drag, startPoint x: 292, startPoint y: 152, endPoint x: 306, endPoint y: 158, distance: 15.3
click at [295, 156] on table "Stylist Service Qty Price Disc Total Action [PERSON_NAME] Trimming (₹500) 1 300…" at bounding box center [301, 156] width 520 height 51
click at [299, 163] on td "300" at bounding box center [294, 167] width 92 height 30
select select "84482"
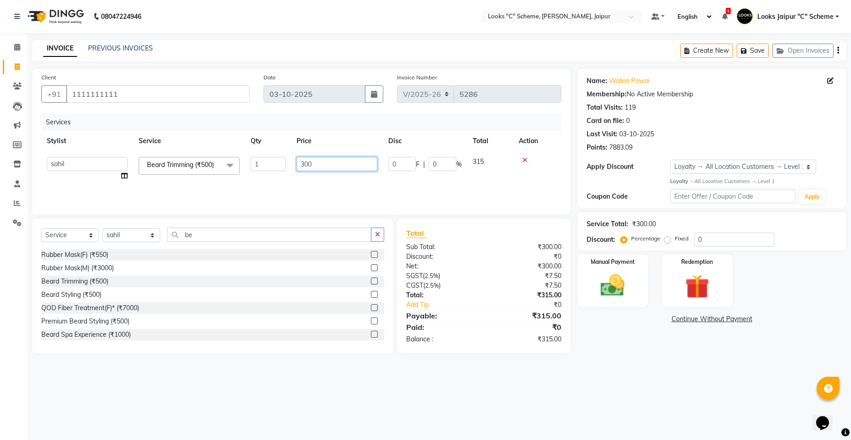
click at [328, 161] on input "300" at bounding box center [337, 164] width 81 height 14
type input "290"
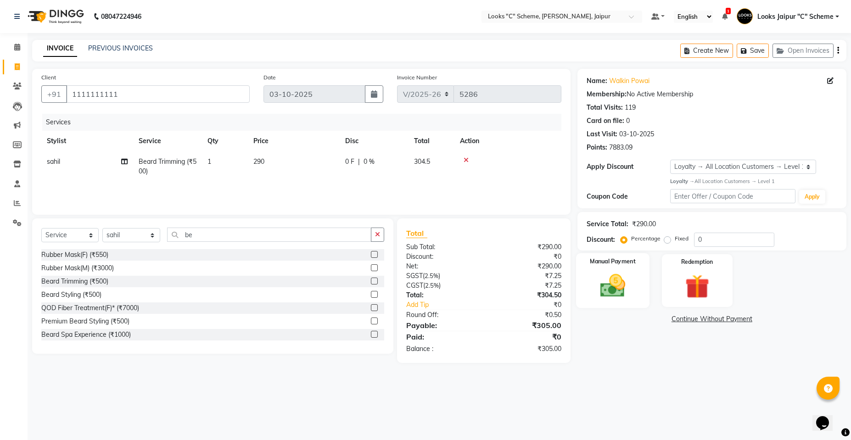
click at [618, 298] on img at bounding box center [612, 285] width 41 height 29
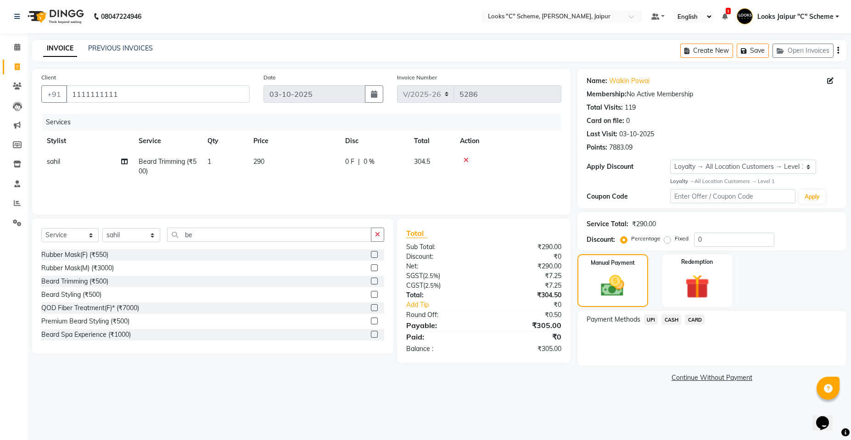
click at [306, 158] on td "290" at bounding box center [294, 167] width 92 height 30
select select "84482"
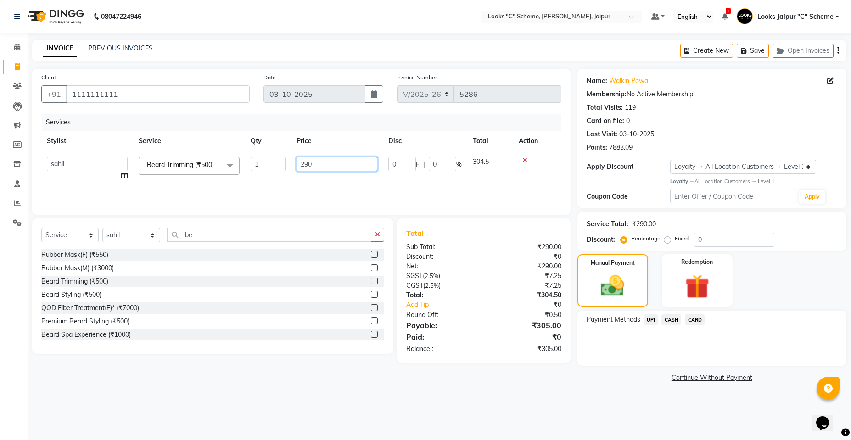
click at [331, 164] on input "290" at bounding box center [337, 164] width 81 height 14
type input "295"
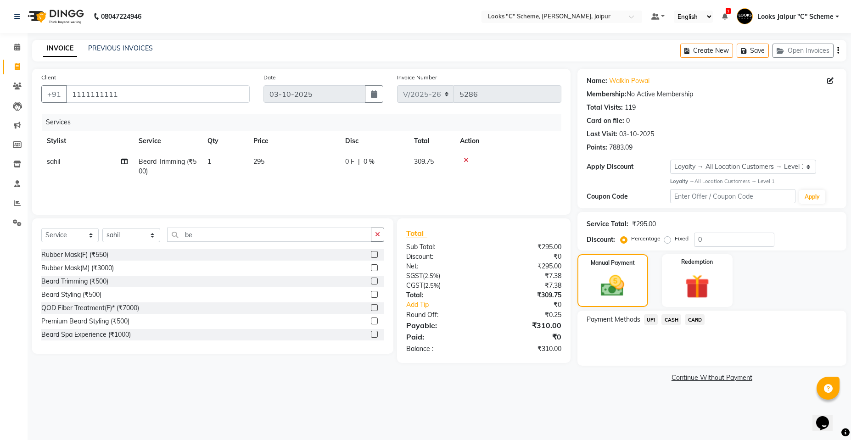
click at [301, 159] on td "295" at bounding box center [294, 167] width 92 height 30
select select "84482"
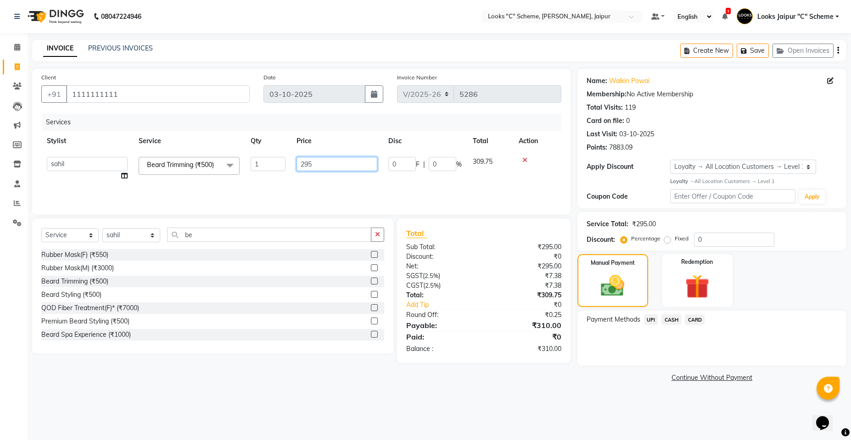
click at [320, 161] on input "295" at bounding box center [337, 164] width 81 height 14
type input "2"
type input "300"
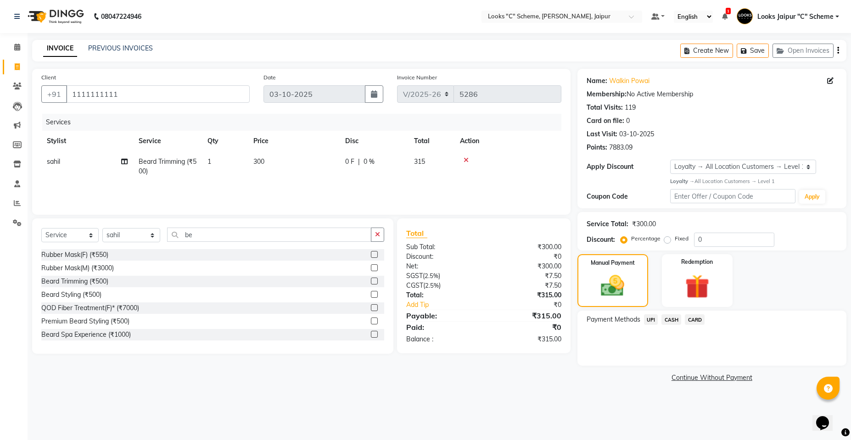
click at [656, 319] on span "UPI" at bounding box center [651, 319] width 14 height 11
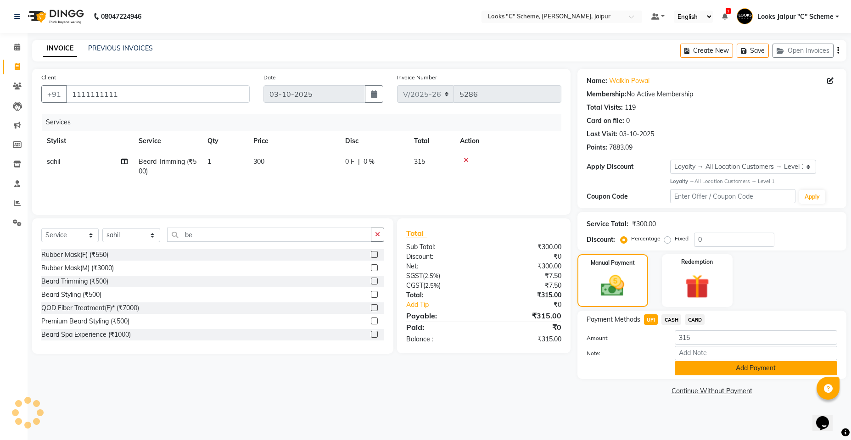
click at [714, 365] on button "Add Payment" at bounding box center [756, 368] width 163 height 14
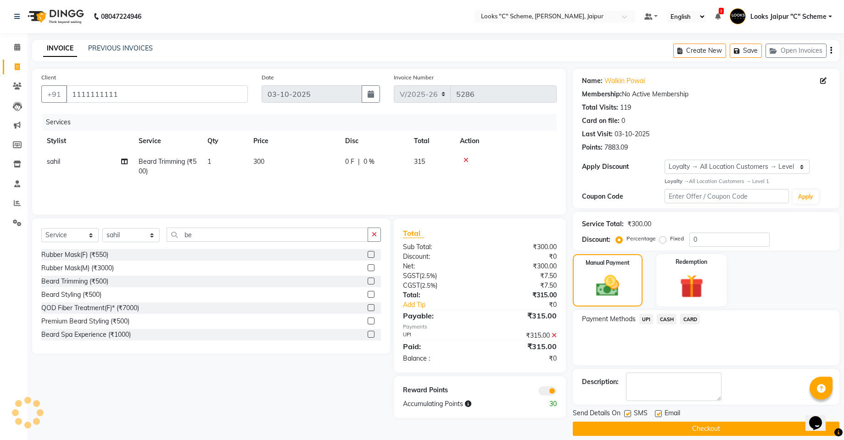
click at [685, 426] on button "Checkout" at bounding box center [706, 429] width 267 height 14
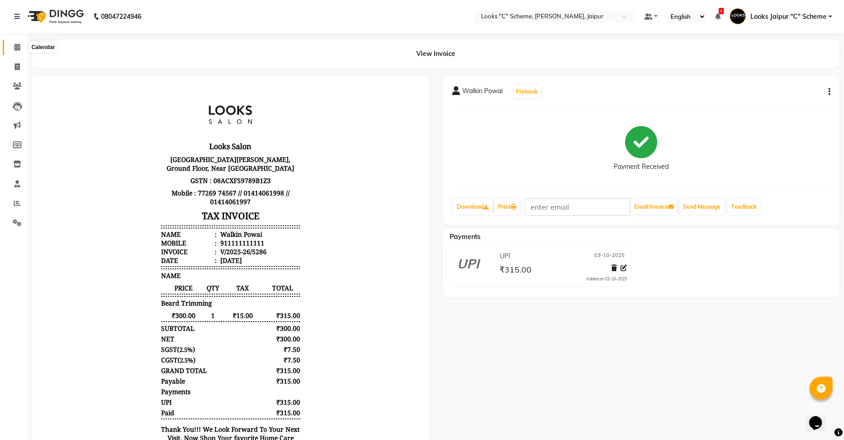
click at [18, 50] on icon at bounding box center [17, 47] width 6 height 7
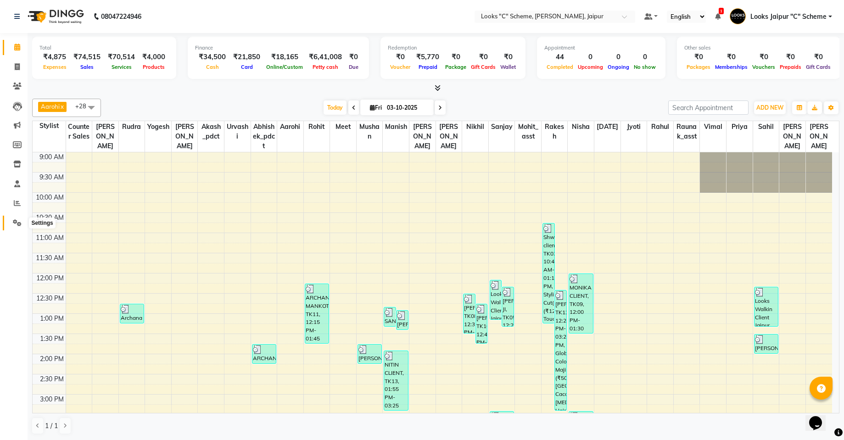
click at [17, 220] on icon at bounding box center [17, 222] width 9 height 7
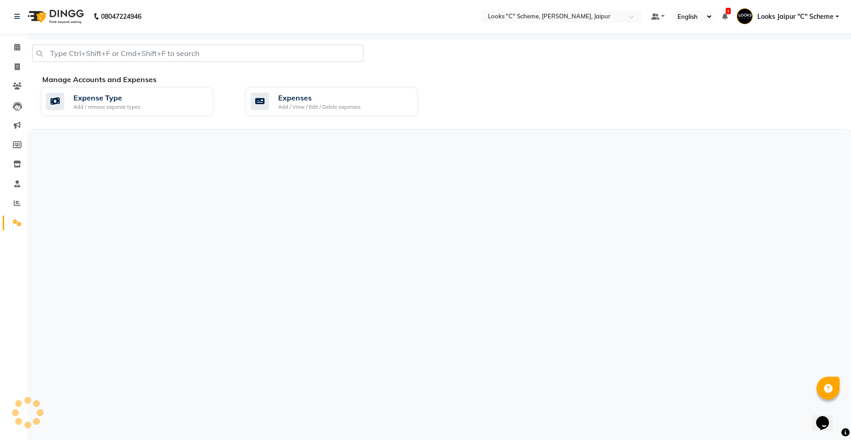
click at [17, 220] on icon at bounding box center [17, 222] width 9 height 7
click at [325, 103] on div "Expenses" at bounding box center [319, 97] width 82 height 11
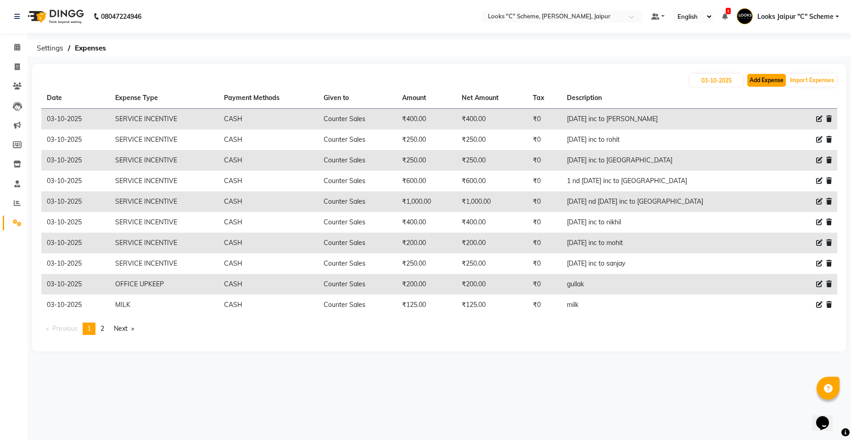
click at [770, 77] on button "Add Expense" at bounding box center [766, 80] width 39 height 13
select select "1"
select select "3120"
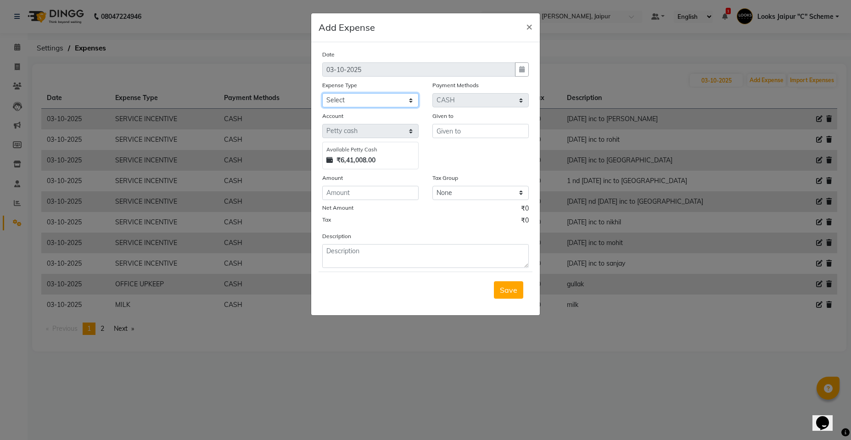
click at [392, 99] on select "Select Accommodation Aesthetics Bank Deposit BLINKIT Cash Handover Client Refun…" at bounding box center [370, 100] width 96 height 14
click at [653, 363] on ngb-modal-window "Add Expense × Date [DATE] Expense Type Select Accommodation Aesthetics Bank Dep…" at bounding box center [425, 220] width 851 height 440
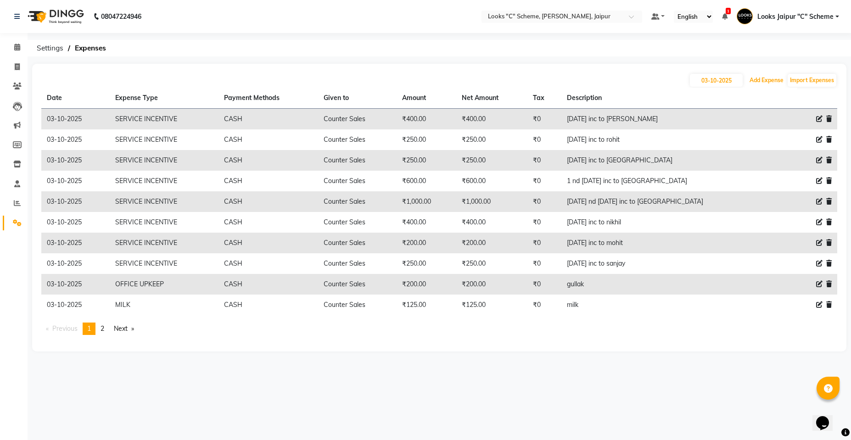
click at [747, 74] on button "Add Expense" at bounding box center [766, 80] width 39 height 13
select select "1"
select select "3120"
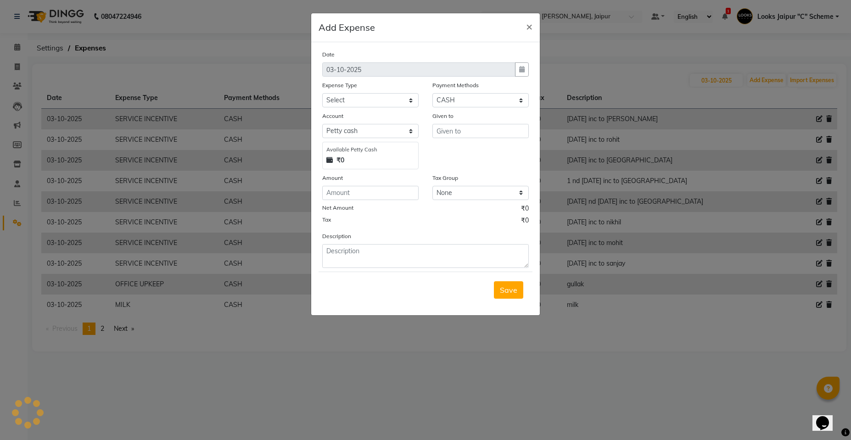
click at [519, 13] on button "×" at bounding box center [529, 26] width 21 height 26
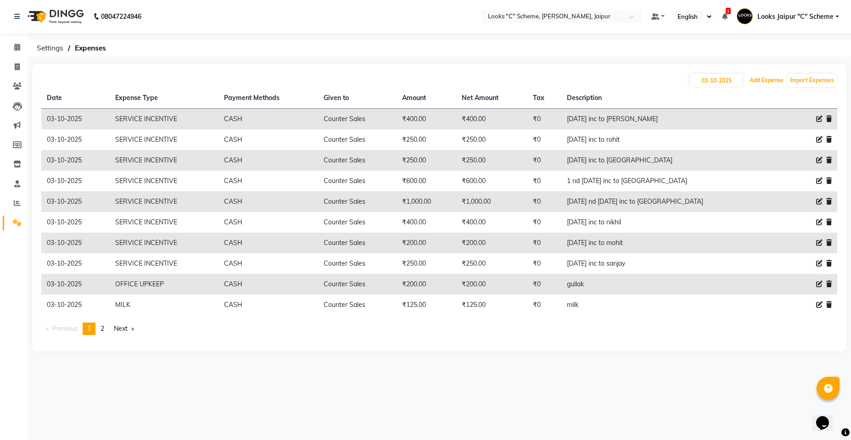
click at [747, 74] on button "Add Expense" at bounding box center [766, 80] width 39 height 13
select select "1"
select select "3120"
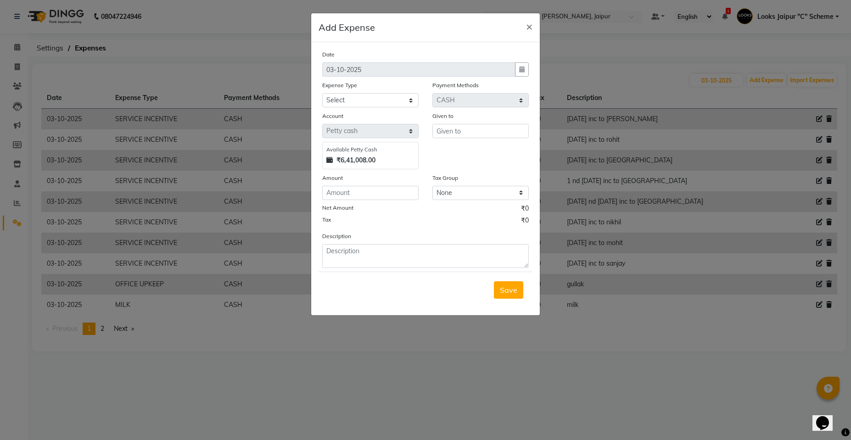
click at [744, 394] on ngb-modal-window "Add Expense × Date [DATE] Expense Type Select Accommodation Aesthetics Bank Dep…" at bounding box center [425, 220] width 851 height 440
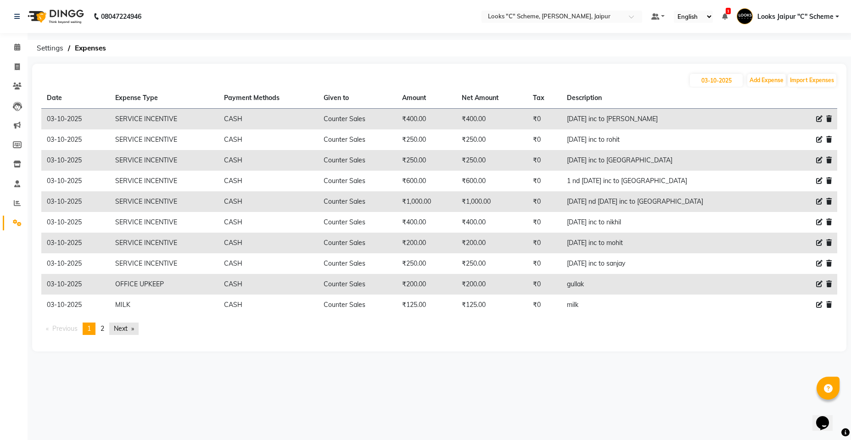
click at [118, 329] on link "Next page" at bounding box center [123, 329] width 29 height 12
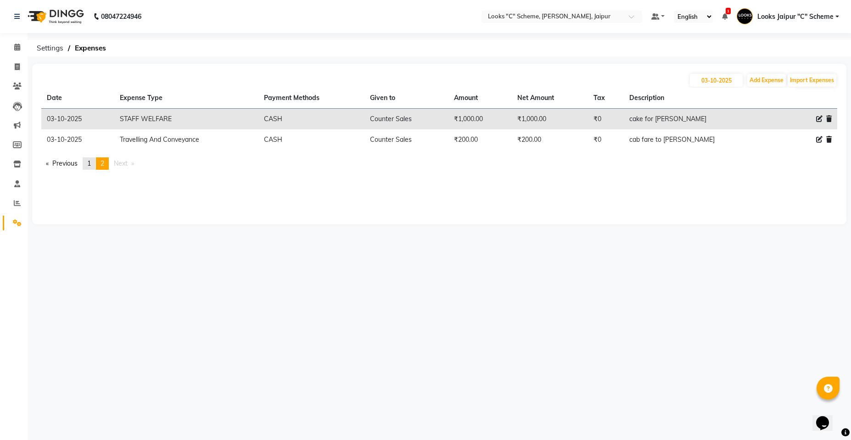
click at [91, 164] on span "1" at bounding box center [89, 163] width 4 height 8
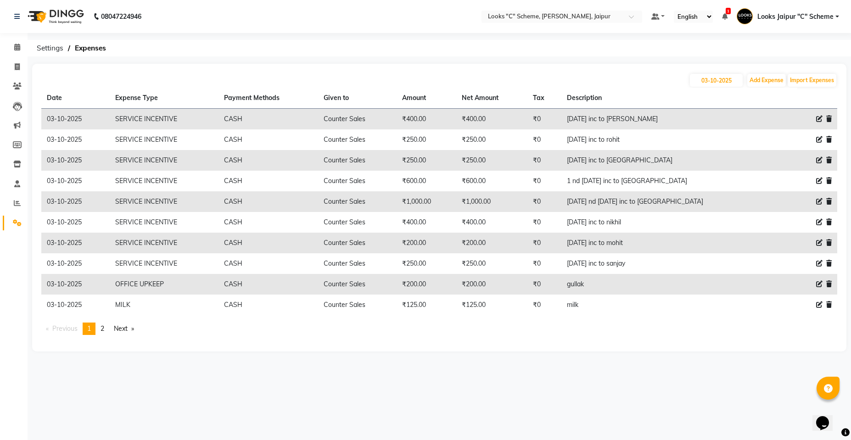
click at [549, 359] on main "[DATE] Add Expense Import Expenses Date Expense Type Payment Methods Given to A…" at bounding box center [440, 215] width 824 height 302
click at [122, 329] on link "Next page" at bounding box center [123, 329] width 29 height 12
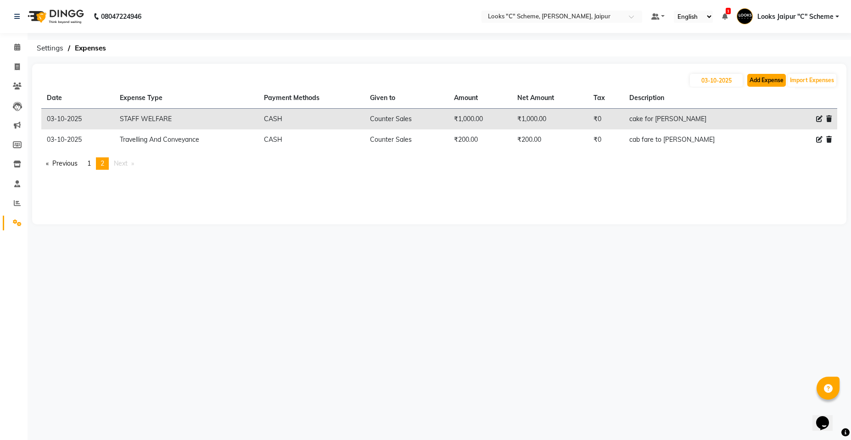
click at [775, 81] on button "Add Expense" at bounding box center [766, 80] width 39 height 13
select select "1"
select select "3120"
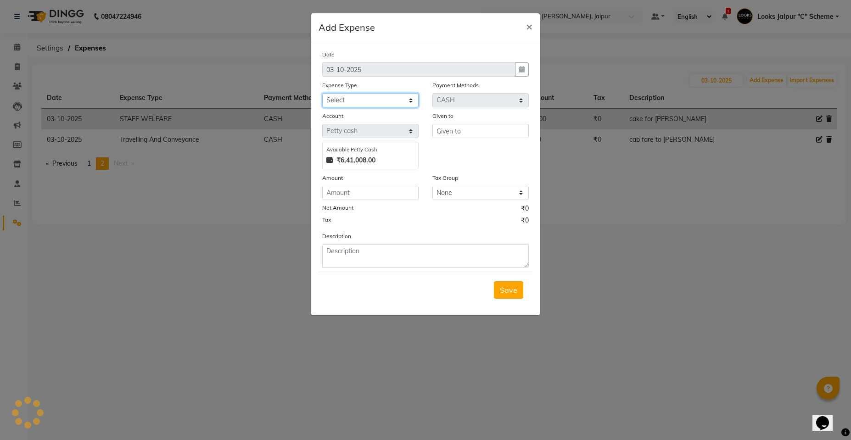
click at [360, 99] on select "Select Accommodation Aesthetics Bank Deposit BLINKIT Cash Handover Client Refun…" at bounding box center [370, 100] width 96 height 14
select select "5134"
click at [322, 93] on select "Select Accommodation Aesthetics Bank Deposit BLINKIT Cash Handover Client Refun…" at bounding box center [370, 100] width 96 height 14
click at [500, 132] on input "text" at bounding box center [480, 131] width 96 height 14
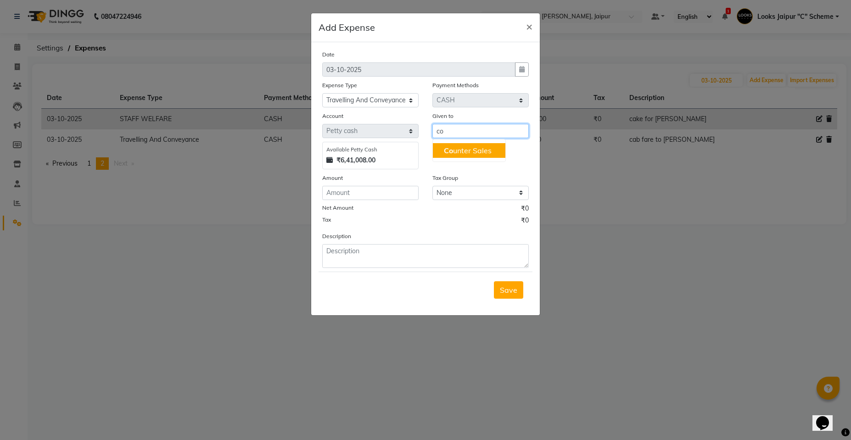
drag, startPoint x: 457, startPoint y: 148, endPoint x: 420, endPoint y: 182, distance: 50.3
click at [457, 152] on ngb-highlight "Co unter Sales" at bounding box center [468, 150] width 48 height 9
type input "Counter Sales"
drag, startPoint x: 367, startPoint y: 194, endPoint x: 374, endPoint y: 199, distance: 8.5
click at [371, 196] on input "number" at bounding box center [370, 193] width 96 height 14
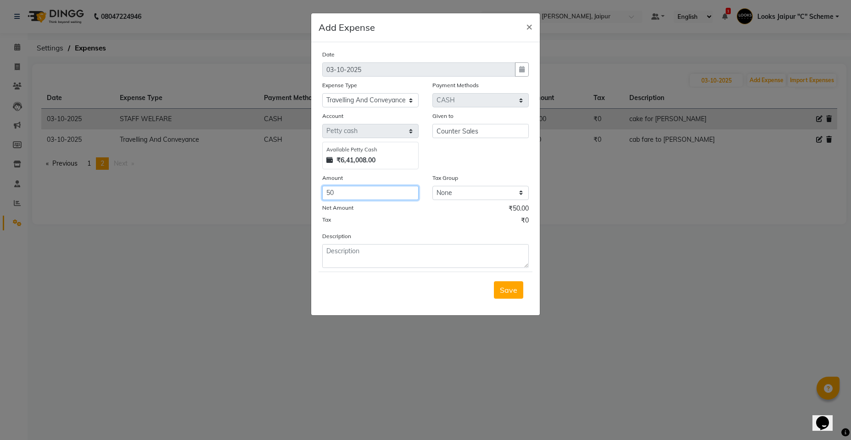
type input "50"
drag, startPoint x: 383, startPoint y: 237, endPoint x: 385, endPoint y: 253, distance: 15.3
click at [385, 253] on div "Description" at bounding box center [425, 249] width 220 height 37
click at [387, 253] on textarea at bounding box center [425, 256] width 207 height 24
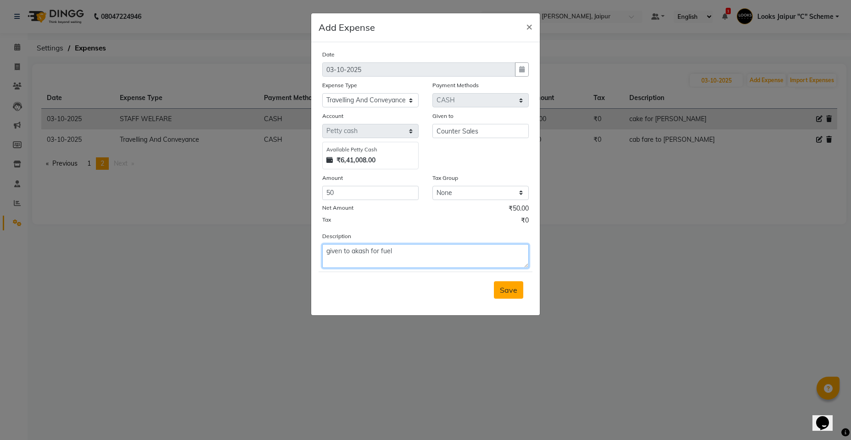
type textarea "given to akash for fuel"
click at [512, 292] on span "Save" at bounding box center [508, 290] width 17 height 9
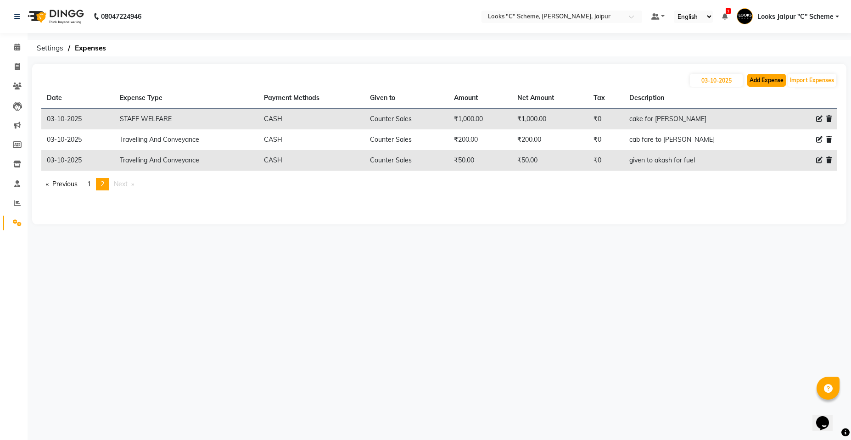
click at [768, 80] on button "Add Expense" at bounding box center [766, 80] width 39 height 13
select select "1"
select select "3120"
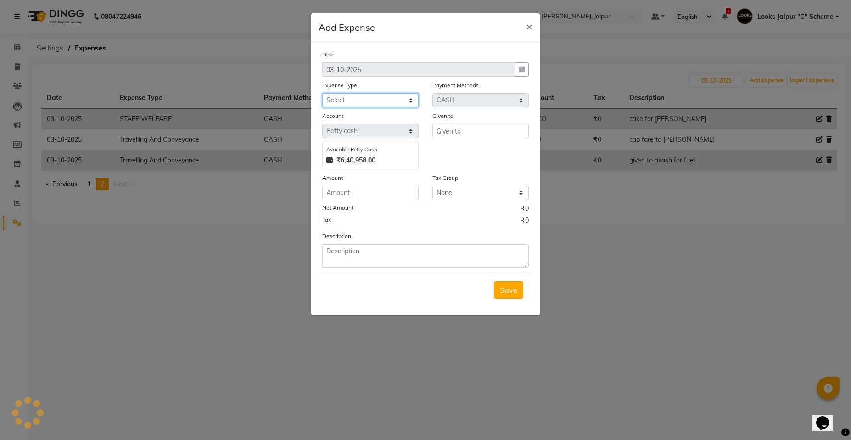
drag, startPoint x: 371, startPoint y: 96, endPoint x: 368, endPoint y: 106, distance: 10.3
click at [372, 96] on select "Select Accommodation Aesthetics Bank Deposit BLINKIT Cash Handover Client Refun…" at bounding box center [370, 100] width 96 height 14
select select "5134"
click at [322, 93] on select "Select Accommodation Aesthetics Bank Deposit BLINKIT Cash Handover Client Refun…" at bounding box center [370, 100] width 96 height 14
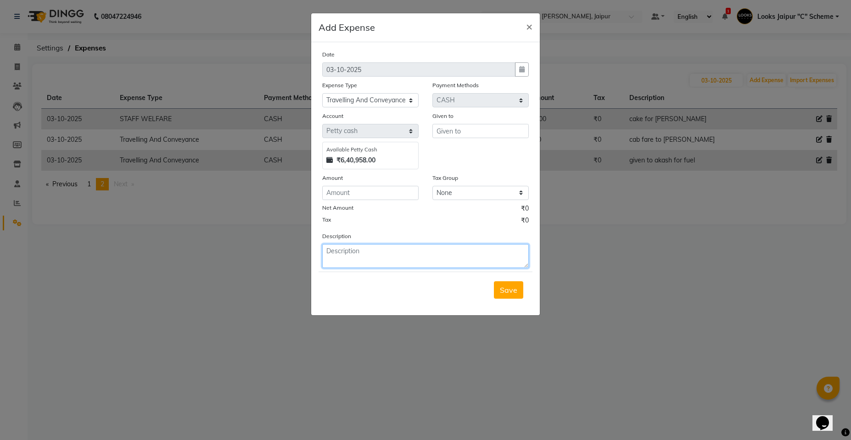
drag, startPoint x: 366, startPoint y: 248, endPoint x: 368, endPoint y: 262, distance: 13.9
click at [368, 260] on textarea at bounding box center [425, 256] width 207 height 24
type textarea "given to [PERSON_NAME] for con. [GEOGRAPHIC_DATA]"
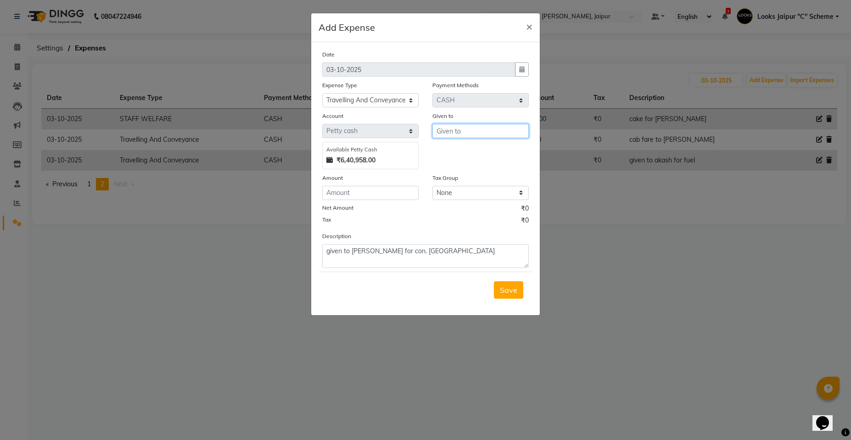
click at [501, 128] on input "text" at bounding box center [480, 131] width 96 height 14
click at [515, 177] on button "C ounter Sales" at bounding box center [486, 180] width 106 height 15
type input "Counter Sales"
click at [356, 197] on input "number" at bounding box center [370, 193] width 96 height 14
type input "100"
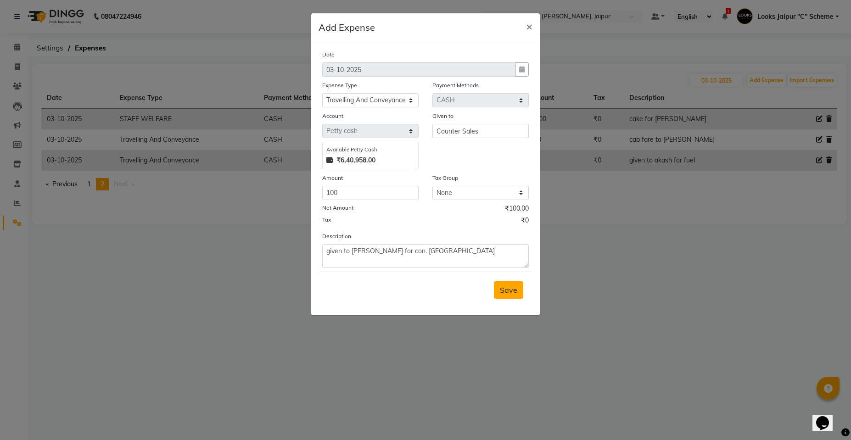
click at [509, 288] on span "Save" at bounding box center [508, 290] width 17 height 9
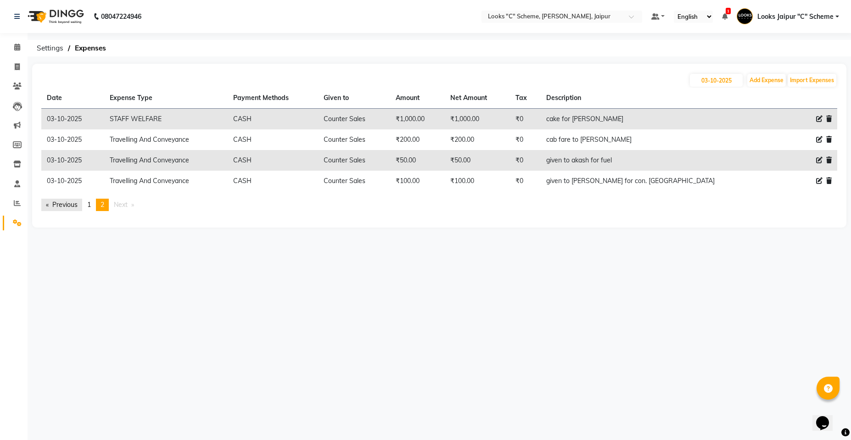
click at [65, 207] on link "Previous page" at bounding box center [61, 205] width 41 height 12
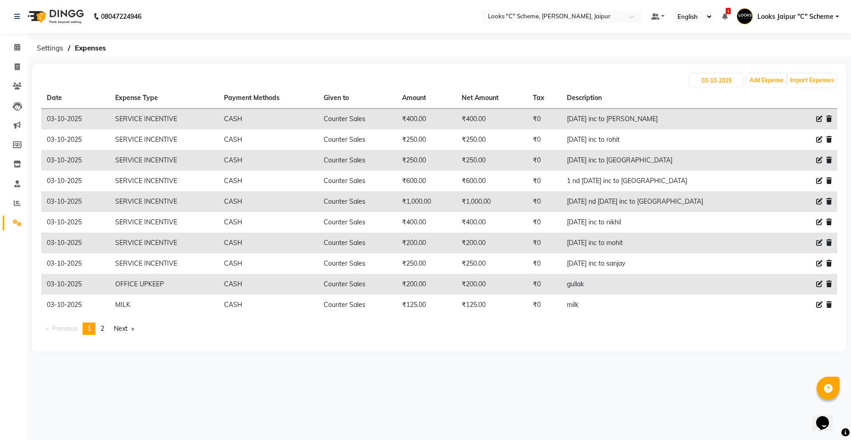
click at [455, 385] on div "08047224946 Select Location × Looks "C" Scheme, Jaipur, Jaipur Default Panel My…" at bounding box center [425, 220] width 851 height 440
click at [20, 64] on icon at bounding box center [17, 66] width 5 height 7
select select "service"
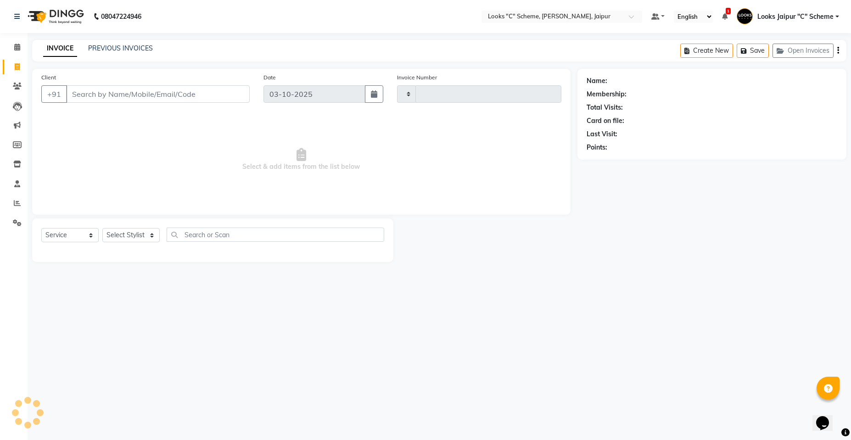
click at [121, 95] on input "Client" at bounding box center [158, 93] width 184 height 17
type input "5287"
select select "4315"
click at [141, 97] on input "6375762736" at bounding box center [134, 93] width 137 height 17
click at [152, 92] on input "6375762736" at bounding box center [134, 93] width 137 height 17
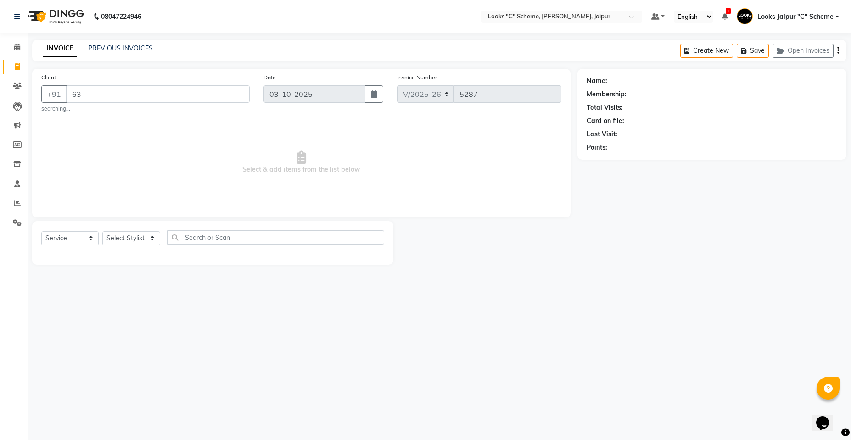
type input "6"
type input "9521485354"
select select "1: Object"
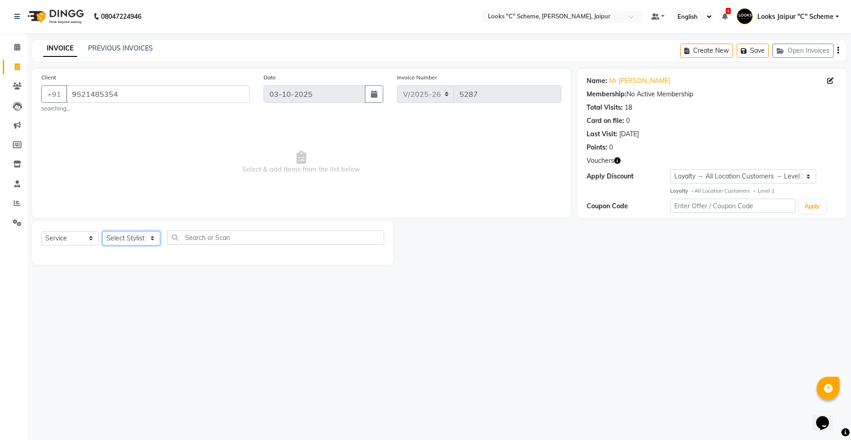
click at [117, 239] on select "Select Stylist [PERSON_NAME] Akash_pdct [PERSON_NAME] [PERSON_NAME] Counter Sal…" at bounding box center [131, 238] width 58 height 14
select select "34419"
click at [102, 231] on select "Select Stylist [PERSON_NAME] Akash_pdct [PERSON_NAME] [PERSON_NAME] Counter Sal…" at bounding box center [131, 238] width 58 height 14
click at [241, 243] on input "text" at bounding box center [275, 237] width 217 height 14
click at [253, 302] on div "08047224946 Select Location × Looks "C" Scheme, Jaipur, Jaipur Default Panel My…" at bounding box center [425, 220] width 851 height 440
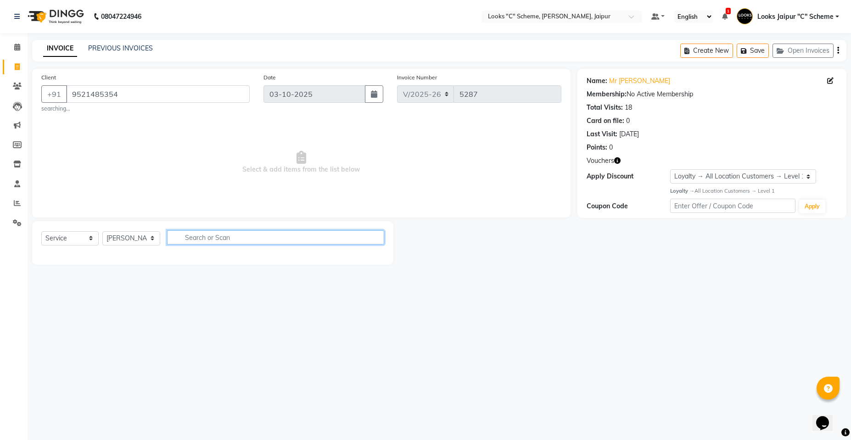
click at [248, 236] on input "text" at bounding box center [275, 237] width 217 height 14
type input "b"
click at [744, 168] on div "Name: Mr [PERSON_NAME] Membership: No Active Membership Total Visits: 18 Card o…" at bounding box center [712, 143] width 269 height 149
click at [216, 240] on input "cu" at bounding box center [269, 237] width 204 height 14
type input "c"
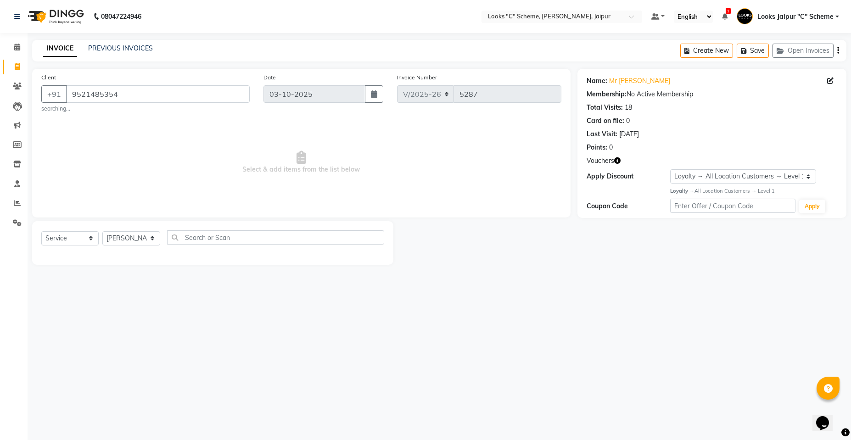
click at [298, 348] on div "08047224946 Select Location × Looks "C" Scheme, Jaipur, Jaipur Default Panel My…" at bounding box center [425, 220] width 851 height 440
click at [301, 348] on div "08047224946 Select Location × Looks "C" Scheme, Jaipur, Jaipur Default Panel My…" at bounding box center [425, 220] width 851 height 440
click at [211, 237] on input "text" at bounding box center [275, 237] width 217 height 14
type input "cut"
click at [601, 356] on div "08047224946 Select Location × Looks "C" Scheme, Jaipur, Jaipur Default Panel My…" at bounding box center [425, 220] width 851 height 440
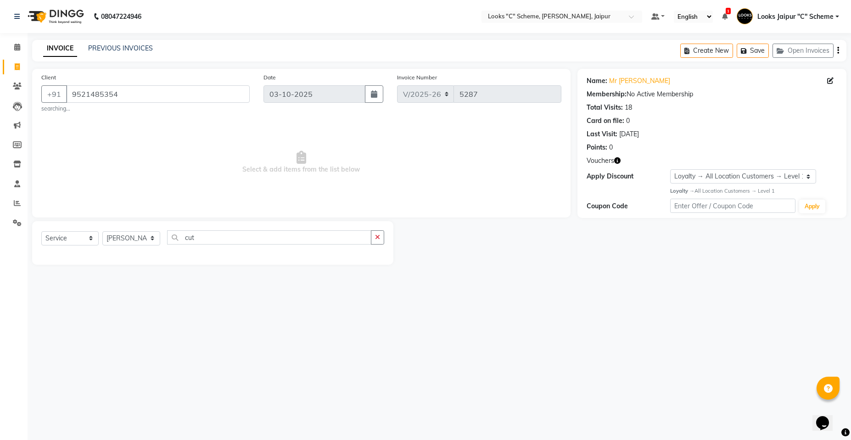
click at [599, 354] on div "08047224946 Select Location × Looks "C" Scheme, Jaipur, Jaipur Default Panel My…" at bounding box center [425, 220] width 851 height 440
drag, startPoint x: 592, startPoint y: 357, endPoint x: 583, endPoint y: 367, distance: 14.0
drag, startPoint x: 583, startPoint y: 365, endPoint x: 434, endPoint y: 324, distance: 154.8
drag, startPoint x: 434, startPoint y: 324, endPoint x: 239, endPoint y: 345, distance: 195.8
click at [239, 345] on div "08047224946 Select Location × Looks "C" Scheme, Jaipur, Jaipur Default Panel My…" at bounding box center [425, 220] width 851 height 440
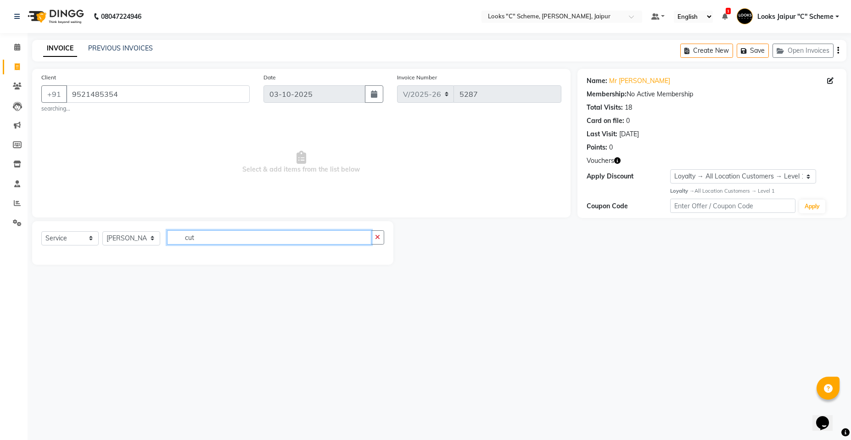
click at [232, 232] on input "cut" at bounding box center [269, 237] width 204 height 14
click at [249, 241] on input "cut" at bounding box center [269, 237] width 204 height 14
click at [127, 240] on select "Select Stylist [PERSON_NAME] Akash_pdct [PERSON_NAME] [PERSON_NAME] Counter Sal…" at bounding box center [131, 238] width 58 height 14
select select "57106"
click at [102, 231] on select "Select Stylist [PERSON_NAME] Akash_pdct [PERSON_NAME] [PERSON_NAME] Counter Sal…" at bounding box center [131, 238] width 58 height 14
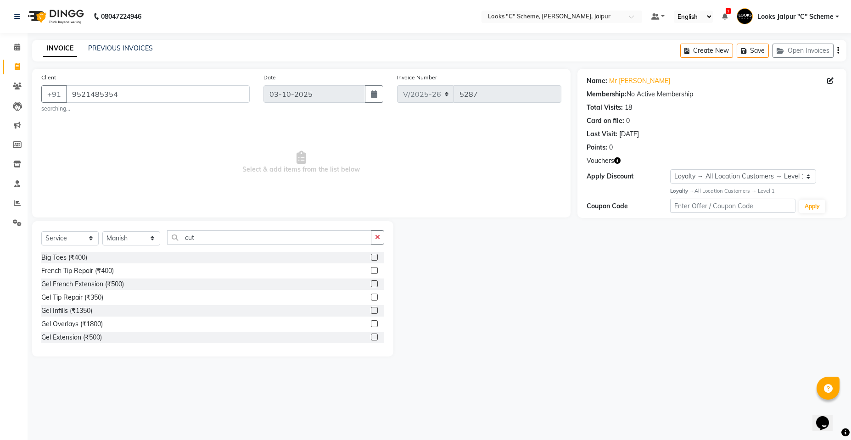
click at [371, 257] on label at bounding box center [374, 257] width 7 height 7
click at [371, 257] on input "checkbox" at bounding box center [374, 258] width 6 height 6
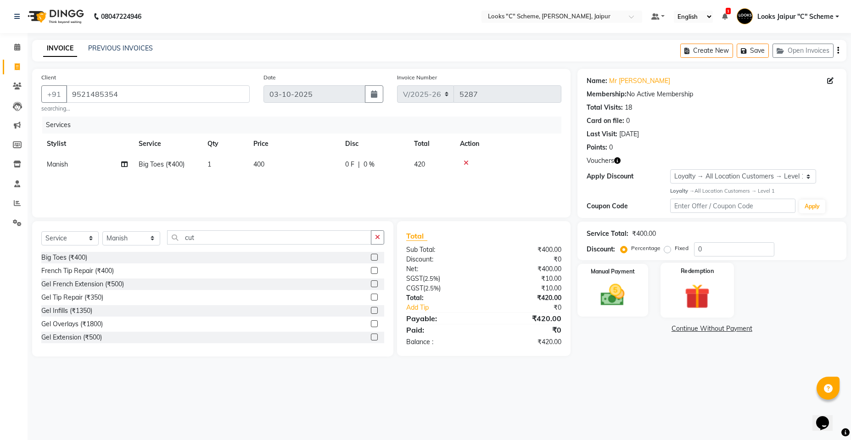
click at [713, 275] on label "Redemption" at bounding box center [697, 271] width 33 height 9
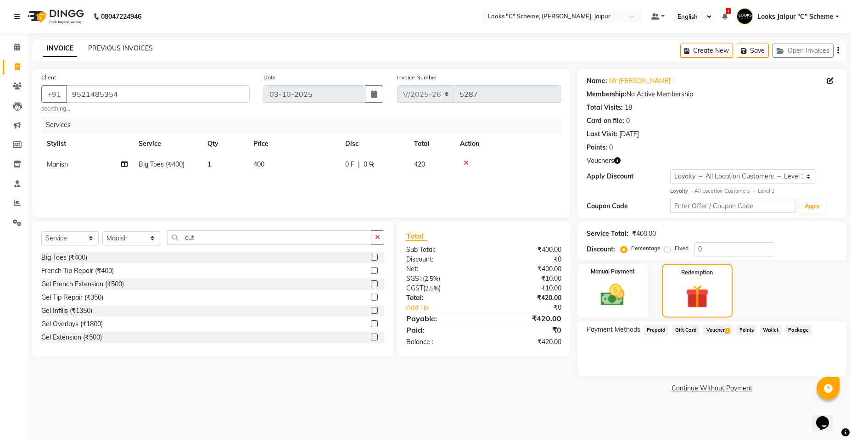
click at [711, 328] on span "Voucher 1" at bounding box center [717, 330] width 29 height 11
click at [469, 163] on div at bounding box center [508, 163] width 96 height 6
click at [464, 162] on icon at bounding box center [466, 163] width 5 height 6
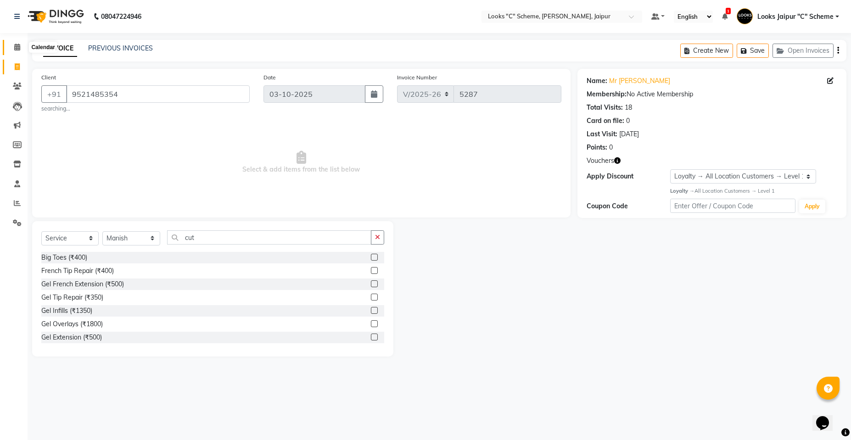
click at [21, 49] on span at bounding box center [17, 47] width 16 height 11
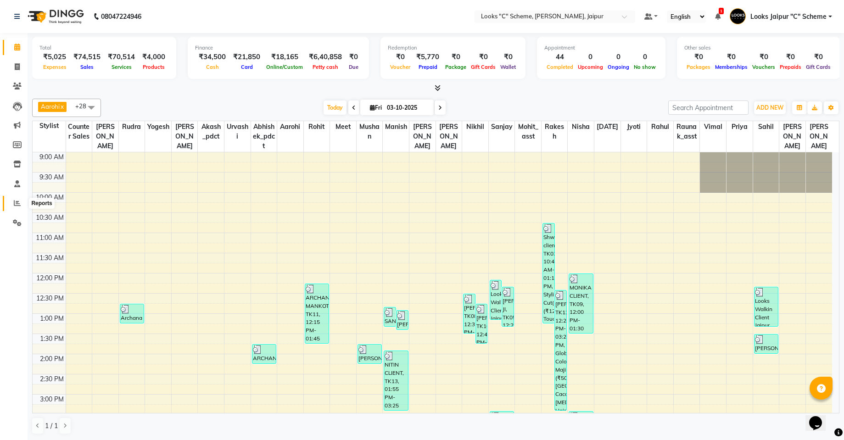
click at [16, 201] on icon at bounding box center [17, 203] width 7 height 7
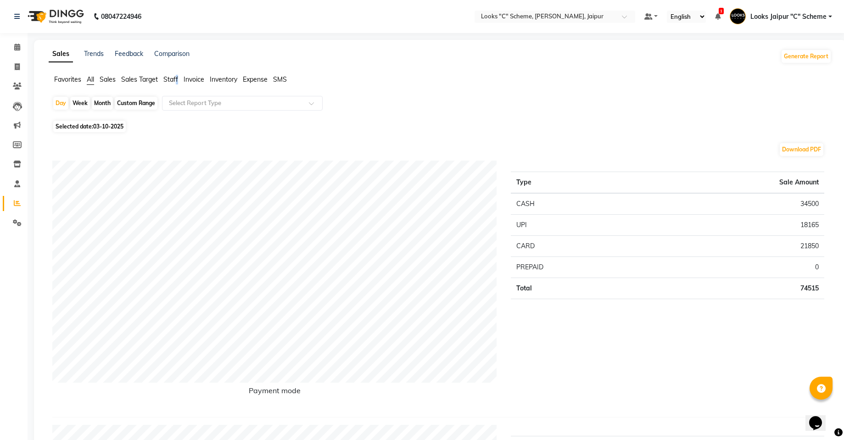
click at [177, 80] on span "Staff" at bounding box center [170, 79] width 15 height 8
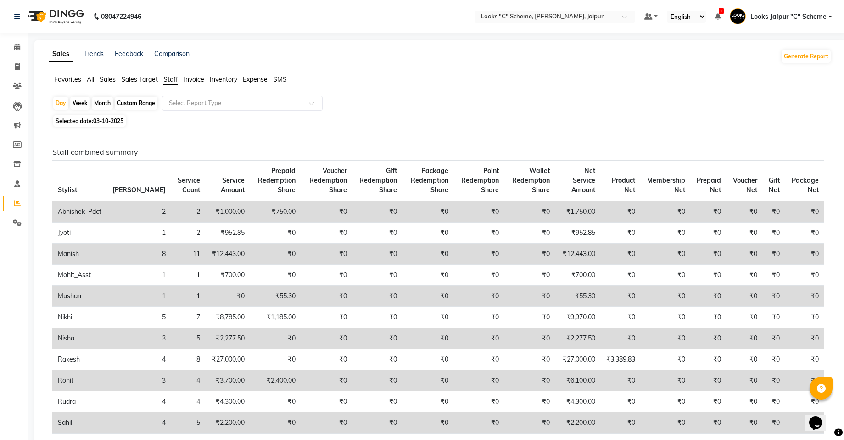
drag, startPoint x: 843, startPoint y: 205, endPoint x: 847, endPoint y: 208, distance: 4.9
click at [844, 208] on html "08047224946 Select Location × Looks "C" Scheme, Jaipur, Jaipur Default Panel My…" at bounding box center [422, 220] width 844 height 440
click at [12, 67] on span at bounding box center [17, 67] width 16 height 11
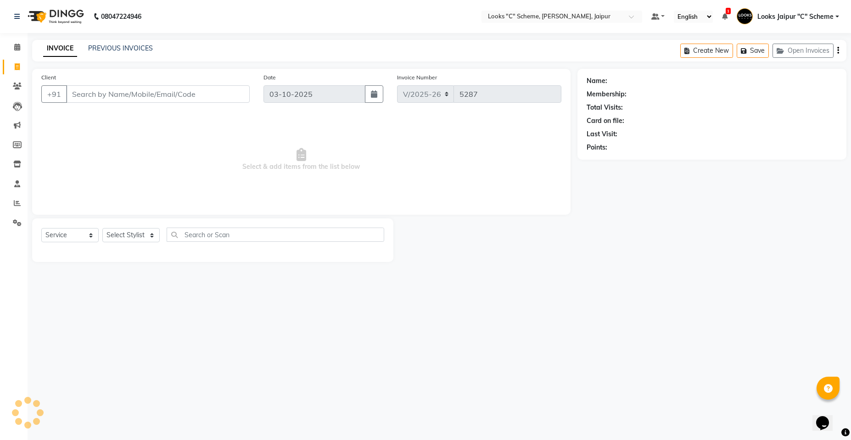
drag, startPoint x: 95, startPoint y: 86, endPoint x: 99, endPoint y: 95, distance: 9.5
click at [99, 95] on div "Client +91" at bounding box center [145, 92] width 222 height 38
click at [101, 101] on input "Client" at bounding box center [158, 93] width 184 height 17
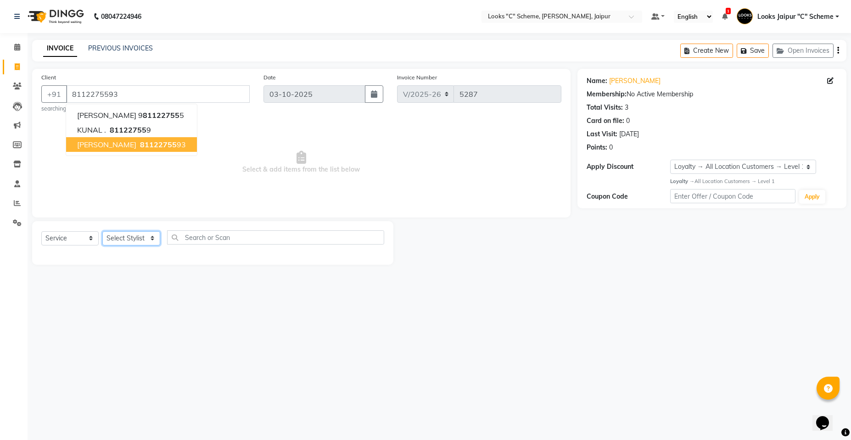
click at [140, 235] on select "Select Stylist [PERSON_NAME] Akash_pdct [PERSON_NAME] [PERSON_NAME] Counter Sal…" at bounding box center [131, 238] width 58 height 14
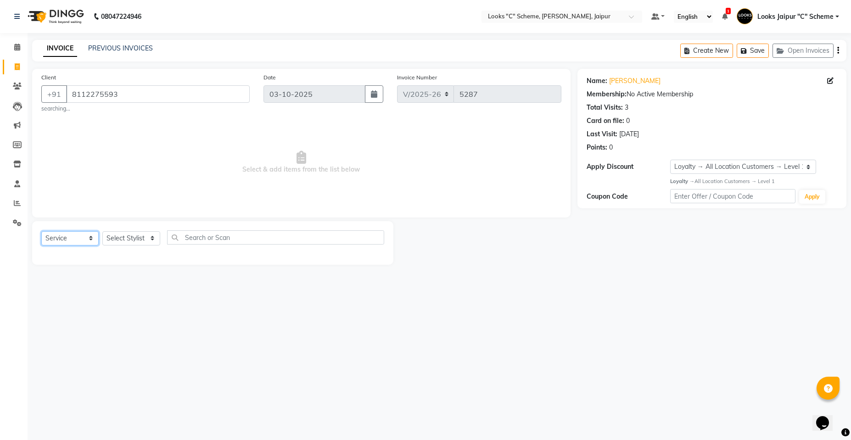
click at [86, 237] on select "Select Service Product Membership Package Voucher Prepaid Gift Card" at bounding box center [69, 238] width 57 height 14
click at [41, 231] on select "Select Service Product Membership Package Voucher Prepaid Gift Card" at bounding box center [69, 238] width 57 height 14
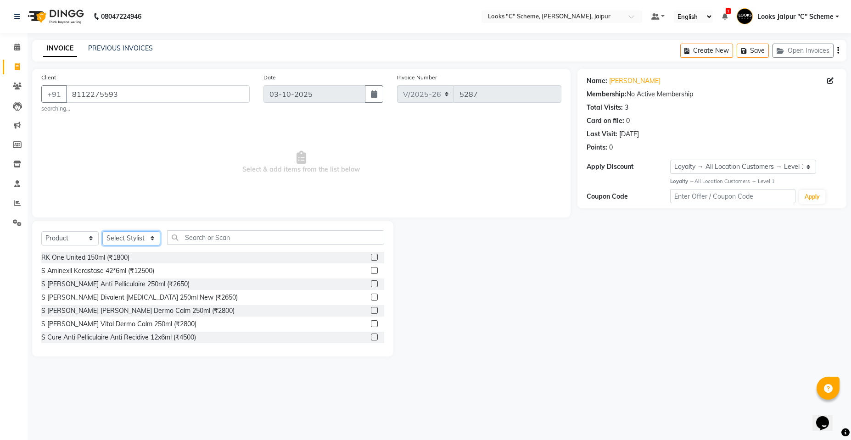
click at [131, 236] on select "Select Stylist [PERSON_NAME] Akash_pdct [PERSON_NAME] [PERSON_NAME] Counter Sal…" at bounding box center [131, 238] width 58 height 14
click at [102, 231] on select "Select Stylist [PERSON_NAME] Akash_pdct [PERSON_NAME] [PERSON_NAME] Counter Sal…" at bounding box center [131, 238] width 58 height 14
drag, startPoint x: 213, startPoint y: 235, endPoint x: 217, endPoint y: 241, distance: 7.8
click at [217, 241] on input "text" at bounding box center [275, 237] width 217 height 14
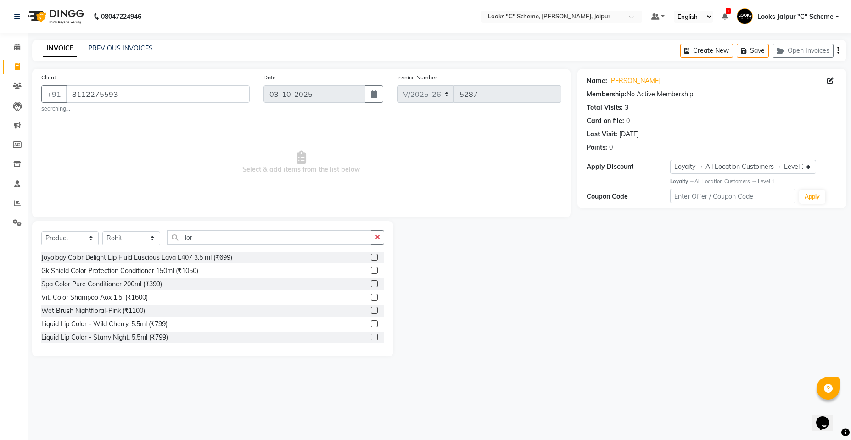
click at [218, 233] on div "Select Service Product Membership Package Voucher Prepaid Gift Card Select Styl…" at bounding box center [212, 288] width 361 height 135
click at [249, 234] on input "lor" at bounding box center [269, 237] width 204 height 14
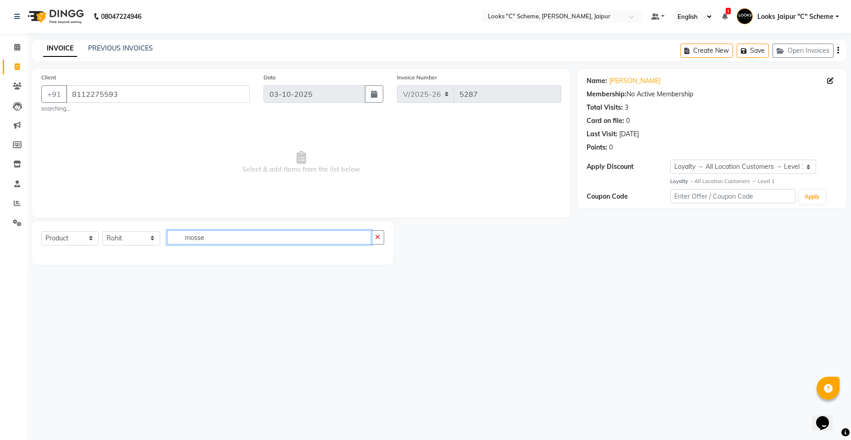
click at [242, 241] on input "mosse" at bounding box center [269, 237] width 204 height 14
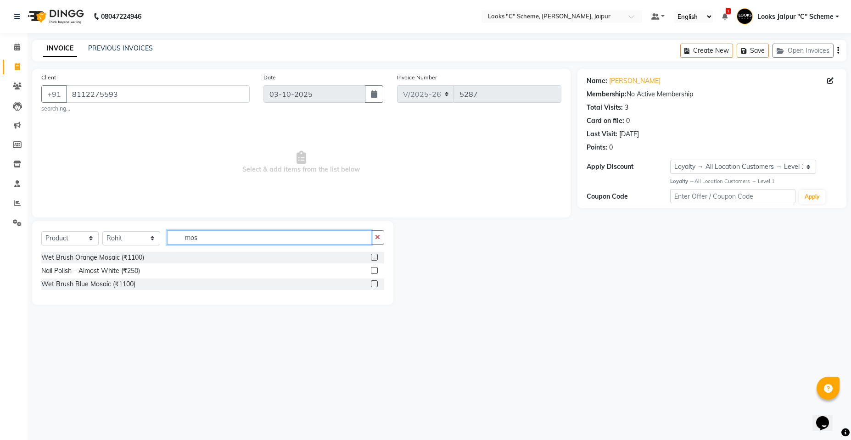
click at [293, 239] on input "mos" at bounding box center [269, 237] width 204 height 14
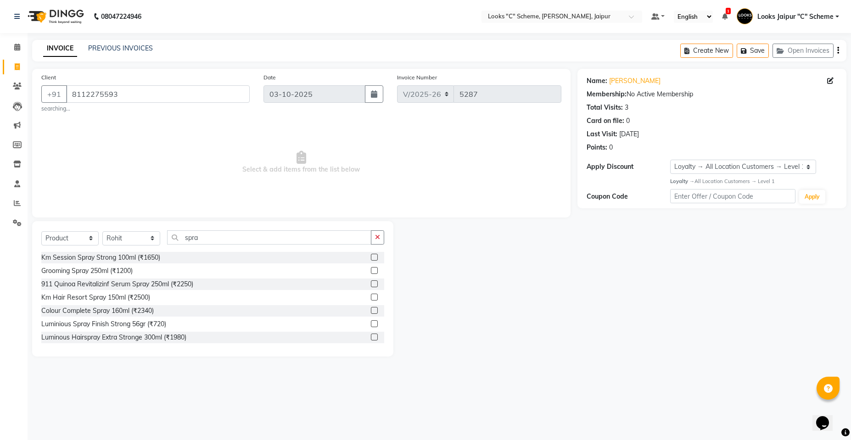
drag, startPoint x: 368, startPoint y: 324, endPoint x: 329, endPoint y: 323, distance: 39.0
click at [371, 324] on label at bounding box center [374, 323] width 7 height 7
click at [371, 324] on input "checkbox" at bounding box center [374, 324] width 6 height 6
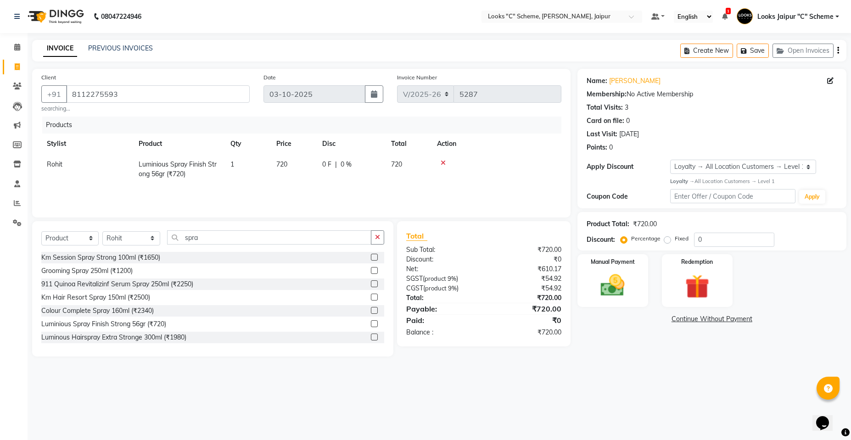
click at [301, 157] on td "720" at bounding box center [294, 169] width 46 height 30
click at [303, 167] on input "720" at bounding box center [293, 167] width 35 height 14
click at [613, 286] on img at bounding box center [612, 285] width 41 height 29
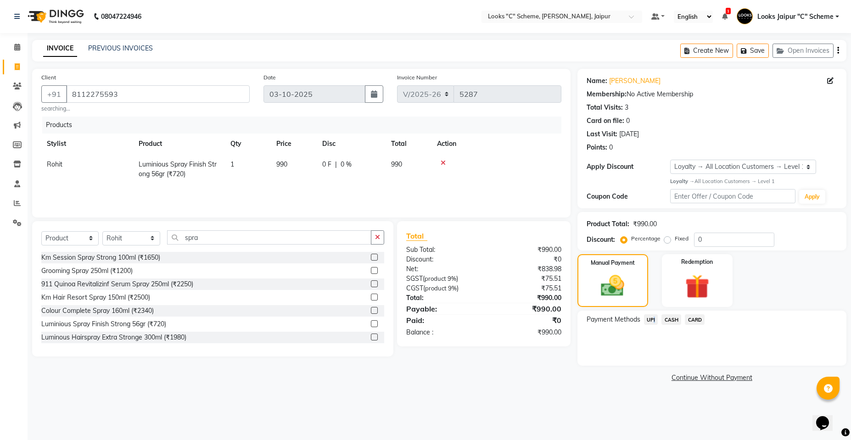
click at [653, 320] on span "UPI" at bounding box center [651, 319] width 14 height 11
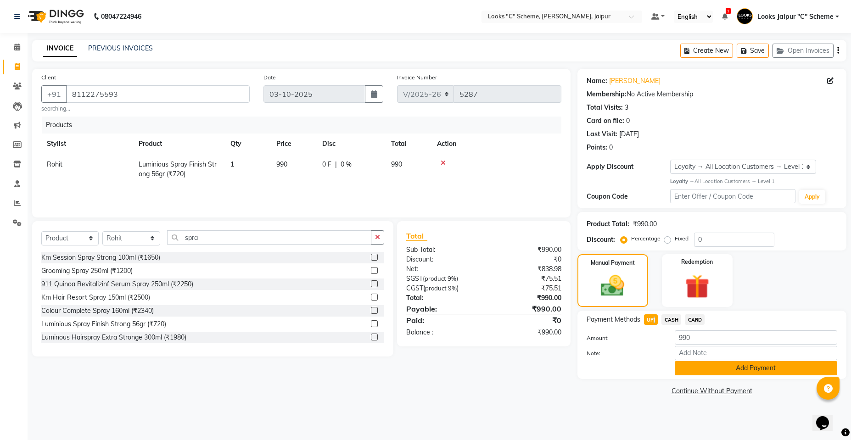
click at [731, 368] on button "Add Payment" at bounding box center [756, 368] width 163 height 14
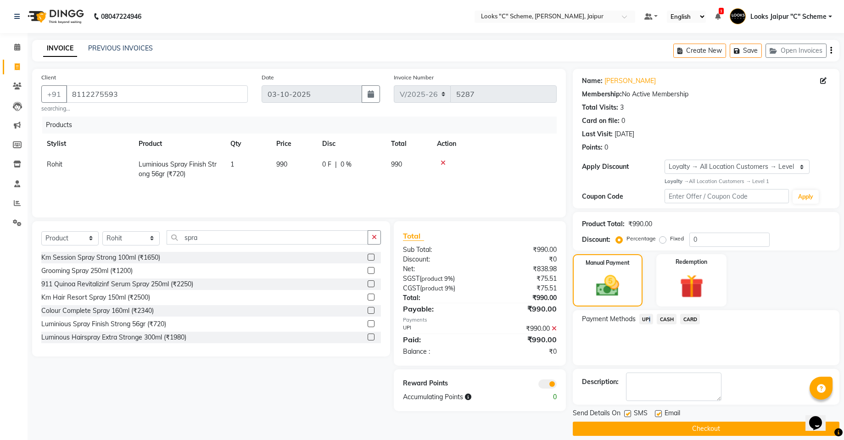
click at [752, 429] on button "Checkout" at bounding box center [706, 429] width 267 height 14
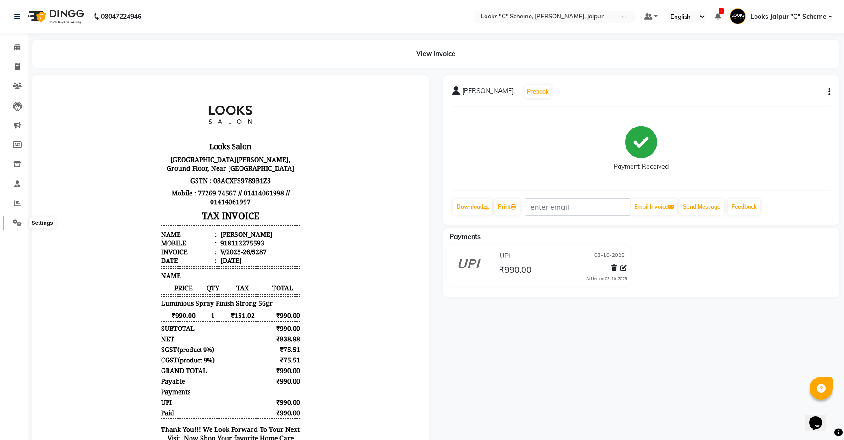
click at [18, 226] on span at bounding box center [17, 223] width 16 height 11
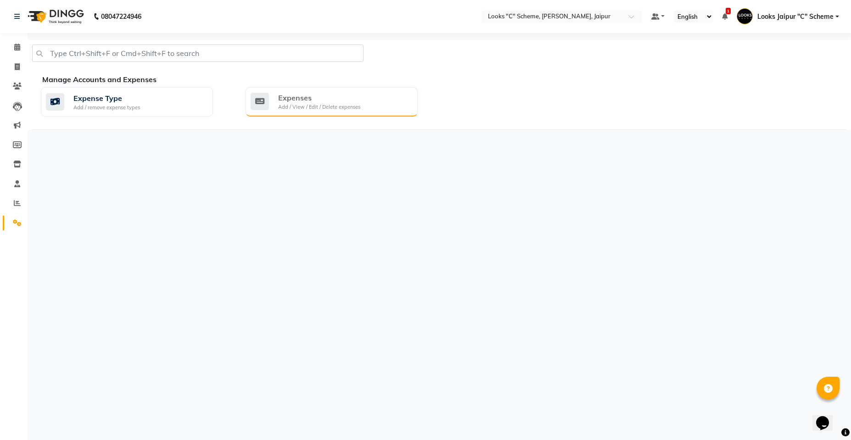
click at [296, 105] on div "Add / View / Edit / Delete expenses" at bounding box center [319, 107] width 82 height 8
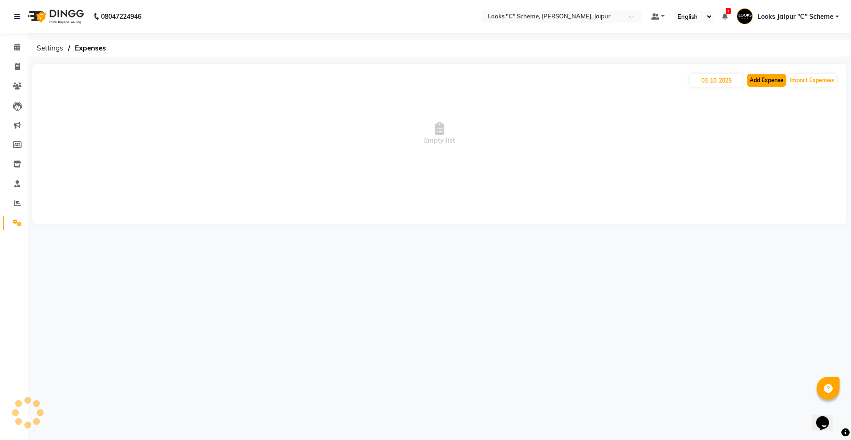
click at [773, 81] on button "Add Expense" at bounding box center [766, 80] width 39 height 13
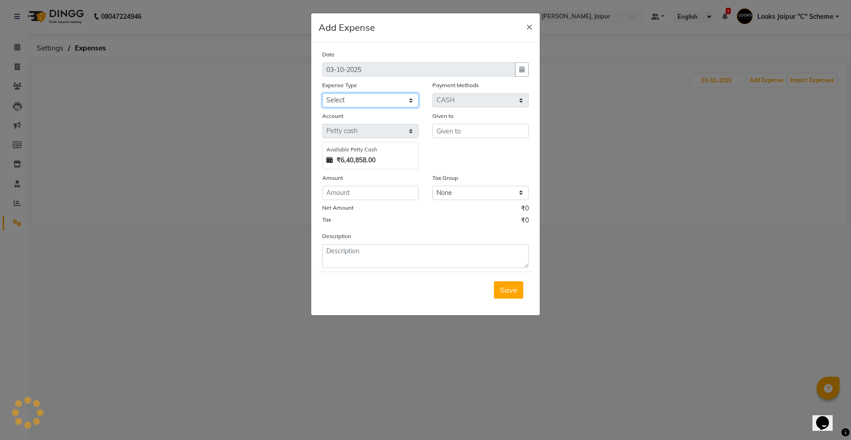
click at [367, 100] on select "Select Accommodation Aesthetics Bank Deposit BLINKIT Cash Handover Client Refun…" at bounding box center [370, 100] width 96 height 14
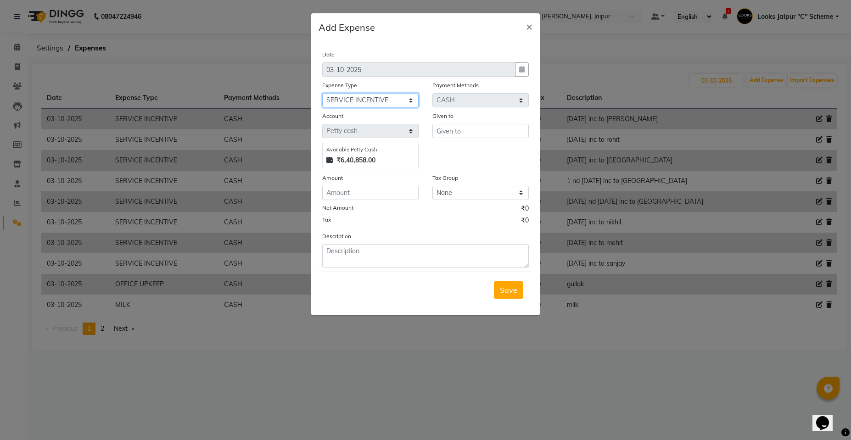
click at [322, 93] on select "Select Accommodation Aesthetics Bank Deposit BLINKIT Cash Handover Client Refun…" at bounding box center [370, 100] width 96 height 14
click at [474, 129] on input "text" at bounding box center [480, 131] width 96 height 14
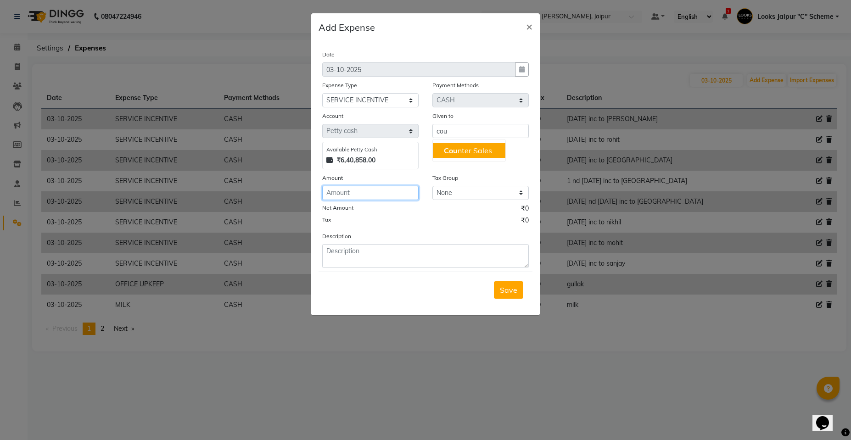
click at [366, 194] on input "number" at bounding box center [370, 193] width 96 height 14
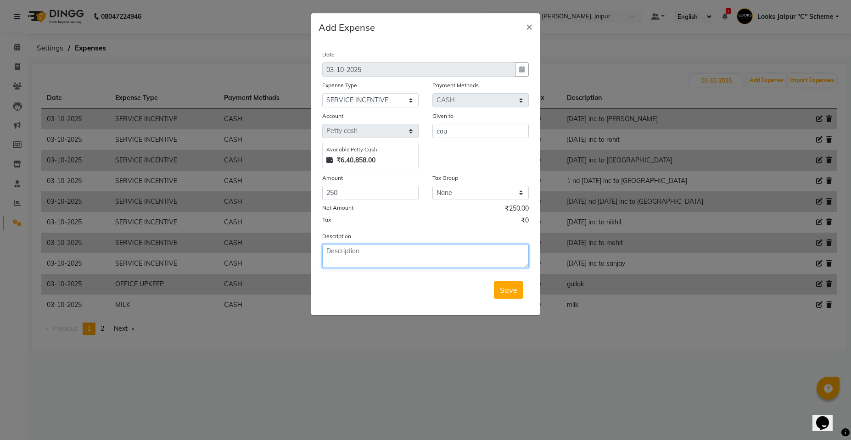
click at [395, 257] on textarea at bounding box center [425, 256] width 207 height 24
click at [509, 289] on span "Save" at bounding box center [508, 290] width 17 height 9
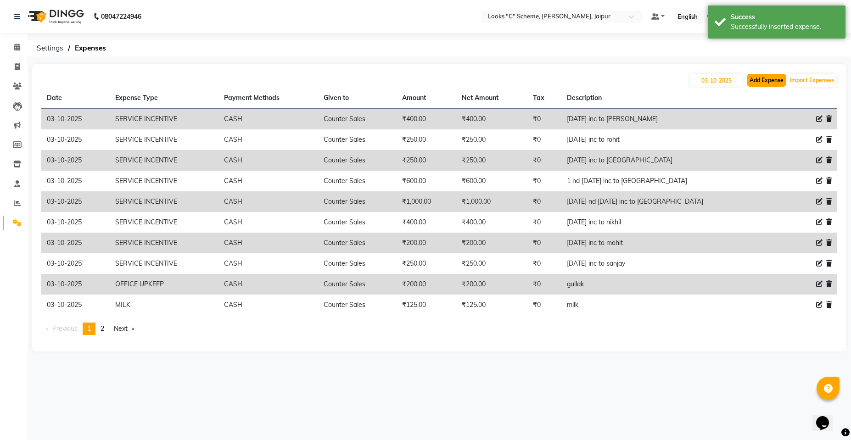
click at [764, 76] on button "Add Expense" at bounding box center [766, 80] width 39 height 13
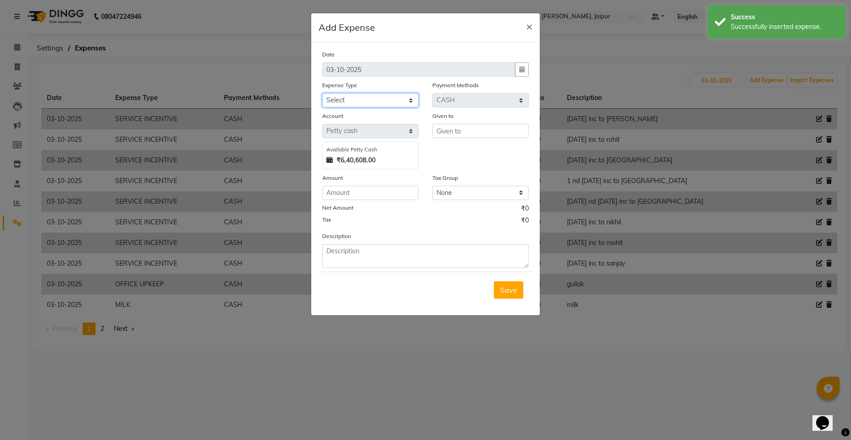
drag, startPoint x: 359, startPoint y: 95, endPoint x: 362, endPoint y: 106, distance: 12.1
click at [360, 102] on select "Select Accommodation Aesthetics Bank Deposit BLINKIT Cash Handover Client Refun…" at bounding box center [370, 100] width 96 height 14
click at [322, 93] on select "Select Accommodation Aesthetics Bank Deposit BLINKIT Cash Handover Client Refun…" at bounding box center [370, 100] width 96 height 14
click at [355, 190] on div "Amount" at bounding box center [370, 186] width 110 height 27
click at [356, 201] on div "Date [DATE] Expense Type Select Accommodation Aesthetics Bank Deposit BLINKIT C…" at bounding box center [425, 159] width 207 height 219
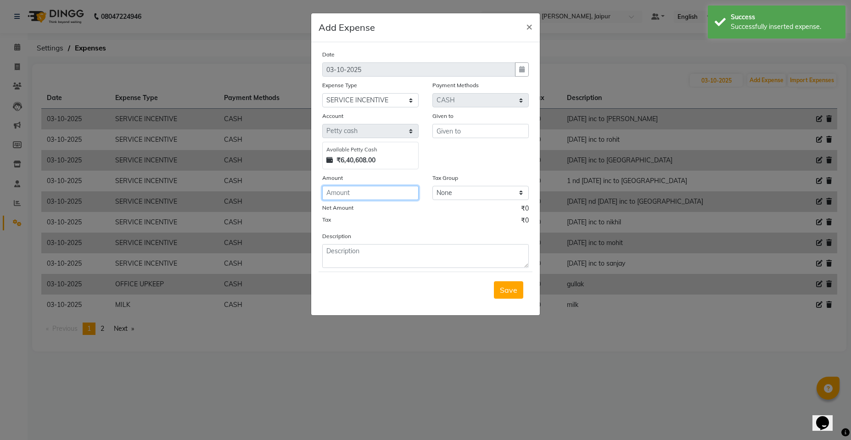
click at [358, 195] on input "number" at bounding box center [370, 193] width 96 height 14
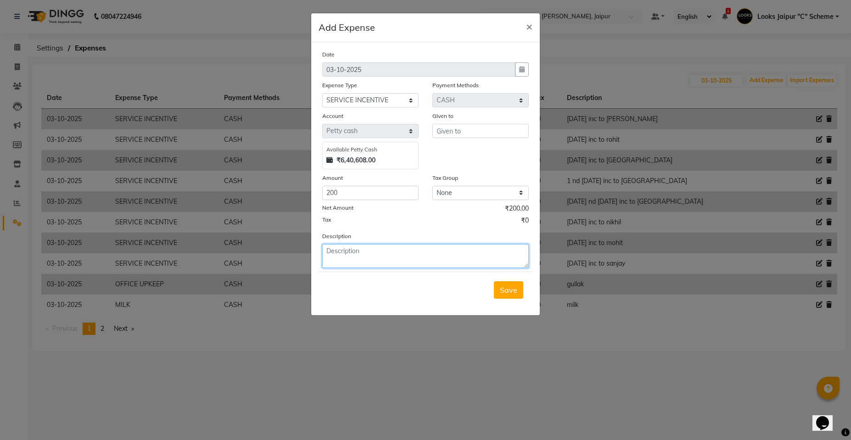
click at [350, 258] on textarea at bounding box center [425, 256] width 207 height 24
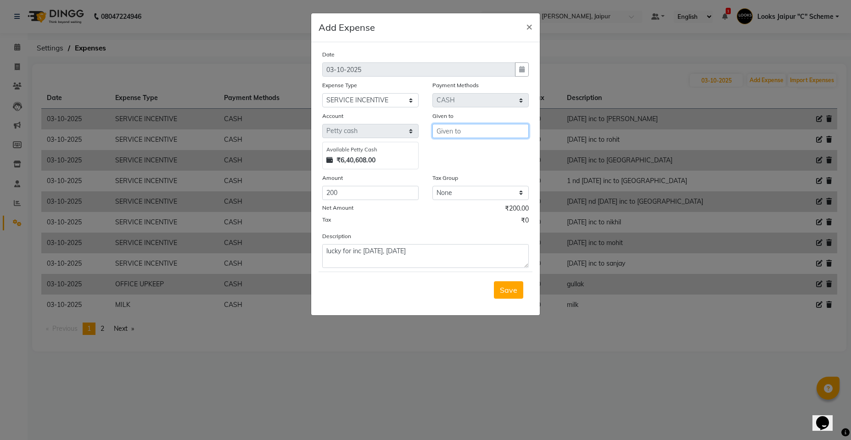
drag, startPoint x: 452, startPoint y: 128, endPoint x: 452, endPoint y: 135, distance: 7.3
click at [452, 134] on input "text" at bounding box center [480, 131] width 96 height 14
drag, startPoint x: 502, startPoint y: 181, endPoint x: 505, endPoint y: 214, distance: 32.7
click at [502, 188] on ngb-typeahead-window "Abhishek_pd c t Akash_pd c t C ounter Sales Looks Jaipur " C " S c heme" at bounding box center [485, 172] width 107 height 67
drag, startPoint x: 477, startPoint y: 178, endPoint x: 512, endPoint y: 404, distance: 228.6
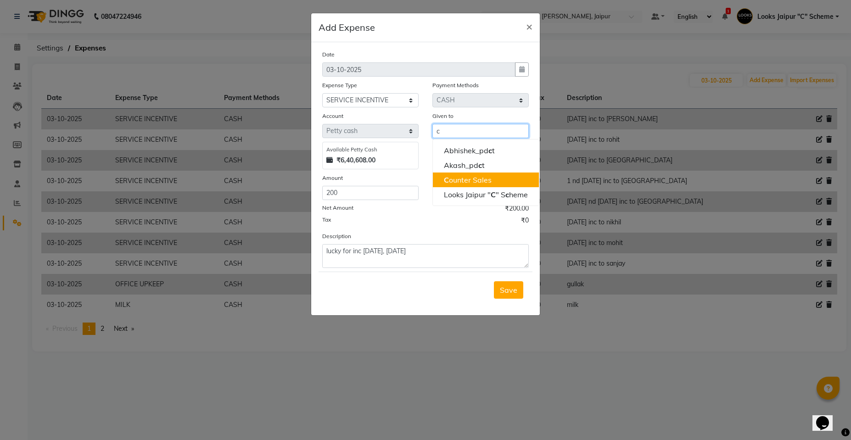
click at [477, 178] on ngb-highlight "C ounter Sales" at bounding box center [468, 179] width 48 height 9
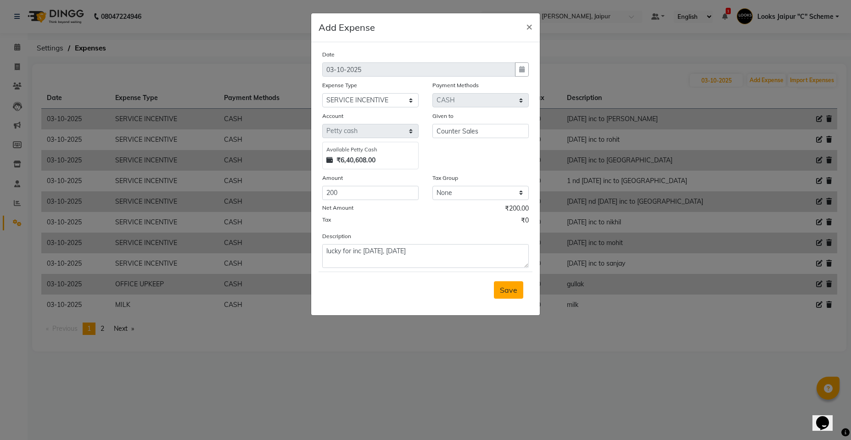
click at [509, 286] on span "Save" at bounding box center [508, 290] width 17 height 9
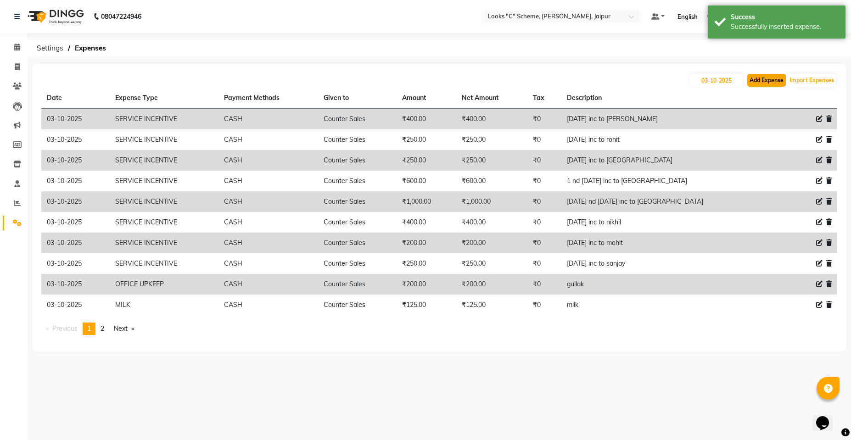
click at [773, 75] on button "Add Expense" at bounding box center [766, 80] width 39 height 13
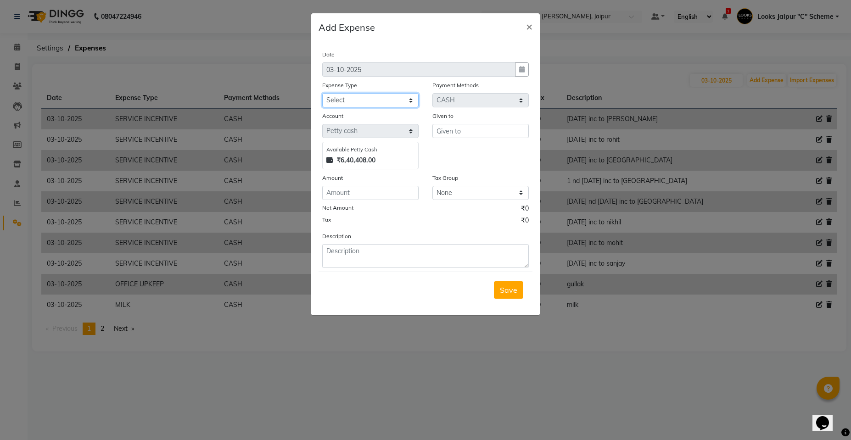
drag, startPoint x: 377, startPoint y: 97, endPoint x: 390, endPoint y: 99, distance: 13.1
click at [381, 98] on select "Select Accommodation Aesthetics Bank Deposit BLINKIT Cash Handover Client Refun…" at bounding box center [370, 100] width 96 height 14
click at [322, 93] on select "Select Accommodation Aesthetics Bank Deposit BLINKIT Cash Handover Client Refun…" at bounding box center [370, 100] width 96 height 14
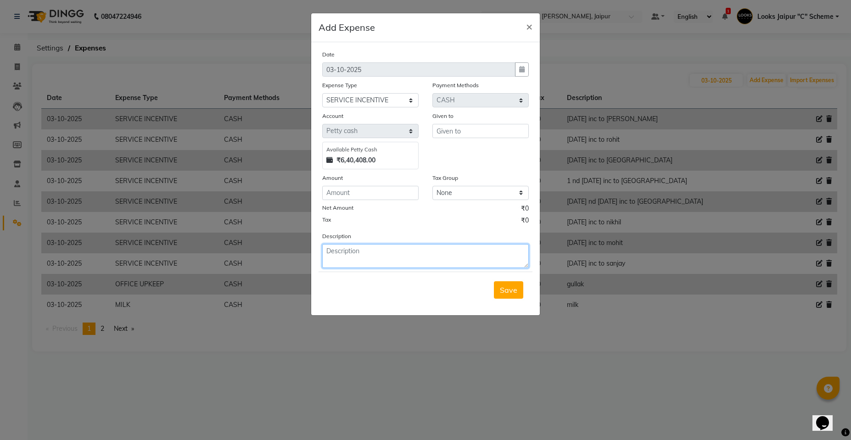
click at [382, 257] on textarea at bounding box center [425, 256] width 207 height 24
click at [475, 130] on input "text" at bounding box center [480, 131] width 96 height 14
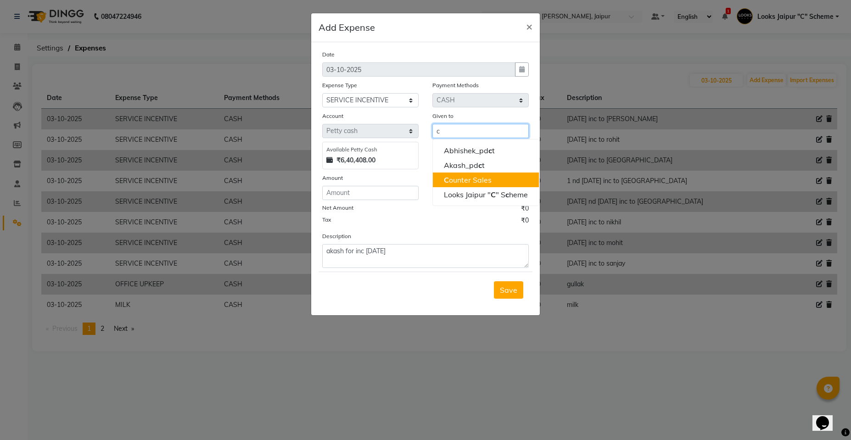
click at [486, 177] on ngb-highlight "C ounter Sales" at bounding box center [468, 179] width 48 height 9
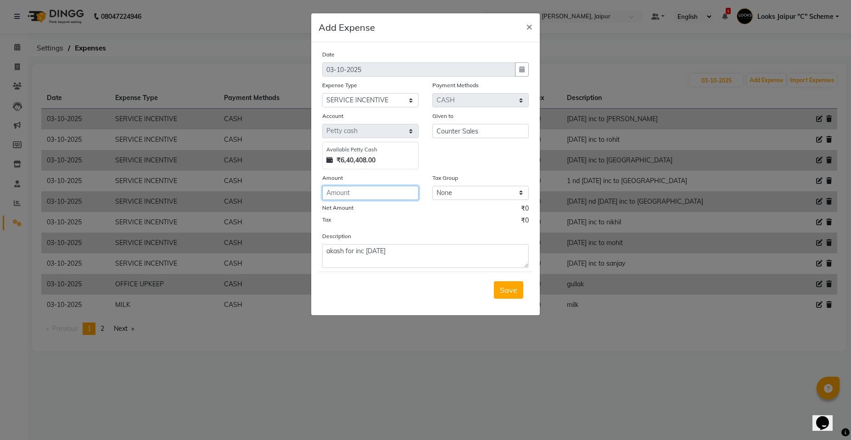
click at [343, 196] on input "number" at bounding box center [370, 193] width 96 height 14
click at [505, 292] on span "Save" at bounding box center [508, 290] width 17 height 9
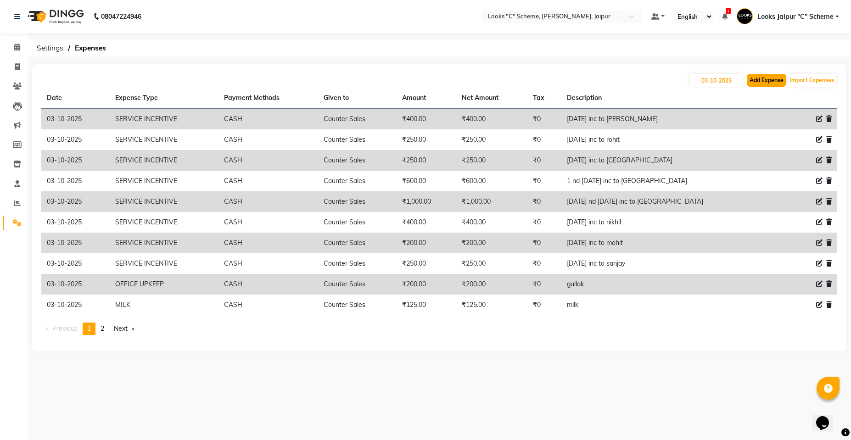
click at [765, 81] on button "Add Expense" at bounding box center [766, 80] width 39 height 13
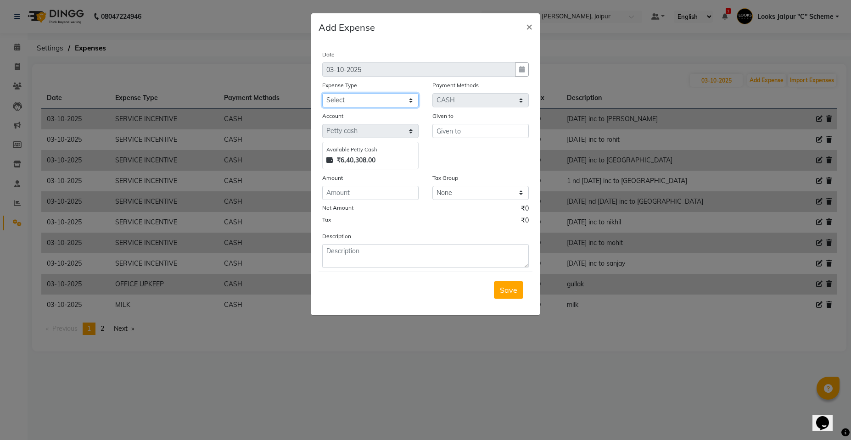
click at [355, 98] on select "Select Accommodation Aesthetics Bank Deposit BLINKIT Cash Handover Client Refun…" at bounding box center [370, 100] width 96 height 14
click at [322, 93] on select "Select Accommodation Aesthetics Bank Deposit BLINKIT Cash Handover Client Refun…" at bounding box center [370, 100] width 96 height 14
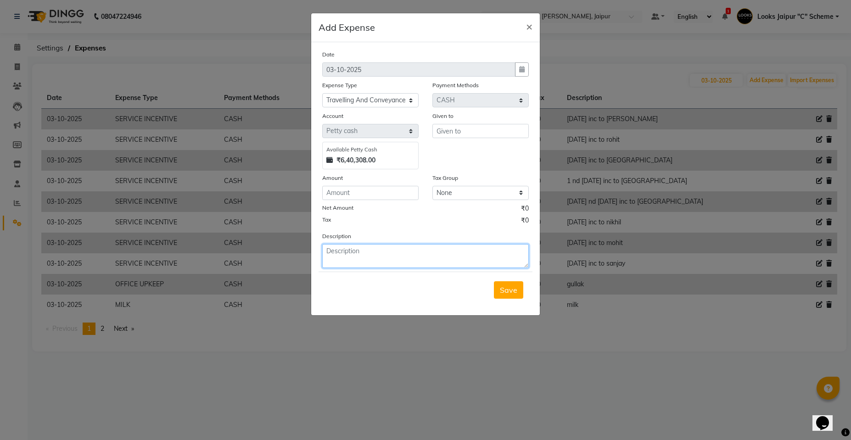
click at [373, 252] on textarea at bounding box center [425, 256] width 207 height 24
click at [327, 249] on textarea "akash for cab fair" at bounding box center [425, 256] width 207 height 24
click at [325, 250] on textarea "akash for cab fair" at bounding box center [425, 256] width 207 height 24
click at [451, 259] on textarea "given to akash for cab fair" at bounding box center [425, 256] width 207 height 24
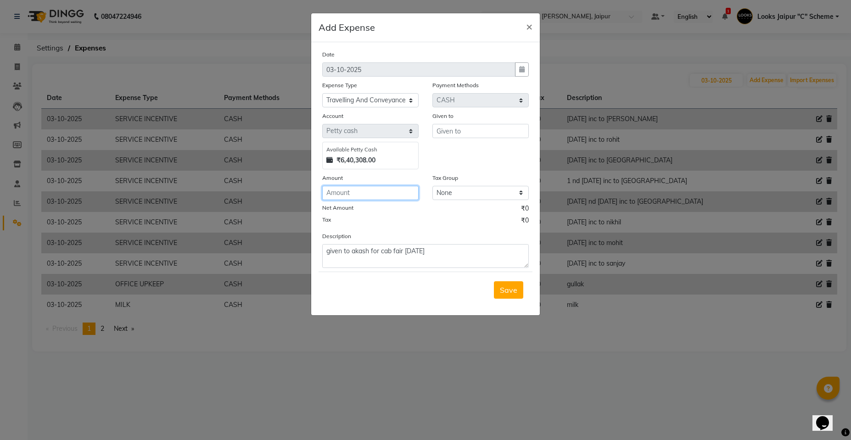
click at [360, 193] on input "number" at bounding box center [370, 193] width 96 height 14
click at [459, 129] on input "text" at bounding box center [480, 131] width 96 height 14
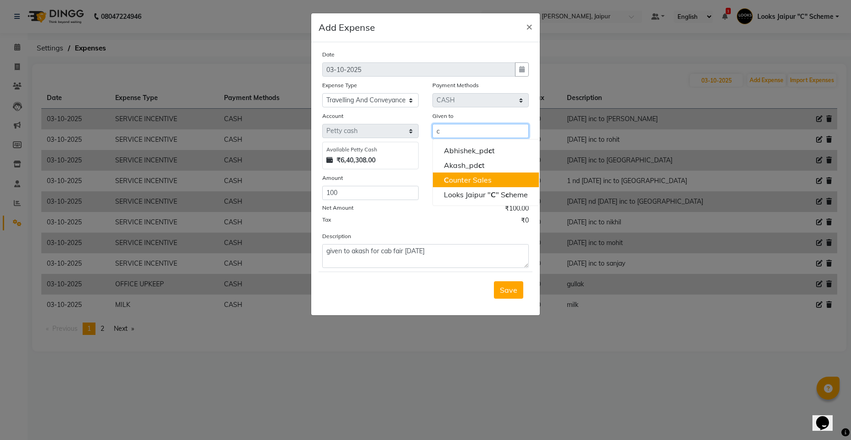
click at [505, 182] on button "C ounter Sales" at bounding box center [486, 180] width 106 height 15
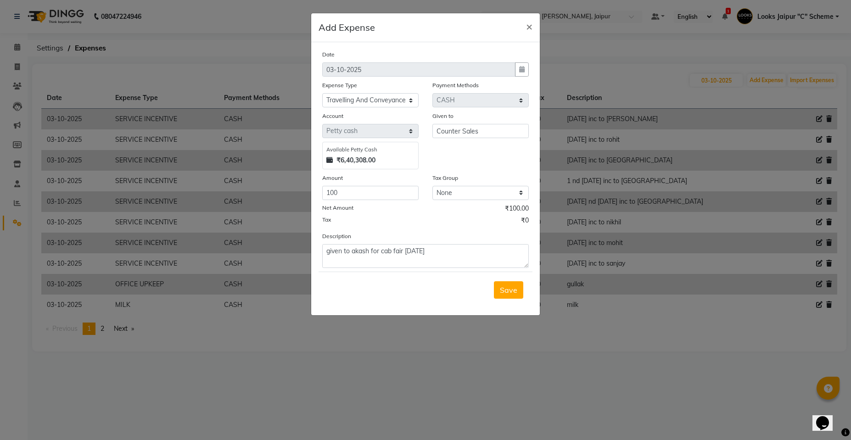
click at [525, 291] on div "Save" at bounding box center [426, 290] width 214 height 36
click at [508, 295] on button "Save" at bounding box center [508, 289] width 29 height 17
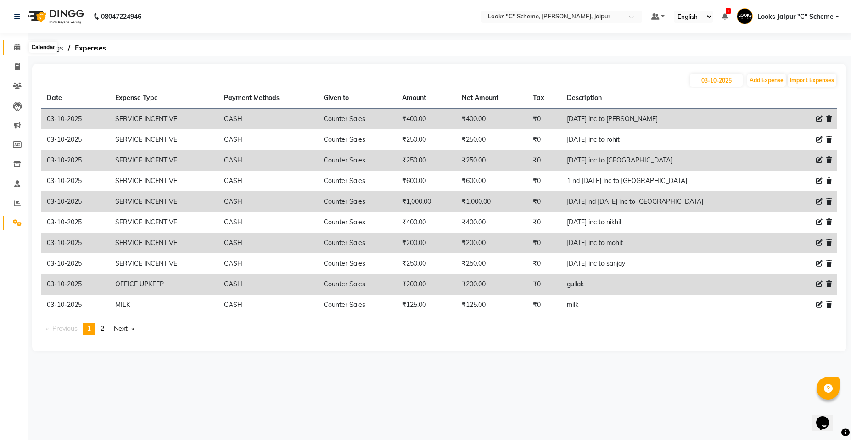
drag, startPoint x: 17, startPoint y: 46, endPoint x: 24, endPoint y: 56, distance: 12.1
click at [17, 47] on icon at bounding box center [17, 47] width 6 height 7
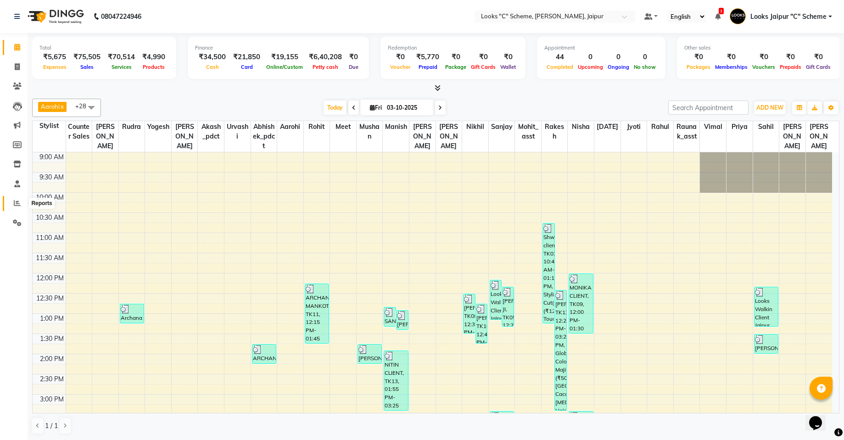
click at [18, 205] on icon at bounding box center [17, 203] width 7 height 7
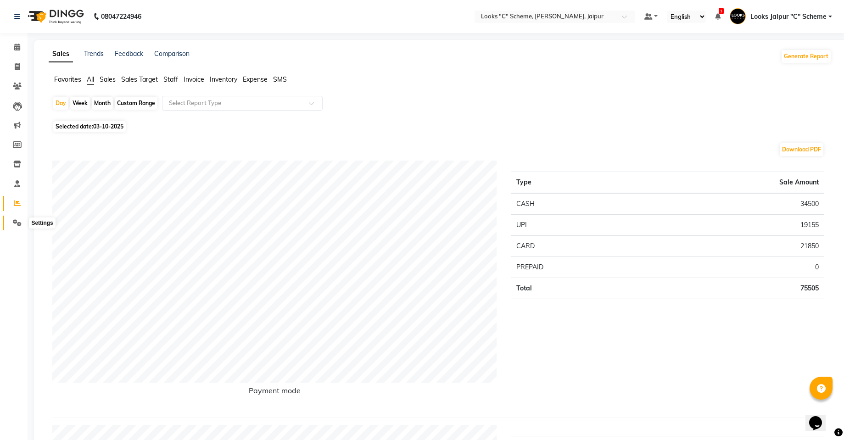
click at [13, 224] on icon at bounding box center [17, 222] width 9 height 7
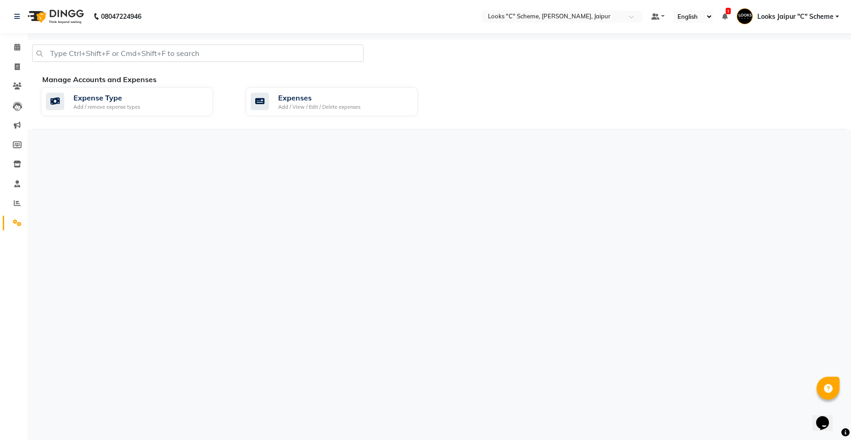
click at [442, 189] on div "08047224946 Select Location × Looks "C" Scheme, Jaipur, Jaipur Default Panel My…" at bounding box center [425, 220] width 851 height 440
click at [330, 100] on div "Expenses" at bounding box center [319, 97] width 82 height 11
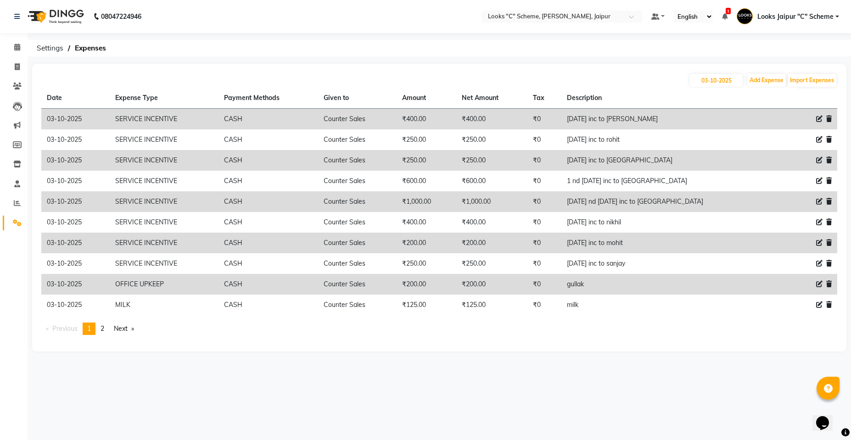
click at [123, 330] on link "Next page" at bounding box center [123, 329] width 29 height 12
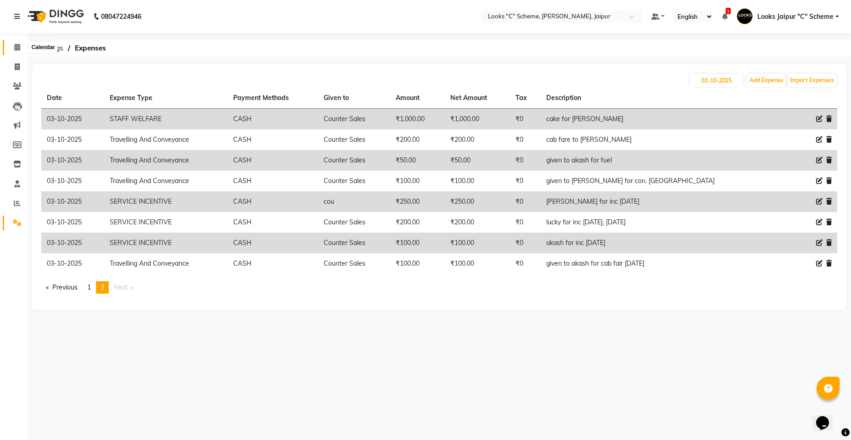
click at [15, 45] on icon at bounding box center [17, 47] width 6 height 7
